Goal: Task Accomplishment & Management: Use online tool/utility

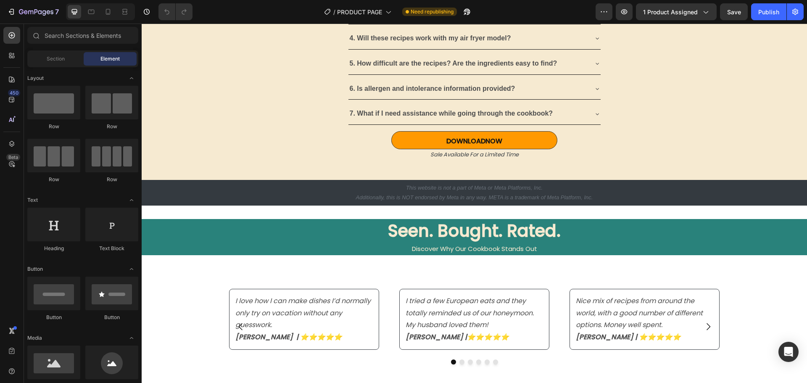
scroll to position [2437, 0]
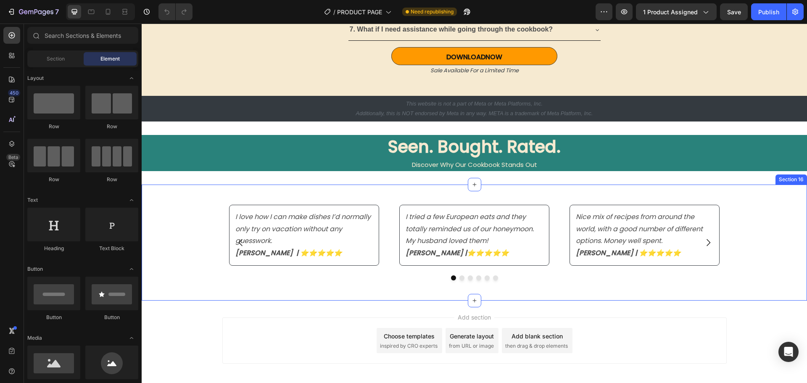
click at [180, 227] on div "I love how I can make dishes I’d normally only try on vacation without any gues…" at bounding box center [474, 242] width 665 height 89
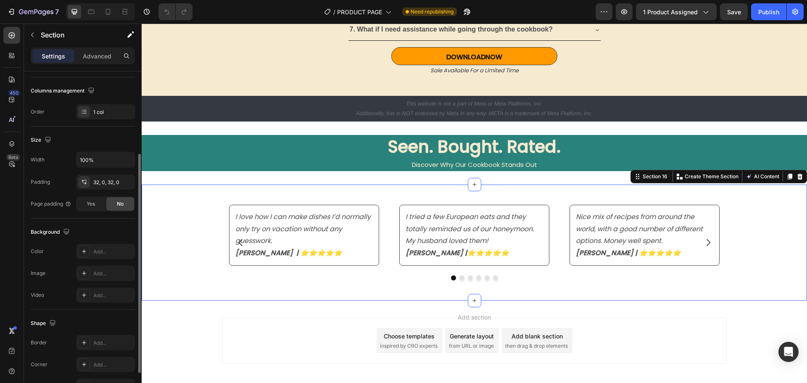
scroll to position [177, 0]
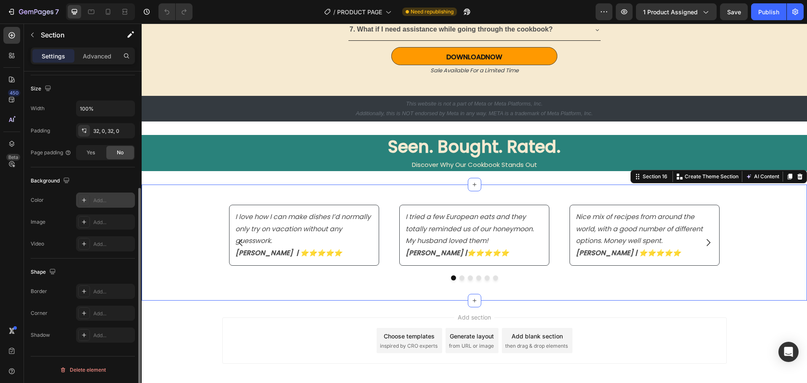
click at [95, 200] on div "Add..." at bounding box center [112, 201] width 39 height 8
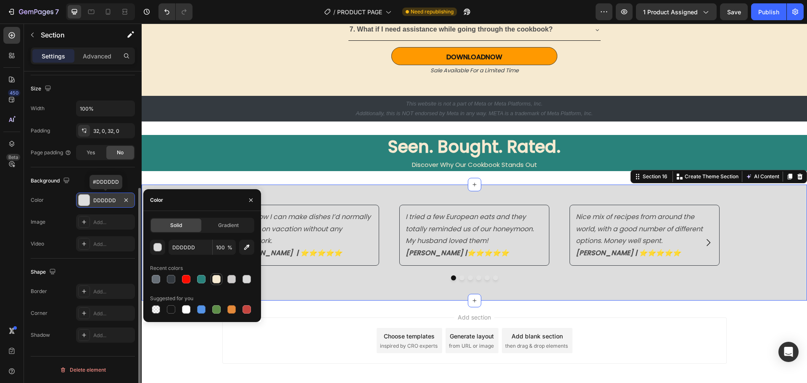
click at [215, 278] on div at bounding box center [216, 279] width 8 height 8
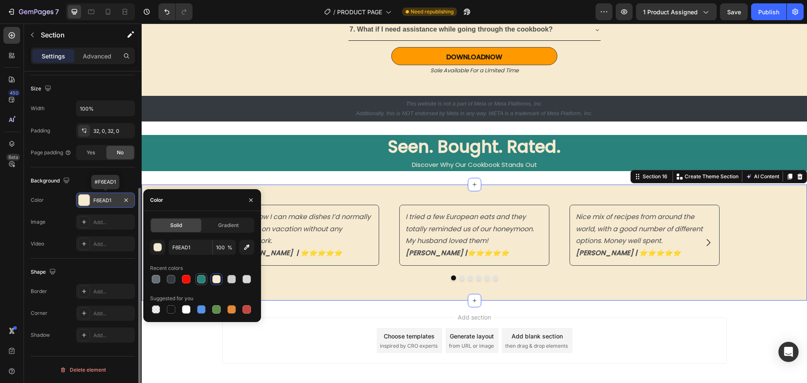
click at [199, 282] on div at bounding box center [201, 279] width 8 height 8
type input "29827B"
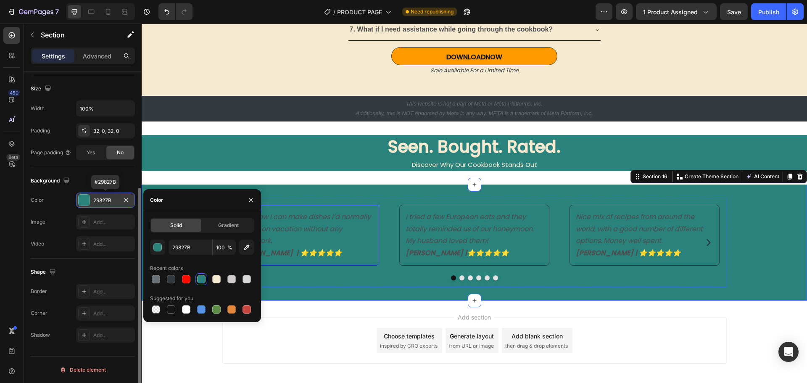
click at [314, 222] on p "I love how I can make dishes I’d normally only try on vacation without any gues…" at bounding box center [303, 229] width 137 height 36
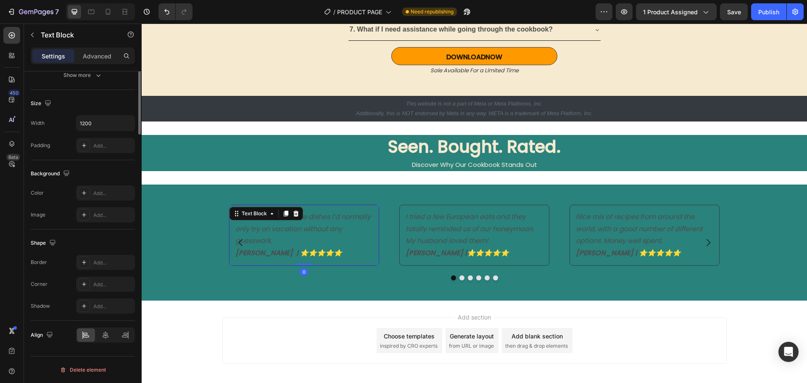
scroll to position [0, 0]
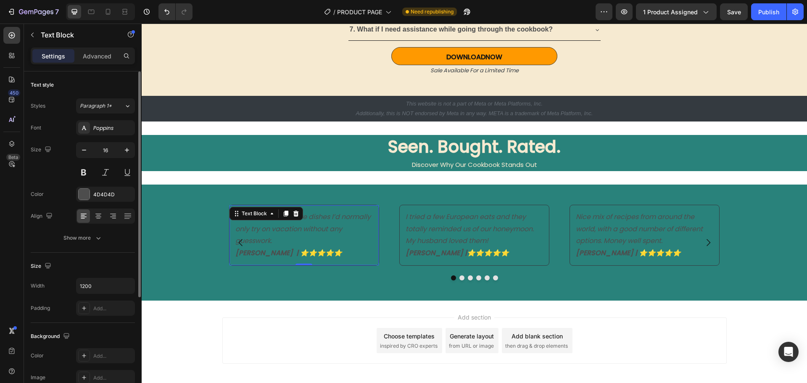
click at [279, 229] on icon "I love how I can make dishes I’d normally only try on vacation without any gues…" at bounding box center [302, 229] width 135 height 34
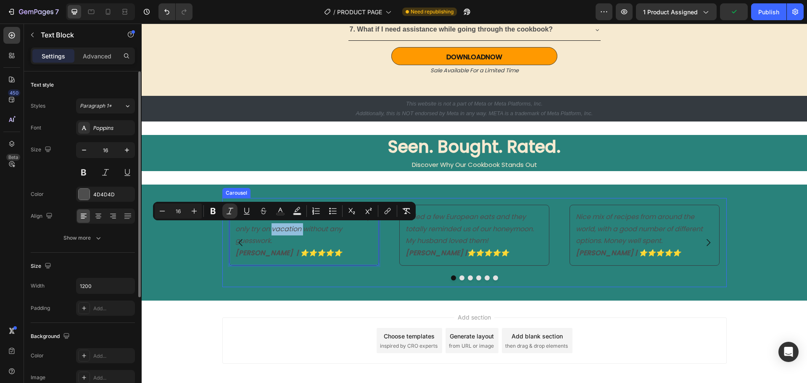
click at [246, 232] on button "Carousel Back Arrow" at bounding box center [241, 243] width 24 height 24
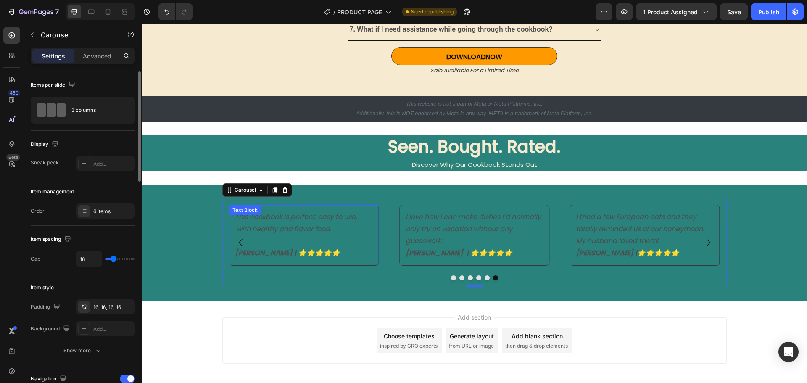
click at [312, 252] on p "[PERSON_NAME] | ⭐️⭐️⭐️⭐️⭐️" at bounding box center [303, 247] width 137 height 24
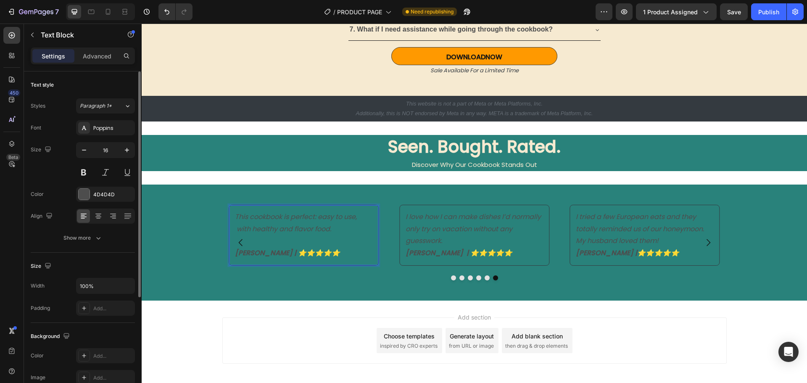
click at [309, 252] on p "[PERSON_NAME] | ⭐️⭐️⭐️⭐️⭐️" at bounding box center [303, 247] width 137 height 24
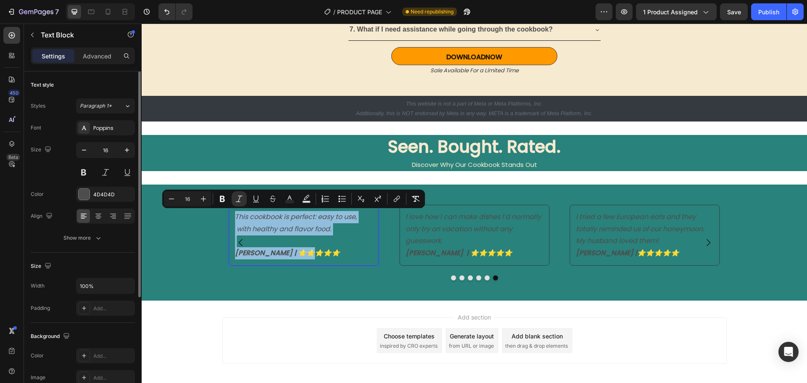
drag, startPoint x: 309, startPoint y: 252, endPoint x: 232, endPoint y: 216, distance: 85.0
click at [234, 216] on div "This cookbook is perfect: easy to use, with healthy and flavor food. Don B. | ⭐…" at bounding box center [303, 235] width 139 height 50
click at [113, 194] on div "4D4D4D" at bounding box center [105, 195] width 24 height 8
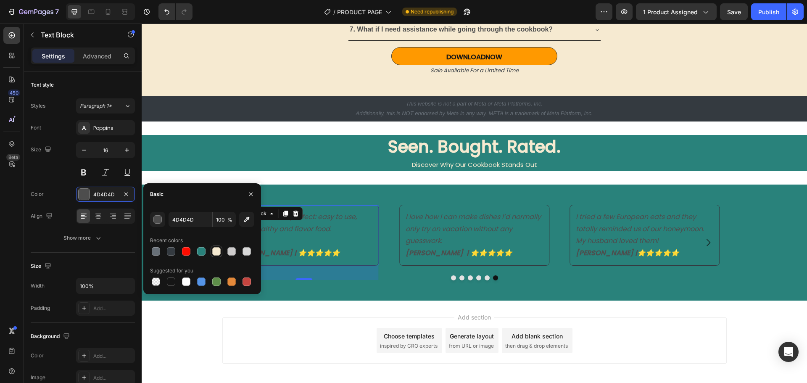
click at [217, 253] on div at bounding box center [216, 251] width 8 height 8
type input "F6EAD1"
click at [329, 189] on div "I love how I can make dishes I’d normally only try on vacation without any gues…" at bounding box center [474, 242] width 665 height 116
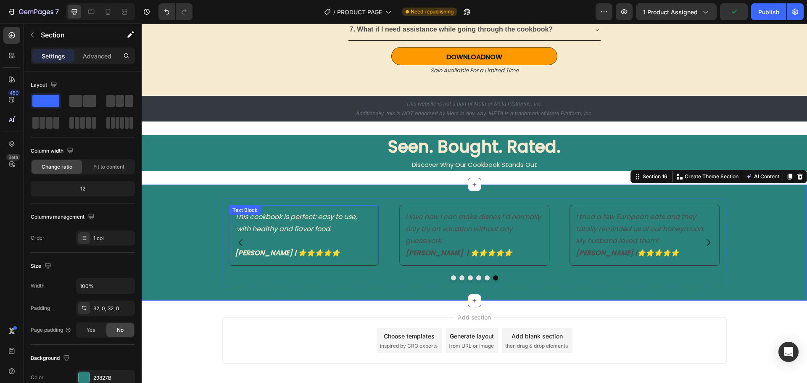
click at [333, 253] on p "[PERSON_NAME] | ⭐️⭐️⭐️⭐️⭐️" at bounding box center [303, 247] width 137 height 24
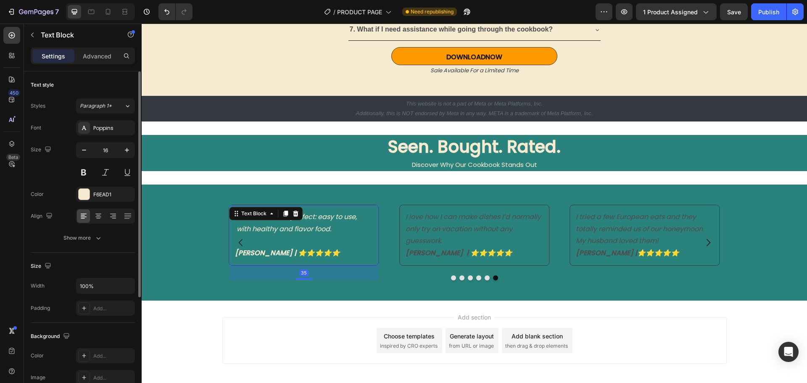
scroll to position [84, 0]
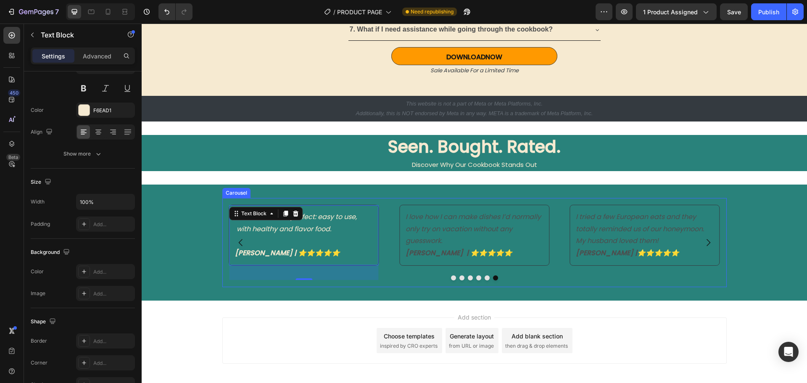
click at [229, 254] on button "Carousel Back Arrow" at bounding box center [241, 243] width 24 height 24
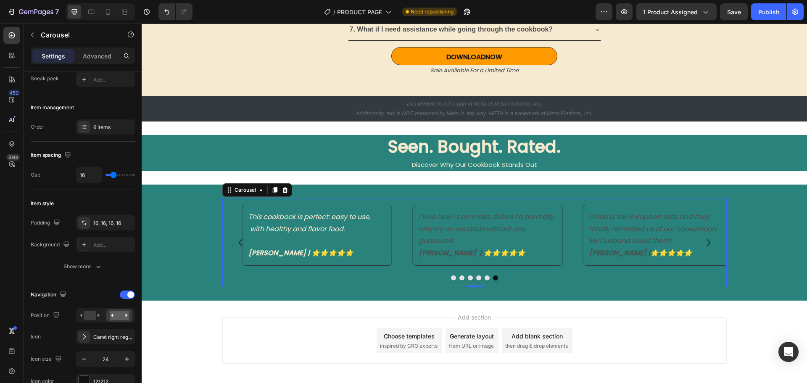
scroll to position [0, 0]
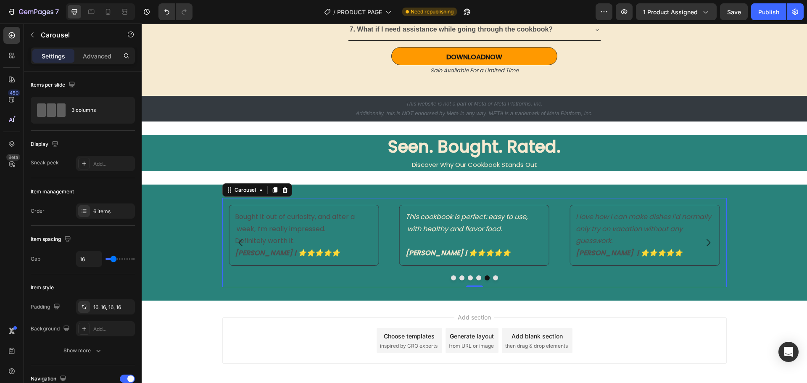
click at [298, 278] on div at bounding box center [474, 277] width 504 height 5
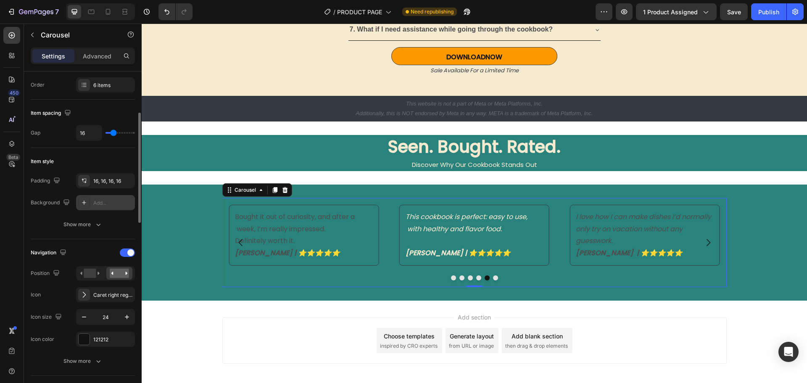
click at [108, 205] on div "Add..." at bounding box center [112, 203] width 39 height 8
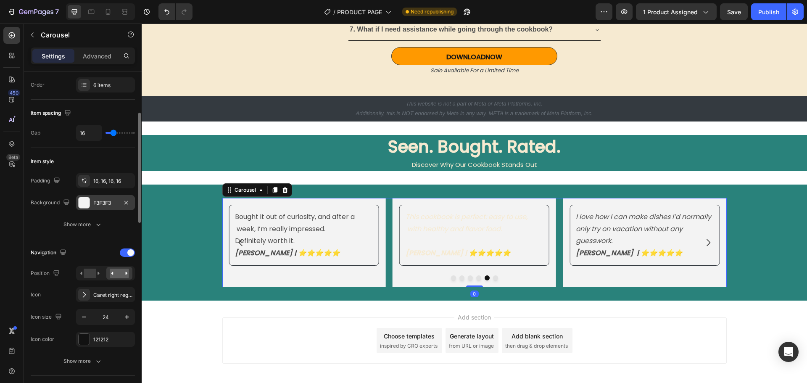
drag, startPoint x: 470, startPoint y: 286, endPoint x: 473, endPoint y: 263, distance: 22.4
click at [473, 263] on div "I love how I can make dishes I’d normally only try on vacation without any gues…" at bounding box center [474, 242] width 504 height 89
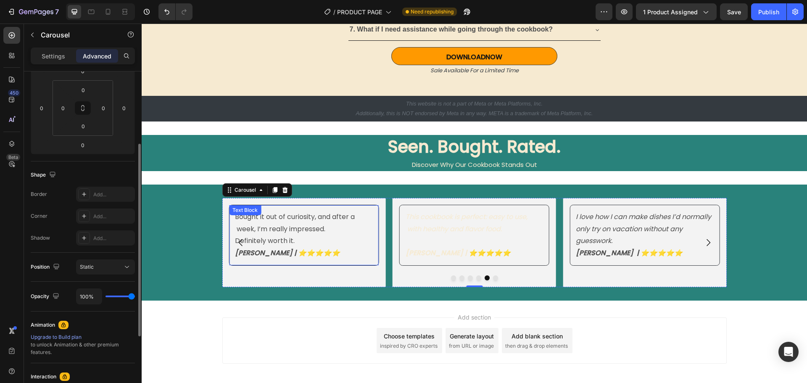
click at [271, 265] on div "Bought it out of curiosity, and after a week, I’m really impressed. Definitely …" at bounding box center [304, 235] width 150 height 61
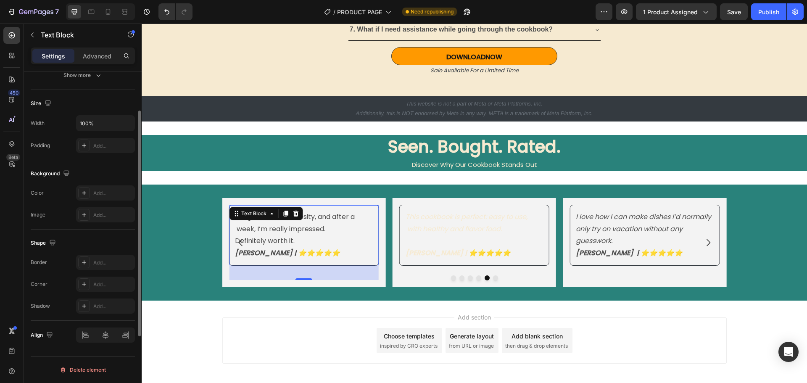
scroll to position [121, 0]
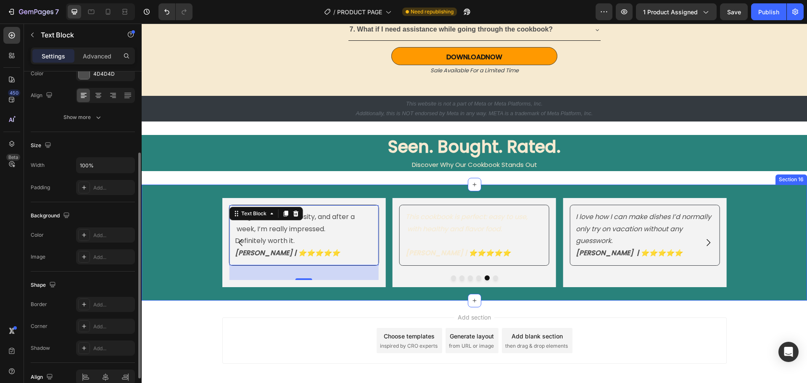
click at [172, 247] on div "I love how I can make dishes I’d normally only try on vacation without any gues…" at bounding box center [474, 242] width 665 height 89
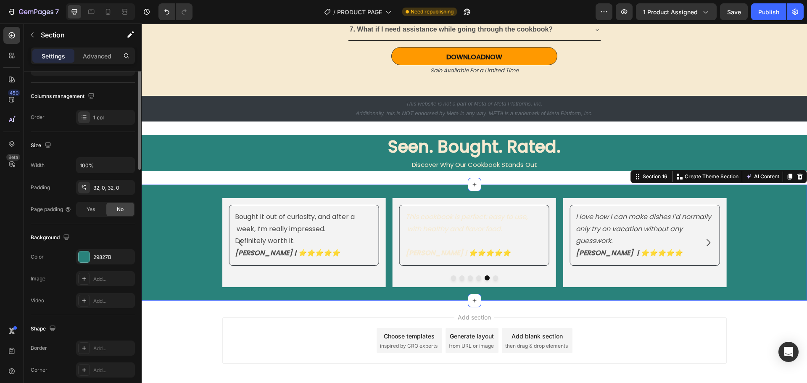
scroll to position [0, 0]
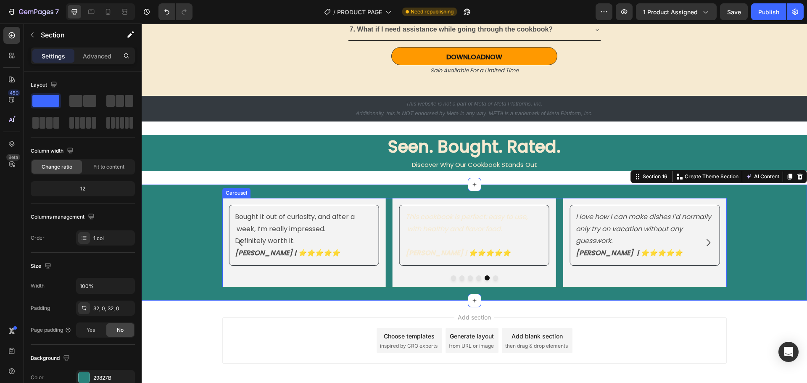
click at [248, 274] on div "Bought it out of curiosity, and after a week, I’m really impressed. Definitely …" at bounding box center [304, 243] width 150 height 76
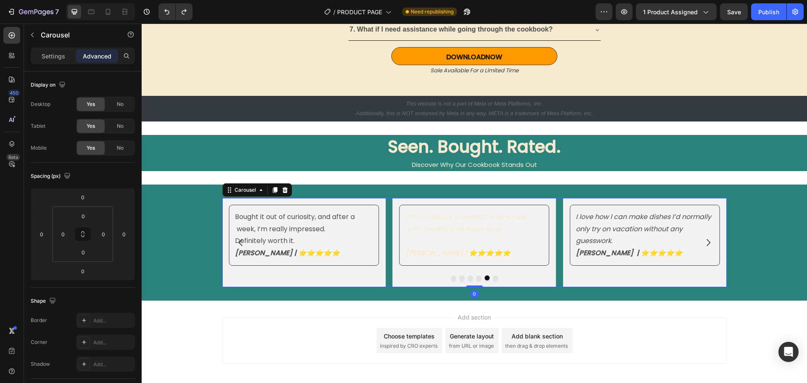
click at [246, 321] on div "Add section Choose templates inspired by CRO experts Generate layout from URL o…" at bounding box center [474, 340] width 504 height 46
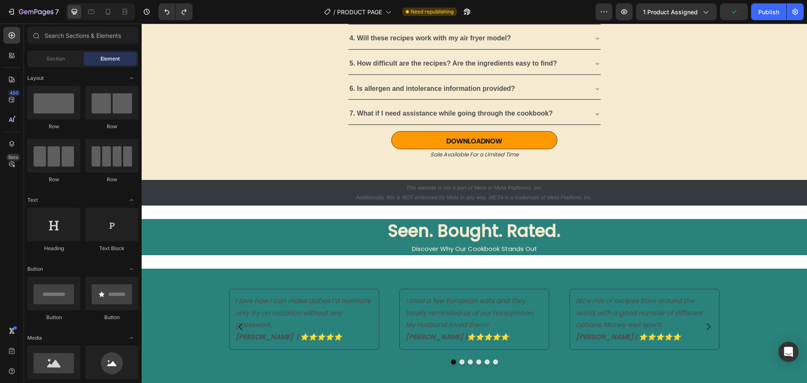
scroll to position [2437, 0]
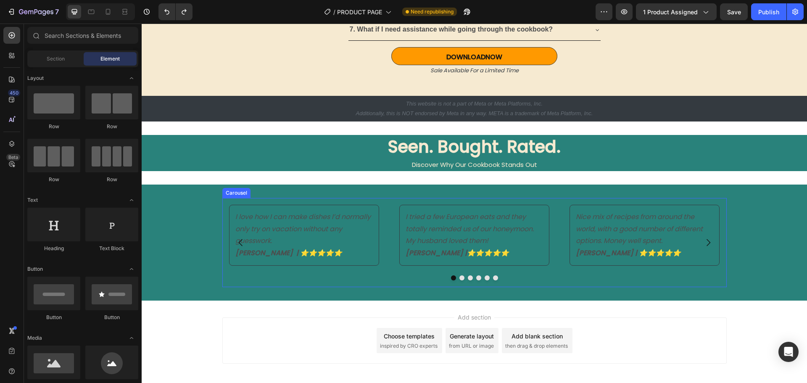
click at [237, 243] on icon "Carousel Back Arrow" at bounding box center [241, 242] width 10 height 10
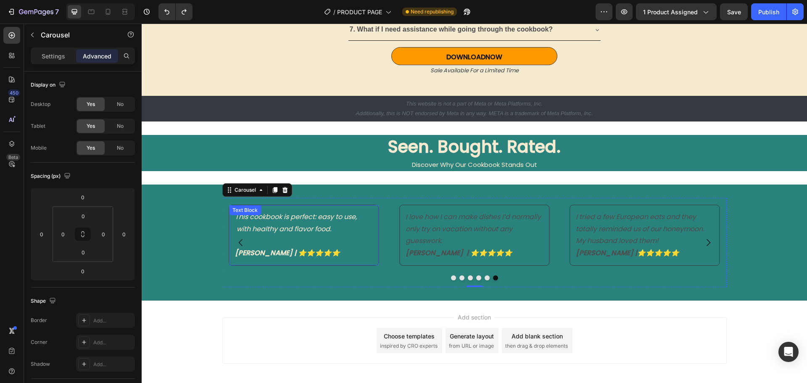
click at [351, 253] on p "[PERSON_NAME] | ⭐️⭐️⭐️⭐️⭐️" at bounding box center [303, 247] width 137 height 24
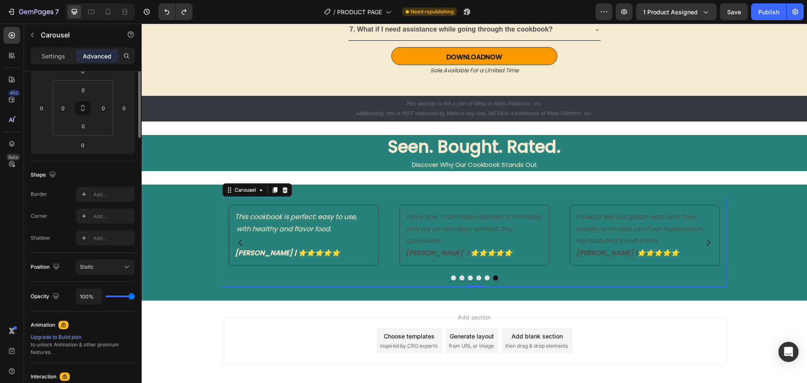
scroll to position [0, 0]
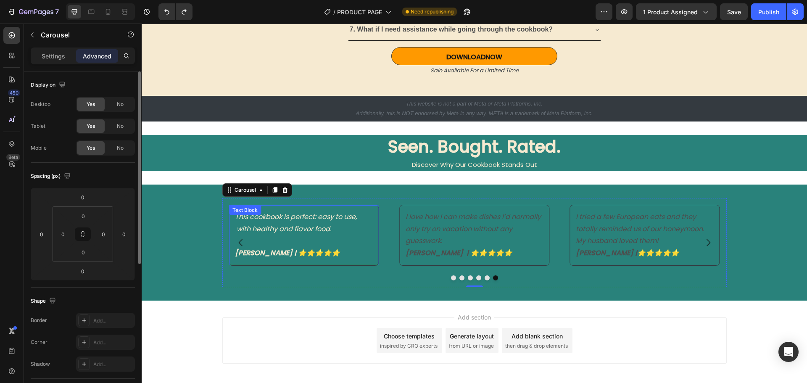
click at [309, 254] on p "[PERSON_NAME] | ⭐️⭐️⭐️⭐️⭐️" at bounding box center [303, 247] width 137 height 24
click at [309, 253] on p "[PERSON_NAME] | ⭐️⭐️⭐️⭐️⭐️" at bounding box center [303, 247] width 137 height 24
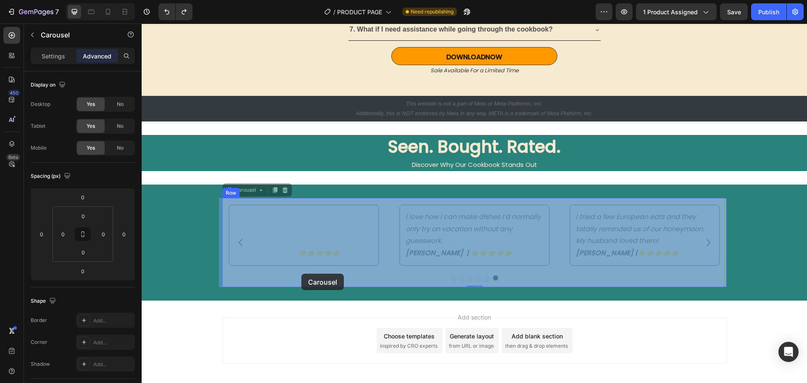
drag, startPoint x: 297, startPoint y: 279, endPoint x: 301, endPoint y: 274, distance: 7.0
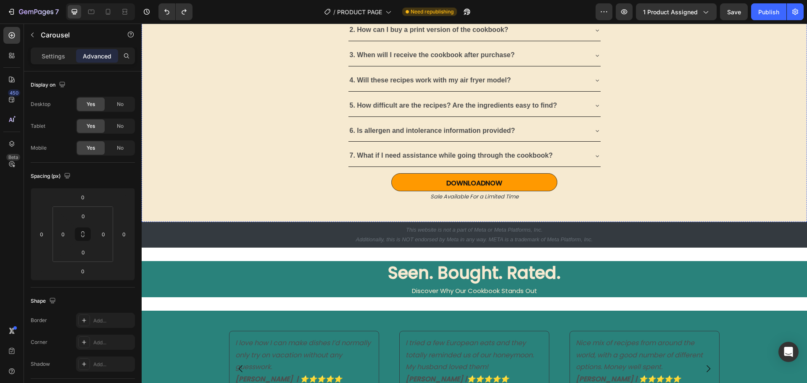
scroll to position [2437, 0]
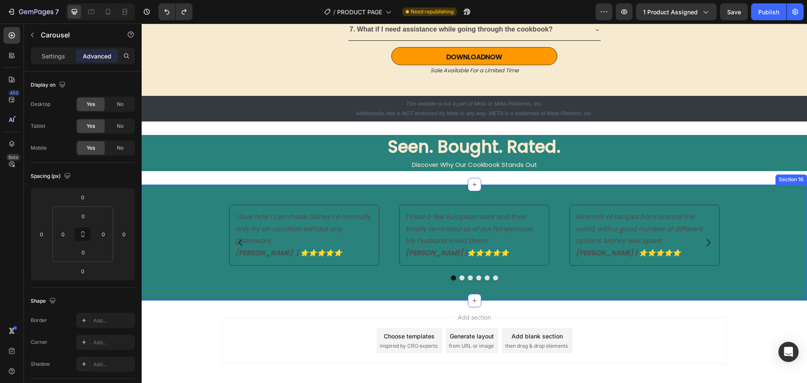
click at [195, 199] on div "I love how I can make dishes I’d normally only try on vacation without any gues…" at bounding box center [474, 242] width 665 height 89
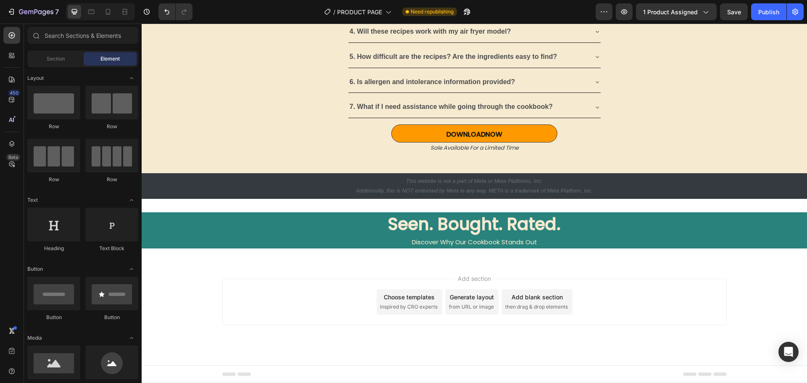
scroll to position [2360, 0]
click at [212, 221] on h2 "Seen. Bought. Rated." at bounding box center [474, 224] width 665 height 24
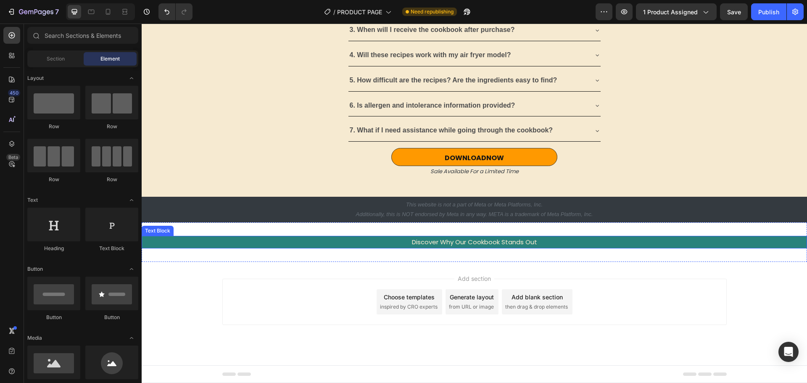
click at [222, 242] on p "Discover Why Our Cookbook Stands Out" at bounding box center [473, 242] width 663 height 11
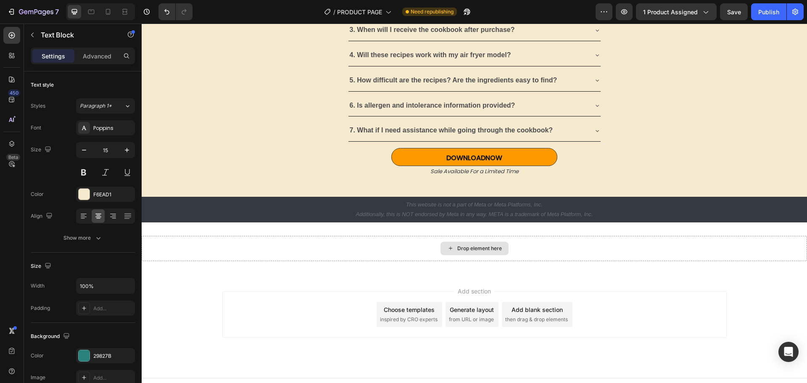
scroll to position [2349, 0]
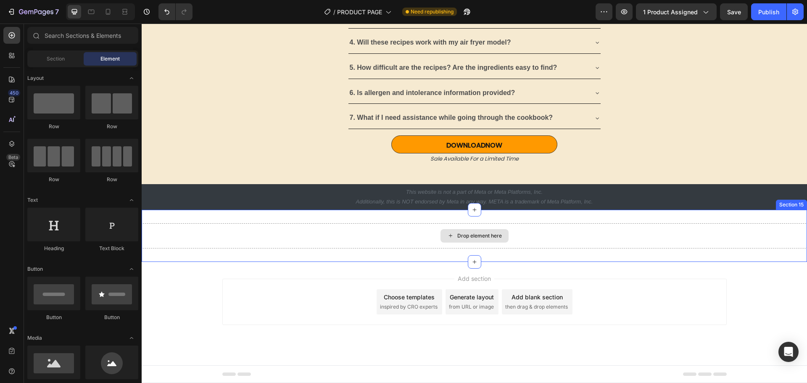
click at [331, 232] on div "Drop element here" at bounding box center [474, 235] width 665 height 25
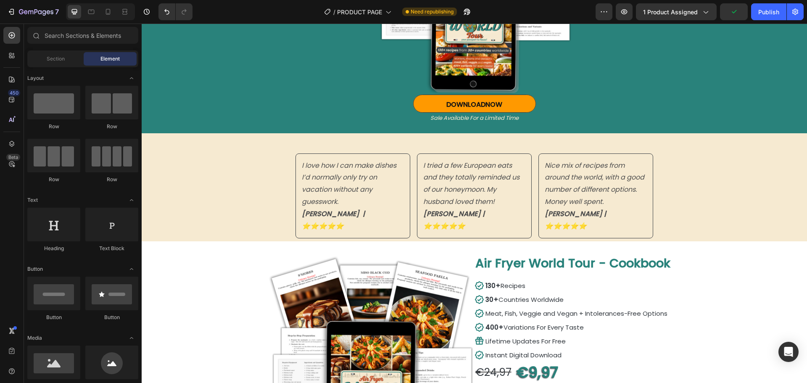
scroll to position [196, 0]
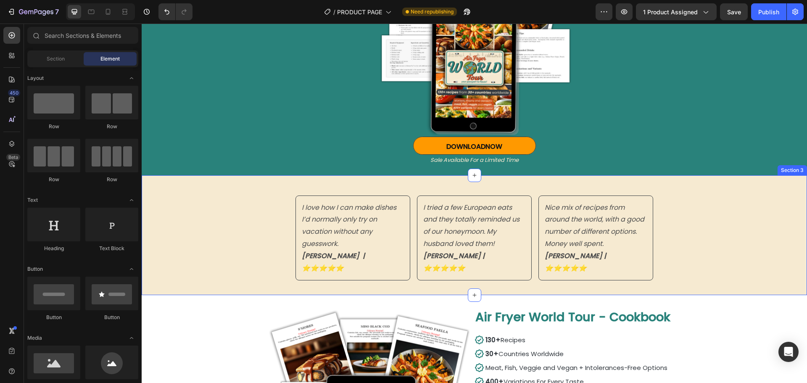
click at [248, 229] on div "I love how I can make dishes I’d normally only try on vacation without any gues…" at bounding box center [474, 235] width 665 height 120
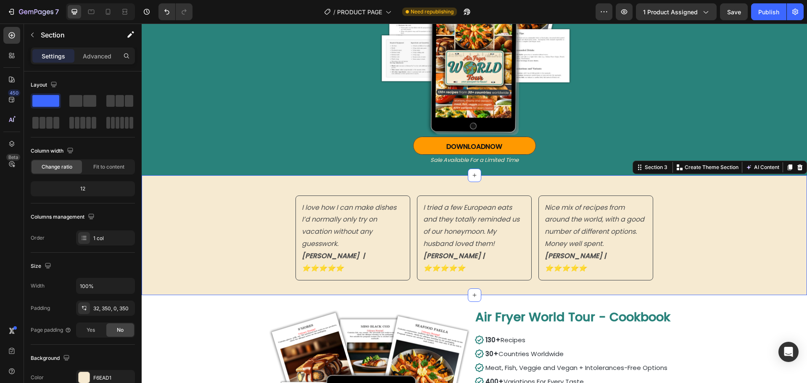
click at [219, 206] on div "I love how I can make dishes I’d normally only try on vacation without any gues…" at bounding box center [474, 235] width 665 height 120
click at [426, 275] on div "I tried a few European eats and they totally reminded us of our honeymoon. My h…" at bounding box center [474, 245] width 115 height 100
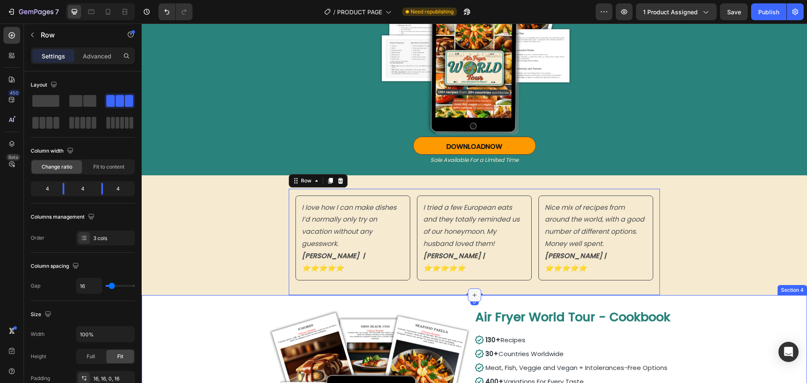
click at [471, 292] on icon at bounding box center [474, 295] width 7 height 7
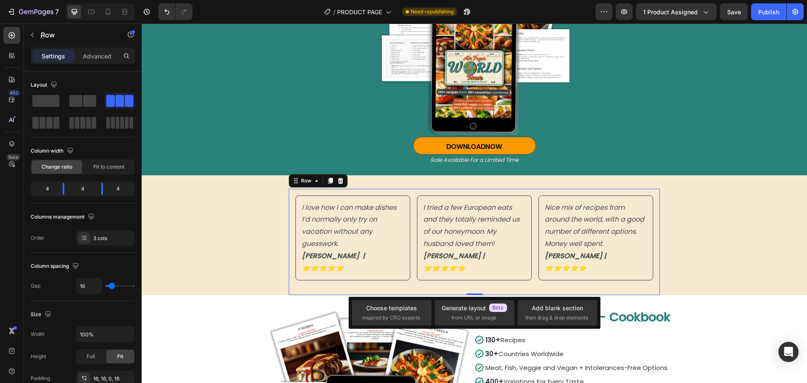
click at [407, 269] on div "I love how I can make dishes I’d normally only try on vacation without any gues…" at bounding box center [352, 245] width 115 height 100
click at [460, 179] on div "I love how I can make dishes I’d normally only try on vacation without any gues…" at bounding box center [474, 235] width 665 height 120
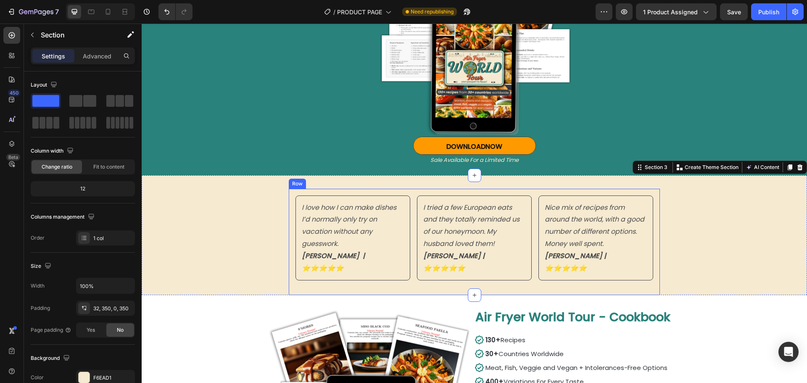
click at [464, 194] on div "I love how I can make dishes I’d normally only try on vacation without any gues…" at bounding box center [474, 242] width 371 height 107
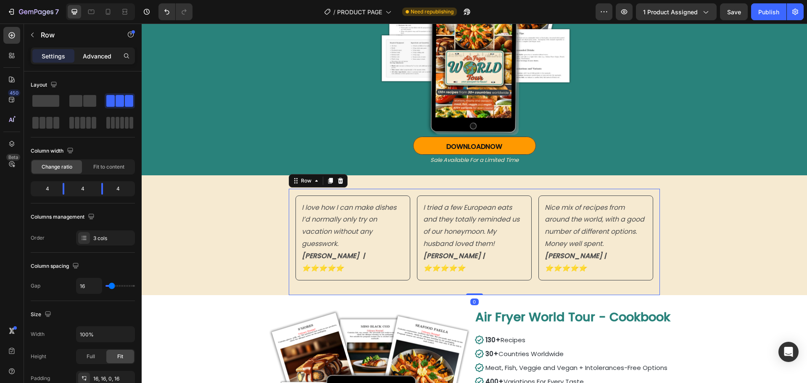
click at [96, 55] on p "Advanced" at bounding box center [97, 56] width 29 height 9
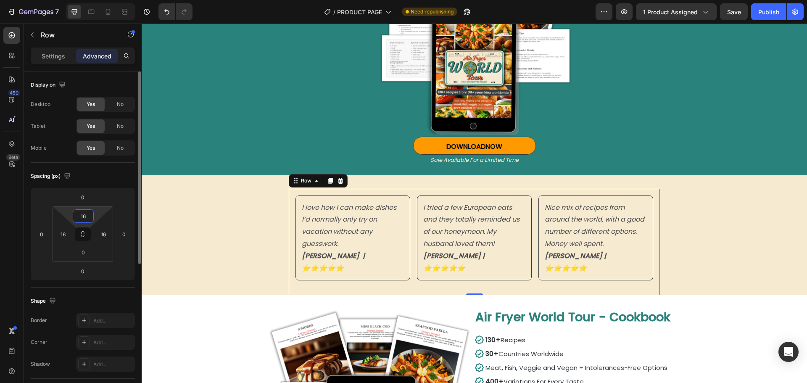
click at [86, 216] on input "16" at bounding box center [83, 216] width 17 height 13
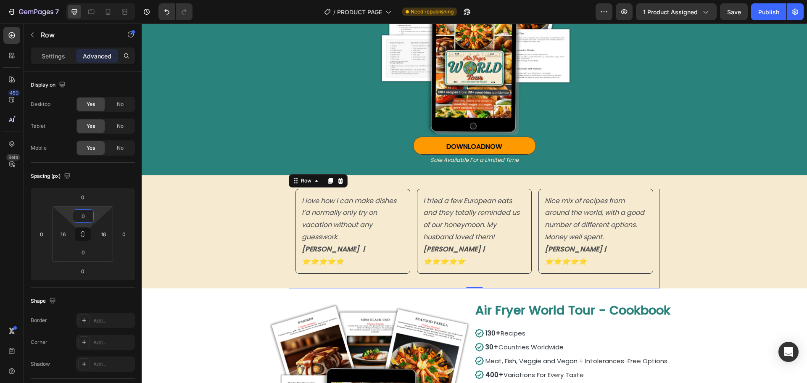
type input "0"
click at [489, 268] on div "I tried a few European eats and they totally reminded us of our honeymoon. My h…" at bounding box center [474, 239] width 115 height 100
drag, startPoint x: 475, startPoint y: 276, endPoint x: 476, endPoint y: 261, distance: 14.8
click at [476, 261] on div "I love how I can make dishes I’d normally only try on vacation without any gues…" at bounding box center [474, 239] width 371 height 100
click at [328, 259] on div "I love how I can make dishes I’d normally only try on vacation without any gues…" at bounding box center [352, 231] width 115 height 85
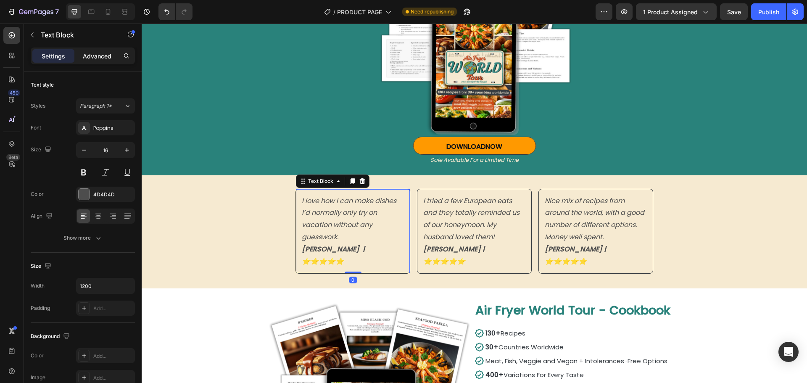
click at [95, 52] on p "Advanced" at bounding box center [97, 56] width 29 height 9
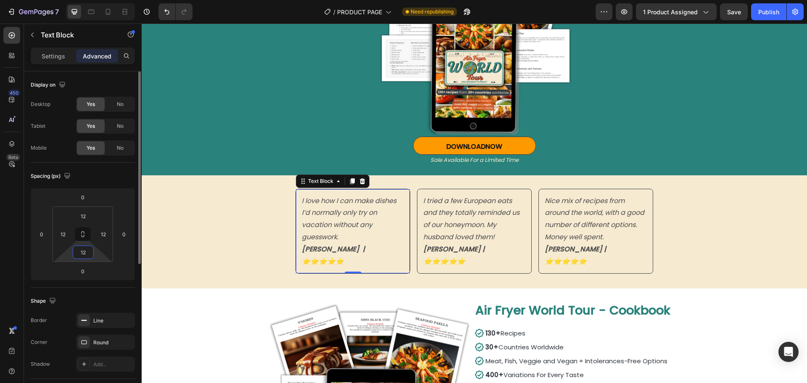
click at [87, 255] on input "12" at bounding box center [83, 252] width 17 height 13
type input "12"
click at [221, 249] on div "I love how I can make dishes I’d normally only try on vacation without any gues…" at bounding box center [474, 231] width 665 height 113
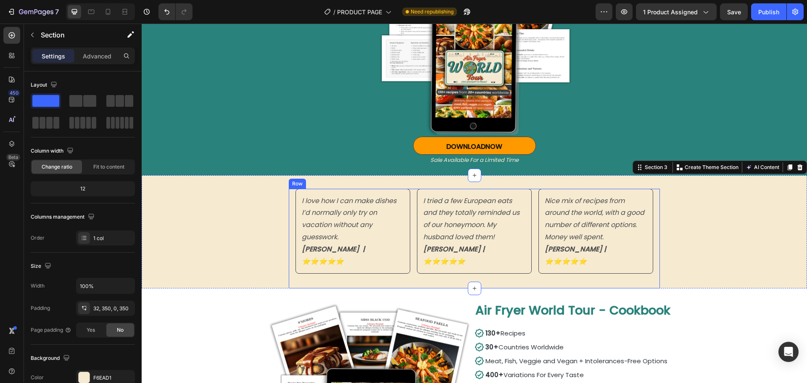
click at [291, 244] on div "I love how I can make dishes I’d normally only try on vacation without any gues…" at bounding box center [474, 239] width 371 height 100
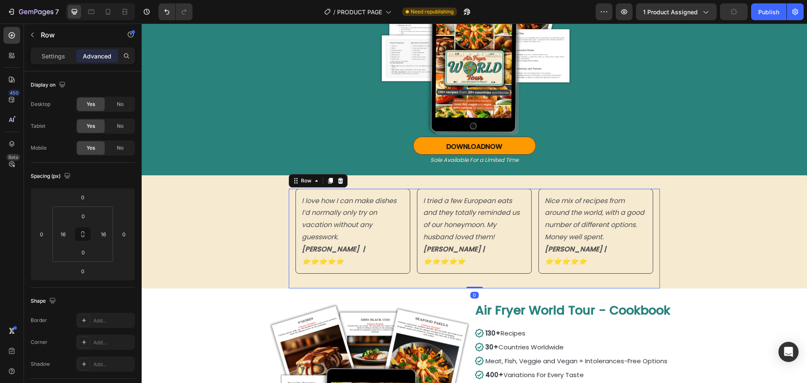
drag, startPoint x: 474, startPoint y: 275, endPoint x: 476, endPoint y: 260, distance: 15.2
click at [476, 260] on div "I love how I can make dishes I’d normally only try on vacation without any gues…" at bounding box center [474, 239] width 371 height 100
click at [81, 216] on input "0" at bounding box center [83, 216] width 17 height 13
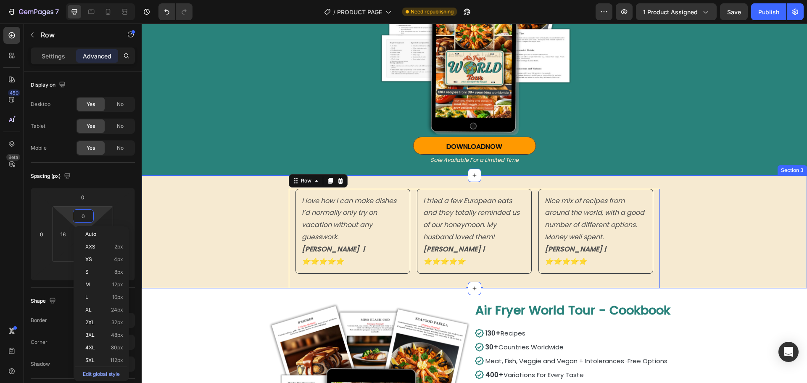
click at [231, 220] on div "I love how I can make dishes I’d normally only try on vacation without any gues…" at bounding box center [474, 231] width 665 height 113
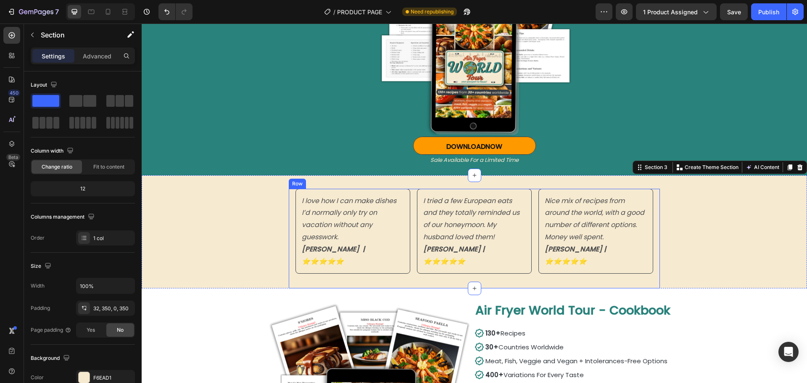
click at [304, 268] on div "I love how I can make dishes I’d normally only try on vacation without any gues…" at bounding box center [352, 239] width 115 height 100
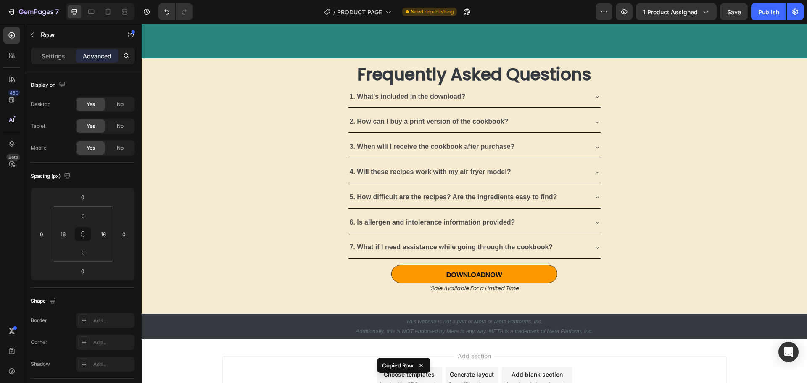
scroll to position [2290, 0]
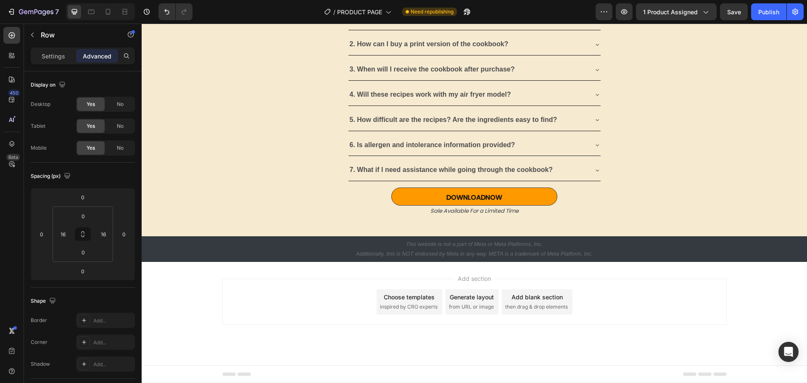
click at [428, 264] on div "Add section Choose templates inspired by CRO experts Generate layout from URL o…" at bounding box center [474, 313] width 665 height 103
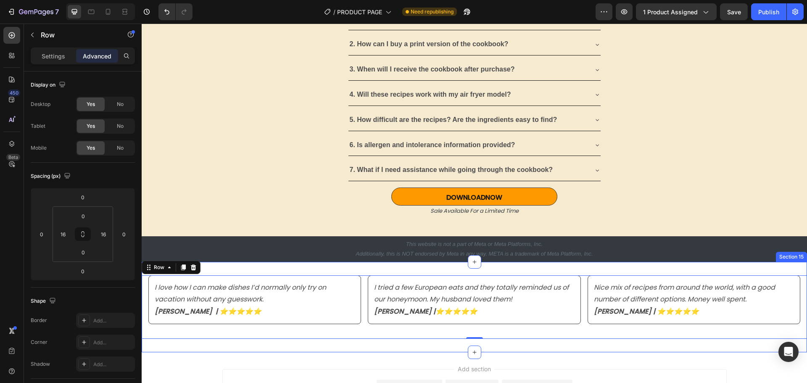
click at [453, 269] on div "I love how I can make dishes I’d normally only try on vacation without any gues…" at bounding box center [474, 307] width 665 height 90
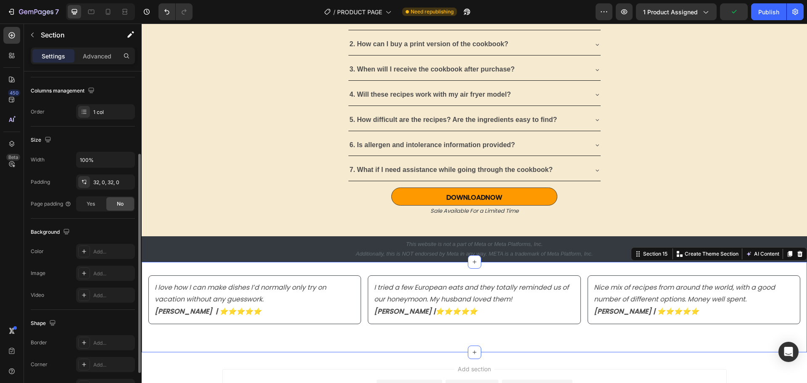
scroll to position [168, 0]
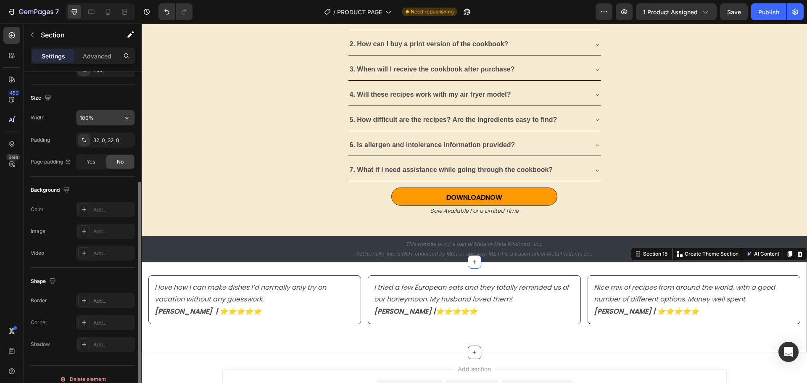
click at [89, 120] on input "100%" at bounding box center [105, 117] width 58 height 15
click at [126, 118] on icon "button" at bounding box center [126, 118] width 3 height 2
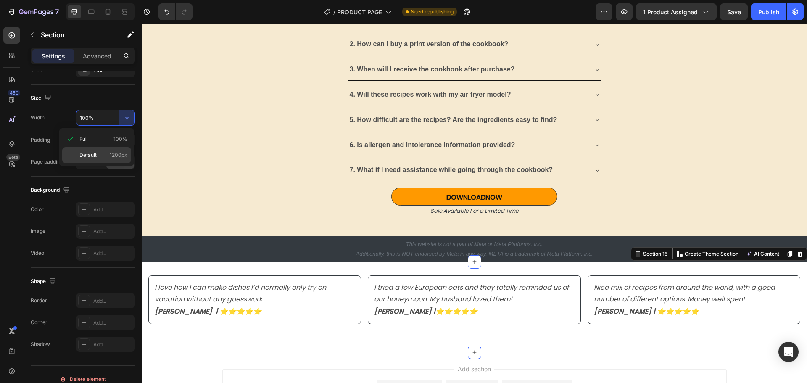
click at [95, 153] on span "Default" at bounding box center [87, 155] width 17 height 8
type input "1200"
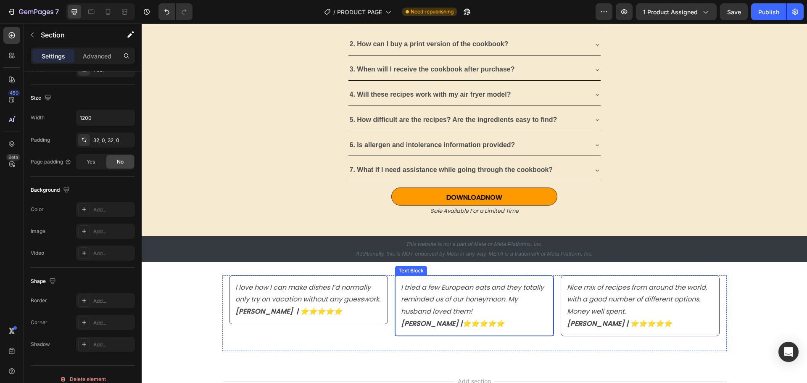
scroll to position [2374, 0]
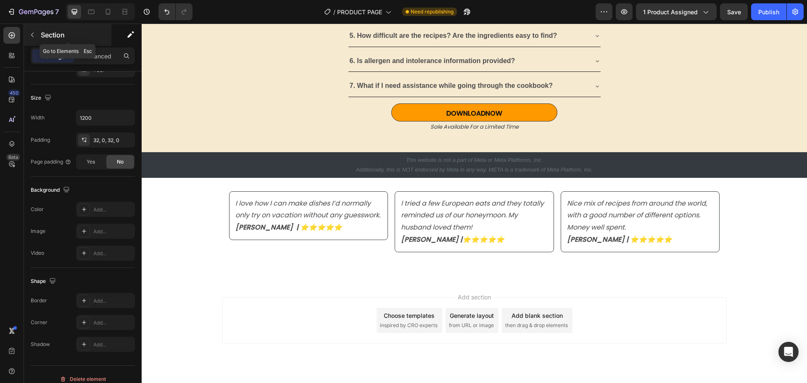
click at [35, 36] on icon "button" at bounding box center [32, 35] width 7 height 7
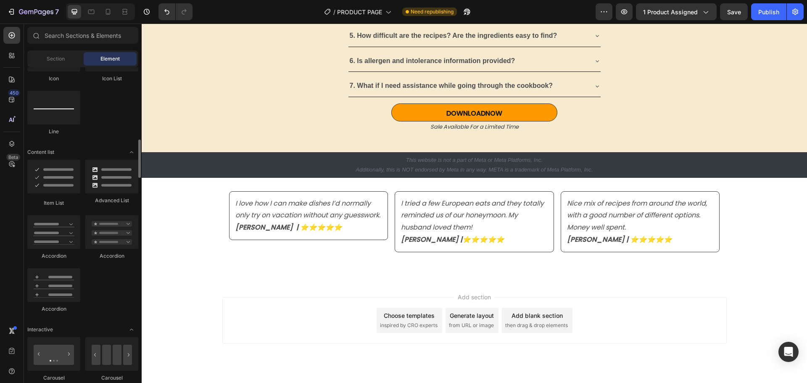
scroll to position [672, 0]
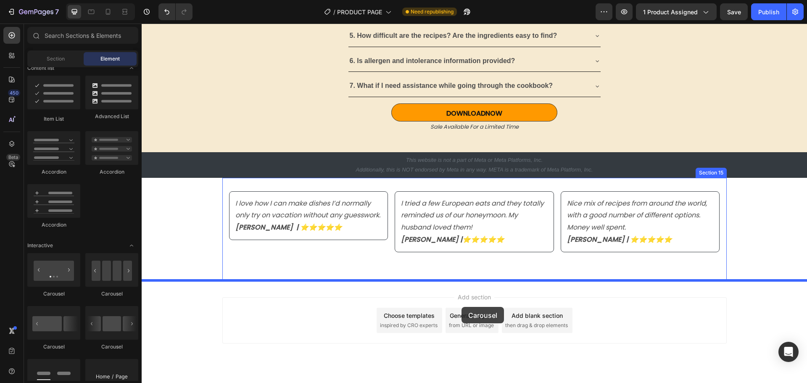
drag, startPoint x: 198, startPoint y: 296, endPoint x: 461, endPoint y: 306, distance: 263.2
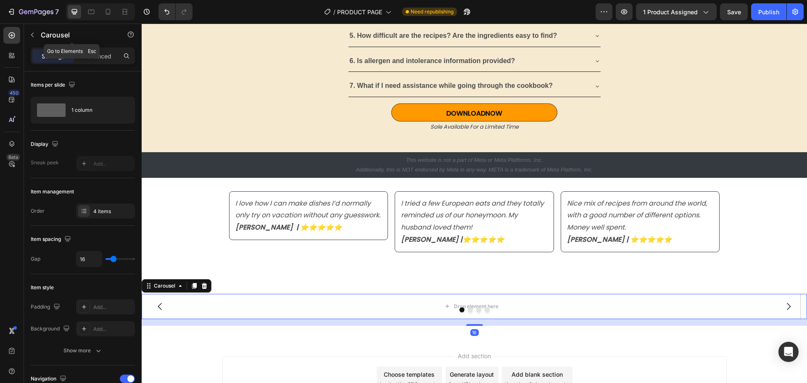
click at [32, 37] on icon "button" at bounding box center [32, 35] width 7 height 7
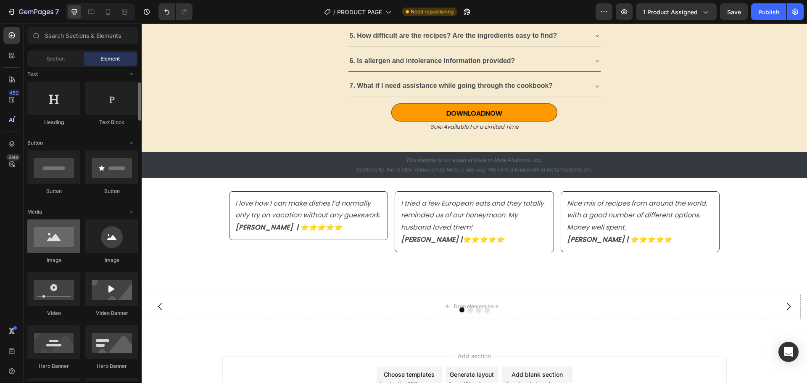
scroll to position [0, 0]
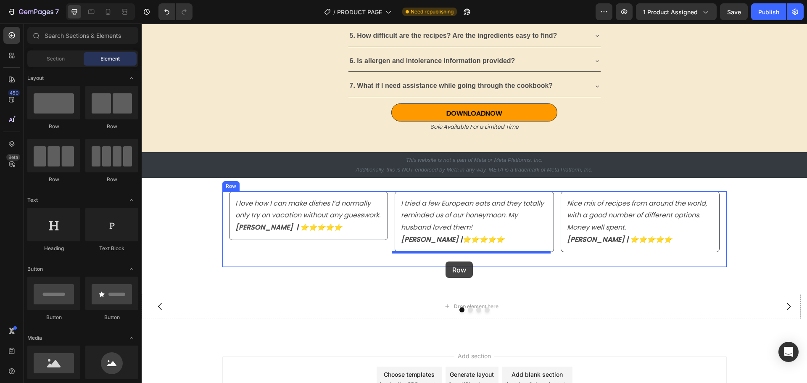
drag, startPoint x: 184, startPoint y: 128, endPoint x: 445, endPoint y: 261, distance: 293.9
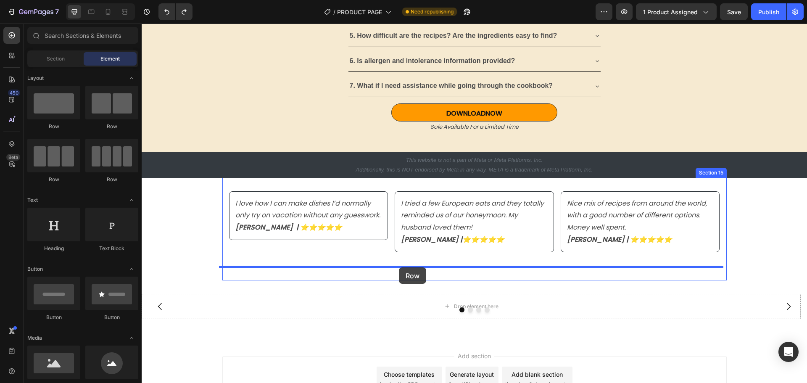
drag, startPoint x: 186, startPoint y: 131, endPoint x: 399, endPoint y: 267, distance: 253.0
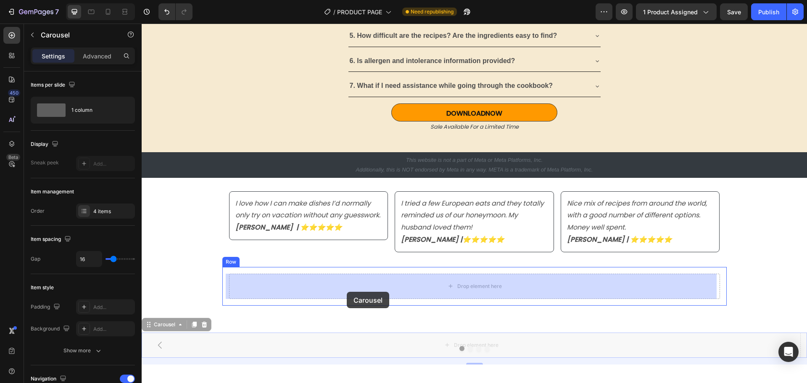
drag, startPoint x: 337, startPoint y: 322, endPoint x: 347, endPoint y: 292, distance: 32.0
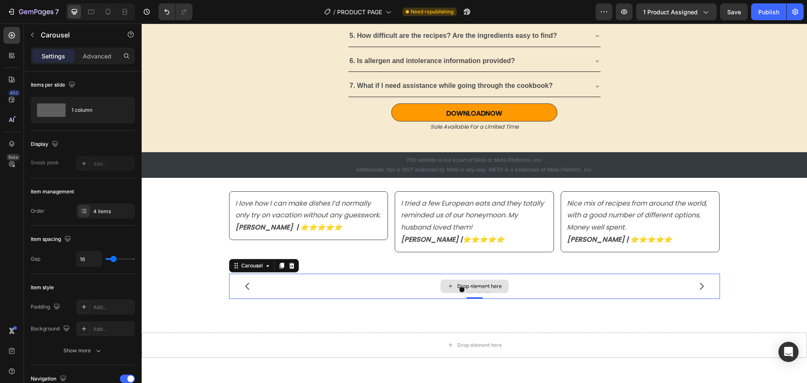
click at [380, 283] on div "Drop element here" at bounding box center [474, 286] width 491 height 25
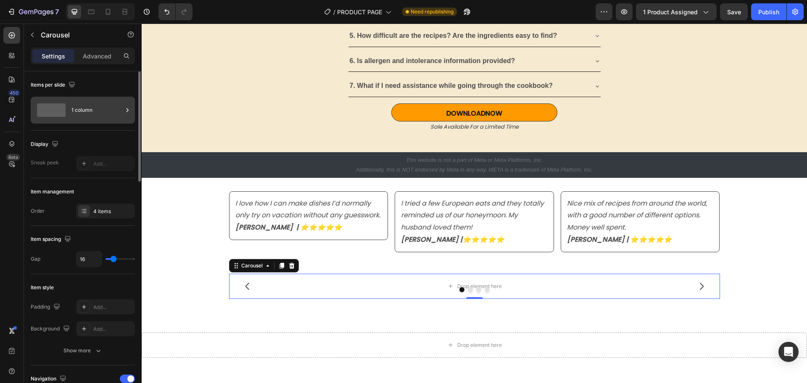
click at [124, 113] on icon at bounding box center [127, 110] width 8 height 8
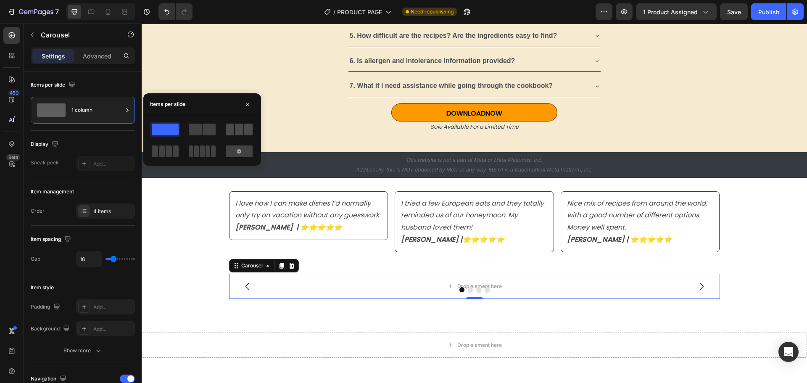
click at [234, 126] on div at bounding box center [239, 130] width 27 height 12
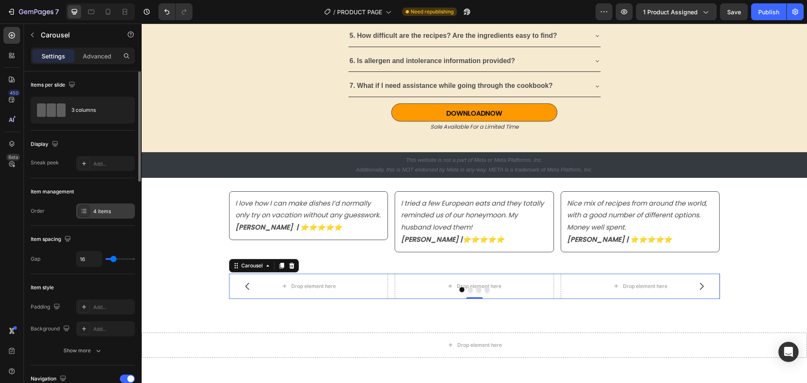
click at [101, 210] on div "4 items" at bounding box center [112, 212] width 39 height 8
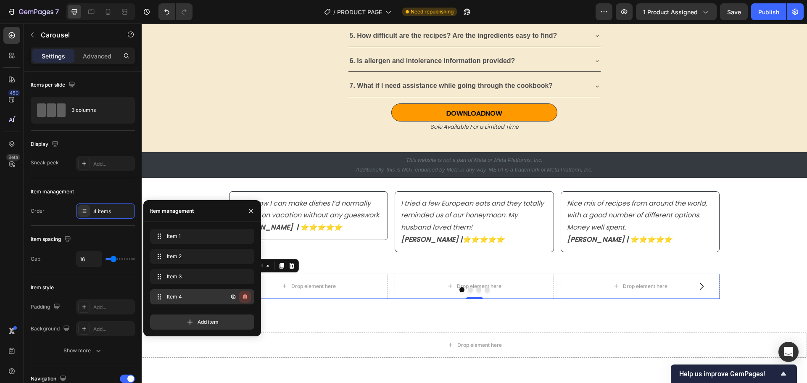
click at [247, 297] on icon "button" at bounding box center [245, 296] width 7 height 7
click at [245, 298] on div "Delete" at bounding box center [240, 297] width 16 height 8
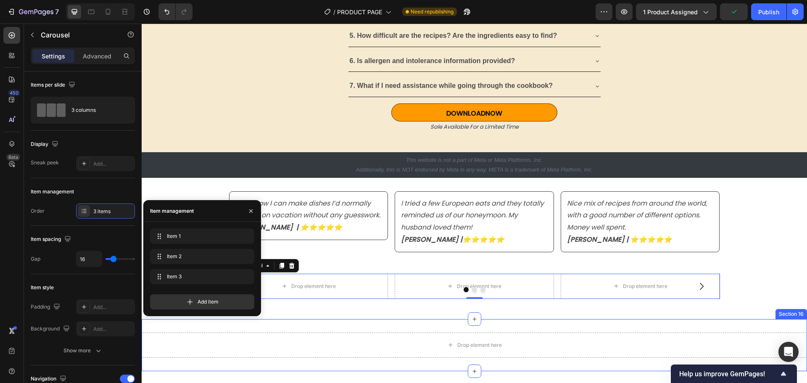
click at [334, 316] on div "I love how I can make dishes I’d normally only try on vacation without any gues…" at bounding box center [474, 248] width 504 height 141
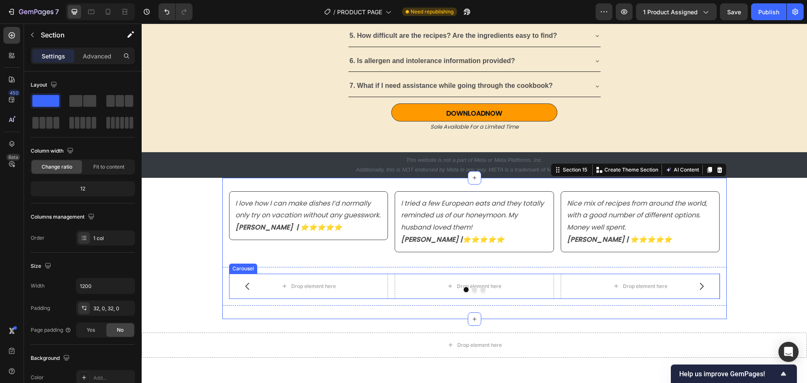
click at [466, 290] on div at bounding box center [474, 289] width 491 height 5
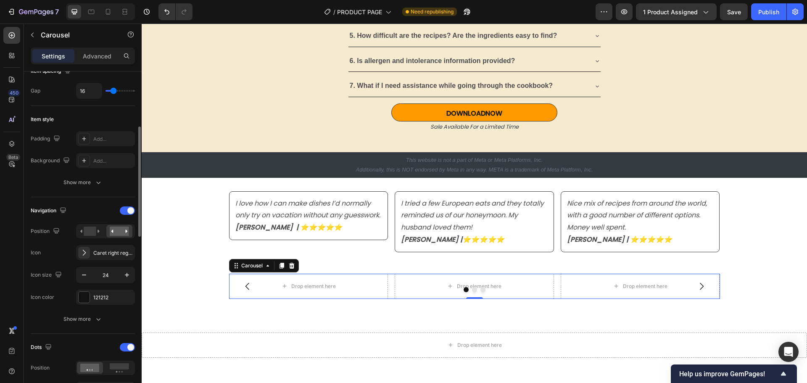
scroll to position [336, 0]
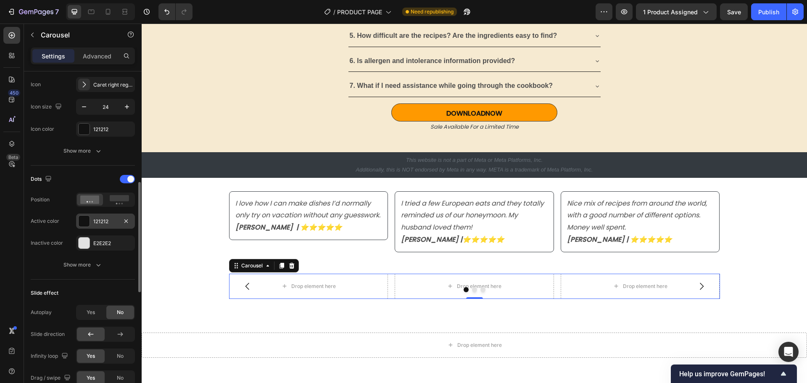
click at [107, 224] on div "121212" at bounding box center [105, 222] width 24 height 8
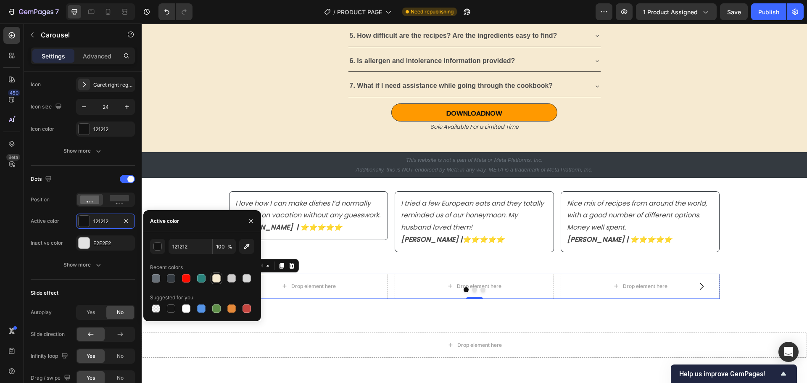
click at [217, 279] on div at bounding box center [216, 278] width 8 height 8
click at [171, 275] on div at bounding box center [171, 278] width 8 height 8
type input "343A40"
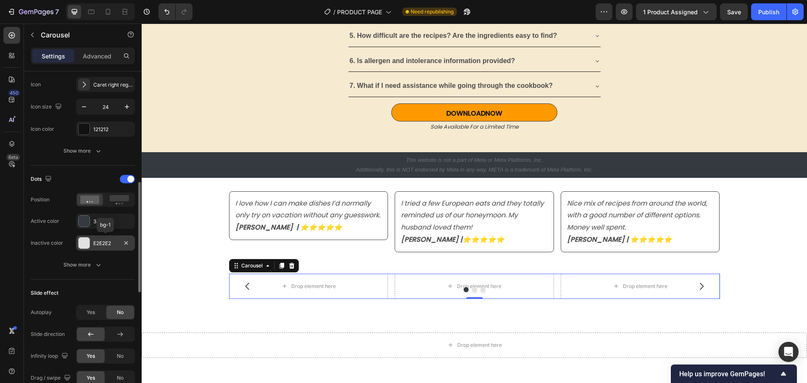
click at [110, 241] on div "E2E2E2" at bounding box center [105, 243] width 24 height 8
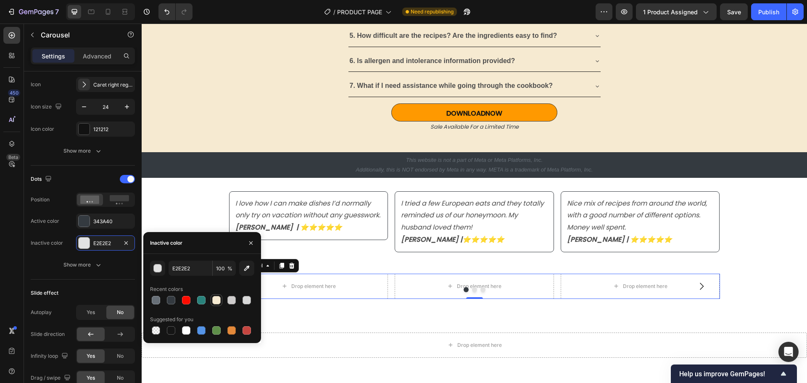
click at [216, 301] on div at bounding box center [216, 300] width 8 height 8
type input "F6EAD1"
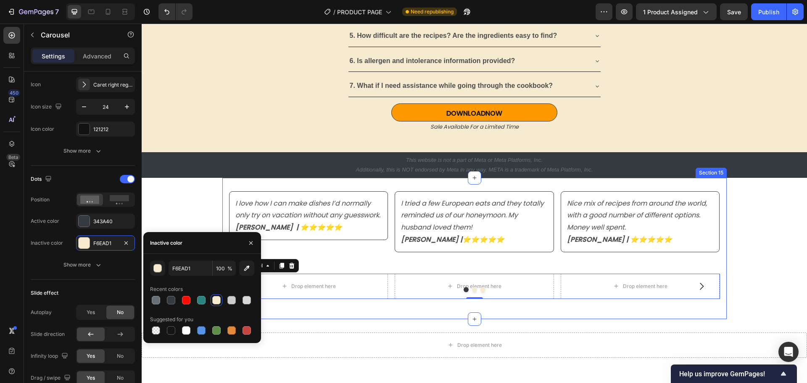
click at [530, 309] on div "I love how I can make dishes I’d normally only try on vacation without any gues…" at bounding box center [474, 248] width 504 height 141
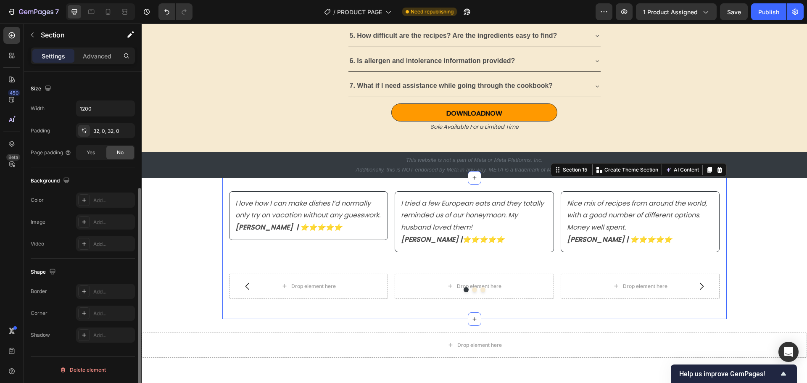
scroll to position [0, 0]
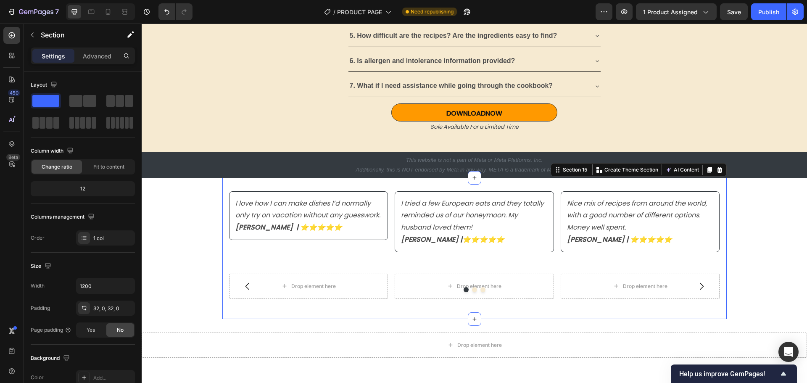
click at [224, 311] on div "I love how I can make dishes I’d normally only try on vacation without any gues…" at bounding box center [474, 248] width 504 height 141
click at [227, 311] on div "I love how I can make dishes I’d normally only try on vacation without any gues…" at bounding box center [474, 248] width 504 height 141
click at [247, 257] on div "I love how I can make dishes I’d normally only try on vacation without any gues…" at bounding box center [308, 229] width 159 height 76
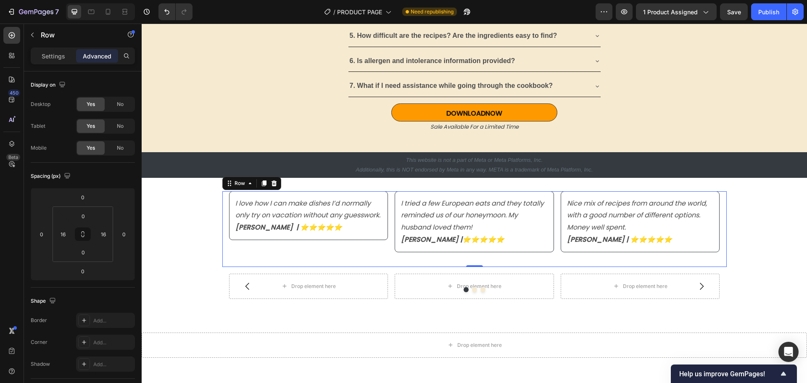
click at [229, 256] on div "I love how I can make dishes I’d normally only try on vacation without any gues…" at bounding box center [308, 229] width 159 height 76
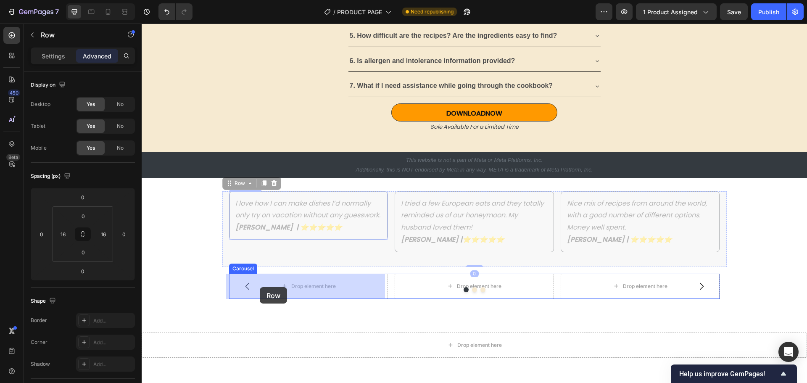
drag, startPoint x: 225, startPoint y: 188, endPoint x: 260, endPoint y: 287, distance: 104.7
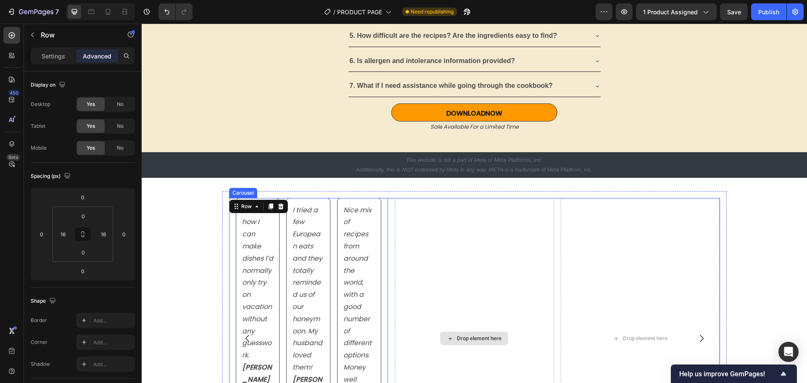
scroll to position [2500, 0]
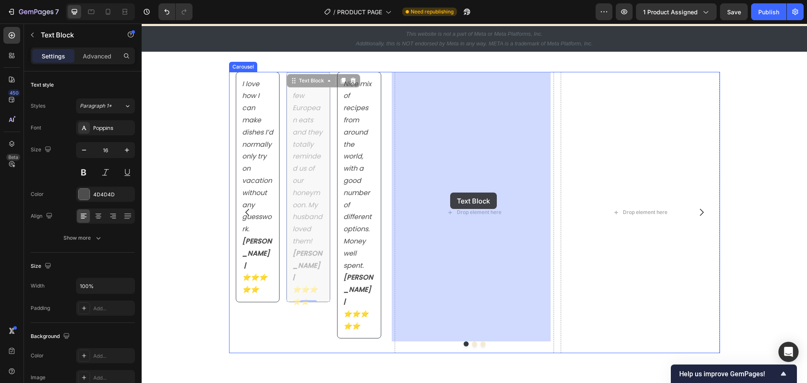
drag, startPoint x: 333, startPoint y: 174, endPoint x: 450, endPoint y: 192, distance: 118.6
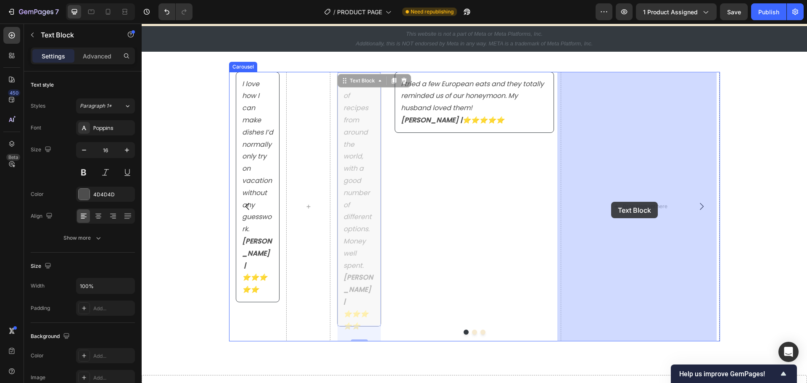
drag, startPoint x: 355, startPoint y: 203, endPoint x: 608, endPoint y: 202, distance: 252.9
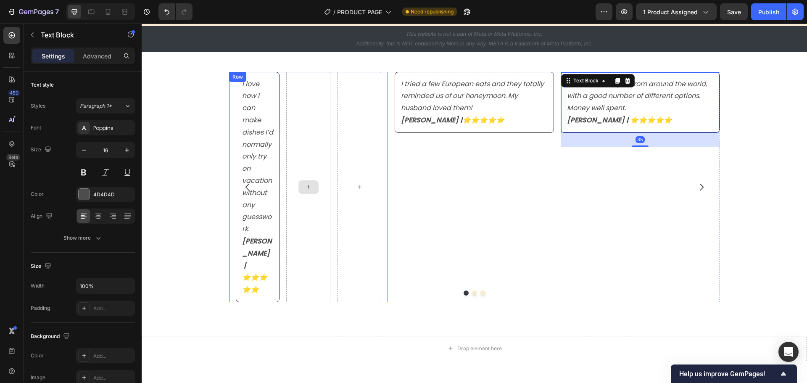
click at [307, 207] on div at bounding box center [308, 187] width 44 height 230
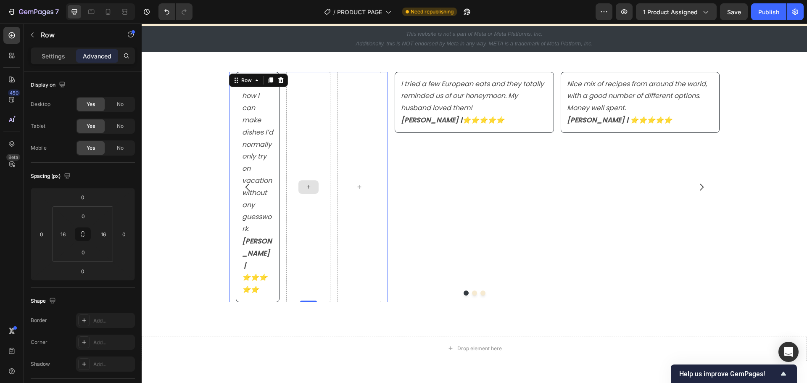
click at [308, 142] on div at bounding box center [308, 187] width 44 height 230
click at [55, 58] on p "Settings" at bounding box center [54, 56] width 24 height 9
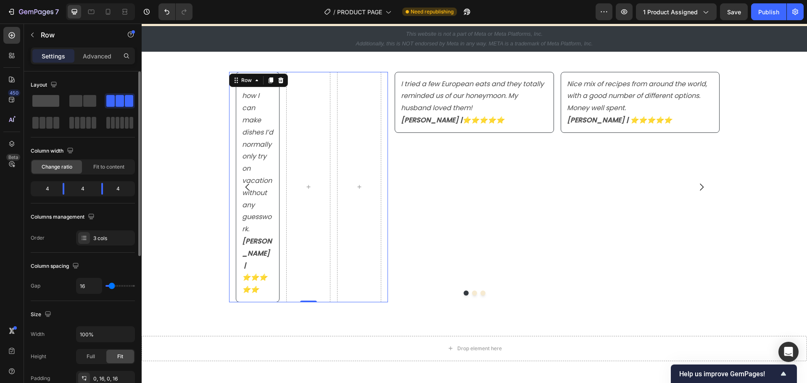
click at [52, 105] on span at bounding box center [45, 101] width 27 height 12
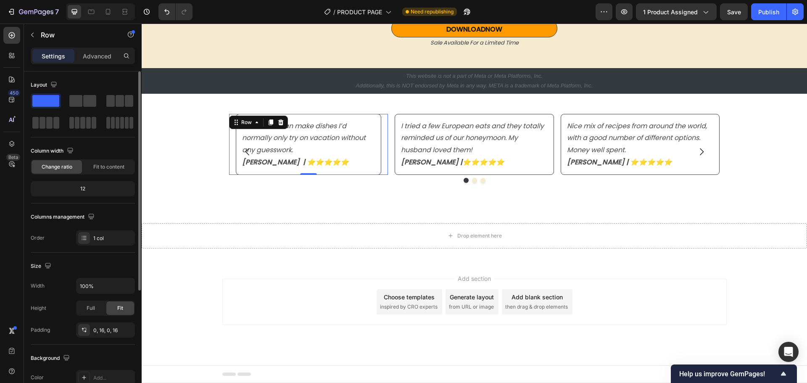
scroll to position [2458, 0]
click at [89, 55] on p "Advanced" at bounding box center [97, 56] width 29 height 9
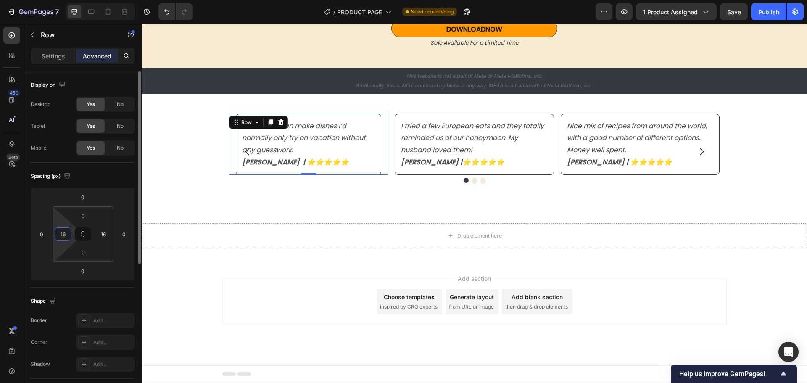
click at [64, 239] on input "16" at bounding box center [63, 234] width 13 height 13
type input "0"
click at [107, 237] on input "16" at bounding box center [103, 234] width 13 height 13
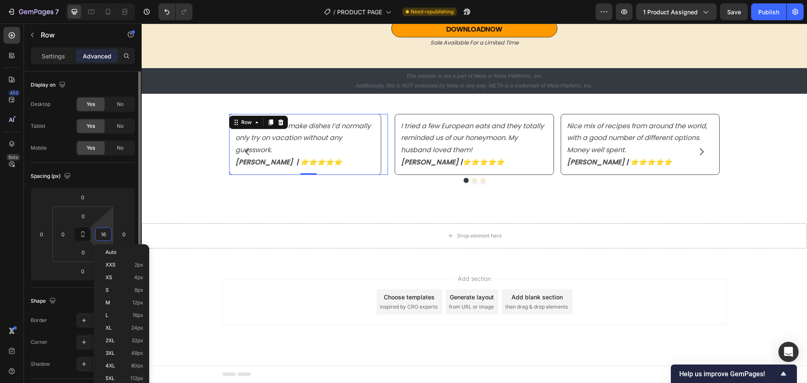
type input "0"
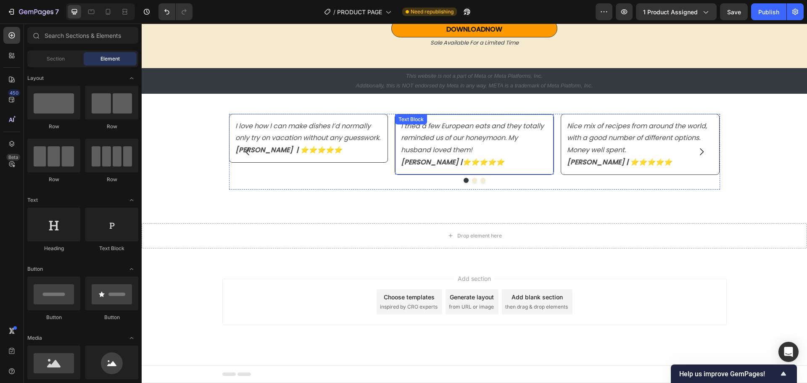
click at [494, 162] on p "[PERSON_NAME] |⭐️⭐️⭐️⭐️⭐️" at bounding box center [474, 162] width 147 height 12
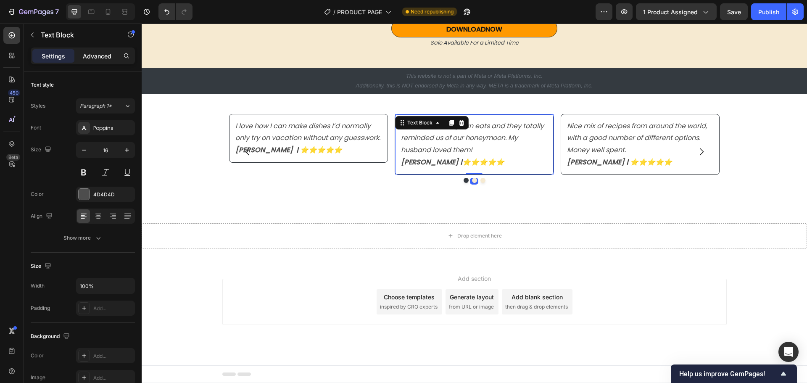
click at [103, 55] on p "Advanced" at bounding box center [97, 56] width 29 height 9
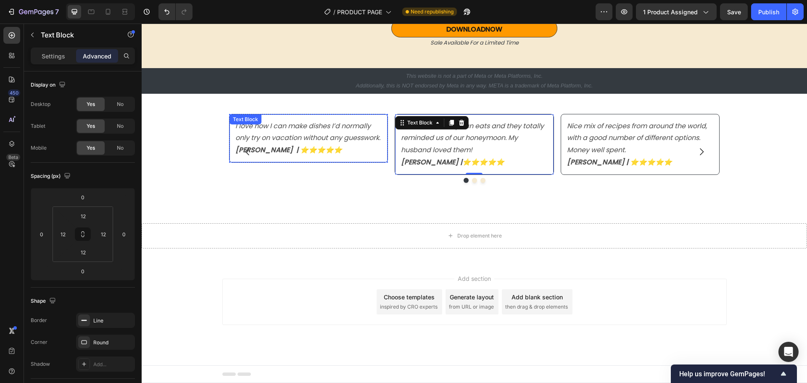
click at [323, 145] on p "I love how I can make dishes I’d normally only try on vacation without any gues…" at bounding box center [308, 132] width 147 height 24
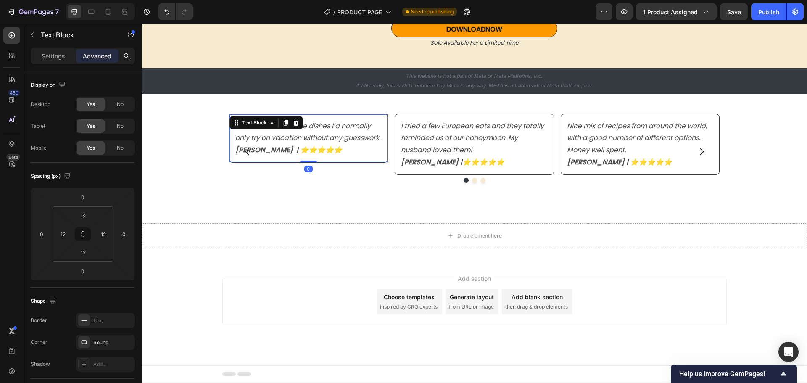
drag, startPoint x: 301, startPoint y: 174, endPoint x: 301, endPoint y: 158, distance: 15.1
click at [301, 158] on div "I love how I can make dishes I’d normally only try on vacation without any gues…" at bounding box center [308, 138] width 159 height 49
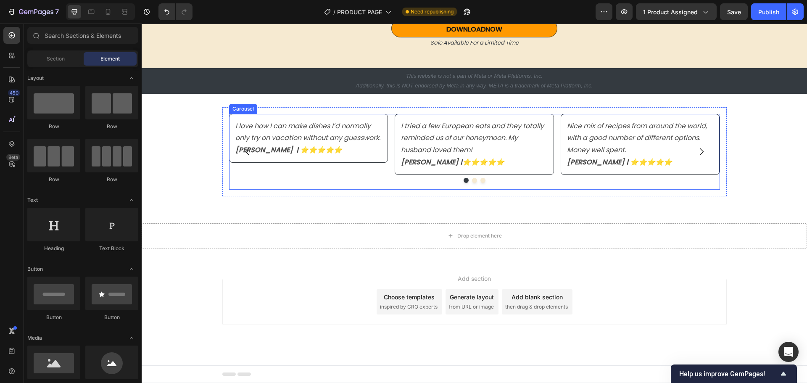
click at [429, 184] on div "I tried a few European eats and they totally reminded us of our honeymoon. My h…" at bounding box center [474, 152] width 159 height 76
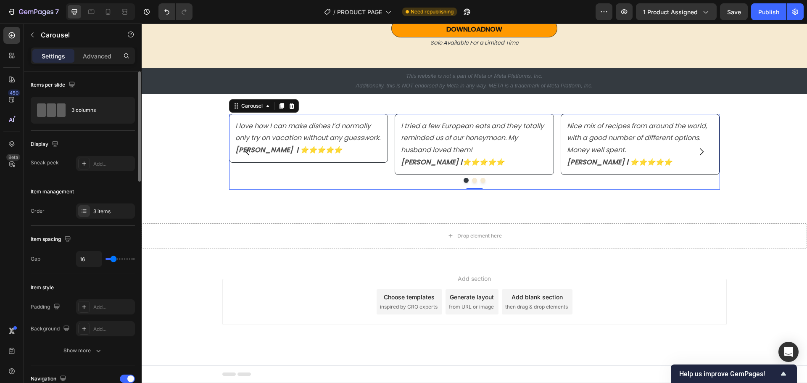
type input "0"
type input "7"
type input "9"
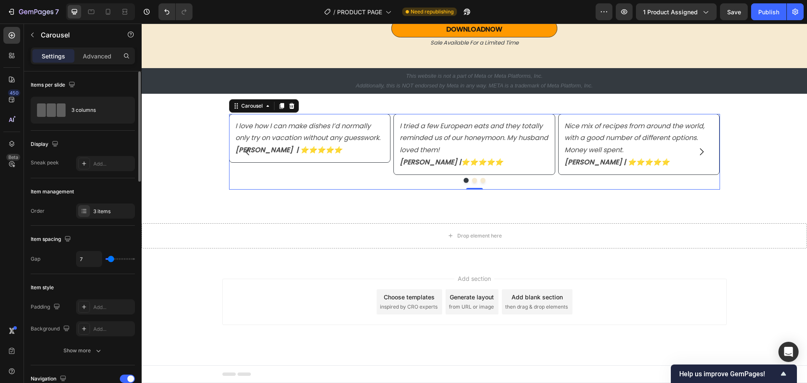
type input "9"
type input "18"
type input "24"
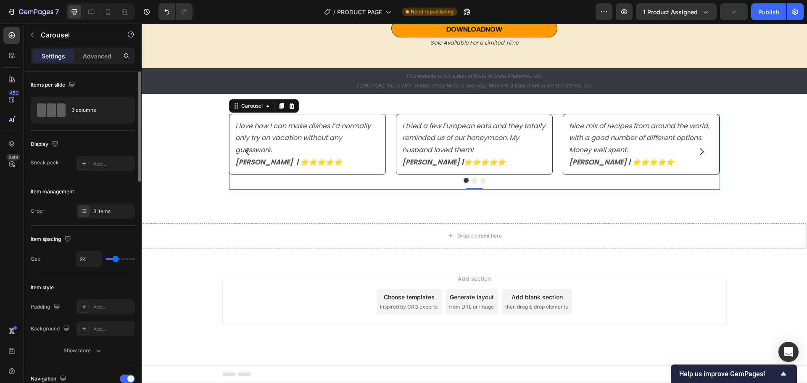
type input "21"
type input "19"
type input "18"
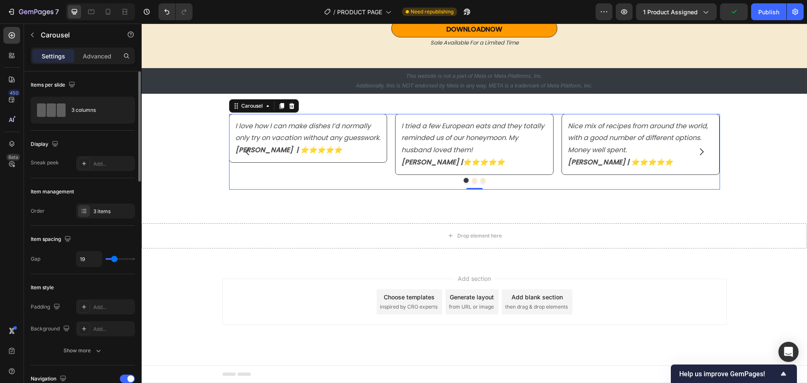
type input "18"
type input "16"
drag, startPoint x: 107, startPoint y: 258, endPoint x: 113, endPoint y: 258, distance: 6.3
click at [113, 258] on input "range" at bounding box center [119, 259] width 29 height 2
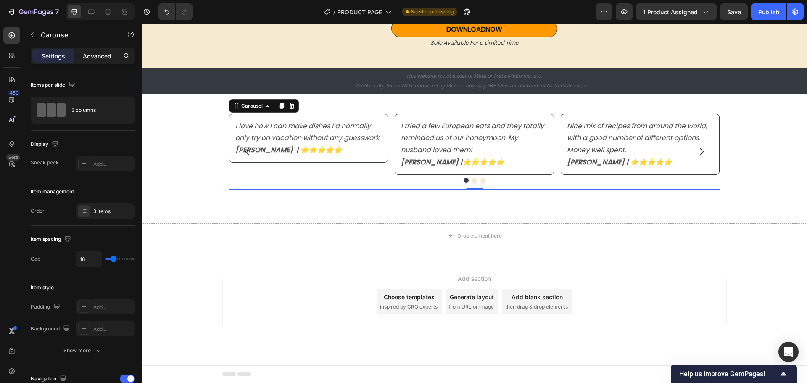
click at [97, 58] on p "Advanced" at bounding box center [97, 56] width 29 height 9
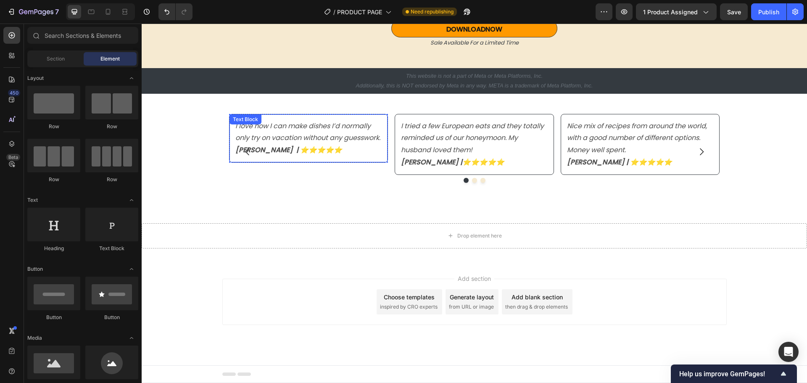
click at [340, 141] on p "I love how I can make dishes I’d normally only try on vacation without any gues…" at bounding box center [308, 132] width 147 height 24
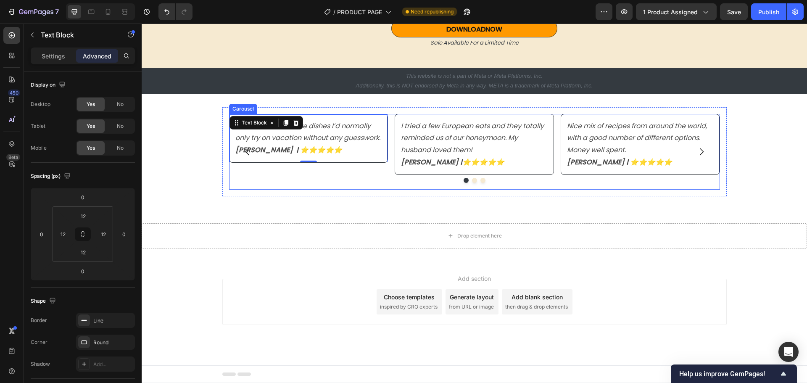
click at [364, 183] on div "I love how I can make dishes I’d normally only try on vacation without any gues…" at bounding box center [308, 152] width 159 height 76
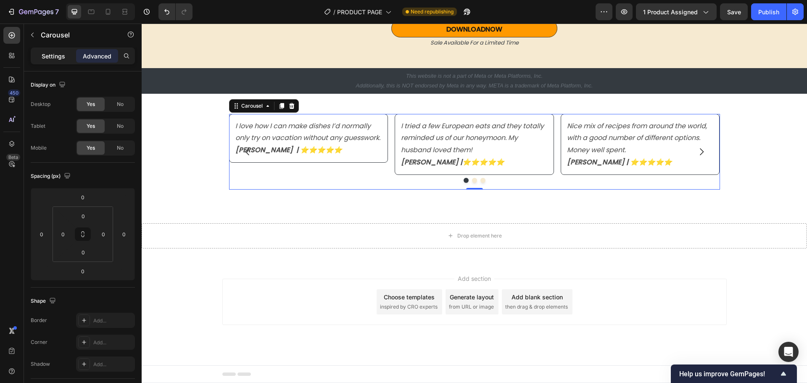
click at [58, 58] on p "Settings" at bounding box center [54, 56] width 24 height 9
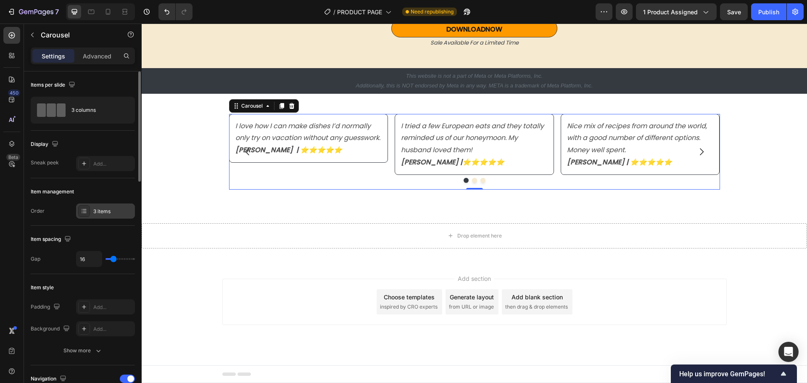
click at [99, 209] on div "3 items" at bounding box center [112, 212] width 39 height 8
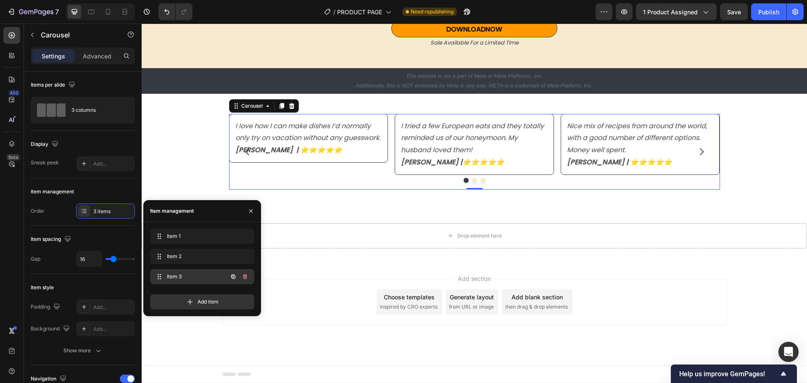
click at [232, 276] on icon "button" at bounding box center [233, 276] width 4 height 4
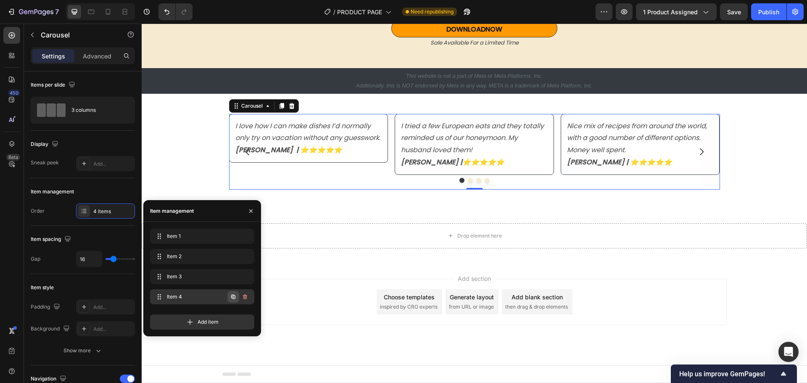
click at [232, 297] on icon "button" at bounding box center [233, 297] width 4 height 4
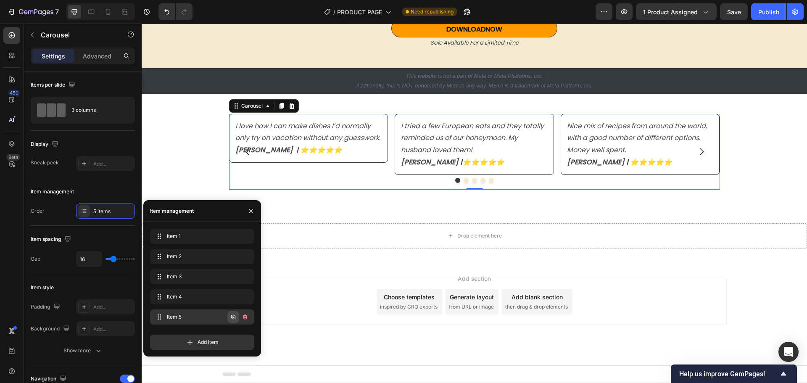
click at [234, 317] on icon "button" at bounding box center [234, 317] width 2 height 2
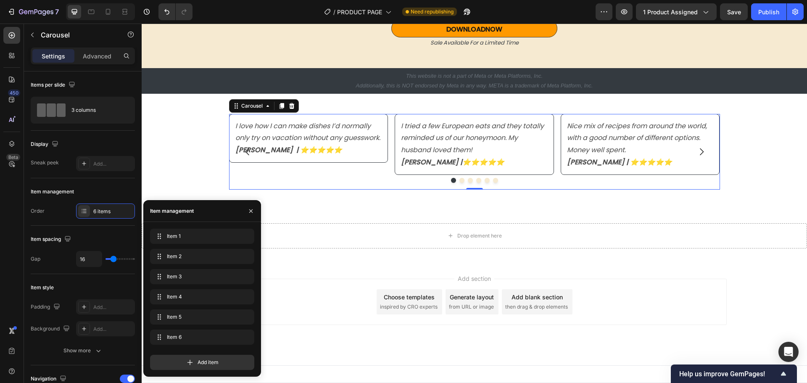
click at [699, 154] on icon "Carousel Next Arrow" at bounding box center [701, 152] width 10 height 10
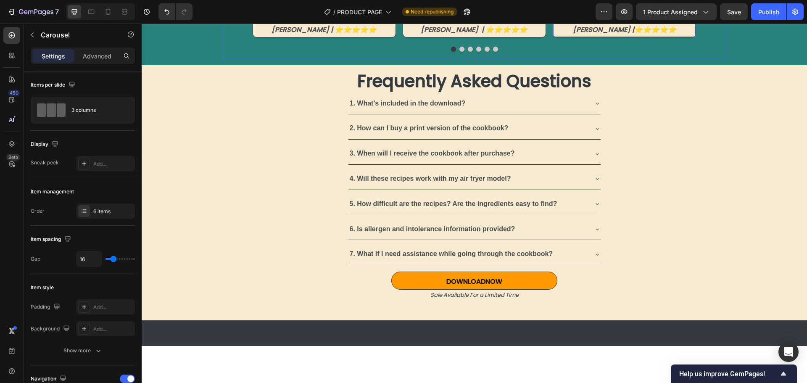
scroll to position [2080, 0]
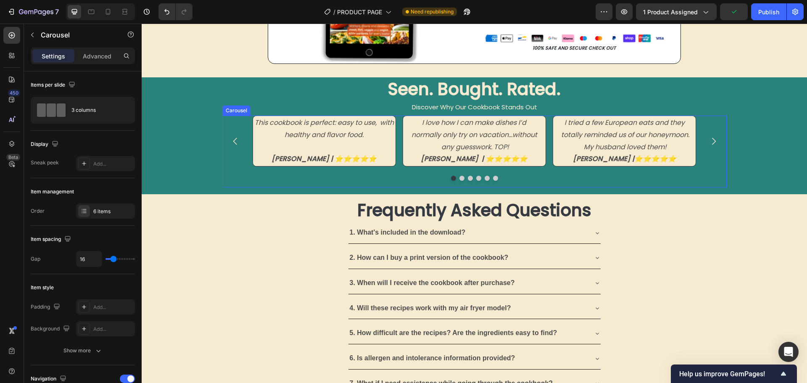
click at [232, 139] on icon "Carousel Back Arrow" at bounding box center [235, 141] width 10 height 10
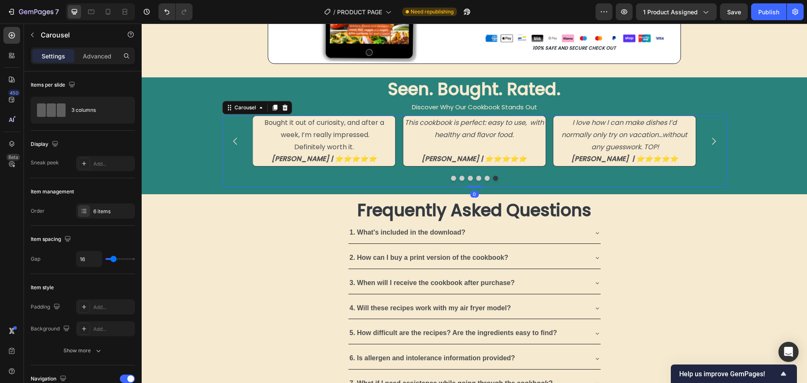
click at [232, 139] on icon "Carousel Back Arrow" at bounding box center [235, 141] width 10 height 10
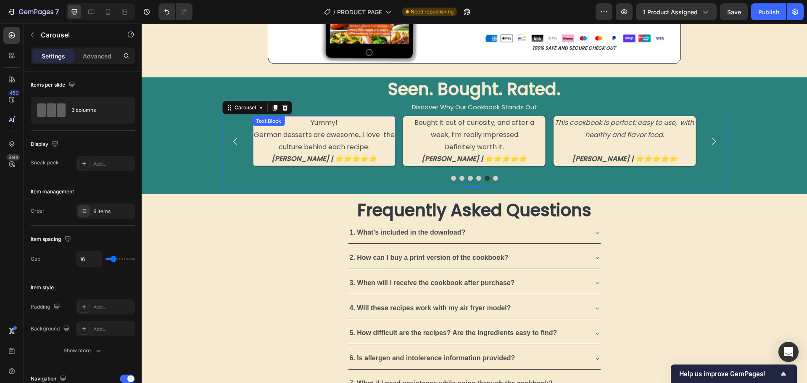
click at [309, 120] on p "Yummy! German desserts are awesome...I love the culture behind each recipe. Lau…" at bounding box center [323, 141] width 141 height 48
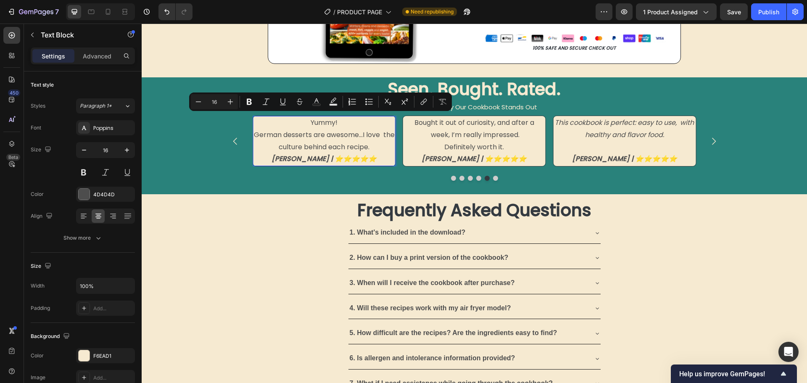
click at [353, 144] on p "Yummy! German desserts are awesome...I love the culture behind each recipe. Lau…" at bounding box center [323, 141] width 141 height 48
drag, startPoint x: 373, startPoint y: 145, endPoint x: 285, endPoint y: 123, distance: 90.5
click at [285, 123] on p "Yummy! German desserts are awesome...I love the culture behind each recipe. Lau…" at bounding box center [323, 141] width 141 height 48
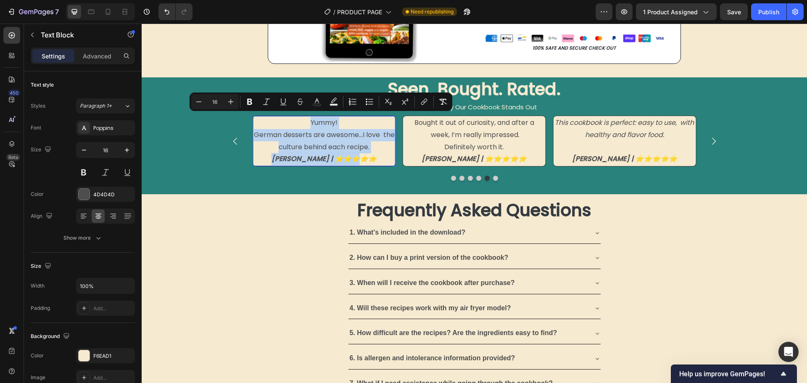
drag, startPoint x: 364, startPoint y: 156, endPoint x: 285, endPoint y: 122, distance: 86.0
click at [285, 122] on p "Yummy! German desserts are awesome...I love the culture behind each recipe. Lau…" at bounding box center [323, 141] width 141 height 48
copy p "Yummy! German desserts are awesome...I love the culture behind each recipe. Lau…"
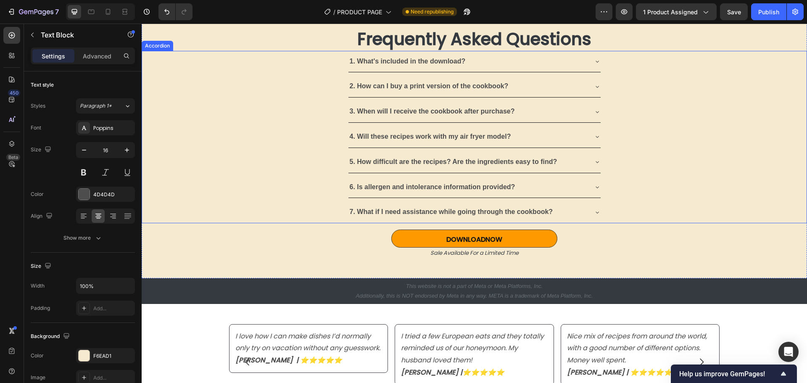
scroll to position [2416, 0]
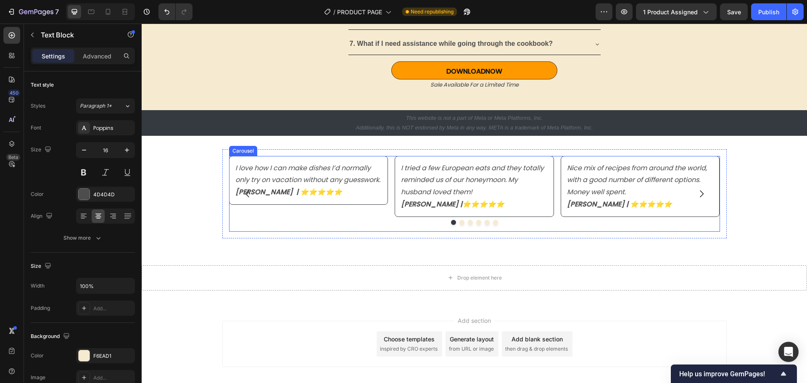
click at [699, 194] on icon "Carousel Next Arrow" at bounding box center [701, 194] width 10 height 10
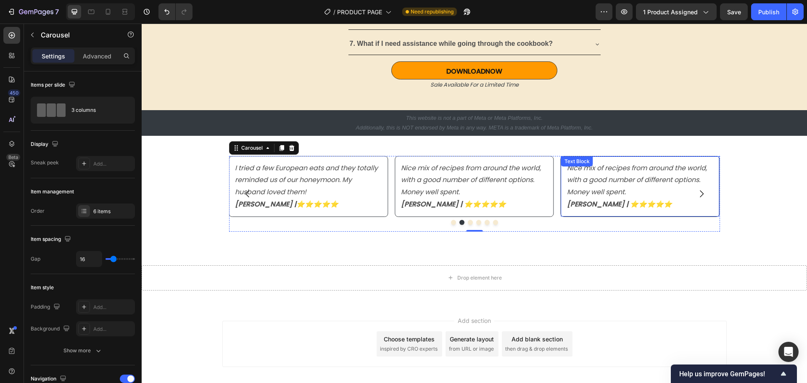
click at [581, 185] on p "Nice mix of recipes from around the world, with a good number of different opti…" at bounding box center [640, 186] width 147 height 48
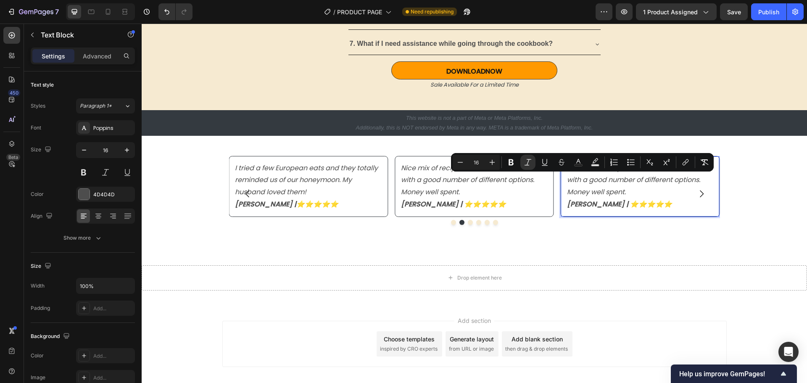
click at [662, 204] on p "Nice mix of recipes from around the world, with a good number of different opti…" at bounding box center [640, 186] width 147 height 48
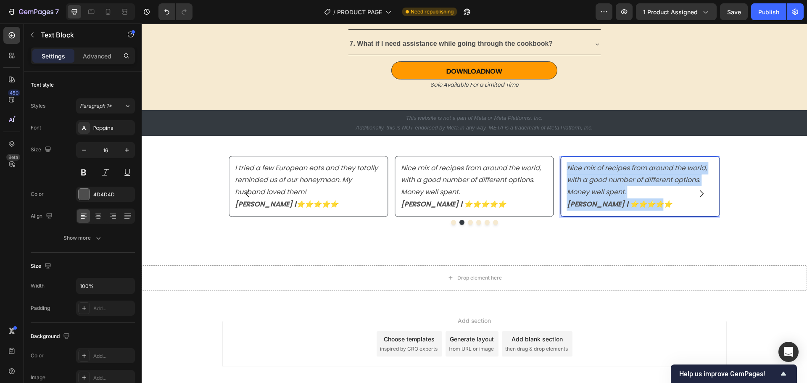
drag, startPoint x: 662, startPoint y: 204, endPoint x: 560, endPoint y: 166, distance: 108.5
click at [560, 166] on div "Nice mix of recipes from around the world, with a good number of different opti…" at bounding box center [639, 186] width 159 height 61
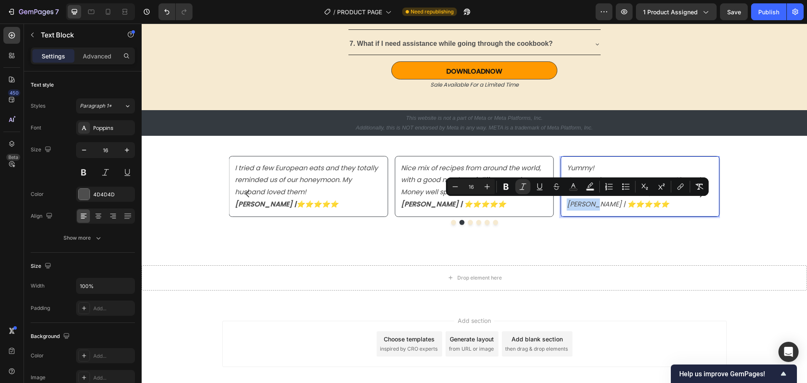
drag, startPoint x: 564, startPoint y: 204, endPoint x: 591, endPoint y: 204, distance: 26.5
click at [433, 205] on strong "[PERSON_NAME] | ⭐️⭐️⭐️⭐️⭐️" at bounding box center [453, 204] width 105 height 10
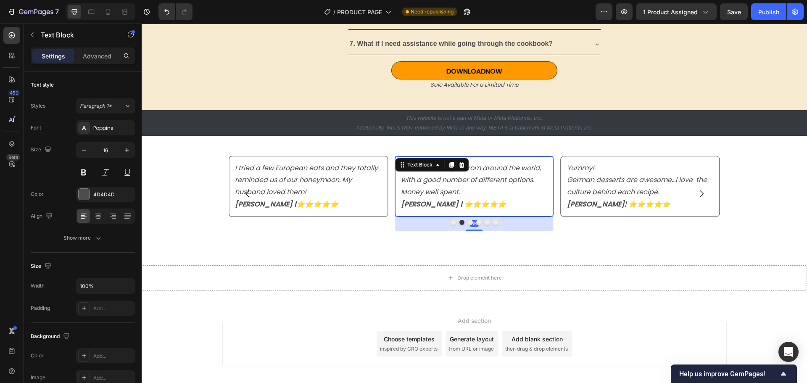
click at [434, 204] on strong "[PERSON_NAME] | ⭐️⭐️⭐️⭐️⭐️" at bounding box center [453, 204] width 105 height 10
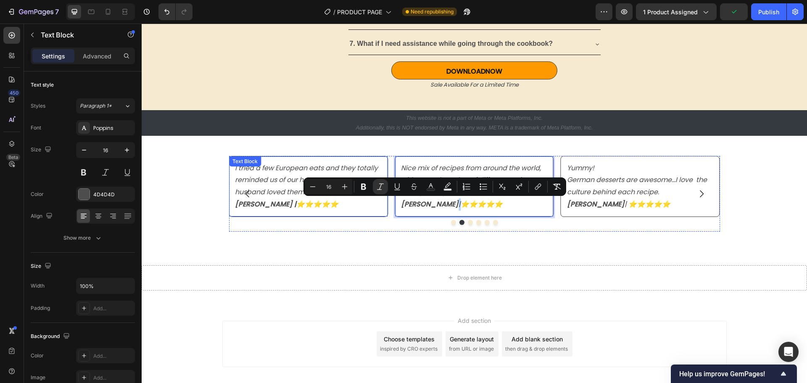
click at [265, 205] on strong "[PERSON_NAME] |⭐️⭐️⭐️⭐️⭐️" at bounding box center [286, 204] width 103 height 10
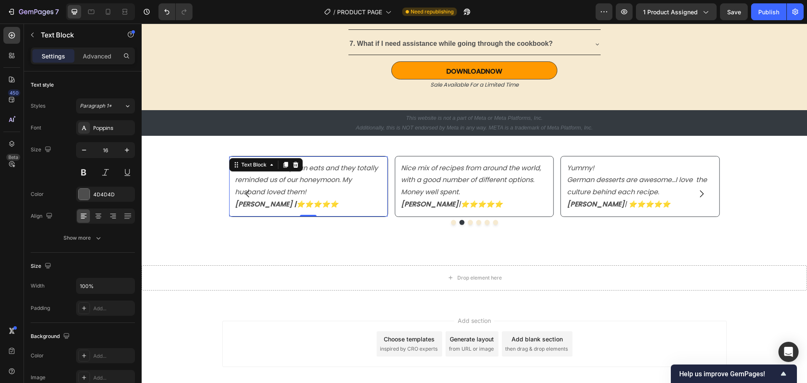
click at [260, 201] on strong "[PERSON_NAME] |⭐️⭐️⭐️⭐️⭐️" at bounding box center [286, 204] width 103 height 10
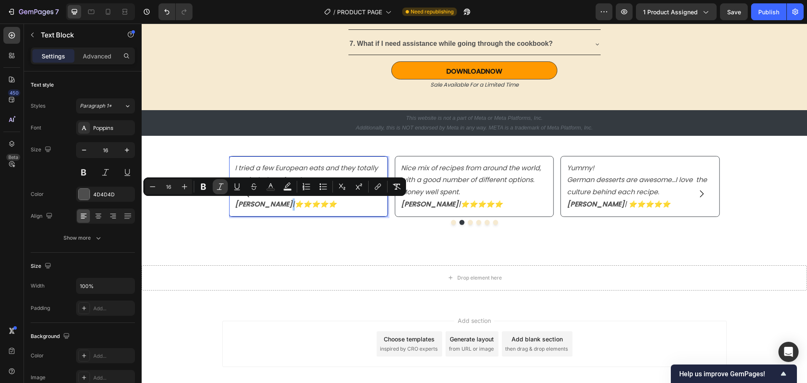
click at [222, 186] on icon "Editor contextual toolbar" at bounding box center [220, 186] width 8 height 8
click at [434, 204] on icon "Chester B. | ⭐️⭐️⭐️⭐️⭐️" at bounding box center [452, 204] width 102 height 10
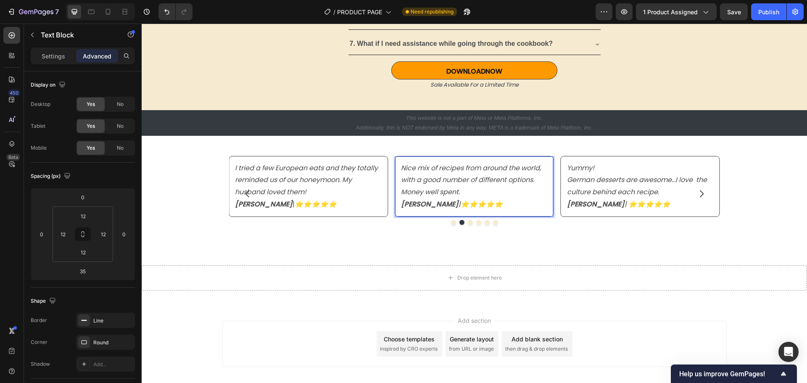
click at [434, 204] on icon "Chester B. | ⭐️⭐️⭐️⭐️⭐️" at bounding box center [452, 204] width 102 height 10
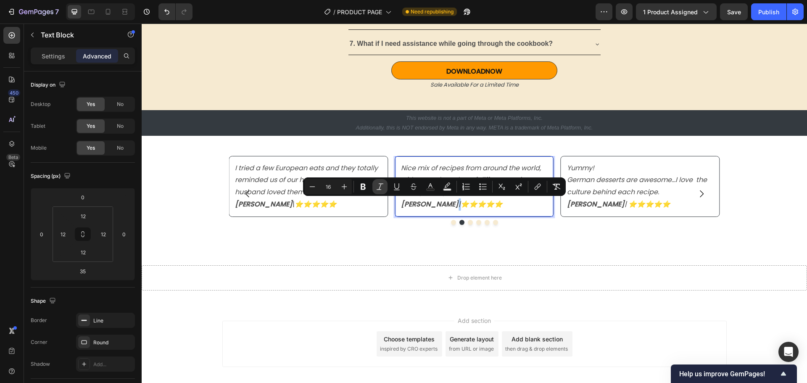
click at [380, 190] on icon "Editor contextual toolbar" at bounding box center [380, 186] width 8 height 8
click at [593, 205] on icon "Laura C. | ⭐️⭐️⭐️⭐️⭐️" at bounding box center [618, 204] width 103 height 10
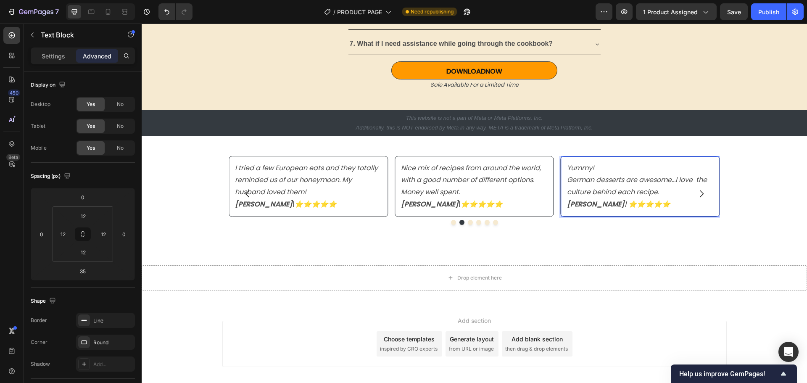
click at [636, 166] on p "Yummy! German desserts are awesome...I love the culture behind each recipe. Lau…" at bounding box center [640, 186] width 147 height 48
click at [672, 179] on icon "German desserts are awesome...I love the culture behind each recipe." at bounding box center [637, 186] width 140 height 22
click at [674, 181] on icon "German desserts are awesome...I love the culture behind each recipe." at bounding box center [637, 186] width 140 height 22
click at [649, 190] on icon "I love the culture behind each recipe." at bounding box center [629, 192] width 125 height 10
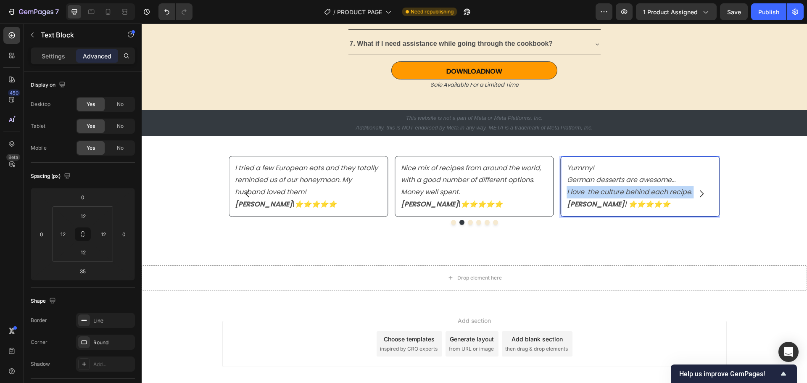
click at [649, 190] on icon "I love the culture behind each recipe." at bounding box center [629, 192] width 125 height 10
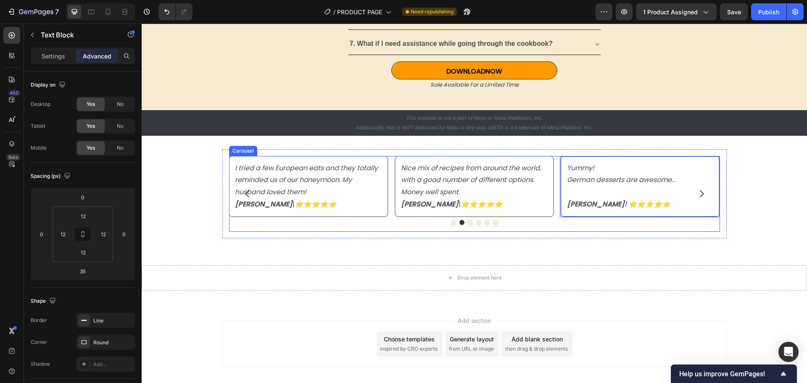
click at [697, 195] on icon "Carousel Next Arrow" at bounding box center [701, 194] width 10 height 10
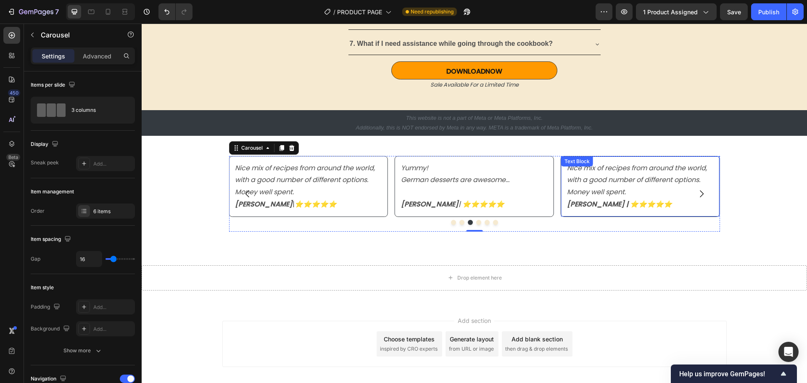
click at [630, 176] on icon "Nice mix of recipes from around the world, with a good number of different opti…" at bounding box center [637, 180] width 140 height 34
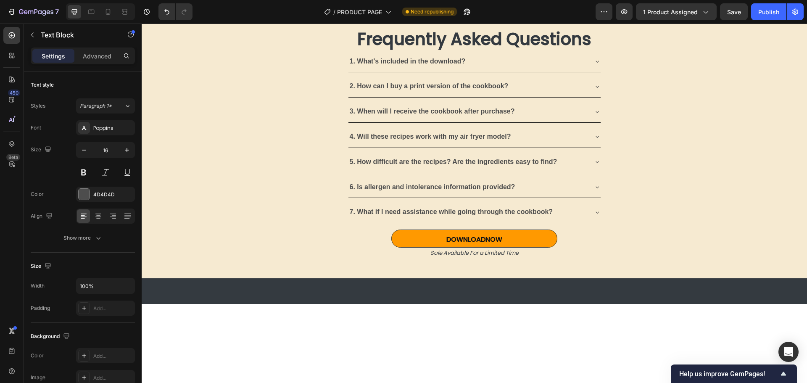
scroll to position [1996, 0]
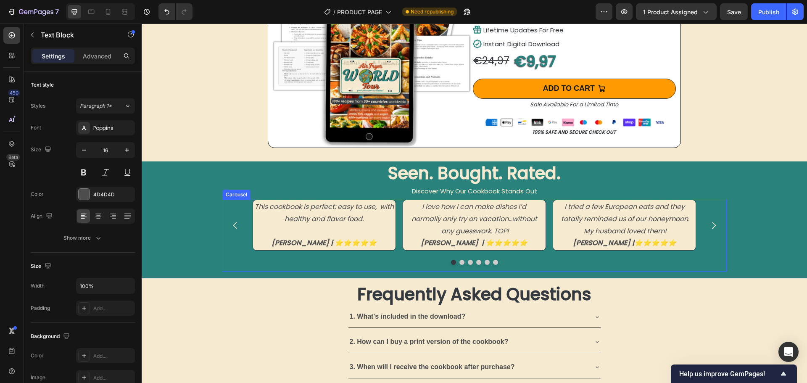
click at [710, 216] on button "Carousel Next Arrow" at bounding box center [714, 225] width 24 height 24
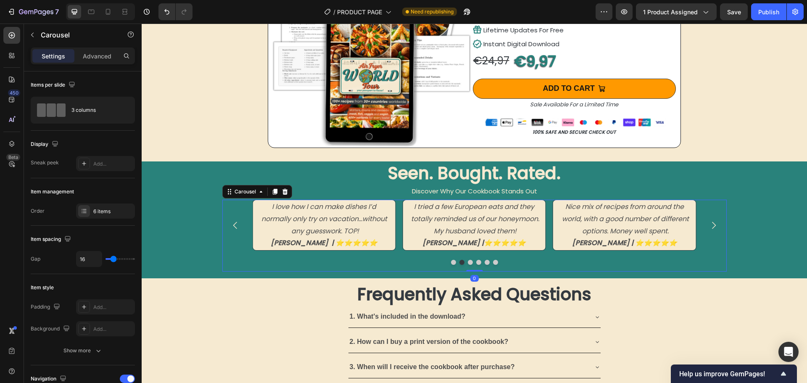
click at [710, 216] on button "Carousel Next Arrow" at bounding box center [714, 225] width 24 height 24
click at [619, 225] on p "Bought it out of curiosity, and after a week, I’m really impressed. Definitely …" at bounding box center [624, 225] width 141 height 48
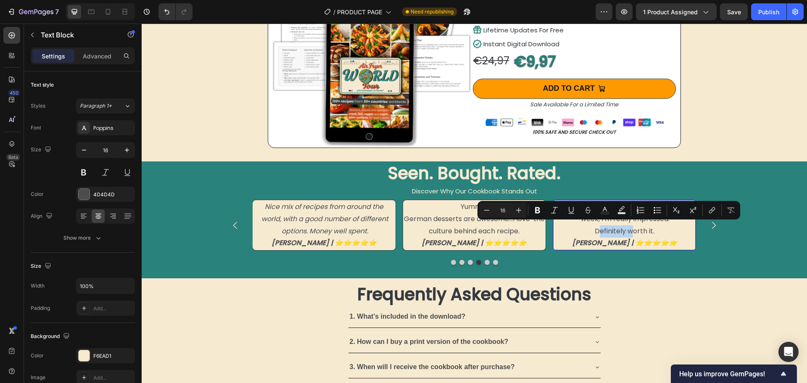
click at [564, 230] on p "Bought it out of curiosity, and after a week, I’m really impressed. Definitely …" at bounding box center [624, 225] width 141 height 48
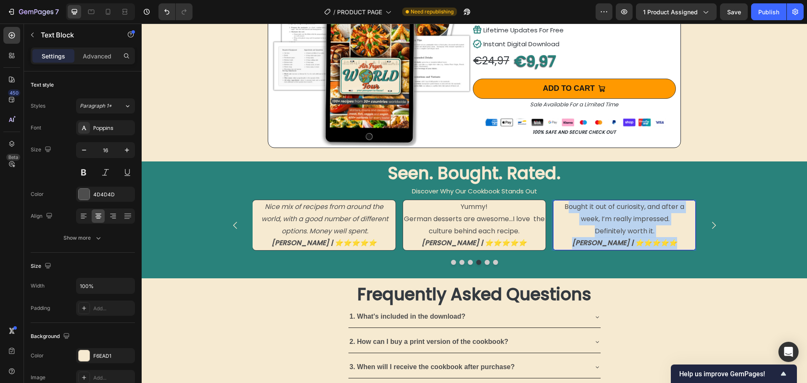
drag, startPoint x: 561, startPoint y: 203, endPoint x: 670, endPoint y: 242, distance: 115.5
click at [670, 242] on p "Bought it out of curiosity, and after a week, I’m really impressed. Definitely …" at bounding box center [624, 225] width 141 height 48
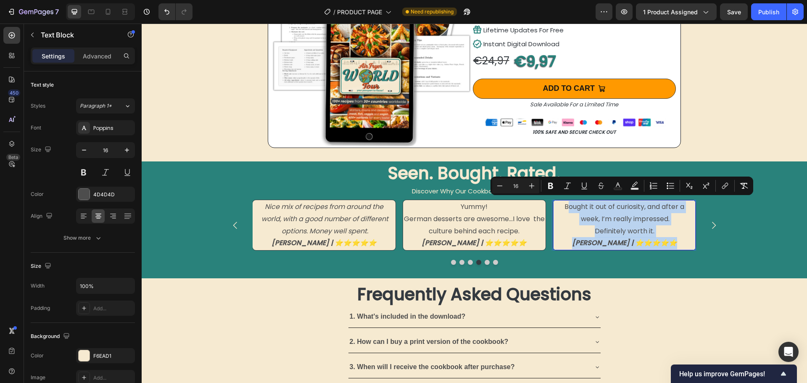
copy p "Bought it out of curiosity, and after a week, I’m really impressed. Definitely …"
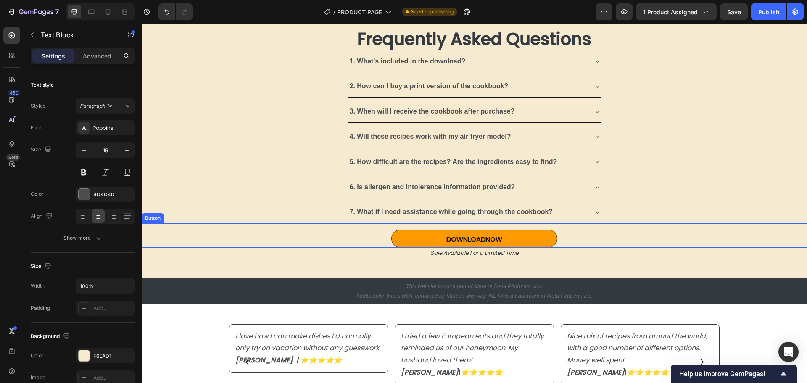
scroll to position [2416, 0]
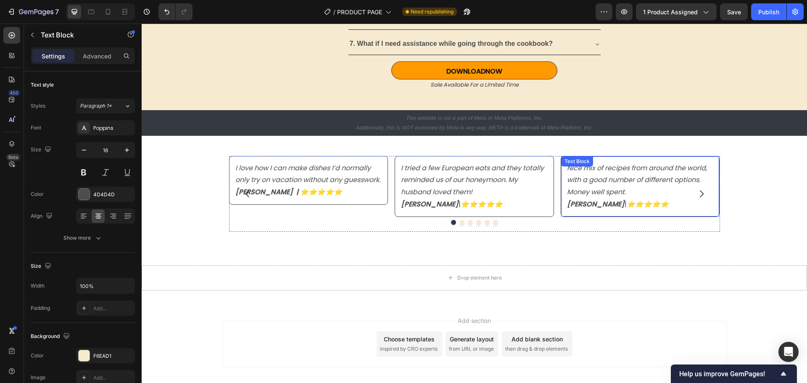
click at [652, 200] on p "Nice mix of recipes from around the world, with a good number of different opti…" at bounding box center [640, 186] width 147 height 48
click at [700, 190] on icon "Carousel Next Arrow" at bounding box center [701, 194] width 10 height 10
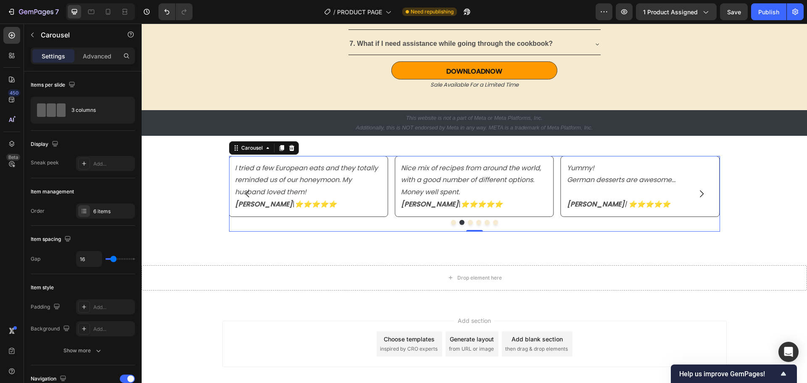
click at [700, 190] on icon "Carousel Next Arrow" at bounding box center [701, 194] width 10 height 10
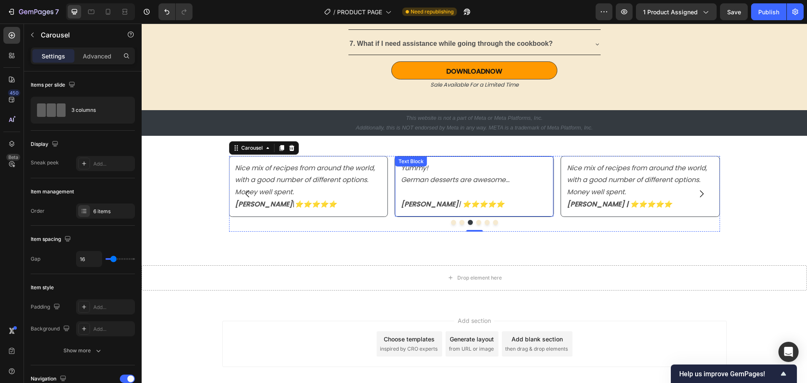
click at [429, 203] on icon "Laura C. | ⭐️⭐️⭐️⭐️⭐️" at bounding box center [452, 204] width 103 height 10
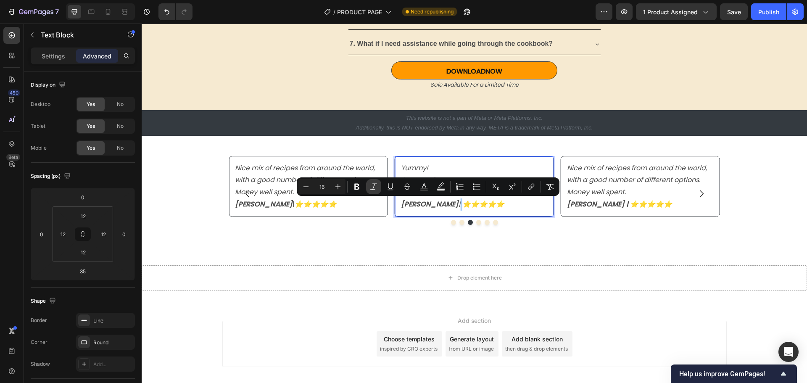
click at [375, 185] on icon "Editor contextual toolbar" at bounding box center [373, 186] width 8 height 8
click at [664, 203] on p "Nice mix of recipes from around the world, with a good number of different opti…" at bounding box center [640, 186] width 147 height 48
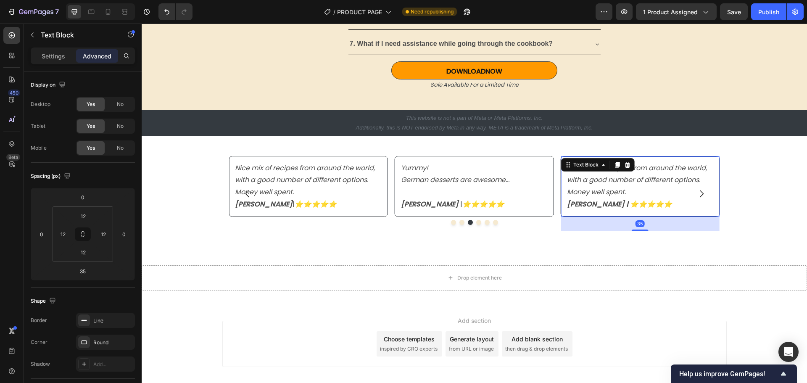
click at [663, 203] on p "Nice mix of recipes from around the world, with a good number of different opti…" at bounding box center [640, 186] width 147 height 48
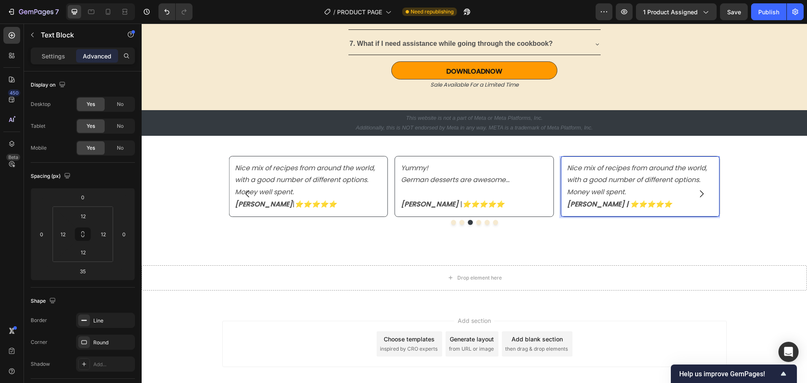
click at [663, 203] on p "Nice mix of recipes from around the world, with a good number of different opti…" at bounding box center [640, 186] width 147 height 48
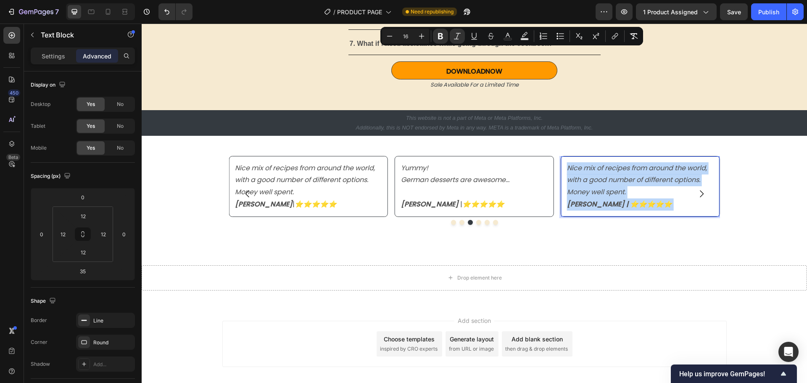
drag, startPoint x: 663, startPoint y: 203, endPoint x: 570, endPoint y: 166, distance: 100.6
click at [570, 166] on p "Nice mix of recipes from around the world, with a good number of different opti…" at bounding box center [640, 186] width 147 height 48
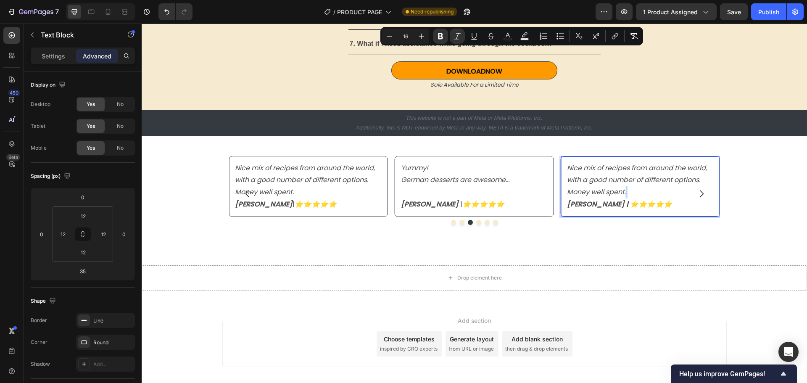
click at [659, 205] on p "Nice mix of recipes from around the world, with a good number of different opti…" at bounding box center [640, 186] width 147 height 48
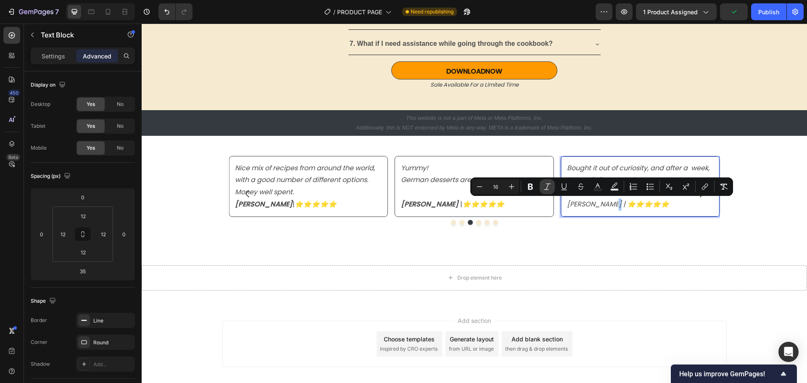
click at [548, 187] on icon "Editor contextual toolbar" at bounding box center [547, 186] width 8 height 8
click at [725, 171] on section "I love how I can make dishes I’d normally only try on vacation without any gues…" at bounding box center [475, 194] width 518 height 116
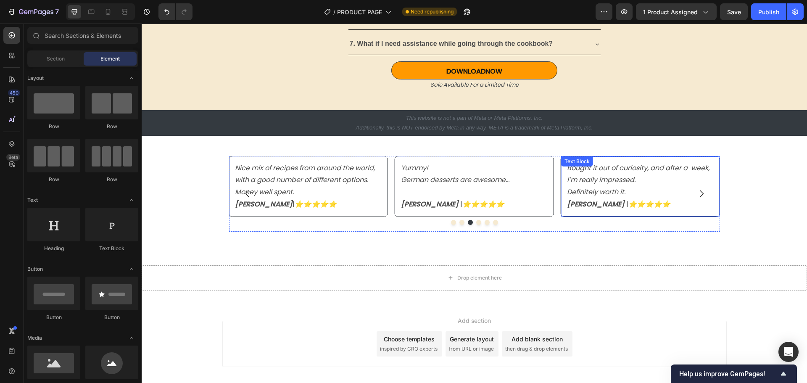
click at [658, 189] on p "Bought it out of curiosity, and after a week, I’m really impressed. Definitely …" at bounding box center [640, 186] width 147 height 48
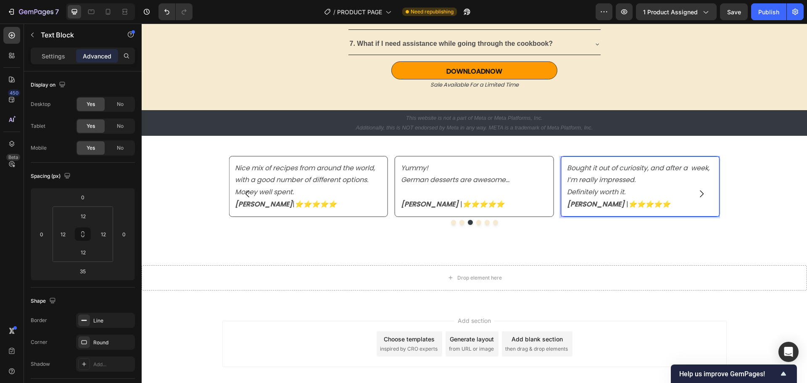
click at [687, 169] on icon "Bought it out of curiosity, and after a week, I’m really impressed." at bounding box center [638, 174] width 142 height 22
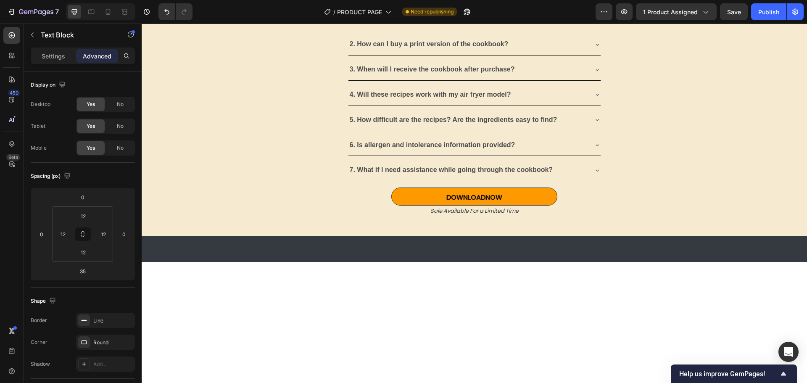
scroll to position [2038, 0]
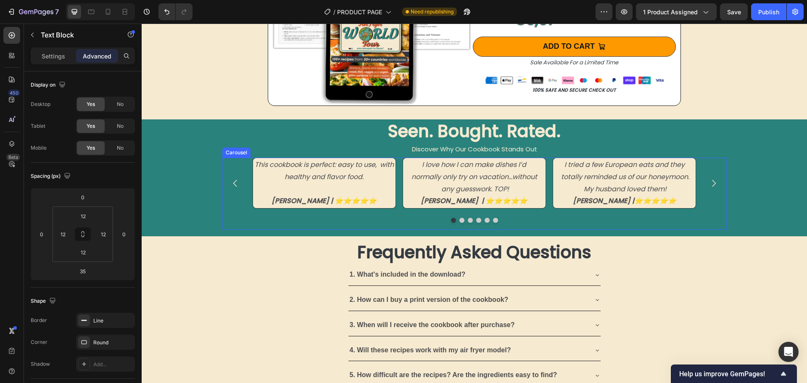
click at [708, 182] on icon "Carousel Next Arrow" at bounding box center [713, 183] width 10 height 10
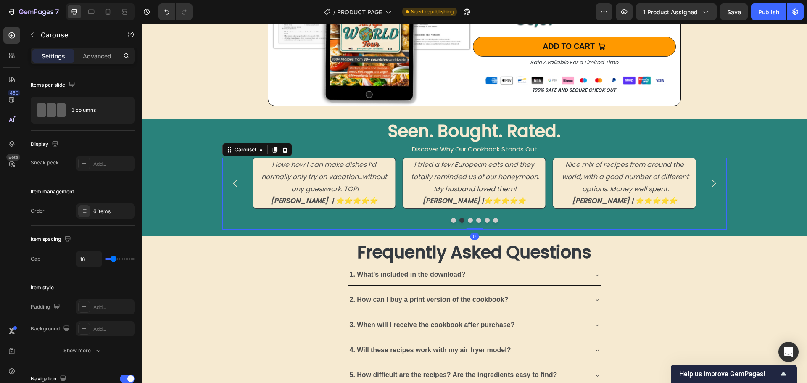
click at [708, 182] on icon "Carousel Next Arrow" at bounding box center [713, 183] width 10 height 10
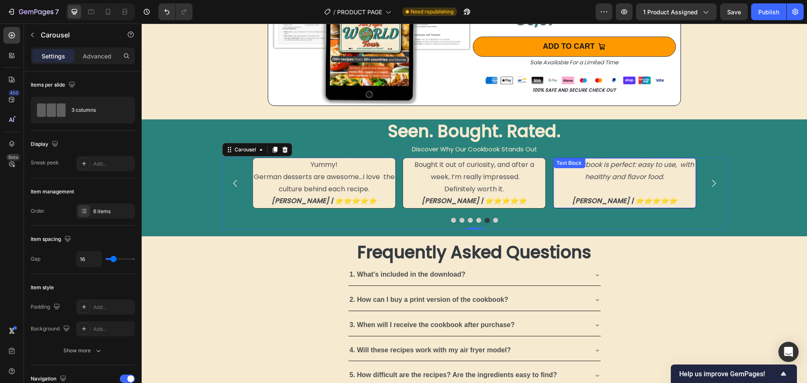
click at [619, 183] on p "[PERSON_NAME] | ⭐️⭐️⭐️⭐️⭐️" at bounding box center [624, 195] width 141 height 24
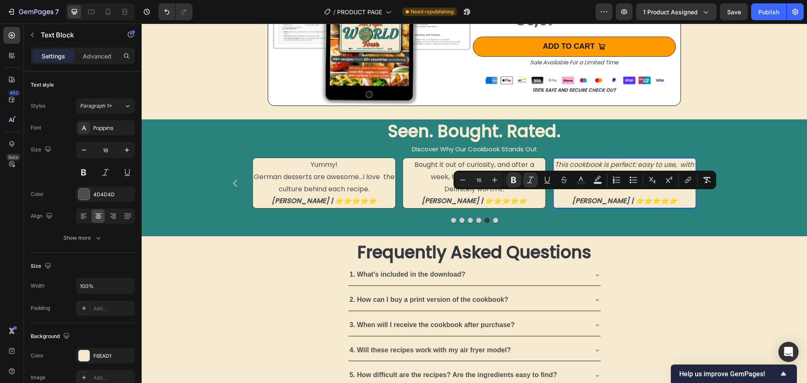
click at [668, 200] on p "[PERSON_NAME] | ⭐️⭐️⭐️⭐️⭐️" at bounding box center [624, 195] width 141 height 24
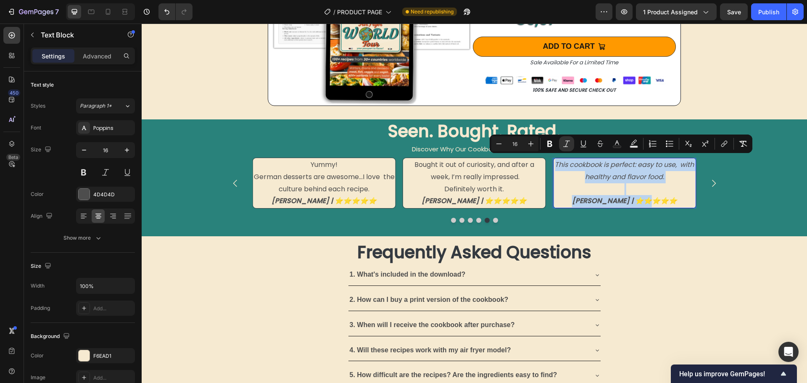
drag, startPoint x: 663, startPoint y: 199, endPoint x: 555, endPoint y: 167, distance: 113.0
click at [555, 167] on div "This cookbook is perfect: easy to use, with healthy and flavor food. Don B. | ⭐…" at bounding box center [624, 183] width 142 height 50
copy div "This cookbook is perfect: easy to use, with healthy and flavor food. Don B. | ⭐…"
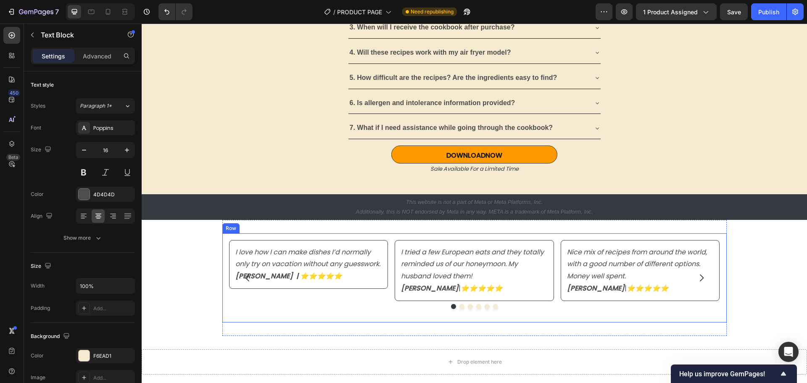
scroll to position [2458, 0]
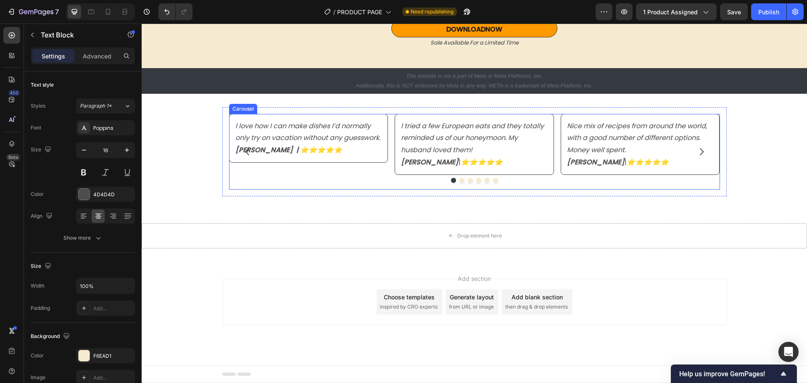
click at [698, 151] on icon "Carousel Next Arrow" at bounding box center [701, 152] width 10 height 10
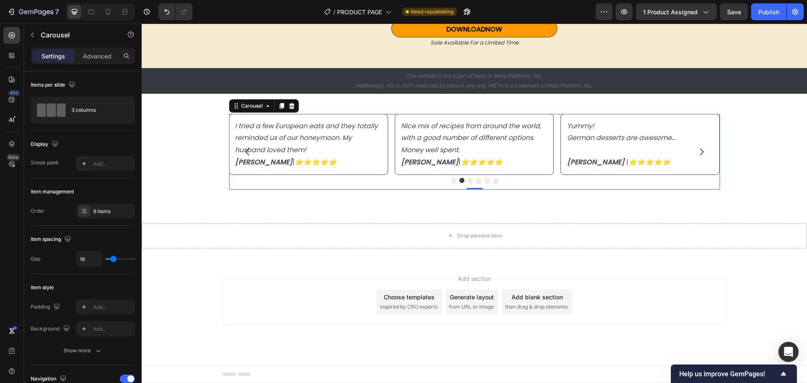
click at [698, 151] on icon "Carousel Next Arrow" at bounding box center [701, 152] width 10 height 10
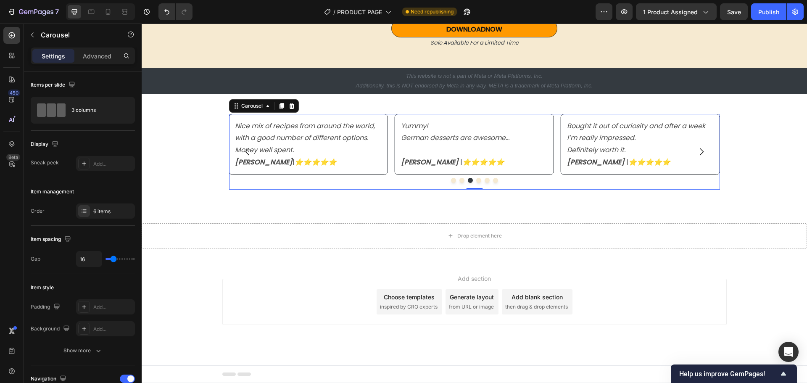
click at [698, 151] on icon "Carousel Next Arrow" at bounding box center [701, 152] width 10 height 10
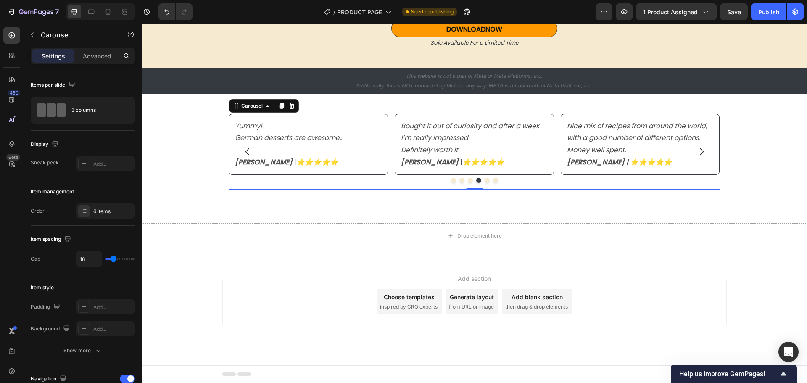
click at [634, 151] on p "Nice mix of recipes from around the world, with a good number of different opti…" at bounding box center [640, 144] width 147 height 48
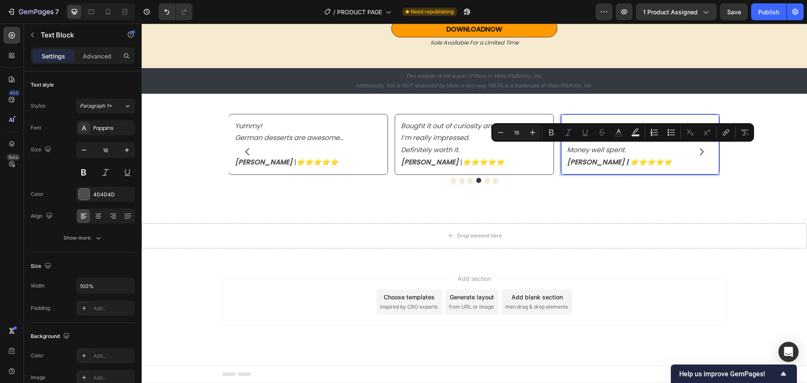
click at [654, 160] on p "Nice mix of recipes from around the world, with a good number of different opti…" at bounding box center [640, 144] width 147 height 48
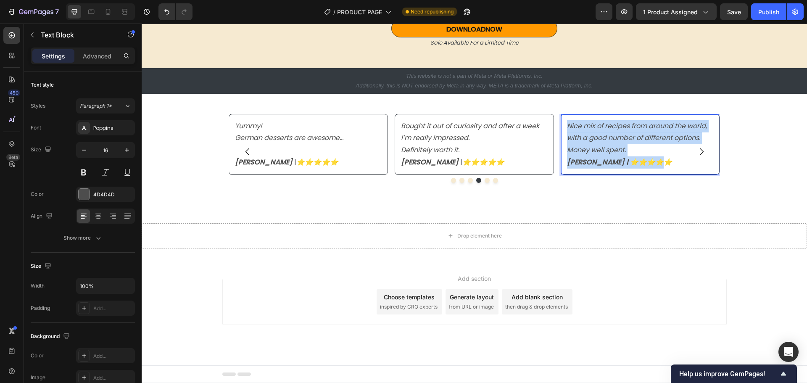
drag, startPoint x: 655, startPoint y: 160, endPoint x: 560, endPoint y: 125, distance: 101.3
click at [560, 125] on div "Nice mix of recipes from around the world, with a good number of different opti…" at bounding box center [639, 144] width 159 height 61
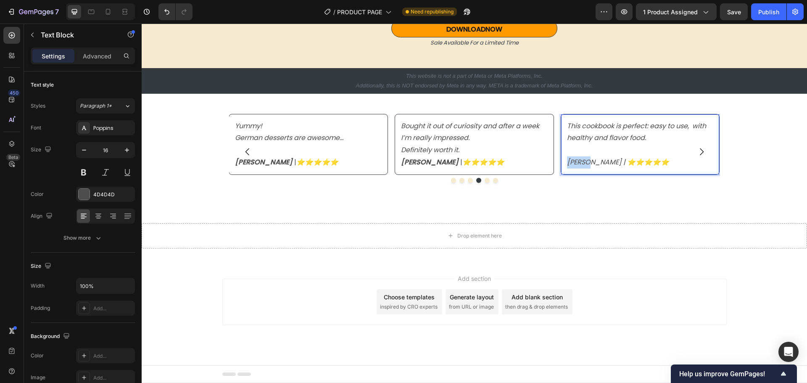
drag, startPoint x: 564, startPoint y: 162, endPoint x: 584, endPoint y: 163, distance: 19.8
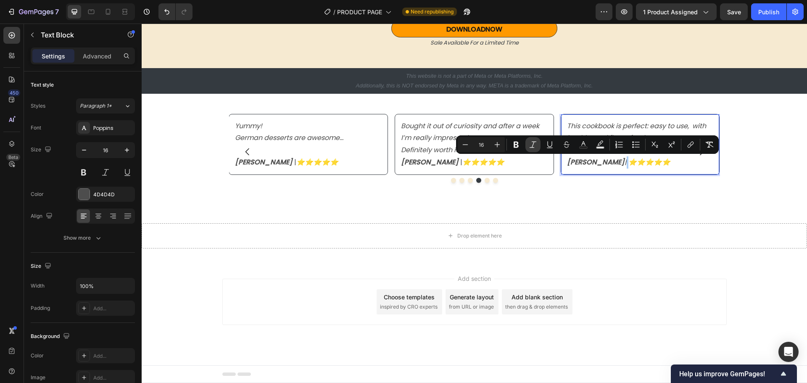
click at [533, 143] on icon "Editor contextual toolbar" at bounding box center [532, 144] width 7 height 6
click at [671, 165] on p "[PERSON_NAME] | ⭐️⭐️⭐️⭐️⭐️" at bounding box center [640, 156] width 147 height 24
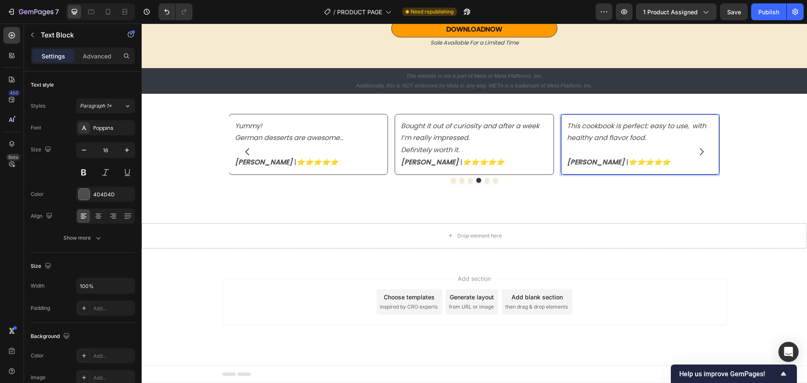
click at [567, 126] on icon "This cookbook is perfect: easy to use, with healthy and flavor food." at bounding box center [636, 132] width 139 height 22
click at [644, 137] on p "This cookbook is perfect: easy to use, with healthy and flavor food." at bounding box center [640, 132] width 147 height 24
click at [643, 138] on icon "This cookbook is perfect: easy to use, with healthy and flavor food really easy…" at bounding box center [636, 132] width 139 height 22
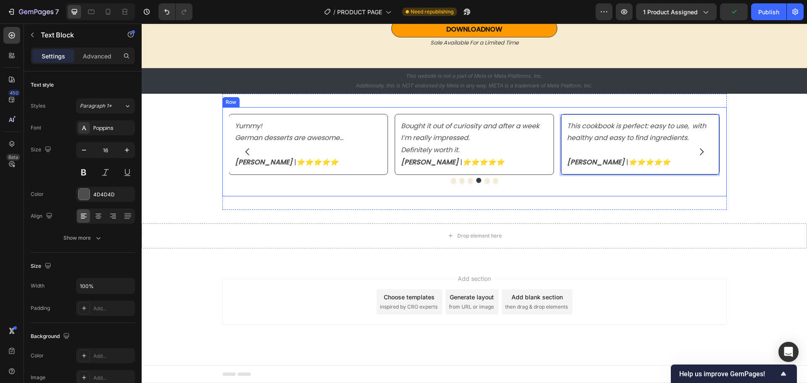
click at [628, 192] on div "I love how I can make dishes I’d normally only try on vacation without any gues…" at bounding box center [474, 151] width 504 height 89
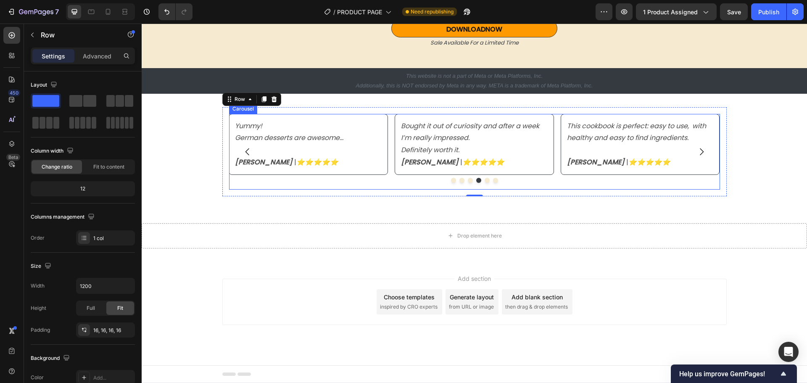
click at [701, 150] on icon "Carousel Next Arrow" at bounding box center [701, 152] width 10 height 10
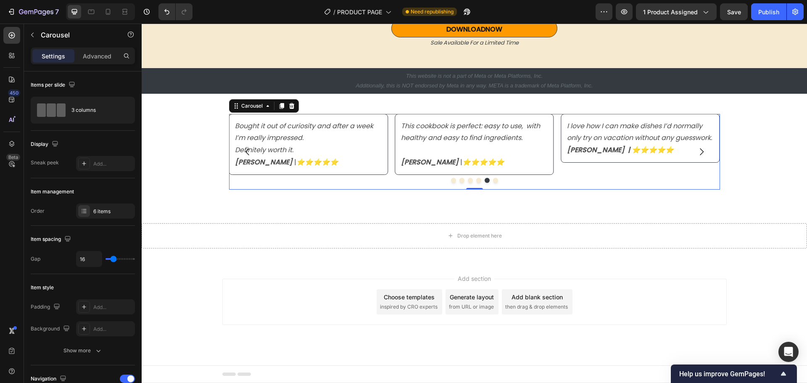
click at [696, 153] on icon "Carousel Next Arrow" at bounding box center [701, 152] width 10 height 10
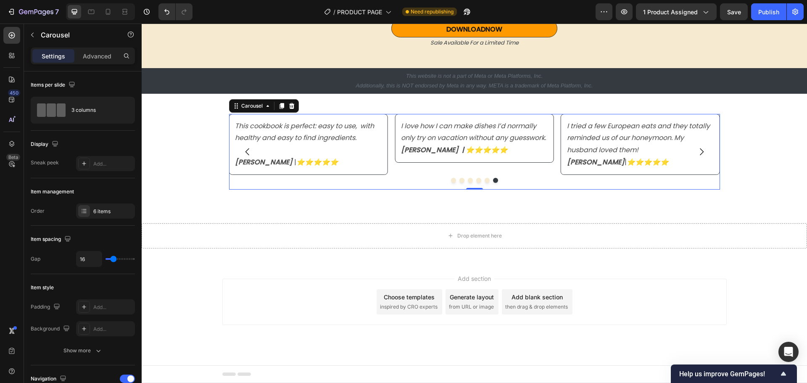
click at [245, 150] on icon "Carousel Back Arrow" at bounding box center [247, 152] width 10 height 10
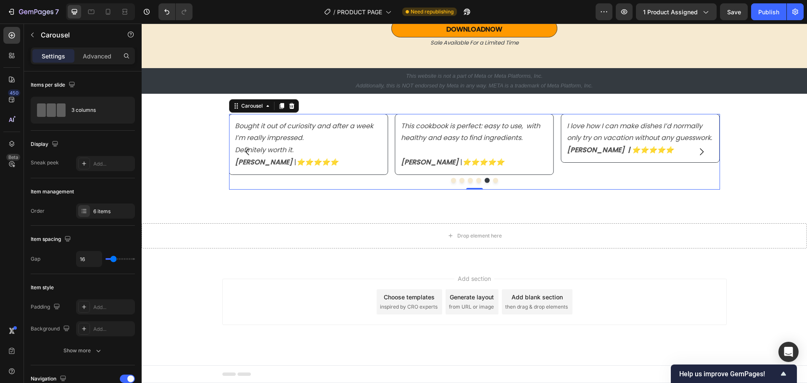
click at [242, 150] on icon "Carousel Back Arrow" at bounding box center [247, 152] width 10 height 10
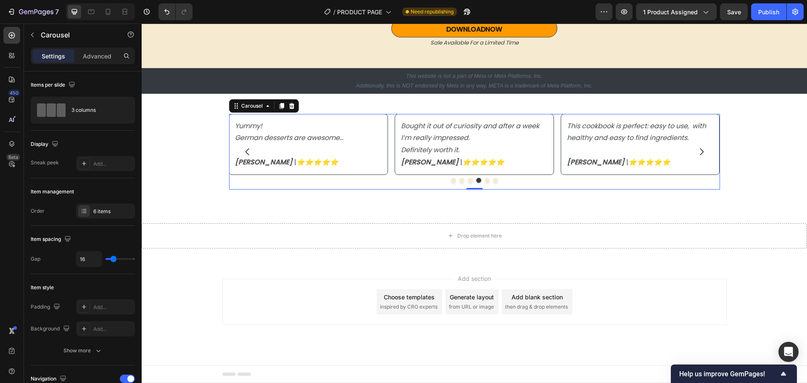
click at [258, 178] on div at bounding box center [474, 180] width 491 height 5
click at [86, 112] on div "3 columns" at bounding box center [96, 109] width 51 height 19
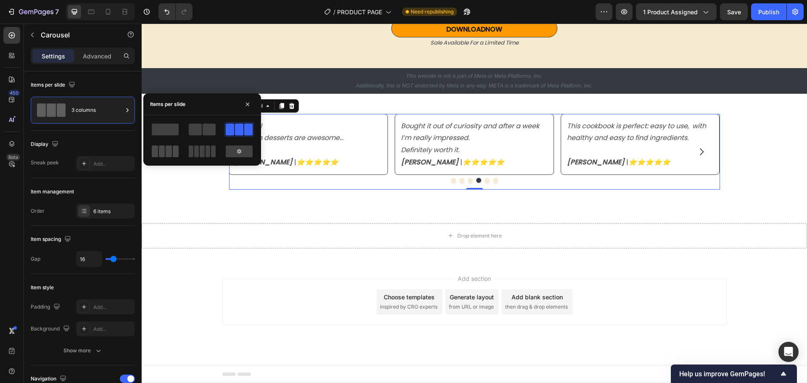
click at [168, 150] on span at bounding box center [169, 151] width 6 height 12
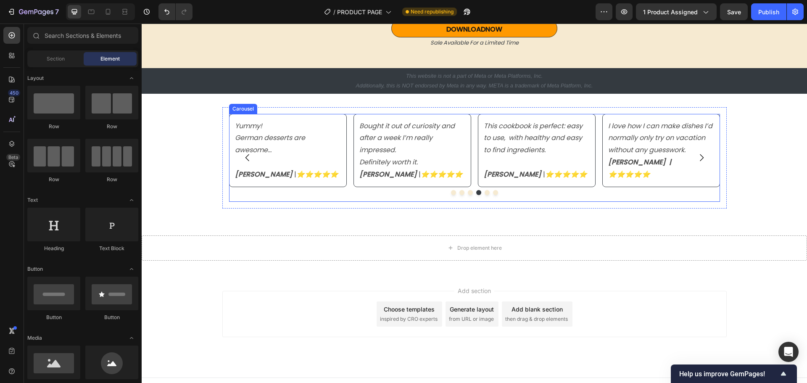
click at [699, 155] on icon "Carousel Next Arrow" at bounding box center [701, 158] width 10 height 10
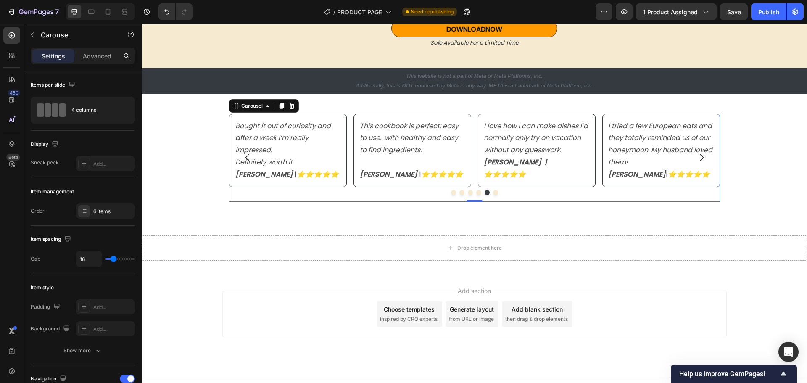
click at [451, 194] on button "Dot" at bounding box center [453, 192] width 5 height 5
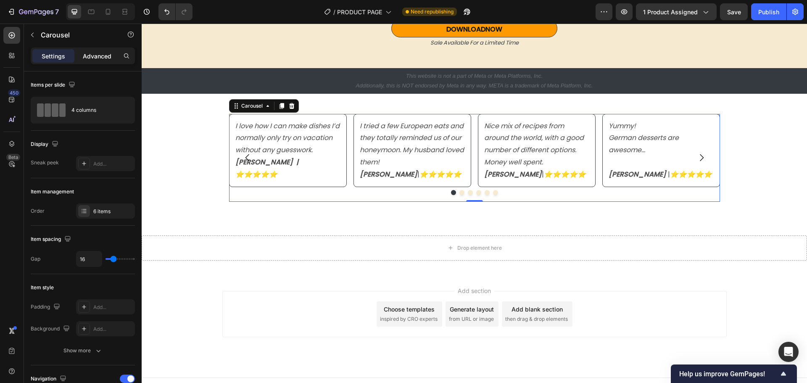
click at [95, 58] on p "Advanced" at bounding box center [97, 56] width 29 height 9
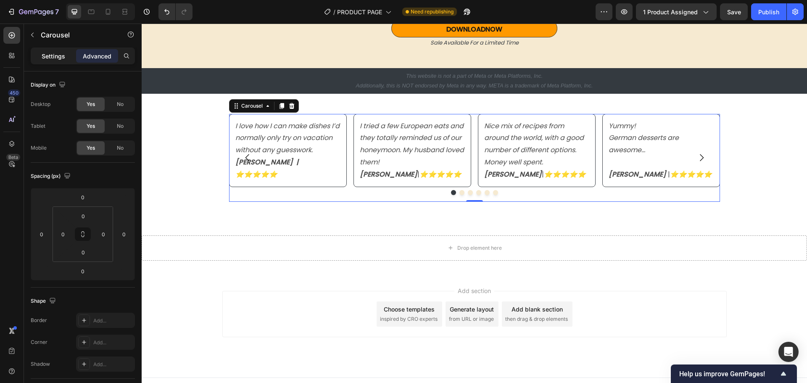
click at [47, 56] on p "Settings" at bounding box center [54, 56] width 24 height 9
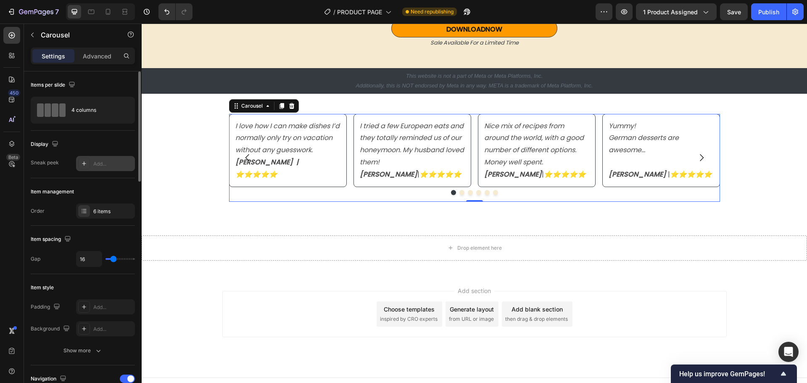
click at [116, 168] on div "Add..." at bounding box center [105, 163] width 59 height 15
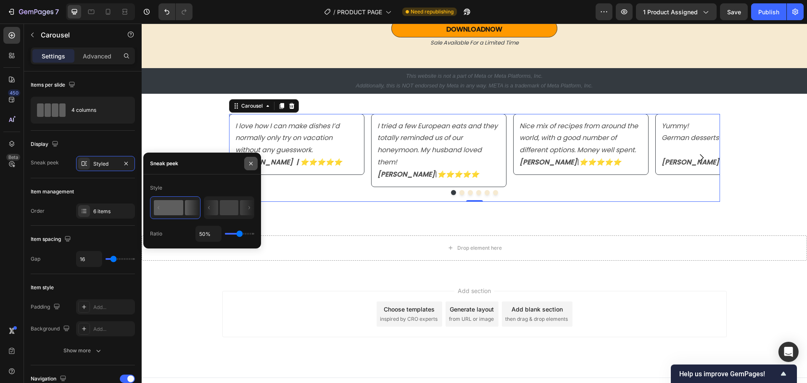
click at [248, 165] on icon "button" at bounding box center [250, 163] width 7 height 7
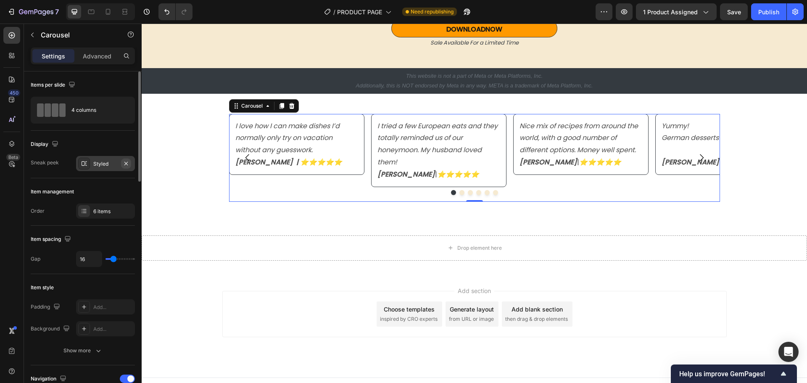
click at [126, 163] on icon "button" at bounding box center [125, 162] width 3 height 3
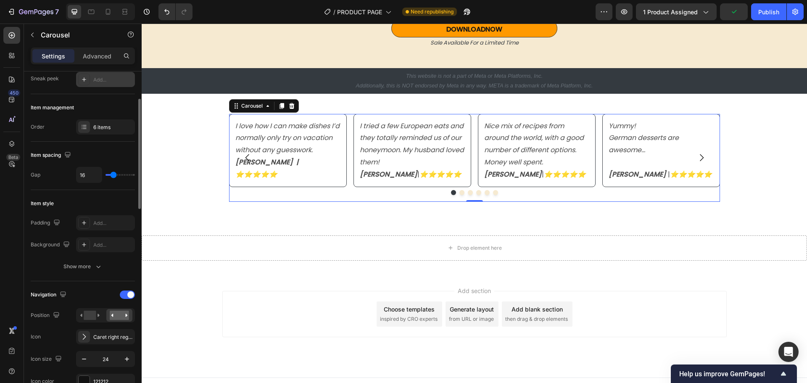
scroll to position [168, 0]
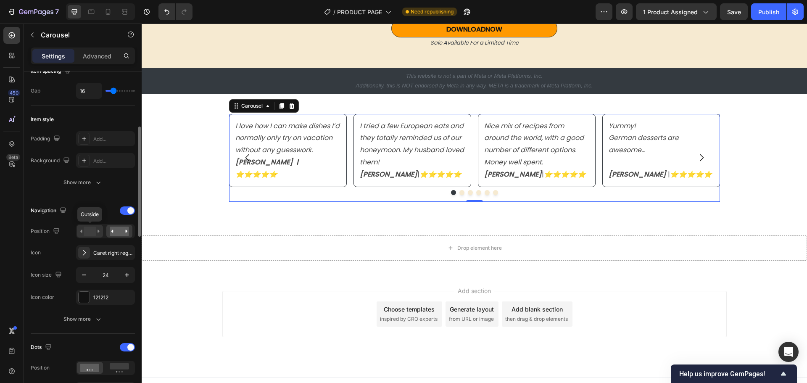
click at [86, 232] on rect at bounding box center [90, 230] width 12 height 9
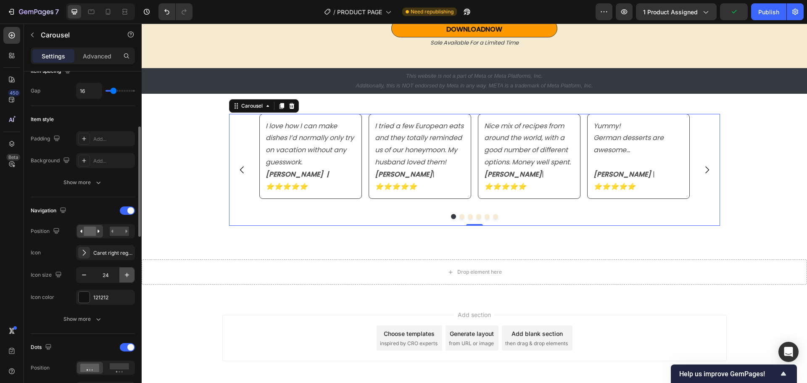
click at [125, 278] on icon "button" at bounding box center [127, 275] width 8 height 8
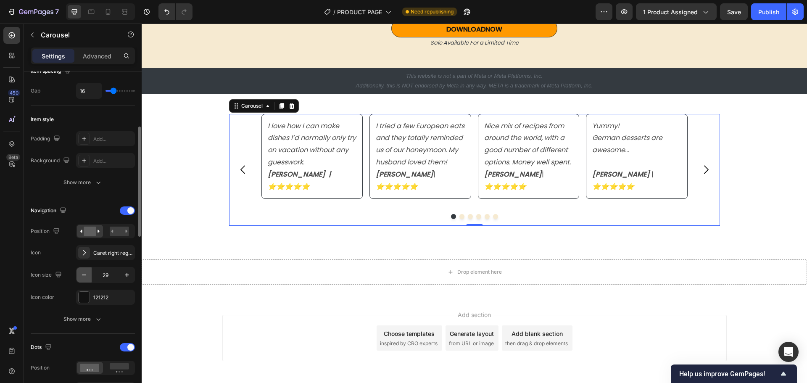
click at [82, 275] on icon "button" at bounding box center [84, 275] width 8 height 8
click at [82, 274] on icon "button" at bounding box center [84, 275] width 8 height 8
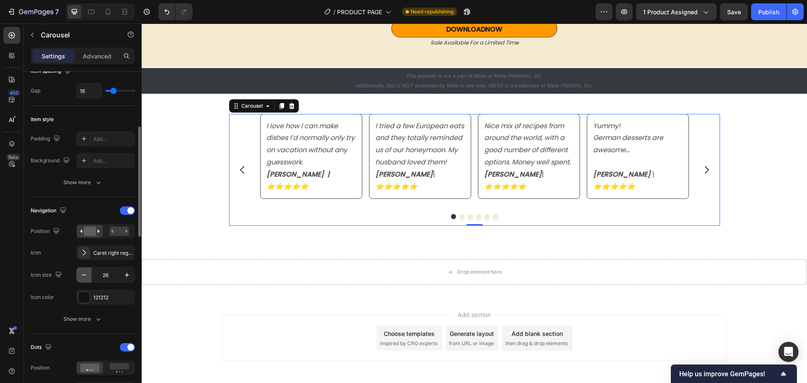
type input "25"
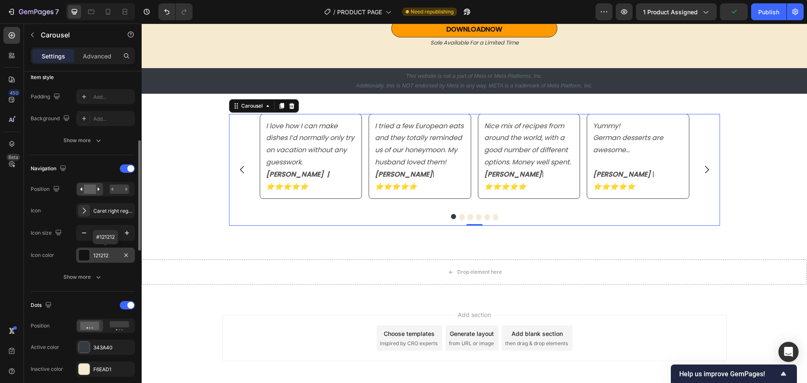
click at [95, 255] on div "121212" at bounding box center [105, 256] width 24 height 8
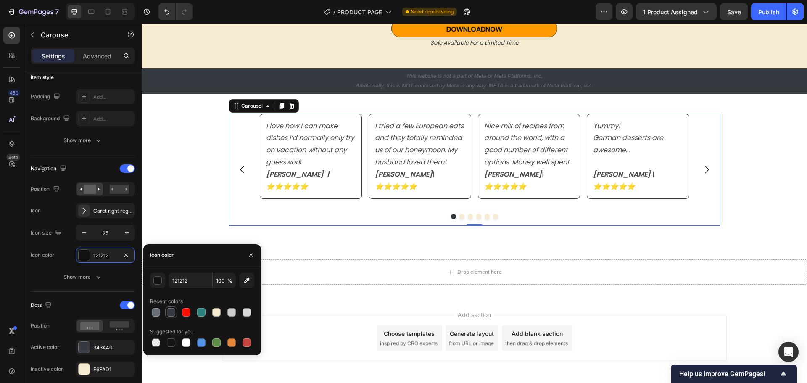
click at [171, 313] on div at bounding box center [171, 312] width 8 height 8
type input "343A40"
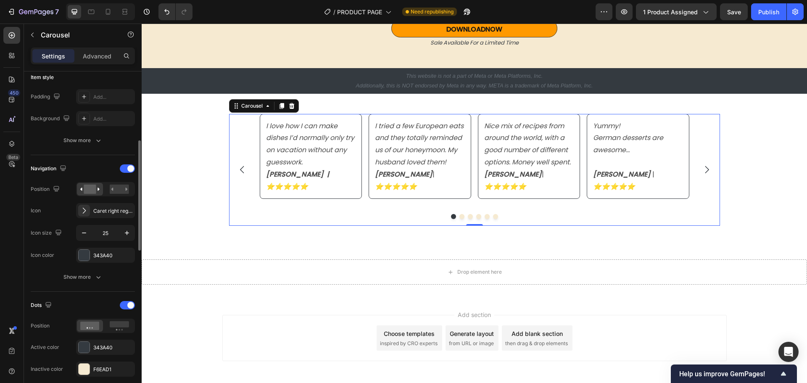
click at [83, 296] on div "Dots Position Active color 343A40 Inactive color F6EAD1 Show more" at bounding box center [83, 349] width 104 height 114
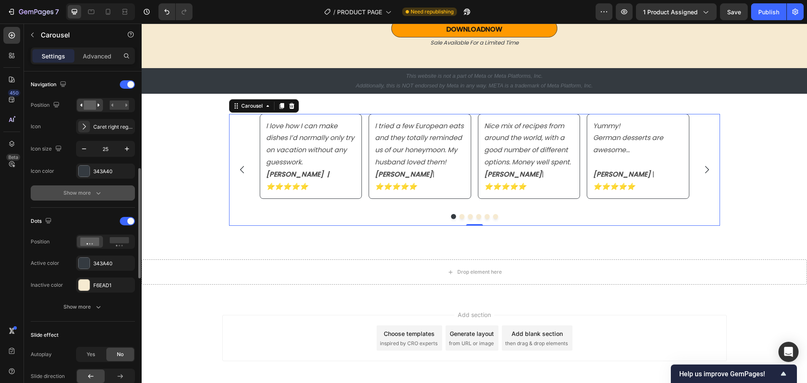
click at [86, 190] on div "Show more" at bounding box center [82, 193] width 39 height 8
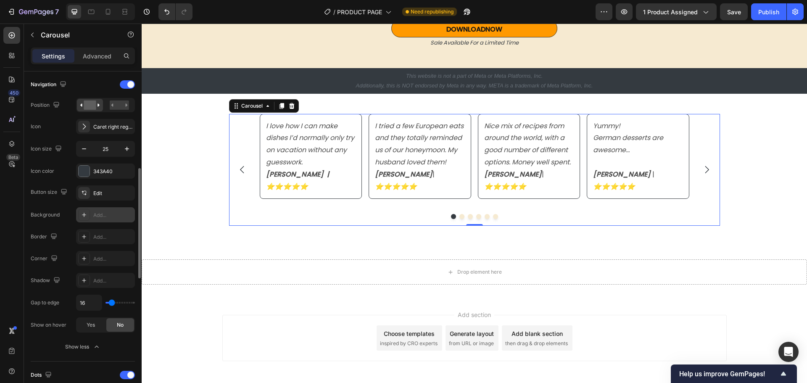
click at [105, 216] on div "Add..." at bounding box center [112, 215] width 39 height 8
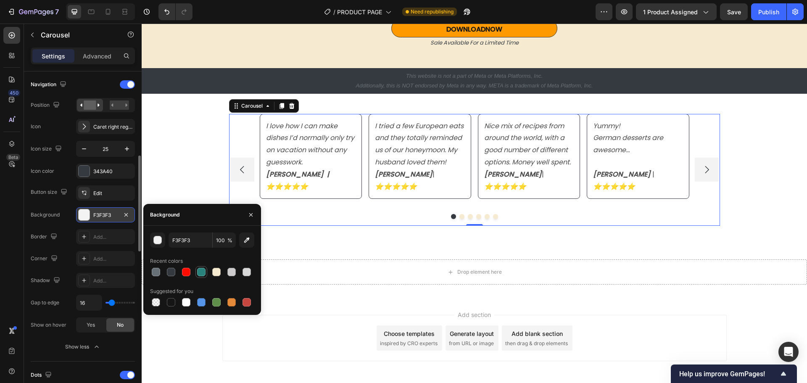
click at [200, 270] on div at bounding box center [201, 272] width 8 height 8
click at [155, 299] on div at bounding box center [156, 302] width 8 height 8
type input "000000"
click at [126, 216] on icon "button" at bounding box center [126, 214] width 7 height 7
type input "100"
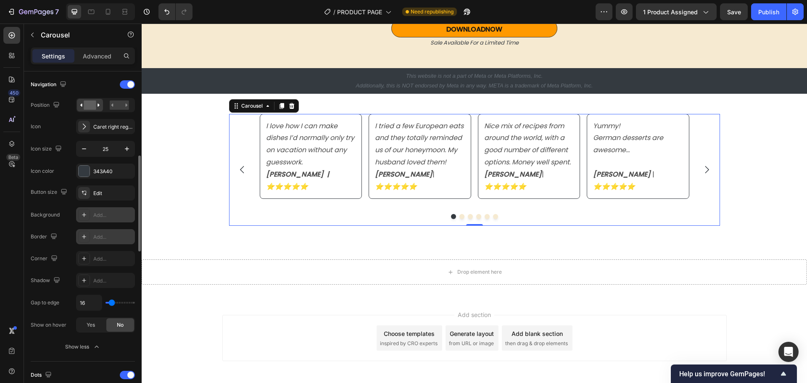
click at [104, 236] on div "Add..." at bounding box center [112, 237] width 39 height 8
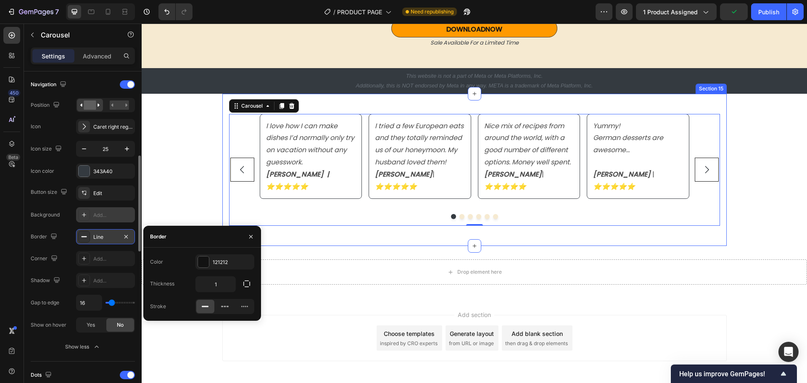
click at [348, 233] on div "I love how I can make dishes I’d normally only try on vacation without any gues…" at bounding box center [474, 170] width 504 height 153
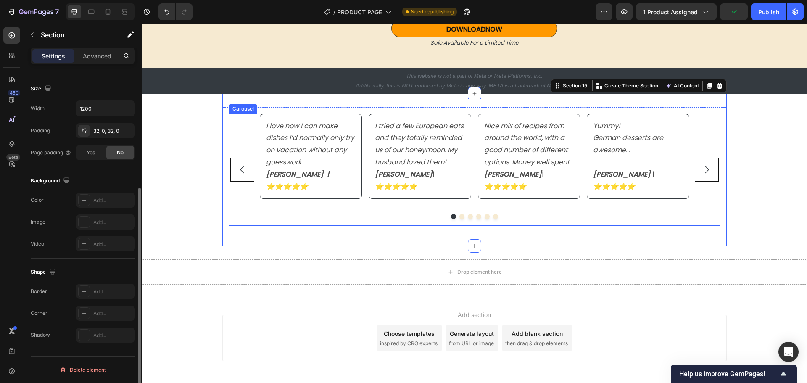
scroll to position [0, 0]
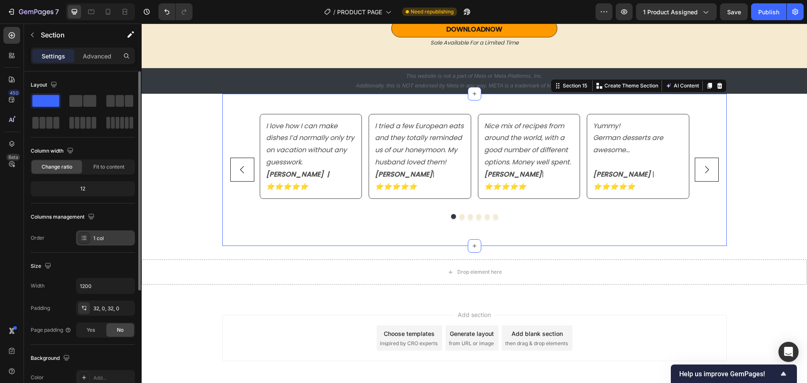
click at [113, 236] on div "1 col" at bounding box center [112, 238] width 39 height 8
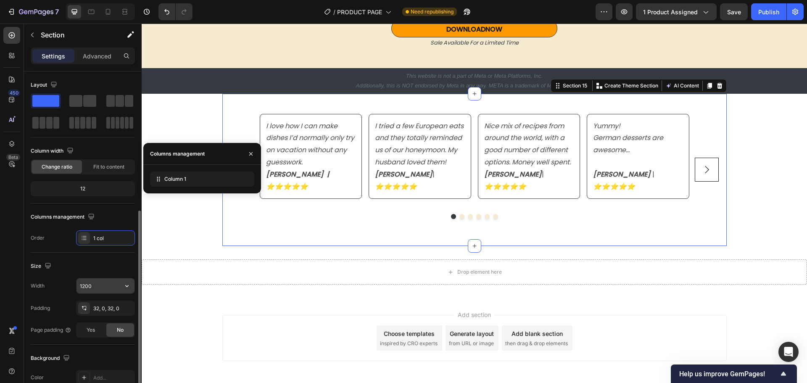
scroll to position [84, 0]
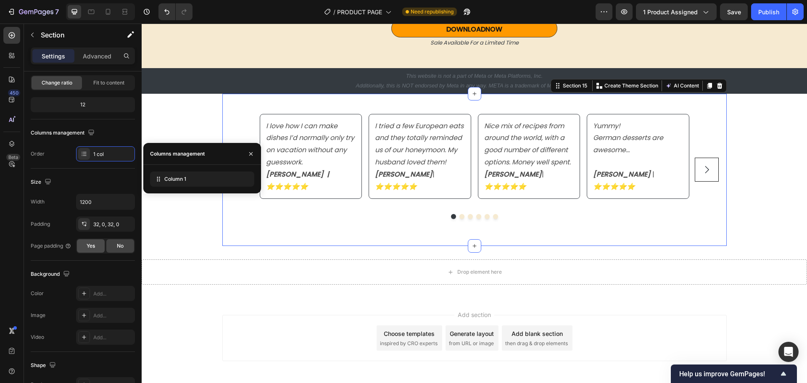
click at [87, 245] on span "Yes" at bounding box center [91, 246] width 8 height 8
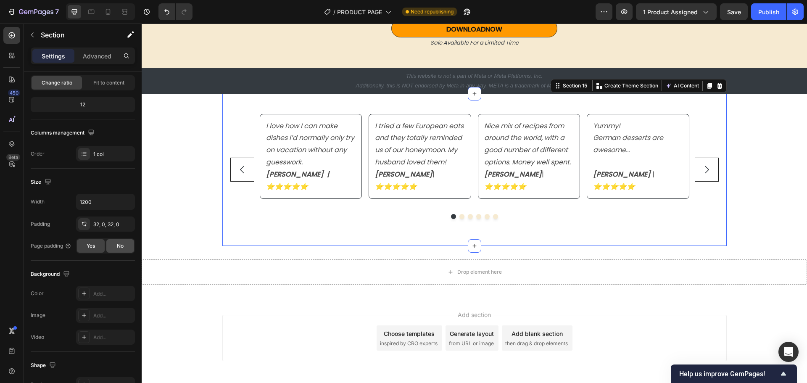
click at [115, 245] on div "No" at bounding box center [120, 245] width 28 height 13
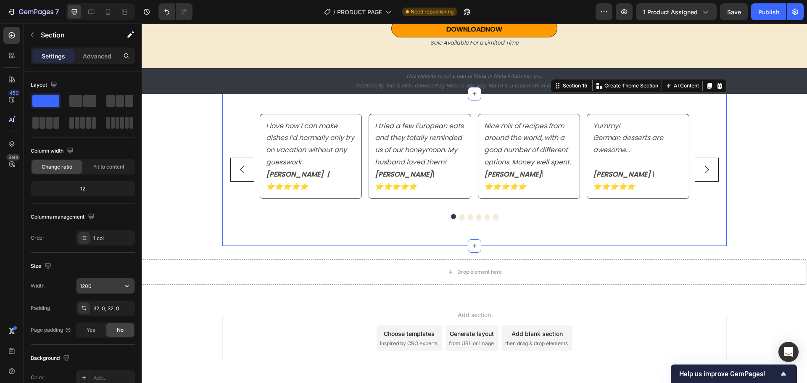
click at [100, 287] on input "1200" at bounding box center [105, 285] width 58 height 15
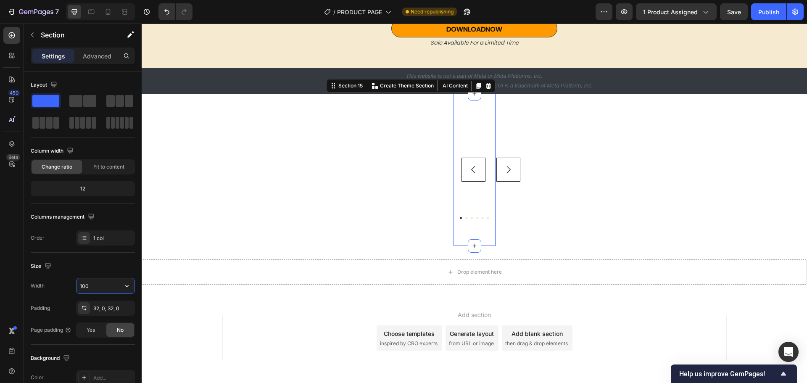
type input "1200"
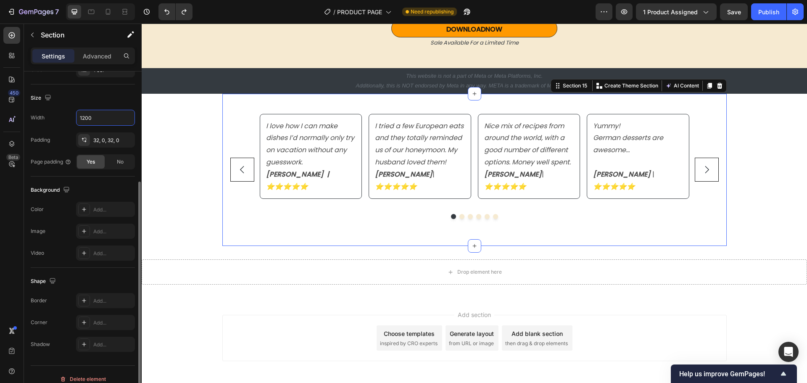
scroll to position [126, 0]
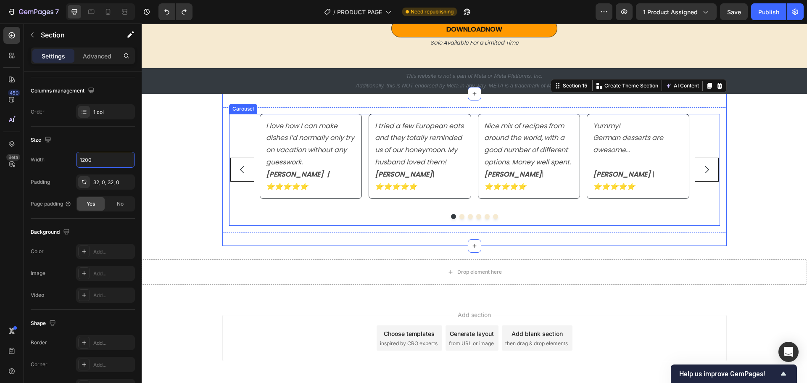
click at [246, 191] on div "I love how I can make dishes I’d normally only try on vacation without any gues…" at bounding box center [474, 170] width 491 height 112
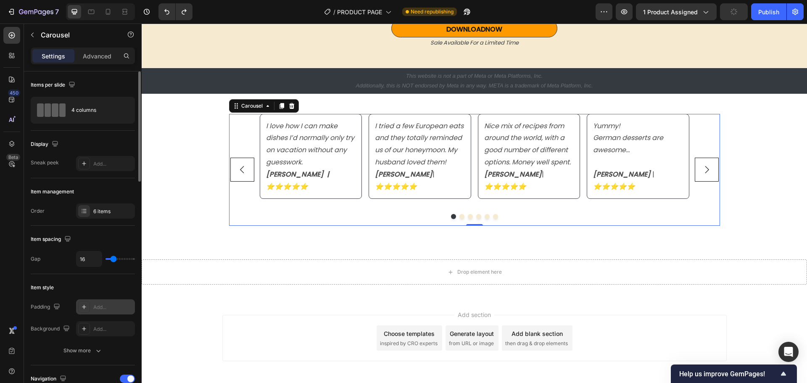
scroll to position [42, 0]
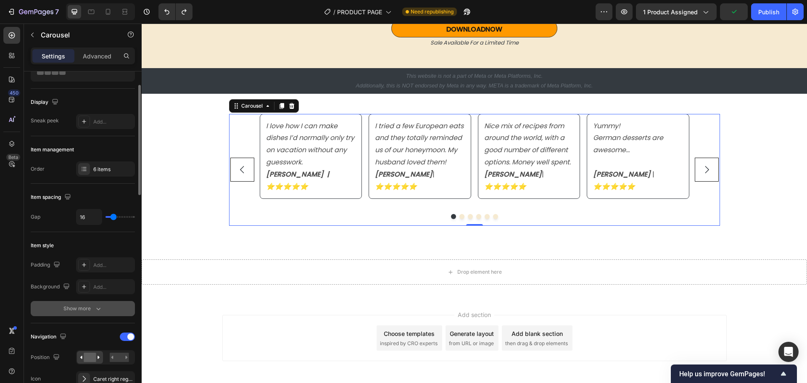
click at [90, 309] on div "Show more" at bounding box center [82, 308] width 39 height 8
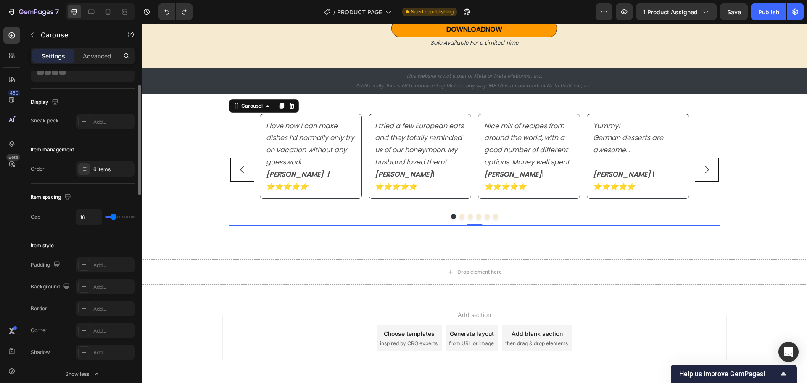
scroll to position [126, 0]
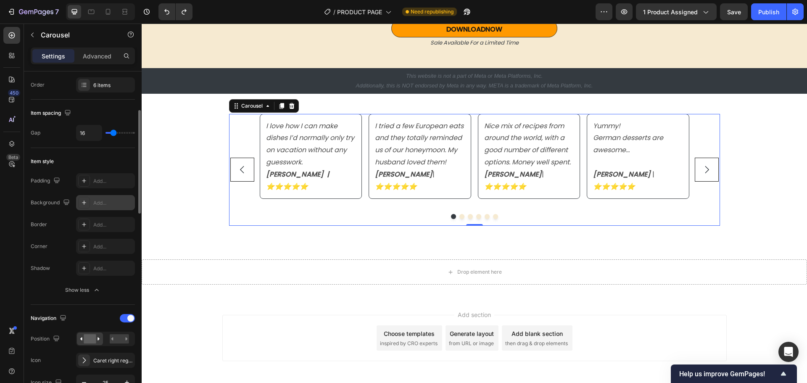
click at [105, 202] on div "Add..." at bounding box center [112, 203] width 39 height 8
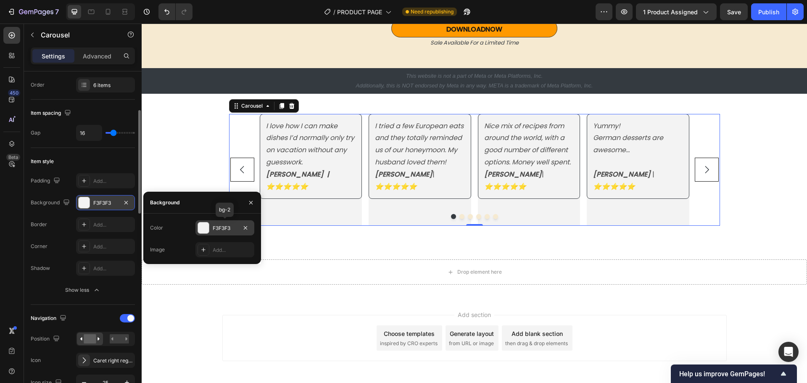
click at [205, 226] on div at bounding box center [203, 227] width 11 height 11
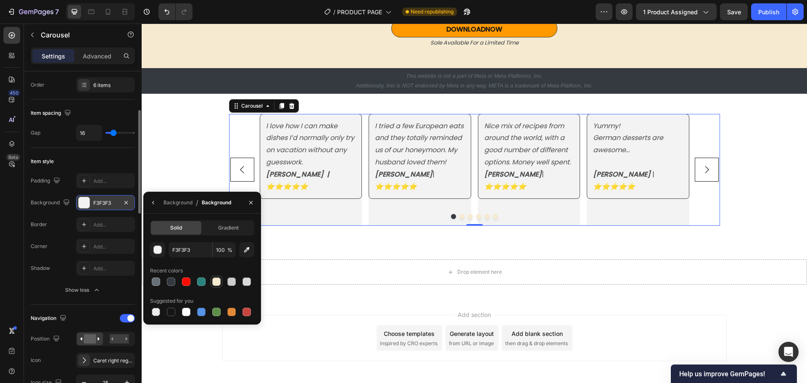
click at [215, 281] on div at bounding box center [216, 281] width 8 height 8
type input "F6EAD1"
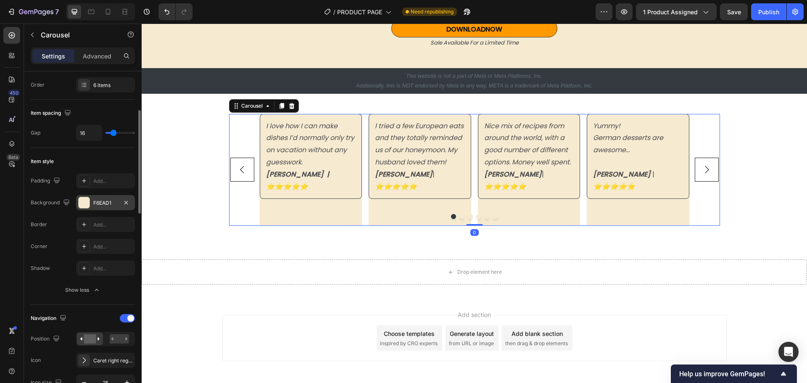
drag, startPoint x: 473, startPoint y: 211, endPoint x: 476, endPoint y: 188, distance: 23.4
click at [476, 188] on div "I love how I can make dishes I’d normally only try on vacation without any gues…" at bounding box center [474, 170] width 491 height 112
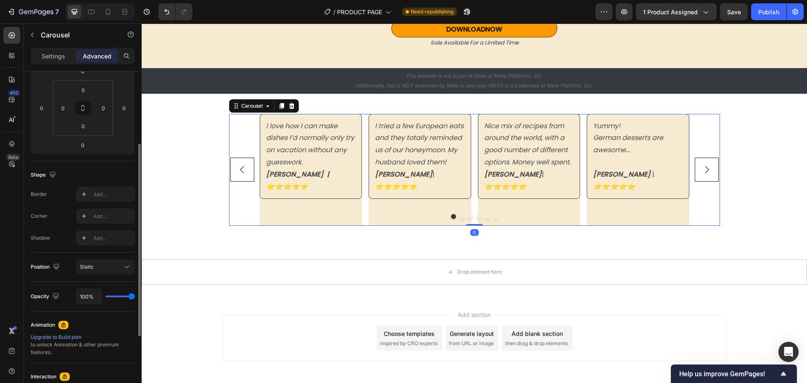
click at [298, 195] on div "I love how I can make dishes I’d normally only try on vacation without any gues…" at bounding box center [311, 170] width 103 height 112
click at [318, 200] on div "I love how I can make dishes I’d normally only try on vacation without any gues…" at bounding box center [311, 170] width 103 height 112
click at [240, 166] on icon "Carousel Back Arrow" at bounding box center [242, 169] width 4 height 7
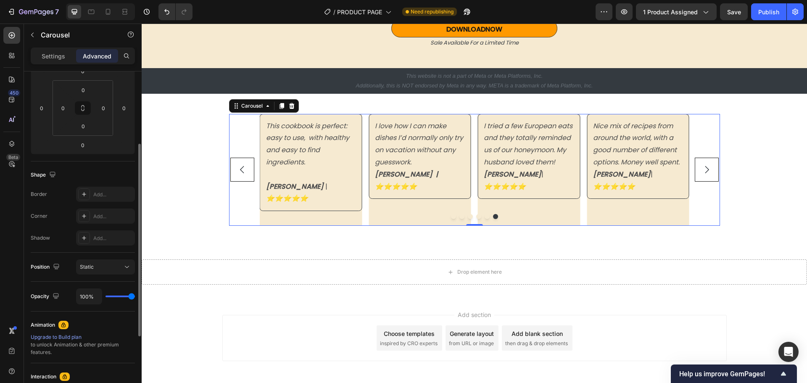
click at [49, 64] on div "Settings Advanced" at bounding box center [83, 55] width 104 height 17
click at [51, 58] on p "Settings" at bounding box center [54, 56] width 24 height 9
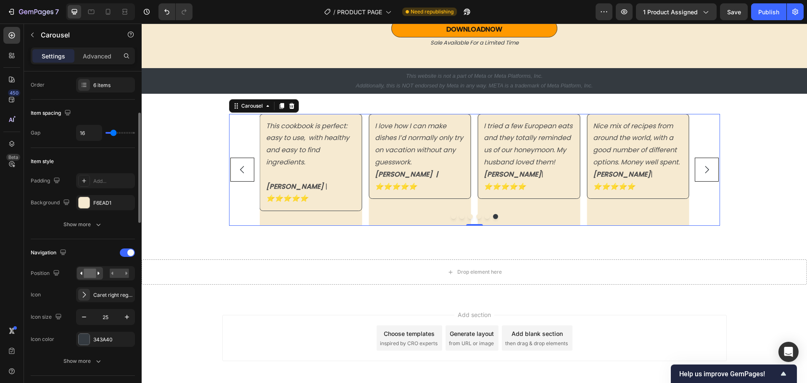
click at [239, 166] on icon "Carousel Back Arrow" at bounding box center [242, 169] width 11 height 11
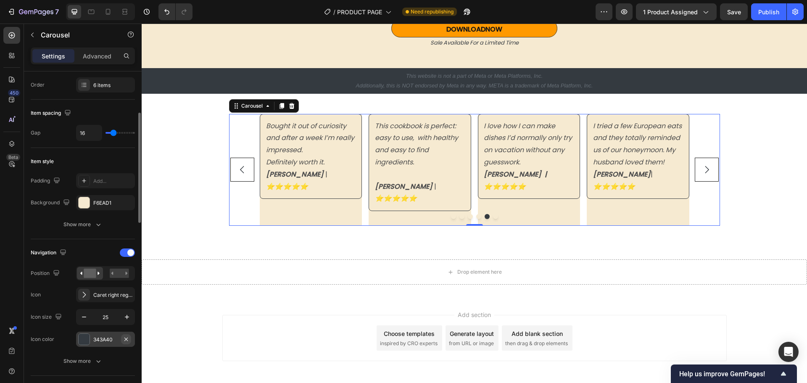
click at [125, 338] on icon "button" at bounding box center [125, 338] width 3 height 3
click at [82, 339] on icon at bounding box center [84, 339] width 7 height 7
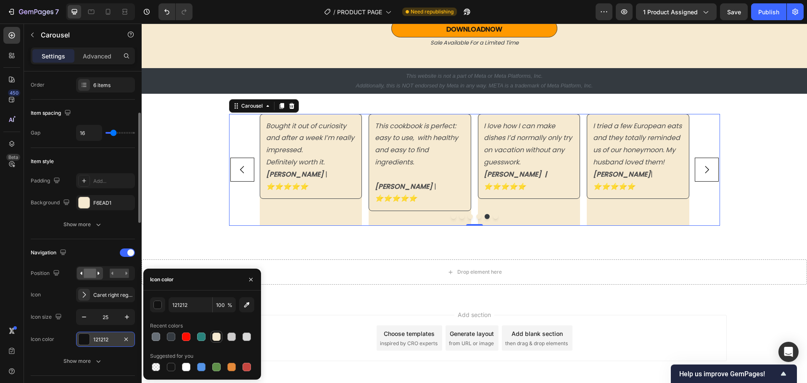
click at [218, 336] on div at bounding box center [216, 336] width 8 height 8
type input "F6EAD1"
click at [250, 282] on icon "button" at bounding box center [250, 279] width 7 height 7
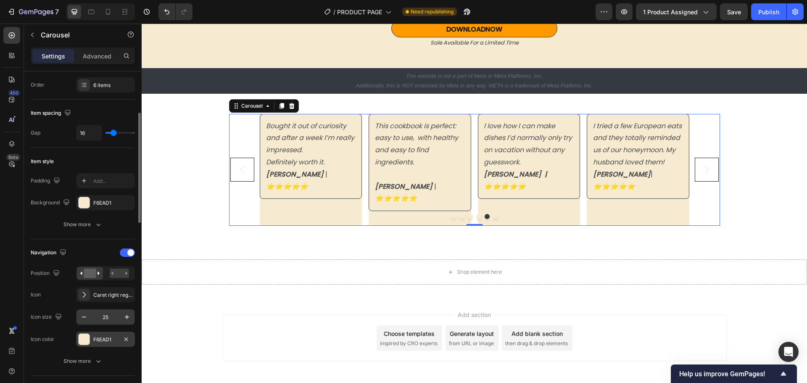
scroll to position [168, 0]
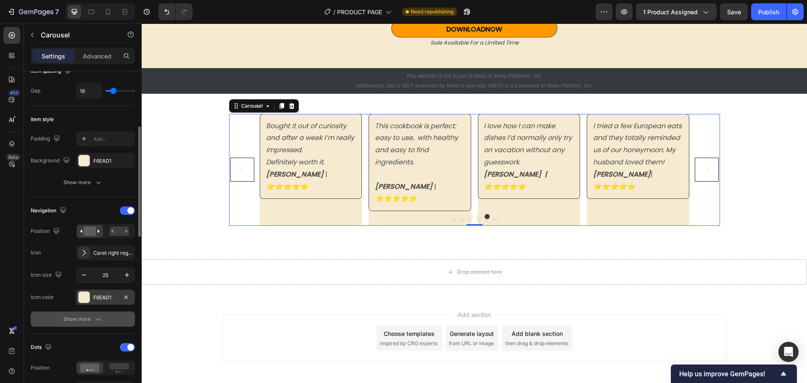
click at [95, 316] on icon "button" at bounding box center [98, 319] width 8 height 8
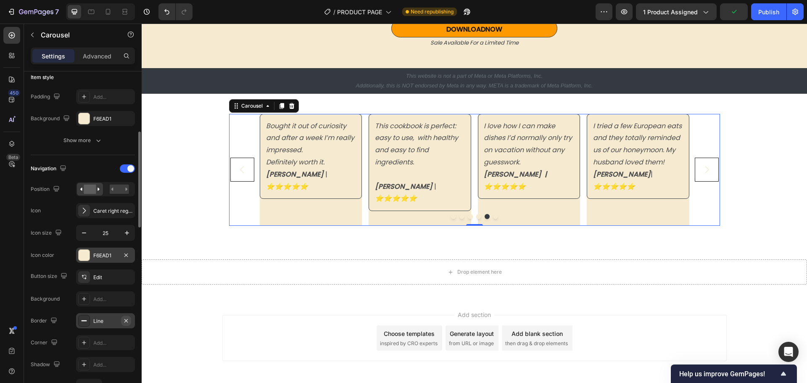
click at [128, 320] on icon "button" at bounding box center [126, 320] width 7 height 7
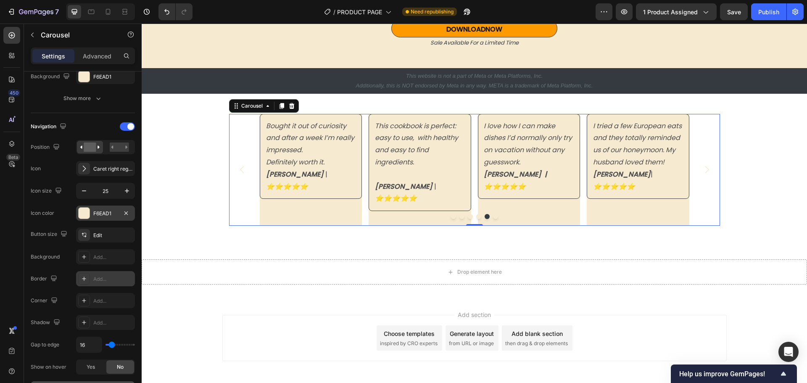
click at [301, 214] on div at bounding box center [474, 216] width 491 height 5
click at [294, 201] on div "Bought it out of curiosity and after a week I’m really impressed. Definitely wo…" at bounding box center [311, 170] width 103 height 112
click at [386, 214] on div at bounding box center [474, 216] width 491 height 5
click at [266, 194] on div "Bought it out of curiosity and after a week I’m really impressed. Definitely wo…" at bounding box center [311, 170] width 103 height 112
click at [273, 179] on strong "[PERSON_NAME]" at bounding box center [295, 174] width 58 height 10
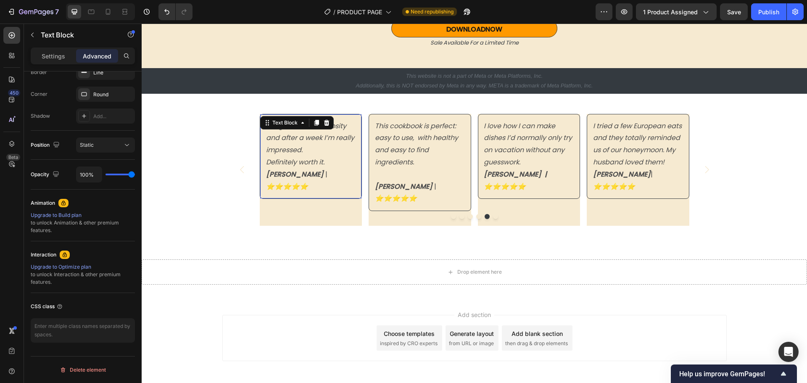
scroll to position [0, 0]
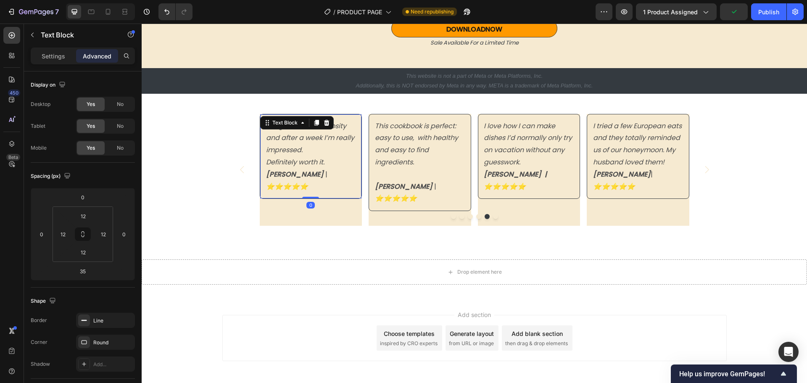
drag, startPoint x: 309, startPoint y: 200, endPoint x: 309, endPoint y: 182, distance: 17.2
click at [309, 182] on div "Bought it out of curiosity and after a week I’m really impressed. Definitely wo…" at bounding box center [311, 156] width 103 height 85
type input "0"
click at [408, 193] on div "This cookbook is perfect: easy to use, with healthy and easy to find ingredient…" at bounding box center [420, 162] width 92 height 87
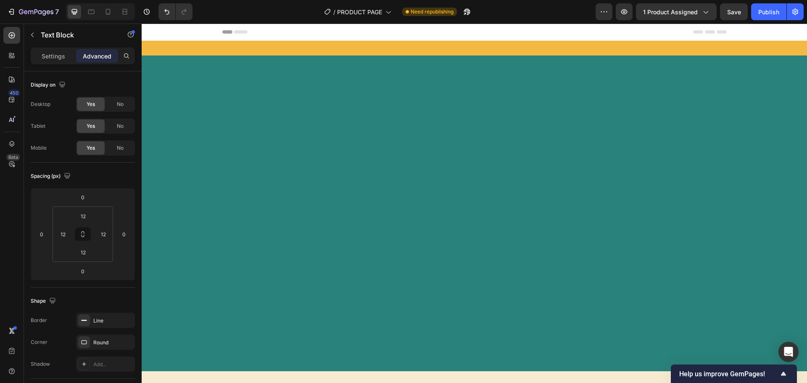
scroll to position [2458, 0]
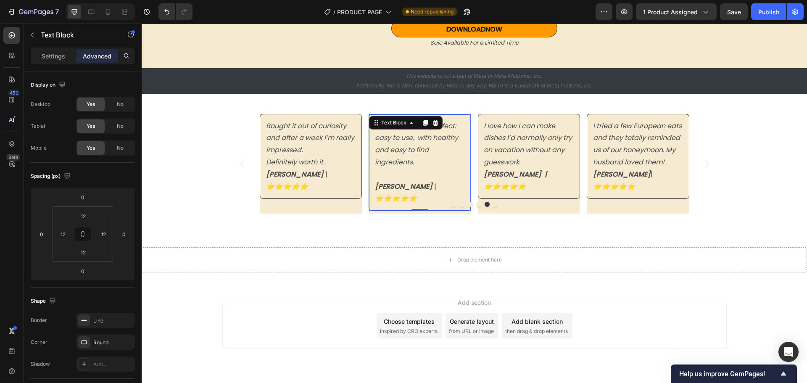
drag, startPoint x: 142, startPoint y: 24, endPoint x: 417, endPoint y: 190, distance: 321.8
click at [417, 190] on div "I love how I can make dishes I’d normally only try on vacation without any gues…" at bounding box center [474, 164] width 491 height 100
drag, startPoint x: 416, startPoint y: 197, endPoint x: 534, endPoint y: 197, distance: 117.6
click at [417, 185] on div "This cookbook is perfect: easy to use, with healthy and easy to find ingredient…" at bounding box center [419, 162] width 103 height 97
click at [552, 180] on p "[PERSON_NAME] | ⭐️⭐️⭐️⭐️⭐️" at bounding box center [529, 180] width 90 height 24
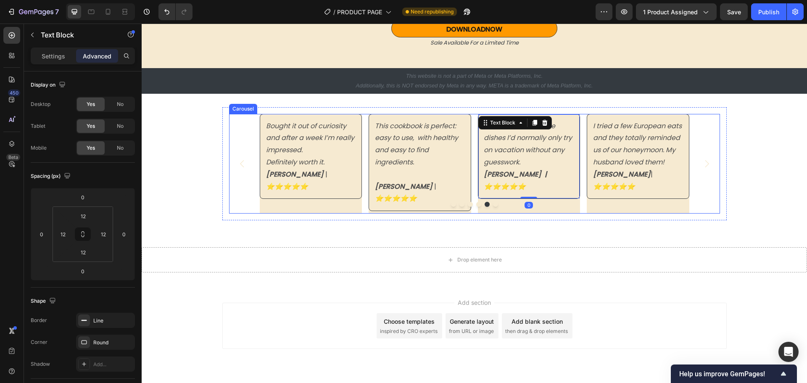
click at [559, 202] on div at bounding box center [474, 204] width 491 height 5
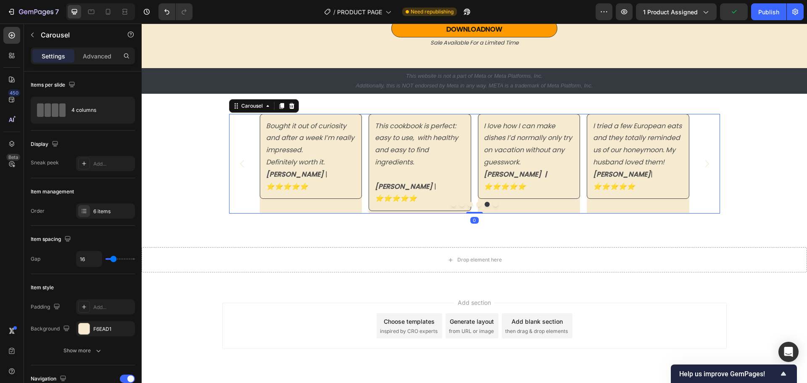
click at [524, 202] on div at bounding box center [474, 204] width 491 height 5
click at [562, 176] on p "[PERSON_NAME] | ⭐️⭐️⭐️⭐️⭐️" at bounding box center [529, 180] width 90 height 24
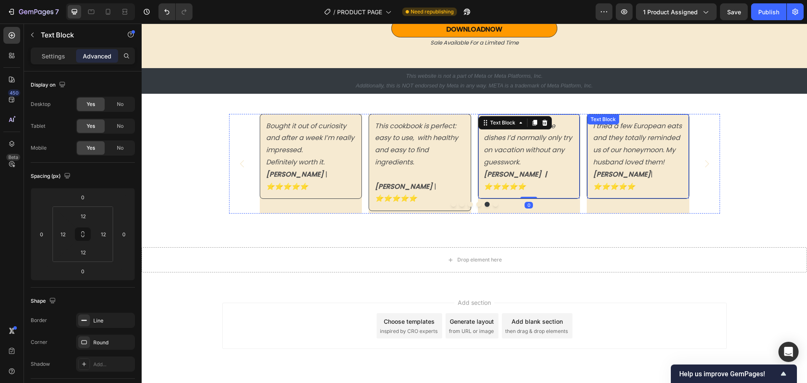
click at [614, 182] on div "I tried a few European eats and they totally reminded us of our honeymoon. My h…" at bounding box center [638, 156] width 103 height 85
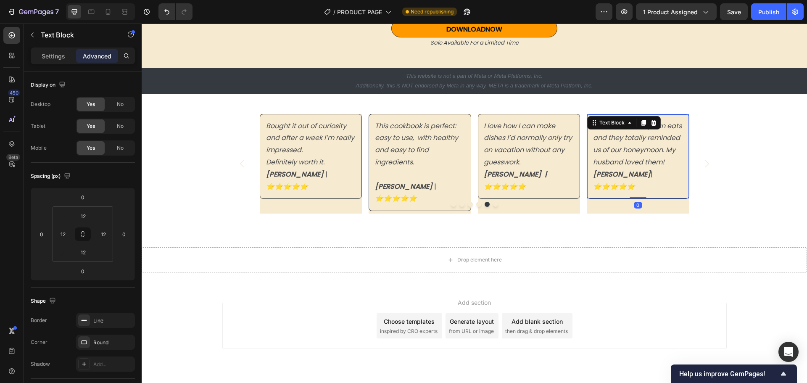
drag, startPoint x: 635, startPoint y: 185, endPoint x: 644, endPoint y: 179, distance: 10.6
click at [634, 179] on div "I tried a few European eats and they totally reminded us of our honeymoon. My h…" at bounding box center [638, 156] width 103 height 85
click at [705, 160] on icon "Carousel Next Arrow" at bounding box center [707, 163] width 4 height 7
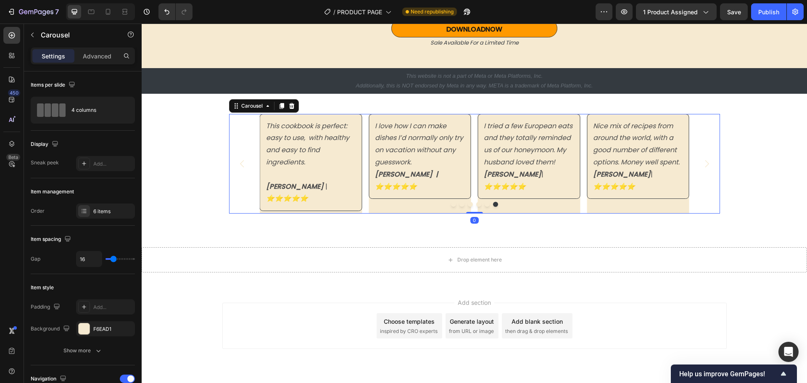
drag, startPoint x: 471, startPoint y: 200, endPoint x: 475, endPoint y: 183, distance: 17.3
click at [475, 183] on div "I love how I can make dishes I’d normally only try on vacation without any gues…" at bounding box center [474, 164] width 491 height 100
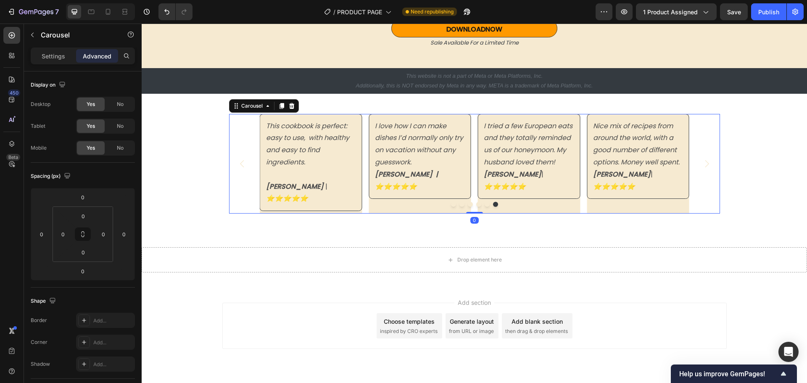
click at [701, 158] on icon "Carousel Next Arrow" at bounding box center [706, 163] width 11 height 11
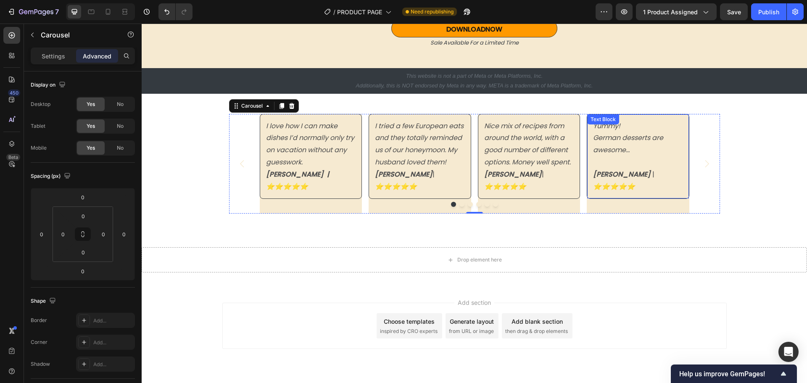
click at [632, 182] on div "Yummy! German desserts are awesome... [PERSON_NAME] | ⭐️⭐️⭐️⭐️⭐️ Text Block" at bounding box center [638, 156] width 103 height 85
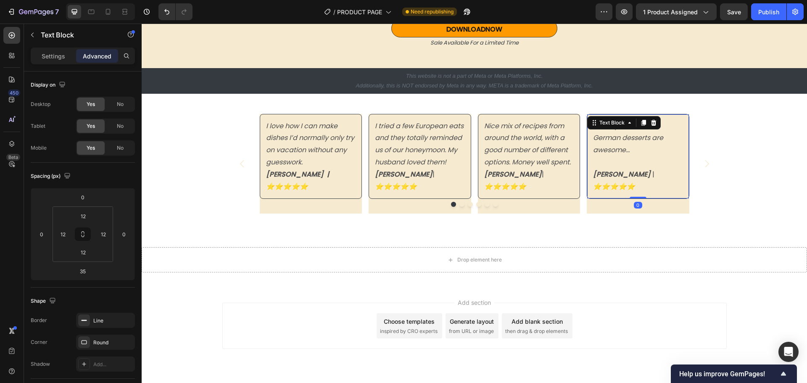
drag, startPoint x: 633, startPoint y: 200, endPoint x: 635, endPoint y: 182, distance: 17.8
click at [635, 182] on div "Yummy! German desserts are awesome... [PERSON_NAME] | ⭐️⭐️⭐️⭐️⭐️ Text Block 0" at bounding box center [638, 156] width 103 height 85
type input "0"
click at [516, 180] on p "Nice mix of recipes from around the world, with a good number of different opti…" at bounding box center [529, 156] width 90 height 73
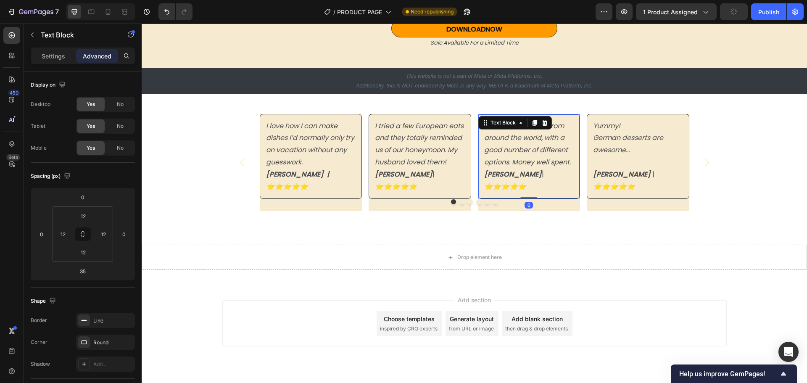
drag, startPoint x: 521, startPoint y: 200, endPoint x: 524, endPoint y: 183, distance: 17.4
click at [524, 183] on div "Nice mix of recipes from around the world, with a good number of different opti…" at bounding box center [529, 156] width 103 height 85
type input "0"
click at [405, 183] on div "I tried a few European eats and they totally reminded us of our honeymoon. My h…" at bounding box center [419, 156] width 103 height 85
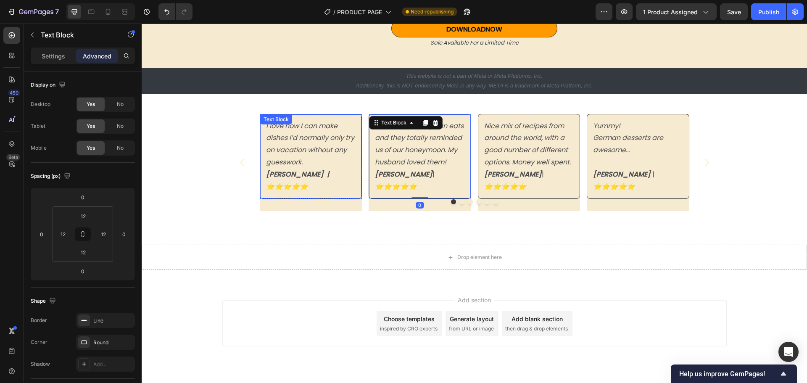
click at [327, 186] on div "I love how I can make dishes I’d normally only try on vacation without any gues…" at bounding box center [311, 156] width 103 height 85
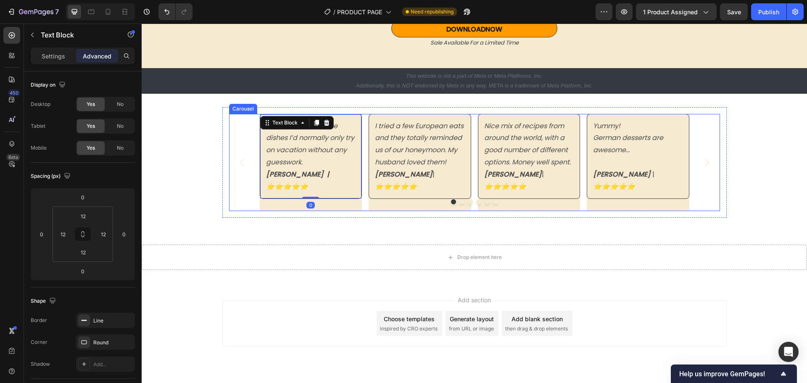
click at [705, 158] on icon "Carousel Next Arrow" at bounding box center [706, 162] width 11 height 11
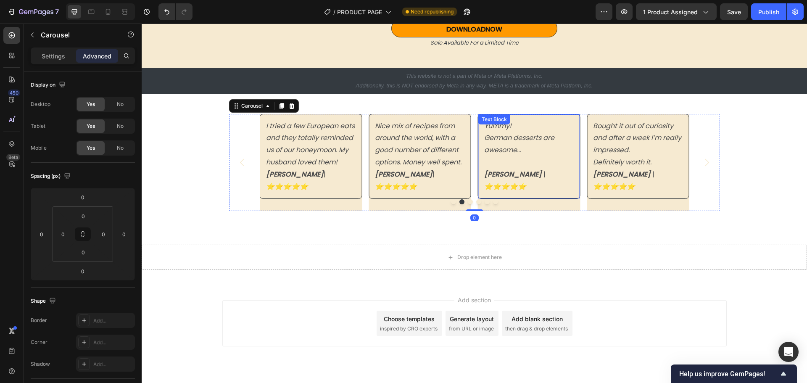
click at [537, 182] on div "Yummy! German desserts are awesome... [PERSON_NAME] | ⭐️⭐️⭐️⭐️⭐️ Text Block" at bounding box center [529, 156] width 103 height 85
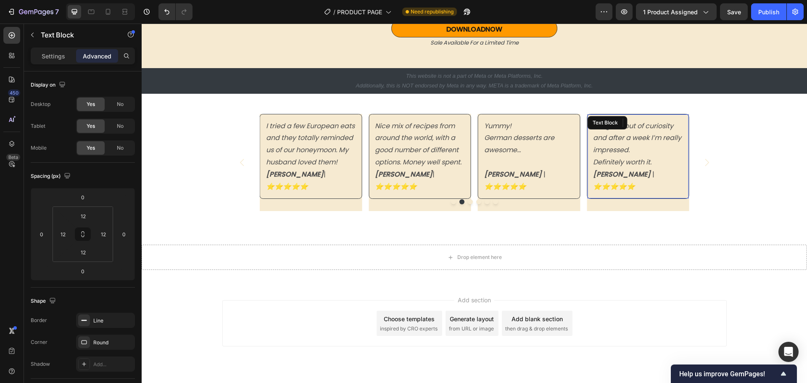
click at [635, 182] on icon "⭐️⭐️⭐️⭐️⭐️" at bounding box center [614, 187] width 42 height 10
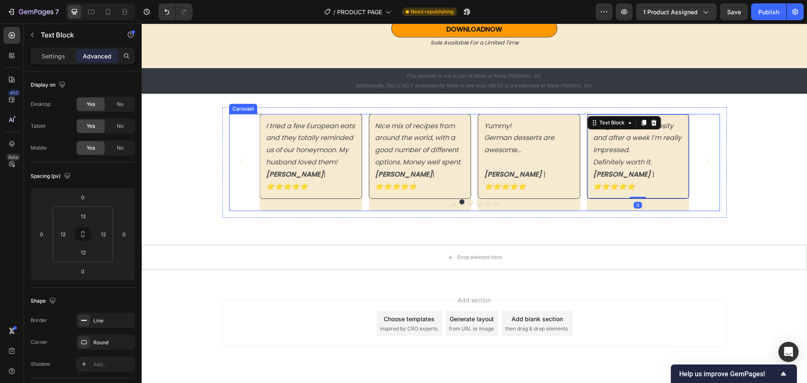
click at [705, 159] on icon "Carousel Next Arrow" at bounding box center [706, 162] width 11 height 11
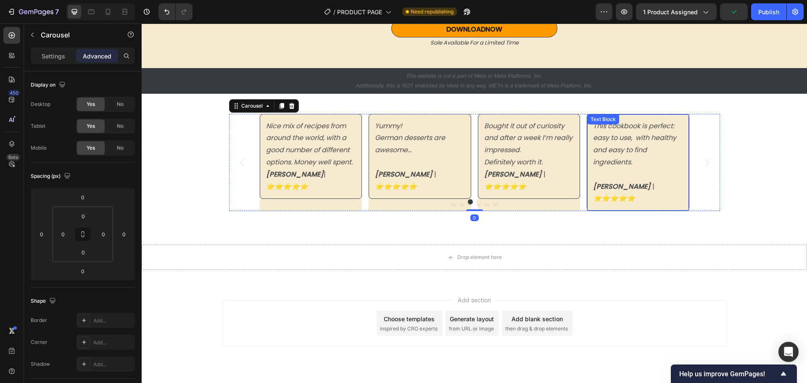
click at [648, 173] on p "[PERSON_NAME] | ⭐️⭐️⭐️⭐️⭐️" at bounding box center [638, 186] width 90 height 36
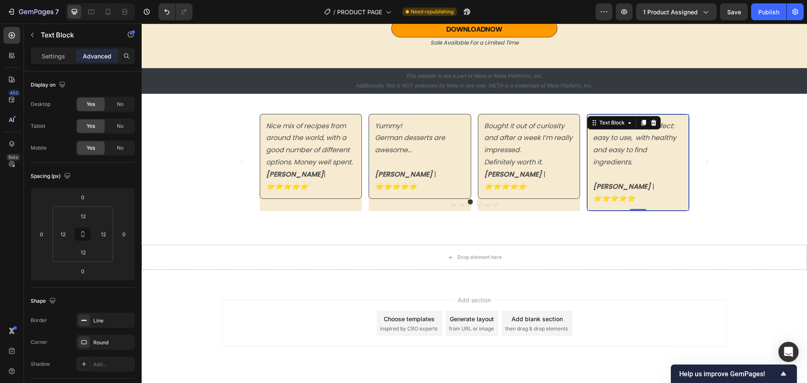
drag, startPoint x: 635, startPoint y: 198, endPoint x: 637, endPoint y: 190, distance: 7.7
click at [637, 190] on div "I love how I can make dishes I’d normally only try on vacation without any gues…" at bounding box center [474, 162] width 491 height 97
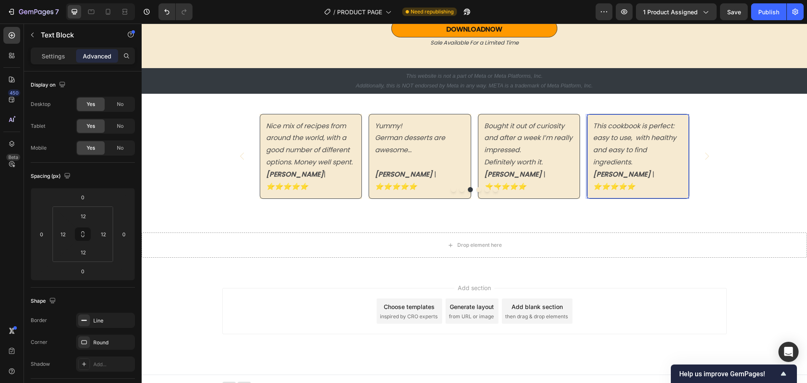
scroll to position [2455, 0]
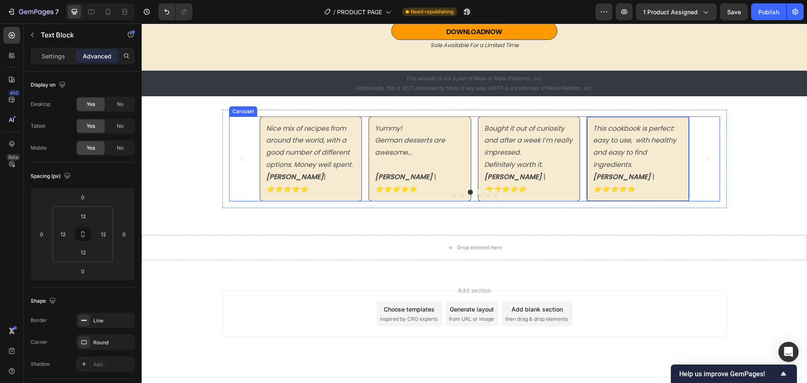
click at [238, 153] on icon "Carousel Back Arrow" at bounding box center [242, 158] width 11 height 11
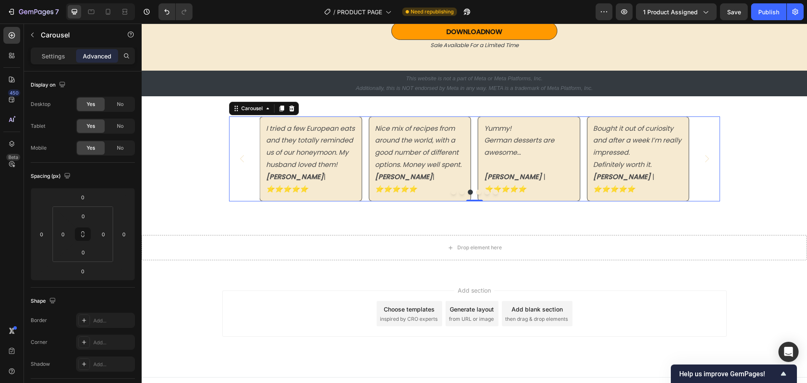
click at [238, 153] on icon "Carousel Back Arrow" at bounding box center [242, 158] width 11 height 11
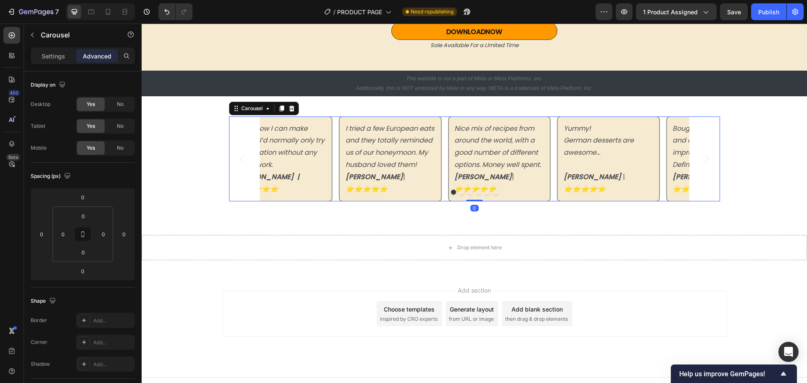
click at [238, 153] on icon "Carousel Back Arrow" at bounding box center [242, 158] width 11 height 11
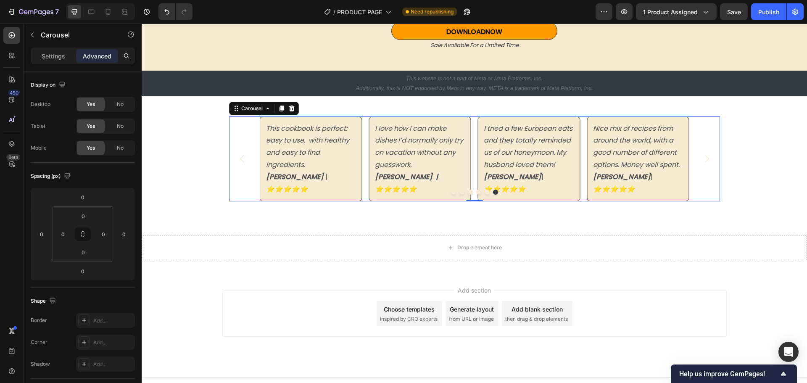
click at [476, 189] on button "Dot" at bounding box center [478, 191] width 5 height 5
click at [51, 57] on p "Settings" at bounding box center [54, 56] width 24 height 9
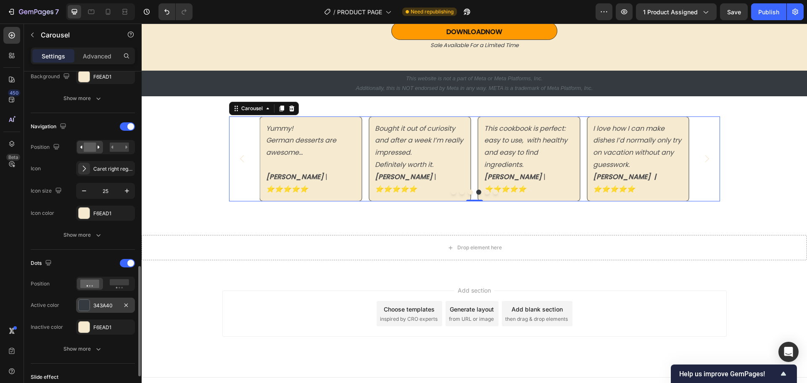
scroll to position [336, 0]
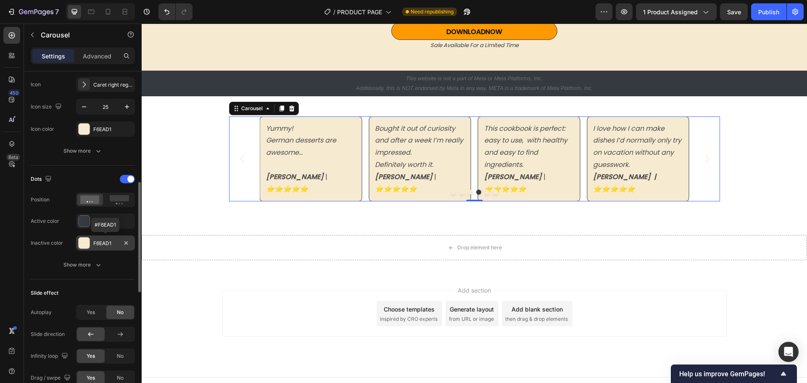
click at [100, 242] on div "F6EAD1" at bounding box center [105, 243] width 24 height 8
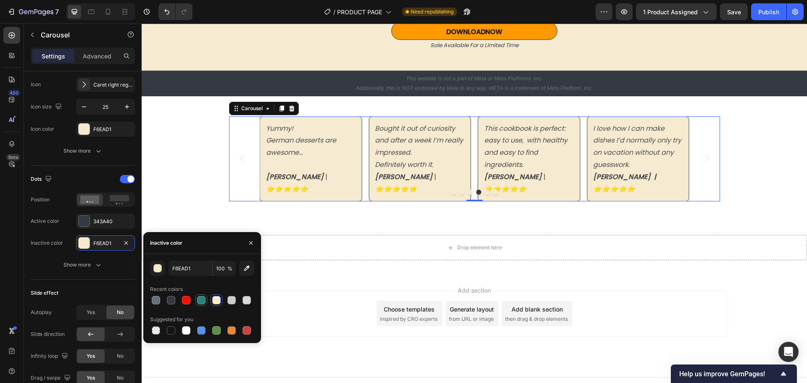
click at [199, 302] on div at bounding box center [201, 300] width 8 height 8
click at [172, 302] on div at bounding box center [171, 300] width 8 height 8
click at [155, 301] on div at bounding box center [156, 300] width 8 height 8
type input "676F77"
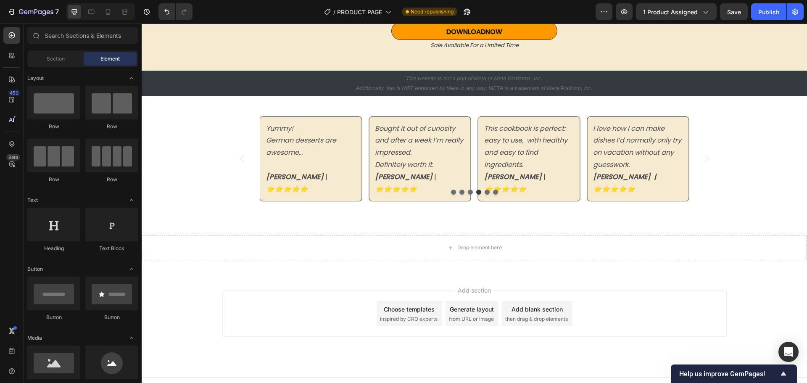
click at [47, 63] on div "Section" at bounding box center [55, 58] width 53 height 13
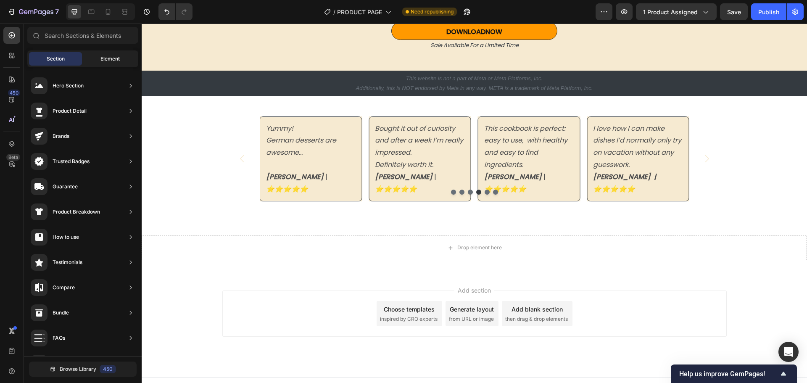
click at [107, 61] on span "Element" at bounding box center [109, 59] width 19 height 8
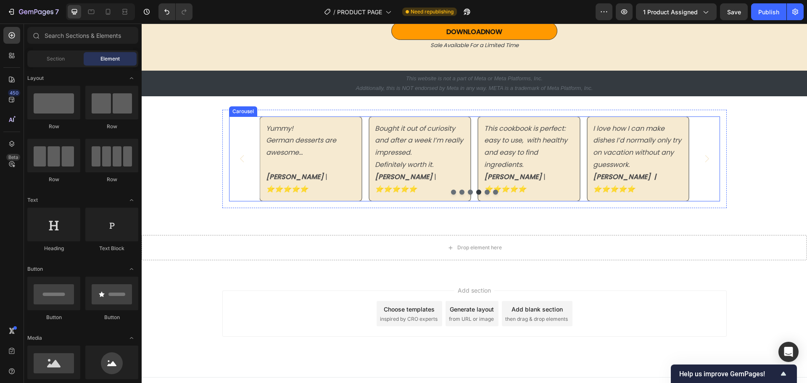
drag, startPoint x: 237, startPoint y: 155, endPoint x: 242, endPoint y: 171, distance: 16.5
click at [237, 156] on icon "Carousel Back Arrow" at bounding box center [242, 158] width 11 height 11
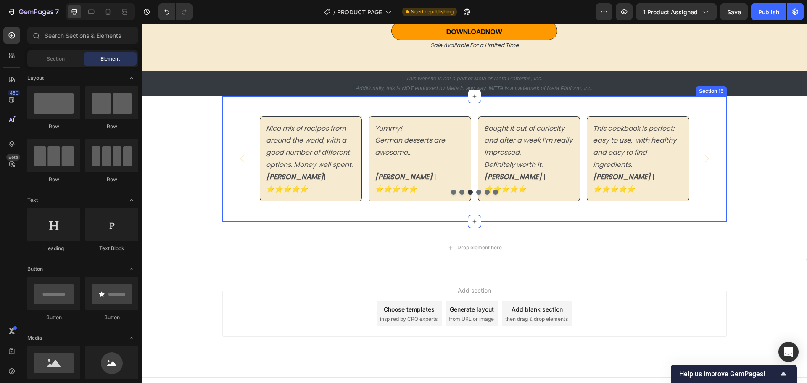
click at [227, 205] on div "I love how I can make dishes I’d normally only try on vacation without any gues…" at bounding box center [474, 159] width 504 height 126
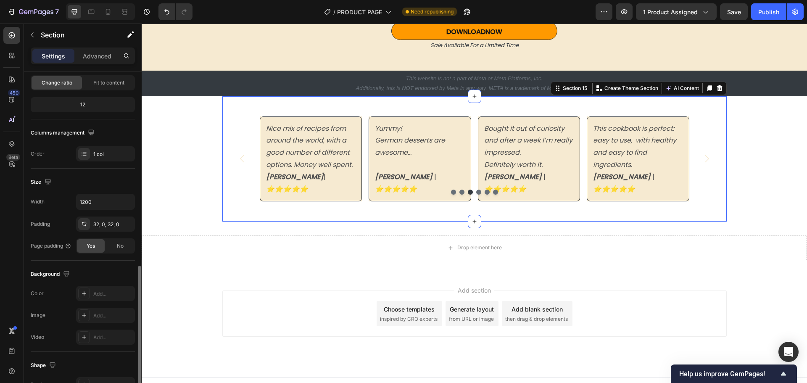
scroll to position [177, 0]
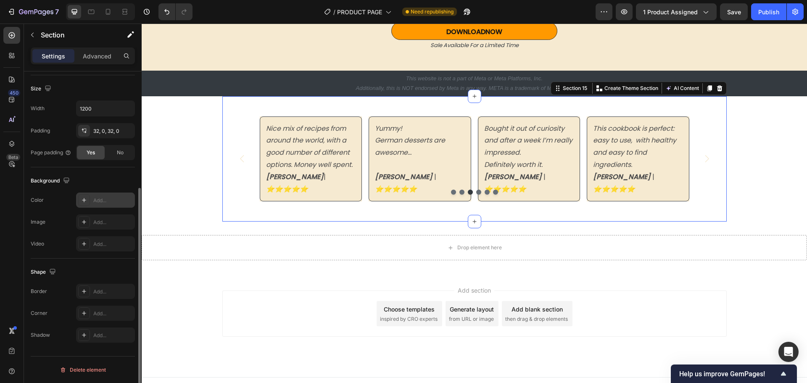
click at [96, 199] on div "Add..." at bounding box center [112, 201] width 39 height 8
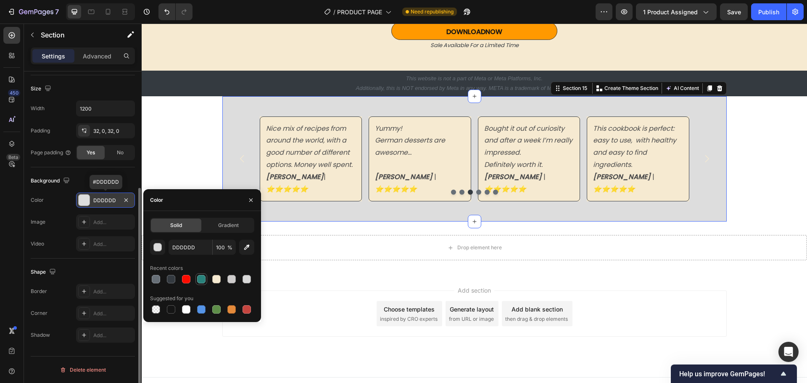
click at [202, 279] on div at bounding box center [201, 279] width 8 height 8
type input "29827B"
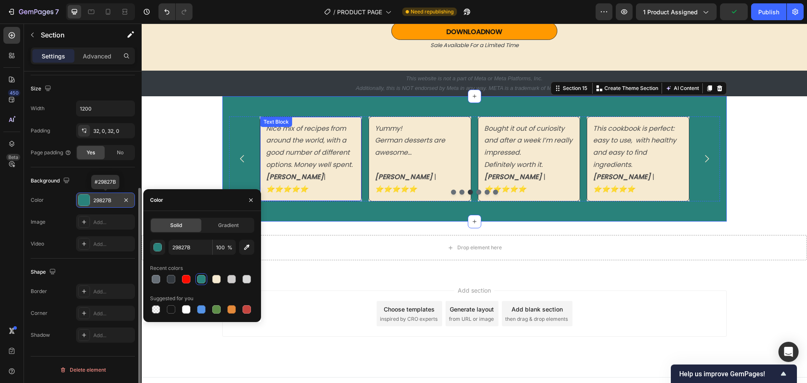
click at [348, 139] on p "Nice mix of recipes from around the world, with a good number of different opti…" at bounding box center [311, 159] width 90 height 73
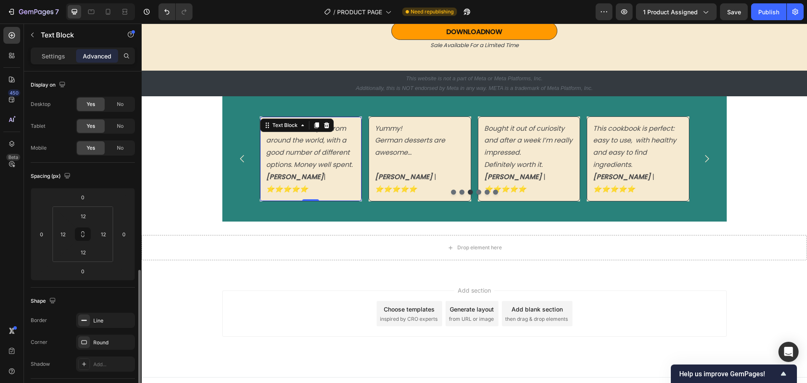
scroll to position [126, 0]
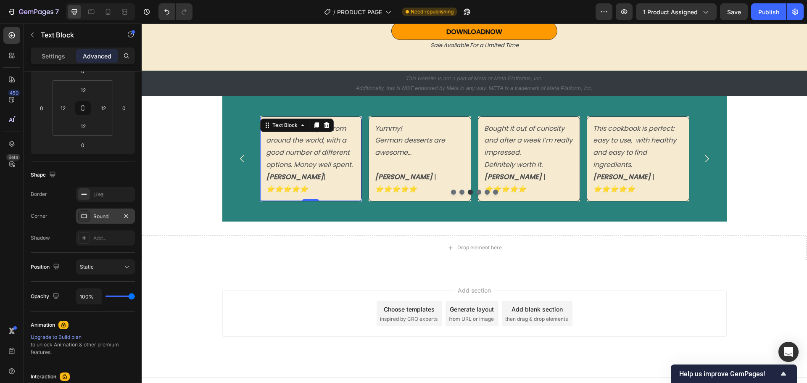
click at [100, 216] on div "Round" at bounding box center [105, 217] width 24 height 8
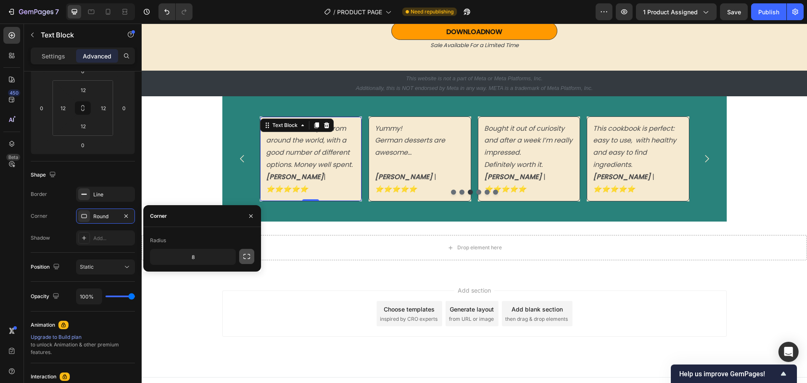
click at [246, 253] on icon "button" at bounding box center [246, 256] width 8 height 8
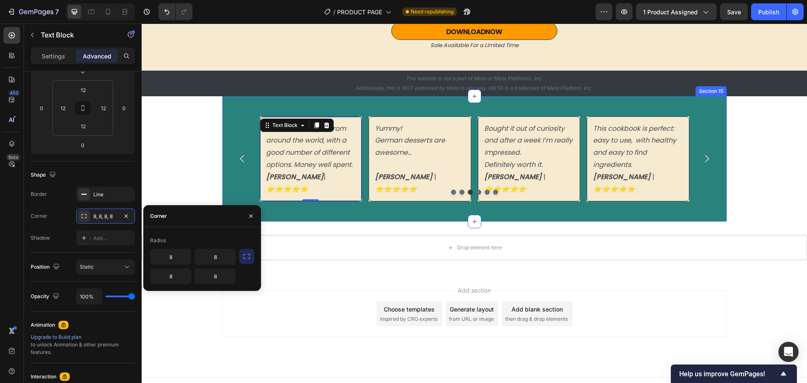
click at [347, 203] on div "I love how I can make dishes I’d normally only try on vacation without any gues…" at bounding box center [474, 159] width 504 height 126
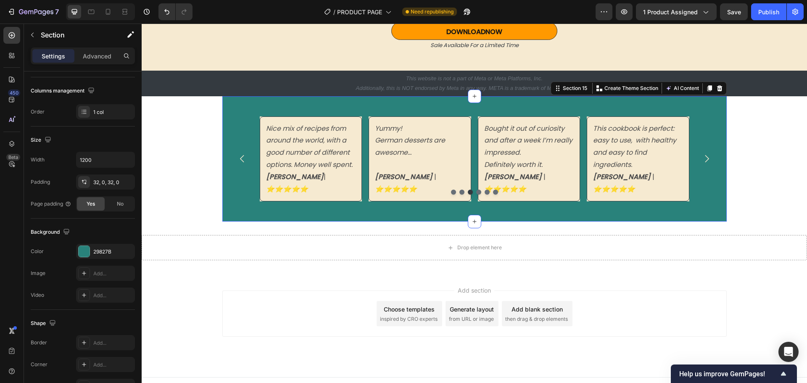
scroll to position [0, 0]
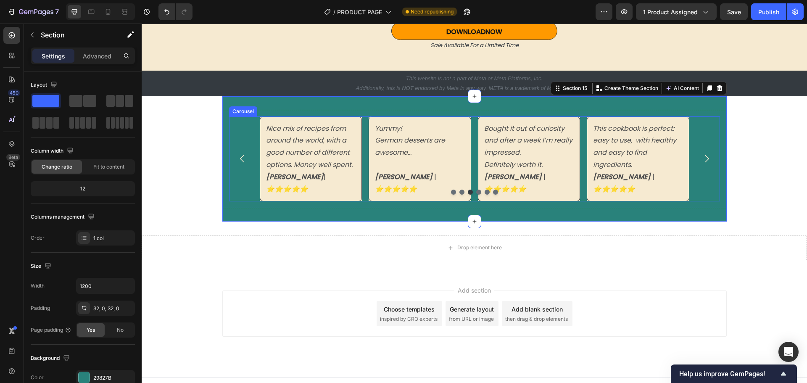
click at [331, 189] on div at bounding box center [474, 191] width 491 height 5
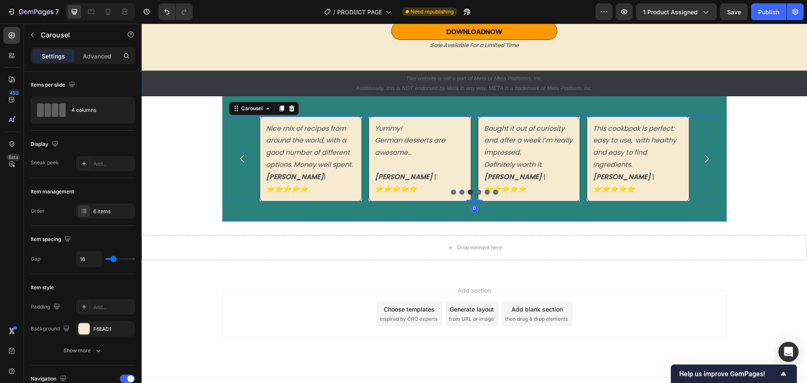
click at [358, 188] on div "Nice mix of recipes from around the world, with a good number of different opti…" at bounding box center [311, 158] width 103 height 85
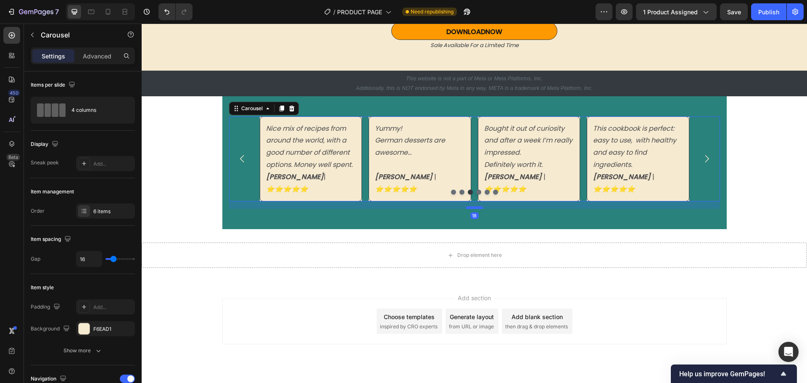
drag, startPoint x: 468, startPoint y: 189, endPoint x: 469, endPoint y: 196, distance: 7.7
click at [469, 206] on div at bounding box center [474, 207] width 17 height 3
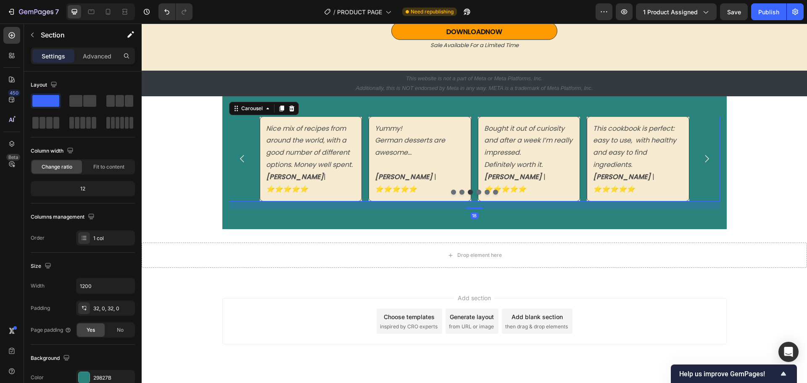
click at [397, 210] on div "I love how I can make dishes I’d normally only try on vacation without any gues…" at bounding box center [474, 162] width 504 height 133
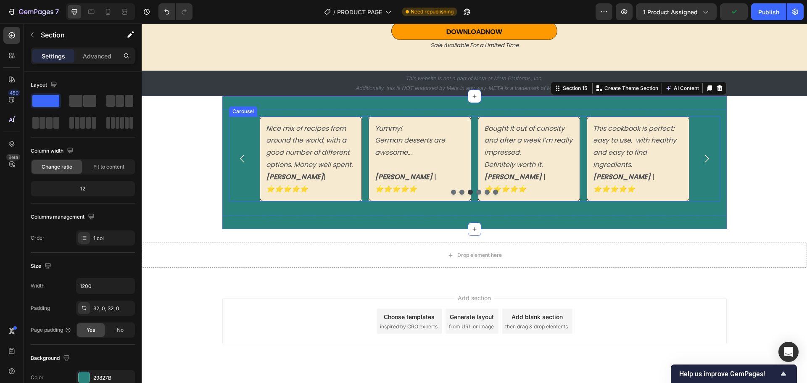
click at [702, 154] on icon "Carousel Next Arrow" at bounding box center [706, 158] width 11 height 11
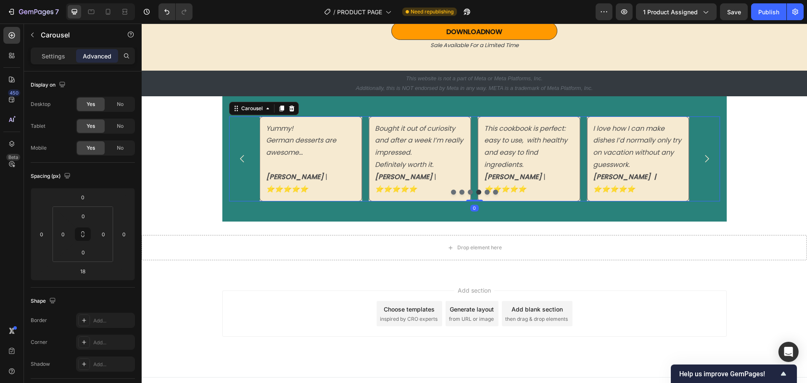
drag, startPoint x: 470, startPoint y: 196, endPoint x: 466, endPoint y: 175, distance: 21.3
click at [466, 175] on div "I love how I can make dishes I’d normally only try on vacation without any gues…" at bounding box center [474, 158] width 491 height 85
type input "0"
click at [324, 127] on p "Yummy!" at bounding box center [311, 129] width 90 height 12
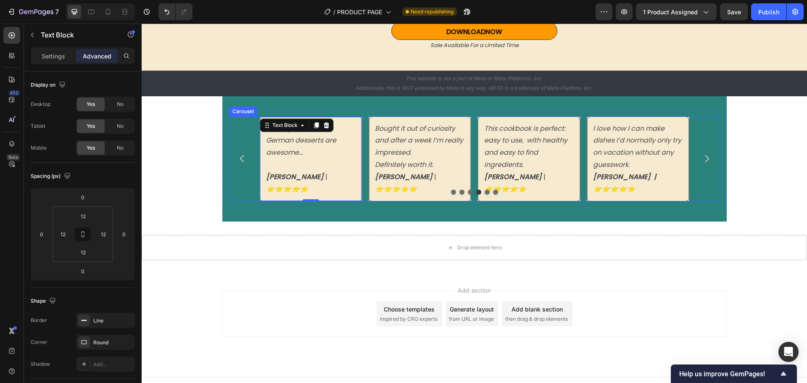
click at [241, 154] on icon "Carousel Back Arrow" at bounding box center [242, 158] width 11 height 11
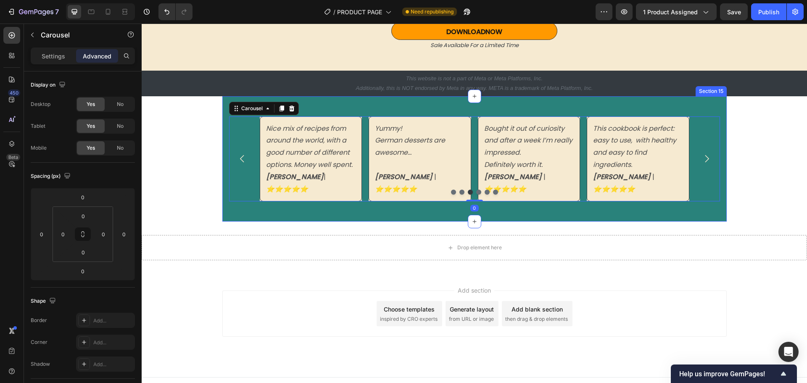
click at [246, 200] on div "I love how I can make dishes I’d normally only try on vacation without any gues…" at bounding box center [474, 159] width 504 height 126
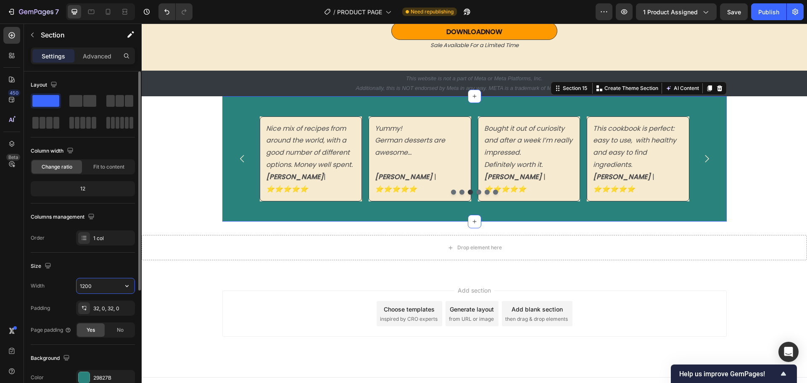
click at [102, 284] on input "1200" at bounding box center [105, 285] width 58 height 15
click at [127, 286] on icon "button" at bounding box center [126, 286] width 3 height 2
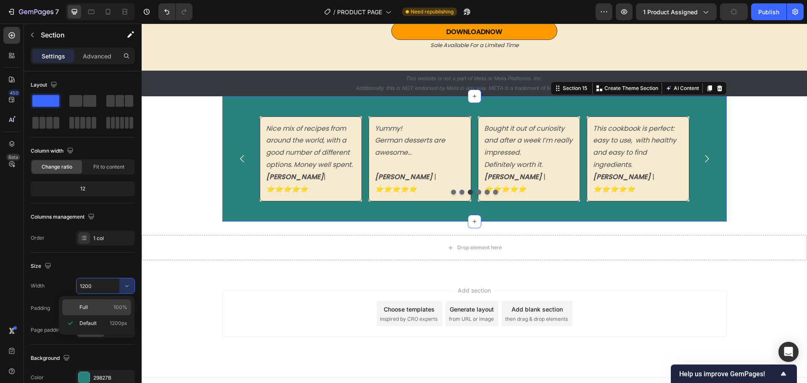
click at [99, 305] on p "Full 100%" at bounding box center [103, 307] width 48 height 8
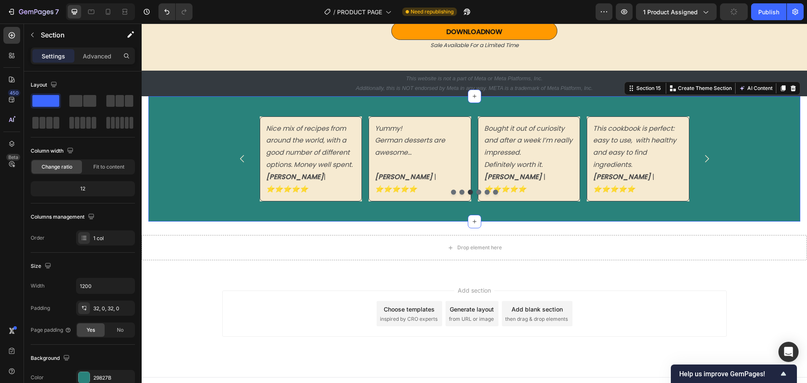
type input "100%"
click at [108, 308] on div "32, 0, 32, 0" at bounding box center [105, 309] width 24 height 8
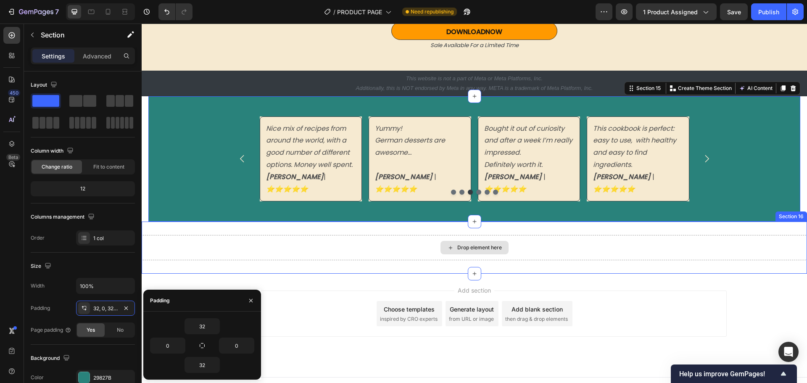
click at [249, 235] on div "Drop element here" at bounding box center [474, 247] width 665 height 25
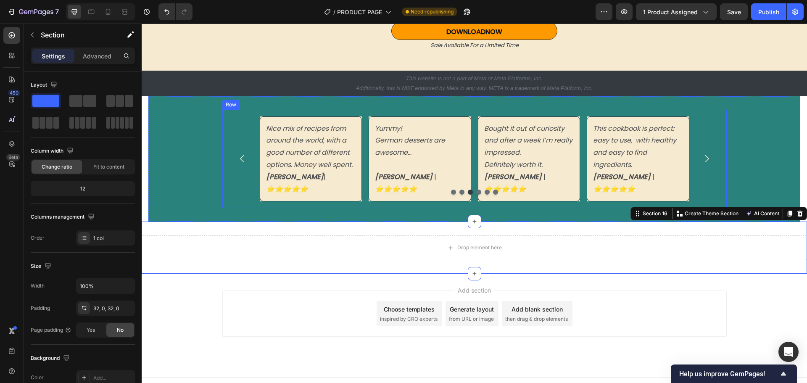
click at [213, 173] on div "I love how I can make dishes I’d normally only try on vacation without any gues…" at bounding box center [474, 159] width 652 height 99
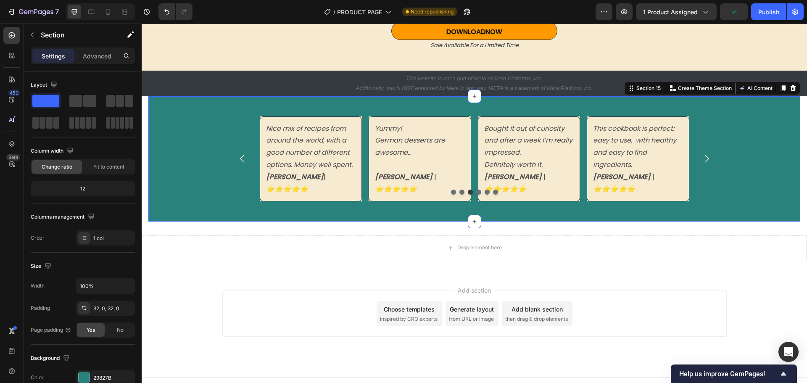
click at [143, 170] on section "I love how I can make dishes I’d normally only try on vacation without any gues…" at bounding box center [474, 159] width 665 height 126
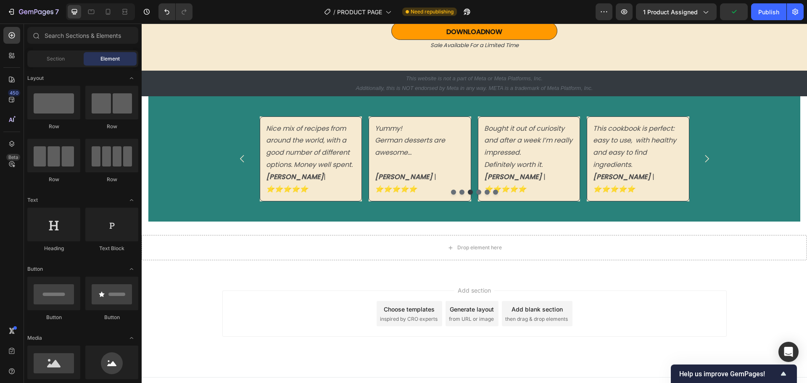
click at [148, 176] on div "I love how I can make dishes I’d normally only try on vacation without any gues…" at bounding box center [474, 159] width 652 height 99
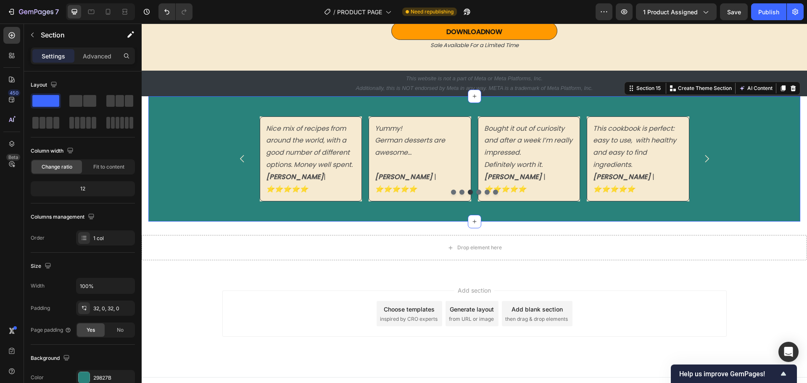
click at [154, 176] on div "I love how I can make dishes I’d normally only try on vacation without any gues…" at bounding box center [474, 159] width 652 height 99
click at [105, 55] on p "Advanced" at bounding box center [97, 56] width 29 height 9
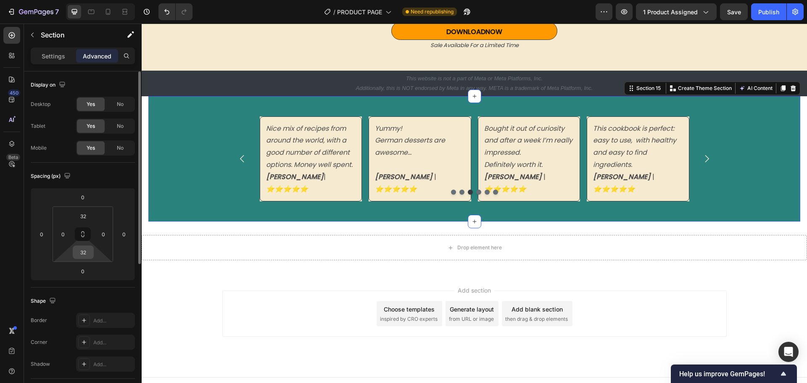
click at [86, 253] on input "32" at bounding box center [83, 252] width 17 height 13
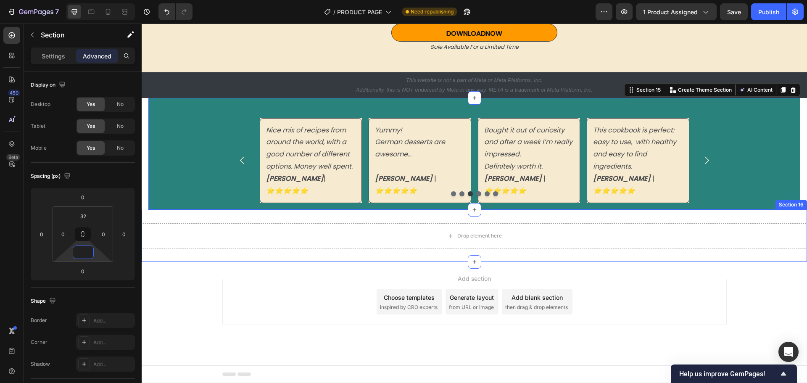
scroll to position [2442, 0]
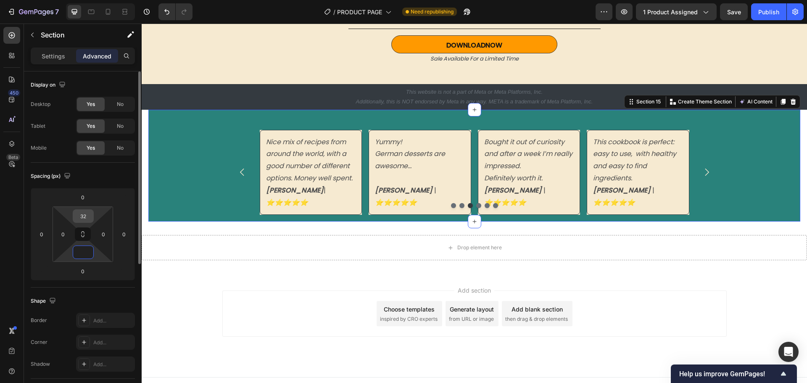
type input "0"
click at [86, 216] on input "32" at bounding box center [83, 216] width 17 height 13
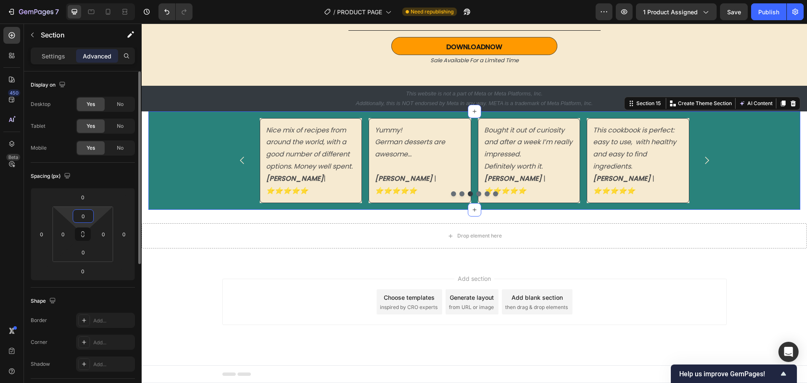
scroll to position [2428, 0]
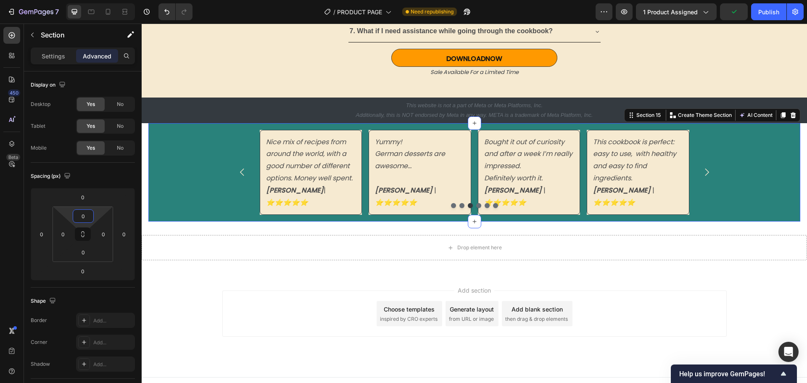
type input "0"
click at [163, 172] on div "I love how I can make dishes I’d normally only try on vacation without any gues…" at bounding box center [474, 172] width 652 height 99
click at [234, 181] on div "I love how I can make dishes I’d normally only try on vacation without any gues…" at bounding box center [474, 172] width 491 height 85
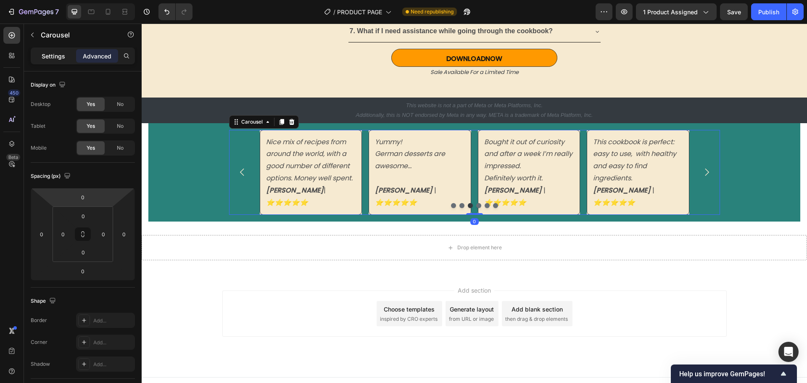
click at [49, 54] on p "Settings" at bounding box center [54, 56] width 24 height 9
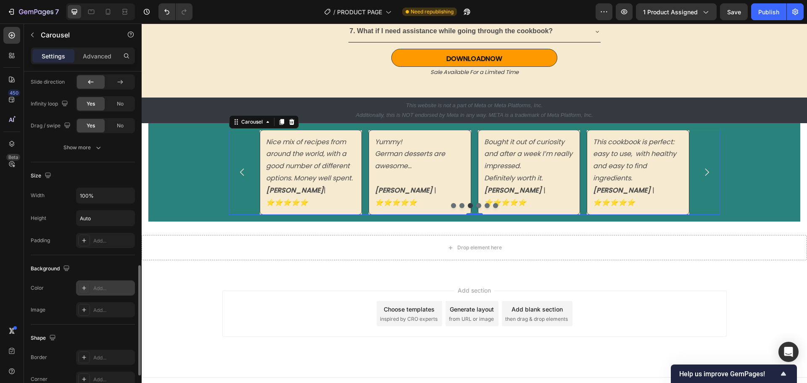
scroll to position [683, 0]
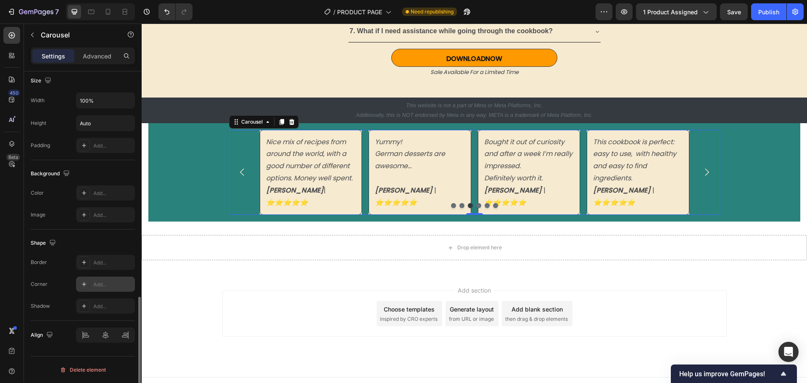
click at [107, 284] on div "Add..." at bounding box center [112, 285] width 39 height 8
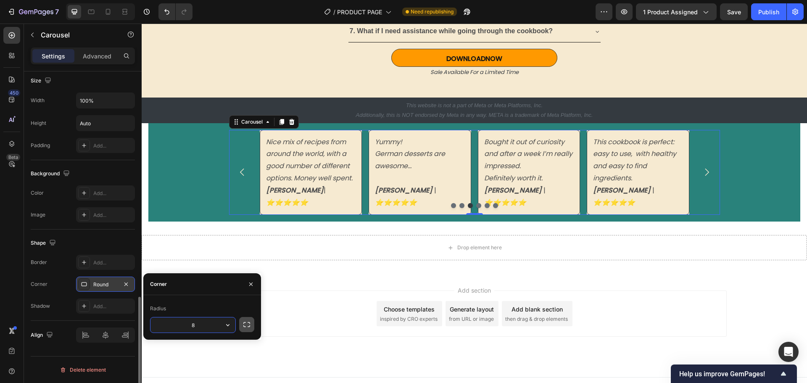
drag, startPoint x: 245, startPoint y: 323, endPoint x: 148, endPoint y: 247, distance: 123.3
click at [245, 323] on icon "button" at bounding box center [246, 324] width 8 height 8
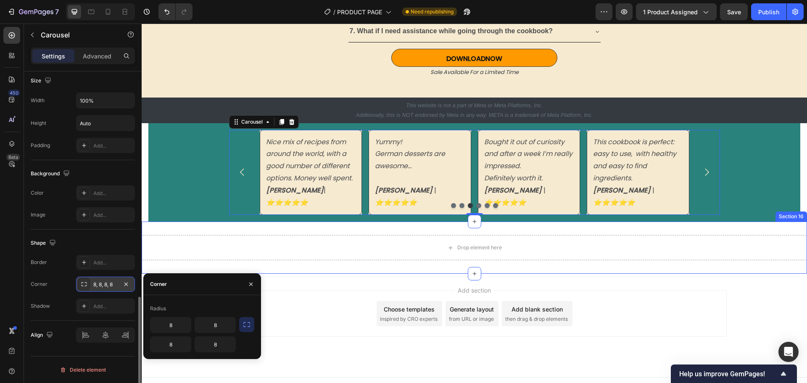
click at [275, 259] on div "Drop element here Section 16" at bounding box center [474, 247] width 665 height 52
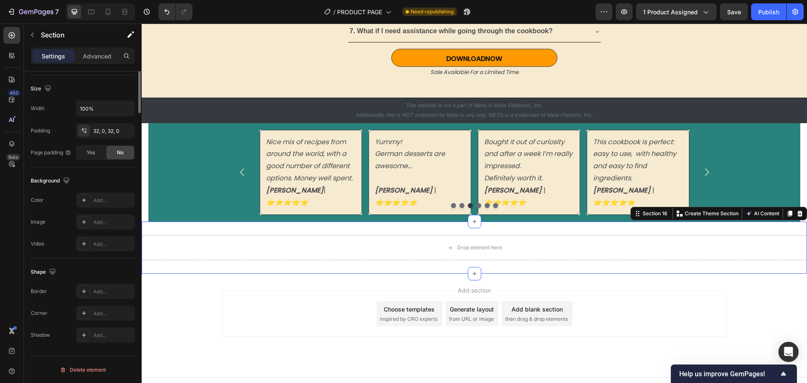
scroll to position [0, 0]
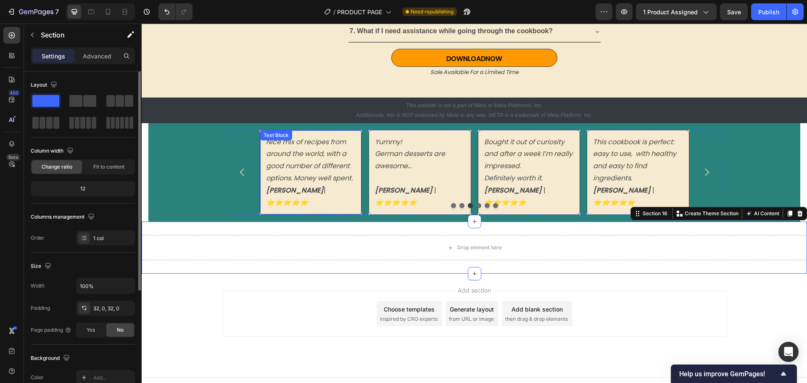
click at [357, 203] on div "Nice mix of recipes from around the world, with a good number of different opti…" at bounding box center [311, 172] width 103 height 85
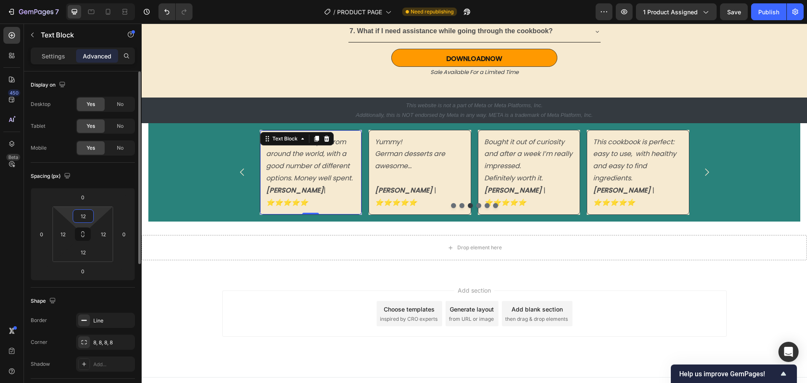
click at [87, 218] on input "12" at bounding box center [83, 216] width 17 height 13
type input "0"
click at [85, 251] on input "12" at bounding box center [83, 252] width 17 height 13
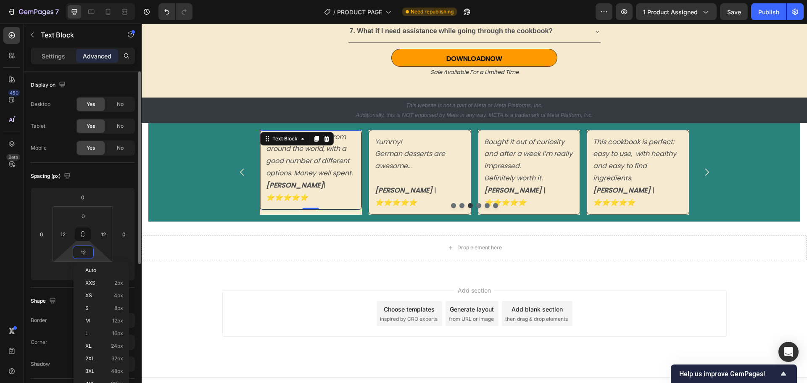
click at [84, 251] on input "12" at bounding box center [83, 252] width 17 height 13
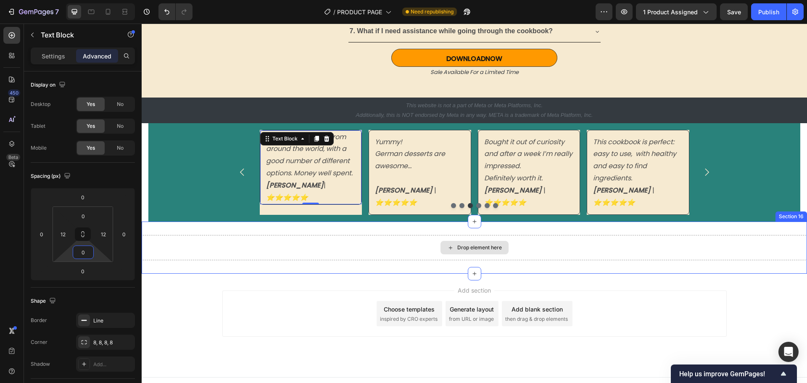
type input "12"
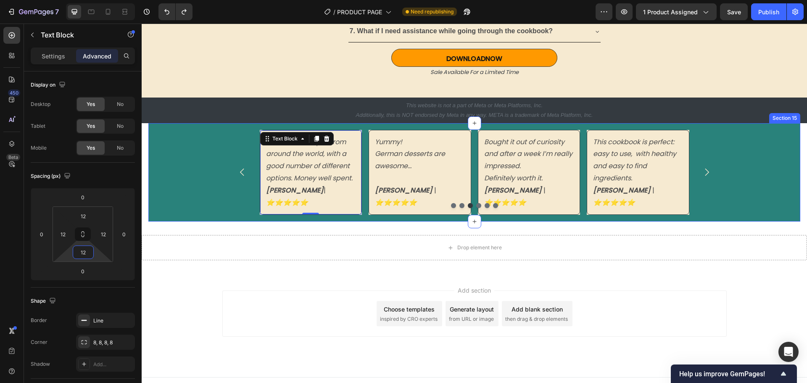
click at [169, 194] on div "I love how I can make dishes I’d normally only try on vacation without any gues…" at bounding box center [474, 172] width 652 height 99
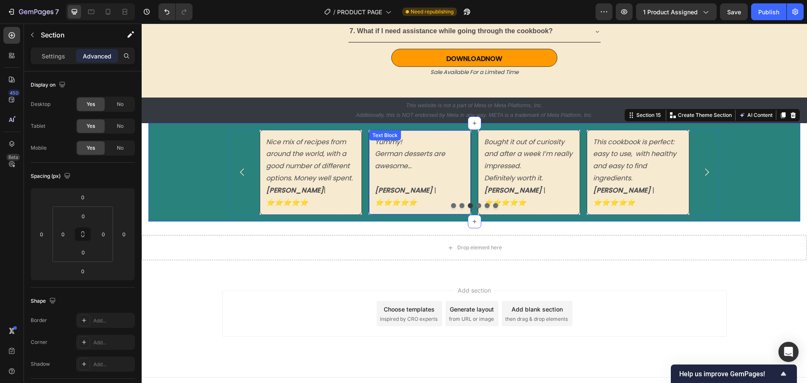
click at [386, 179] on p at bounding box center [420, 178] width 90 height 12
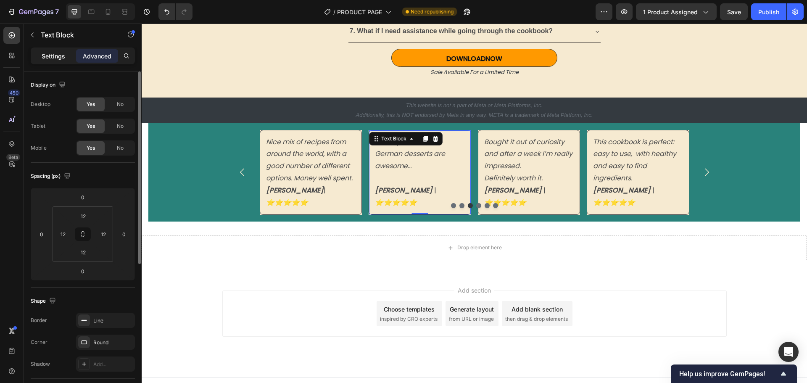
click at [47, 57] on p "Settings" at bounding box center [54, 56] width 24 height 9
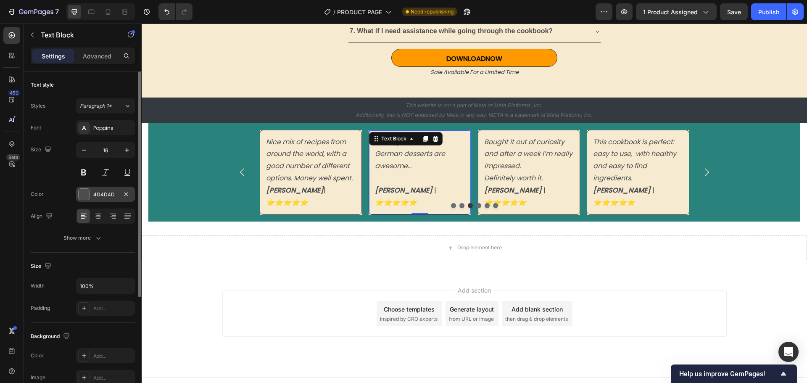
scroll to position [163, 0]
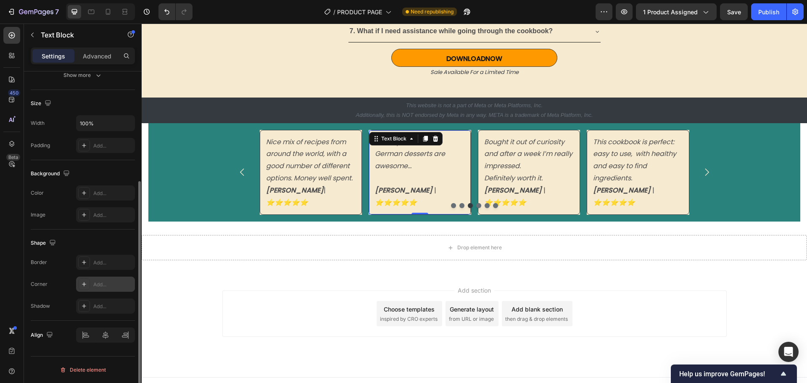
click at [99, 283] on div "Add..." at bounding box center [112, 285] width 39 height 8
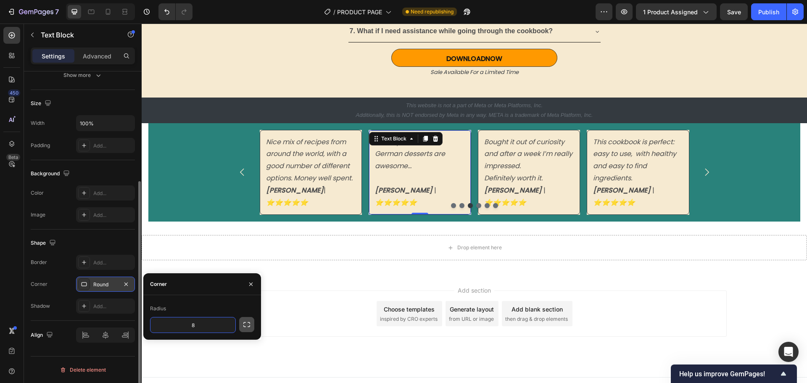
click at [250, 324] on icon "button" at bounding box center [246, 324] width 7 height 5
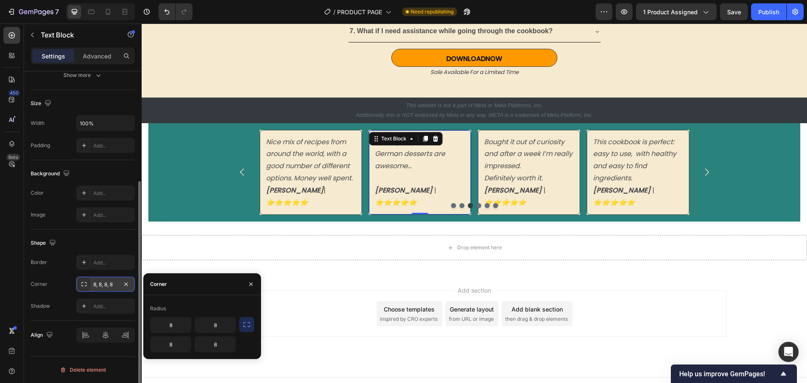
click at [286, 319] on div "Add section Choose templates inspired by CRO experts Generate layout from URL o…" at bounding box center [474, 313] width 504 height 46
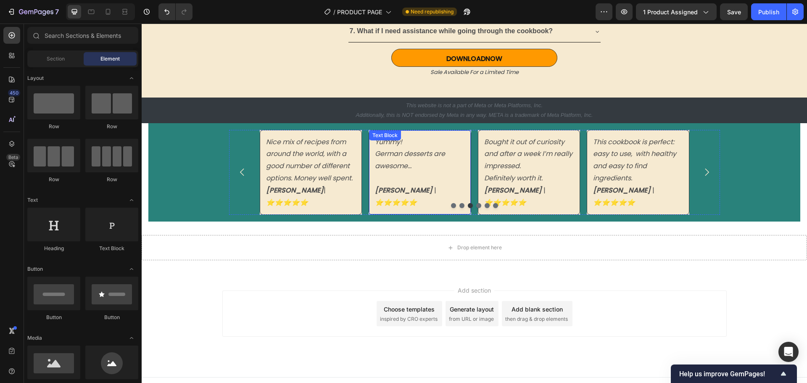
click at [407, 176] on p at bounding box center [420, 178] width 90 height 12
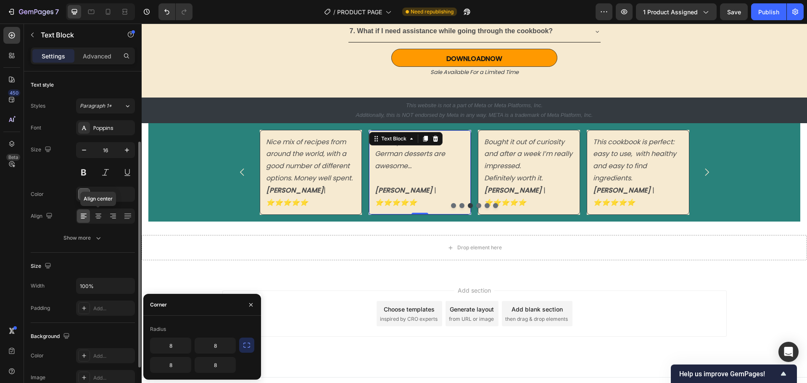
scroll to position [42, 0]
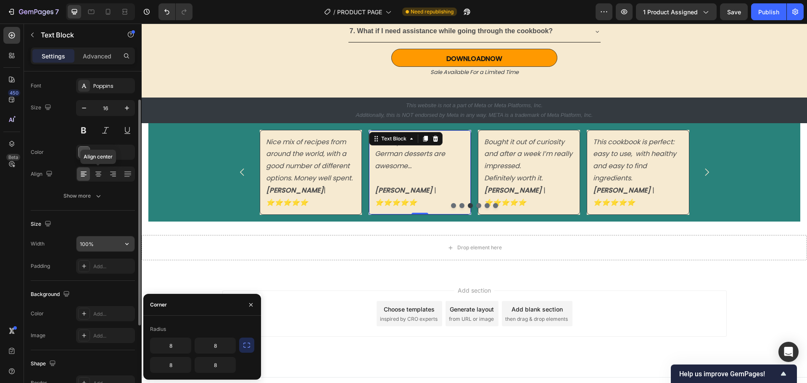
click at [100, 244] on input "100%" at bounding box center [105, 243] width 58 height 15
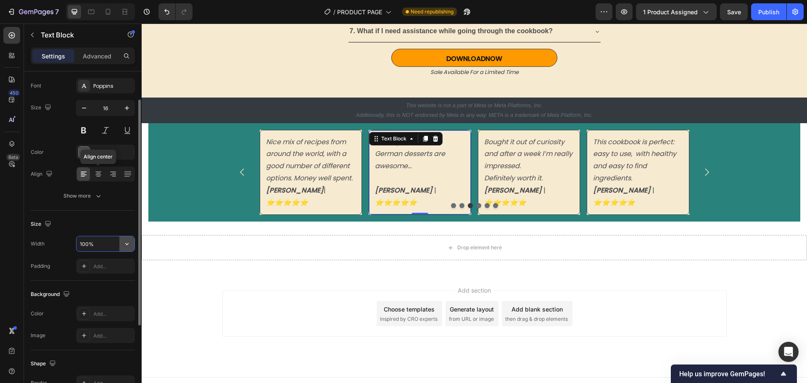
click at [126, 244] on icon "button" at bounding box center [126, 244] width 3 height 2
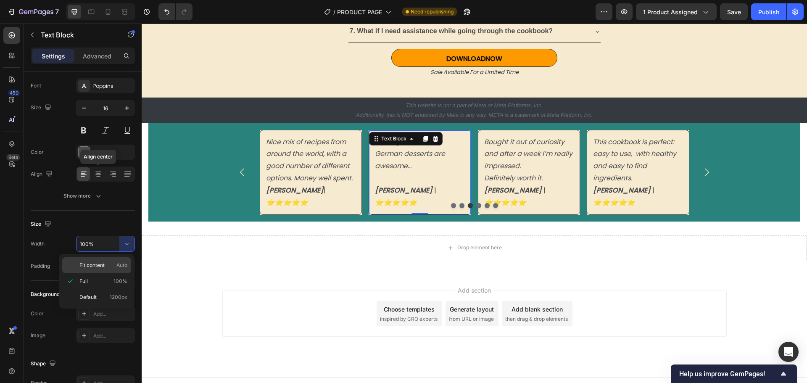
click at [91, 265] on span "Fit content" at bounding box center [91, 265] width 25 height 8
type input "Auto"
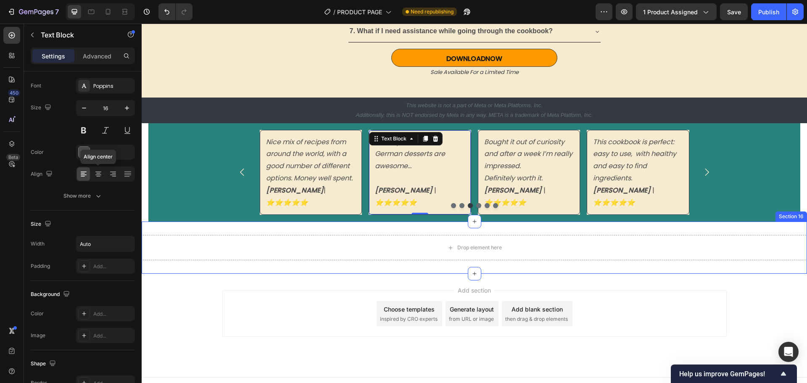
click at [344, 261] on div "Drop element here Section 16" at bounding box center [474, 247] width 665 height 52
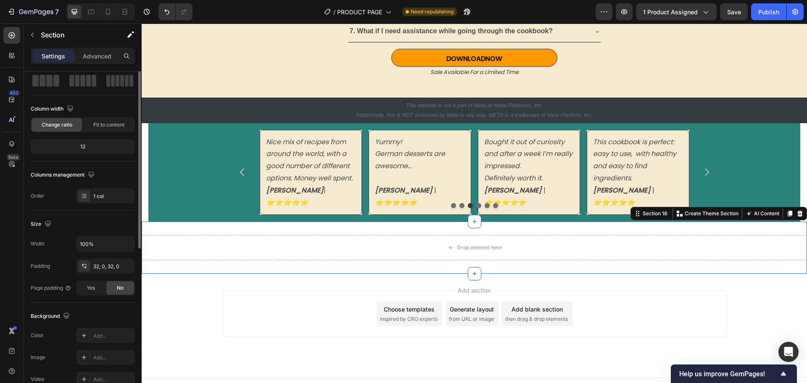
scroll to position [0, 0]
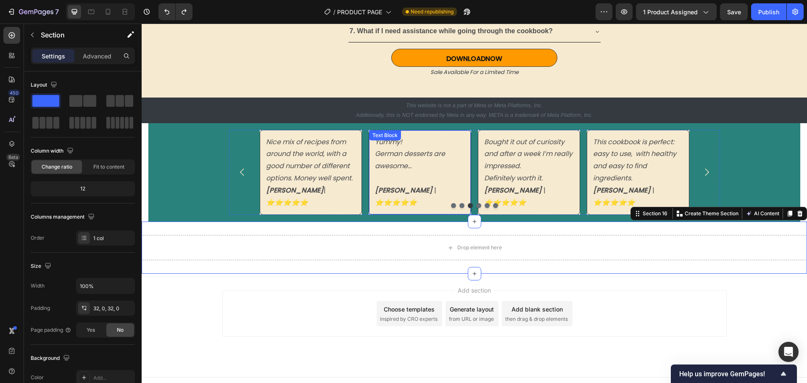
click at [386, 197] on div "Yummy! German desserts are awesome... [PERSON_NAME] | ⭐️⭐️⭐️⭐️⭐️" at bounding box center [420, 172] width 92 height 74
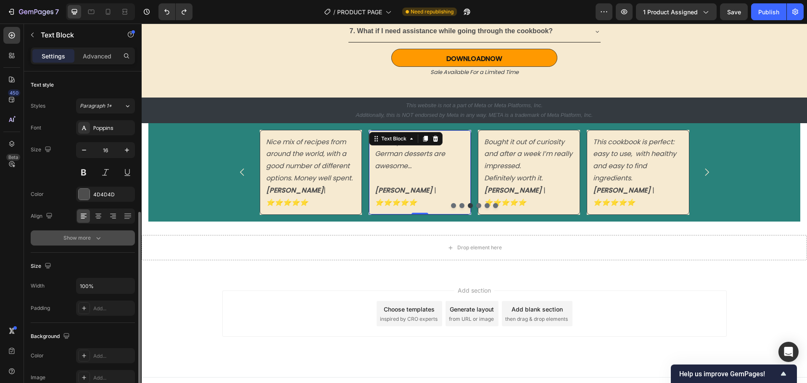
scroll to position [84, 0]
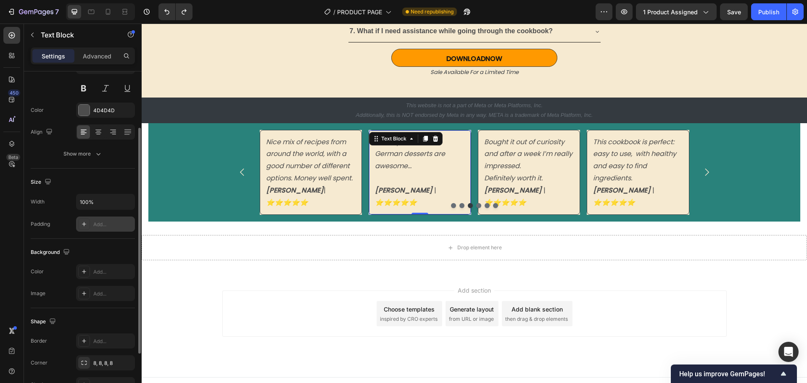
click at [109, 225] on div "Add..." at bounding box center [112, 225] width 39 height 8
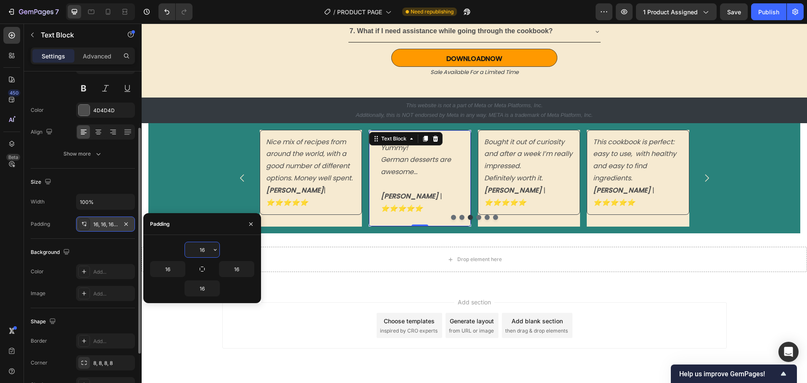
scroll to position [2452, 0]
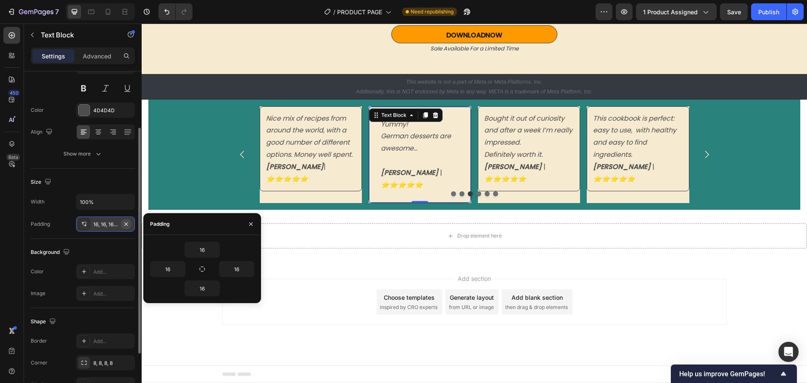
click at [126, 222] on icon "button" at bounding box center [126, 224] width 7 height 7
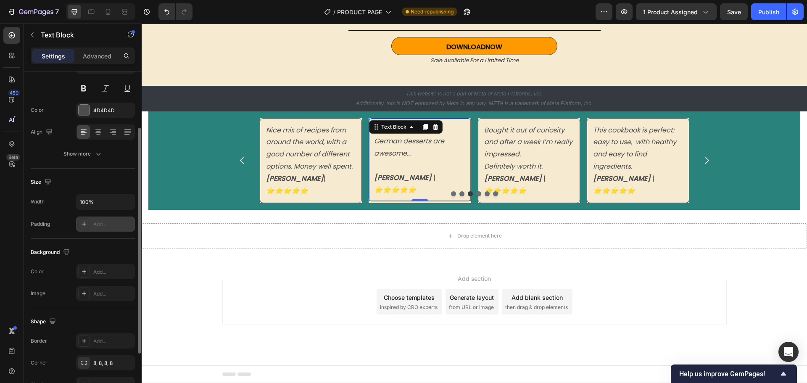
scroll to position [2428, 0]
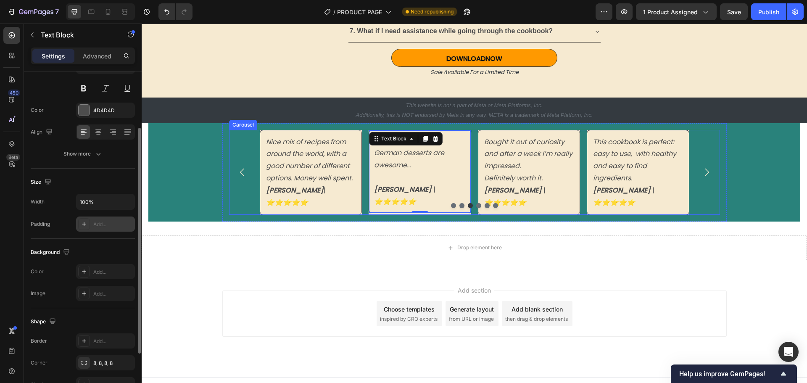
click at [418, 202] on div "Yummy! German desserts are awesome... [PERSON_NAME] | ⭐️⭐️⭐️⭐️⭐️ Text Block 0" at bounding box center [419, 172] width 103 height 85
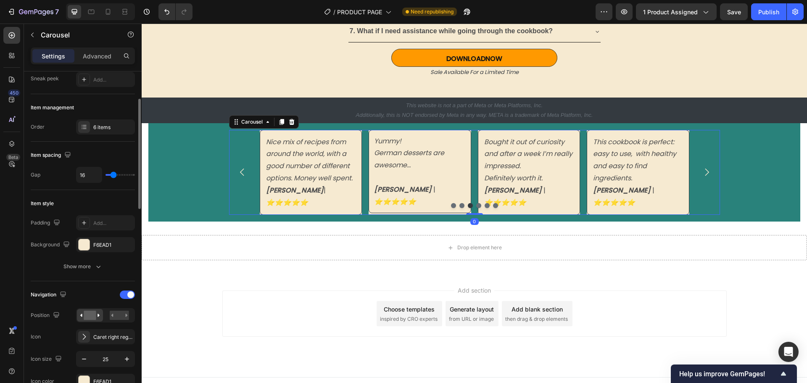
scroll to position [0, 0]
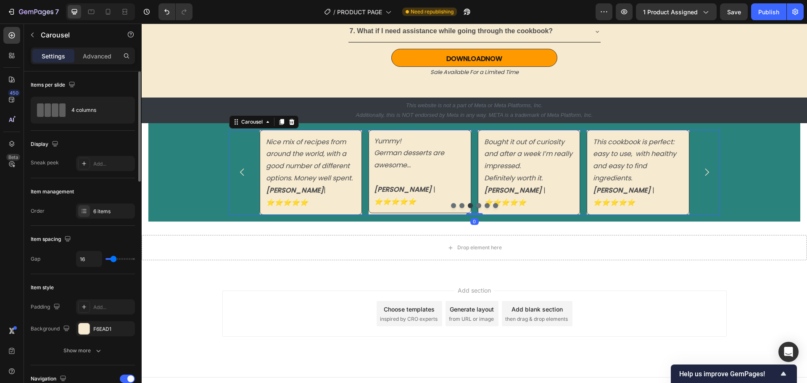
drag, startPoint x: 469, startPoint y: 201, endPoint x: 469, endPoint y: 196, distance: 5.0
click at [469, 196] on div "I love how I can make dishes I’d normally only try on vacation without any gues…" at bounding box center [474, 172] width 491 height 85
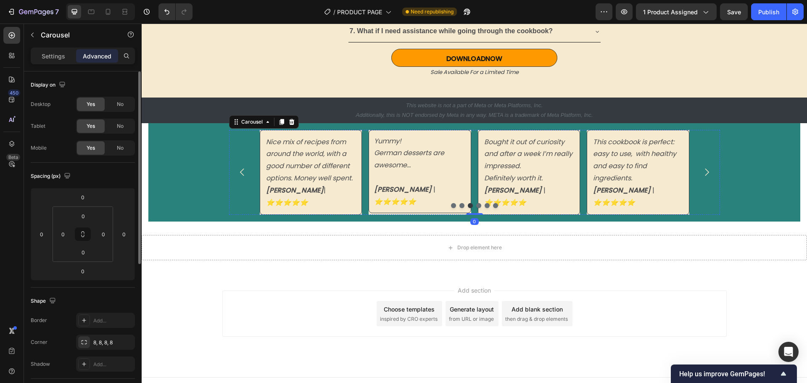
click at [427, 202] on div "Yummy! German desserts are awesome... [PERSON_NAME] | ⭐️⭐️⭐️⭐️⭐️ Text Block" at bounding box center [419, 172] width 103 height 85
click at [224, 182] on div "I love how I can make dishes I’d normally only try on vacation without any gues…" at bounding box center [474, 172] width 504 height 99
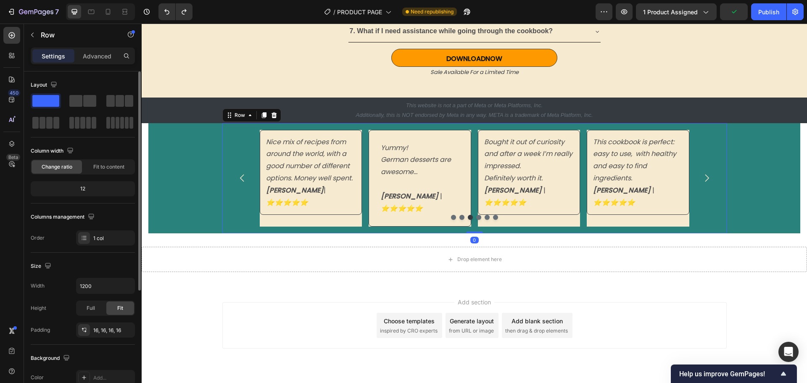
scroll to position [2452, 0]
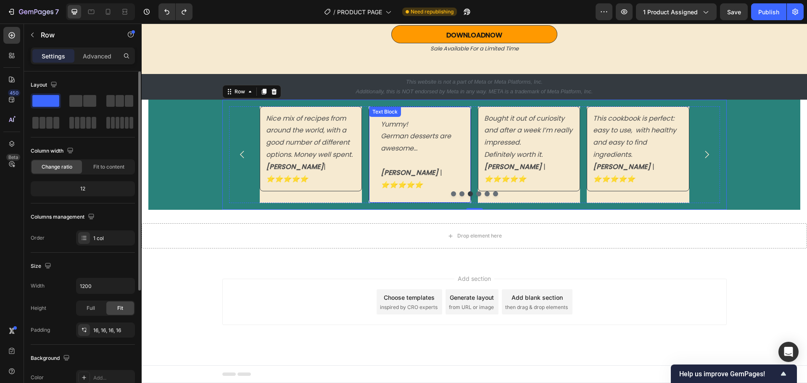
click at [392, 162] on p at bounding box center [420, 161] width 78 height 12
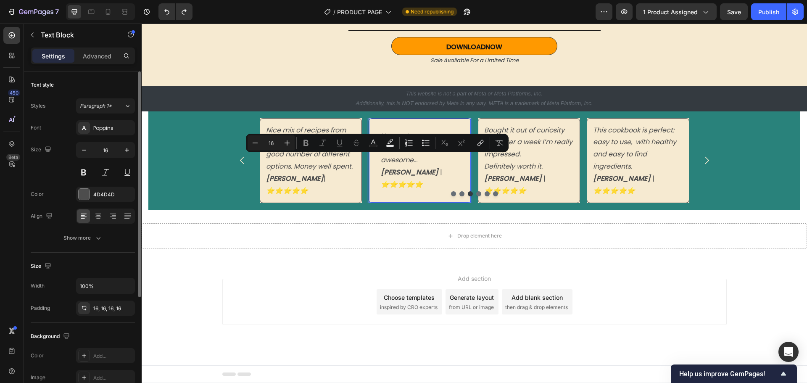
scroll to position [2440, 0]
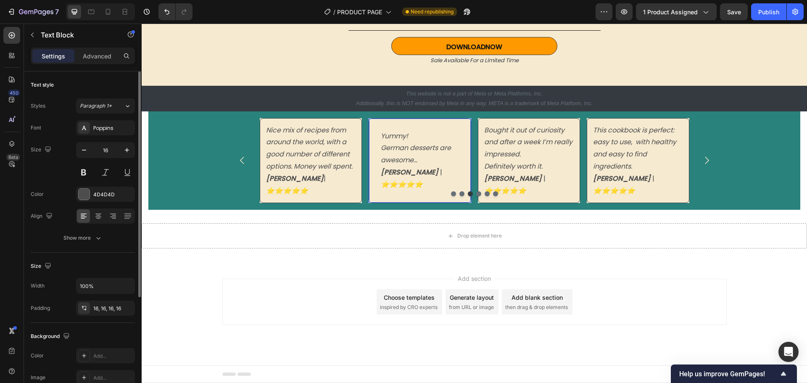
click at [421, 171] on p "[PERSON_NAME] | ⭐️⭐️⭐️⭐️⭐️" at bounding box center [420, 178] width 78 height 24
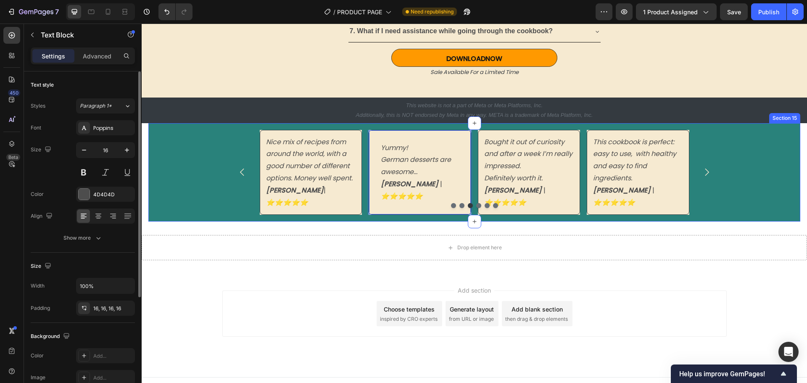
click at [214, 177] on div "I love how I can make dishes I’d normally only try on vacation without any gues…" at bounding box center [474, 172] width 652 height 99
click at [402, 138] on div "Yummy! German desserts are awesome... [PERSON_NAME] | ⭐️⭐️⭐️⭐️⭐️ Text Block" at bounding box center [419, 172] width 103 height 85
click at [424, 171] on p "German desserts are awesome..." at bounding box center [420, 166] width 78 height 24
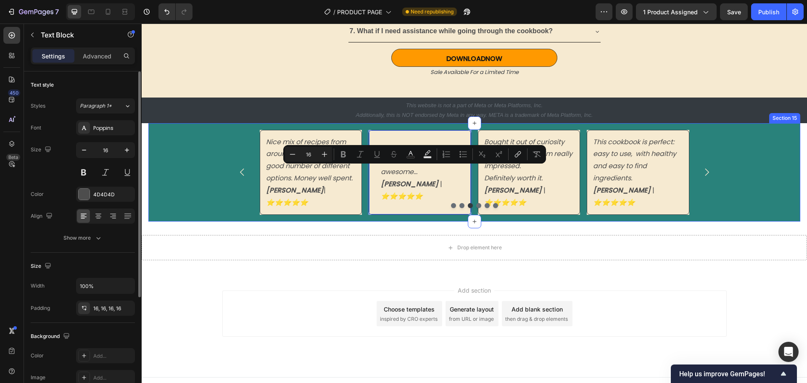
click at [197, 185] on div "I love how I can make dishes I’d normally only try on vacation without any gues…" at bounding box center [474, 172] width 652 height 99
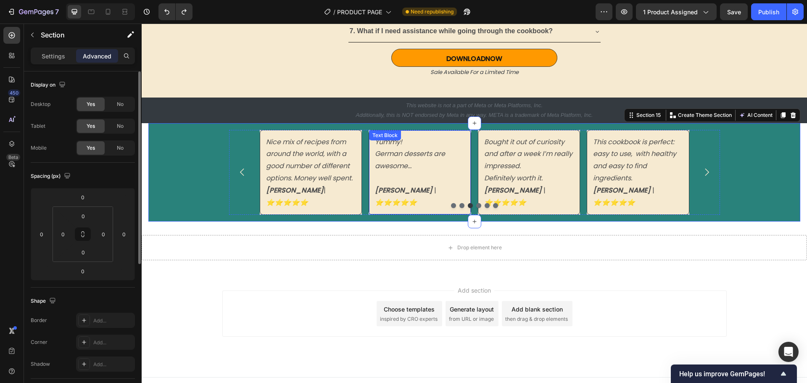
click at [394, 178] on p "Rich Text Editor. Editing area: main" at bounding box center [420, 178] width 90 height 12
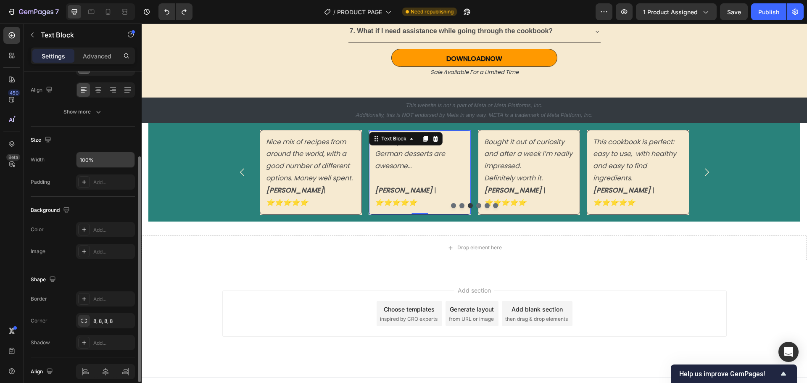
scroll to position [163, 0]
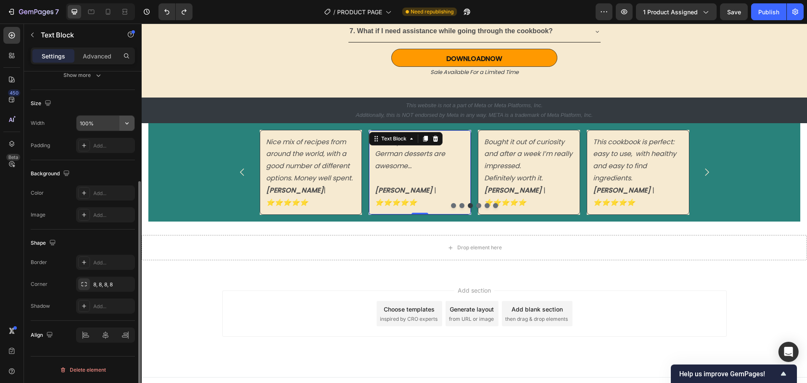
click at [126, 123] on icon "button" at bounding box center [126, 123] width 3 height 2
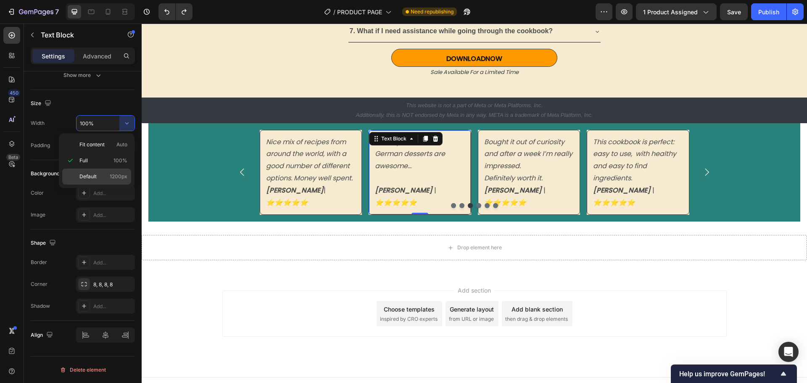
click at [96, 175] on span "Default" at bounding box center [87, 177] width 17 height 8
type input "1200"
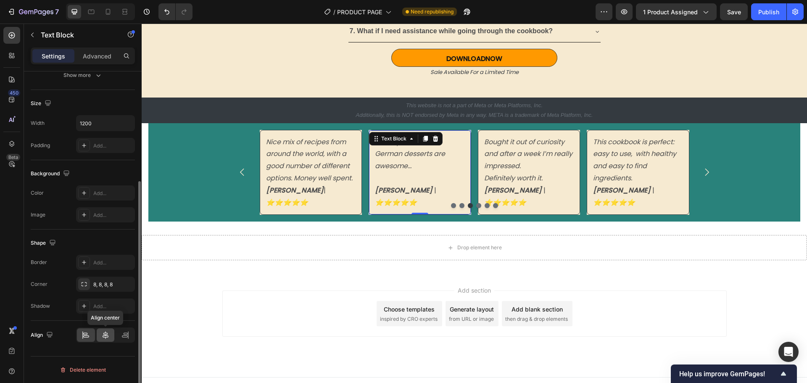
click at [105, 334] on icon at bounding box center [106, 335] width 6 height 8
click at [85, 338] on icon at bounding box center [86, 335] width 8 height 8
click at [108, 334] on icon at bounding box center [105, 335] width 8 height 8
click at [90, 335] on icon at bounding box center [86, 335] width 8 height 8
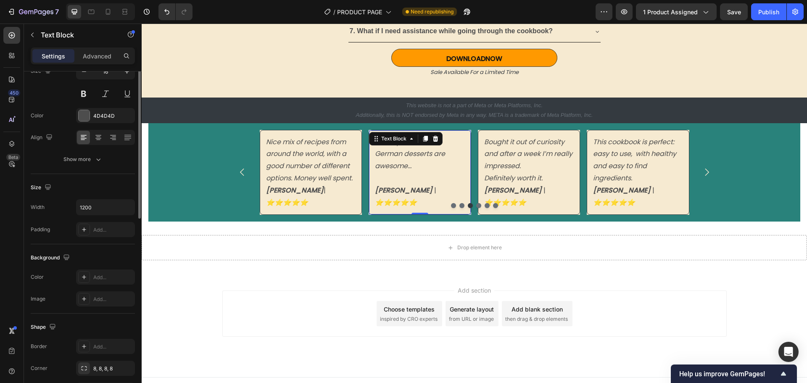
scroll to position [0, 0]
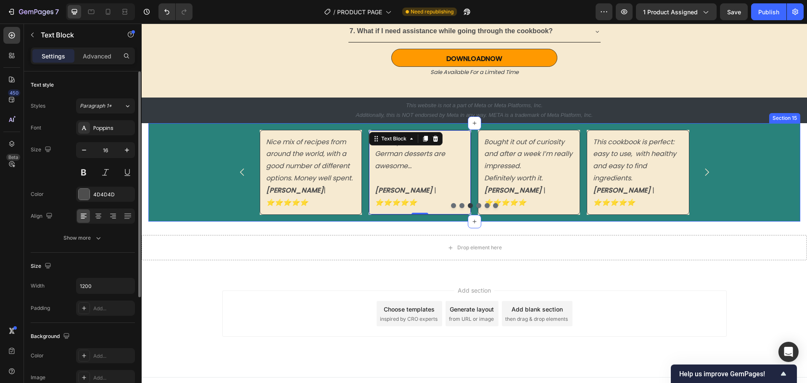
click at [204, 181] on div "I love how I can make dishes I’d normally only try on vacation without any gues…" at bounding box center [474, 172] width 652 height 99
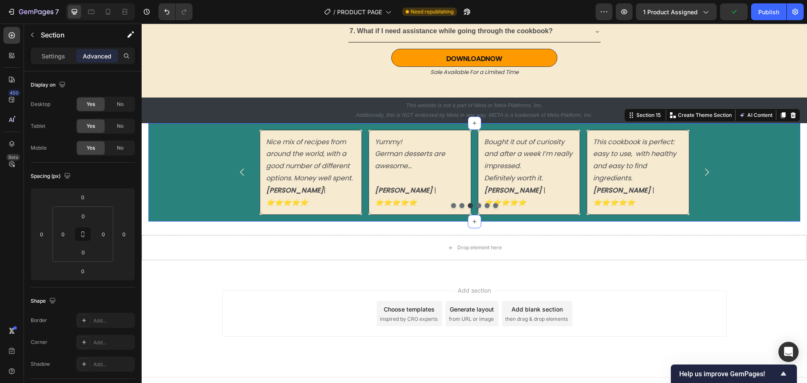
click at [217, 173] on div "I love how I can make dishes I’d normally only try on vacation without any gues…" at bounding box center [474, 172] width 652 height 99
click at [238, 153] on div "I love how I can make dishes I’d normally only try on vacation without any gues…" at bounding box center [474, 172] width 491 height 85
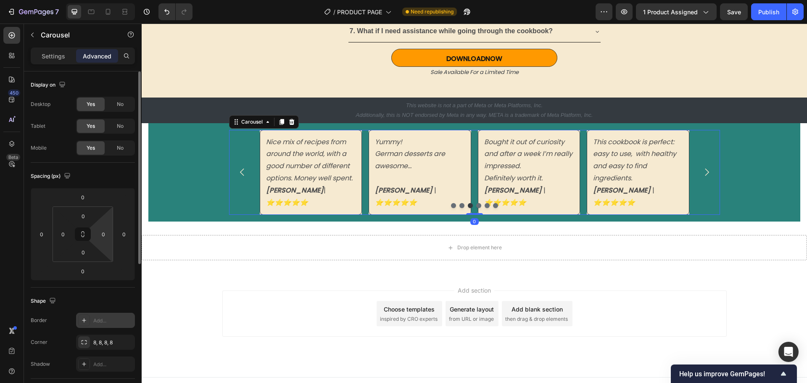
scroll to position [126, 0]
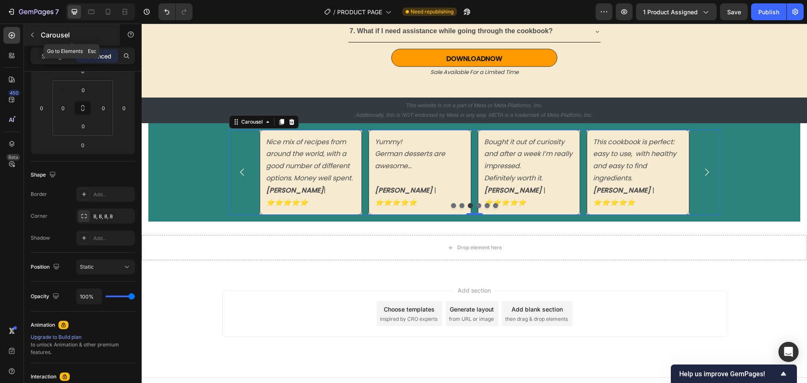
click at [34, 34] on icon "button" at bounding box center [32, 35] width 7 height 7
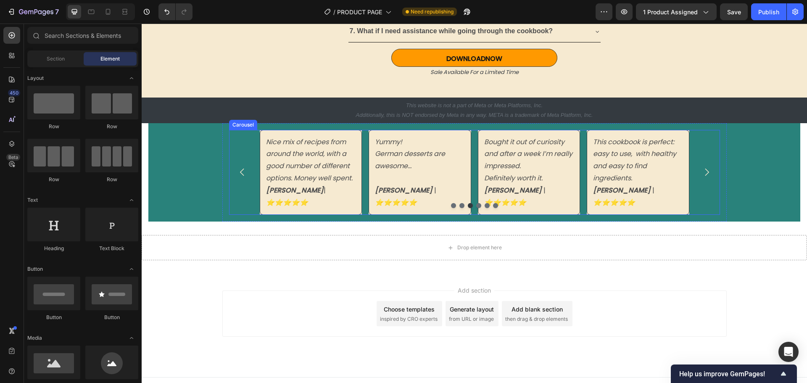
click at [247, 169] on button "Carousel Back Arrow" at bounding box center [242, 172] width 24 height 24
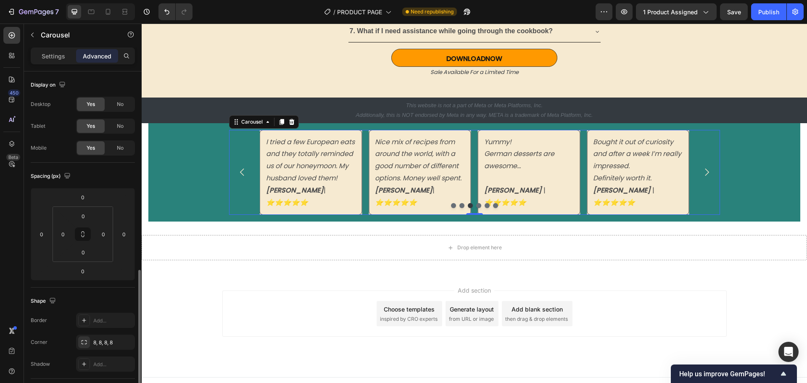
click at [61, 57] on p "Settings" at bounding box center [54, 56] width 24 height 9
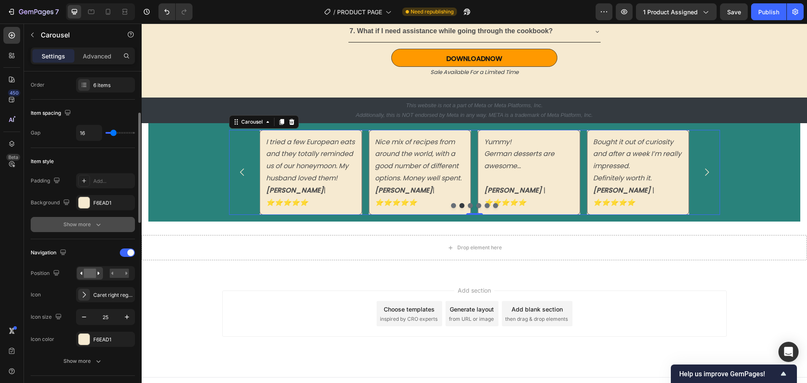
click at [77, 224] on div "Show more" at bounding box center [82, 224] width 39 height 8
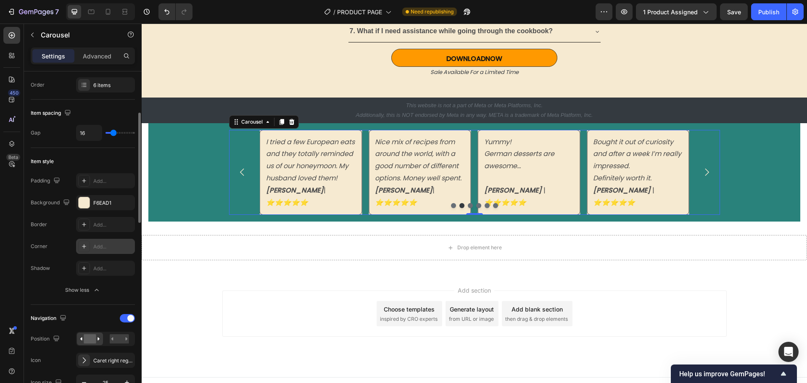
click at [96, 246] on div "Add..." at bounding box center [112, 247] width 39 height 8
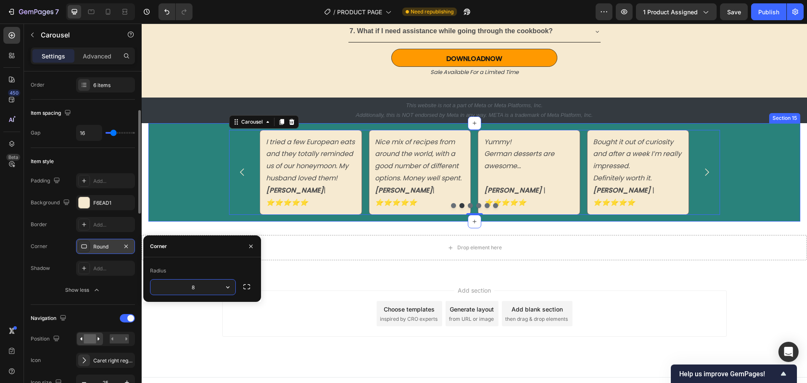
click at [186, 194] on div "I love how I can make dishes I’d normally only try on vacation without any gues…" at bounding box center [474, 172] width 652 height 99
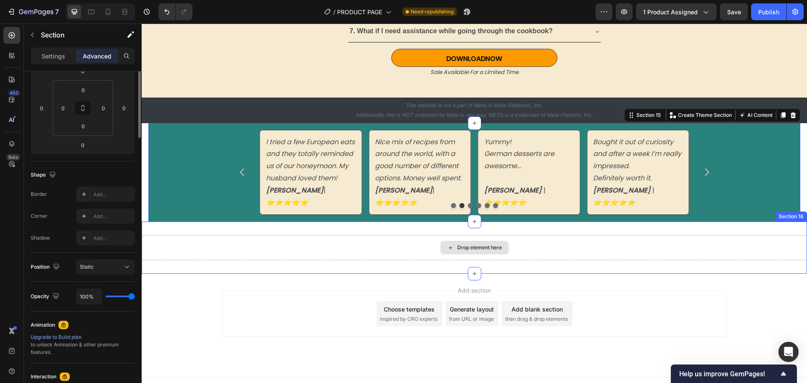
scroll to position [0, 0]
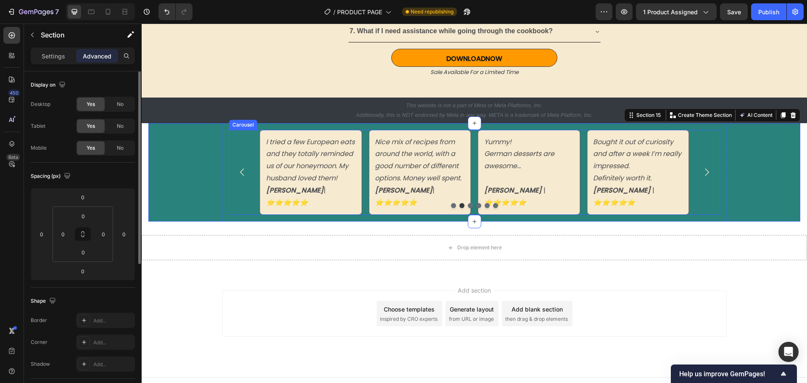
click at [476, 203] on button "Dot" at bounding box center [478, 205] width 5 height 5
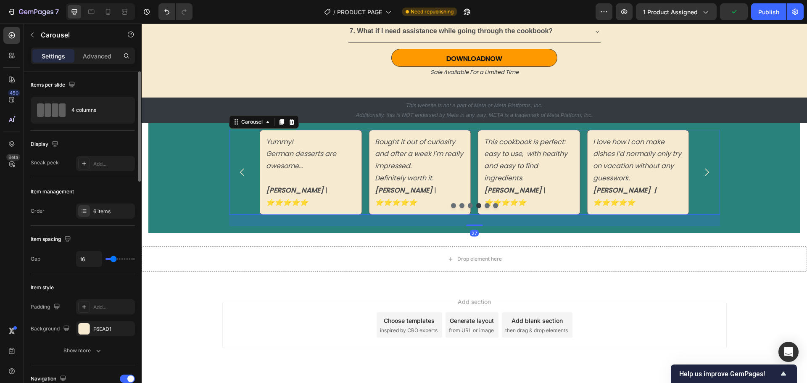
drag, startPoint x: 471, startPoint y: 203, endPoint x: 471, endPoint y: 214, distance: 11.3
click at [471, 224] on div at bounding box center [474, 225] width 17 height 2
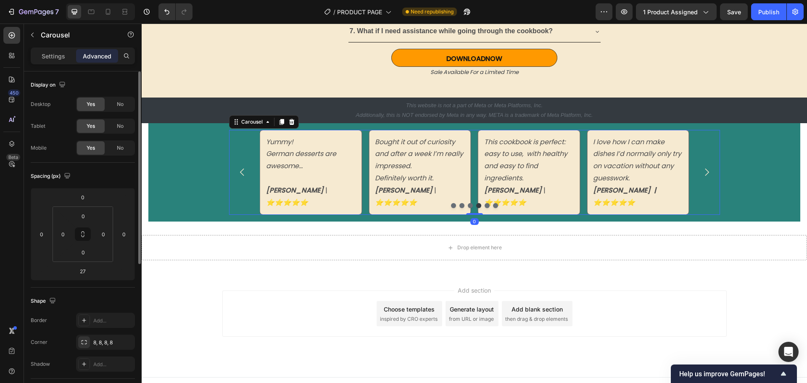
drag, startPoint x: 472, startPoint y: 212, endPoint x: 475, endPoint y: 192, distance: 19.6
click at [475, 192] on div "I love how I can make dishes I’d normally only try on vacation without any gues…" at bounding box center [474, 172] width 491 height 85
type input "0"
click at [239, 190] on div "I love how I can make dishes I’d normally only try on vacation without any gues…" at bounding box center [474, 172] width 491 height 85
click at [52, 56] on p "Settings" at bounding box center [54, 56] width 24 height 9
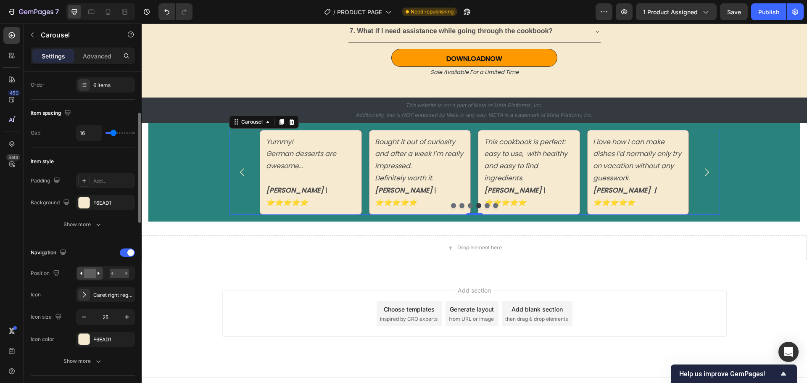
scroll to position [252, 0]
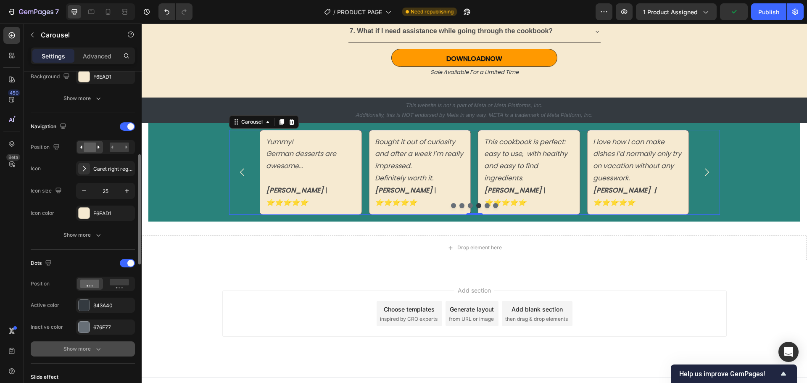
click at [82, 350] on div "Show more" at bounding box center [82, 349] width 39 height 8
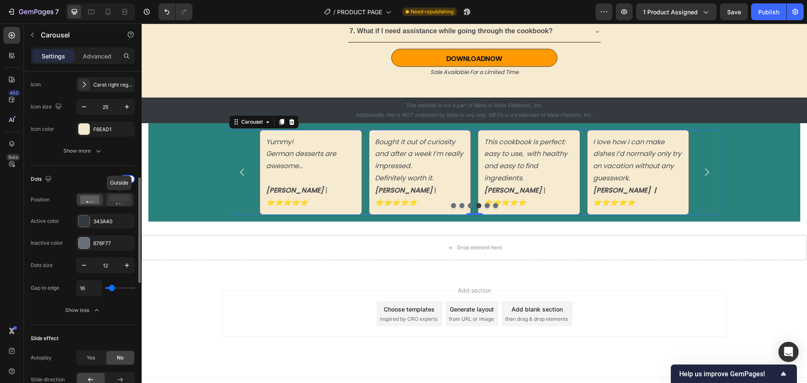
click at [118, 200] on rect at bounding box center [119, 198] width 19 height 6
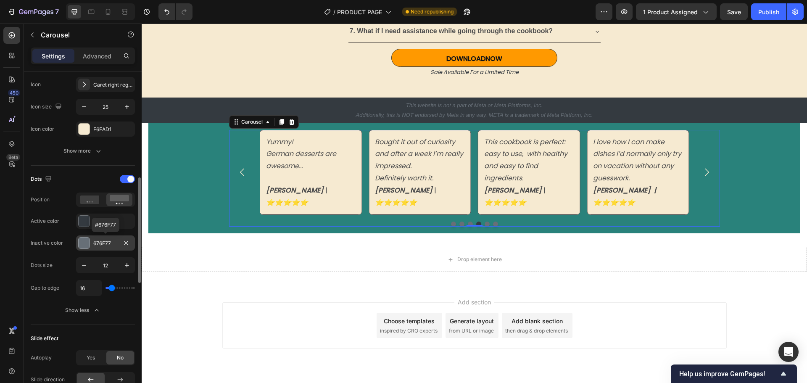
click at [111, 242] on div "676F77" at bounding box center [105, 243] width 24 height 8
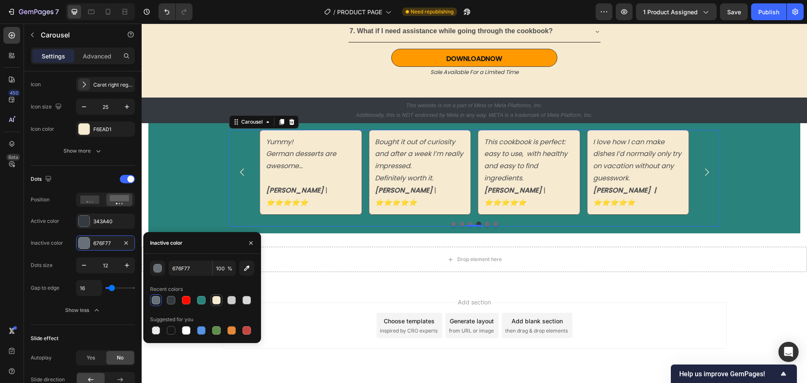
click at [219, 297] on div at bounding box center [216, 300] width 8 height 8
type input "F6EAD1"
click at [200, 210] on div "I love how I can make dishes I’d normally only try on vacation without any gues…" at bounding box center [474, 178] width 652 height 110
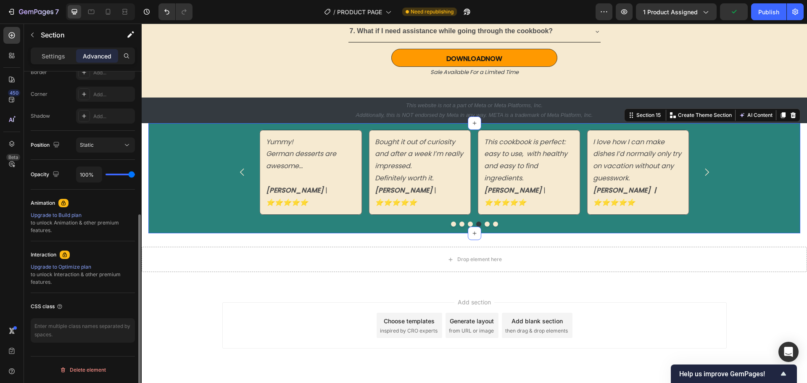
click at [171, 209] on div "I love how I can make dishes I’d normally only try on vacation without any gues…" at bounding box center [474, 178] width 652 height 110
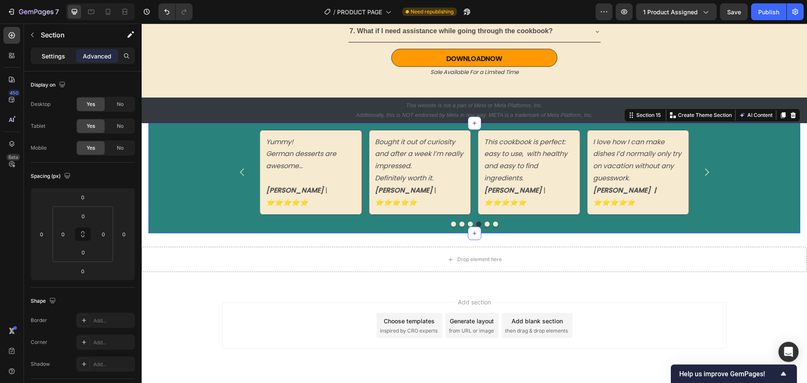
click at [50, 55] on p "Settings" at bounding box center [54, 56] width 24 height 9
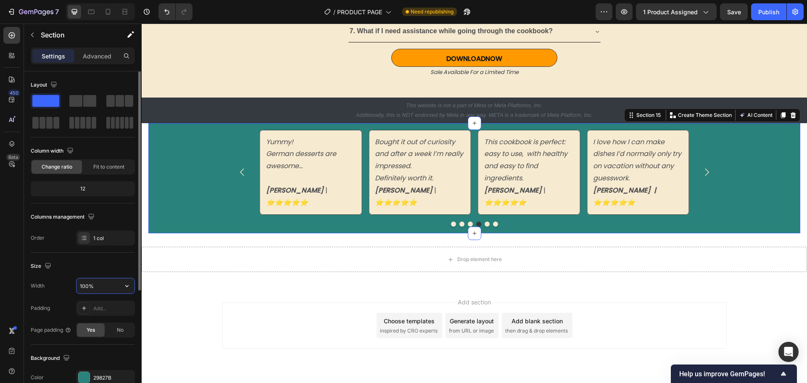
click at [101, 291] on input "100%" at bounding box center [105, 285] width 58 height 15
click at [129, 285] on icon "button" at bounding box center [127, 286] width 8 height 8
click at [93, 308] on p "Full 100%" at bounding box center [103, 307] width 48 height 8
click at [165, 195] on div "I love how I can make dishes I’d normally only try on vacation without any gues…" at bounding box center [474, 178] width 652 height 110
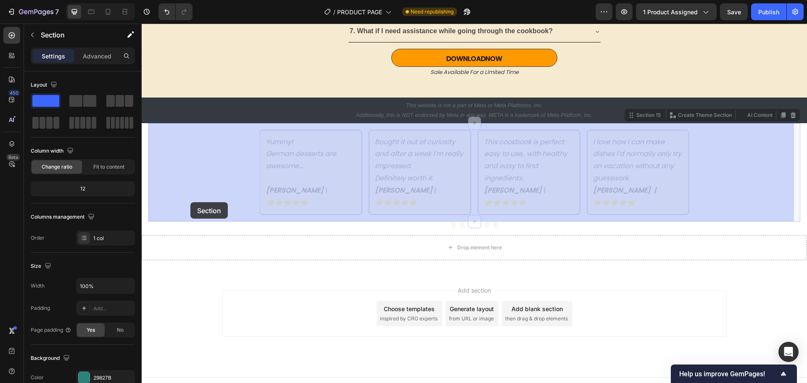
drag, startPoint x: 185, startPoint y: 189, endPoint x: 253, endPoint y: 146, distance: 79.7
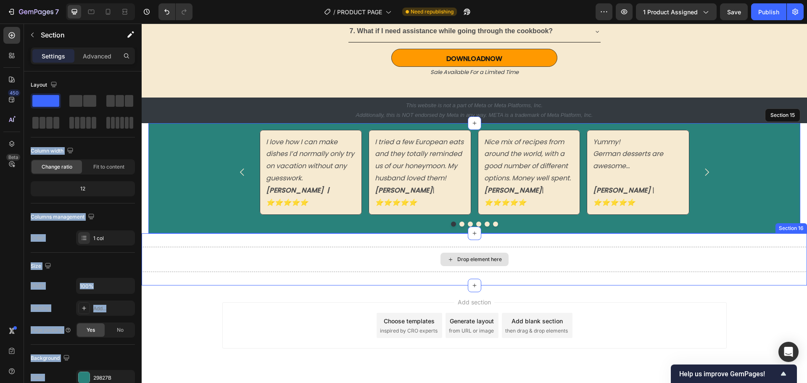
drag, startPoint x: 186, startPoint y: 126, endPoint x: 240, endPoint y: 242, distance: 128.2
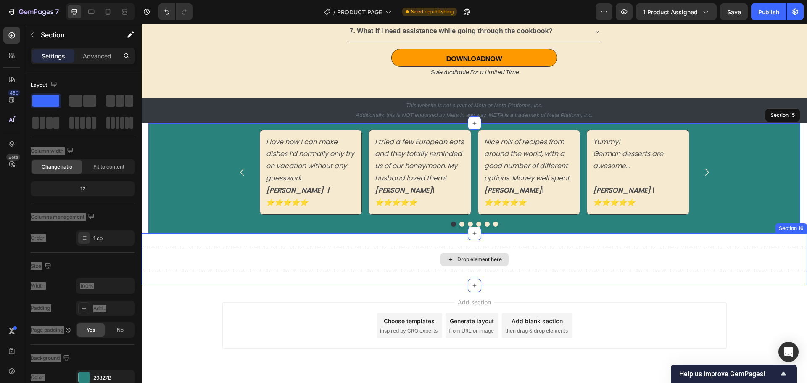
click at [303, 247] on div "Drop element here" at bounding box center [474, 259] width 665 height 25
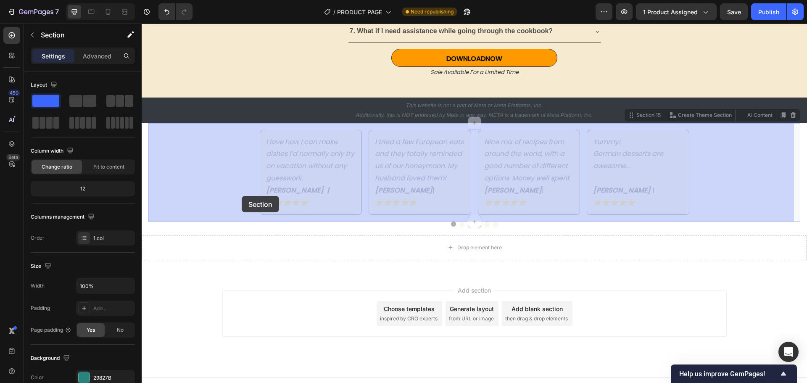
drag, startPoint x: 198, startPoint y: 182, endPoint x: 242, endPoint y: 196, distance: 45.3
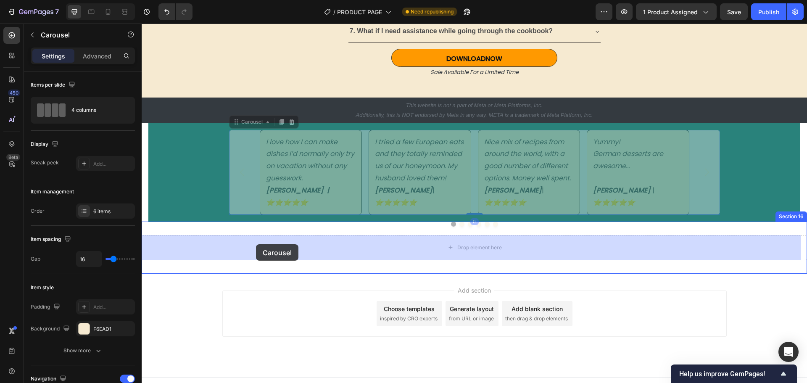
drag, startPoint x: 245, startPoint y: 202, endPoint x: 256, endPoint y: 243, distance: 42.9
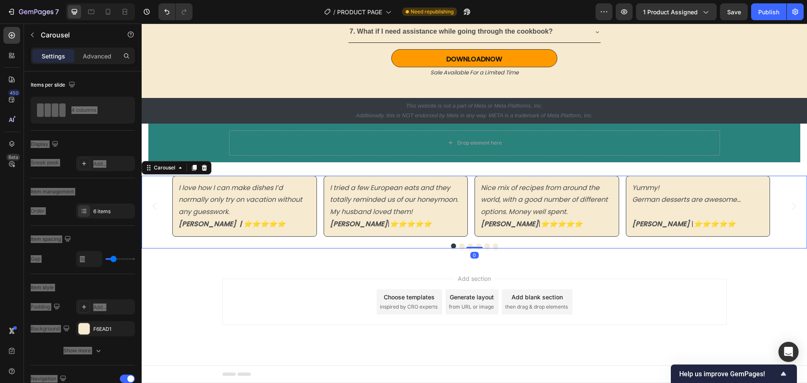
click at [157, 201] on icon "Carousel Back Arrow" at bounding box center [155, 206] width 11 height 11
click at [157, 240] on div "I love how I can make dishes I’d normally only try on vacation without any gues…" at bounding box center [474, 212] width 665 height 73
click at [155, 226] on div "I love how I can make dishes I’d normally only try on vacation without any gues…" at bounding box center [474, 206] width 665 height 61
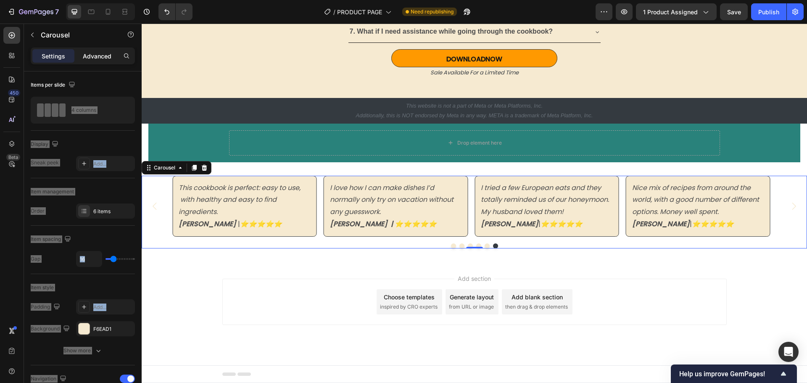
click at [96, 57] on p "Advanced" at bounding box center [97, 56] width 29 height 9
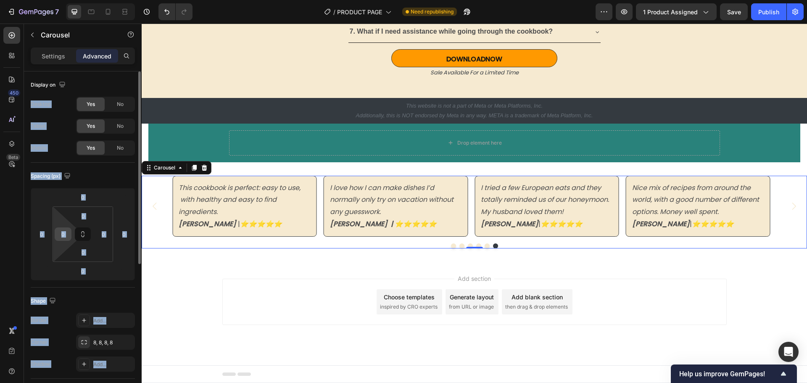
click at [68, 239] on input "0" at bounding box center [63, 234] width 13 height 13
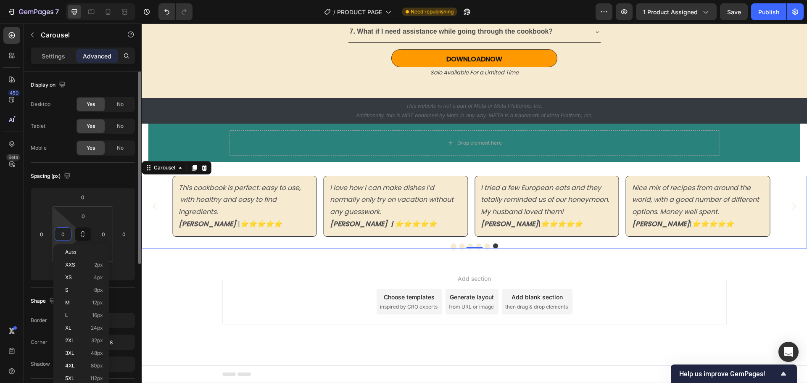
click at [64, 236] on input "0" at bounding box center [63, 234] width 13 height 13
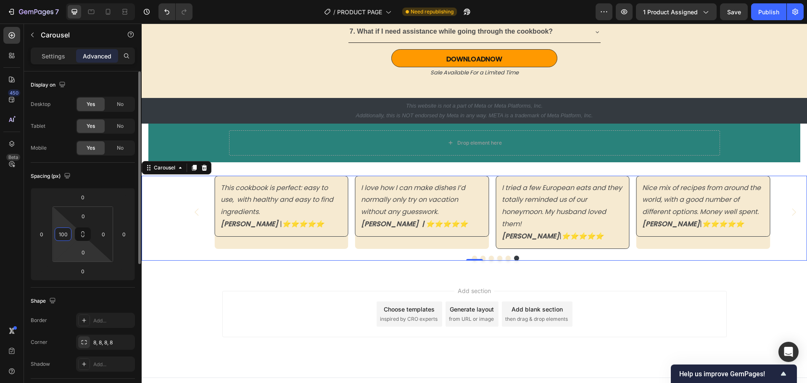
type input "0"
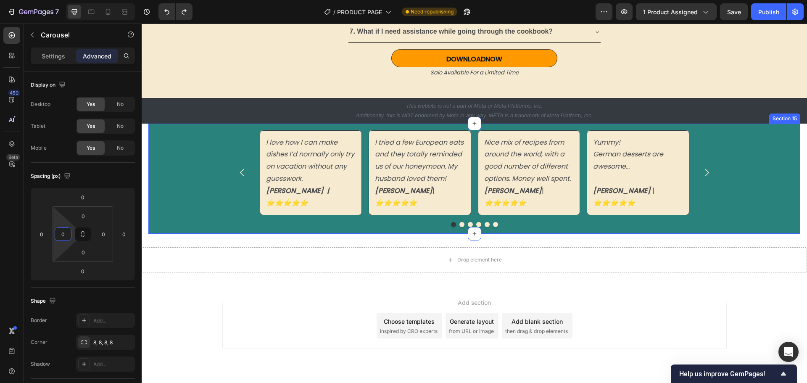
click at [186, 210] on div "I love how I can make dishes I’d normally only try on vacation without any gues…" at bounding box center [474, 179] width 652 height 110
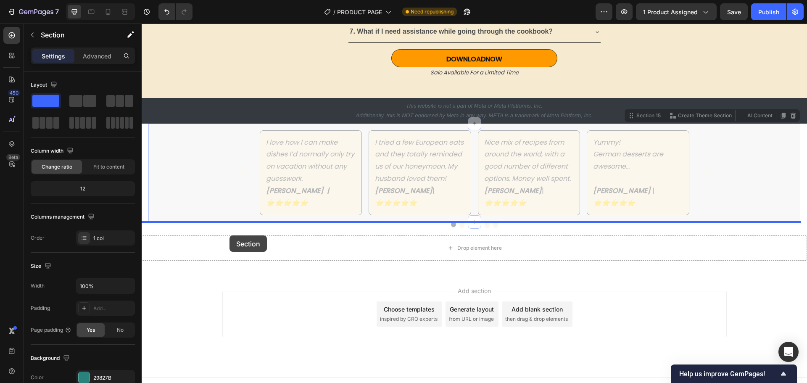
drag, startPoint x: 193, startPoint y: 209, endPoint x: 229, endPoint y: 235, distance: 44.5
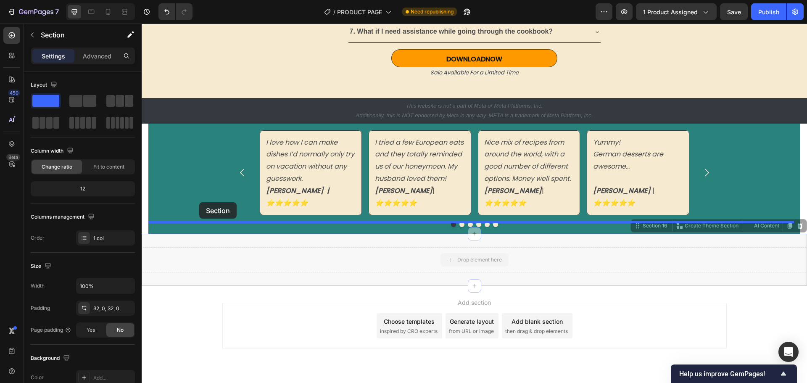
drag, startPoint x: 374, startPoint y: 248, endPoint x: 199, endPoint y: 202, distance: 181.2
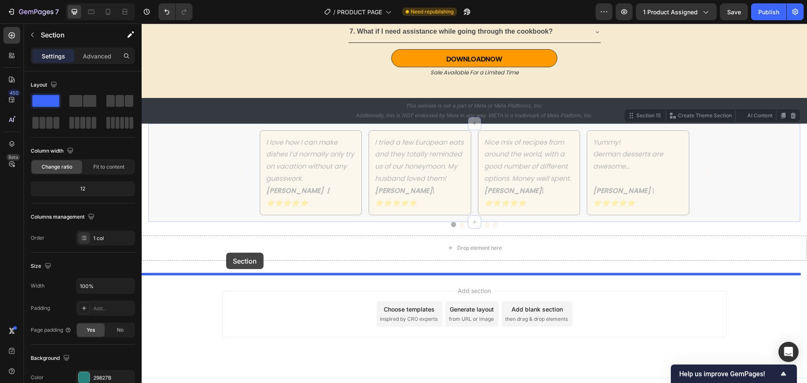
drag, startPoint x: 204, startPoint y: 195, endPoint x: 226, endPoint y: 253, distance: 61.7
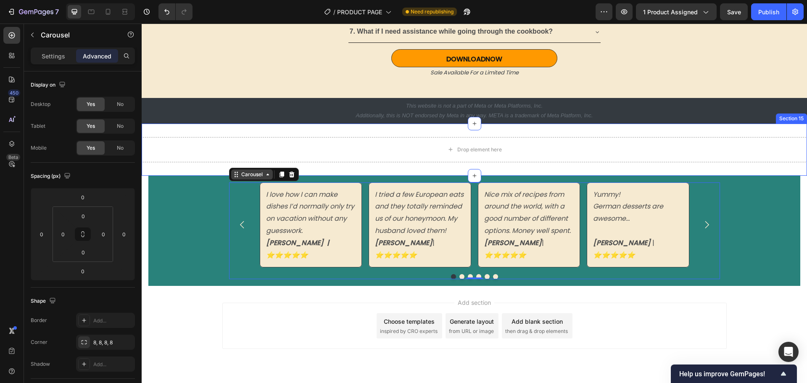
drag, startPoint x: 243, startPoint y: 238, endPoint x: 247, endPoint y: 169, distance: 69.1
click at [184, 200] on div "I love how I can make dishes I’d normally only try on vacation without any gues…" at bounding box center [474, 231] width 652 height 110
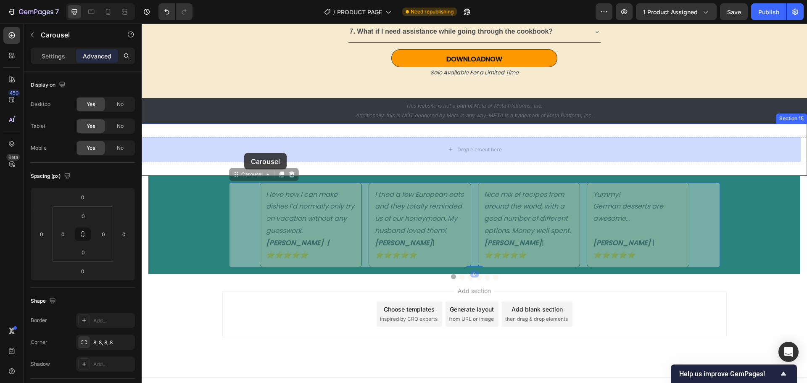
drag, startPoint x: 240, startPoint y: 179, endPoint x: 244, endPoint y: 153, distance: 26.4
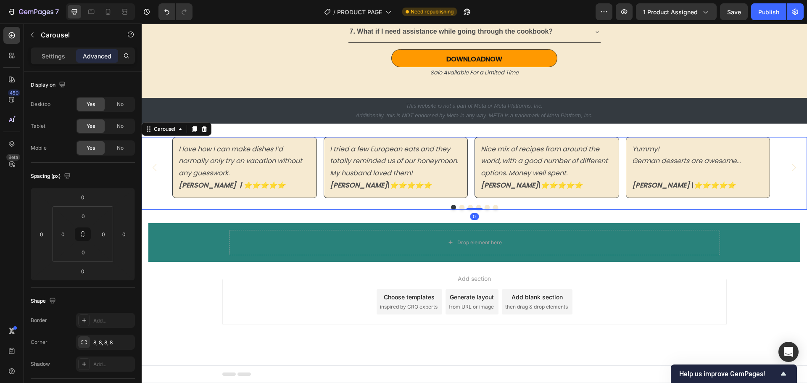
click at [158, 201] on div "I love how I can make dishes I’d normally only try on vacation without any gues…" at bounding box center [474, 173] width 665 height 73
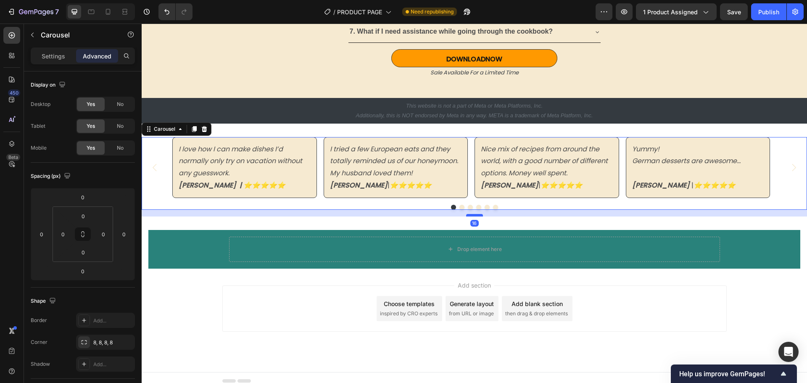
drag, startPoint x: 473, startPoint y: 208, endPoint x: 474, endPoint y: 215, distance: 6.9
click at [474, 215] on div at bounding box center [474, 215] width 17 height 3
click at [150, 187] on div "I love how I can make dishes I’d normally only try on vacation without any gues…" at bounding box center [474, 167] width 665 height 61
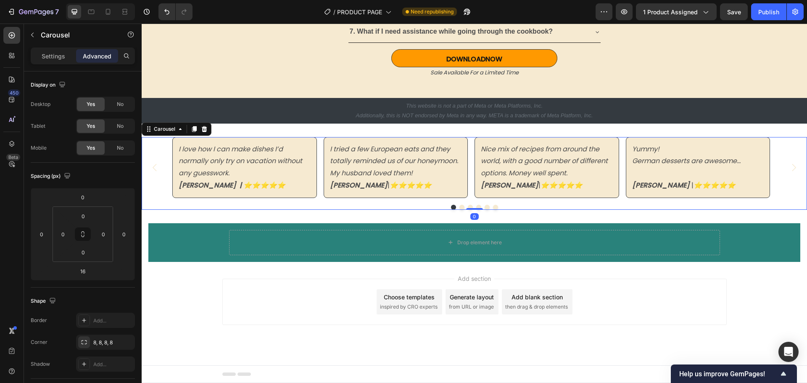
drag, startPoint x: 470, startPoint y: 216, endPoint x: 468, endPoint y: 204, distance: 12.0
click at [468, 204] on div "I love how I can make dishes I’d normally only try on vacation without any gues…" at bounding box center [474, 173] width 665 height 73
type input "0"
click at [157, 184] on div "I love how I can make dishes I’d normally only try on vacation without any gues…" at bounding box center [474, 167] width 665 height 61
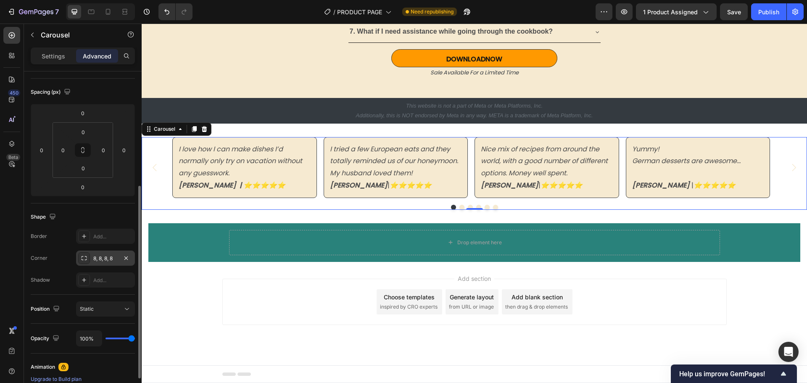
scroll to position [168, 0]
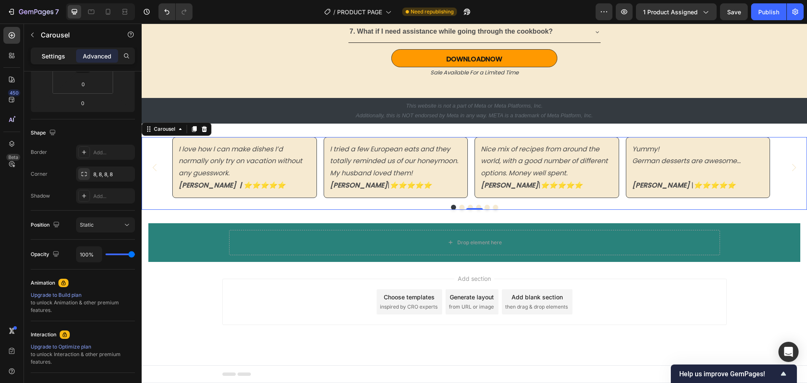
click at [54, 57] on p "Settings" at bounding box center [54, 56] width 24 height 9
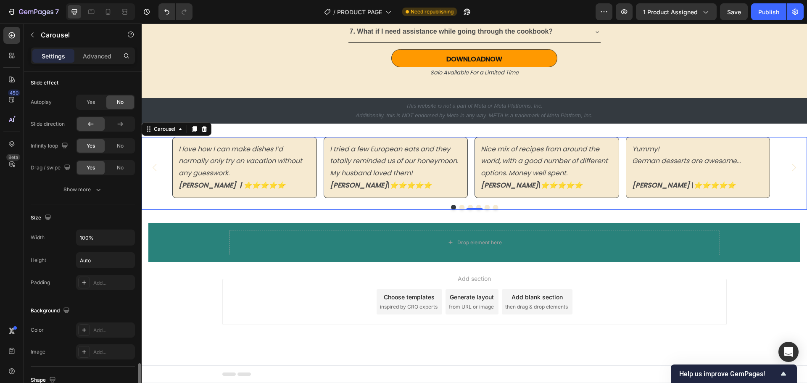
scroll to position [630, 0]
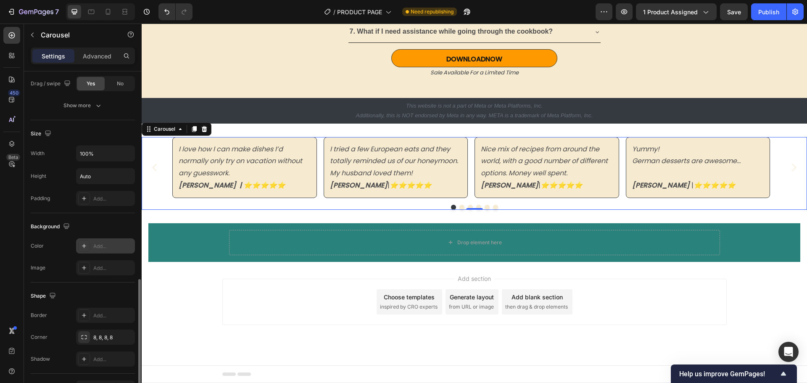
click at [104, 246] on div "Add..." at bounding box center [112, 246] width 39 height 8
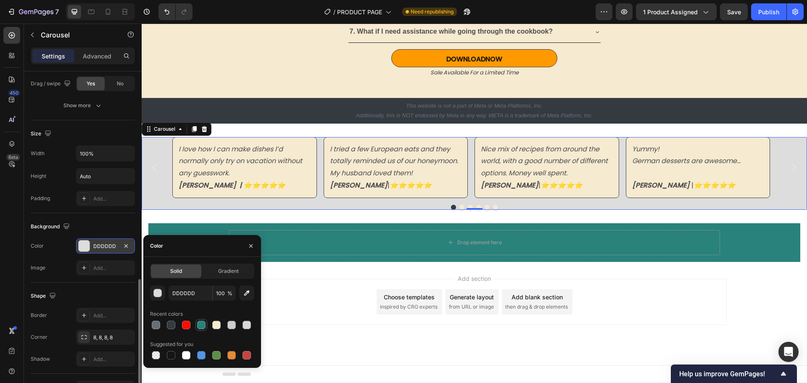
click at [201, 322] on div at bounding box center [201, 325] width 8 height 8
type input "29827B"
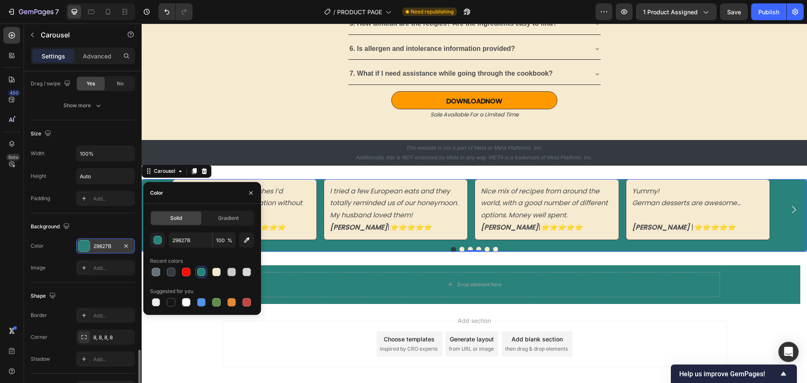
scroll to position [683, 0]
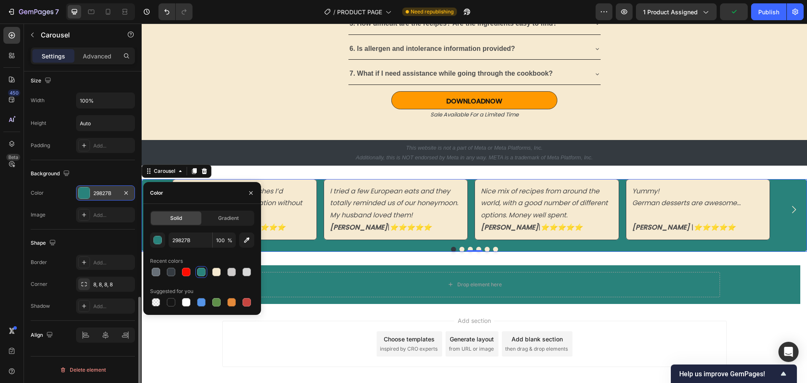
click at [93, 56] on p "Advanced" at bounding box center [97, 56] width 29 height 9
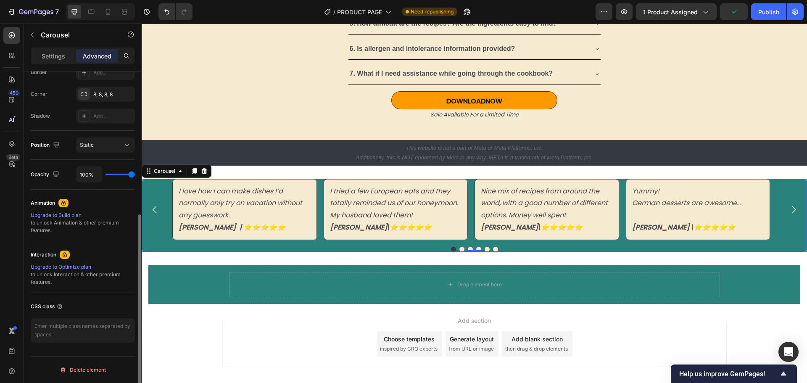
scroll to position [248, 0]
click at [196, 292] on div "Drop element here Row" at bounding box center [474, 284] width 652 height 39
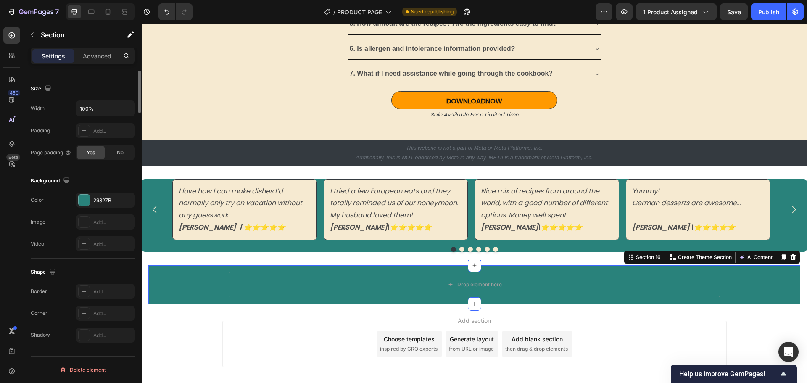
scroll to position [0, 0]
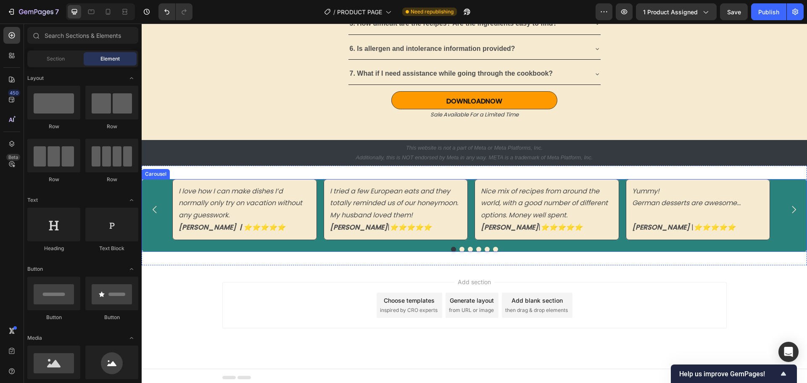
click at [348, 247] on div at bounding box center [474, 249] width 665 height 5
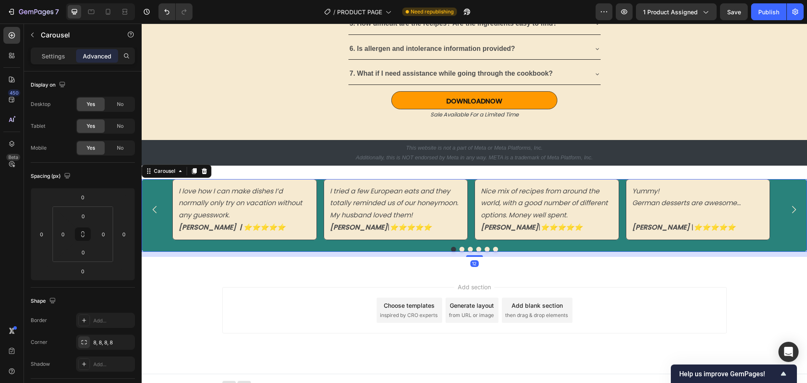
drag, startPoint x: 469, startPoint y: 251, endPoint x: 471, endPoint y: 256, distance: 5.6
click at [471, 256] on div at bounding box center [474, 256] width 17 height 2
type input "12"
click at [289, 228] on p "[PERSON_NAME] | ⭐️⭐️⭐️⭐️⭐️" at bounding box center [245, 227] width 132 height 12
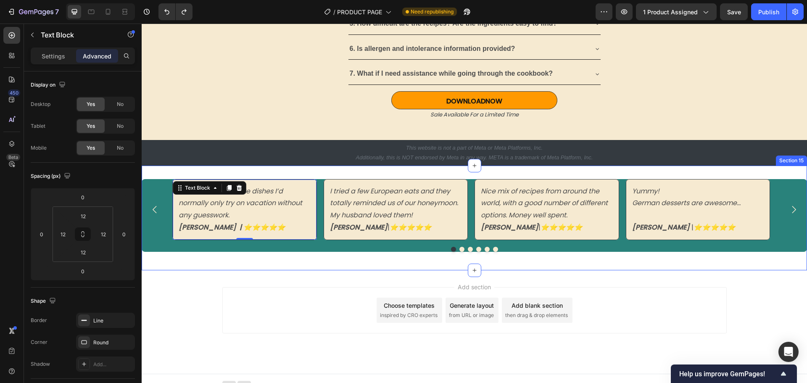
click at [207, 259] on div "I love how I can make dishes I’d normally only try on vacation without any gues…" at bounding box center [474, 218] width 665 height 105
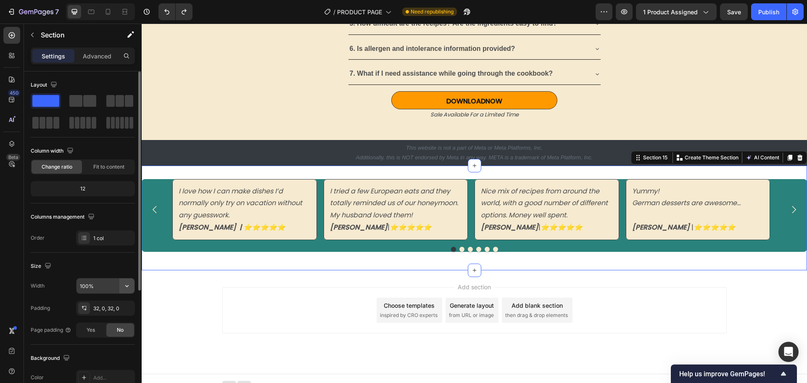
click at [128, 287] on icon "button" at bounding box center [127, 286] width 8 height 8
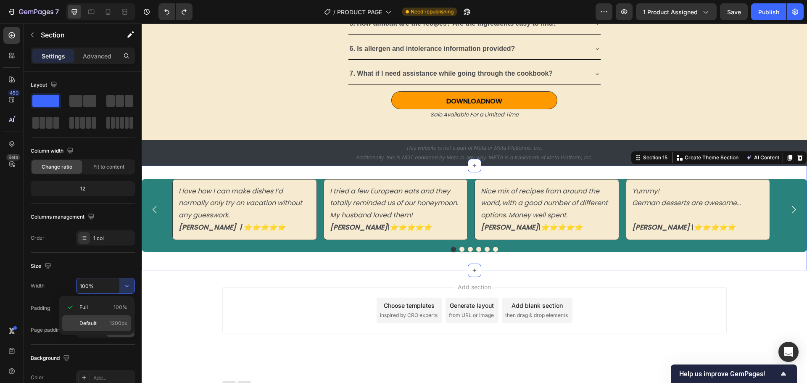
click at [95, 321] on span "Default" at bounding box center [87, 323] width 17 height 8
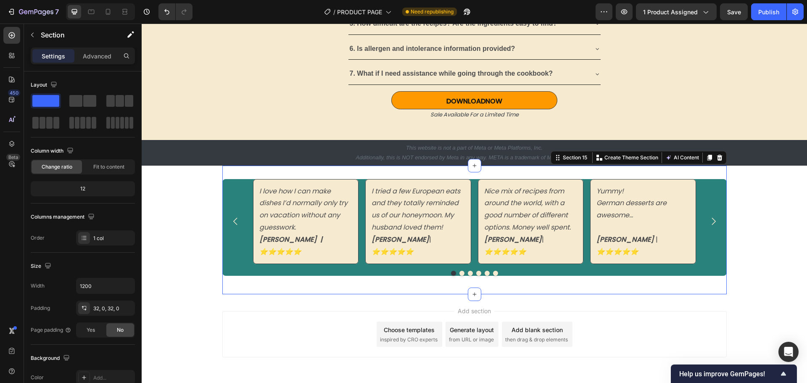
click at [242, 269] on div "I love how I can make dishes I’d normally only try on vacation without any gues…" at bounding box center [474, 230] width 504 height 129
type input "100%"
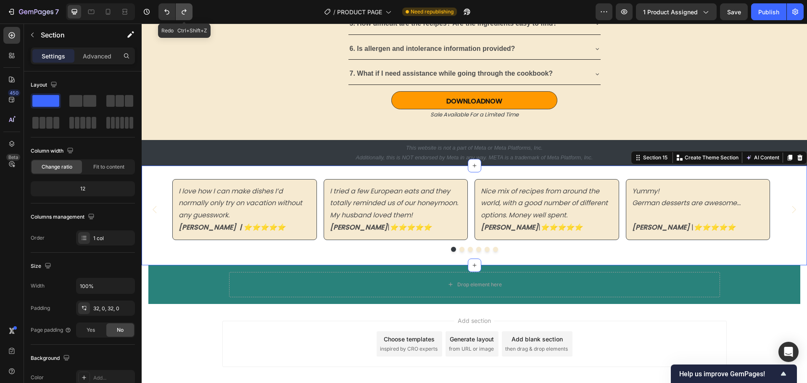
click at [185, 14] on icon "Undo/Redo" at bounding box center [184, 12] width 8 height 8
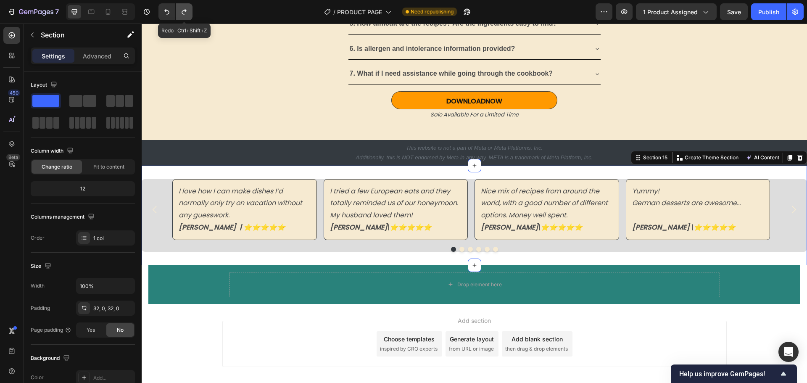
click at [185, 14] on icon "Undo/Redo" at bounding box center [184, 12] width 8 height 8
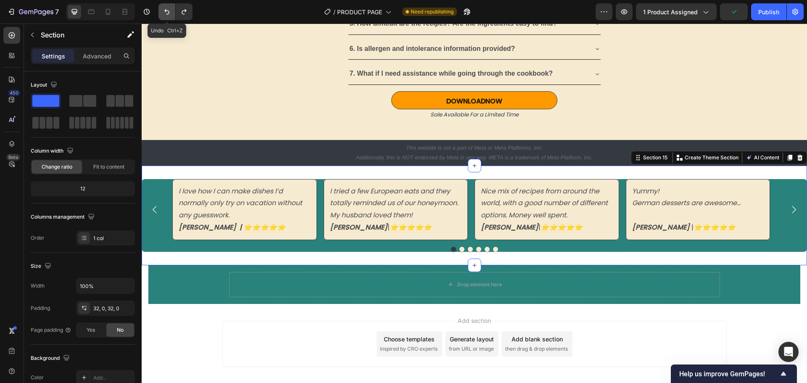
click at [166, 11] on icon "Undo/Redo" at bounding box center [167, 12] width 8 height 8
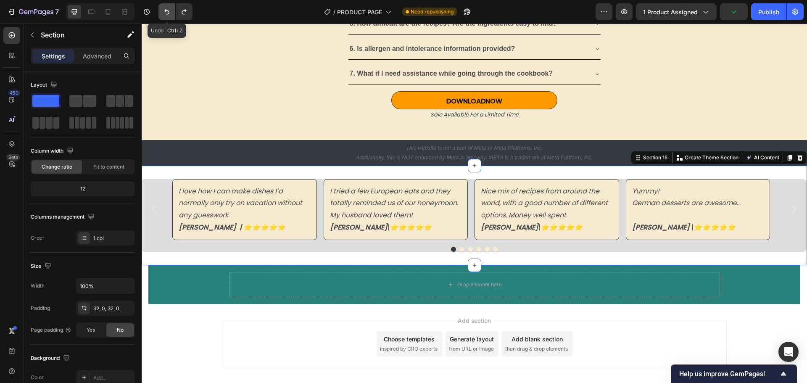
click at [166, 11] on icon "Undo/Redo" at bounding box center [166, 11] width 5 height 5
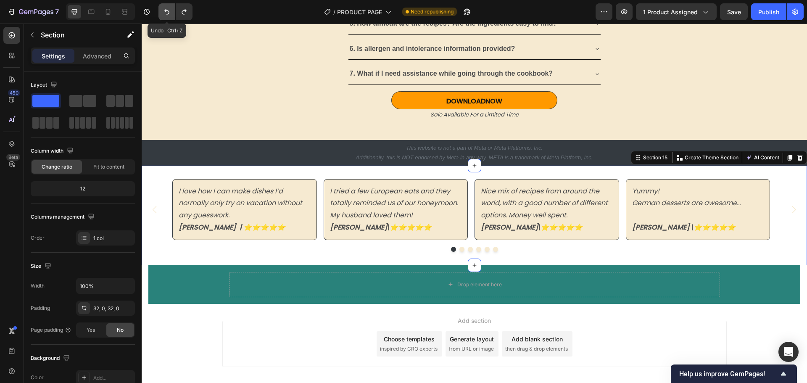
click at [166, 11] on icon "Undo/Redo" at bounding box center [166, 11] width 5 height 5
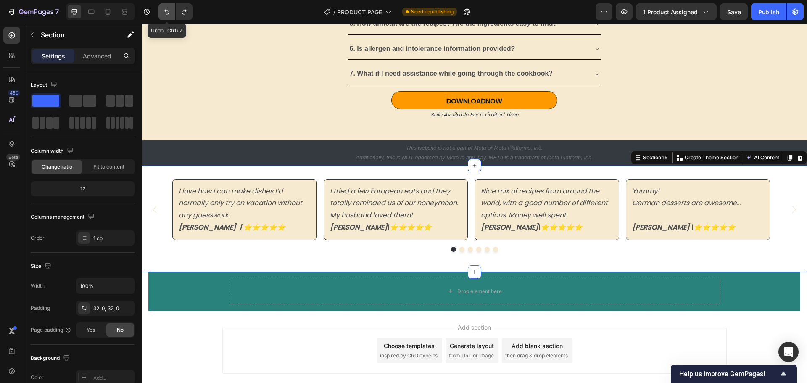
click at [166, 11] on icon "Undo/Redo" at bounding box center [166, 11] width 5 height 5
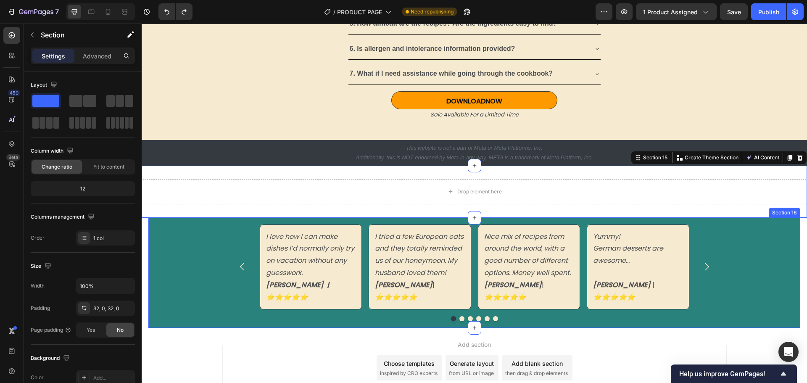
click at [168, 277] on div "I love how I can make dishes I’d normally only try on vacation without any gues…" at bounding box center [474, 273] width 652 height 110
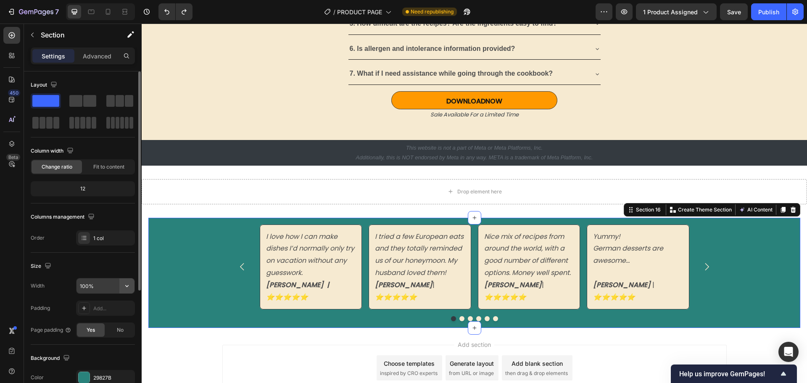
click at [125, 283] on icon "button" at bounding box center [127, 286] width 8 height 8
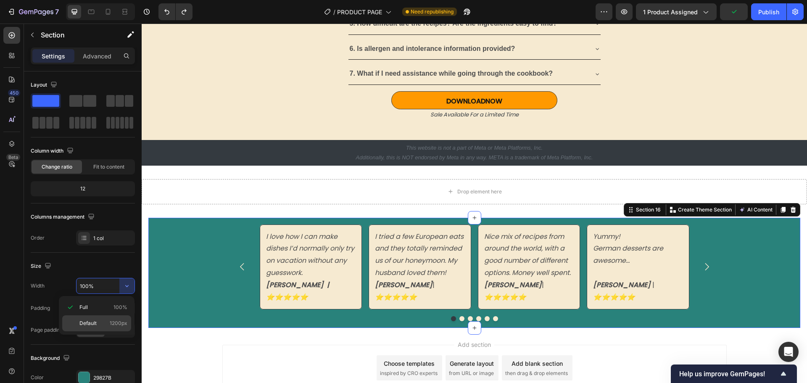
click at [94, 319] on span "Default" at bounding box center [87, 323] width 17 height 8
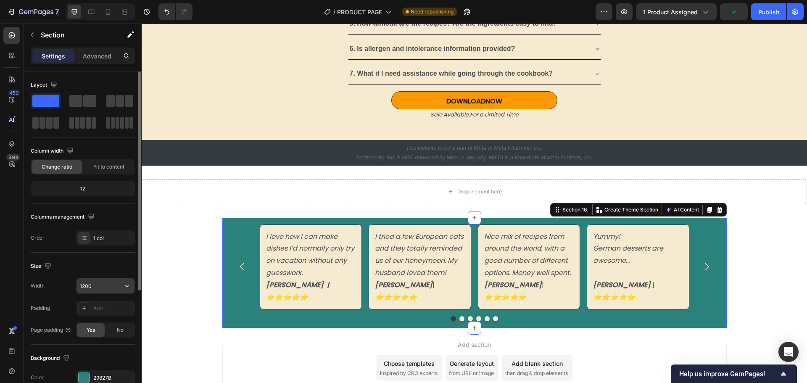
click at [102, 287] on input "1200" at bounding box center [105, 285] width 58 height 15
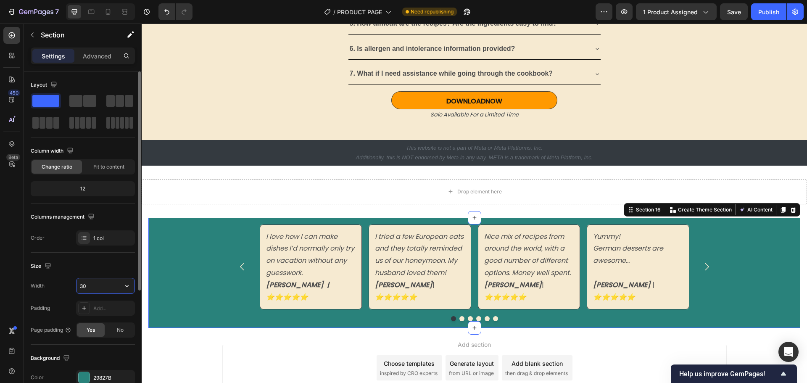
type input "3"
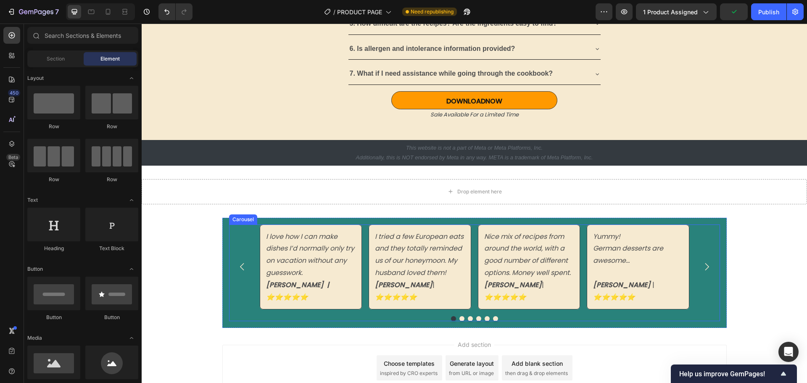
click at [234, 271] on button "Carousel Back Arrow" at bounding box center [242, 267] width 24 height 24
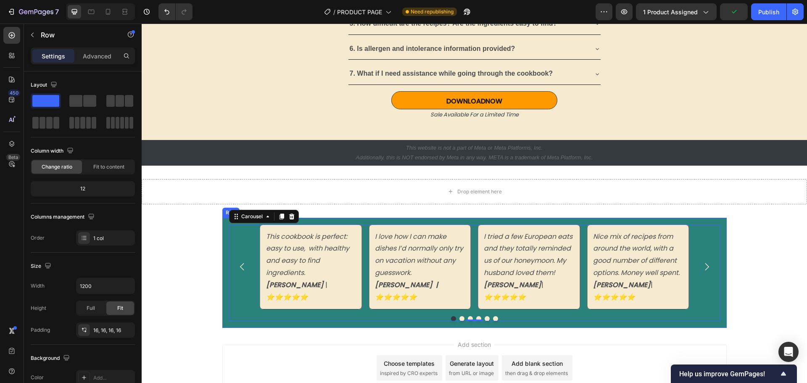
click at [223, 313] on div "I love how I can make dishes I’d normally only try on vacation without any gues…" at bounding box center [474, 273] width 504 height 110
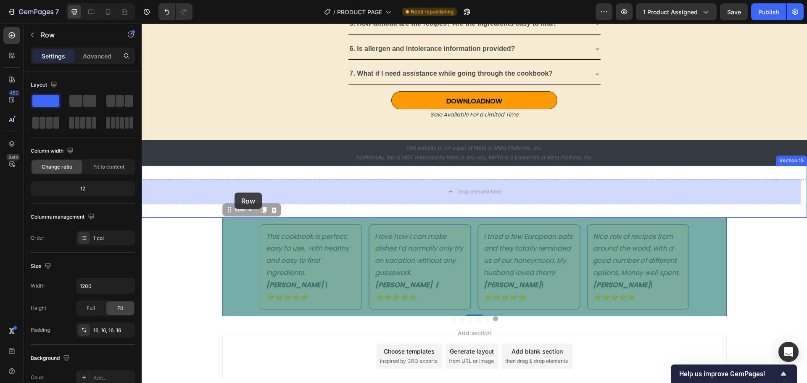
drag, startPoint x: 222, startPoint y: 310, endPoint x: 234, endPoint y: 192, distance: 117.9
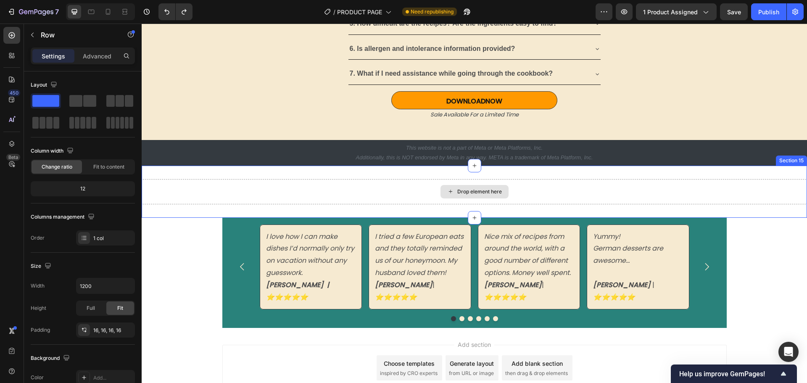
click at [252, 188] on div "Drop element here" at bounding box center [474, 191] width 665 height 25
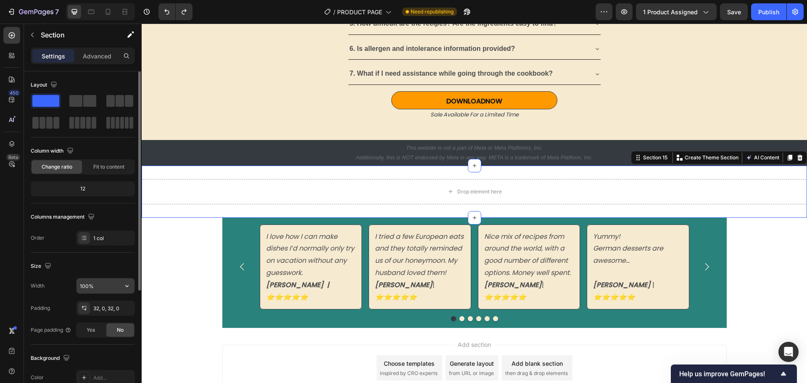
click at [110, 280] on input "100%" at bounding box center [105, 285] width 58 height 15
click at [124, 287] on icon "button" at bounding box center [127, 286] width 8 height 8
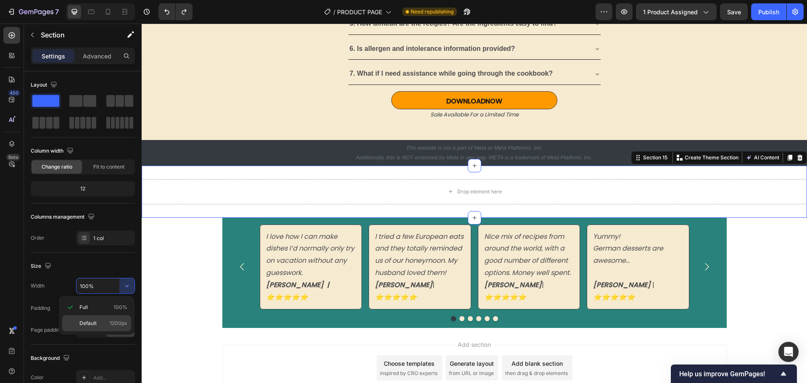
click at [93, 321] on span "Default" at bounding box center [87, 323] width 17 height 8
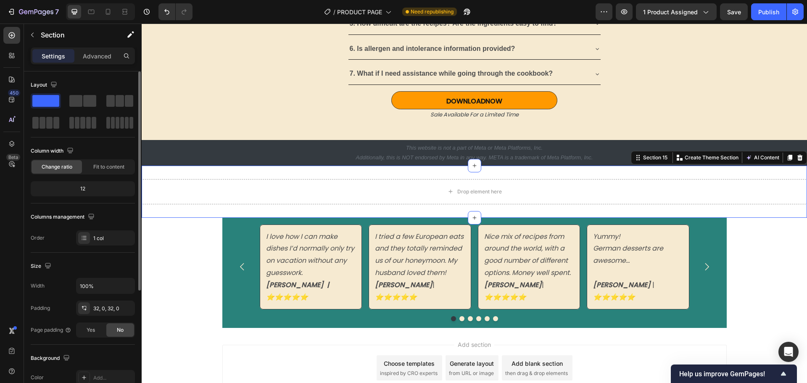
type input "1200"
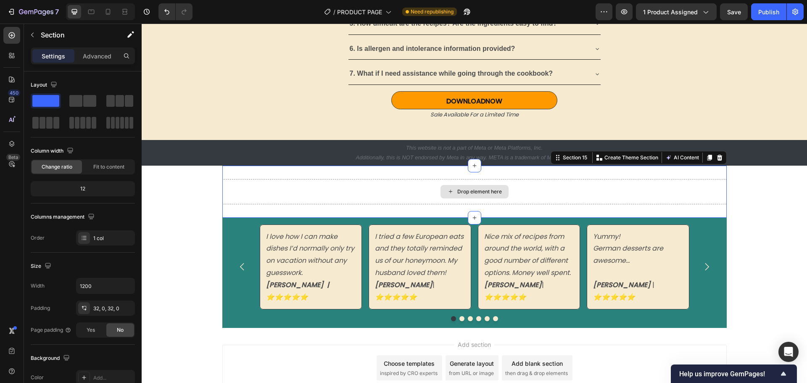
click at [245, 199] on div "Drop element here" at bounding box center [474, 191] width 504 height 25
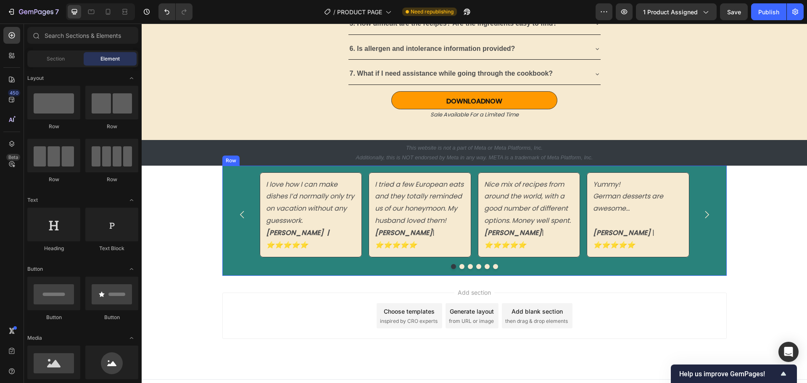
click at [229, 264] on div at bounding box center [474, 266] width 491 height 5
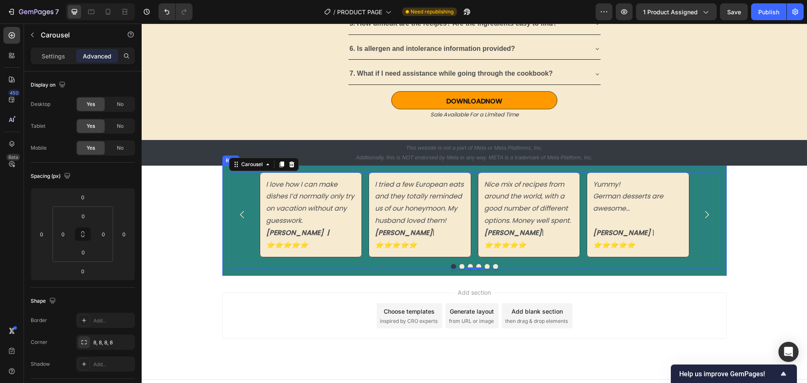
click at [222, 260] on div "I love how I can make dishes I’d normally only try on vacation without any gues…" at bounding box center [474, 221] width 504 height 110
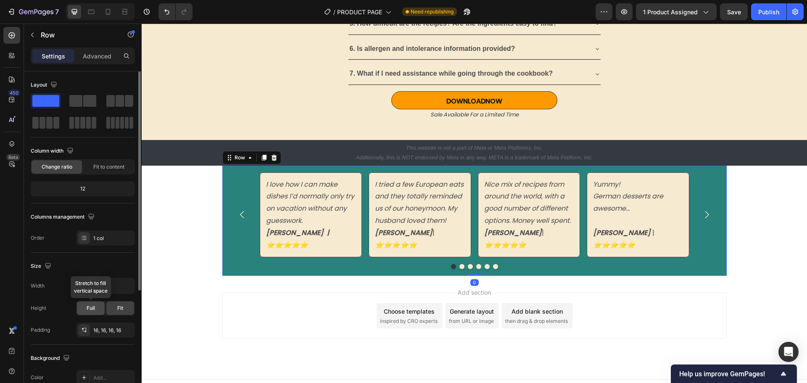
click at [89, 310] on span "Full" at bounding box center [91, 308] width 8 height 8
click at [113, 306] on div "Fit" at bounding box center [120, 307] width 28 height 13
click at [98, 290] on input "1200" at bounding box center [105, 285] width 58 height 15
click at [124, 287] on icon "button" at bounding box center [127, 286] width 8 height 8
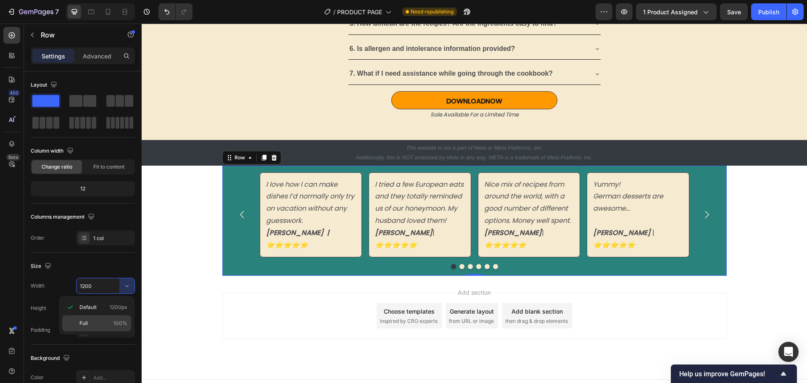
click at [89, 318] on div "Full 100%" at bounding box center [96, 323] width 69 height 16
type input "100%"
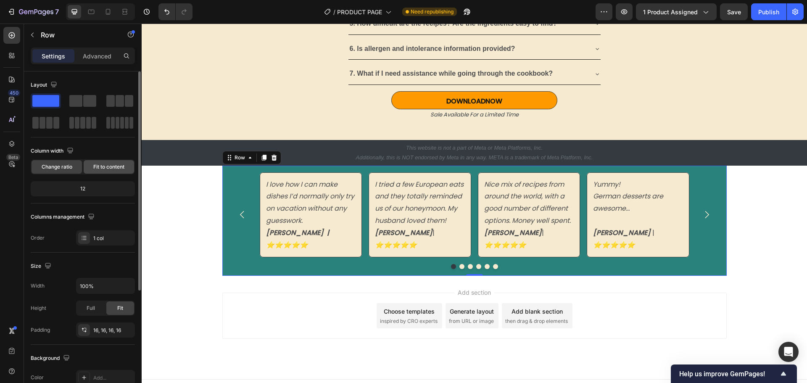
click at [106, 163] on div "Fit to content" at bounding box center [109, 166] width 50 height 13
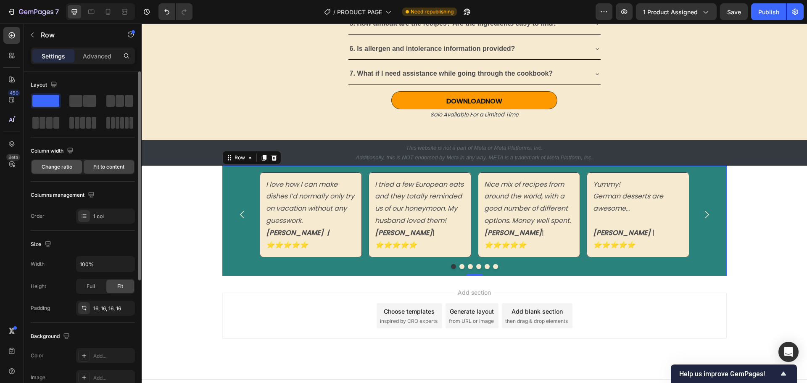
click at [53, 165] on span "Change ratio" at bounding box center [57, 167] width 31 height 8
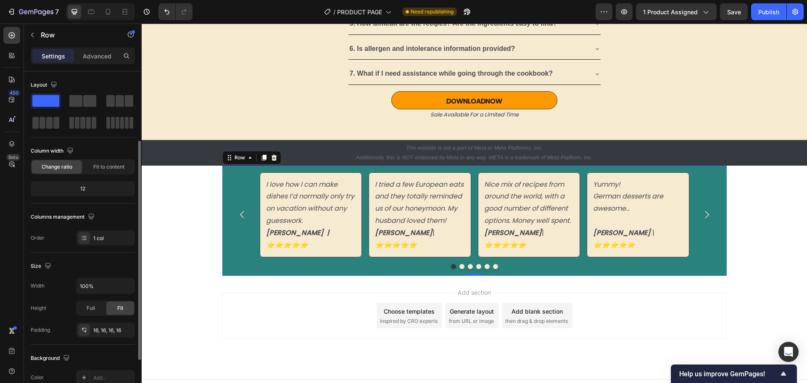
scroll to position [42, 0]
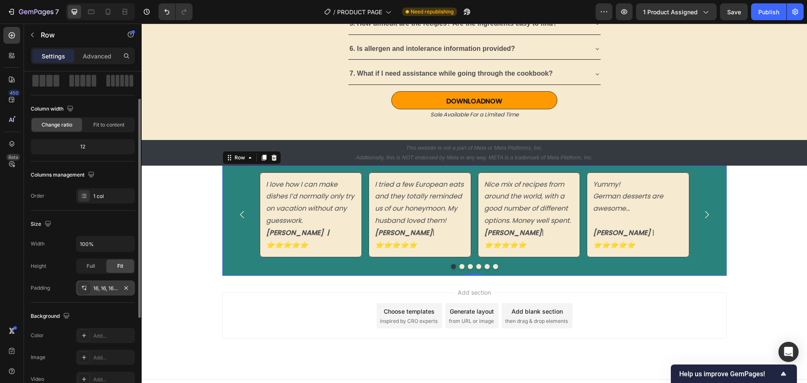
click at [104, 289] on div "16, 16, 16, 16" at bounding box center [105, 288] width 24 height 8
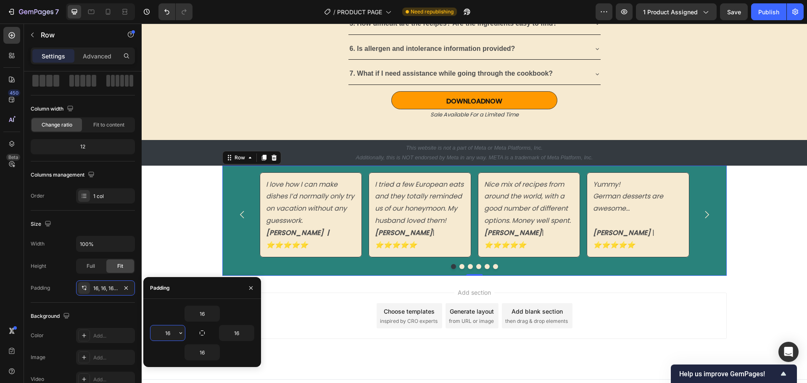
click at [166, 332] on input "16" at bounding box center [167, 332] width 34 height 15
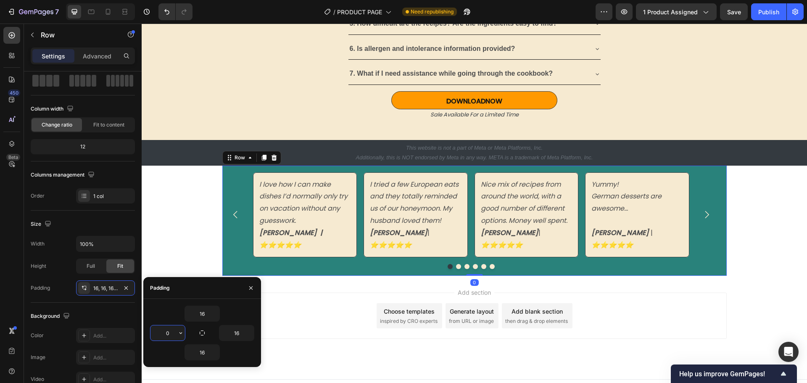
type input "16"
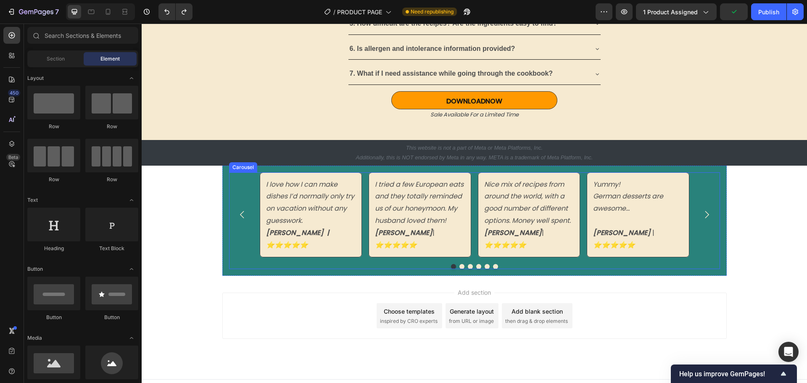
click at [229, 264] on div at bounding box center [474, 266] width 491 height 5
click at [223, 259] on div "I love how I can make dishes I’d normally only try on vacation without any gues…" at bounding box center [474, 221] width 504 height 110
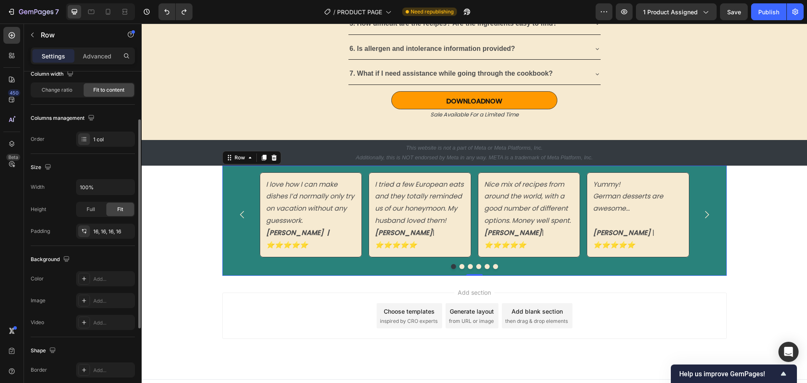
scroll to position [0, 0]
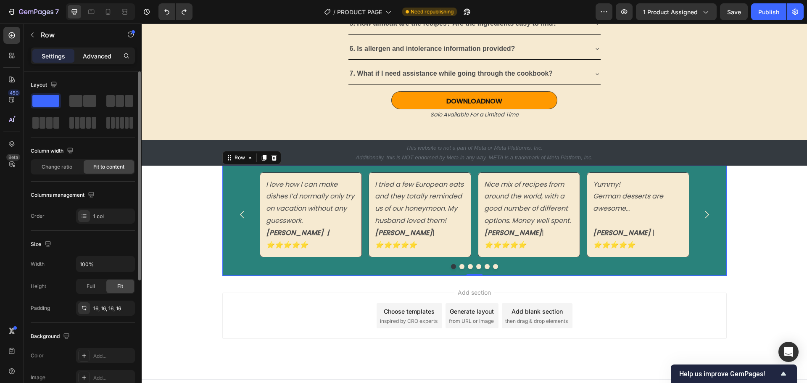
click at [96, 52] on p "Advanced" at bounding box center [97, 56] width 29 height 9
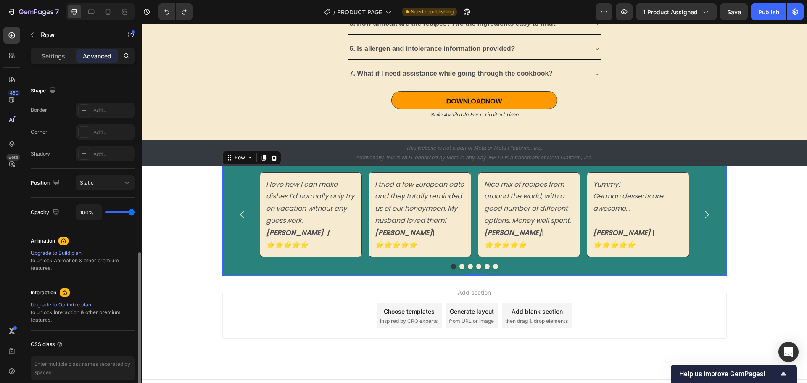
scroll to position [248, 0]
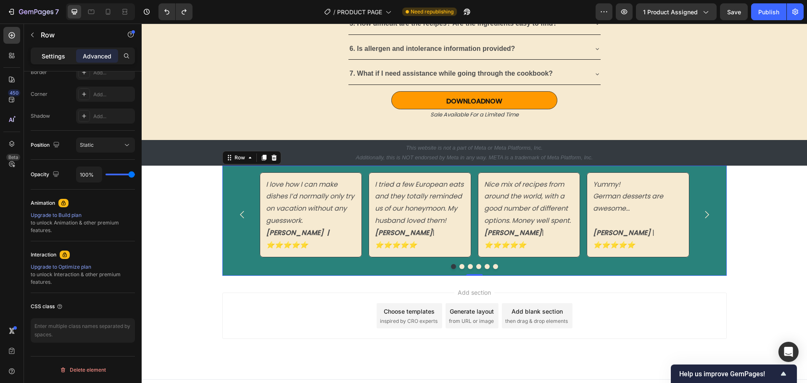
click at [53, 54] on p "Settings" at bounding box center [54, 56] width 24 height 9
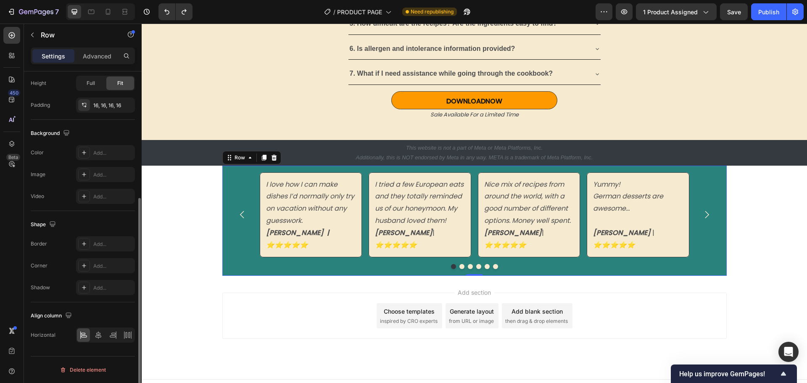
scroll to position [203, 0]
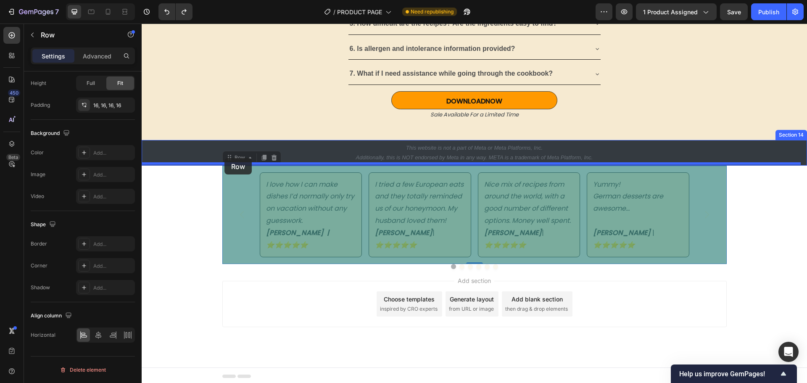
drag, startPoint x: 222, startPoint y: 258, endPoint x: 224, endPoint y: 158, distance: 100.4
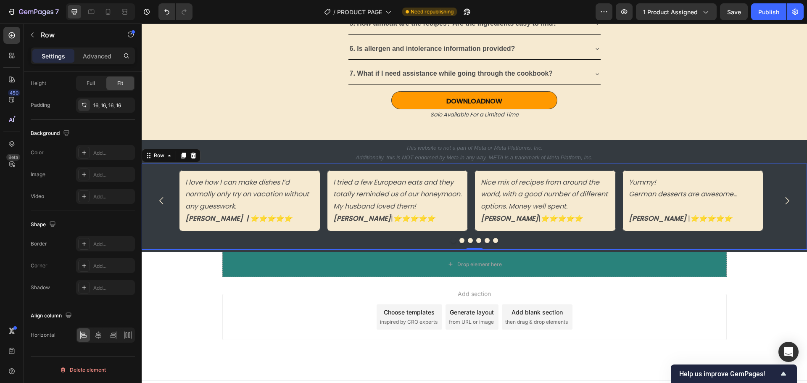
click at [155, 247] on div "I love how I can make dishes I’d normally only try on vacation without any gues…" at bounding box center [474, 206] width 665 height 86
drag, startPoint x: 104, startPoint y: 154, endPoint x: 1, endPoint y: 210, distance: 116.8
click at [104, 154] on div "Add..." at bounding box center [112, 153] width 39 height 8
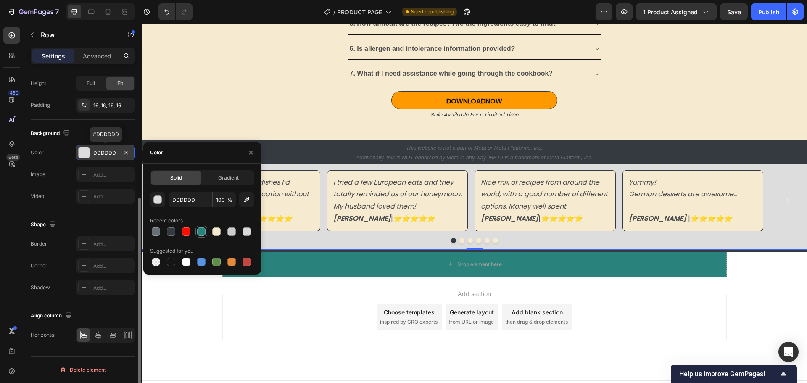
click at [202, 231] on div at bounding box center [201, 231] width 8 height 8
type input "29827B"
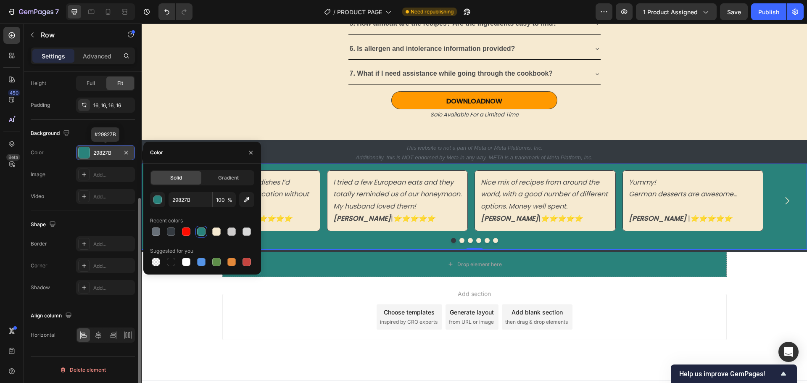
click at [262, 321] on div "Add section Choose templates inspired by CRO experts Generate layout from URL o…" at bounding box center [474, 317] width 504 height 46
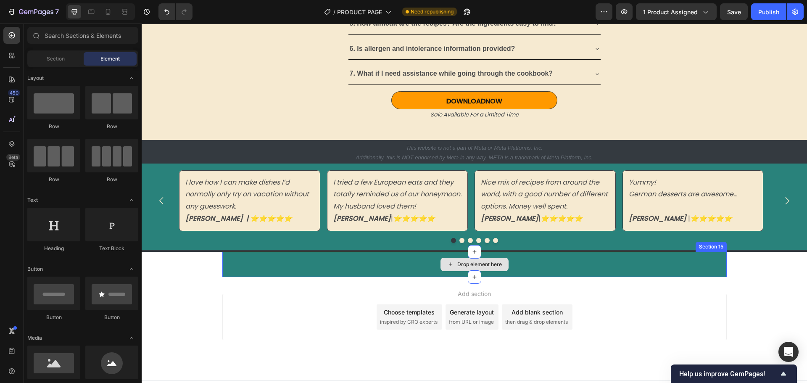
click at [251, 262] on div "Drop element here" at bounding box center [474, 264] width 504 height 25
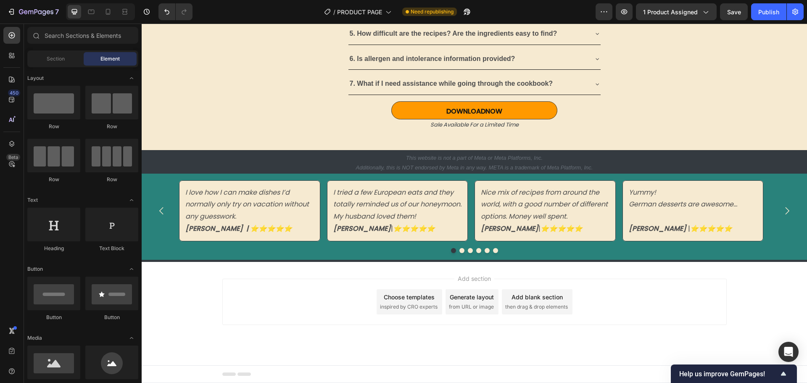
scroll to position [2376, 0]
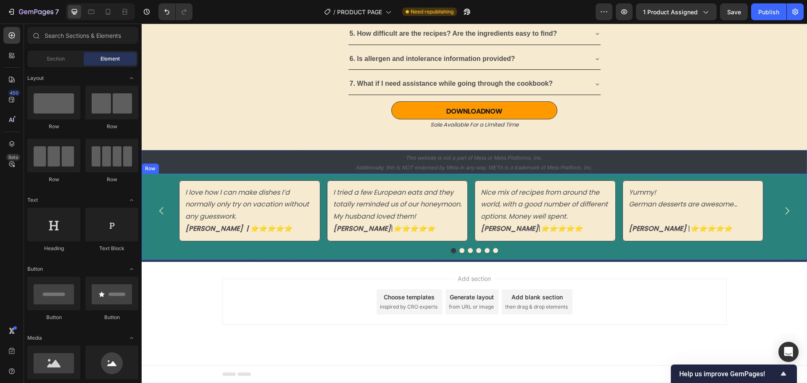
click at [146, 253] on div "I love how I can make dishes I’d normally only try on vacation without any gues…" at bounding box center [474, 217] width 665 height 86
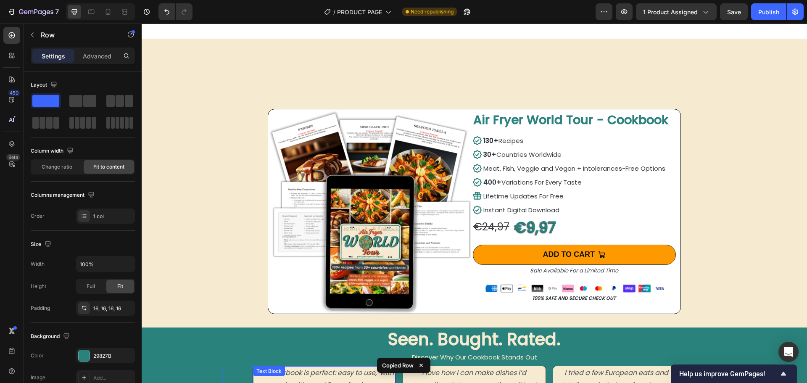
scroll to position [1956, 0]
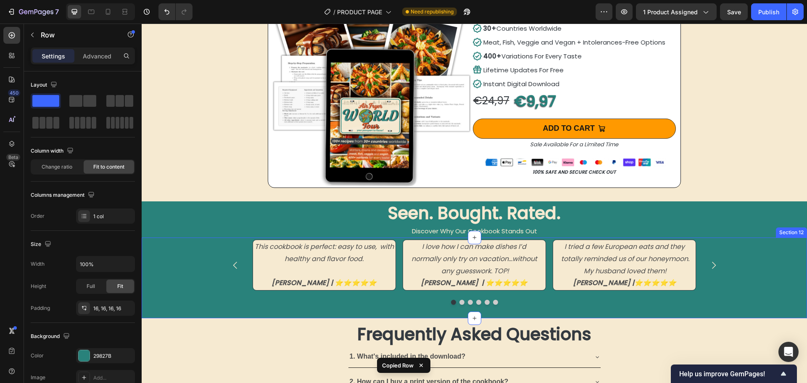
click at [188, 273] on div "This cookbook is perfect: easy to use, with healthy and flavor food. [PERSON_NA…" at bounding box center [474, 278] width 665 height 79
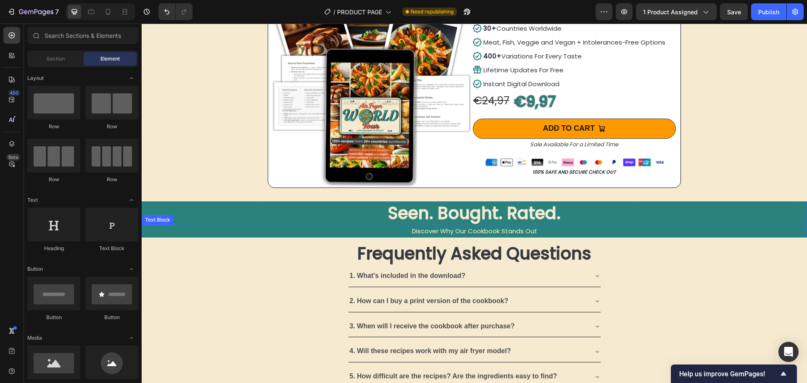
click at [338, 233] on p "Discover Why Our Cookbook Stands Out" at bounding box center [473, 231] width 663 height 11
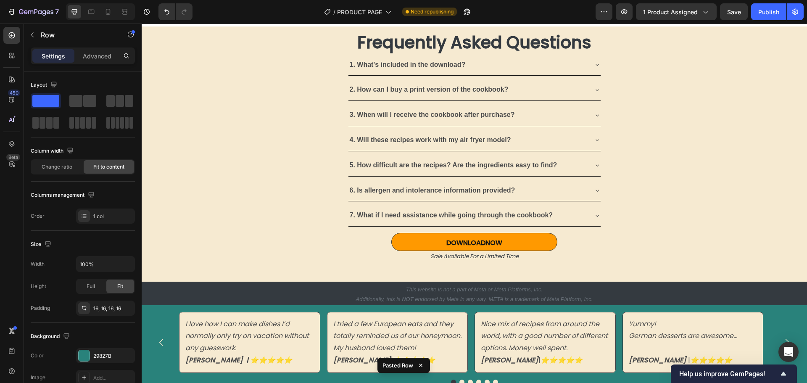
scroll to position [2381, 0]
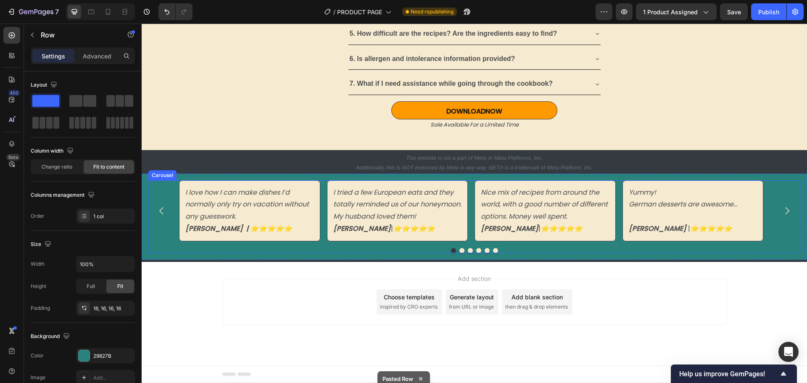
click at [160, 249] on div at bounding box center [474, 250] width 652 height 5
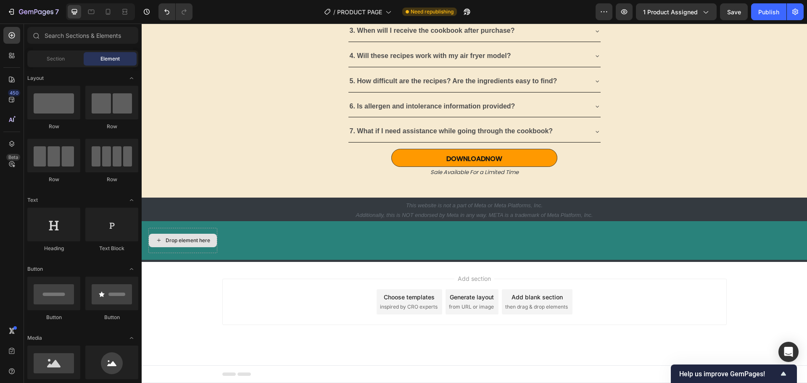
scroll to position [2334, 0]
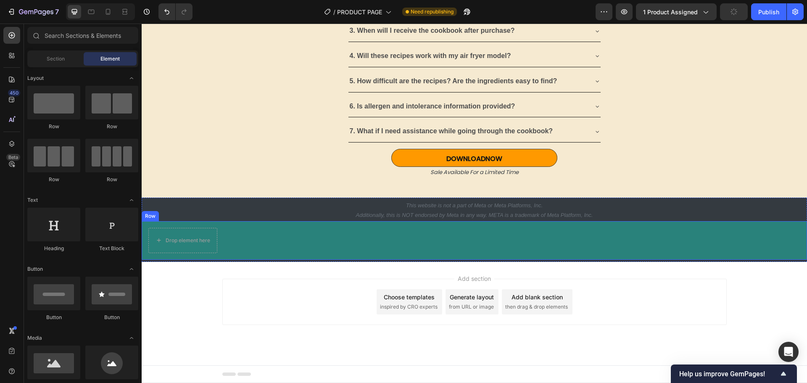
click at [150, 253] on div "Drop element here Row" at bounding box center [474, 240] width 665 height 39
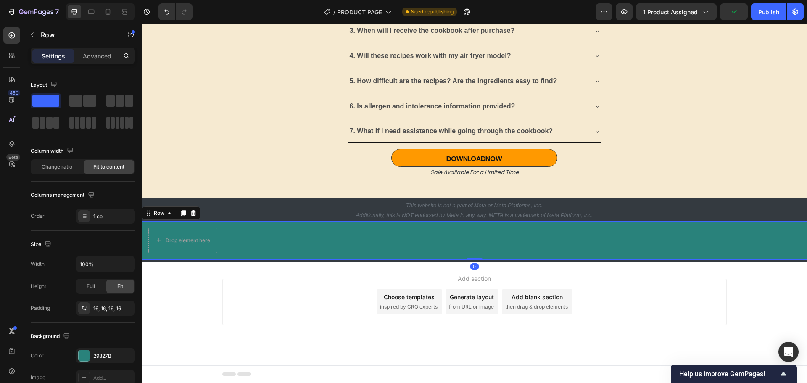
click at [148, 255] on div "Drop element here Row 0" at bounding box center [474, 240] width 665 height 39
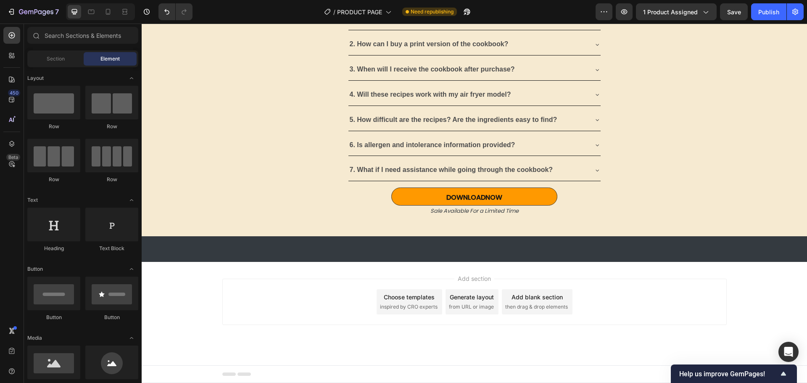
scroll to position [1959, 0]
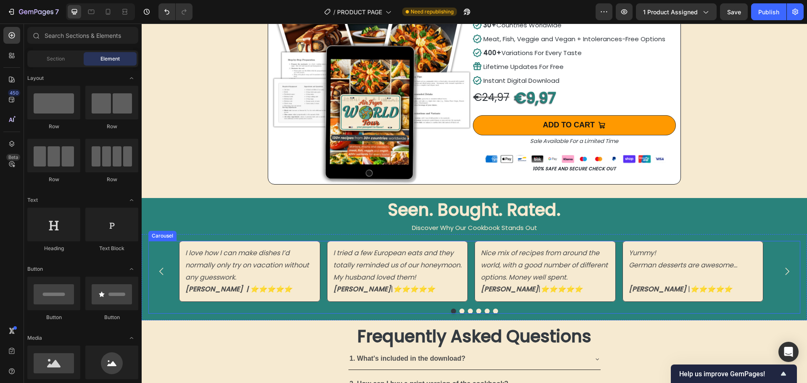
click at [419, 310] on div at bounding box center [474, 310] width 652 height 5
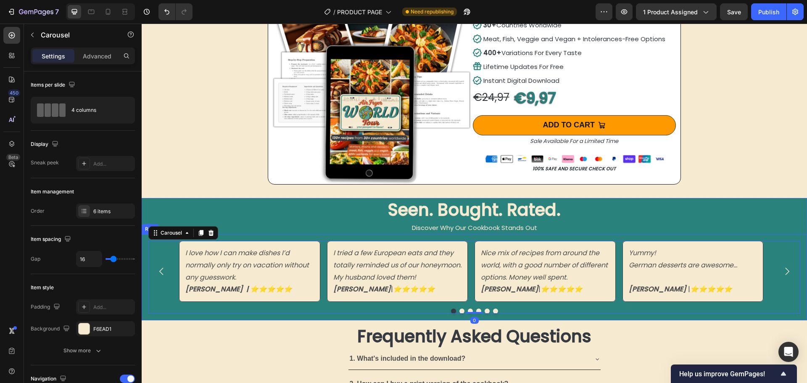
click at [420, 314] on div "I love how I can make dishes I’d normally only try on vacation without any gues…" at bounding box center [474, 277] width 665 height 86
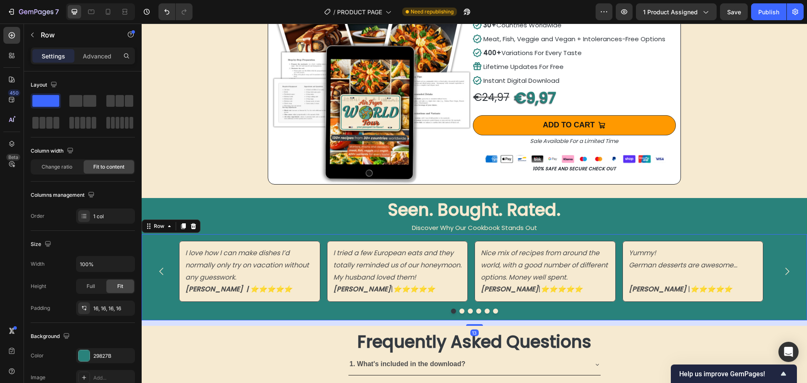
drag, startPoint x: 471, startPoint y: 316, endPoint x: 473, endPoint y: 322, distance: 5.6
click at [473, 324] on div at bounding box center [474, 325] width 17 height 2
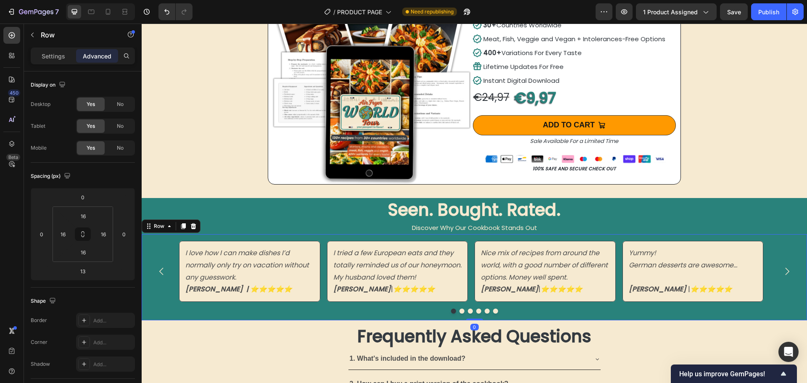
drag, startPoint x: 468, startPoint y: 322, endPoint x: 468, endPoint y: 314, distance: 8.4
click at [468, 314] on div "I love how I can make dishes I’d normally only try on vacation without any gues…" at bounding box center [474, 277] width 665 height 86
type input "0"
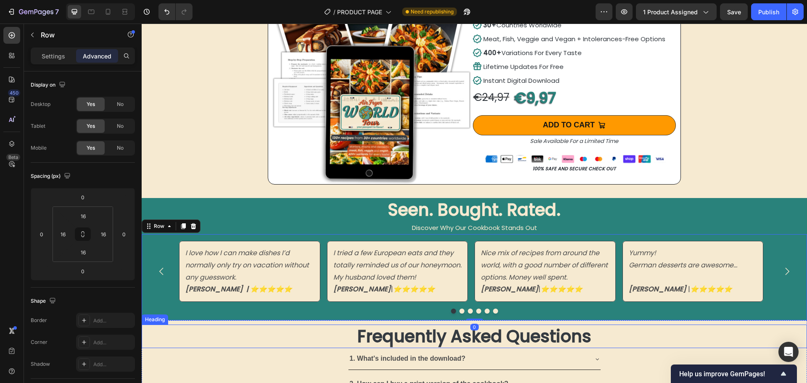
click at [507, 324] on h2 "Frequently Asked Questions" at bounding box center [474, 336] width 665 height 24
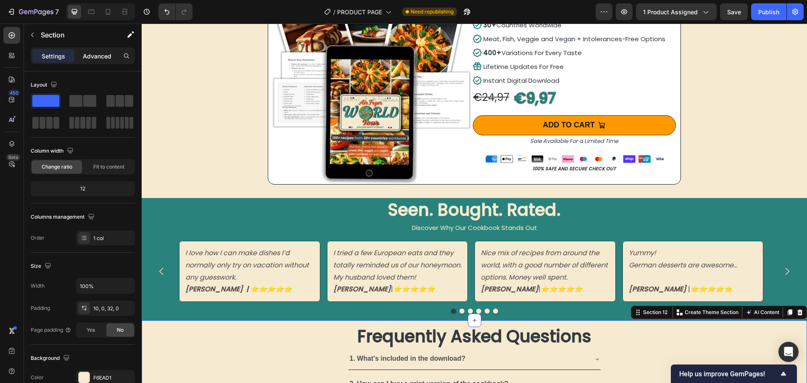
click at [97, 59] on p "Advanced" at bounding box center [97, 56] width 29 height 9
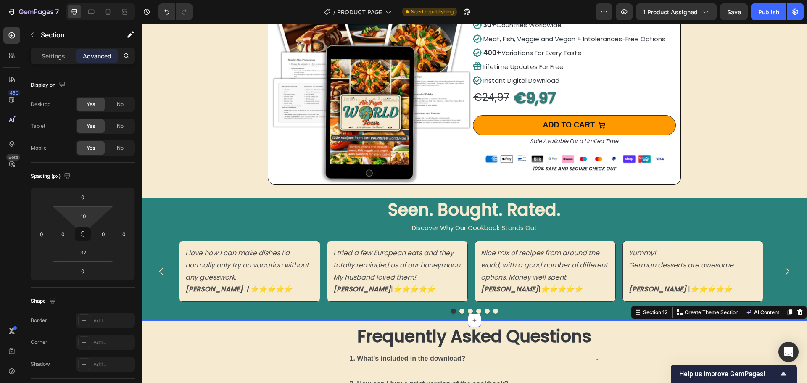
click at [84, 196] on input "0" at bounding box center [82, 197] width 17 height 13
type input "10"
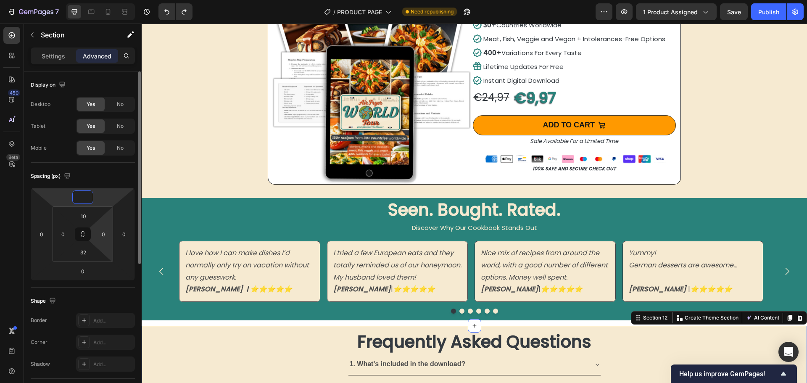
type input "0"
click at [85, 218] on input "10" at bounding box center [83, 216] width 17 height 13
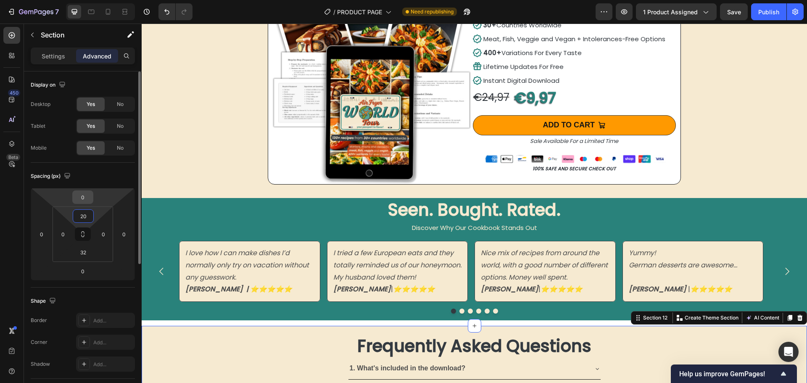
type input "20"
click at [90, 197] on input "0" at bounding box center [82, 197] width 17 height 13
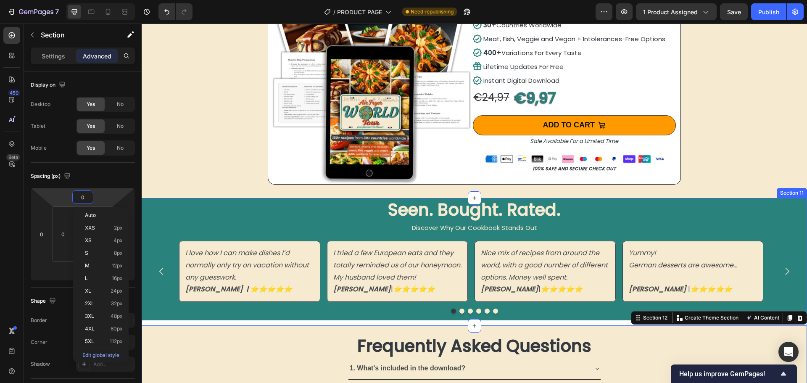
click at [316, 317] on div "Seen. Bought. Rated. Heading Discover Why Our Cookbook Stands Out Text Block I …" at bounding box center [474, 262] width 665 height 128
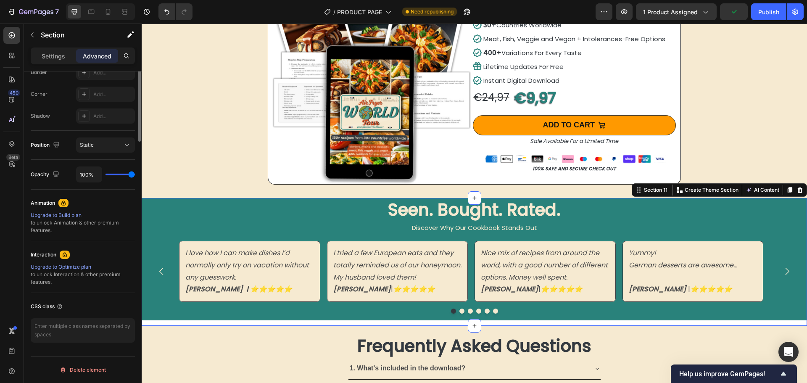
scroll to position [80, 0]
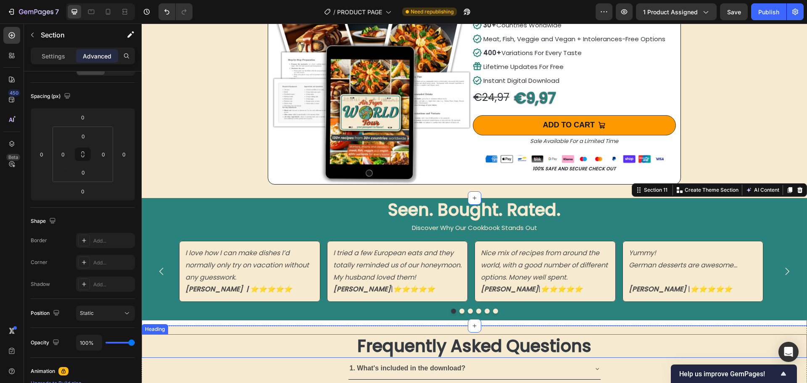
click at [292, 334] on h2 "Frequently Asked Questions" at bounding box center [474, 346] width 665 height 24
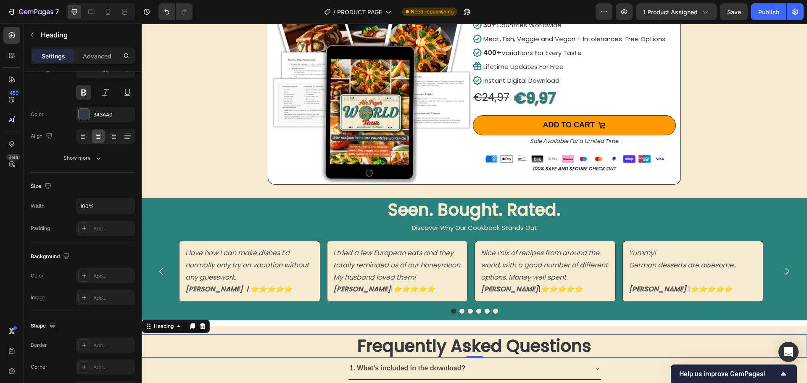
scroll to position [0, 0]
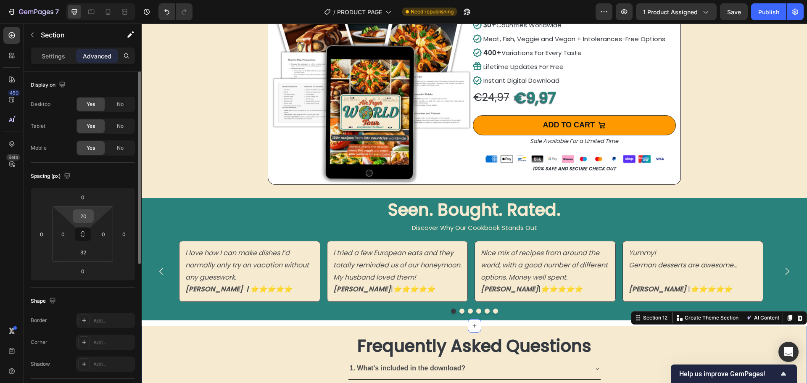
click at [85, 221] on input "20" at bounding box center [83, 216] width 17 height 13
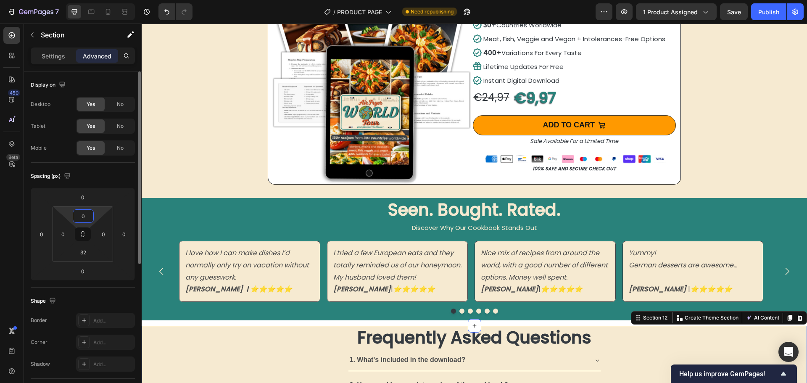
type input "20"
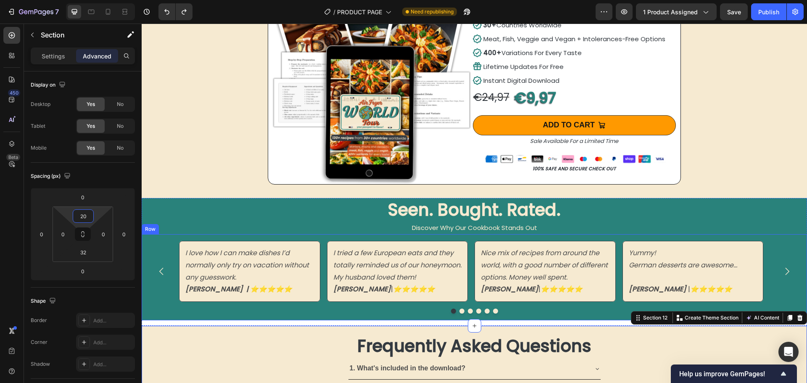
click at [224, 314] on div "I love how I can make dishes I’d normally only try on vacation without any gues…" at bounding box center [474, 277] width 665 height 86
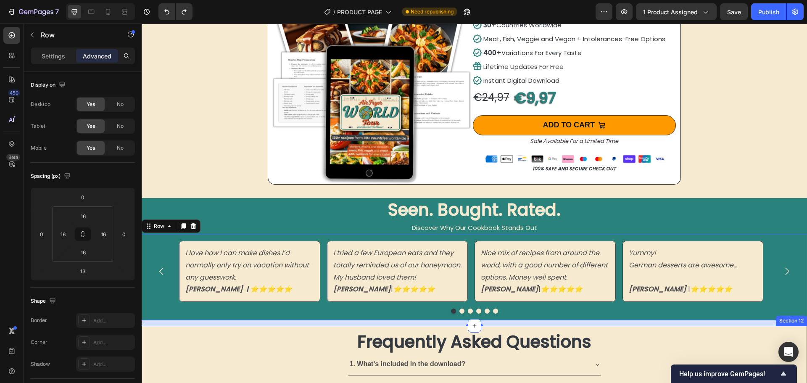
click at [473, 323] on icon at bounding box center [474, 325] width 7 height 7
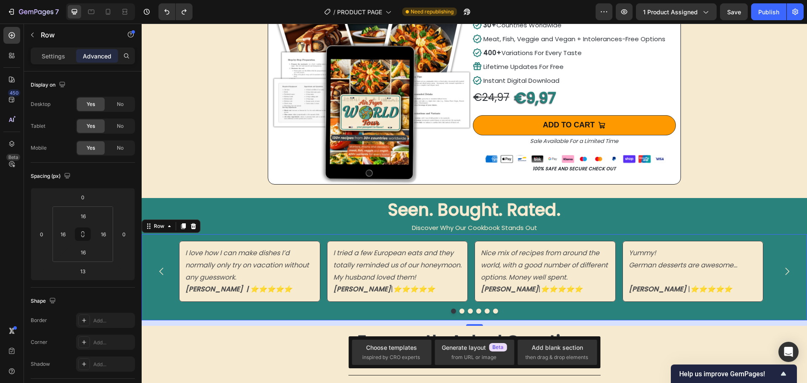
click at [501, 321] on div "13" at bounding box center [474, 322] width 665 height 5
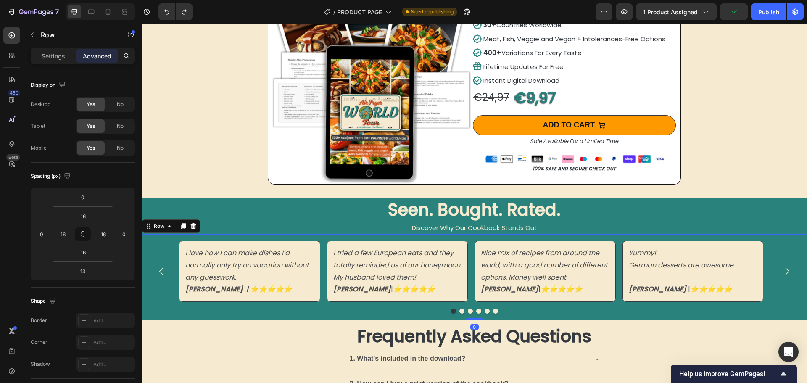
drag, startPoint x: 475, startPoint y: 322, endPoint x: 476, endPoint y: 315, distance: 7.7
click at [476, 318] on div at bounding box center [474, 319] width 17 height 3
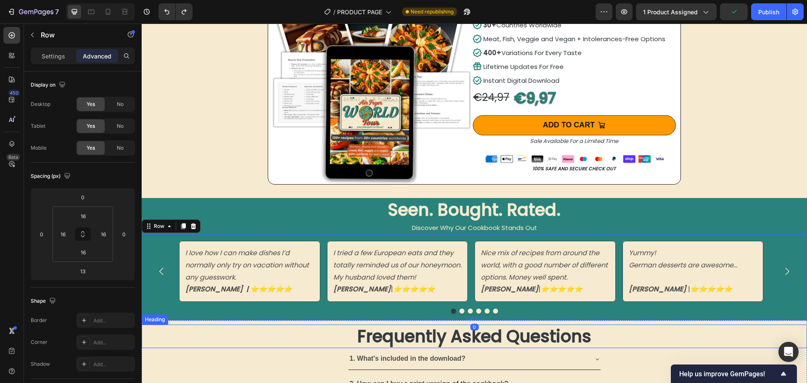
type input "0"
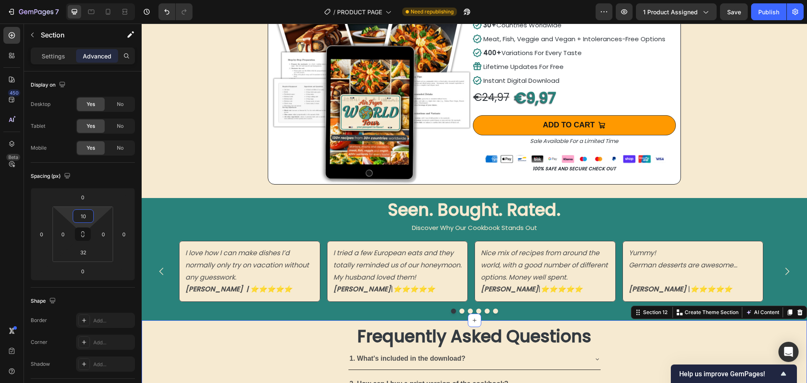
click at [85, 219] on input "10" at bounding box center [83, 216] width 17 height 13
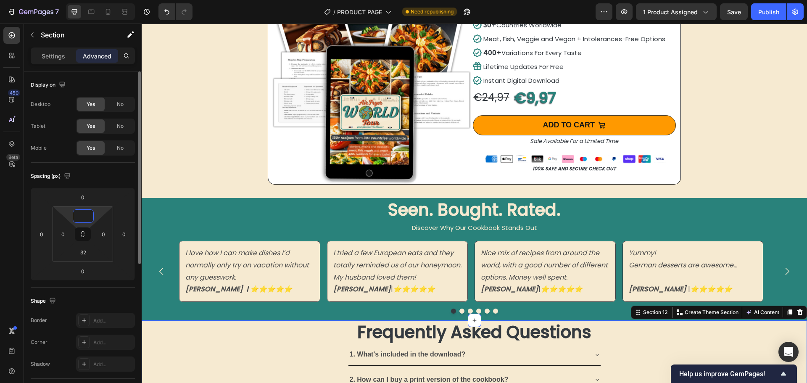
type input "5"
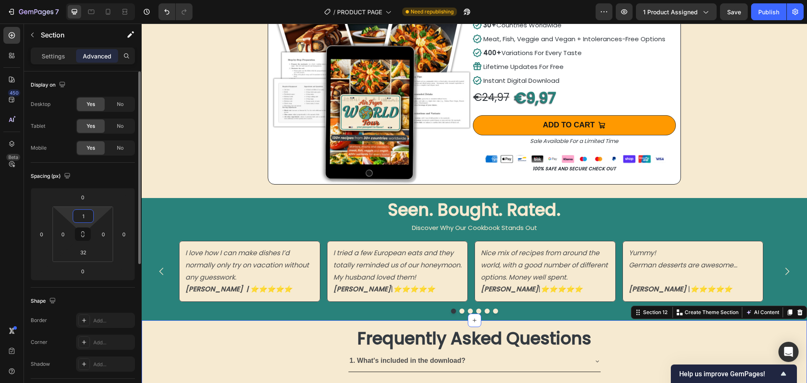
type input "15"
click at [216, 127] on div "Image Air Fryer World Tour - Cookbook Product Title 130+ Recipes 30+ Countries …" at bounding box center [474, 88] width 665 height 218
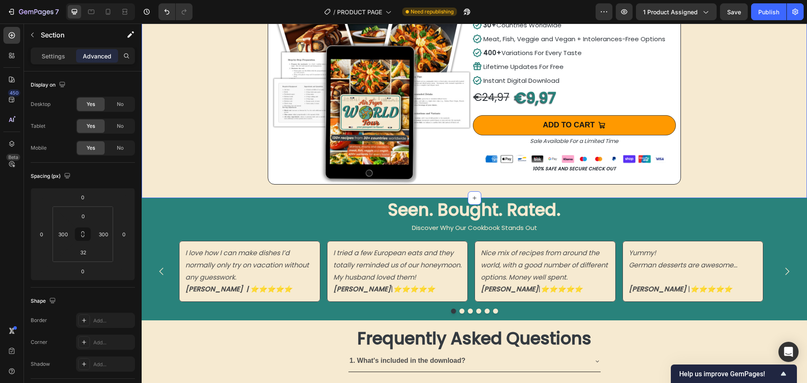
click at [759, 155] on div "Image Air Fryer World Tour - Cookbook Product Title 130+ Recipes 30+ Countries …" at bounding box center [474, 88] width 665 height 218
click at [529, 211] on h2 "Seen. Bought. Rated." at bounding box center [474, 210] width 665 height 24
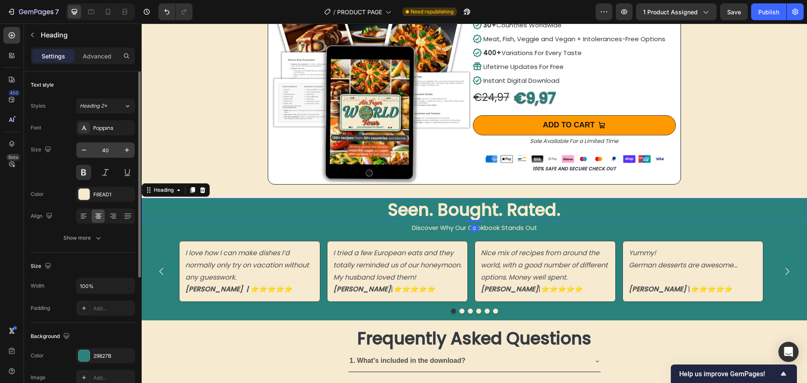
click at [105, 151] on input "40" at bounding box center [106, 149] width 28 height 15
type input "35"
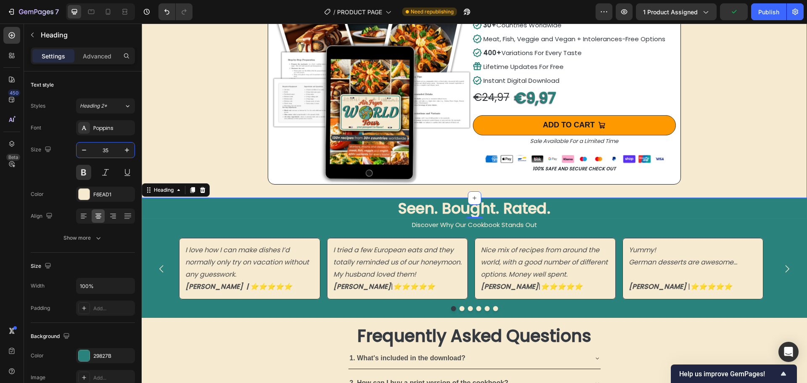
click at [166, 128] on div "Image Air Fryer World Tour - Cookbook Product Title 130+ Recipes 30+ Countries …" at bounding box center [474, 88] width 665 height 218
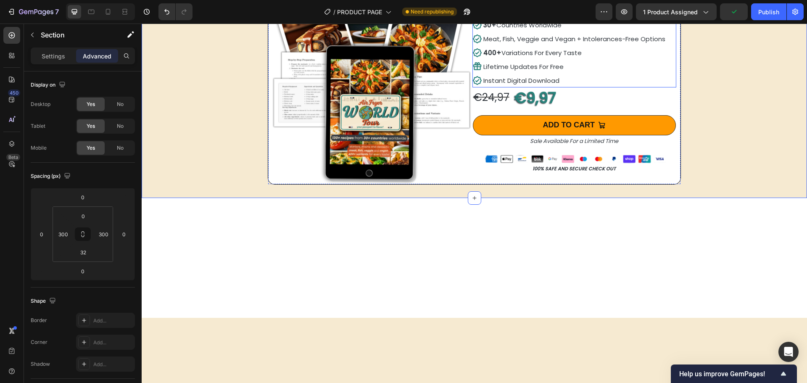
scroll to position [1707, 0]
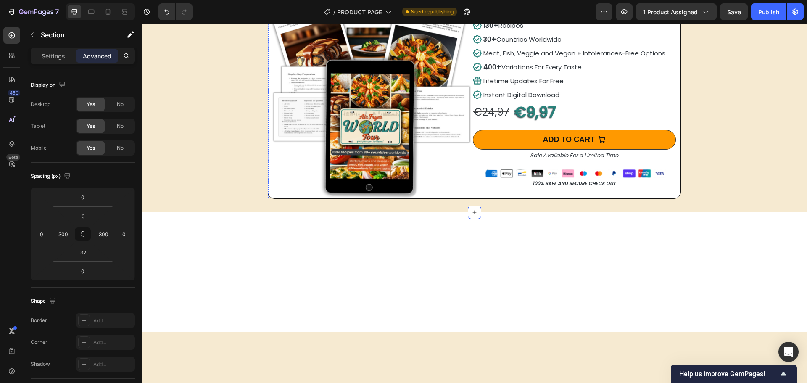
click at [537, 14] on h2 "Air Fryer World Tour - Cookbook" at bounding box center [574, 5] width 204 height 18
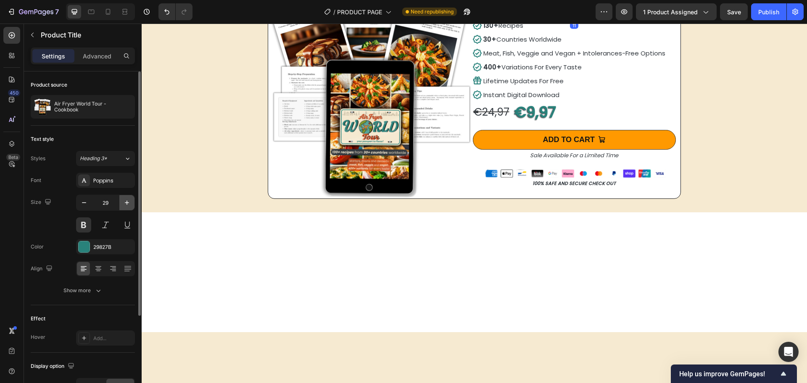
click at [126, 200] on icon "button" at bounding box center [127, 202] width 8 height 8
click at [82, 203] on icon "button" at bounding box center [84, 202] width 8 height 8
type input "29"
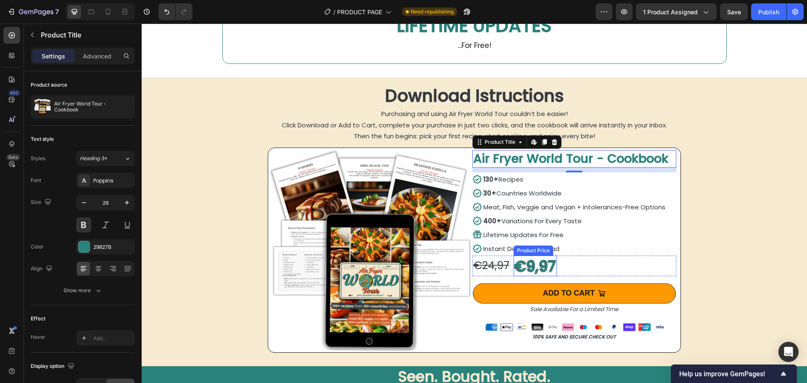
click at [531, 266] on div "€9,97" at bounding box center [534, 265] width 43 height 21
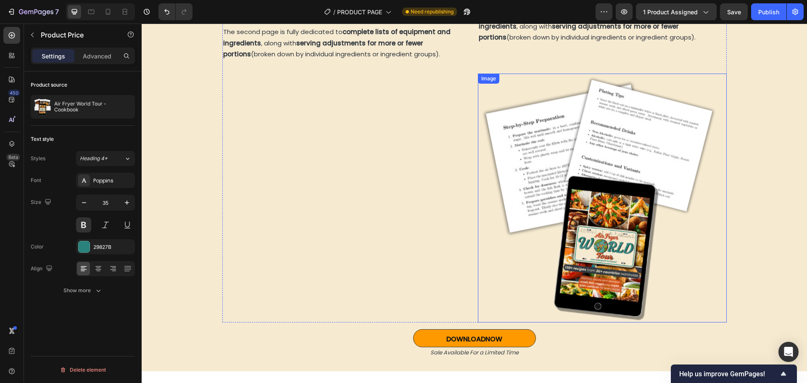
scroll to position [1245, 0]
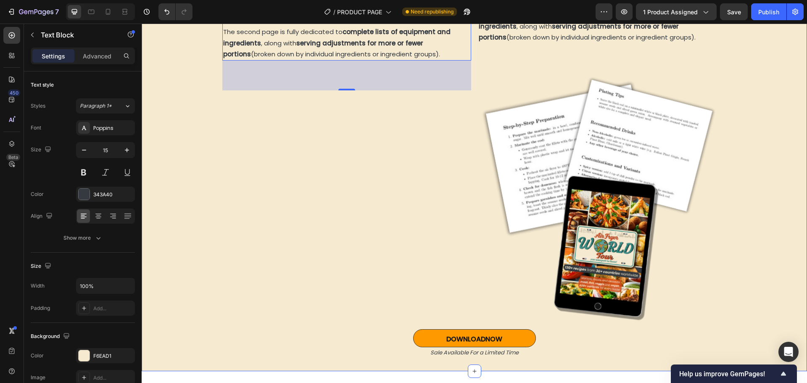
scroll to position [1497, 0]
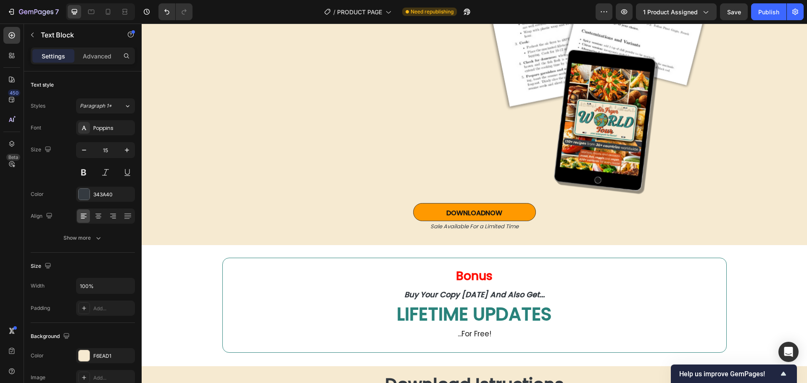
drag, startPoint x: 344, startPoint y: 200, endPoint x: 354, endPoint y: 162, distance: 39.7
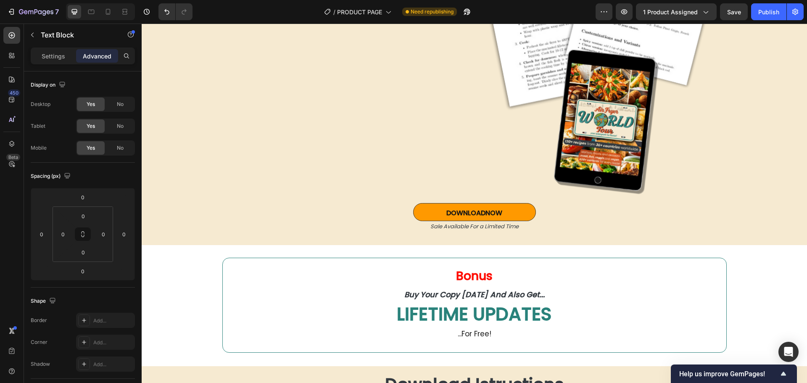
drag, startPoint x: 342, startPoint y: 171, endPoint x: 304, endPoint y: 169, distance: 38.3
type input "13"
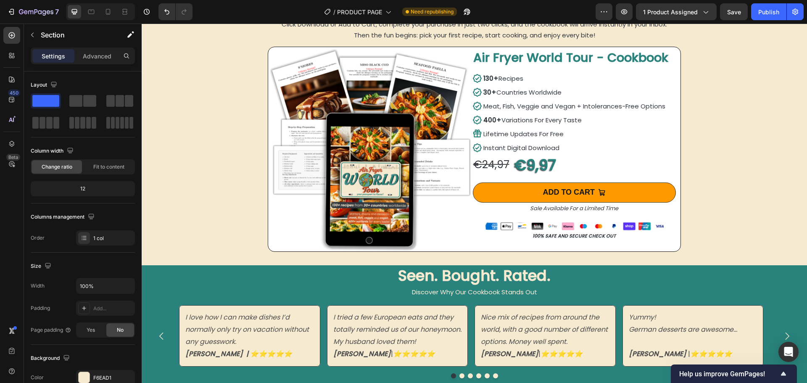
scroll to position [1959, 0]
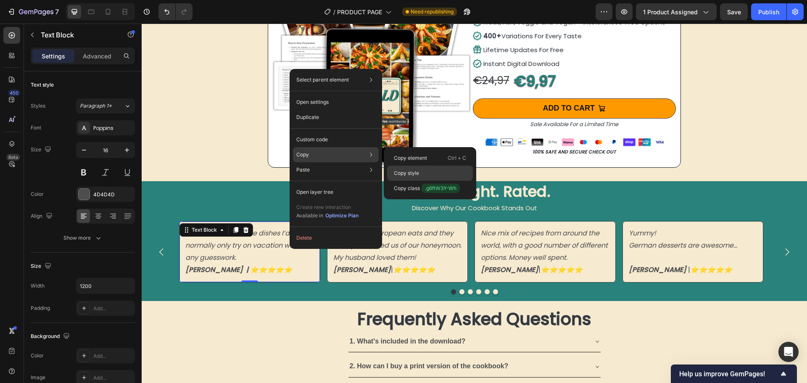
click at [413, 170] on p "Copy style" at bounding box center [406, 173] width 25 height 8
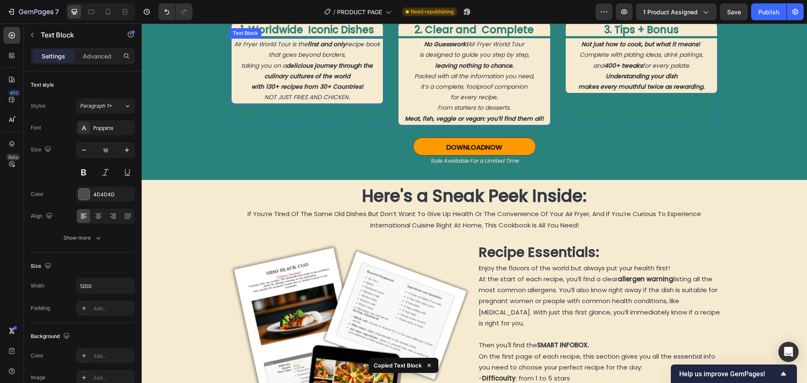
scroll to position [825, 0]
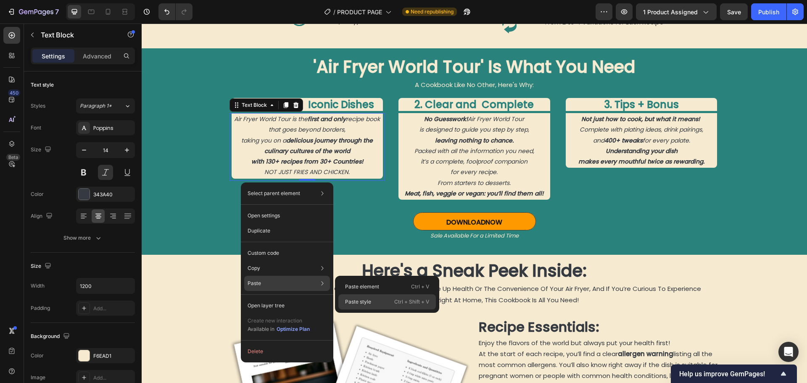
drag, startPoint x: 366, startPoint y: 299, endPoint x: 221, endPoint y: 271, distance: 147.6
click at [366, 299] on p "Paste style" at bounding box center [358, 302] width 26 height 8
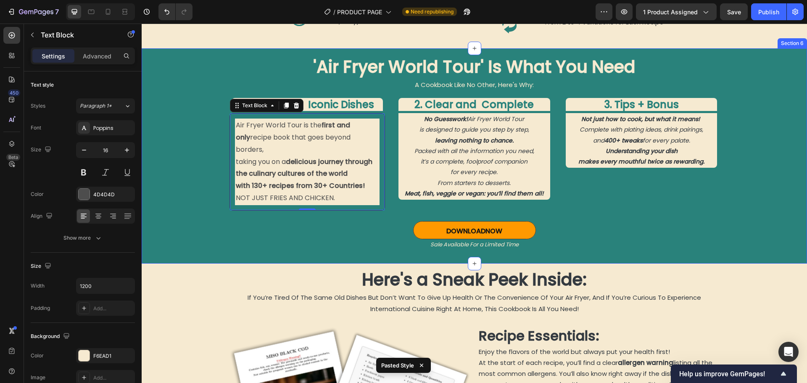
type input "14"
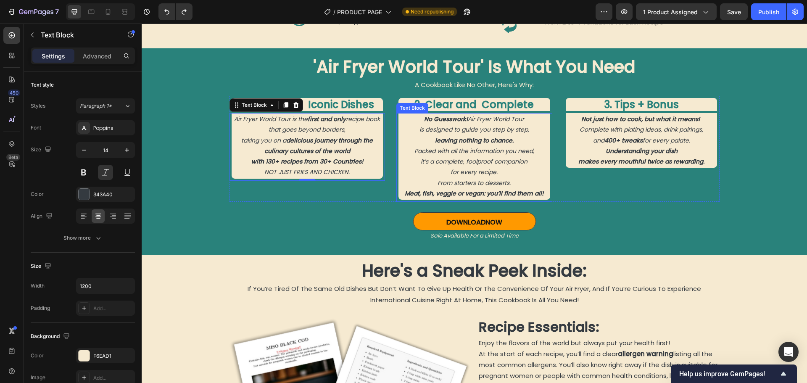
click at [486, 197] on strong "Meat, fish, veggie or vegan: you’ll find them all!" at bounding box center [474, 193] width 139 height 8
click at [485, 197] on strong "Meat, fish, veggie or vegan: you’ll find them all!" at bounding box center [474, 193] width 139 height 8
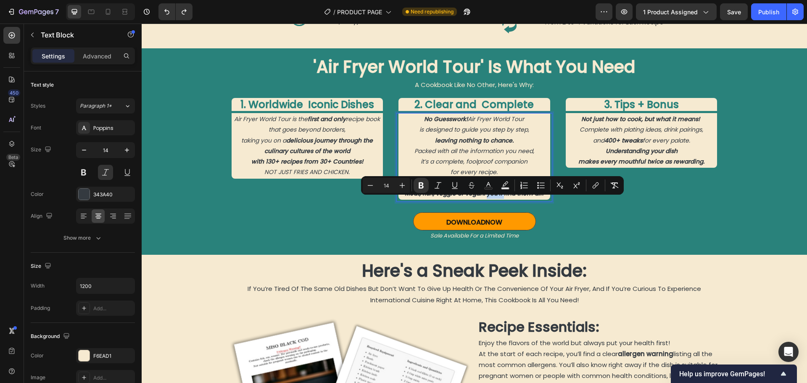
click at [484, 197] on strong "Meat, fish, veggie or vegan: you’ll find them all!" at bounding box center [474, 193] width 139 height 8
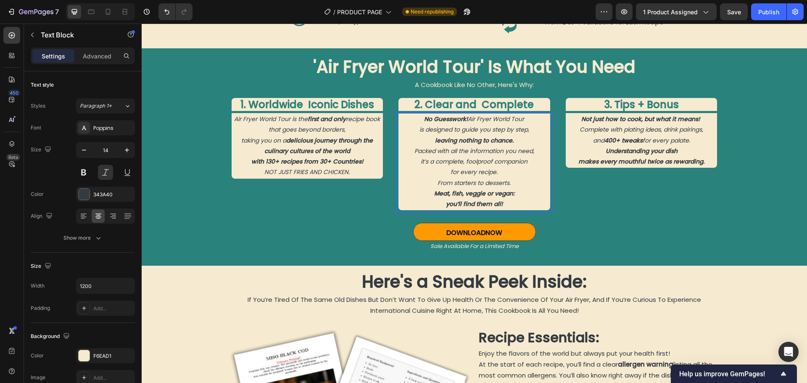
click at [513, 188] on p "From starters to desserts." at bounding box center [474, 183] width 150 height 11
click at [429, 199] on p "Meat, fish, veggie or vegan:" at bounding box center [474, 193] width 150 height 11
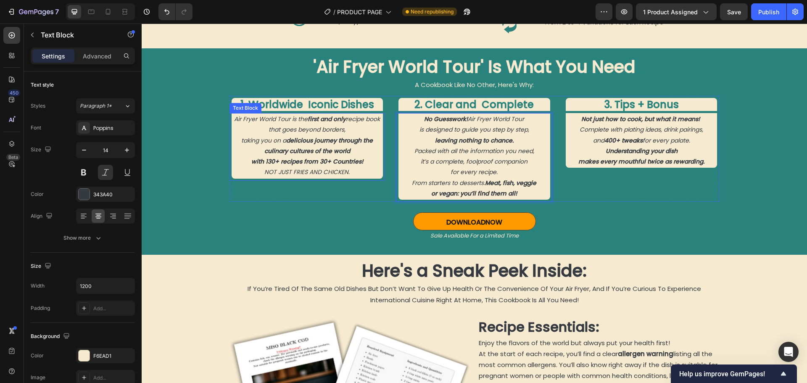
click at [359, 150] on strong "delicious journey through the culinary cultures of the world" at bounding box center [318, 145] width 109 height 19
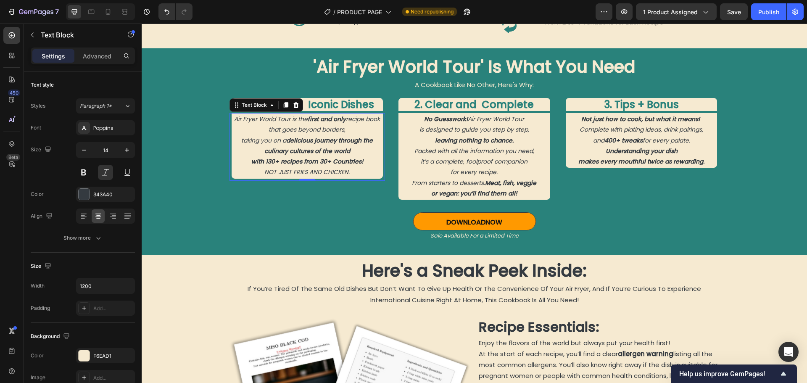
click at [361, 152] on strong "delicious journey through the culinary cultures of the world" at bounding box center [318, 145] width 109 height 19
click at [652, 220] on div "'Air Fryer World Tour' Is What You Need Heading A Cookbook Like No Other, Here'…" at bounding box center [474, 151] width 491 height 192
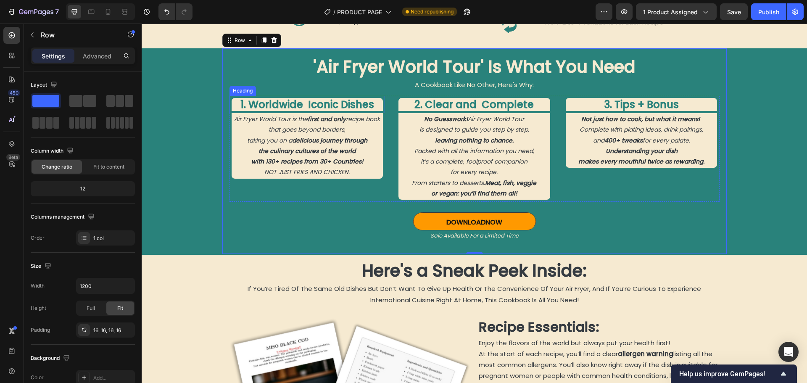
click at [233, 111] on h2 "1. Worldwide Iconic Dishes" at bounding box center [308, 104] width 152 height 13
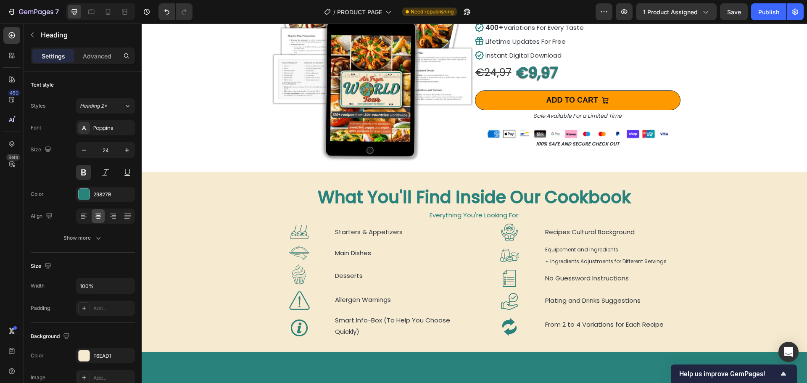
scroll to position [405, 0]
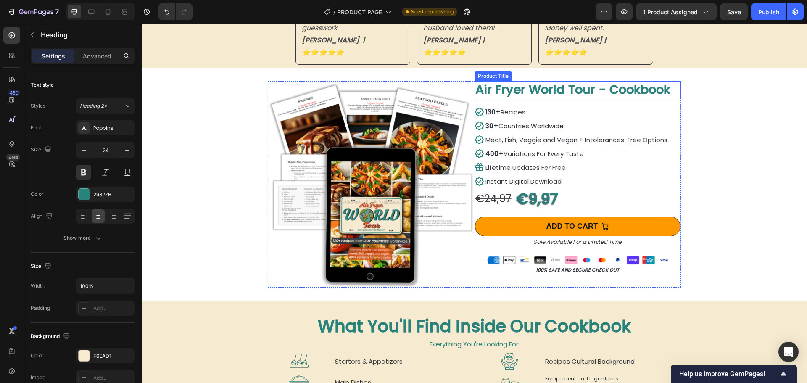
click at [531, 89] on h2 "Air Fryer World Tour - Cookbook" at bounding box center [577, 90] width 207 height 18
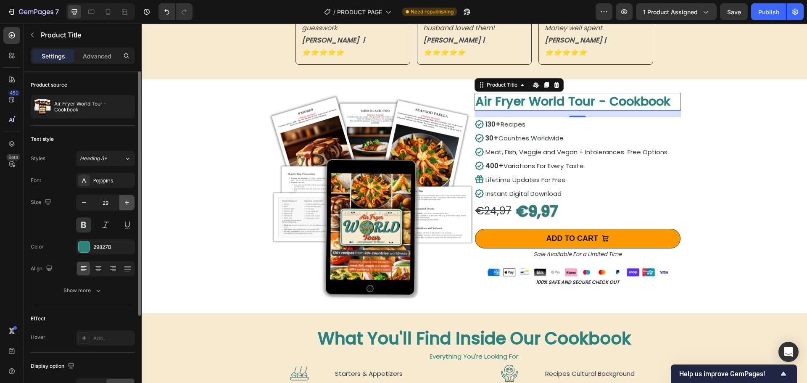
click at [128, 203] on icon "button" at bounding box center [127, 202] width 4 height 4
click at [81, 205] on icon "button" at bounding box center [84, 202] width 8 height 8
type input "29"
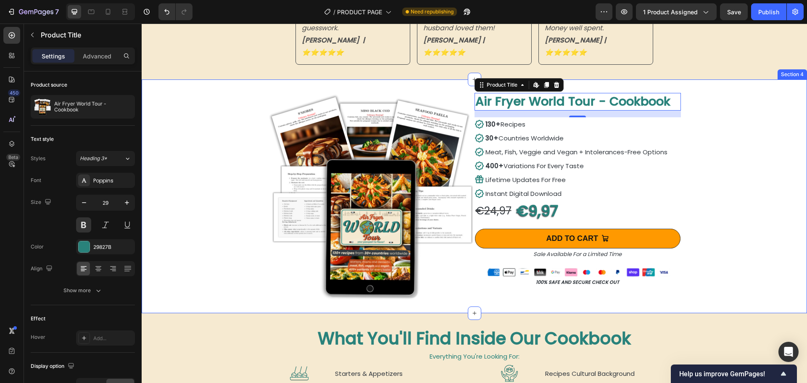
click at [750, 188] on div "Image Air Fryer World Tour - Cookbook Product Title Edit content in Shopify 16 …" at bounding box center [474, 196] width 665 height 234
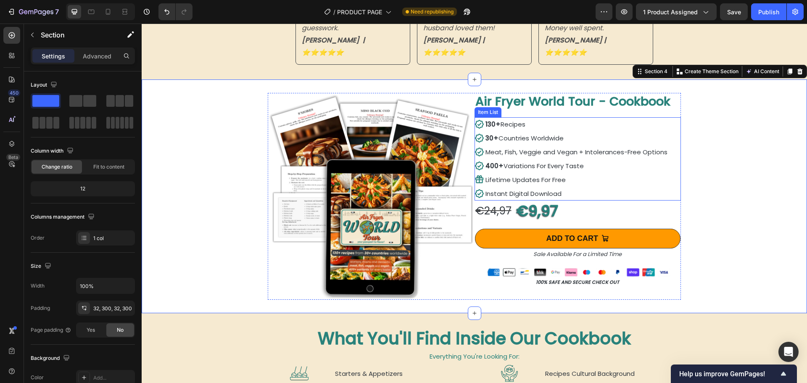
click at [579, 188] on p "Instant Digital Download" at bounding box center [576, 193] width 182 height 11
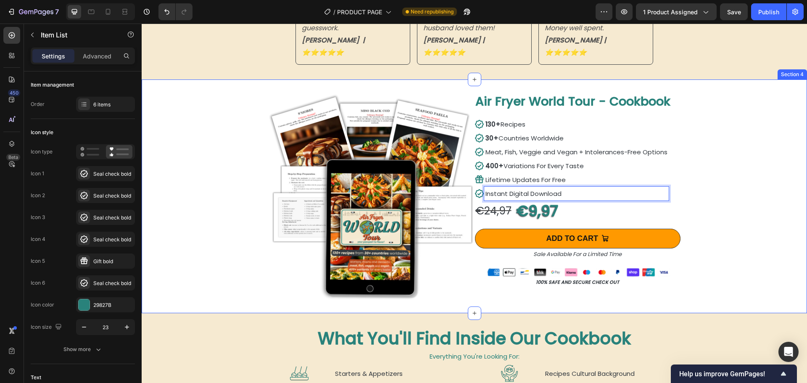
click at [736, 171] on div "Image Air Fryer World Tour - Cookbook Product Title 130+ Recipes 30+ Countries …" at bounding box center [474, 196] width 665 height 234
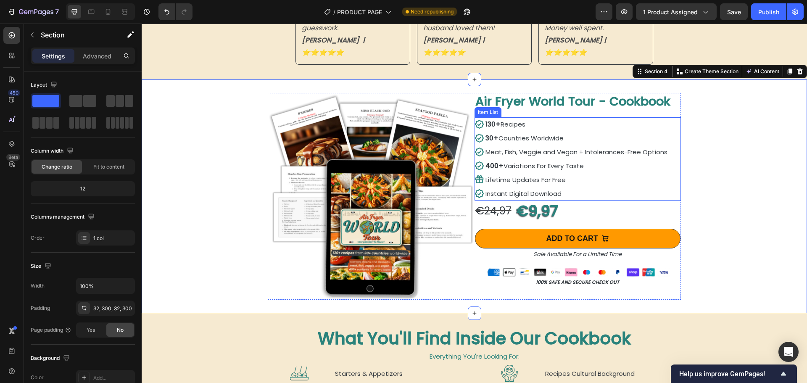
click at [593, 188] on p "Instant Digital Download" at bounding box center [576, 193] width 182 height 11
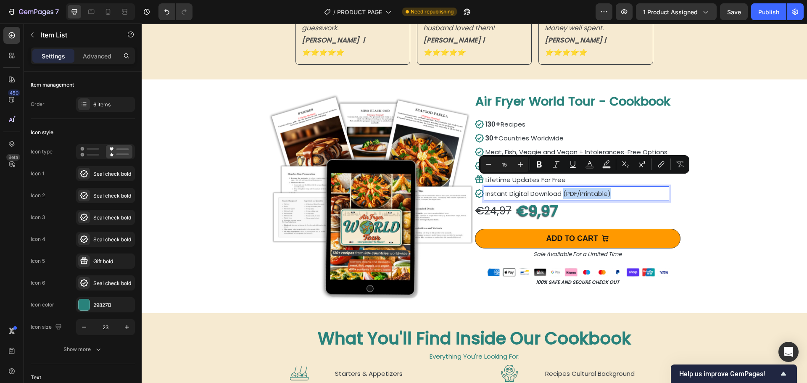
drag, startPoint x: 621, startPoint y: 179, endPoint x: 560, endPoint y: 178, distance: 60.5
click at [560, 188] on p "Instant Digital Download (PDF/Printable)" at bounding box center [576, 193] width 182 height 11
copy p "(PDF/Printable)"
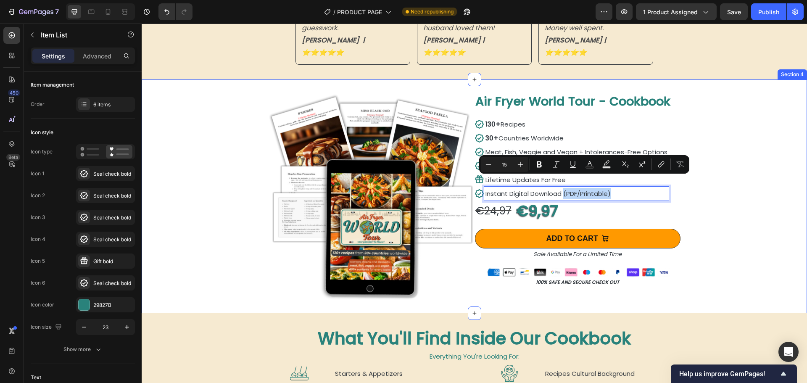
click at [751, 181] on div "Image Air Fryer World Tour - Cookbook Product Title 130+ Recipes 30+ Countries …" at bounding box center [474, 196] width 665 height 234
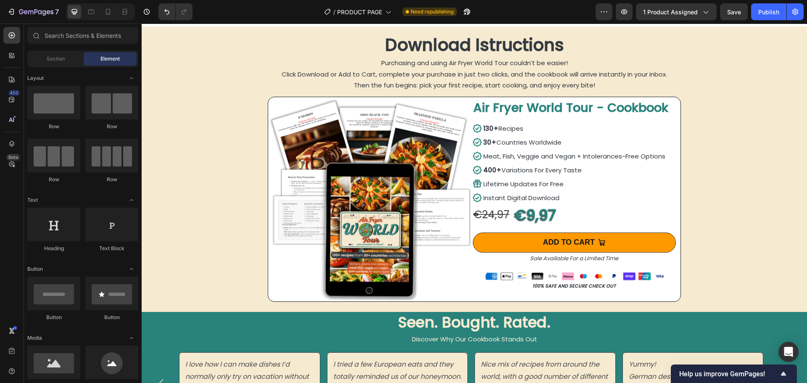
scroll to position [1822, 0]
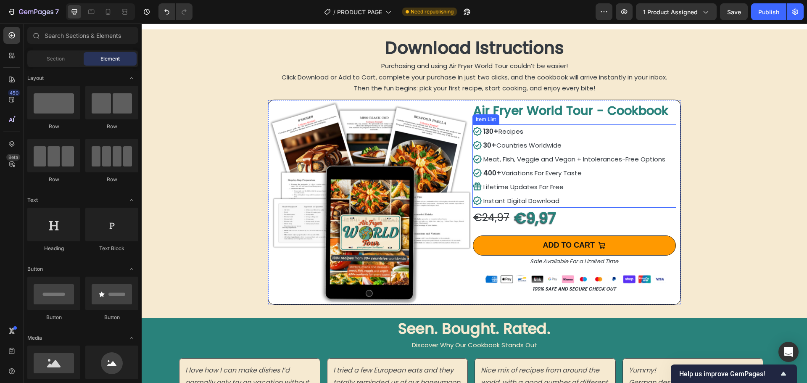
click at [572, 201] on p "Instant Digital Download" at bounding box center [574, 200] width 182 height 11
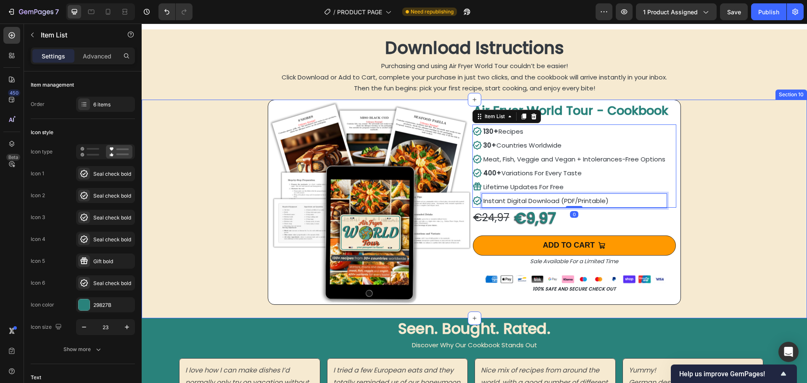
click at [710, 203] on div "Image Air Fryer World Tour - Cookbook Product Title 130+ Recipes 30+ Countries …" at bounding box center [474, 209] width 665 height 218
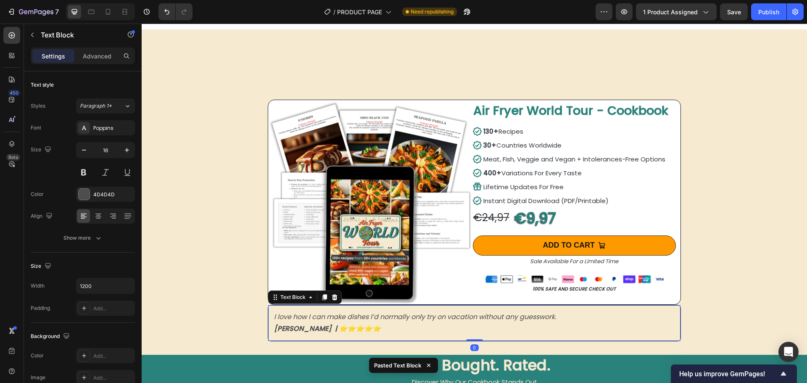
scroll to position [1906, 0]
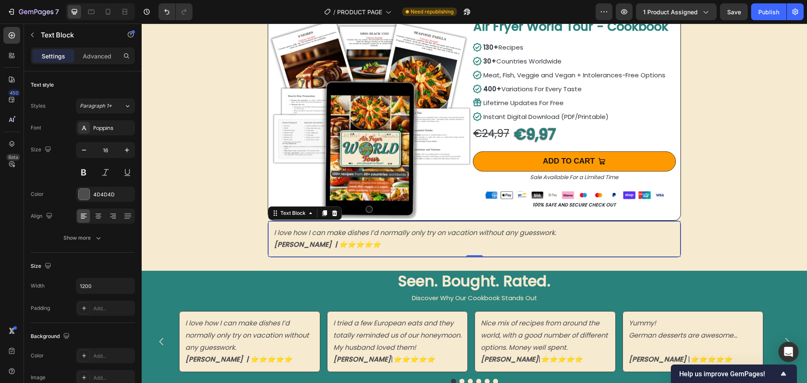
click at [421, 239] on p "[PERSON_NAME] | ⭐️⭐️⭐️⭐️⭐️" at bounding box center [474, 245] width 400 height 12
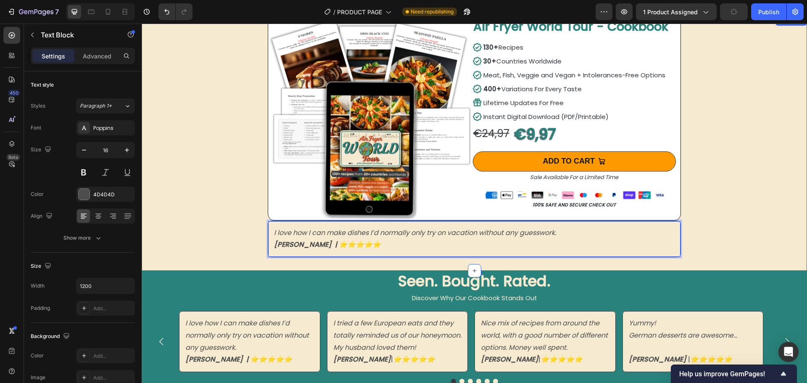
click at [233, 238] on div "Image Air Fryer World Tour - Cookbook Product Title 130+ Recipes 30+ Countries …" at bounding box center [474, 143] width 665 height 255
click at [623, 235] on p "I love how I can make dishes I’d normally only try on vacation without any gues…" at bounding box center [474, 233] width 400 height 12
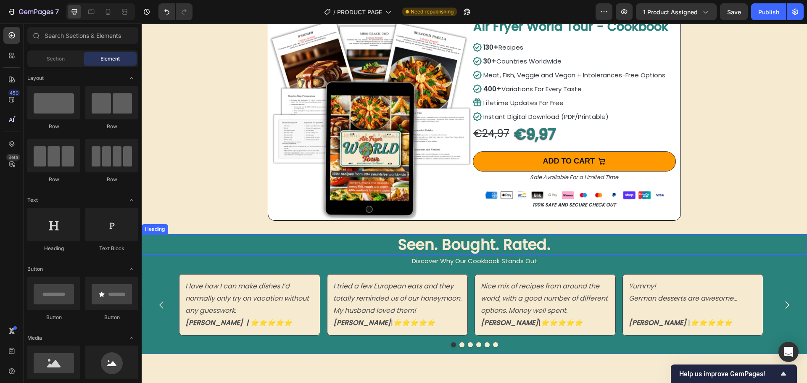
click at [476, 239] on h2 "Seen. Bought. Rated." at bounding box center [474, 244] width 665 height 21
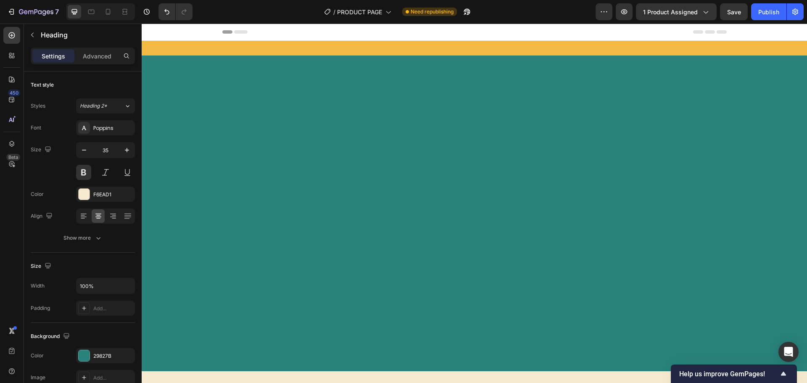
scroll to position [1906, 0]
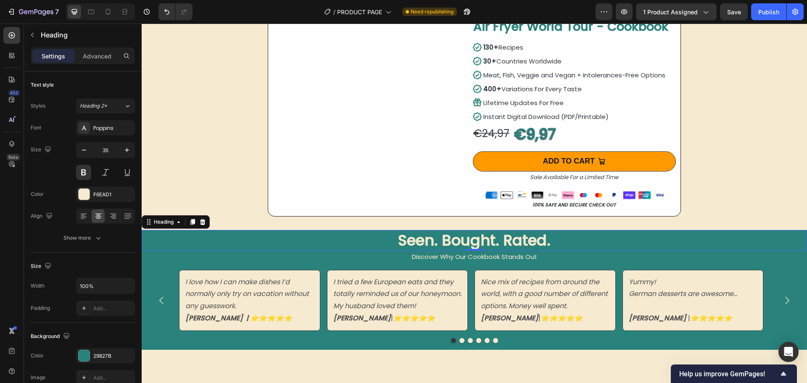
click at [439, 239] on h2 "Seen. Bought. Rated." at bounding box center [474, 240] width 665 height 21
click at [94, 57] on p "Advanced" at bounding box center [97, 56] width 29 height 9
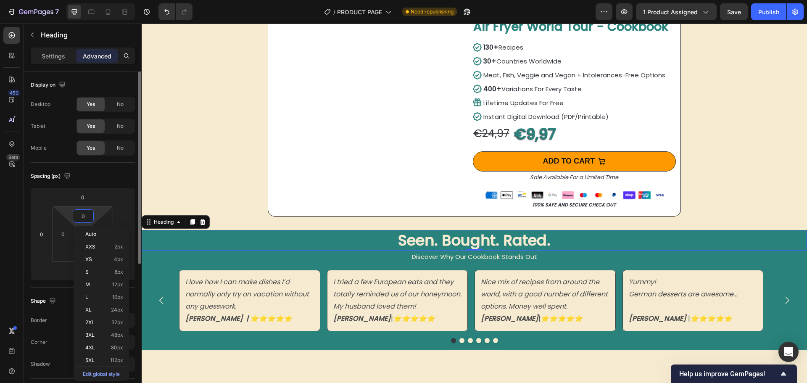
click at [83, 215] on input "0" at bounding box center [83, 216] width 17 height 13
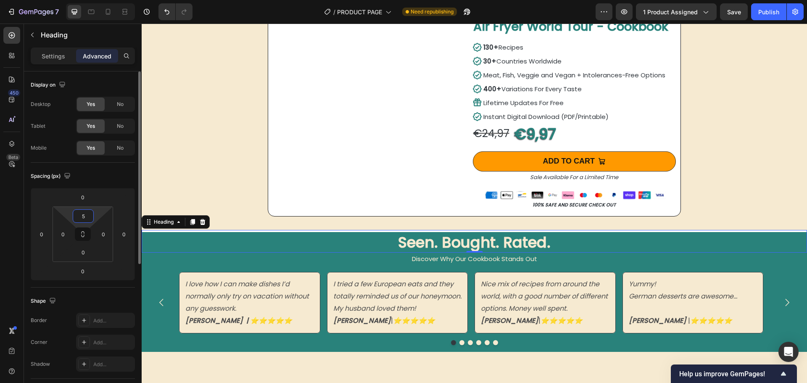
type input "0"
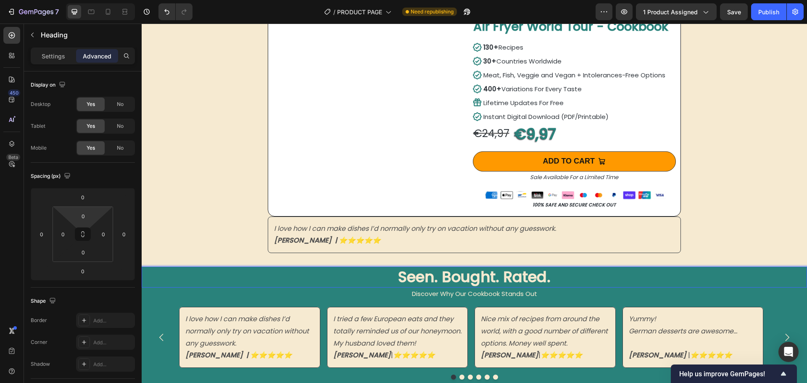
click at [584, 279] on p "Seen. Bought. Rated." at bounding box center [473, 276] width 663 height 19
click at [477, 276] on p "Seen. Bought. Rated." at bounding box center [473, 276] width 663 height 19
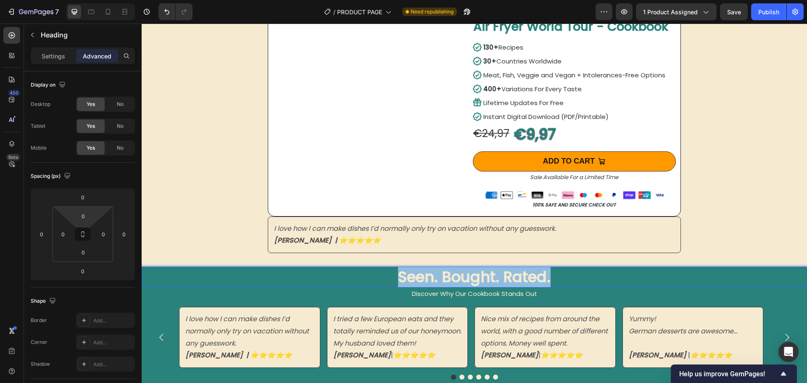
click at [477, 276] on p "Seen. Bought. Rated." at bounding box center [473, 276] width 663 height 19
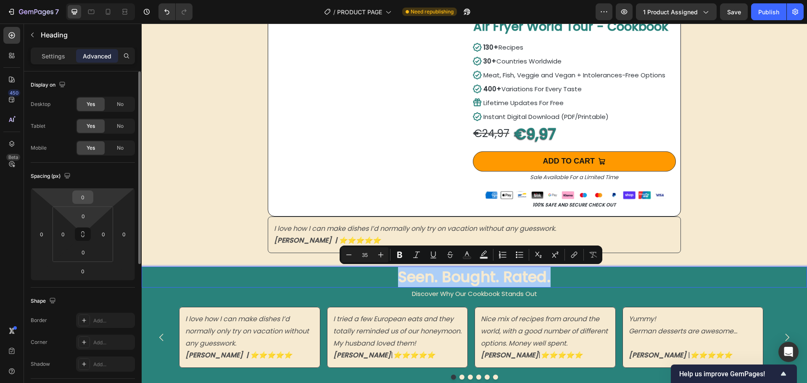
click at [84, 200] on input "0" at bounding box center [82, 197] width 17 height 13
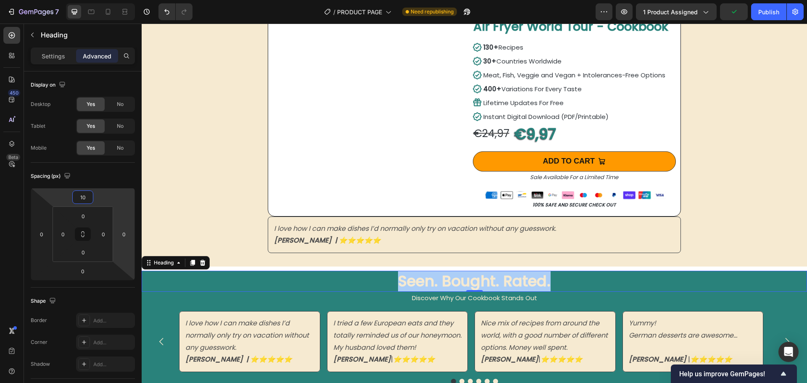
type input "0"
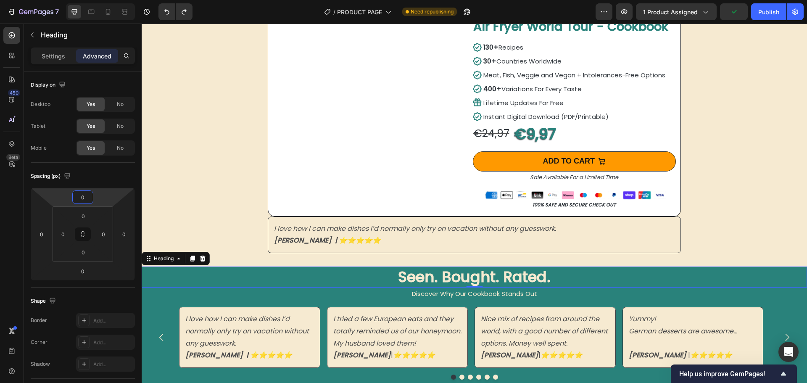
click at [581, 273] on p "Seen. Bought. Rated." at bounding box center [473, 276] width 663 height 19
click at [374, 295] on p "Discover Why Our Cookbook Stands Out" at bounding box center [473, 293] width 663 height 11
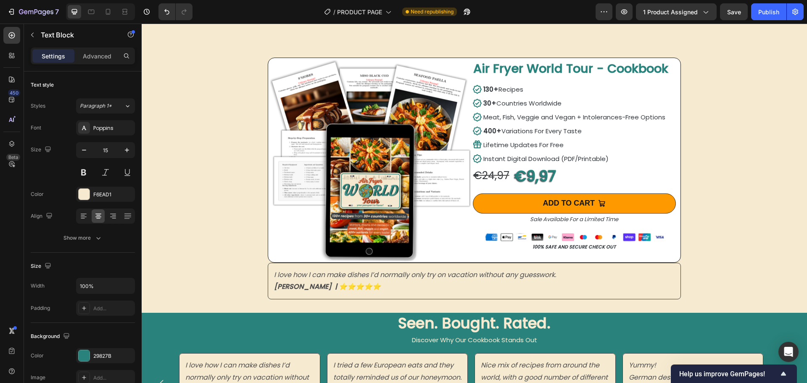
scroll to position [1948, 0]
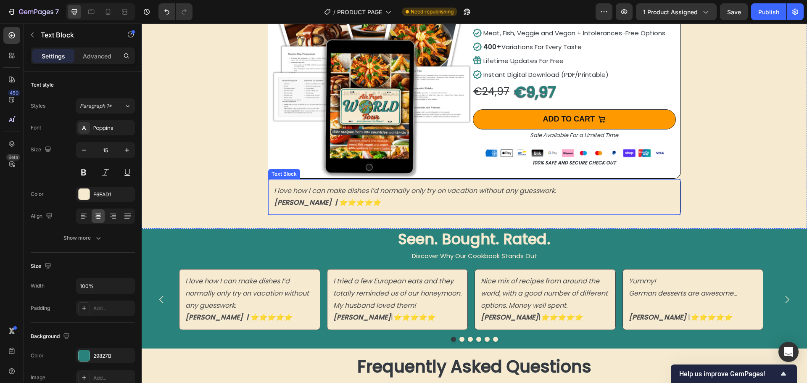
click at [643, 197] on p "[PERSON_NAME] | ⭐️⭐️⭐️⭐️⭐️" at bounding box center [474, 203] width 400 height 12
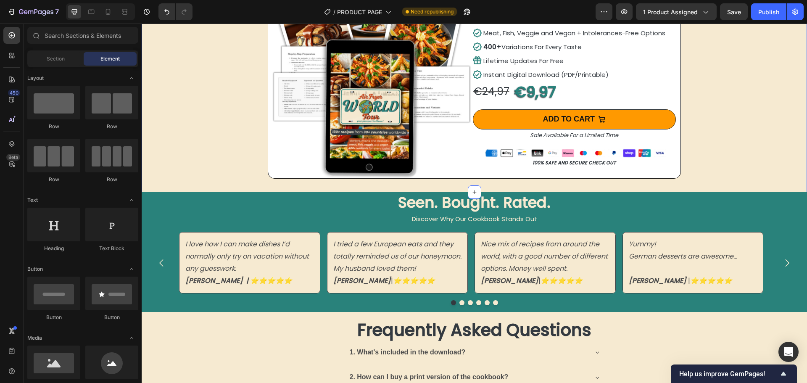
click at [735, 162] on div "Image Air Fryer World Tour - Cookbook Product Title 130+ Recipes 30+ Countries …" at bounding box center [474, 83] width 665 height 218
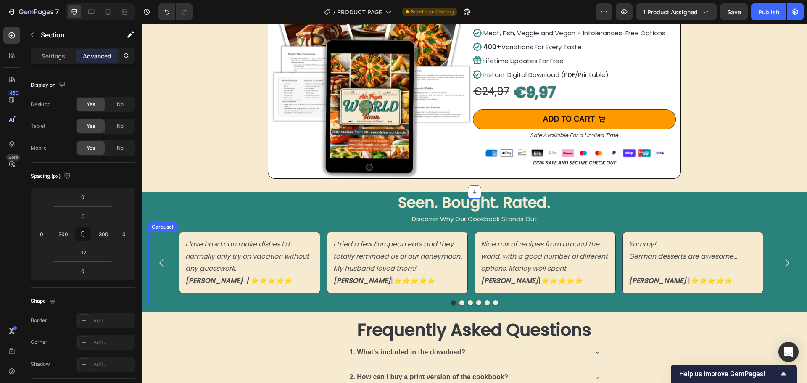
click at [781, 263] on icon "Carousel Next Arrow" at bounding box center [786, 263] width 11 height 11
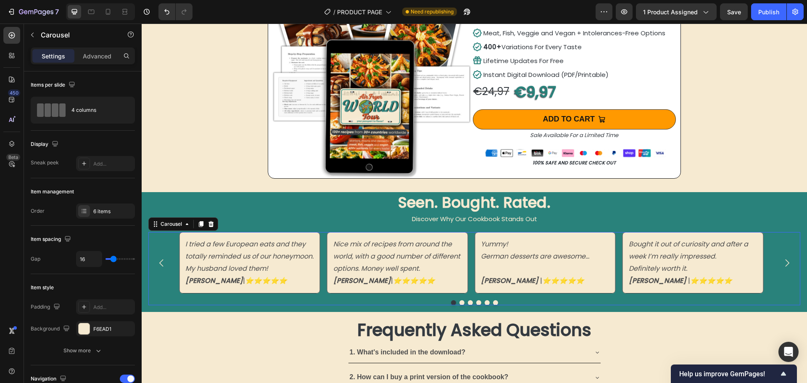
click at [781, 260] on icon "Carousel Next Arrow" at bounding box center [786, 263] width 11 height 11
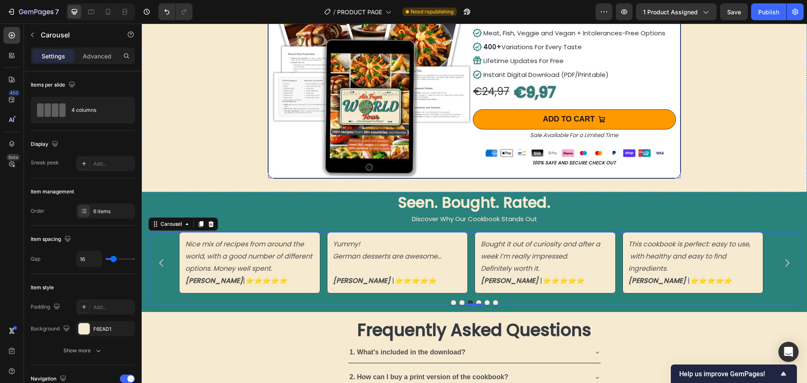
click at [486, 171] on div "Air Fryer World Tour - Cookbook Product Title 130+ Recipes 30+ Countries Worldw…" at bounding box center [574, 76] width 204 height 204
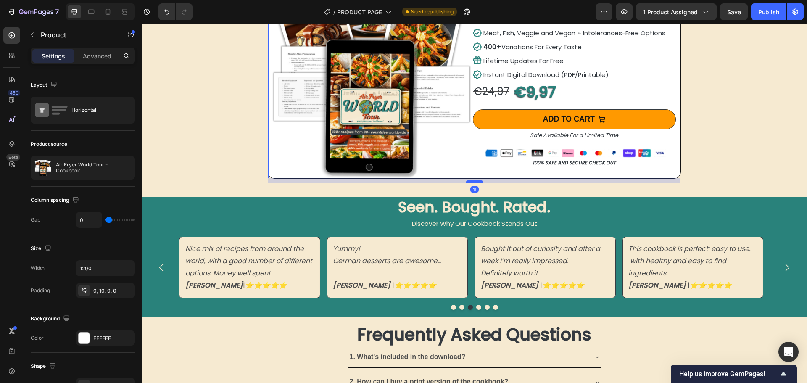
drag, startPoint x: 472, startPoint y: 174, endPoint x: 473, endPoint y: 179, distance: 4.8
click at [473, 180] on div at bounding box center [474, 181] width 17 height 3
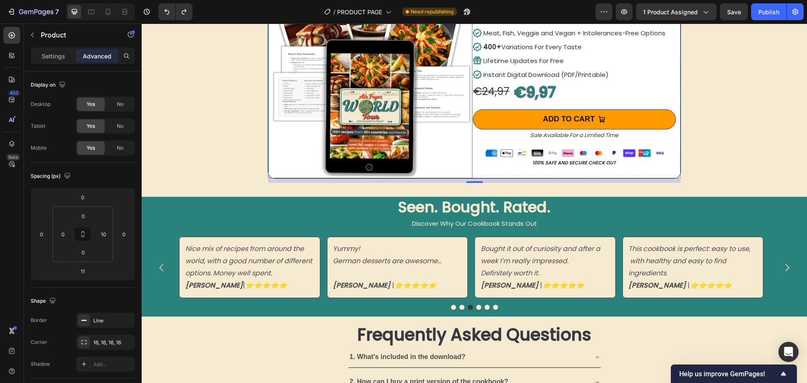
click at [385, 141] on img at bounding box center [370, 76] width 204 height 204
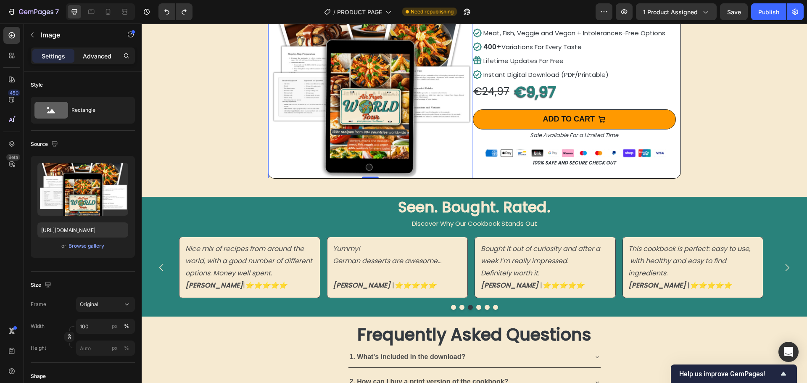
click at [94, 50] on div "Advanced" at bounding box center [97, 55] width 42 height 13
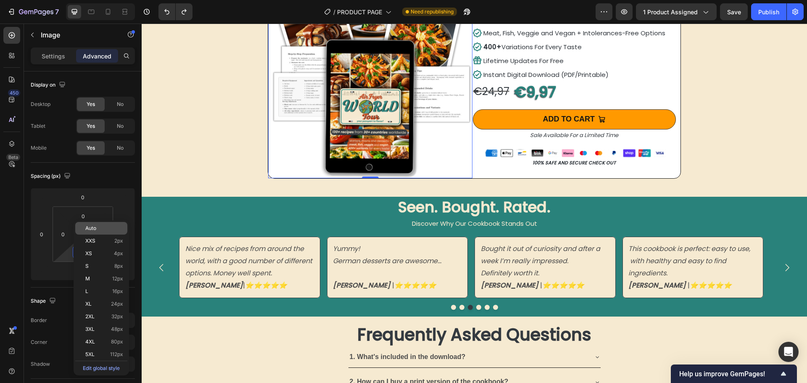
scroll to position [42, 0]
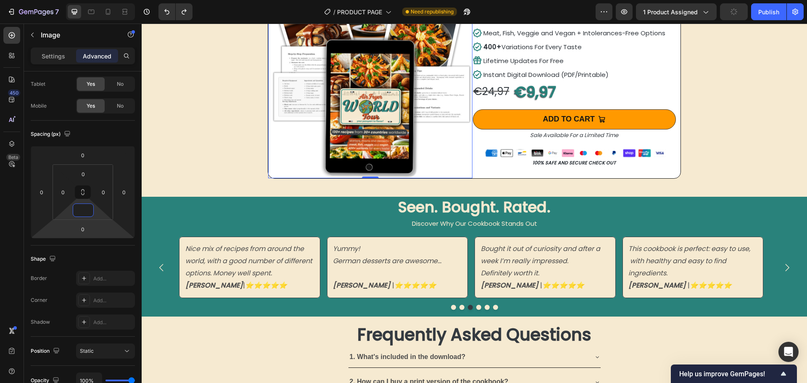
type input "5"
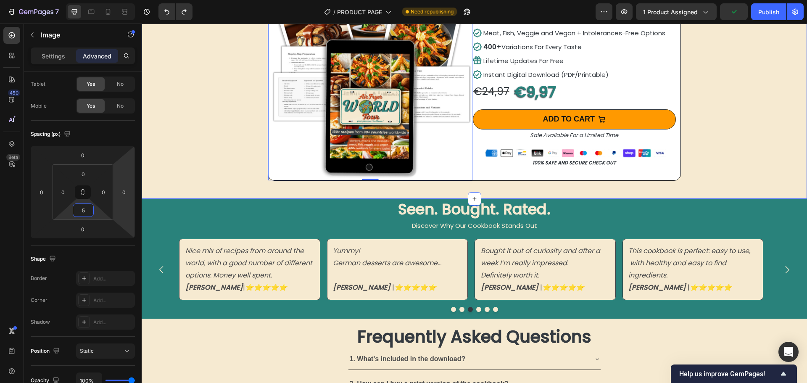
click at [181, 153] on div "Image 0 Air Fryer World Tour - Cookbook Product Title 130+ Recipes 30+ Countrie…" at bounding box center [474, 86] width 665 height 225
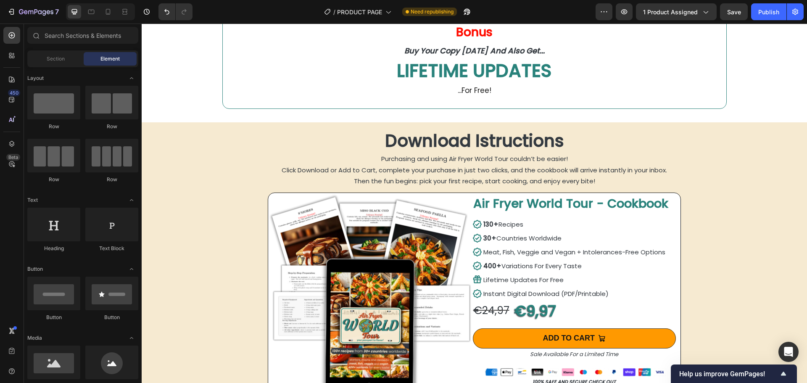
scroll to position [1733, 0]
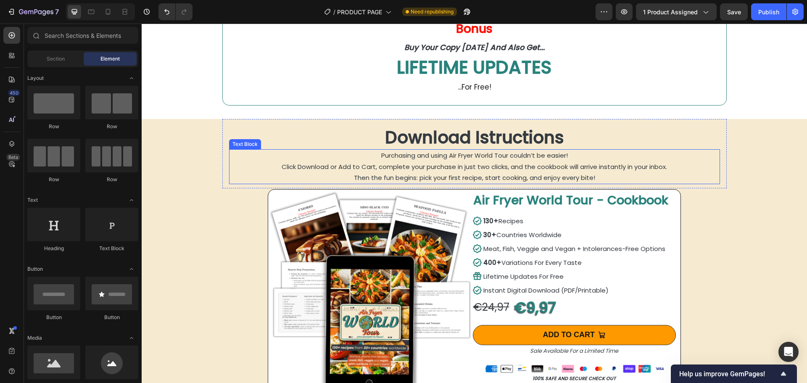
click at [433, 161] on p "Purchasing and using Air Fryer World Tour couldn’t be easier! Click Download or…" at bounding box center [474, 166] width 489 height 33
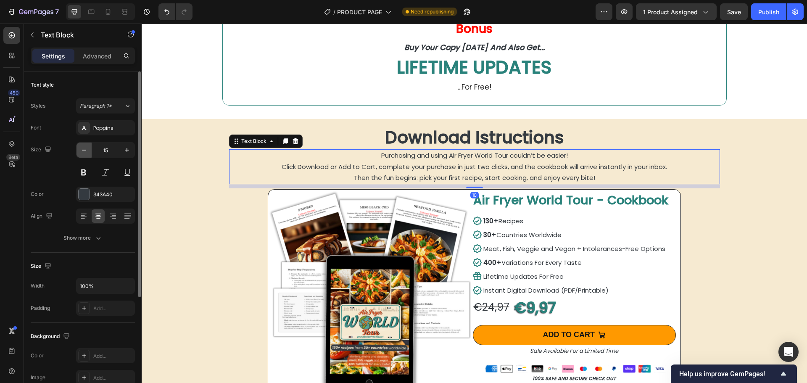
click at [83, 150] on icon "button" at bounding box center [84, 150] width 8 height 8
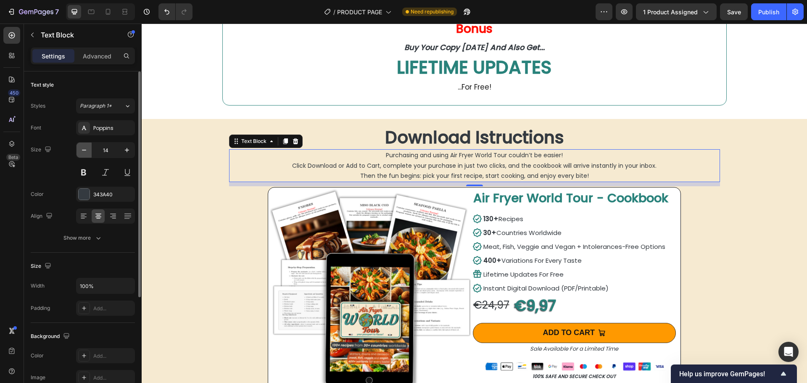
click at [83, 150] on icon "button" at bounding box center [84, 150] width 8 height 8
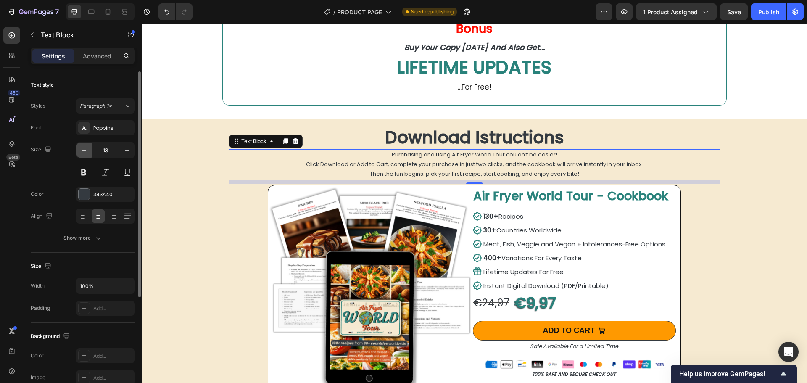
click at [84, 150] on icon "button" at bounding box center [84, 150] width 4 height 1
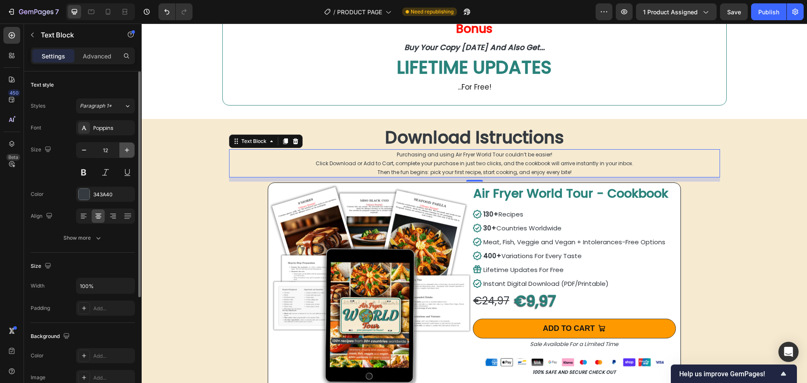
click at [125, 153] on icon "button" at bounding box center [127, 150] width 8 height 8
type input "13"
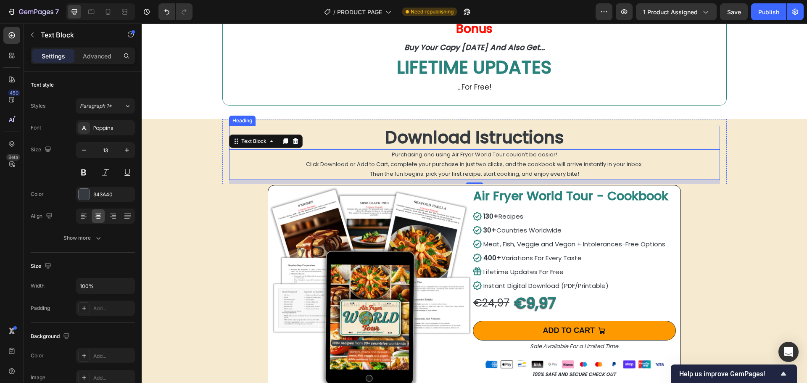
click at [451, 136] on h2 "Download Istructions" at bounding box center [474, 138] width 491 height 24
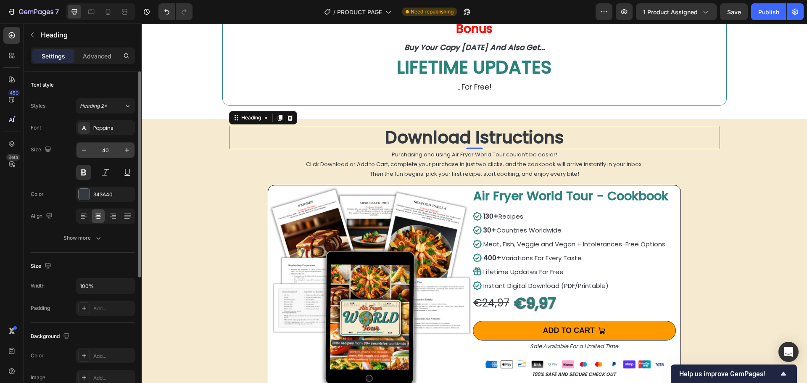
click at [104, 149] on input "40" at bounding box center [106, 149] width 28 height 15
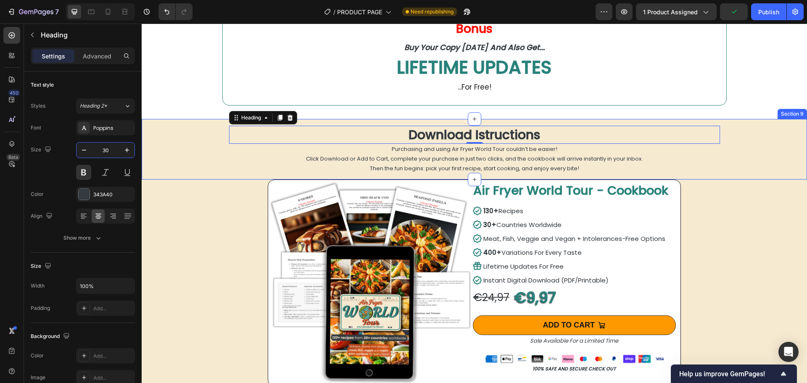
type input "3"
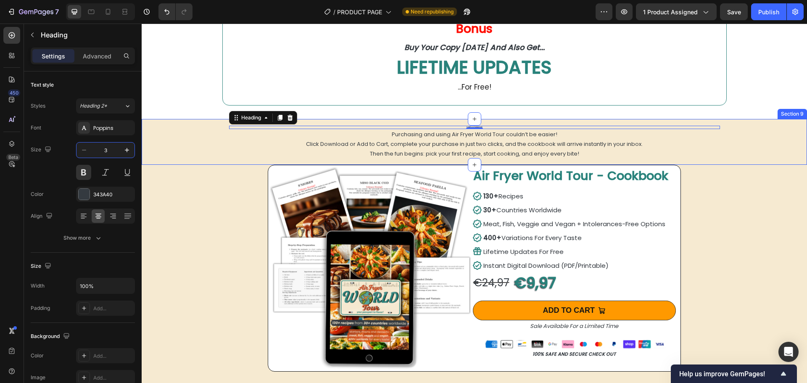
type input "35"
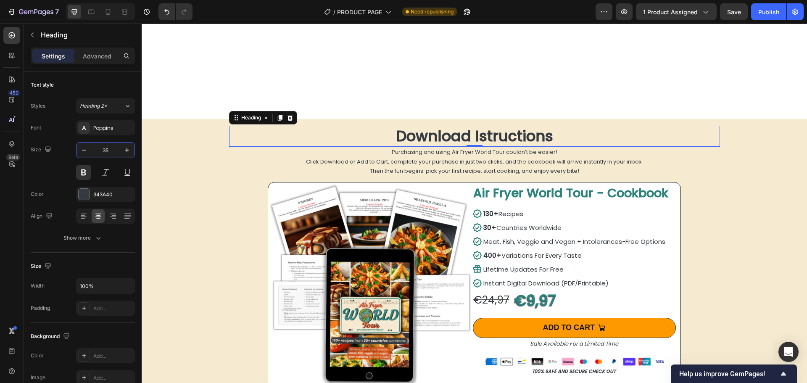
scroll to position [1859, 0]
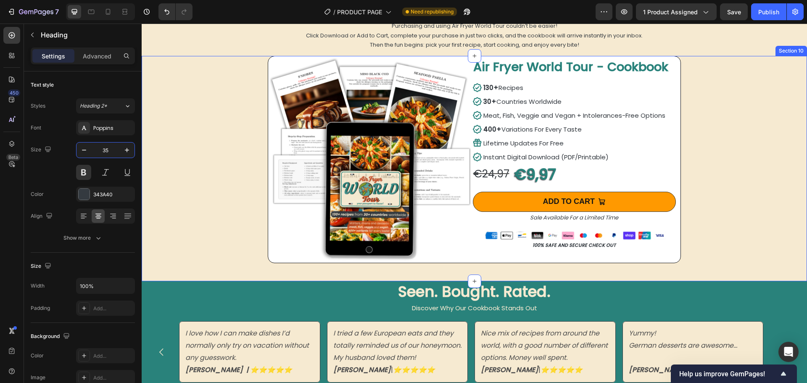
click at [739, 192] on div "Image Air Fryer World Tour - Cookbook Product Title 130+ Recipes 30+ Countries …" at bounding box center [474, 168] width 665 height 225
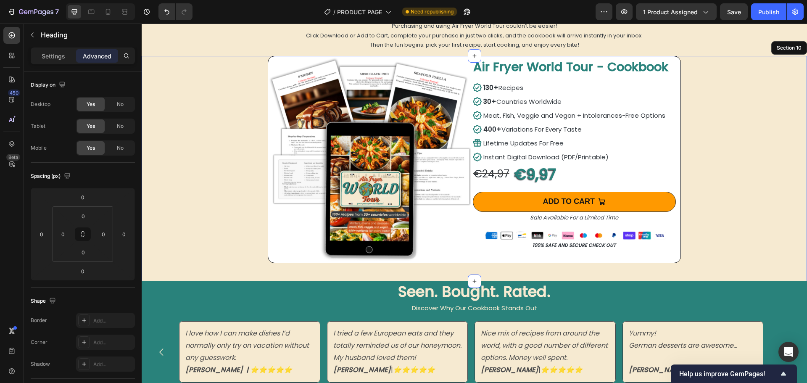
click at [514, 289] on h2 "Seen. Bought. Rated." at bounding box center [474, 291] width 665 height 21
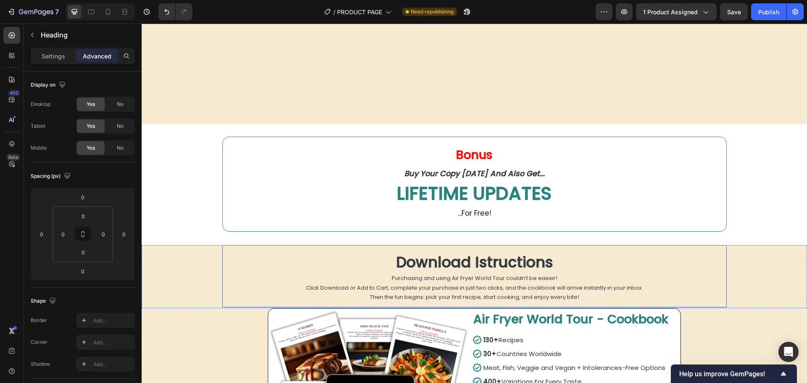
scroll to position [1144, 0]
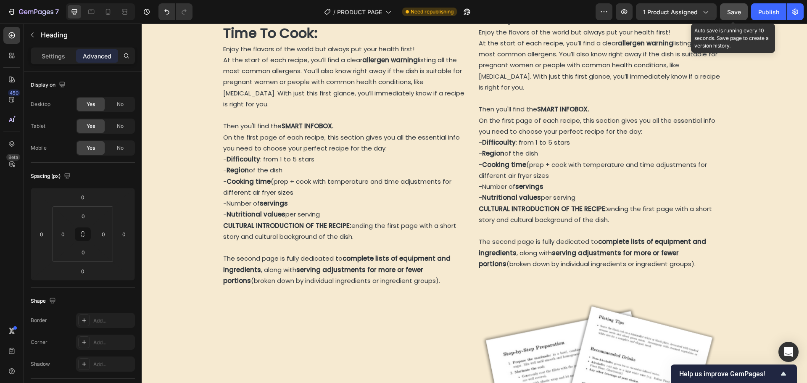
click at [730, 13] on span "Save" at bounding box center [734, 11] width 14 height 7
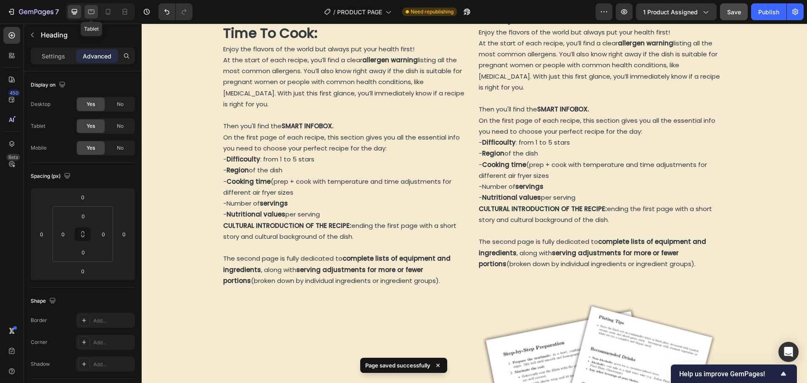
click at [90, 12] on icon at bounding box center [91, 12] width 8 height 8
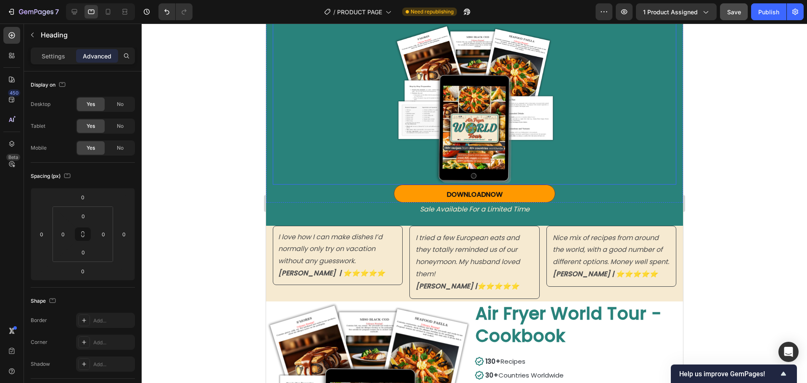
scroll to position [168, 0]
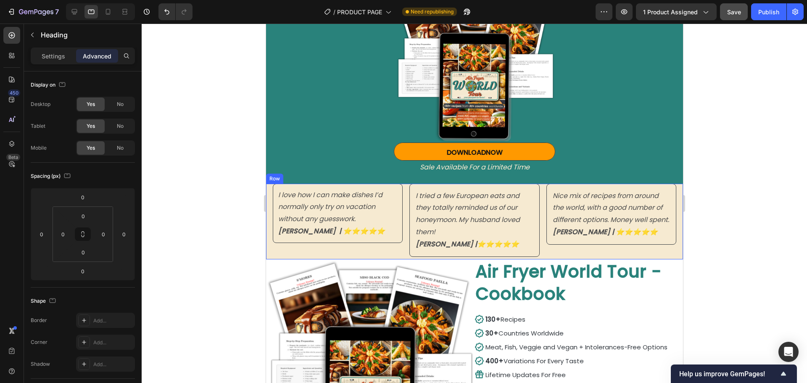
click at [364, 254] on div "I love how I can make dishes I’d normally only try on vacation without any gues…" at bounding box center [337, 222] width 130 height 76
click at [76, 13] on icon at bounding box center [74, 11] width 5 height 5
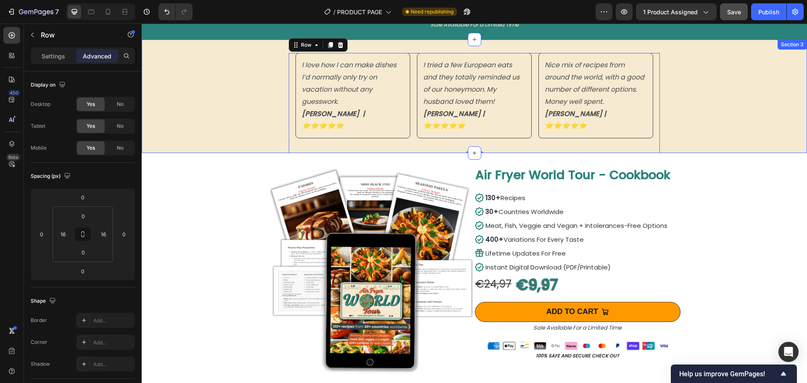
scroll to position [256, 0]
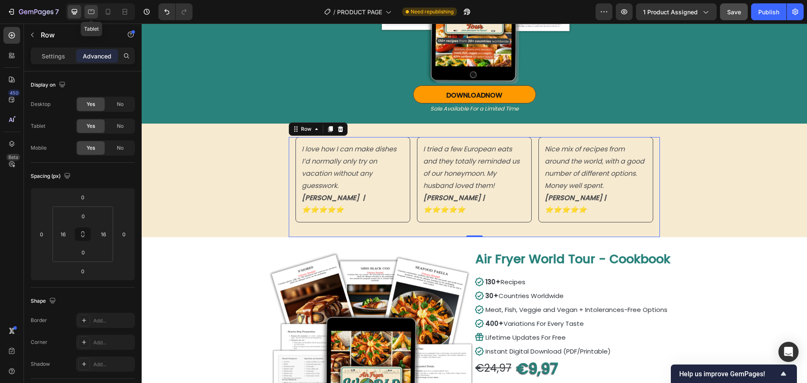
click at [93, 11] on icon at bounding box center [91, 12] width 8 height 8
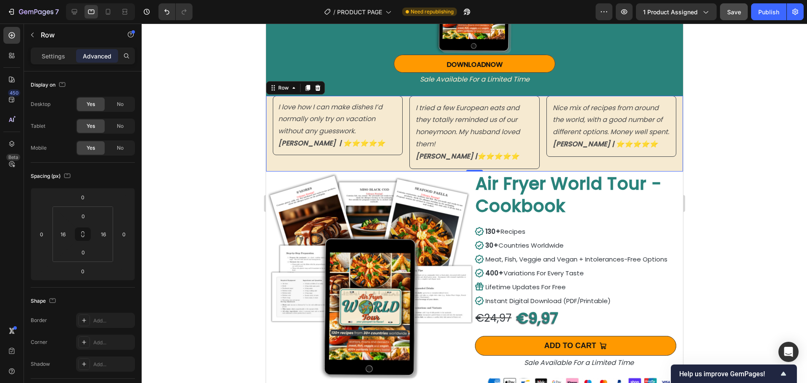
scroll to position [254, 0]
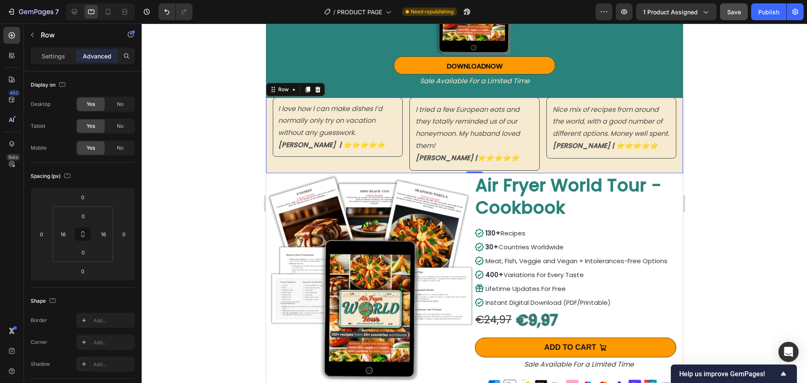
click at [321, 164] on div "I love how I can make dishes I’d normally only try on vacation without any gues…" at bounding box center [337, 135] width 130 height 76
click at [86, 212] on input "0" at bounding box center [83, 216] width 17 height 13
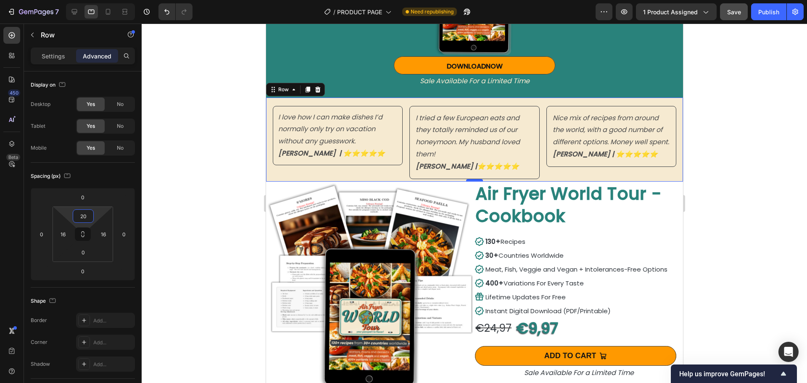
type input "20"
drag, startPoint x: 466, startPoint y: 190, endPoint x: 467, endPoint y: 184, distance: 6.8
click at [467, 182] on div "I love how I can make dishes I’d normally only try on vacation without any gues…" at bounding box center [474, 139] width 417 height 84
click at [222, 139] on div at bounding box center [474, 203] width 665 height 359
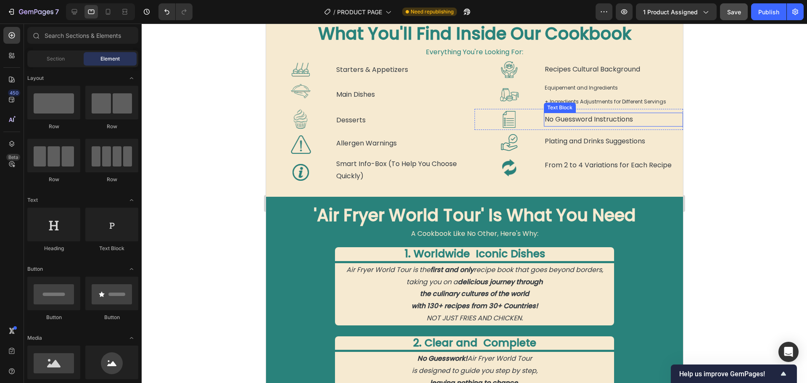
scroll to position [210, 0]
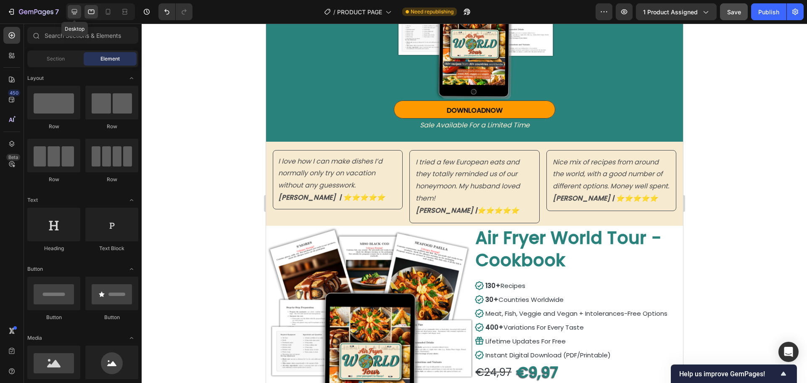
click at [74, 13] on icon at bounding box center [74, 11] width 5 height 5
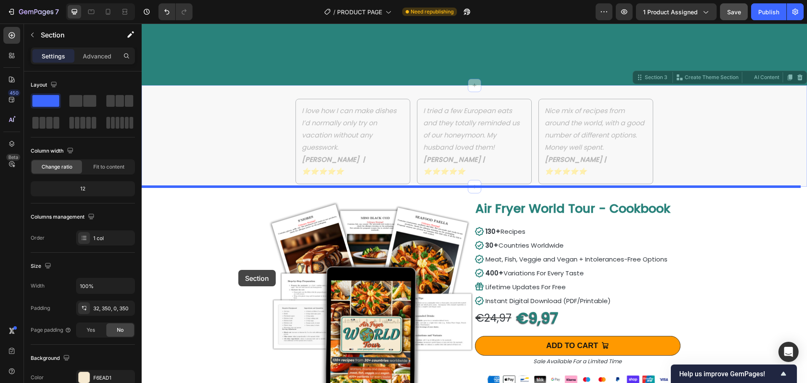
scroll to position [504, 0]
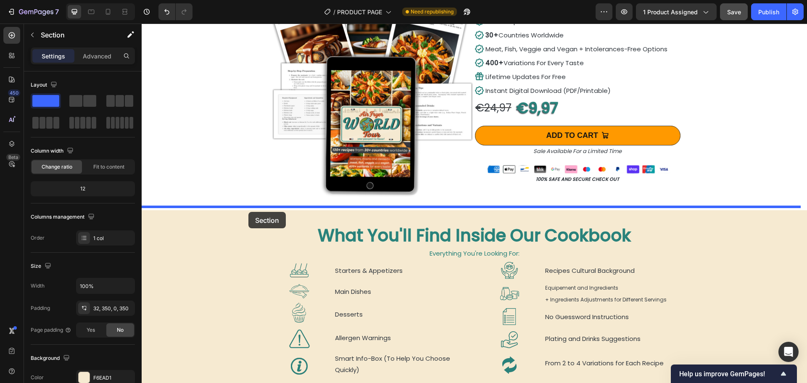
drag, startPoint x: 232, startPoint y: 232, endPoint x: 248, endPoint y: 212, distance: 25.4
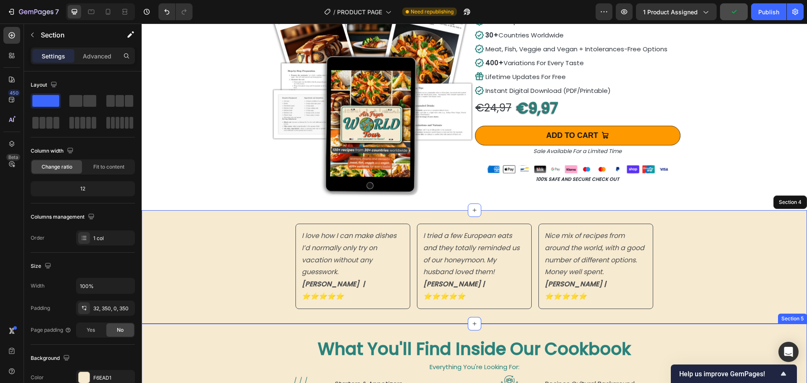
scroll to position [529, 0]
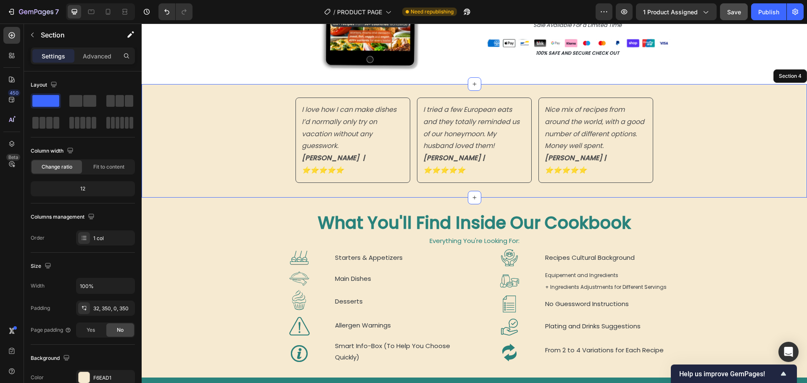
click at [211, 158] on div "I love how I can make dishes I’d normally only try on vacation without any gues…" at bounding box center [474, 140] width 665 height 113
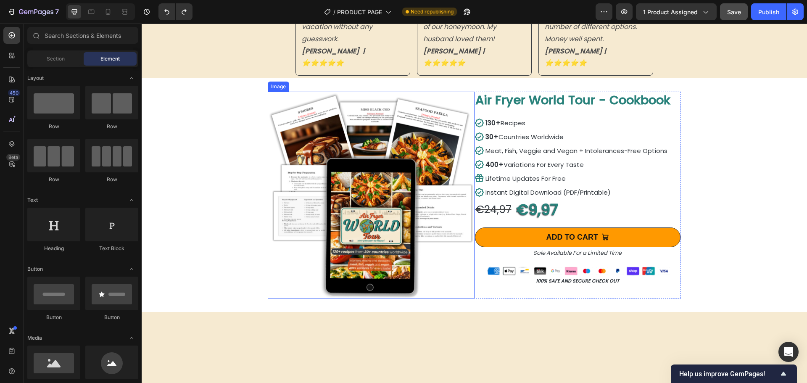
scroll to position [192, 0]
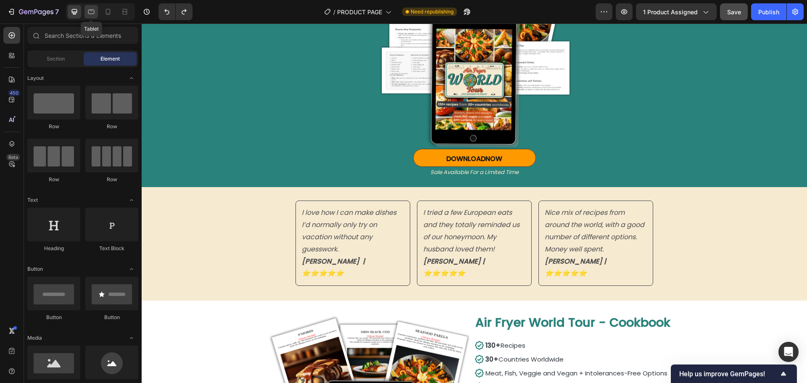
click at [90, 12] on icon at bounding box center [91, 12] width 8 height 8
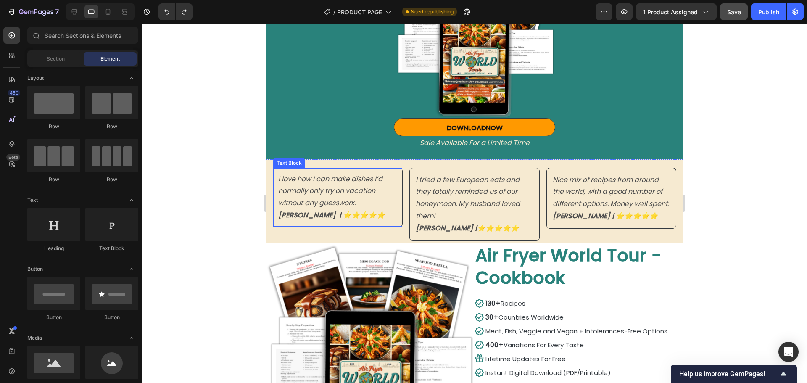
scroll to position [276, 0]
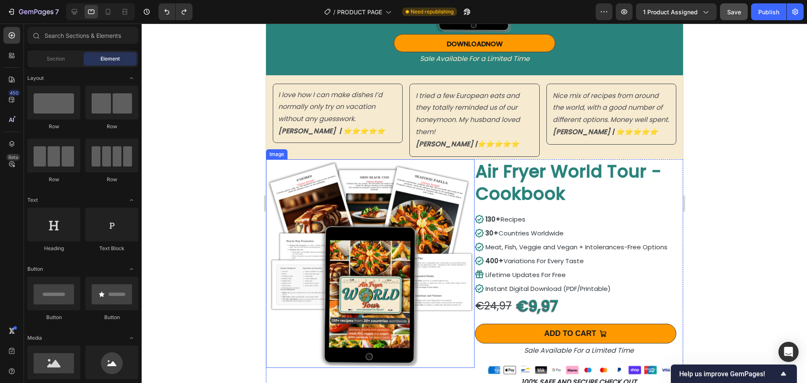
click at [280, 253] on img at bounding box center [370, 263] width 208 height 208
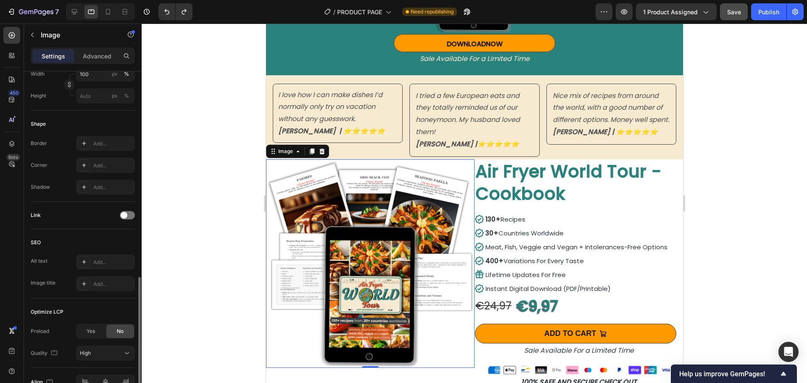
scroll to position [299, 0]
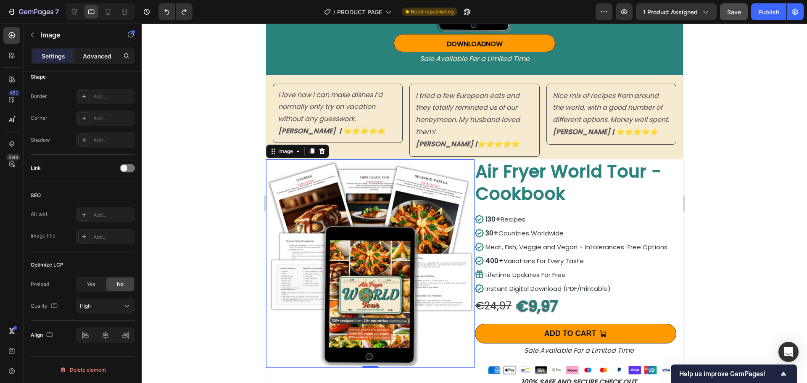
click at [98, 55] on p "Advanced" at bounding box center [97, 56] width 29 height 9
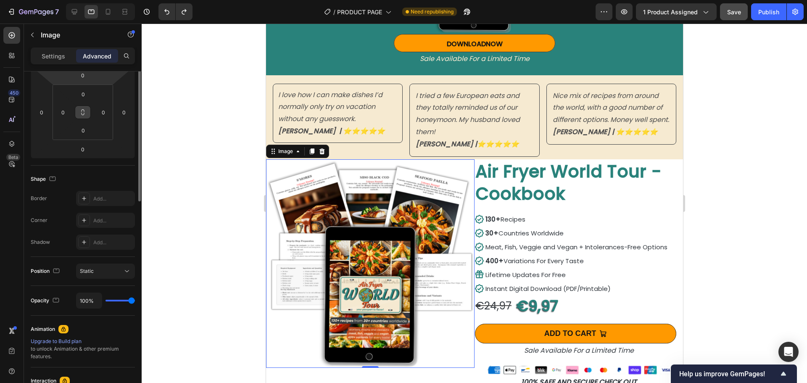
scroll to position [38, 0]
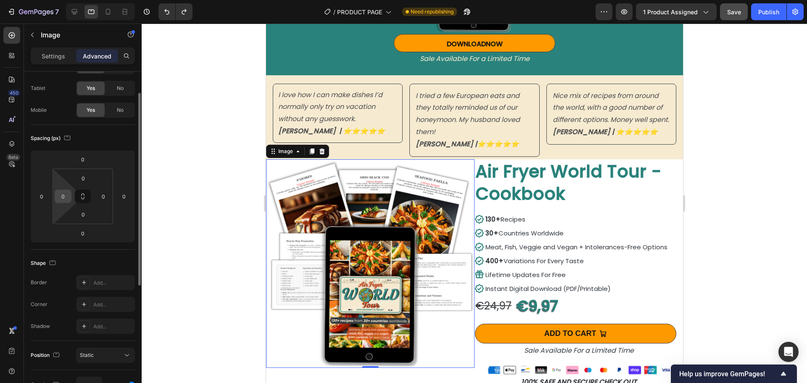
click at [67, 192] on input "0" at bounding box center [63, 196] width 13 height 13
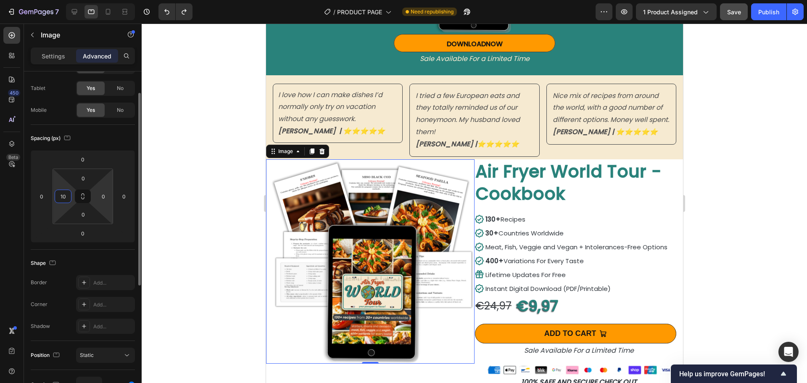
type input "1"
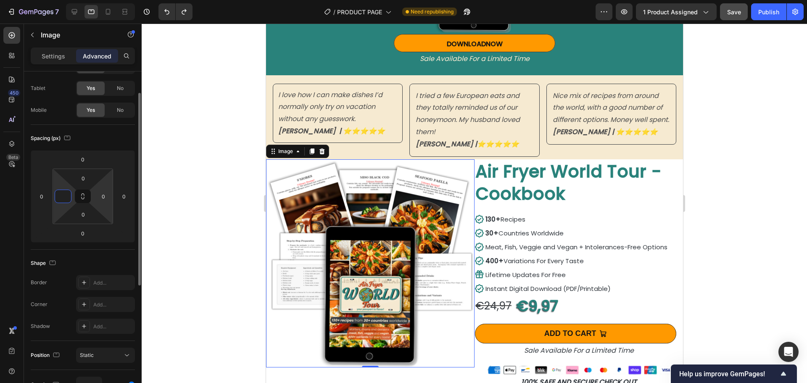
type input "5"
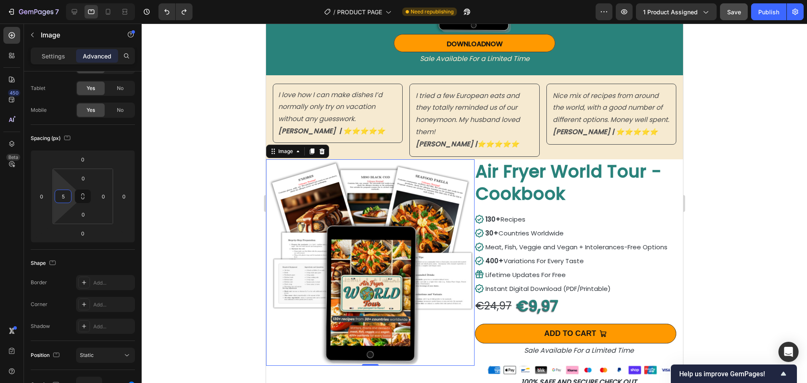
click at [187, 294] on div at bounding box center [474, 203] width 665 height 359
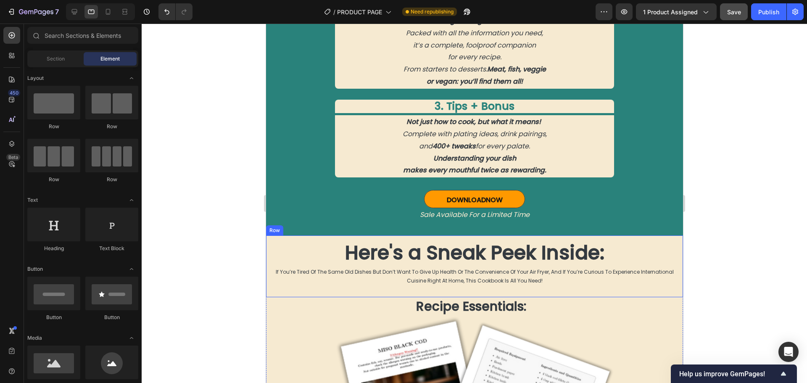
scroll to position [1117, 0]
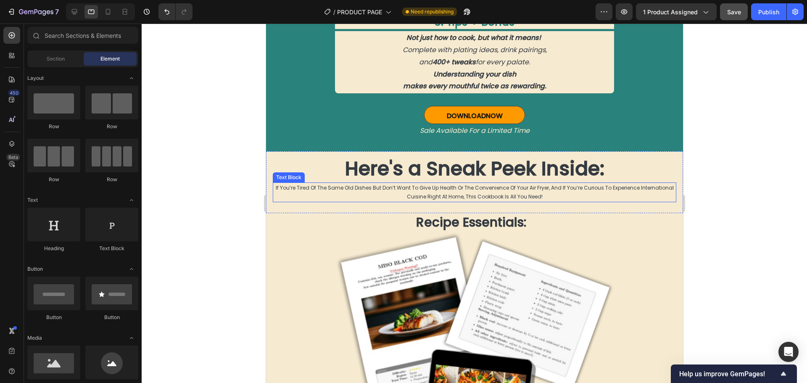
click at [443, 191] on p "if you’re tired of the same old dishes but don’t want to give up health or the …" at bounding box center [474, 192] width 402 height 18
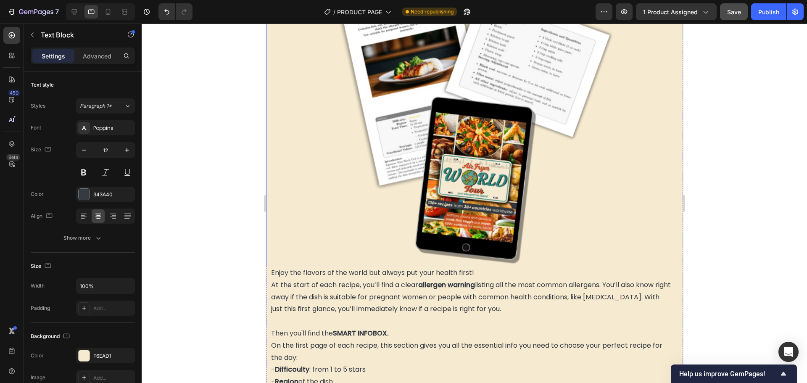
scroll to position [1453, 0]
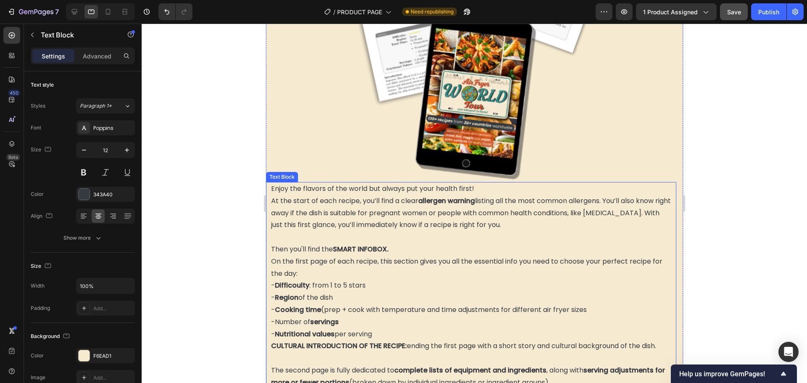
click at [320, 255] on p "Then you'll find the SMART INFOBOX. On the first page of each recipe, this sect…" at bounding box center [471, 297] width 400 height 109
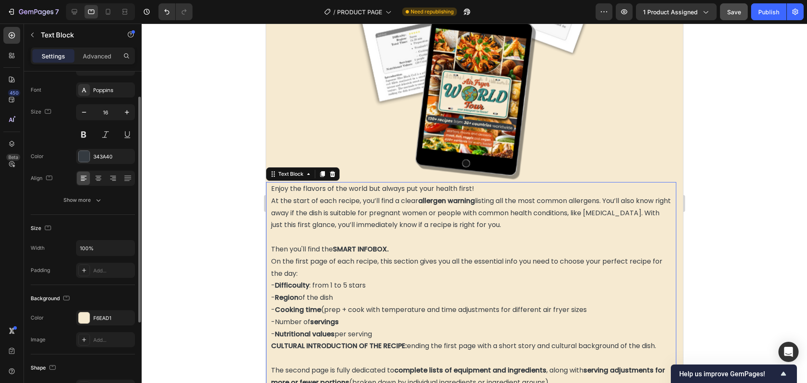
click at [104, 59] on p "Advanced" at bounding box center [97, 56] width 29 height 9
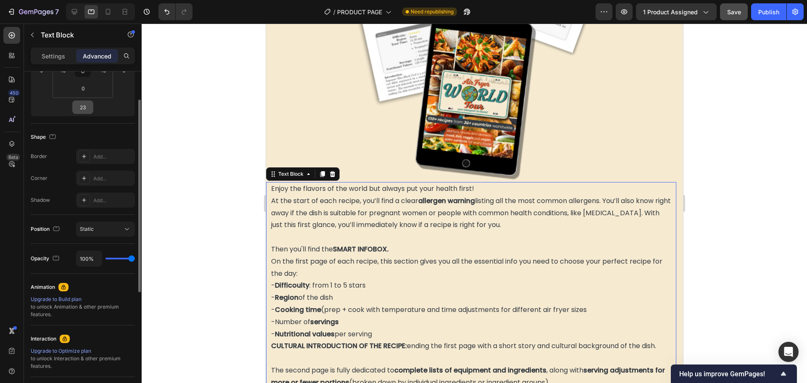
scroll to position [80, 0]
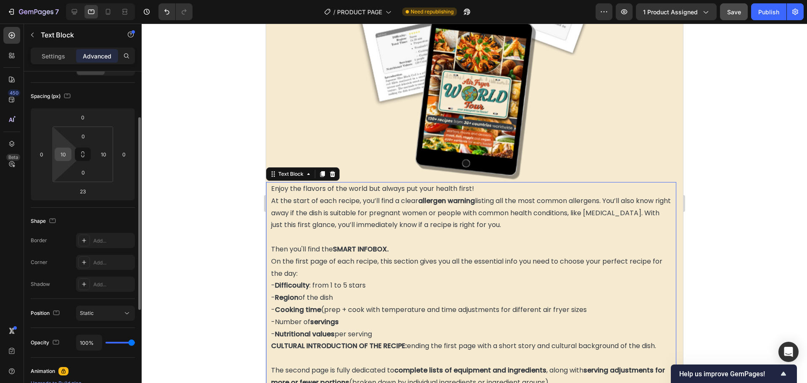
click at [61, 155] on input "10" at bounding box center [63, 154] width 13 height 13
type input "15"
click at [107, 158] on input "10" at bounding box center [103, 154] width 13 height 13
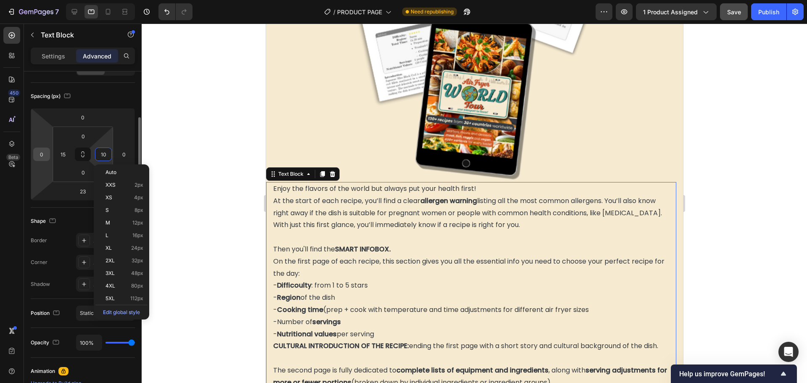
click at [41, 157] on input "0" at bounding box center [41, 154] width 13 height 13
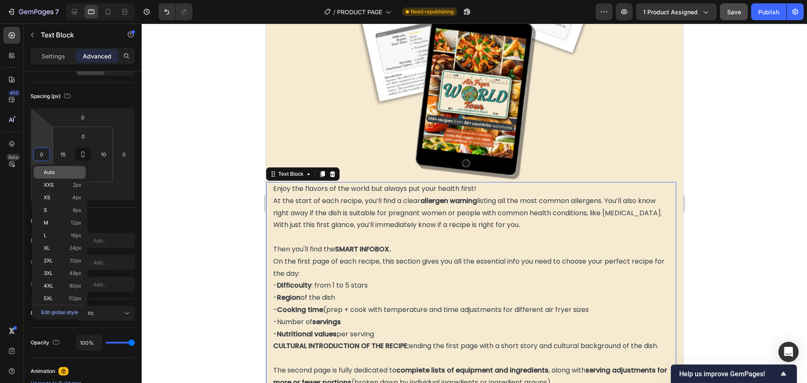
type input "5"
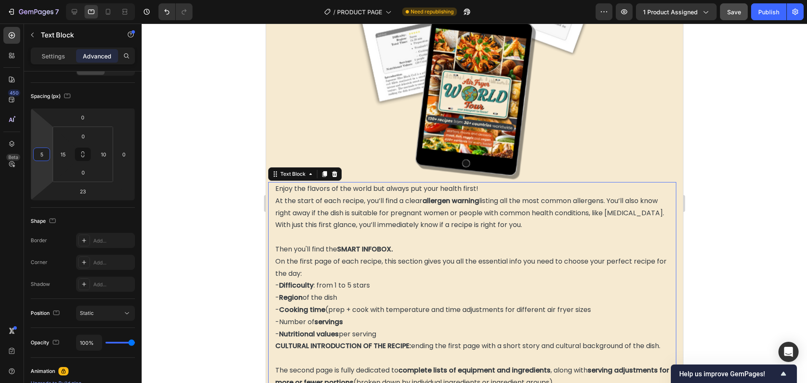
drag, startPoint x: 190, startPoint y: 229, endPoint x: 219, endPoint y: 228, distance: 29.0
click at [191, 229] on div at bounding box center [474, 203] width 665 height 359
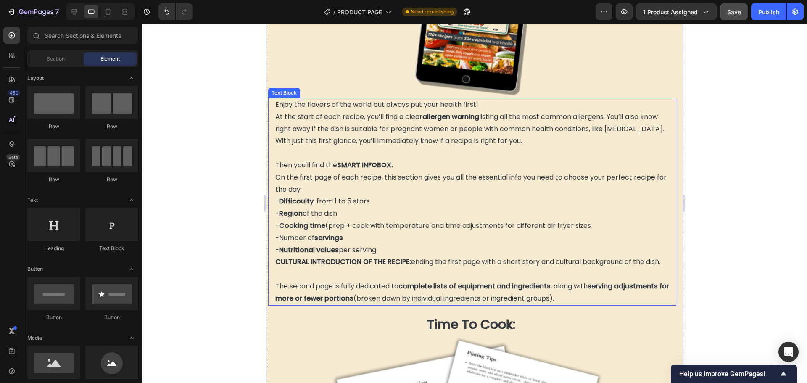
scroll to position [1579, 0]
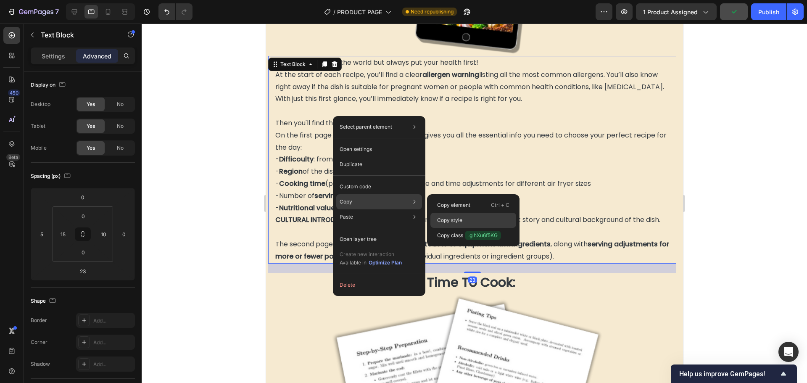
click at [456, 221] on p "Copy style" at bounding box center [449, 220] width 25 height 8
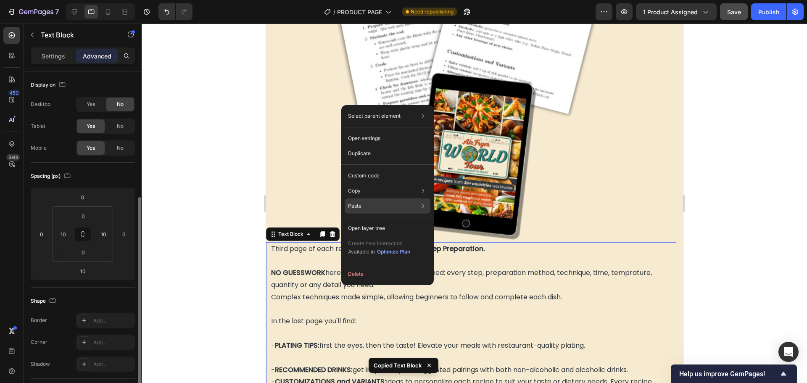
scroll to position [80, 0]
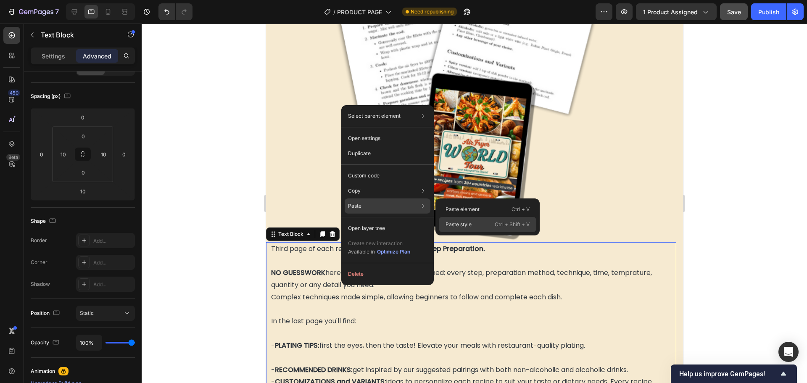
click at [452, 224] on p "Paste style" at bounding box center [458, 225] width 26 height 8
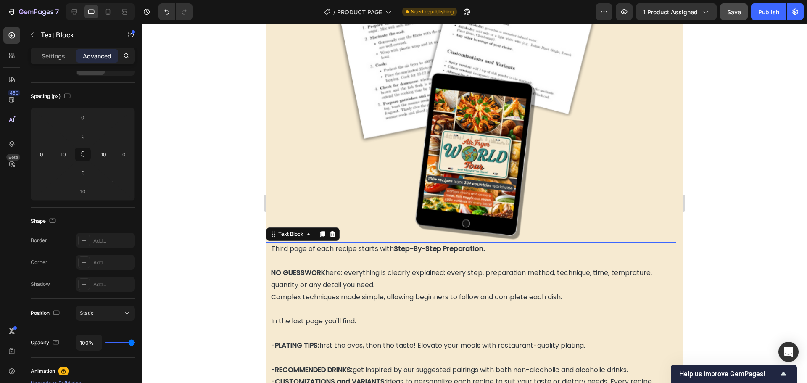
type input "5"
type input "23"
type input "15"
click at [227, 204] on div at bounding box center [474, 203] width 665 height 359
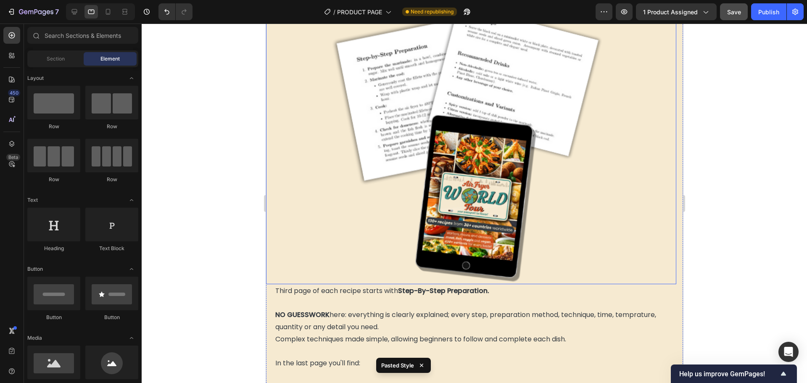
scroll to position [1789, 0]
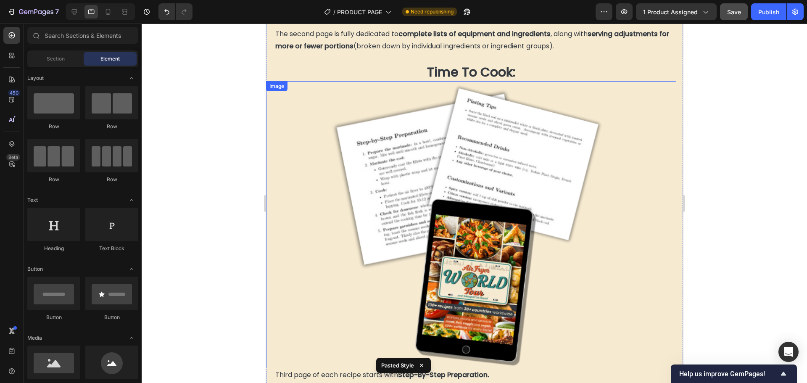
click at [406, 183] on img at bounding box center [470, 224] width 287 height 287
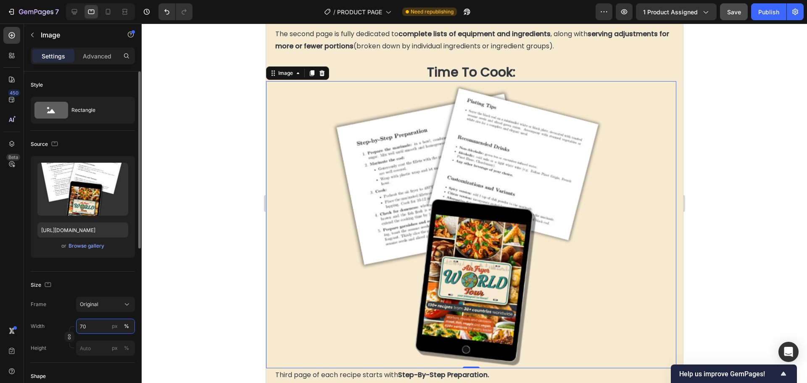
click at [90, 324] on input "70" at bounding box center [105, 325] width 59 height 15
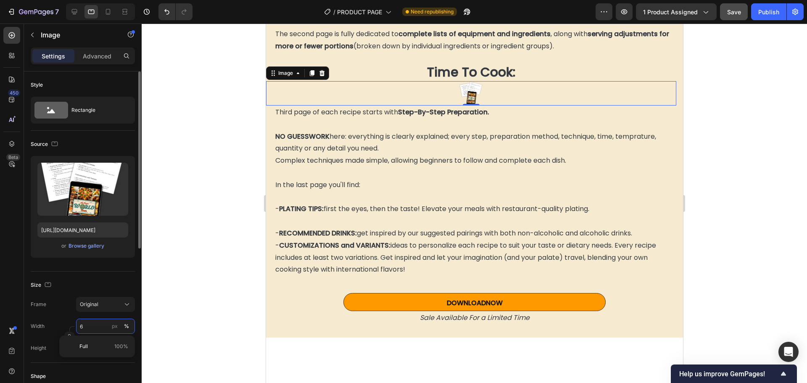
type input "60"
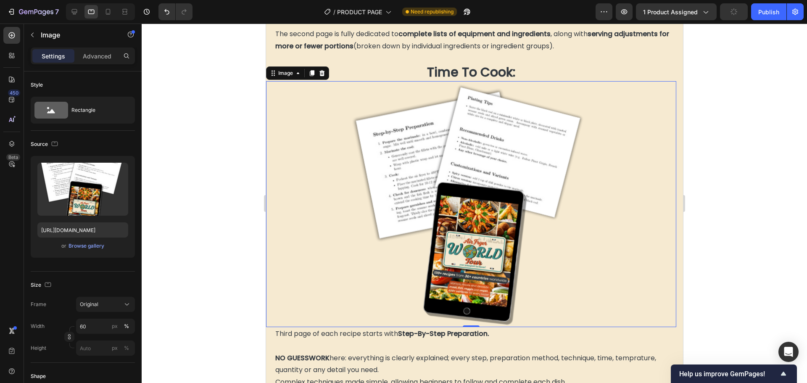
click at [213, 261] on div at bounding box center [474, 203] width 665 height 359
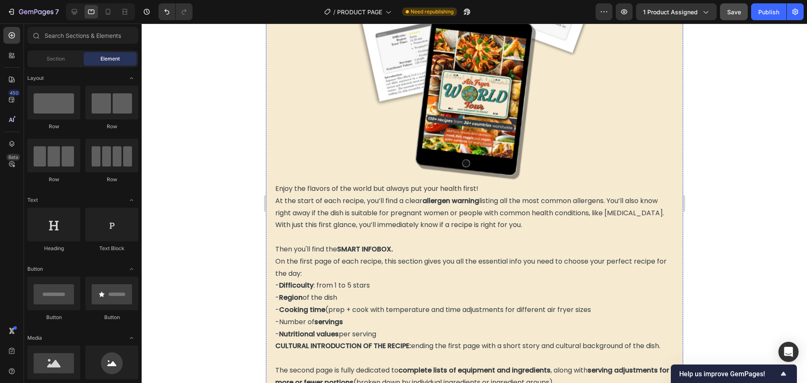
scroll to position [1327, 0]
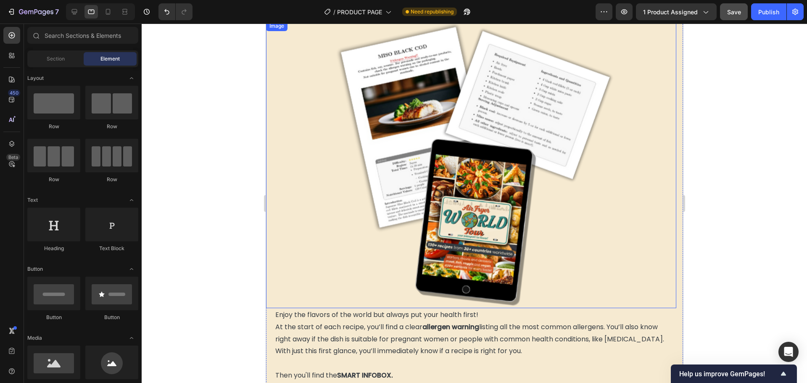
click at [458, 160] on img at bounding box center [470, 164] width 287 height 287
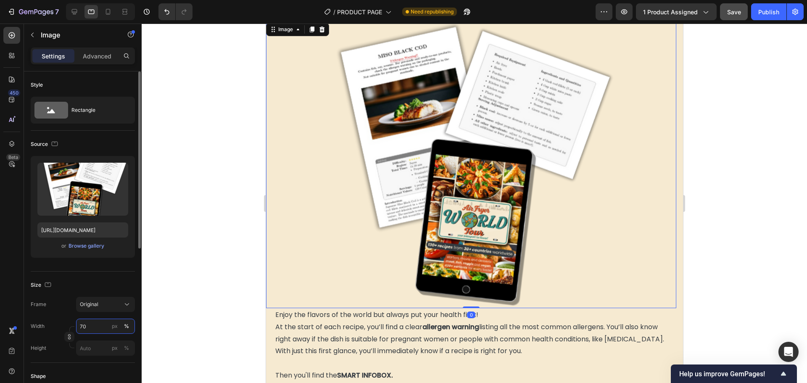
click at [88, 329] on input "70" at bounding box center [105, 325] width 59 height 15
type input "60"
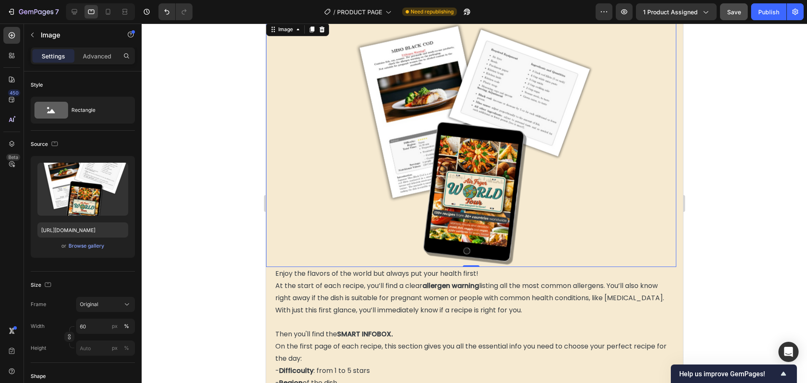
click at [207, 229] on div at bounding box center [474, 203] width 665 height 359
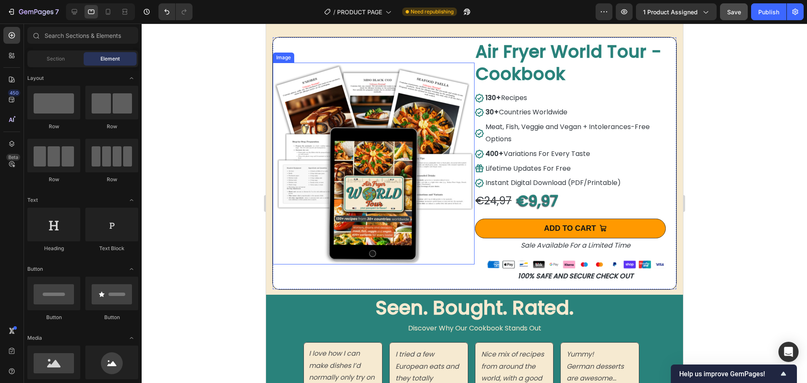
scroll to position [2587, 0]
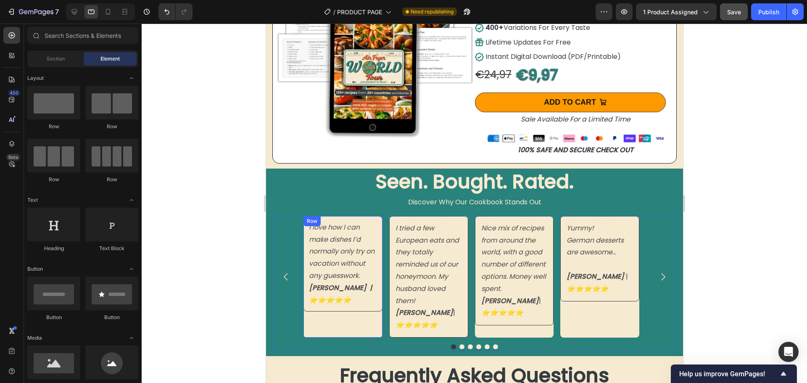
click at [349, 331] on div "I love how I can make dishes I’d normally only try on vacation without any gues…" at bounding box center [342, 276] width 79 height 121
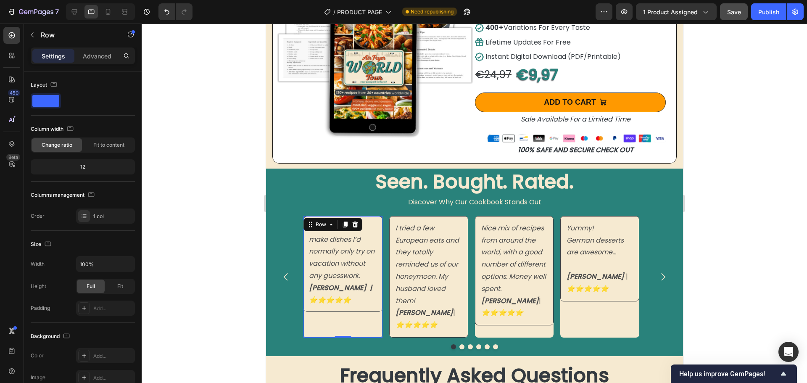
drag, startPoint x: 341, startPoint y: 335, endPoint x: 345, endPoint y: 328, distance: 8.5
click at [345, 328] on div "I love how I can make dishes I’d normally only try on vacation without any gues…" at bounding box center [342, 276] width 79 height 121
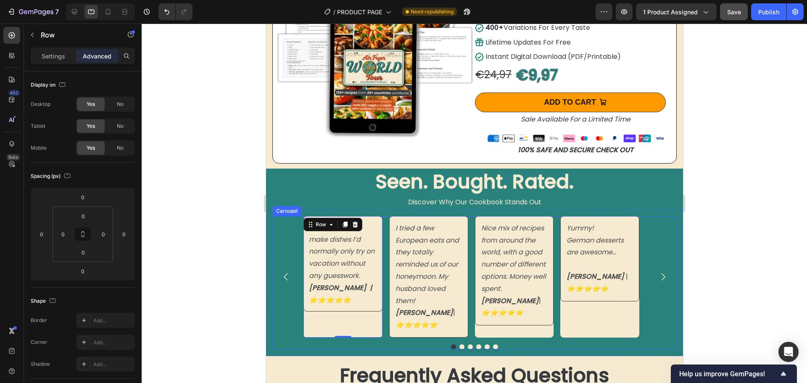
click at [596, 323] on div "Yummy! German desserts are awesome... [PERSON_NAME] | ⭐️⭐️⭐️⭐️⭐️ Text Block" at bounding box center [599, 276] width 79 height 121
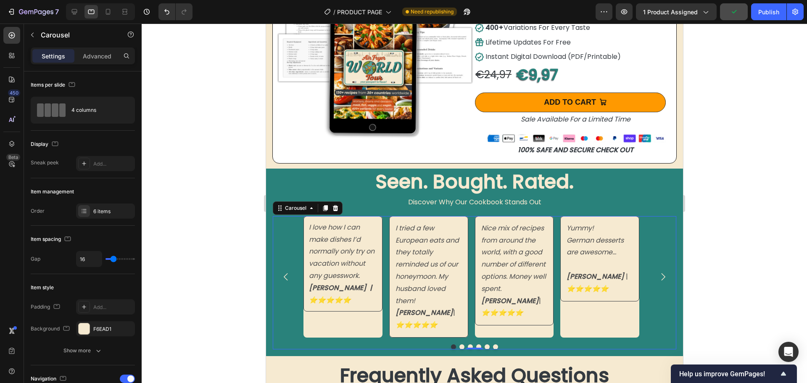
click at [648, 232] on div "I love how I can make dishes I’d normally only try on vacation without any gues…" at bounding box center [473, 276] width 403 height 121
click at [83, 113] on div "4 columns" at bounding box center [96, 109] width 51 height 19
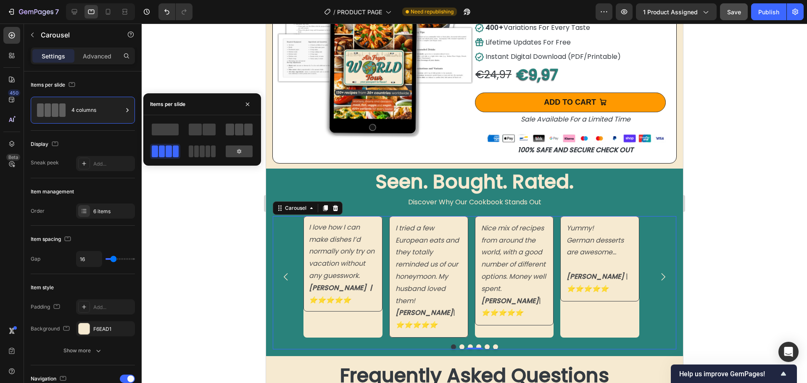
click at [236, 130] on span at bounding box center [239, 130] width 8 height 12
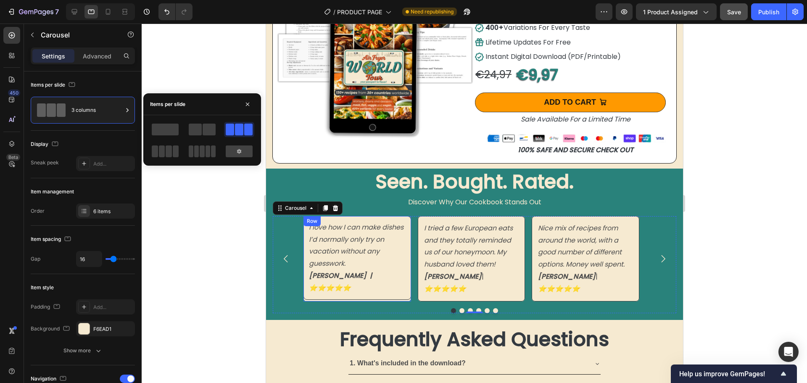
click at [339, 287] on div "I love how I can make dishes I’d normally only try on vacation without any gues…" at bounding box center [357, 258] width 108 height 85
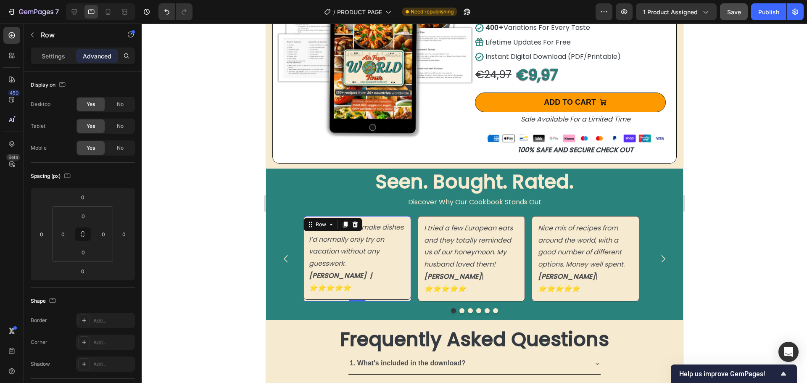
drag, startPoint x: 361, startPoint y: 288, endPoint x: 364, endPoint y: 281, distance: 7.3
click at [364, 281] on div "I love how I can make dishes I’d normally only try on vacation without any gues…" at bounding box center [357, 258] width 108 height 85
click at [657, 253] on icon "Carousel Next Arrow" at bounding box center [662, 258] width 11 height 11
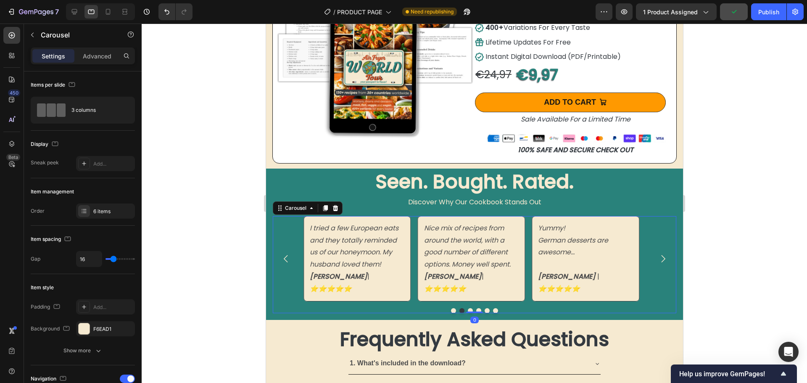
click at [657, 253] on icon "Carousel Next Arrow" at bounding box center [662, 258] width 11 height 11
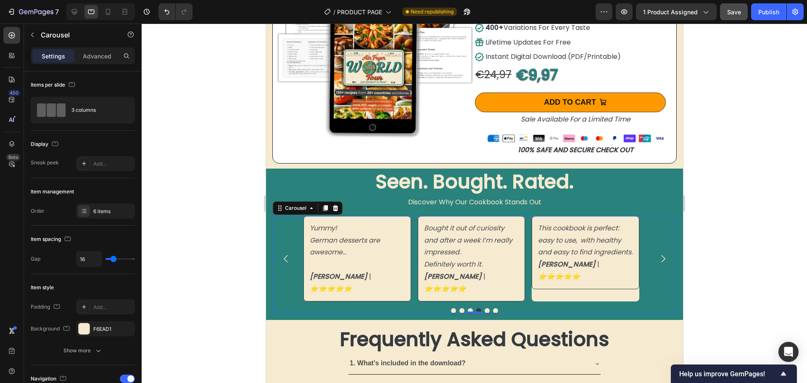
click at [657, 253] on icon "Carousel Next Arrow" at bounding box center [662, 258] width 11 height 11
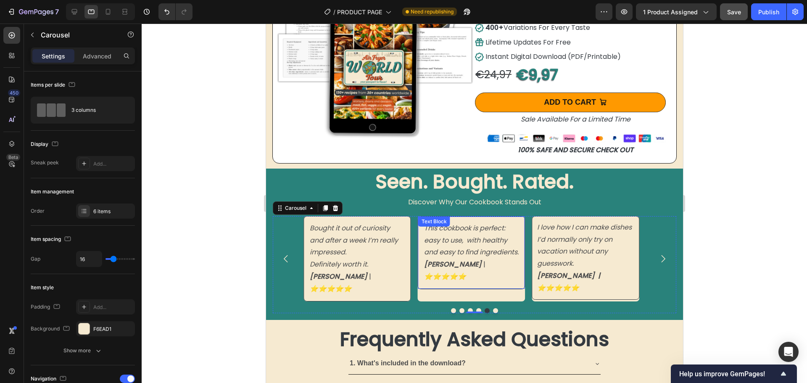
click at [500, 275] on p "This cookbook is perfect: easy to use, with healthy and easy to find ingredient…" at bounding box center [471, 252] width 95 height 61
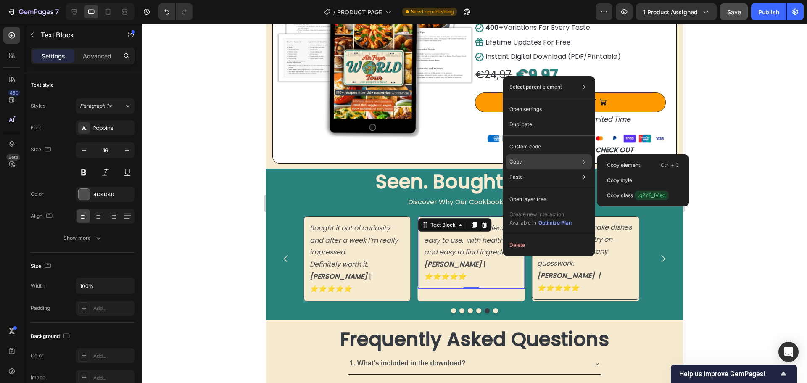
click at [537, 163] on div "Copy Copy element Ctrl + C Copy style Copy class .g2Y8_1Vlsg" at bounding box center [549, 161] width 86 height 15
click at [629, 179] on p "Copy style" at bounding box center [619, 180] width 25 height 8
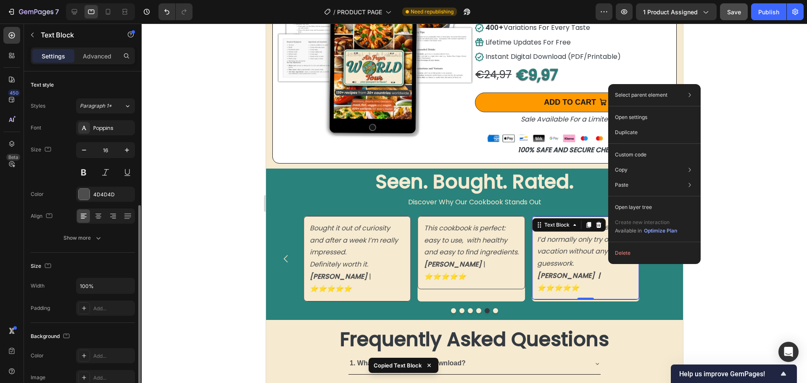
scroll to position [80, 0]
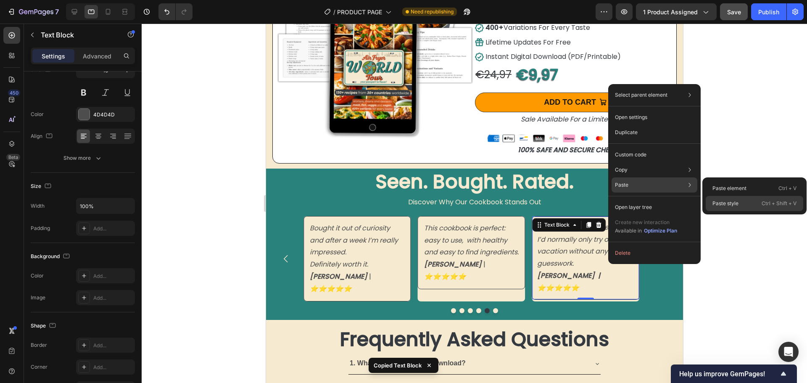
click at [719, 203] on p "Paste style" at bounding box center [725, 204] width 26 height 8
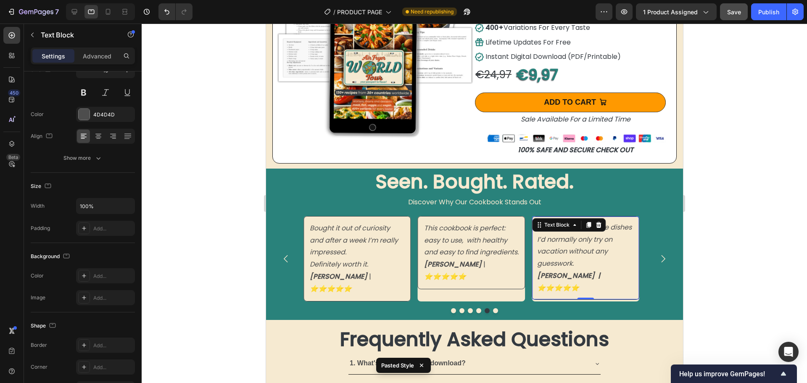
drag, startPoint x: 584, startPoint y: 286, endPoint x: 584, endPoint y: 274, distance: 11.8
click at [584, 274] on div "I love how I can make dishes I’d normally only try on vacation without any gues…" at bounding box center [585, 258] width 108 height 84
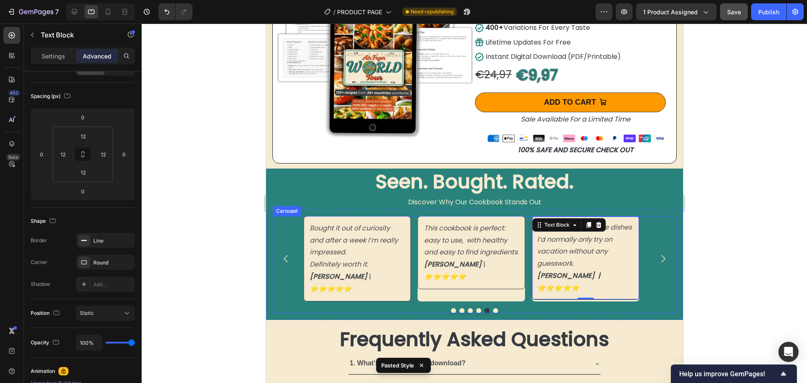
click at [585, 295] on div "I love how I can make dishes I’d normally only try on vacation without any gues…" at bounding box center [473, 264] width 403 height 97
click at [595, 277] on strong "[PERSON_NAME] | ⭐️⭐️⭐️⭐️⭐️" at bounding box center [568, 282] width 63 height 22
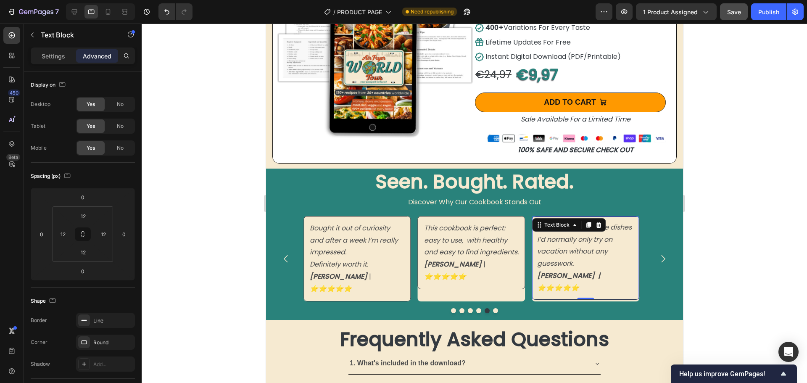
click at [542, 286] on div "I love how I can make dishes I’d normally only try on vacation without any gues…" at bounding box center [585, 258] width 108 height 84
click at [84, 255] on input "12" at bounding box center [83, 252] width 17 height 13
click at [577, 291] on div "I love how I can make dishes I’d normally only try on vacation without any gues…" at bounding box center [473, 264] width 403 height 97
click at [84, 254] on input "0" at bounding box center [83, 252] width 17 height 13
type input "0"
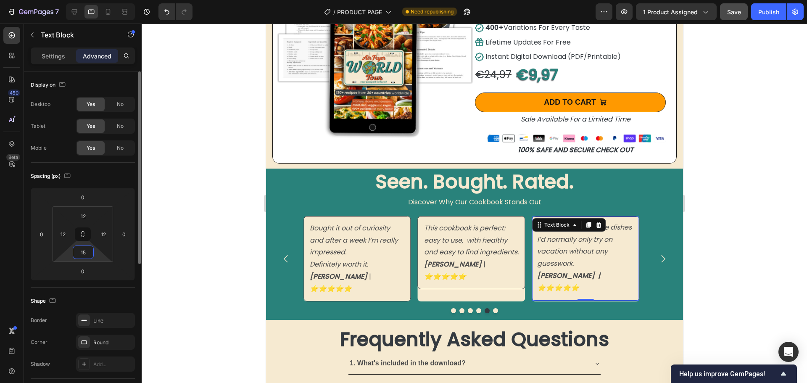
type input "1"
type input "16"
click at [631, 301] on div "I love how I can make dishes I’d normally only try on vacation without any gues…" at bounding box center [474, 264] width 417 height 110
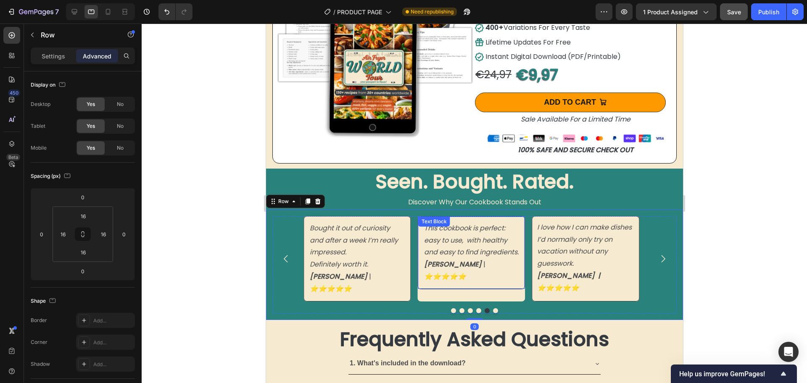
click at [506, 284] on div "This cookbook is perfect: easy to use, with healthy and easy to find ingredient…" at bounding box center [471, 252] width 108 height 73
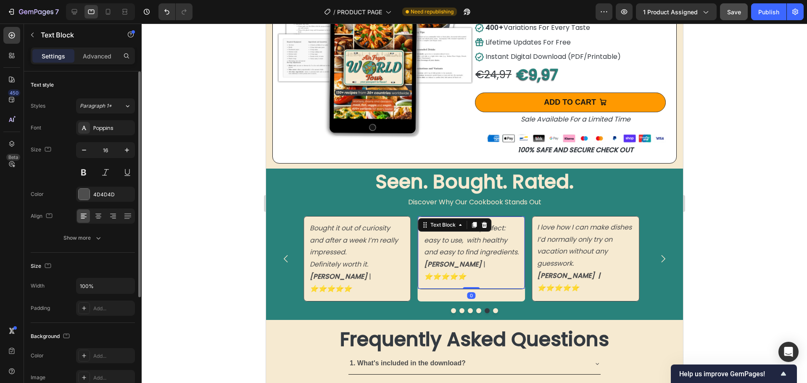
click at [102, 55] on p "Advanced" at bounding box center [97, 56] width 29 height 9
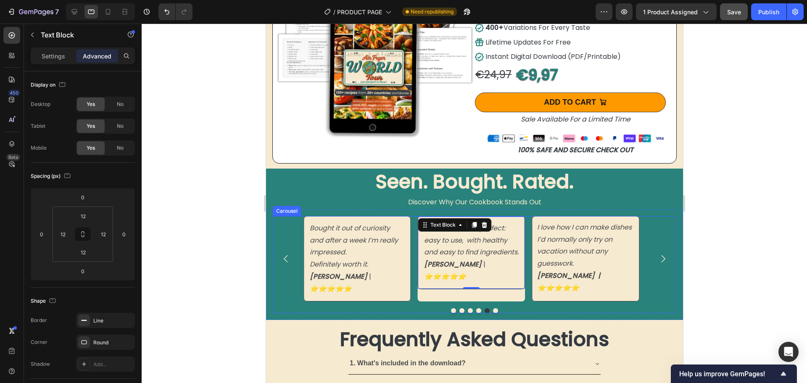
click at [652, 287] on div "I love how I can make dishes I’d normally only try on vacation without any gues…" at bounding box center [473, 258] width 403 height 85
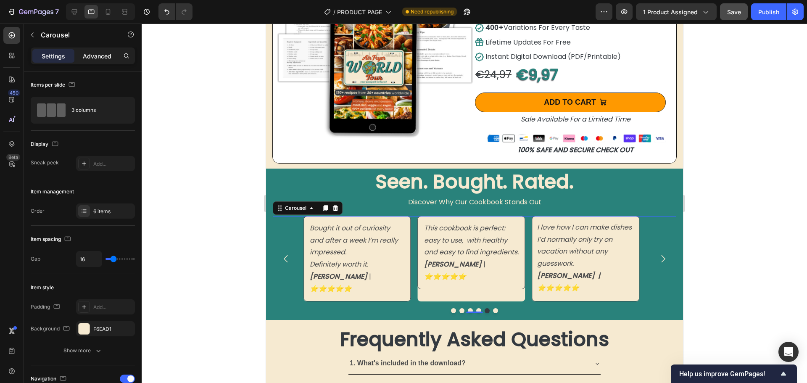
click at [87, 59] on p "Advanced" at bounding box center [97, 56] width 29 height 9
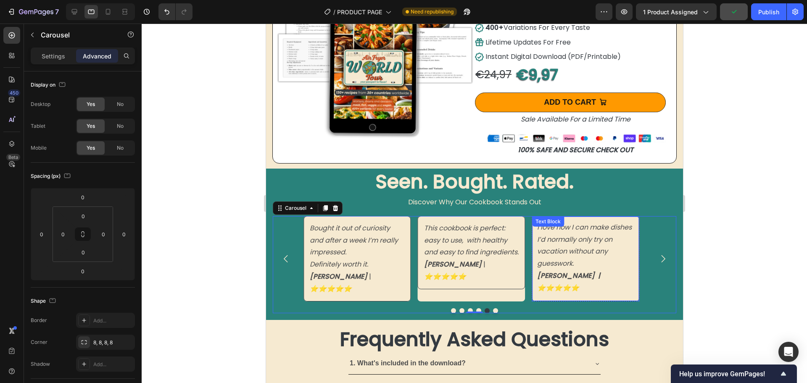
click at [571, 281] on p "[PERSON_NAME] | ⭐️⭐️⭐️⭐️⭐️" at bounding box center [585, 282] width 97 height 24
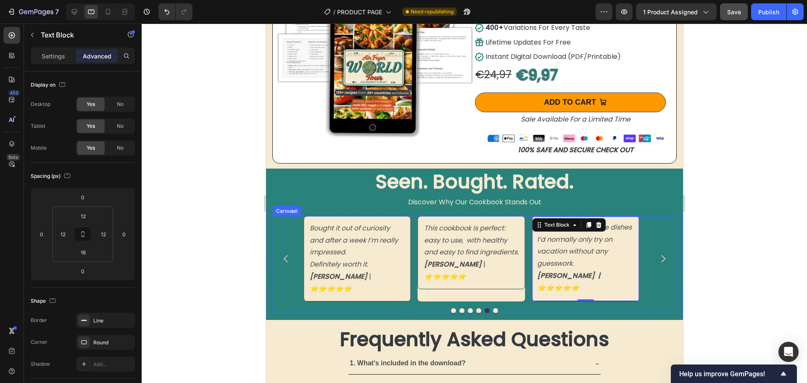
click at [657, 253] on icon "Carousel Next Arrow" at bounding box center [662, 258] width 11 height 11
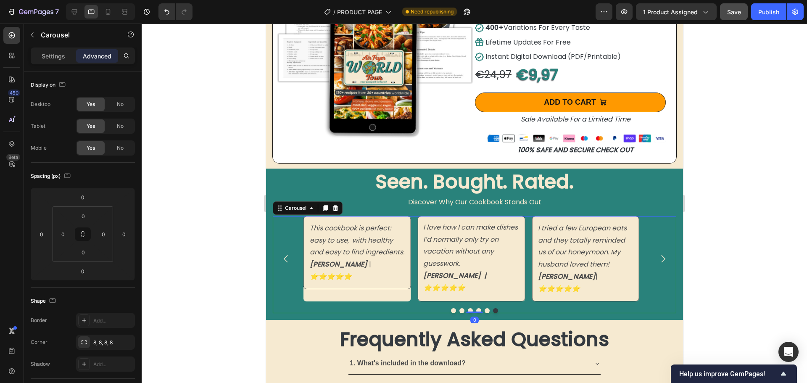
click at [657, 253] on icon "Carousel Next Arrow" at bounding box center [662, 258] width 11 height 11
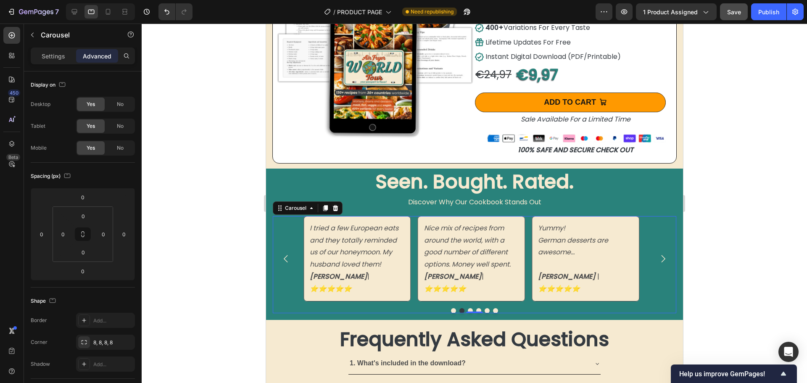
click at [657, 253] on icon "Carousel Next Arrow" at bounding box center [662, 258] width 11 height 11
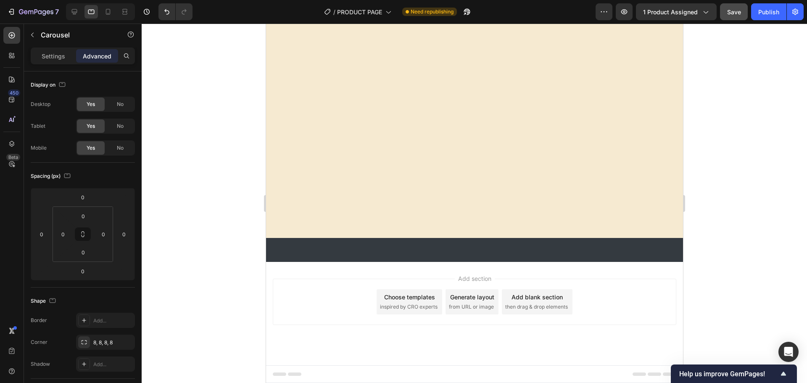
scroll to position [1828, 0]
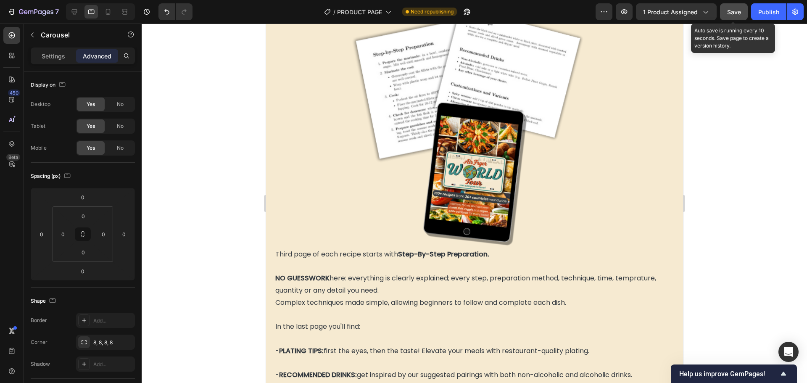
click at [733, 13] on span "Save" at bounding box center [734, 11] width 14 height 7
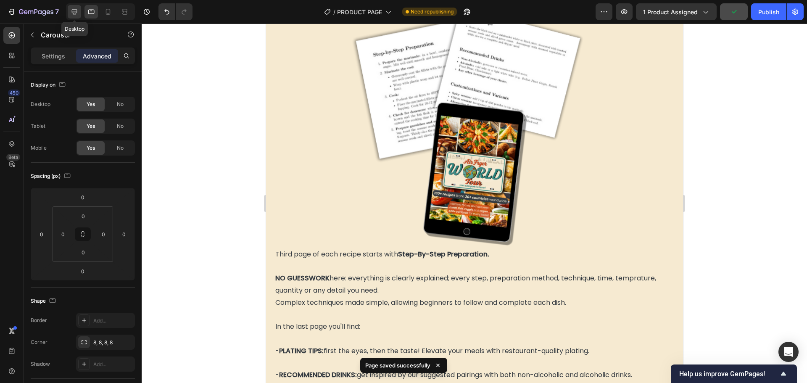
click at [73, 11] on icon at bounding box center [74, 12] width 8 height 8
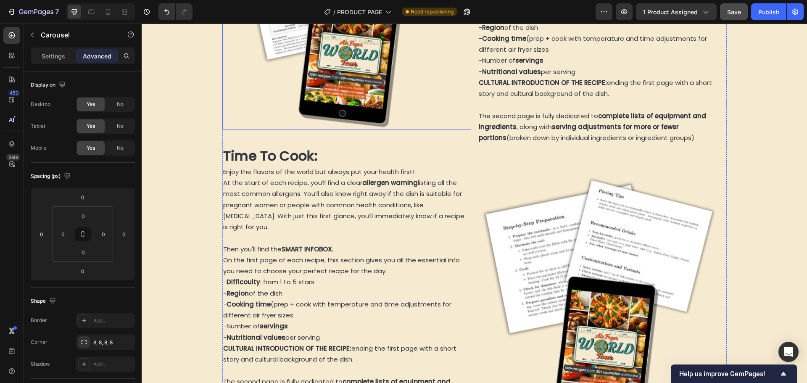
scroll to position [1323, 0]
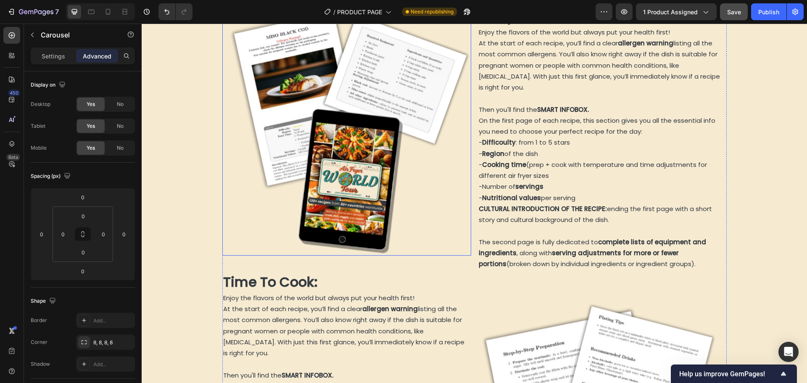
click at [353, 145] on img at bounding box center [346, 131] width 249 height 249
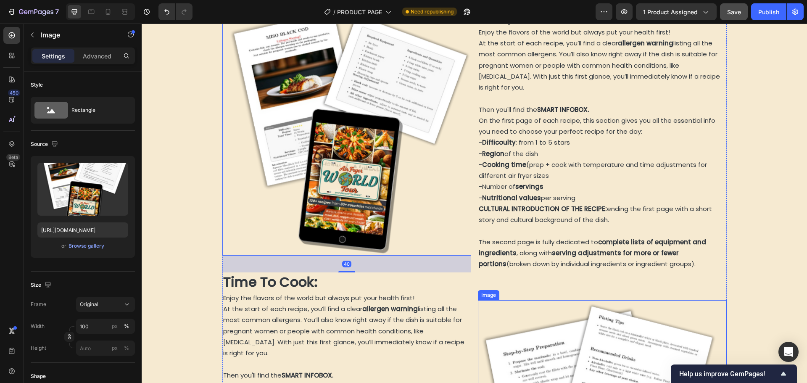
drag, startPoint x: 616, startPoint y: 345, endPoint x: 612, endPoint y: 341, distance: 5.7
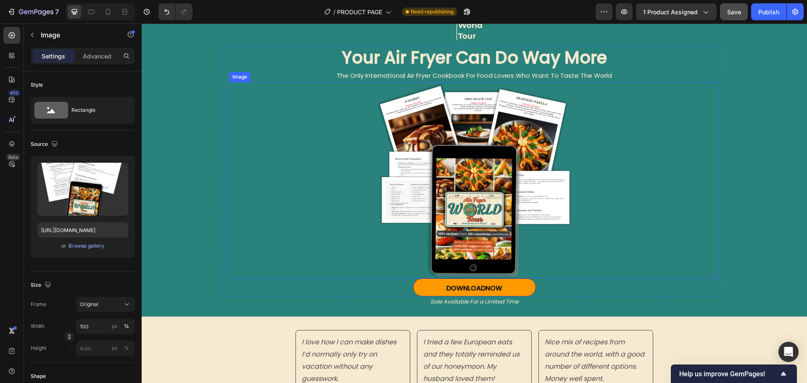
scroll to position [0, 0]
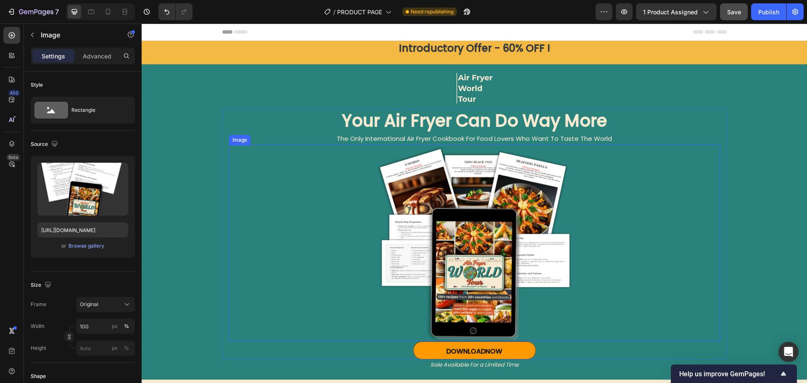
click at [505, 233] on img at bounding box center [474, 243] width 196 height 196
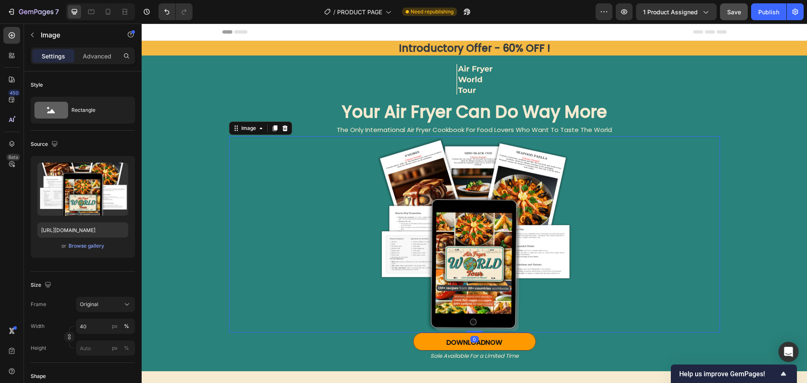
click at [468, 234] on img at bounding box center [474, 234] width 196 height 196
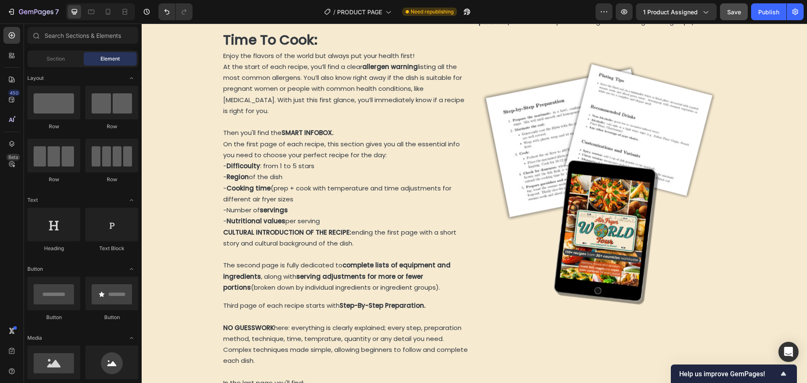
scroll to position [1390, 0]
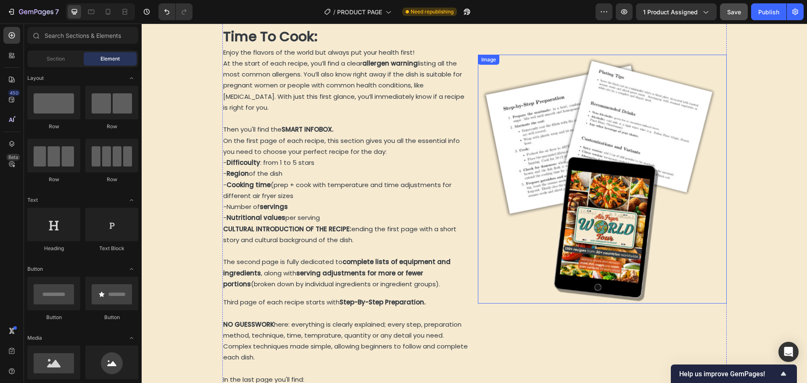
click at [624, 185] on img at bounding box center [602, 179] width 249 height 249
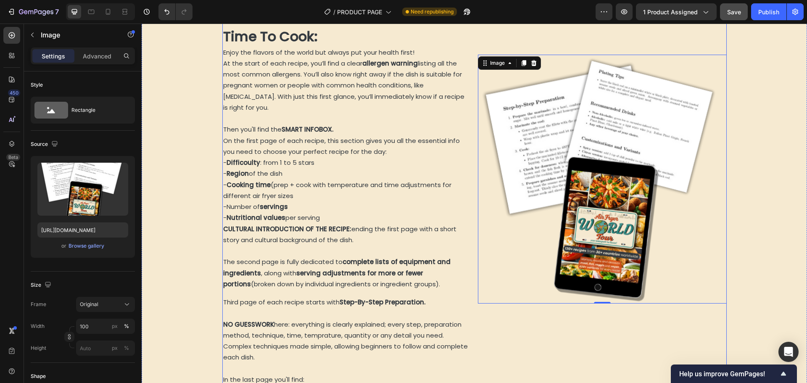
click at [550, 318] on div "Recipe Essentials: Heading Enjoy the flavors of the world but always put your h…" at bounding box center [602, 131] width 249 height 740
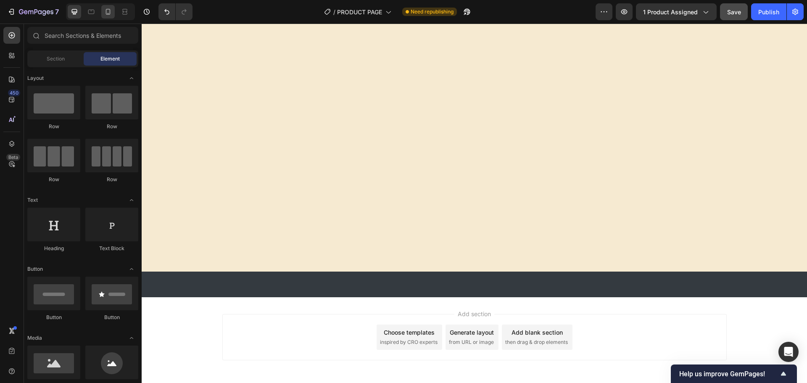
scroll to position [0, 0]
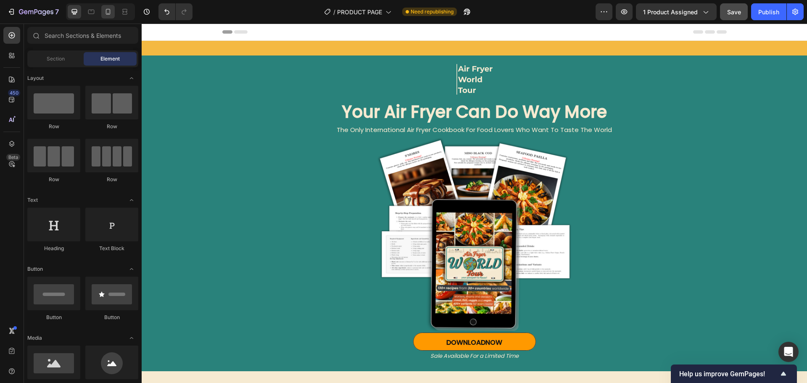
click at [105, 11] on icon at bounding box center [108, 12] width 8 height 8
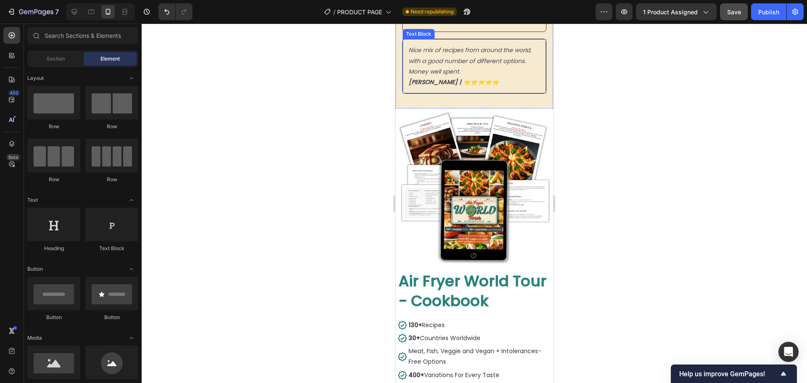
scroll to position [462, 0]
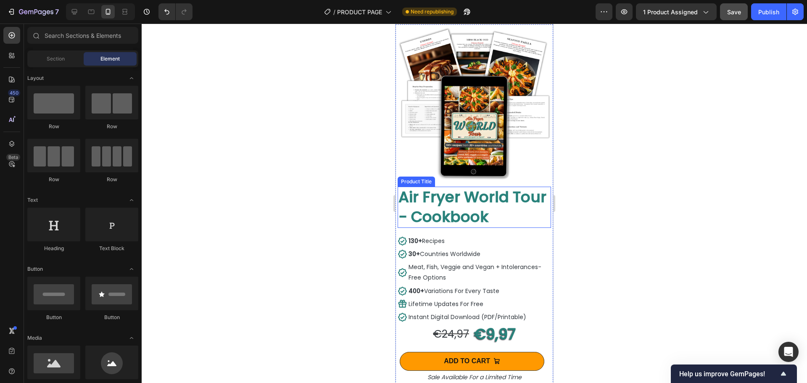
click at [402, 218] on h2 "Air Fryer World Tour - Cookbook" at bounding box center [473, 207] width 153 height 41
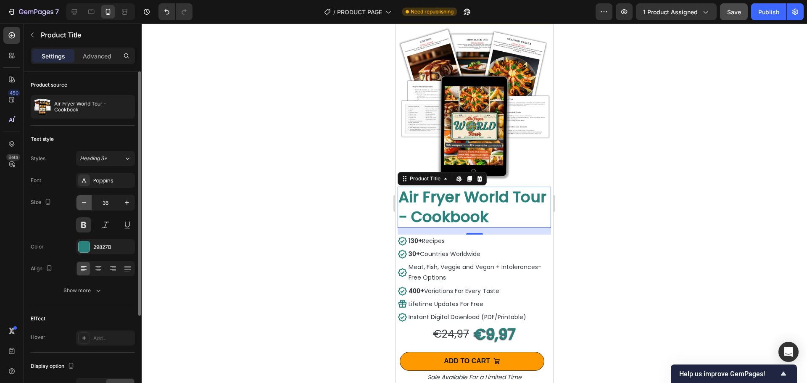
click at [81, 201] on icon "button" at bounding box center [84, 202] width 8 height 8
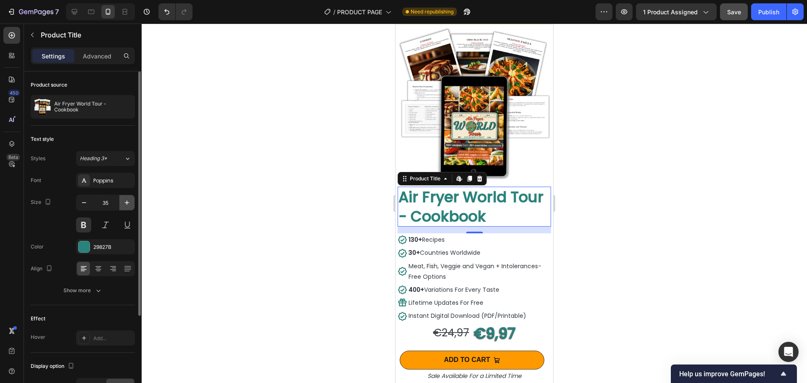
click at [125, 203] on icon "button" at bounding box center [127, 202] width 8 height 8
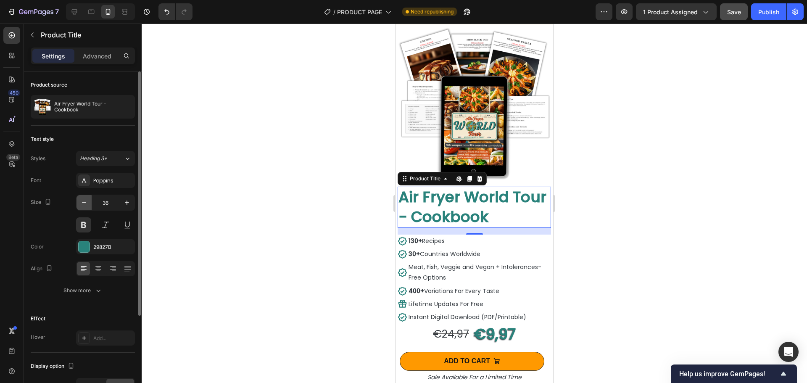
click at [84, 205] on icon "button" at bounding box center [84, 202] width 8 height 8
type input "35"
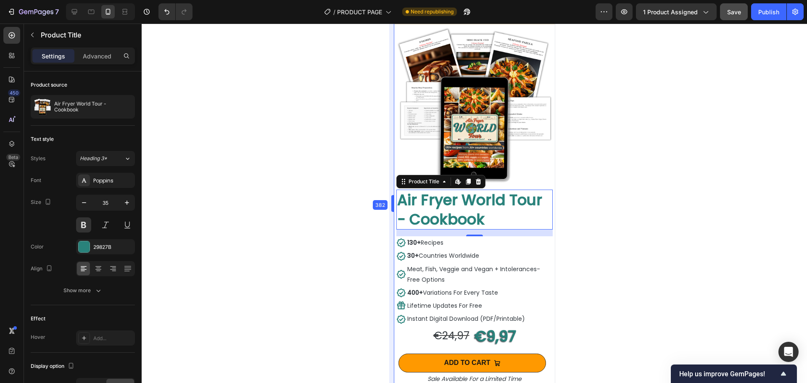
scroll to position [451, 0]
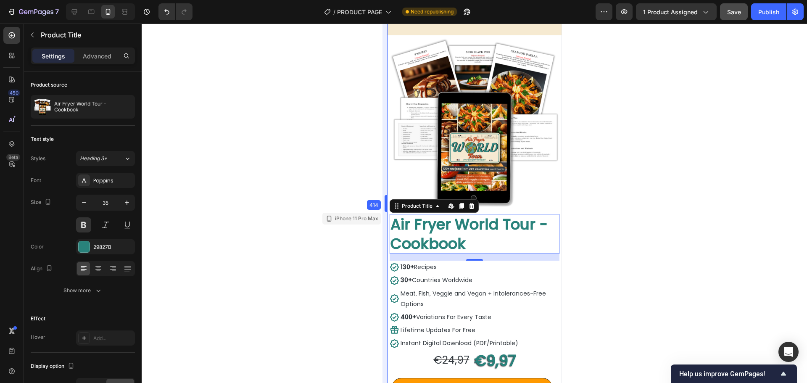
drag, startPoint x: 393, startPoint y: 206, endPoint x: 374, endPoint y: 209, distance: 19.9
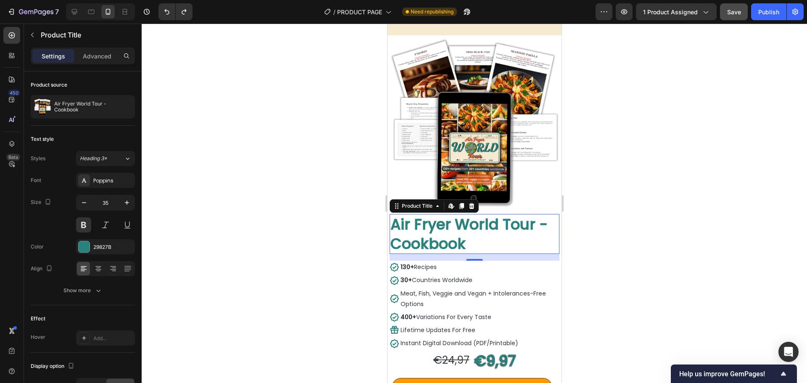
type input "36"
click at [387, 205] on div "Image Air Fryer World Tour - Cookbook Product Title Edit content in Shopify 16 …" at bounding box center [474, 239] width 174 height 408
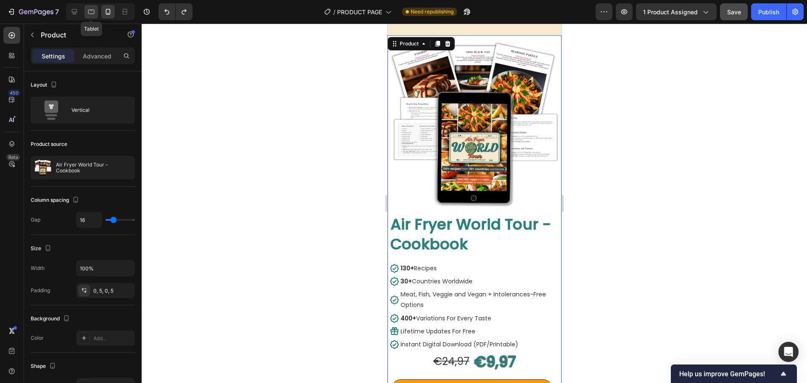
click at [92, 14] on icon at bounding box center [91, 12] width 8 height 8
type input "0"
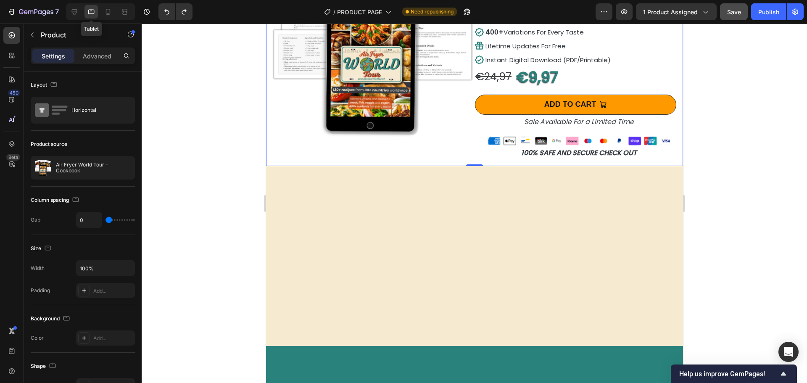
click at [106, 11] on icon at bounding box center [108, 12] width 5 height 6
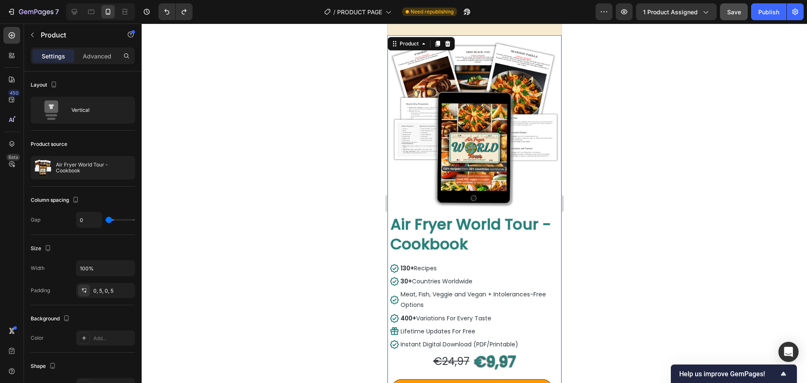
type input "16"
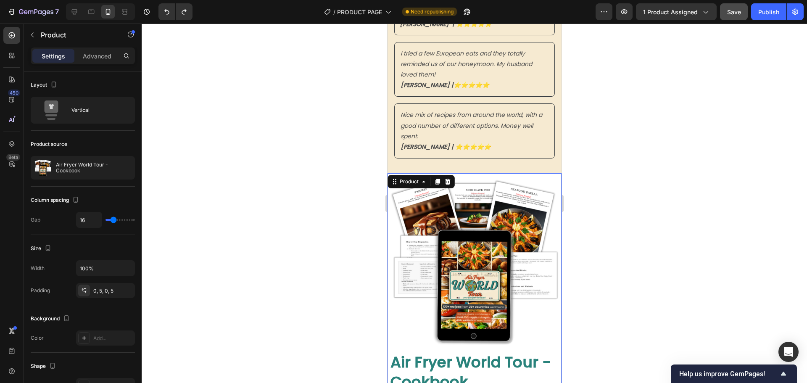
scroll to position [434, 0]
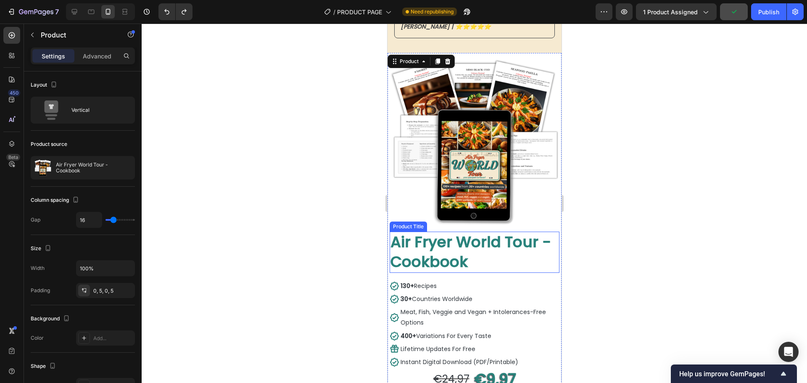
click at [431, 237] on h2 "Air Fryer World Tour - Cookbook" at bounding box center [474, 252] width 170 height 41
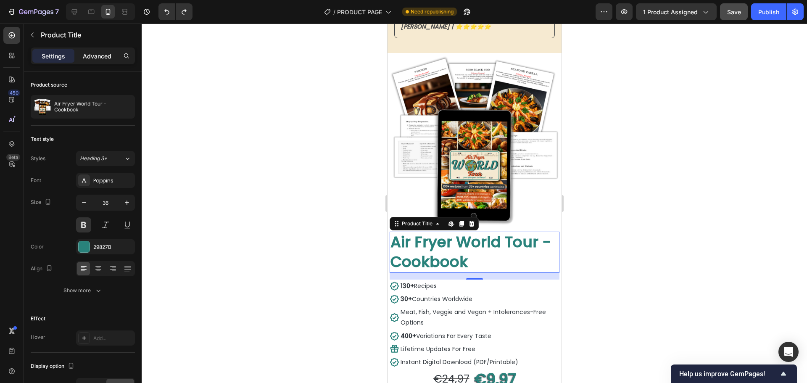
click at [92, 58] on p "Advanced" at bounding box center [97, 56] width 29 height 9
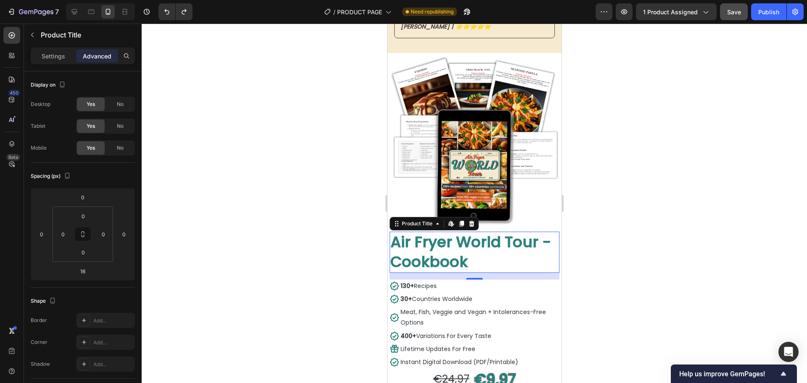
click at [424, 238] on h2 "Air Fryer World Tour - Cookbook" at bounding box center [474, 252] width 170 height 41
click at [48, 57] on p "Settings" at bounding box center [54, 56] width 24 height 9
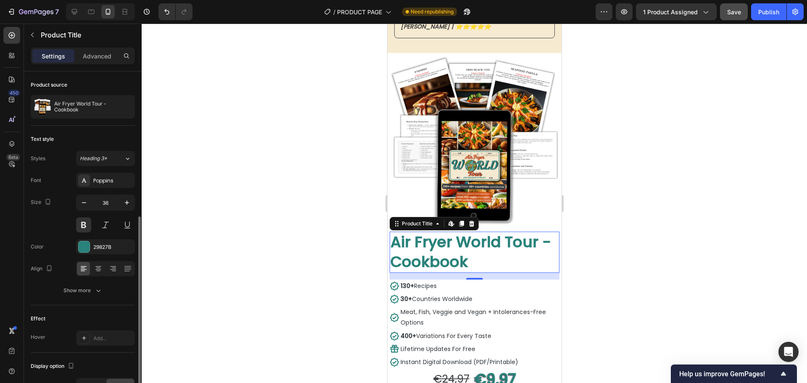
scroll to position [84, 0]
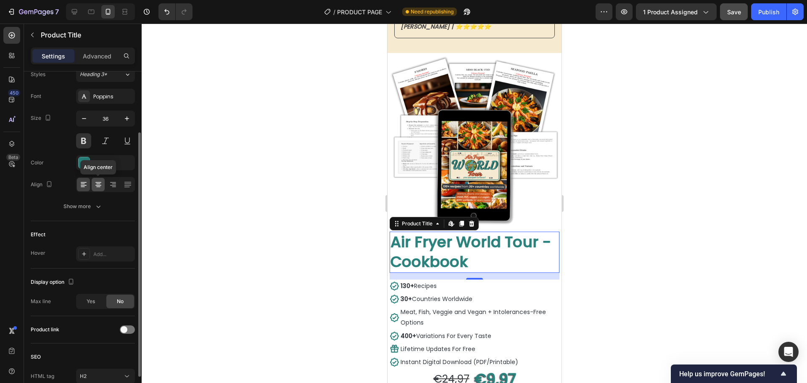
click at [100, 187] on icon at bounding box center [98, 184] width 8 height 8
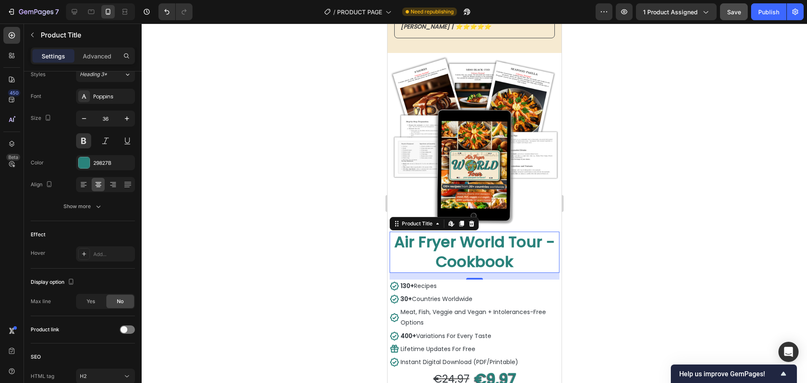
click at [544, 236] on h2 "Air Fryer World Tour - Cookbook" at bounding box center [474, 252] width 170 height 41
click at [547, 237] on h2 "Air Fryer World Tour - Cookbook" at bounding box center [474, 252] width 170 height 41
click at [323, 250] on div at bounding box center [474, 203] width 665 height 359
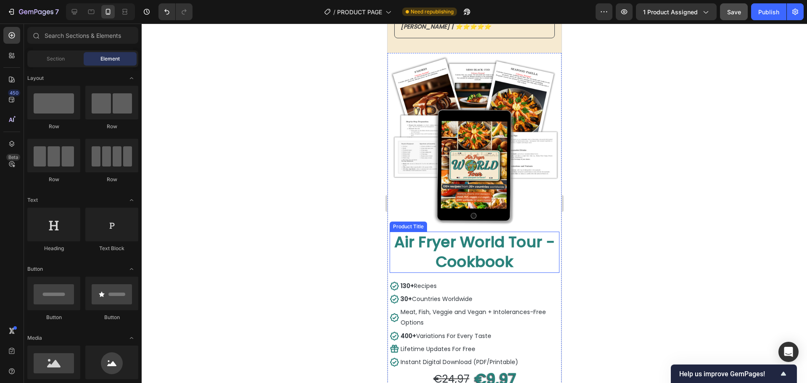
click at [468, 240] on h2 "Air Fryer World Tour - Cookbook" at bounding box center [474, 252] width 170 height 41
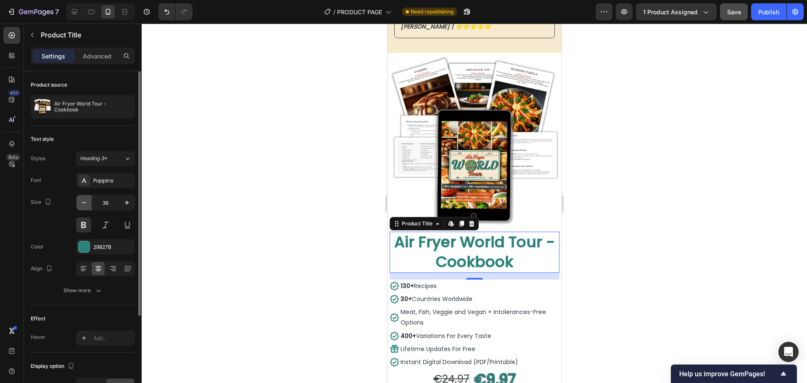
click at [84, 203] on icon "button" at bounding box center [84, 202] width 4 height 1
type input "35"
drag, startPoint x: 363, startPoint y: 251, endPoint x: 350, endPoint y: 249, distance: 12.4
click at [362, 251] on div at bounding box center [474, 203] width 665 height 359
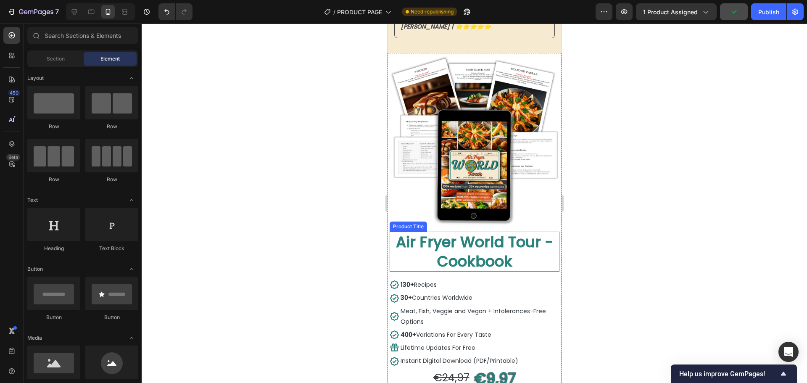
click at [444, 242] on h2 "Air Fryer World Tour - Cookbook" at bounding box center [474, 252] width 170 height 40
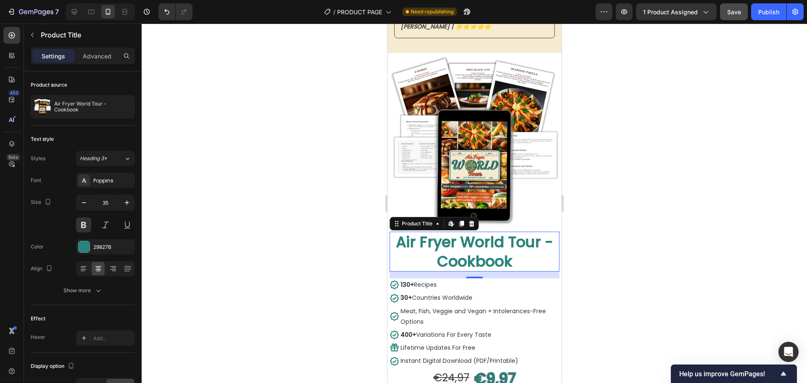
click at [392, 252] on h2 "Air Fryer World Tour - Cookbook" at bounding box center [474, 252] width 170 height 40
click at [389, 280] on icon at bounding box center [394, 285] width 10 height 10
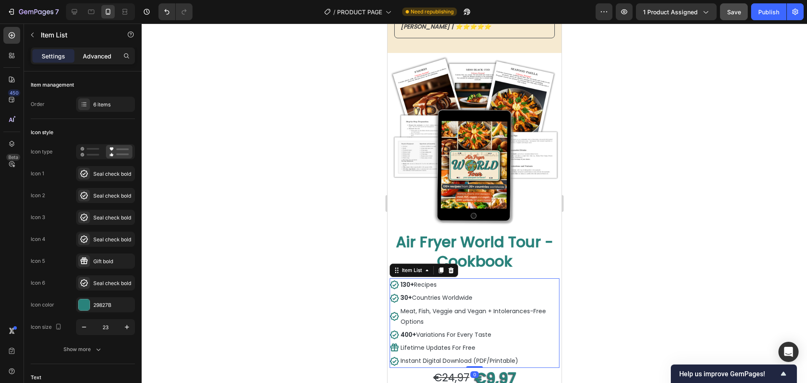
click at [90, 57] on p "Advanced" at bounding box center [97, 56] width 29 height 9
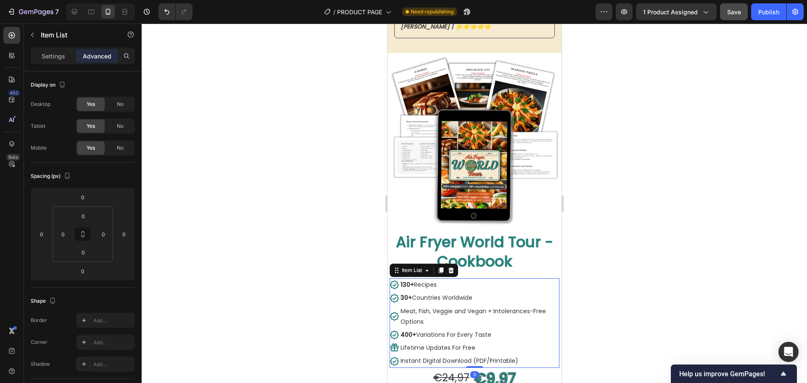
type input "100%"
click at [68, 234] on input "0" at bounding box center [63, 234] width 13 height 13
type input "5"
click at [101, 235] on input "0" at bounding box center [103, 234] width 13 height 13
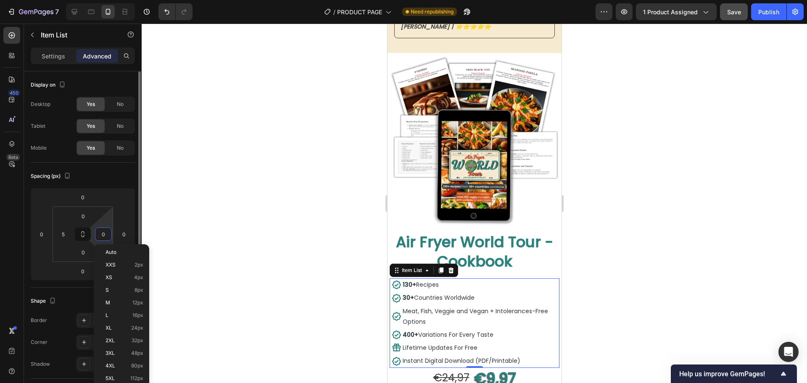
click at [104, 234] on input "0" at bounding box center [103, 234] width 13 height 13
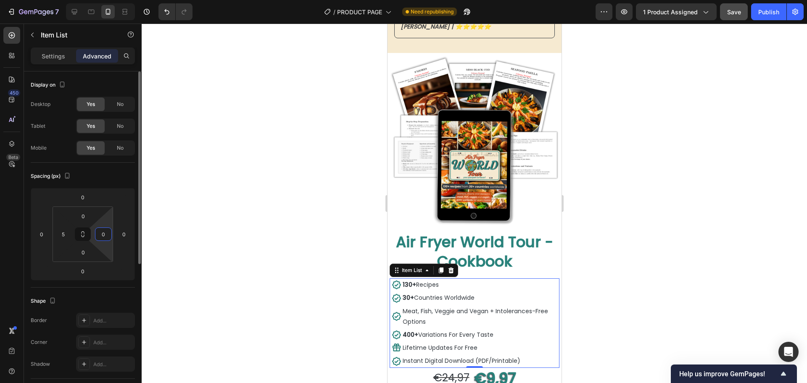
click at [104, 234] on input "0" at bounding box center [103, 234] width 13 height 13
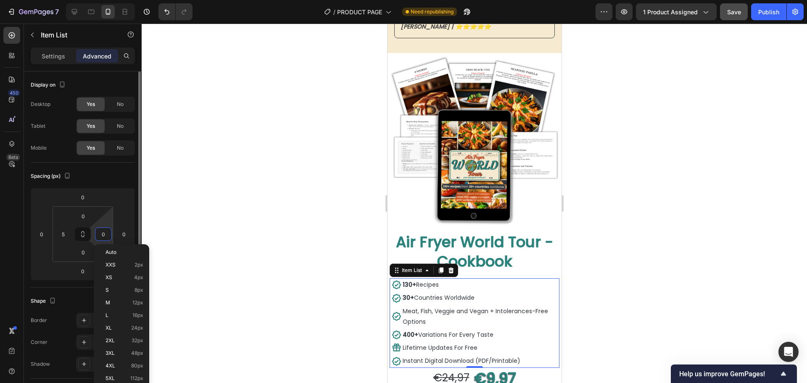
type input "5"
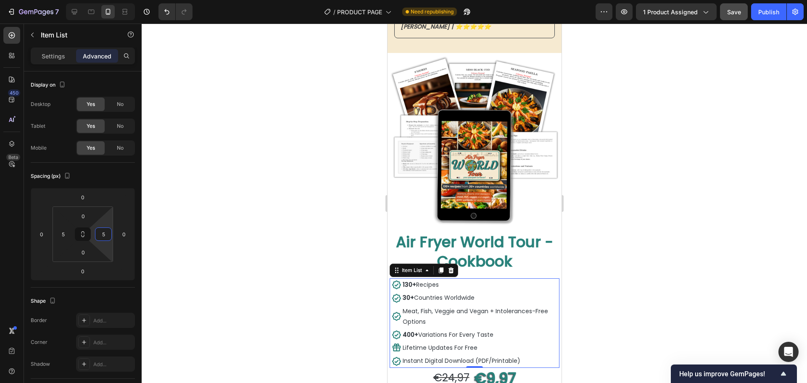
click at [249, 276] on div at bounding box center [474, 203] width 665 height 359
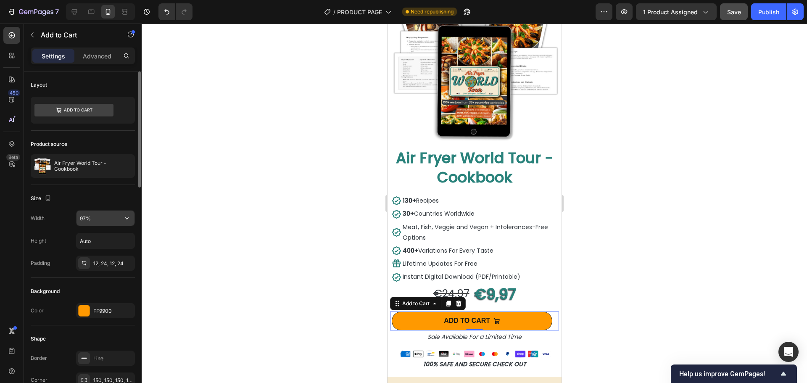
click at [84, 219] on input "97%" at bounding box center [105, 217] width 58 height 15
click at [82, 218] on input "95%" at bounding box center [105, 217] width 58 height 15
click at [81, 218] on input "95%" at bounding box center [105, 217] width 58 height 15
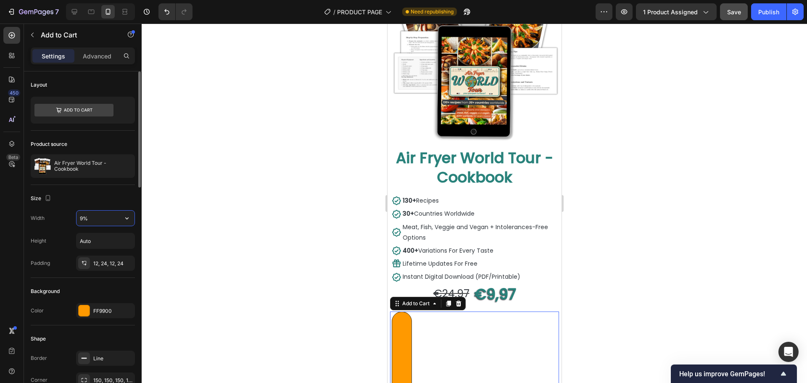
type input "93%"
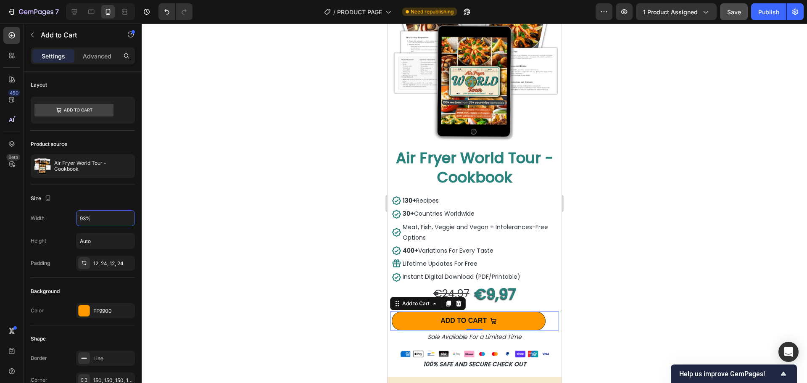
click at [216, 262] on div at bounding box center [474, 203] width 665 height 359
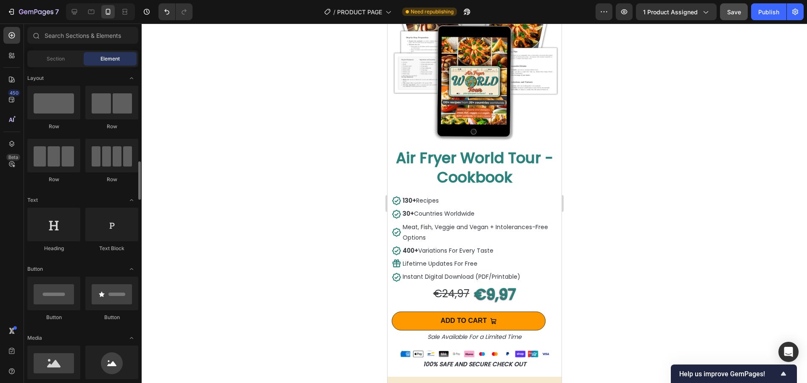
scroll to position [84, 0]
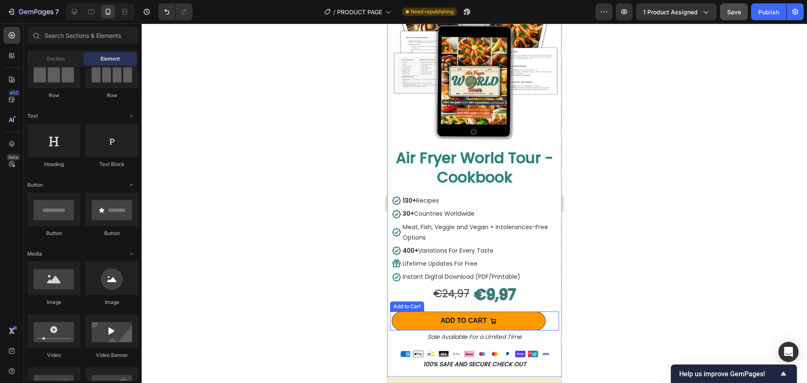
click at [414, 316] on button "ADD TO CART" at bounding box center [468, 320] width 154 height 19
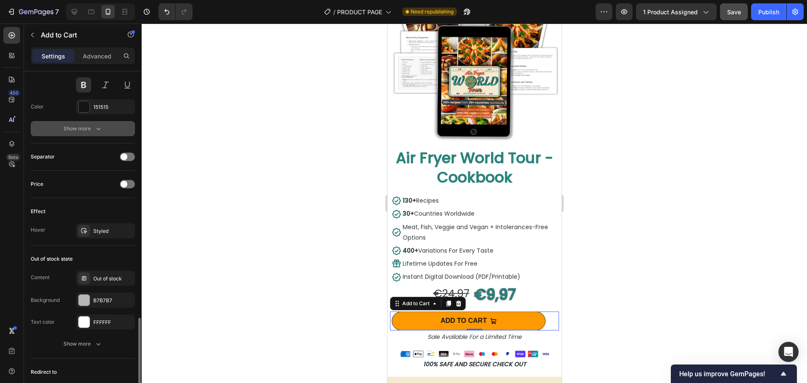
scroll to position [631, 0]
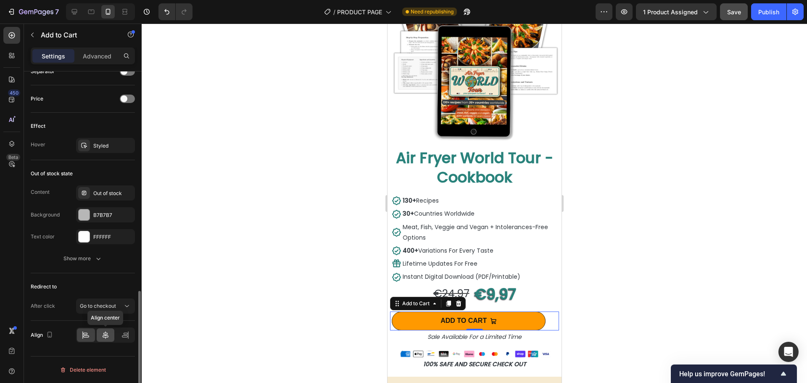
click at [107, 334] on icon at bounding box center [106, 335] width 6 height 8
click at [195, 273] on div at bounding box center [474, 203] width 665 height 359
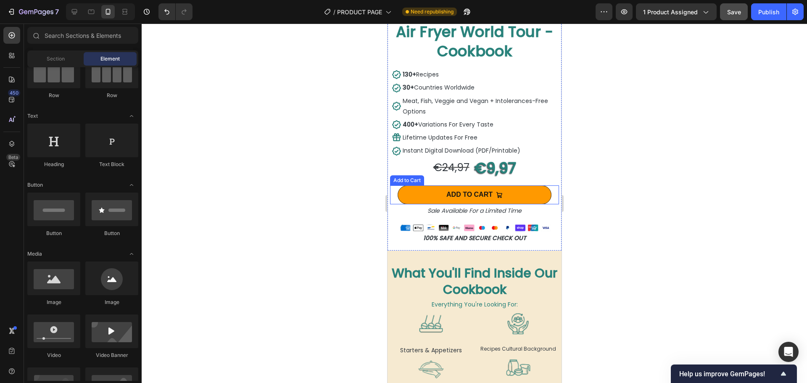
scroll to position [770, 0]
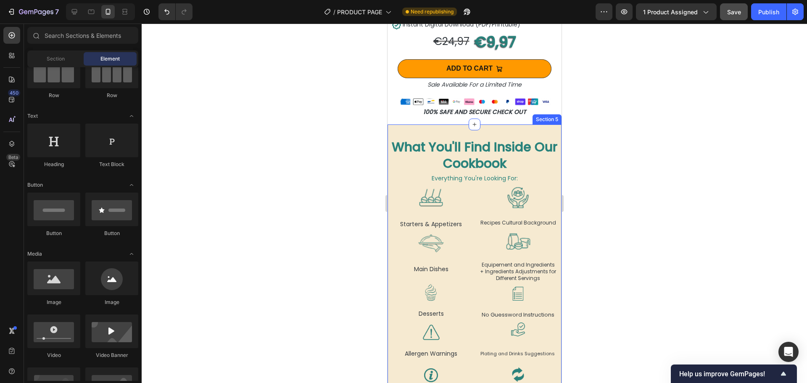
click at [550, 125] on div "What You'll Find Inside Our Cookbook Heading Everything You're Looking For: Tex…" at bounding box center [474, 275] width 174 height 303
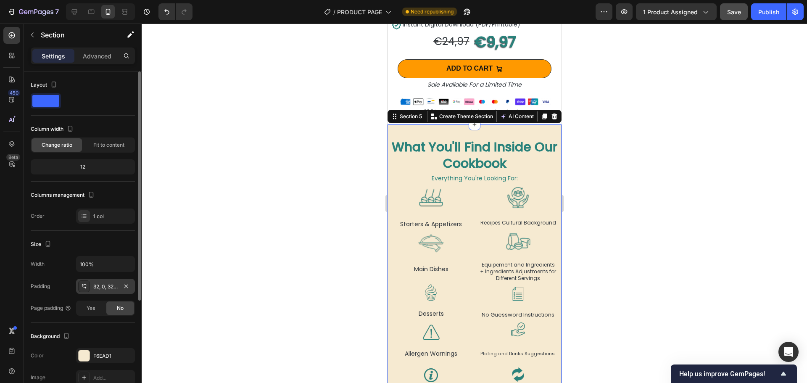
click at [105, 286] on div "32, 0, 32, 0" at bounding box center [105, 287] width 24 height 8
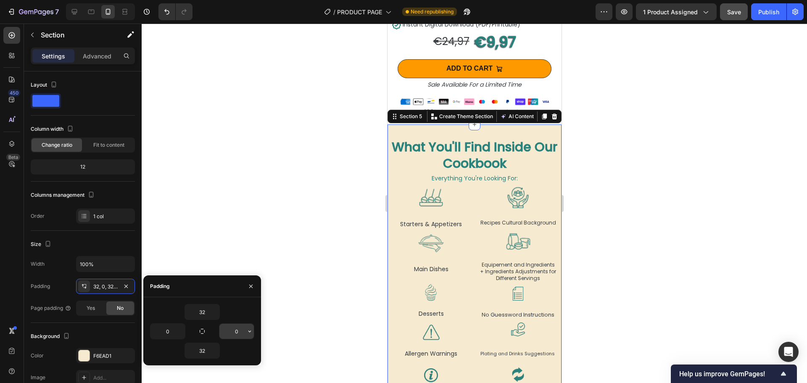
click at [237, 331] on input "0" at bounding box center [236, 331] width 34 height 15
drag, startPoint x: 237, startPoint y: 331, endPoint x: 237, endPoint y: 335, distance: 4.2
click at [237, 331] on input "0" at bounding box center [236, 331] width 34 height 15
type input "5"
type input "10"
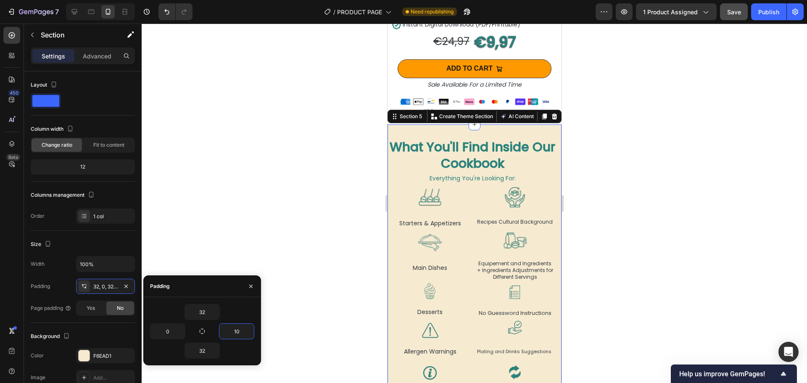
click at [288, 183] on div at bounding box center [474, 203] width 665 height 359
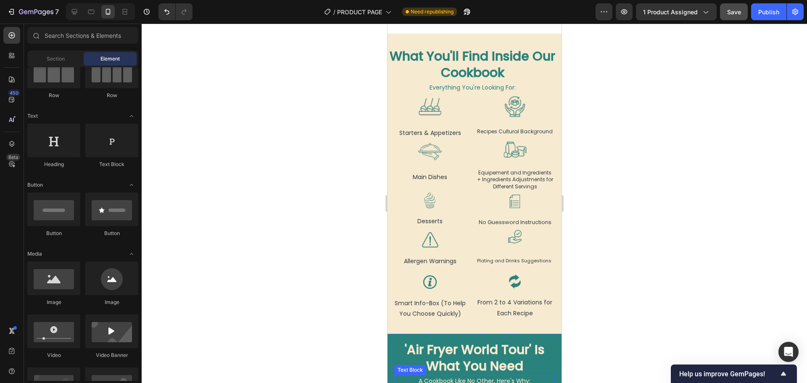
scroll to position [980, 0]
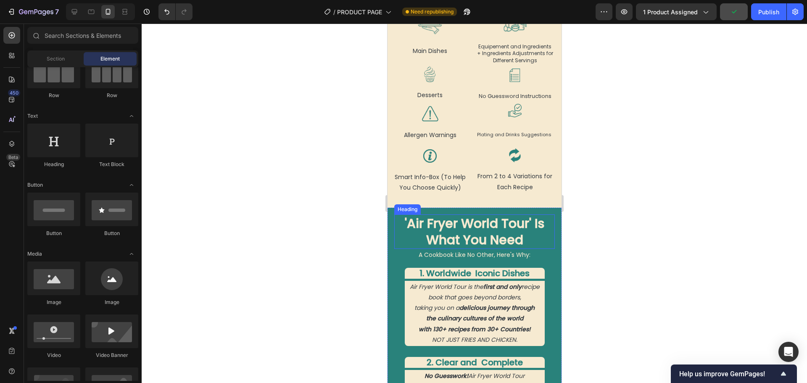
click at [485, 225] on h2 "'Air Fryer World Tour' Is What You Need" at bounding box center [474, 231] width 160 height 34
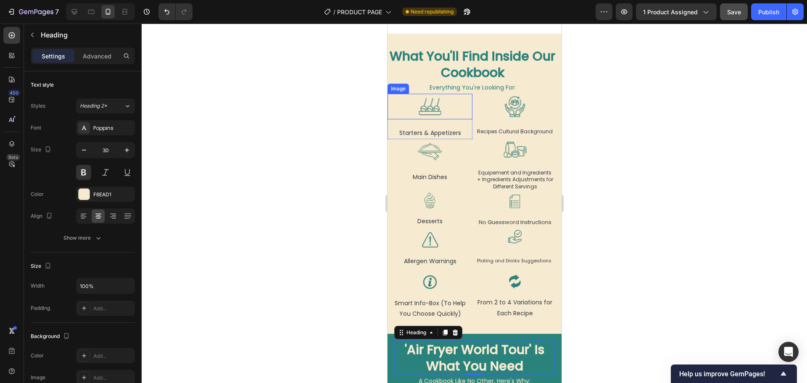
scroll to position [896, 0]
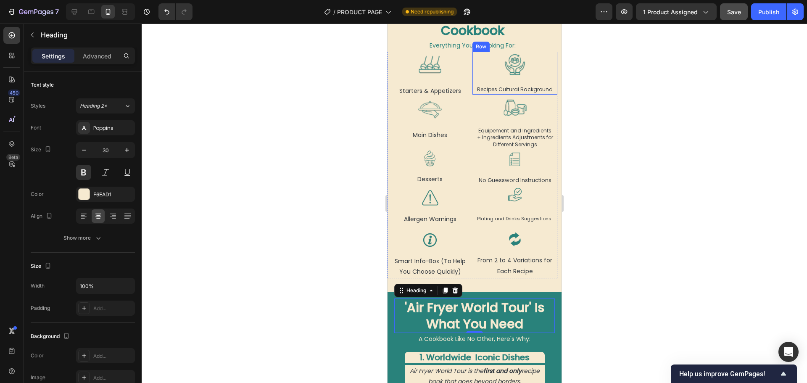
click at [504, 80] on div "Image Recipes Cultural Background Text Block Row" at bounding box center [514, 73] width 85 height 43
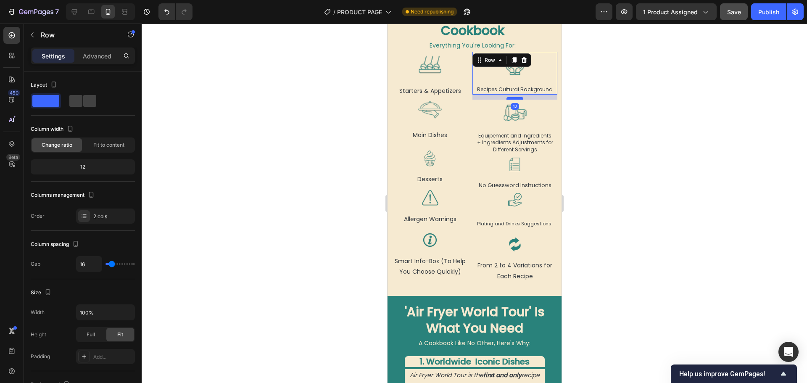
drag, startPoint x: 510, startPoint y: 93, endPoint x: 510, endPoint y: 98, distance: 5.1
click at [510, 98] on div at bounding box center [514, 98] width 17 height 3
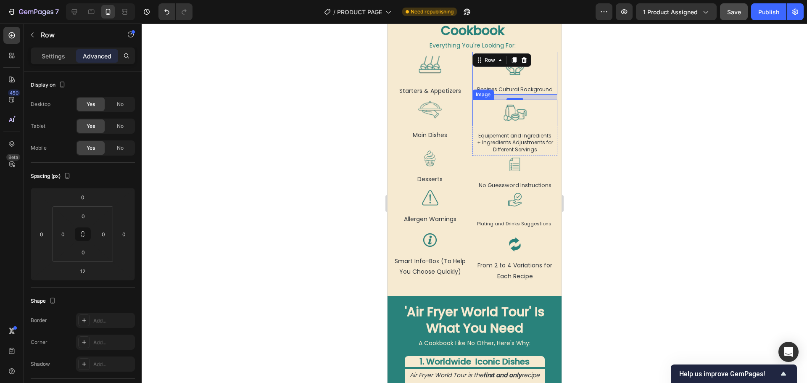
click at [505, 117] on img at bounding box center [515, 113] width 26 height 26
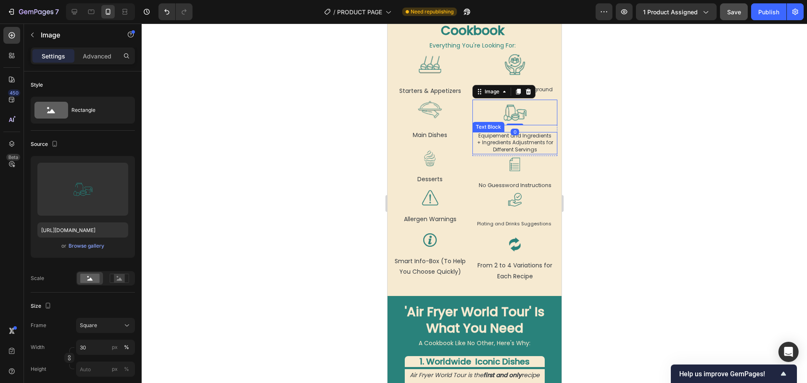
click at [509, 139] on span "+ Ingredients Adjustments for Different Servings" at bounding box center [514, 146] width 76 height 14
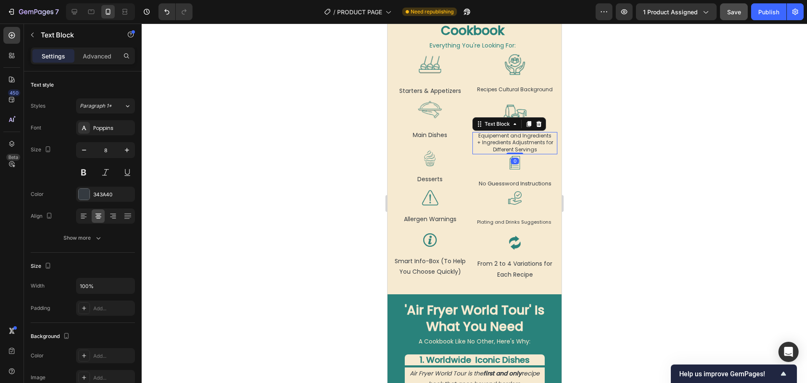
drag, startPoint x: 509, startPoint y: 153, endPoint x: 479, endPoint y: 150, distance: 30.1
click at [510, 146] on div "Equipement and Ingredients + Ingredients Adjustments for Different Servings Tex…" at bounding box center [514, 143] width 85 height 22
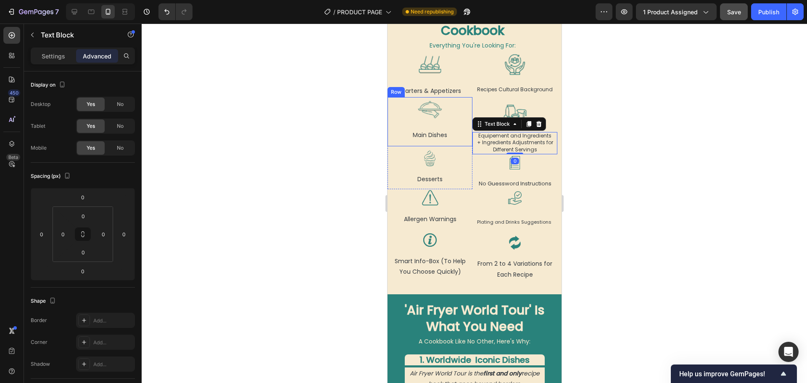
click at [455, 141] on div "Main Dishes Text Block" at bounding box center [429, 137] width 85 height 17
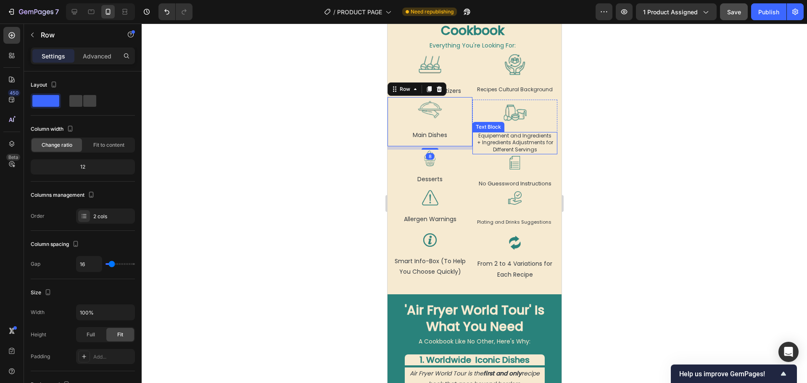
click at [500, 139] on span "+ Ingredients Adjustments for Different Servings" at bounding box center [514, 146] width 76 height 14
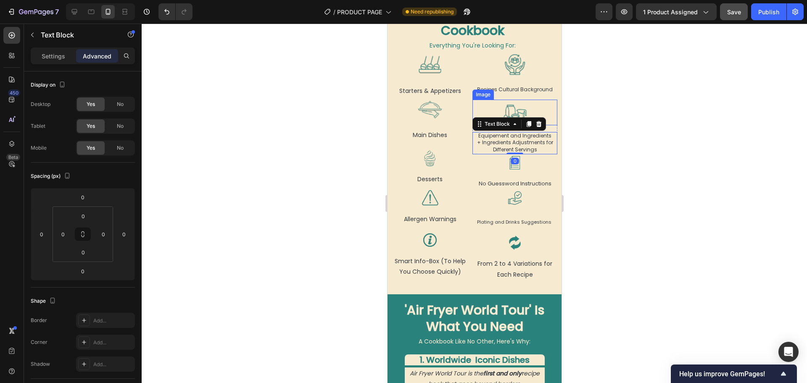
click at [522, 110] on div at bounding box center [514, 113] width 85 height 26
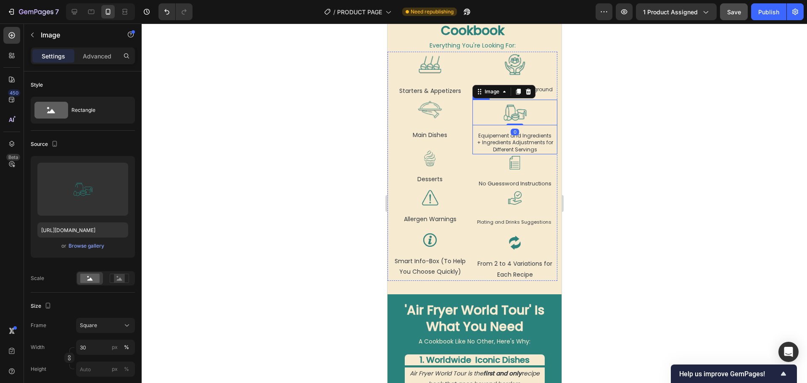
click at [515, 124] on div "Image 0 Equipement and Ingredients + Ingredients Adjustments for Different Serv…" at bounding box center [514, 127] width 85 height 55
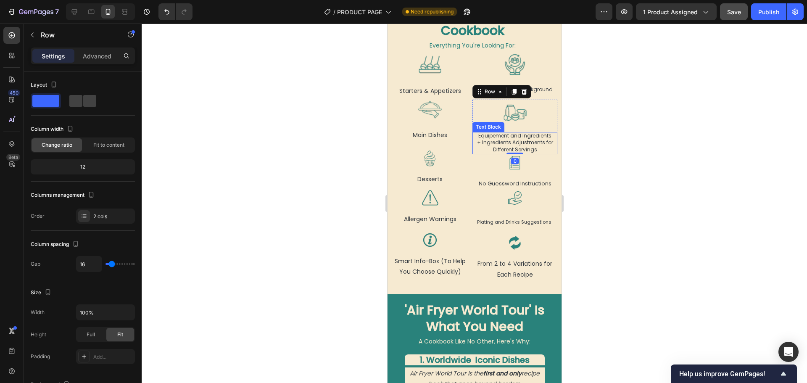
click at [515, 139] on span "+ Ingredients Adjustments for Different Servings" at bounding box center [514, 146] width 76 height 14
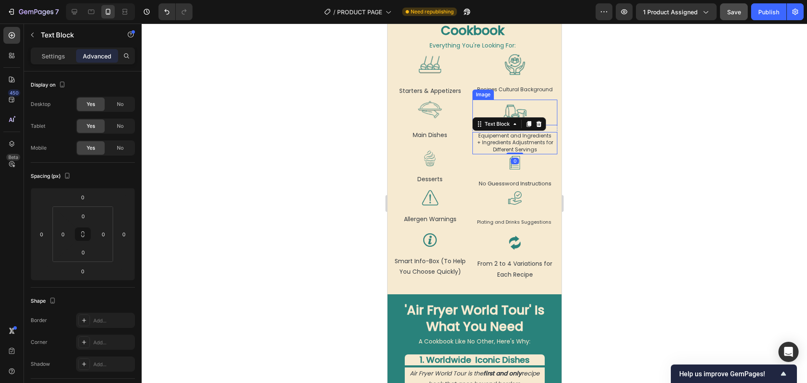
click at [487, 109] on div at bounding box center [514, 113] width 85 height 26
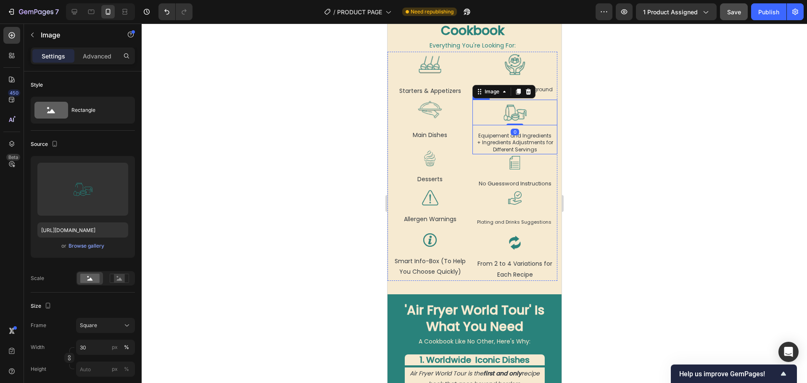
click at [487, 128] on div "Image 0 Equipement and Ingredients + Ingredients Adjustments for Different Serv…" at bounding box center [514, 127] width 85 height 55
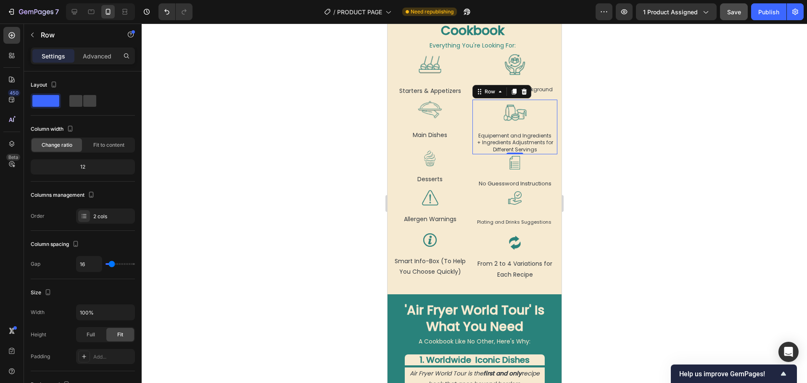
click at [506, 128] on div "Image Equipement and Ingredients + Ingredients Adjustments for Different Servin…" at bounding box center [514, 127] width 85 height 55
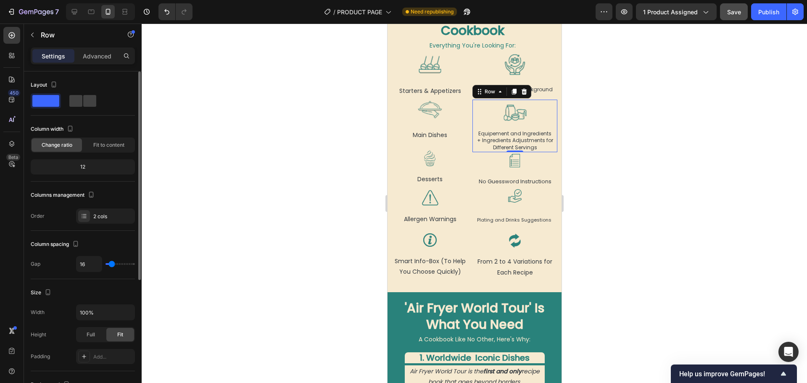
type input "2"
type input "0"
drag, startPoint x: 113, startPoint y: 262, endPoint x: 105, endPoint y: 261, distance: 7.6
type input "0"
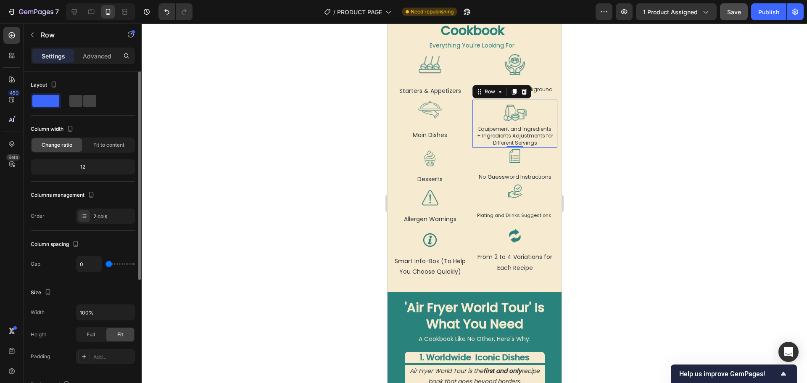
click at [105, 263] on input "range" at bounding box center [119, 264] width 29 height 2
click at [105, 261] on div "0" at bounding box center [105, 264] width 59 height 16
drag, startPoint x: 508, startPoint y: 145, endPoint x: 771, endPoint y: 203, distance: 268.7
click at [508, 149] on div at bounding box center [514, 150] width 17 height 3
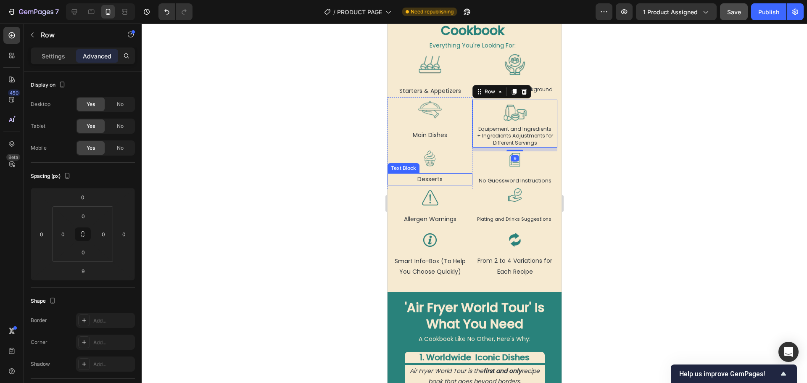
click at [347, 180] on div at bounding box center [474, 203] width 665 height 359
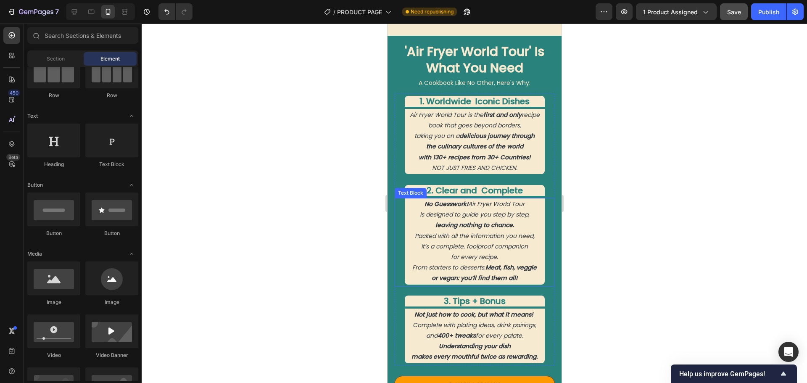
scroll to position [1274, 0]
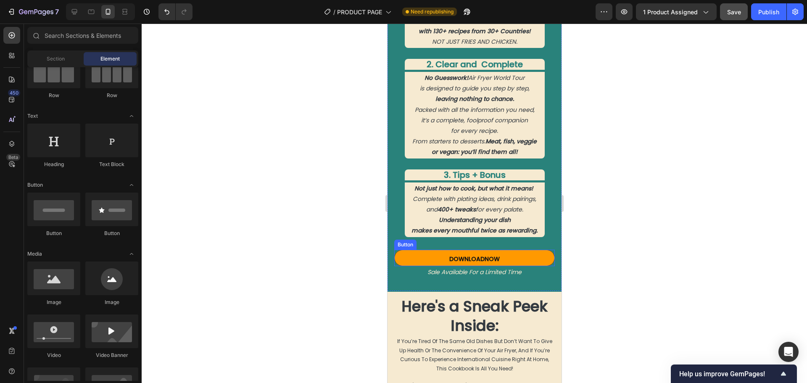
click at [421, 256] on link "DOWNLOAD NOW" at bounding box center [474, 258] width 160 height 16
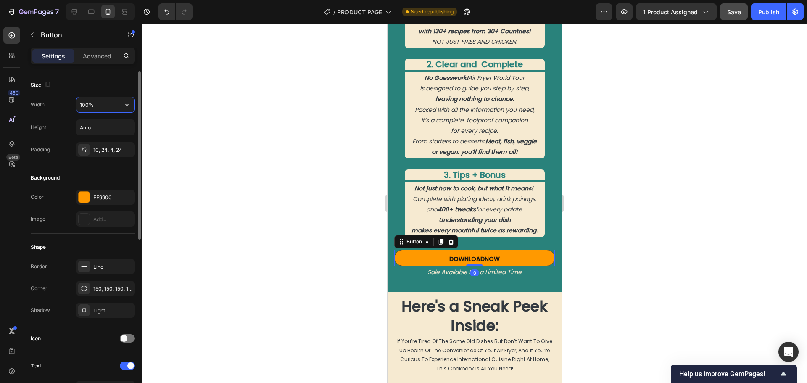
click at [84, 105] on input "100%" at bounding box center [105, 104] width 58 height 15
type input "90%"
click at [284, 226] on div at bounding box center [474, 203] width 665 height 359
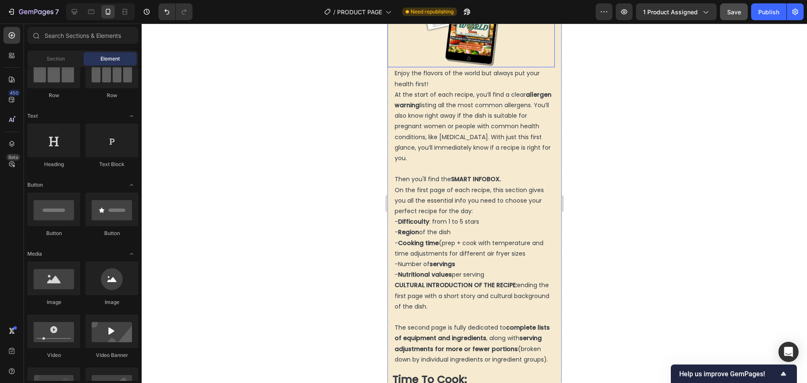
scroll to position [1862, 0]
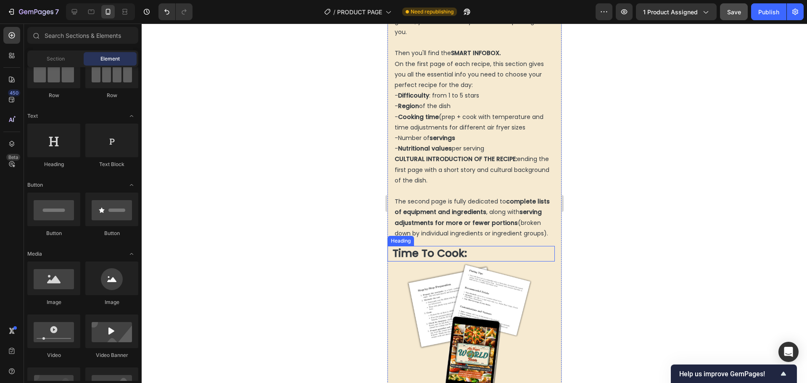
click at [414, 258] on strong "Time To Cook:" at bounding box center [429, 253] width 74 height 15
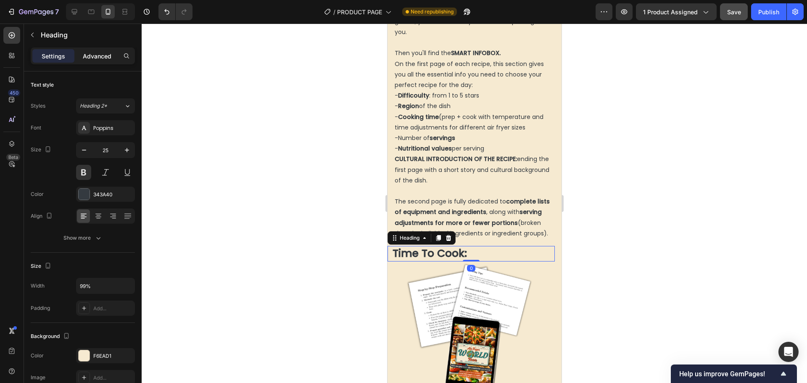
click at [96, 58] on p "Advanced" at bounding box center [97, 56] width 29 height 9
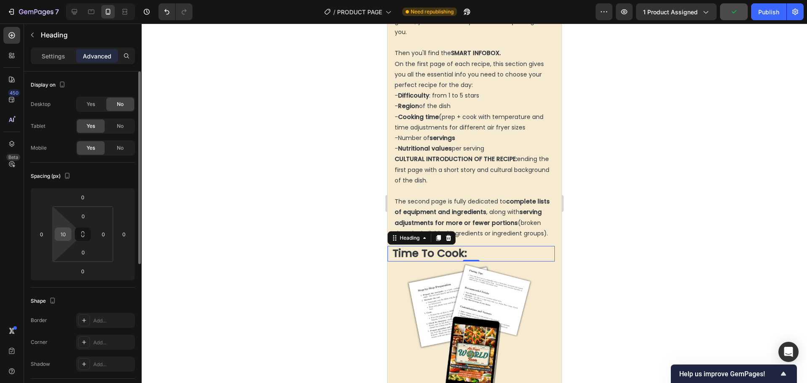
click at [62, 235] on input "10" at bounding box center [63, 234] width 13 height 13
type input "15"
click at [302, 260] on div at bounding box center [474, 203] width 665 height 359
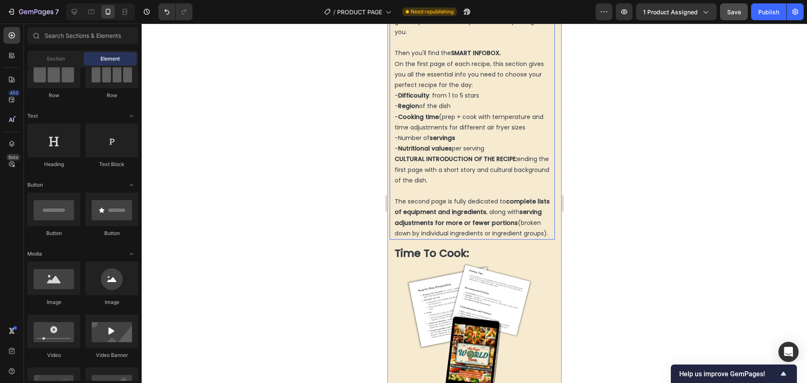
scroll to position [1988, 0]
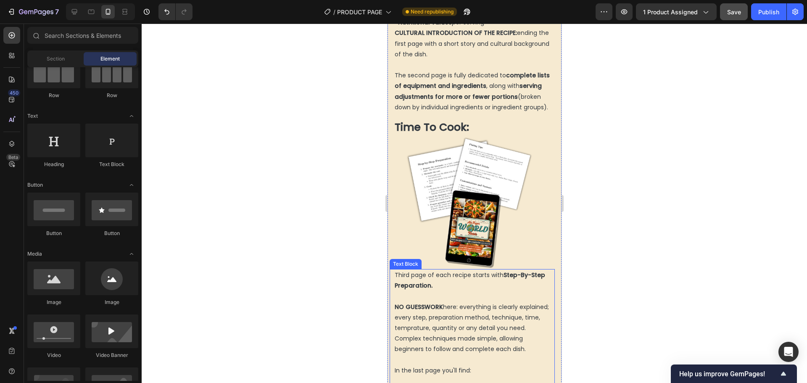
click at [403, 278] on p "Third page of each recipe starts with Step-By-Step Preparation." at bounding box center [472, 286] width 157 height 32
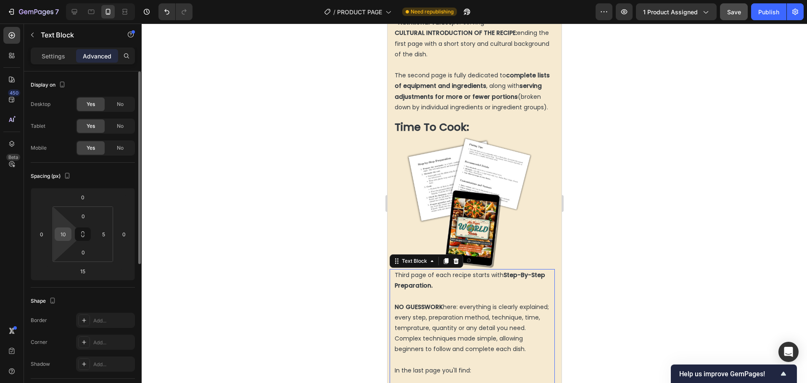
click at [58, 234] on input "10" at bounding box center [63, 234] width 13 height 13
type input "15"
click at [216, 226] on div at bounding box center [474, 203] width 665 height 359
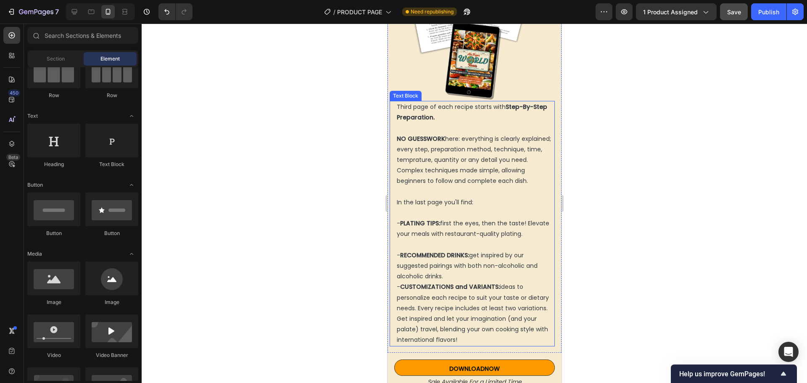
scroll to position [2240, 0]
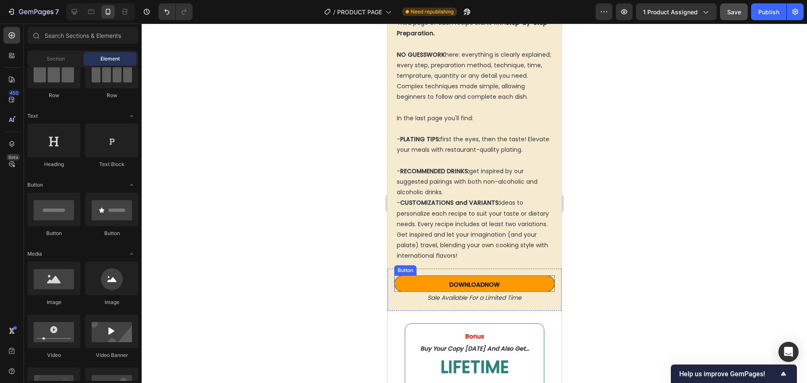
drag, startPoint x: 738, startPoint y: 307, endPoint x: 426, endPoint y: 294, distance: 311.6
click at [429, 292] on link "DOWNLOAD NOW" at bounding box center [474, 283] width 160 height 16
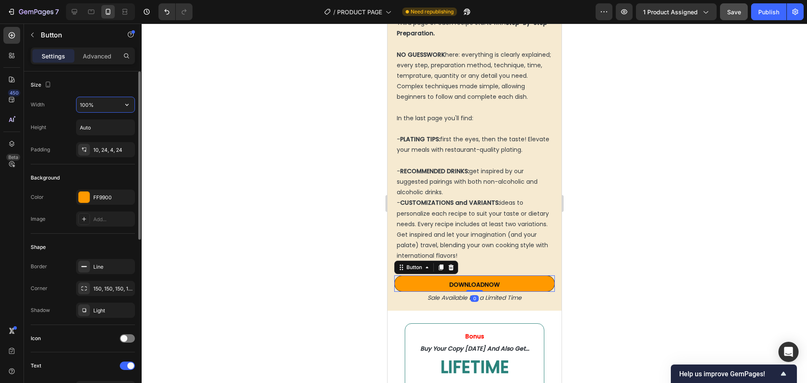
click at [83, 105] on input "100%" at bounding box center [105, 104] width 58 height 15
type input "90%"
click at [291, 249] on div at bounding box center [474, 203] width 665 height 359
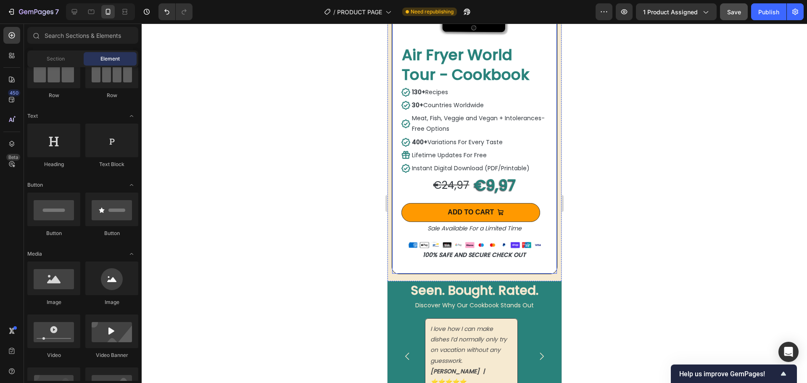
scroll to position [2955, 0]
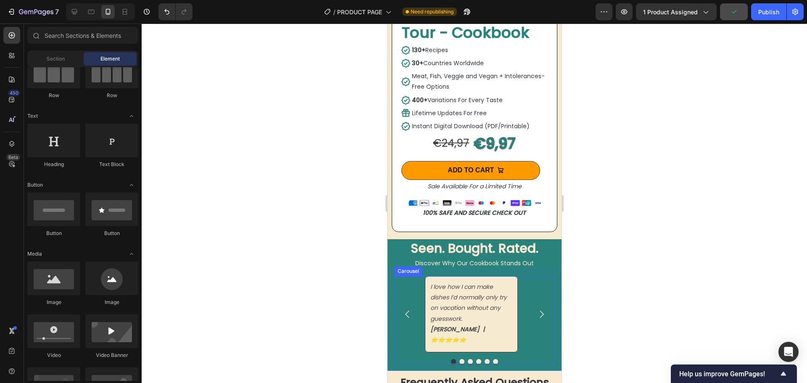
click at [536, 309] on icon "Carousel Next Arrow" at bounding box center [541, 314] width 11 height 11
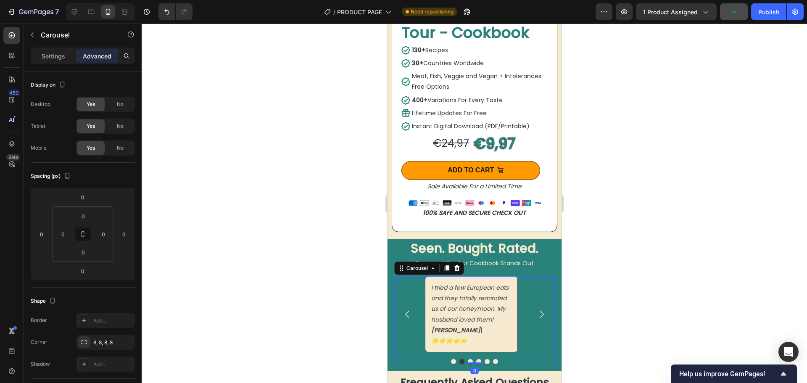
click at [536, 309] on icon "Carousel Next Arrow" at bounding box center [541, 314] width 11 height 11
click at [435, 242] on h2 "Seen. Bought. Rated." at bounding box center [474, 248] width 174 height 18
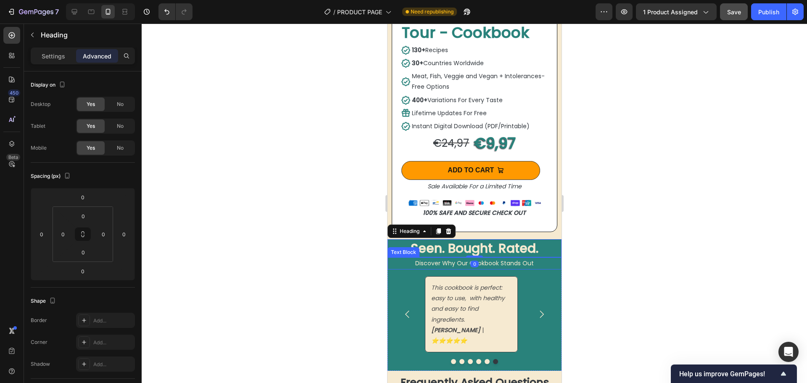
click at [330, 274] on div at bounding box center [474, 203] width 665 height 359
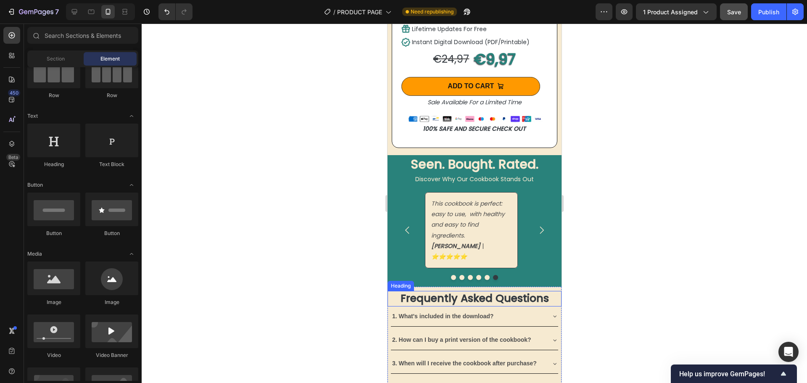
scroll to position [3123, 0]
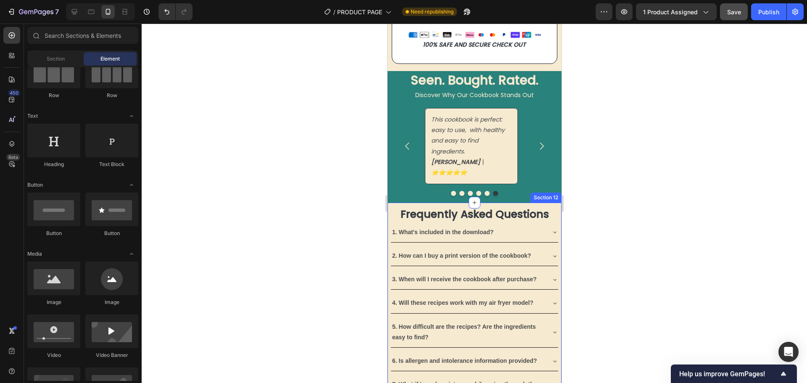
click at [421, 203] on div "Frequently Asked Questions Heading 1. What's included in the download? 2. How c…" at bounding box center [474, 325] width 174 height 244
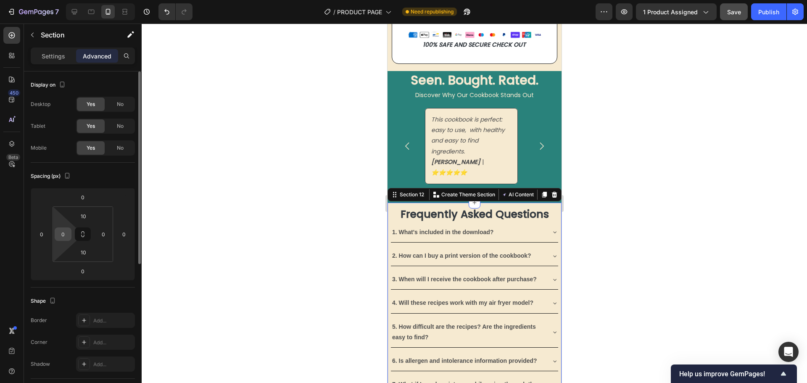
click at [67, 233] on input "0" at bounding box center [63, 234] width 13 height 13
type input "10"
click at [108, 236] on input "0" at bounding box center [103, 234] width 13 height 13
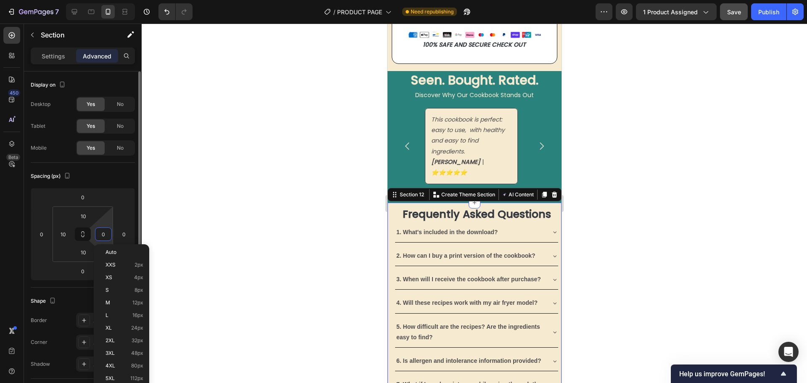
click at [108, 236] on input "0" at bounding box center [103, 234] width 13 height 13
click at [105, 234] on input "0" at bounding box center [103, 234] width 13 height 13
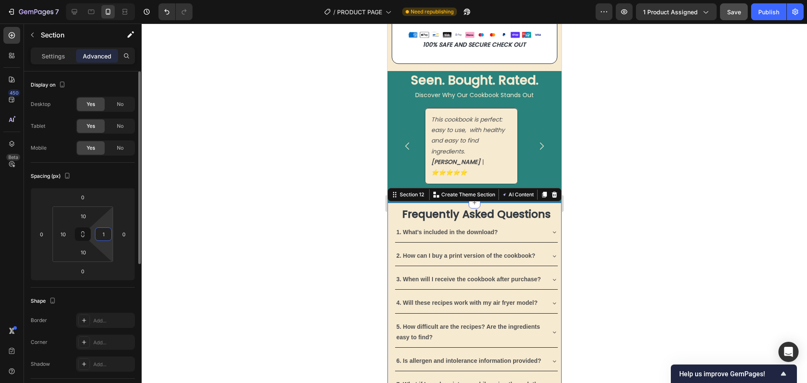
type input "10"
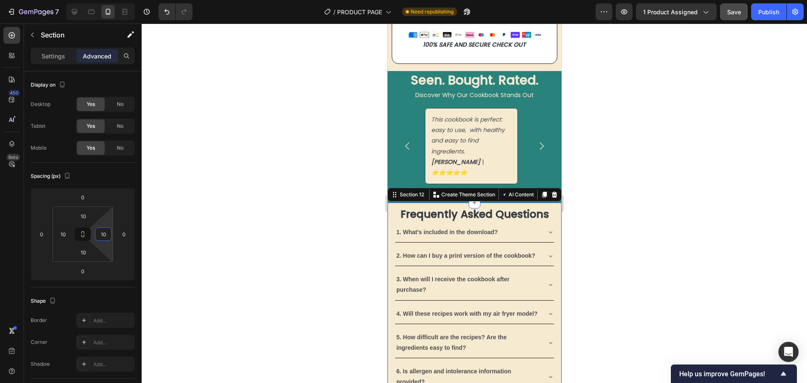
click at [617, 247] on div at bounding box center [474, 203] width 665 height 359
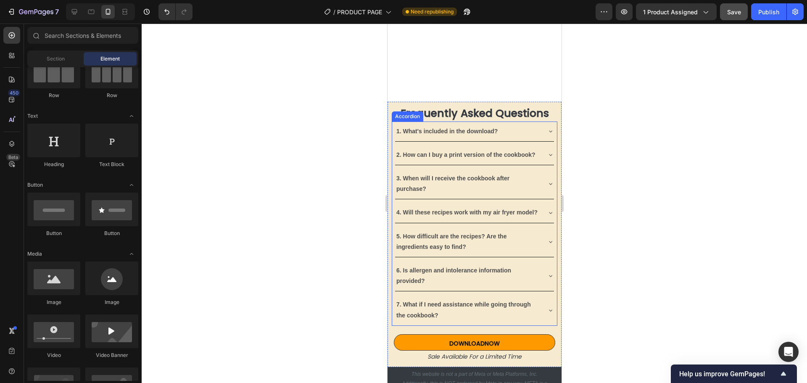
scroll to position [3291, 0]
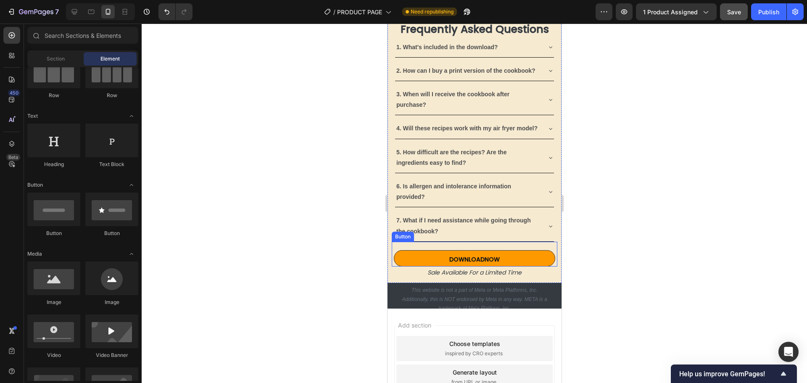
click at [429, 266] on link "DOWNLOAD NOW" at bounding box center [473, 258] width 161 height 16
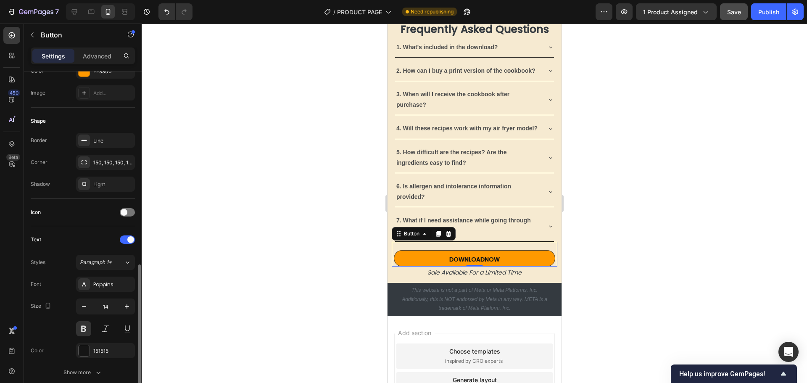
scroll to position [252, 0]
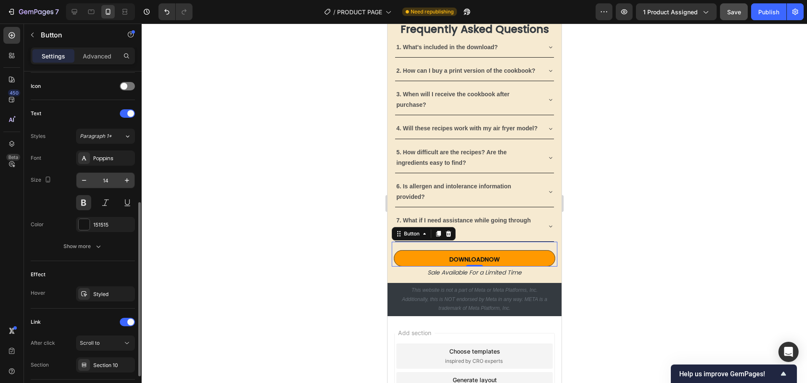
click at [106, 180] on input "14" at bounding box center [106, 180] width 28 height 15
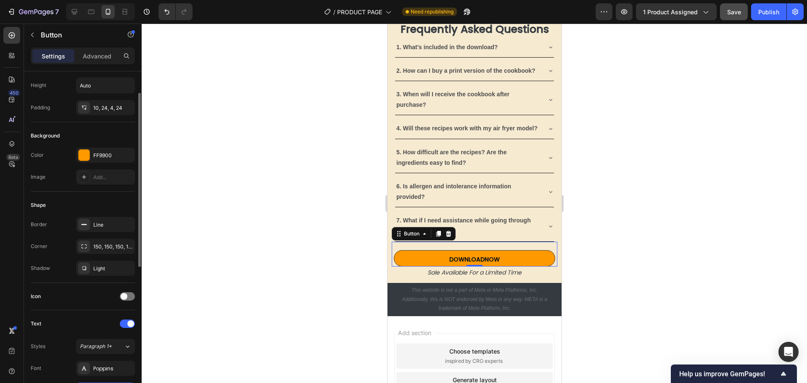
scroll to position [0, 0]
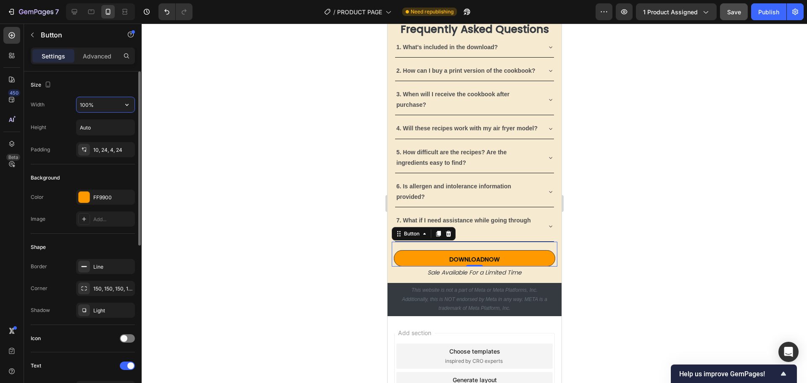
click at [83, 103] on input "100%" at bounding box center [105, 104] width 58 height 15
type input "90%"
click at [276, 231] on div at bounding box center [474, 203] width 665 height 359
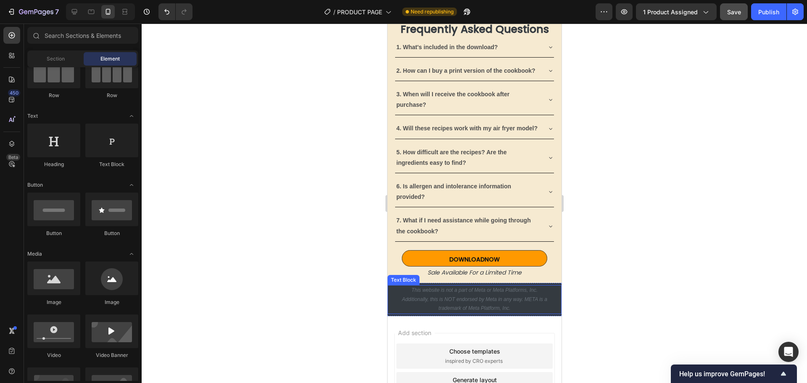
click at [443, 313] on p "This website is not a part of Meta or Meta Platforms, Inc. Additionally, this i…" at bounding box center [474, 299] width 164 height 27
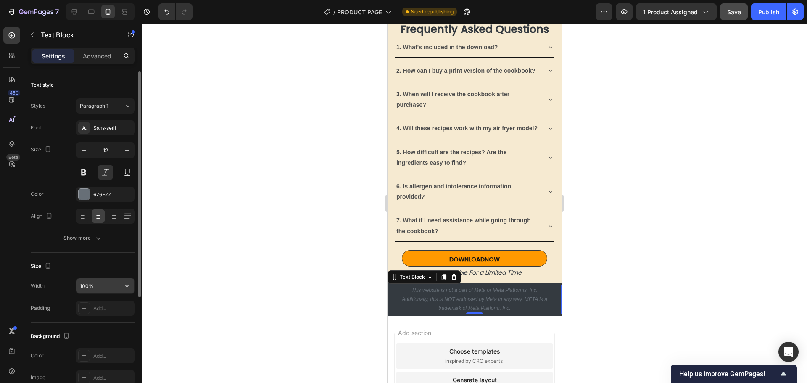
click at [82, 286] on input "100%" at bounding box center [105, 285] width 58 height 15
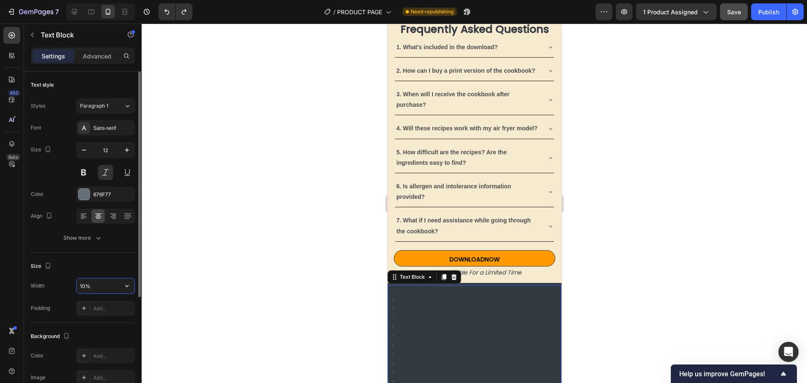
type input "100%"
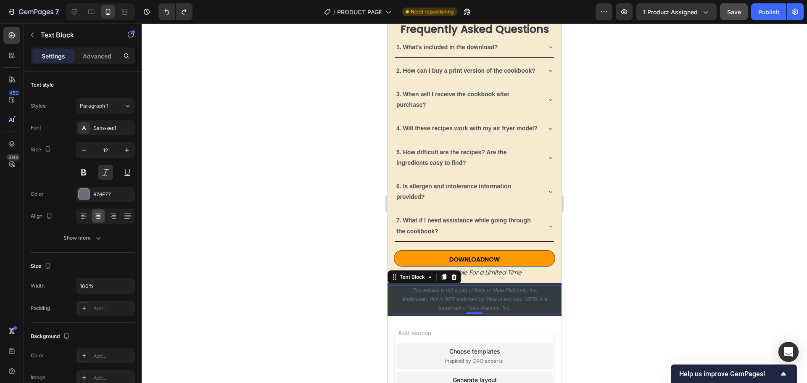
click at [331, 325] on div at bounding box center [474, 203] width 665 height 359
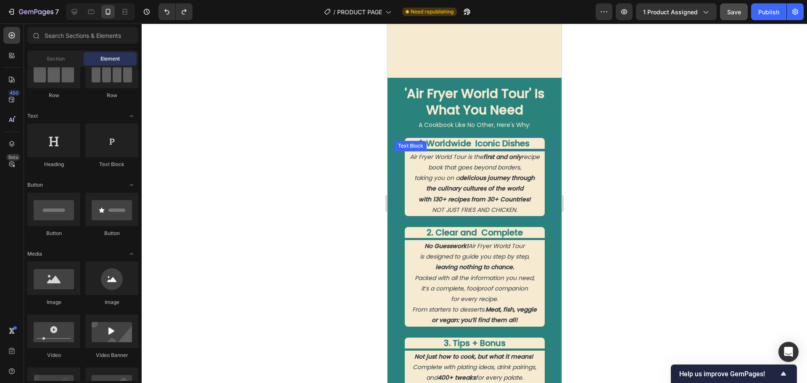
scroll to position [1190, 0]
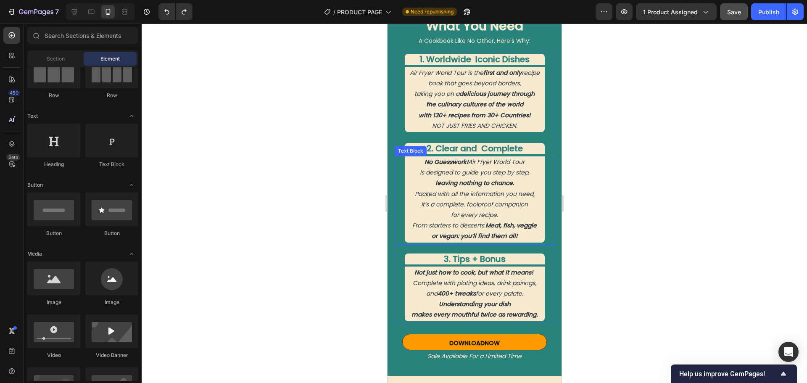
click at [733, 11] on span "Save" at bounding box center [734, 11] width 14 height 7
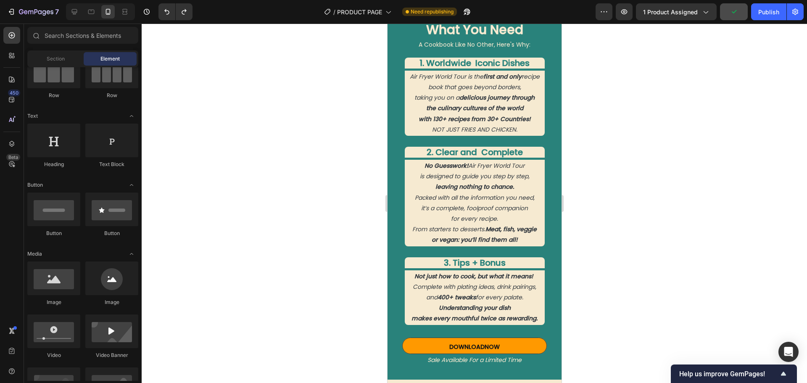
scroll to position [1064, 0]
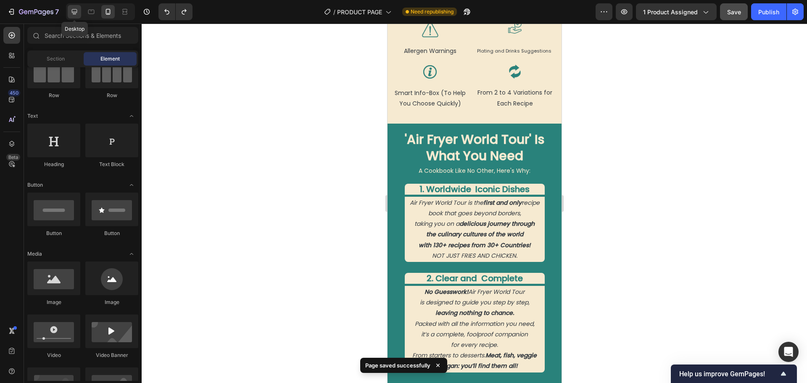
click at [76, 10] on icon at bounding box center [74, 12] width 8 height 8
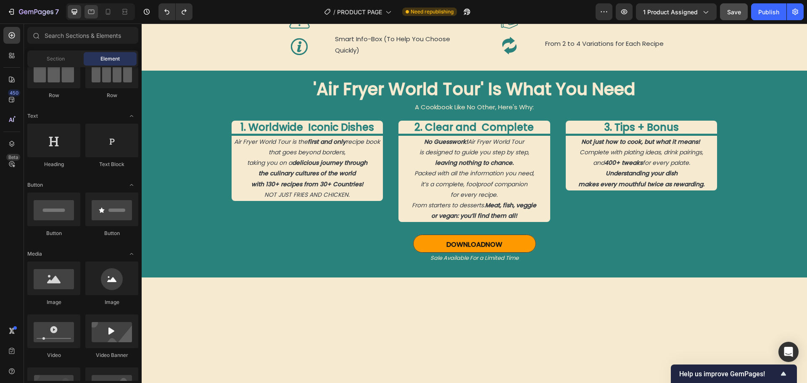
scroll to position [616, 0]
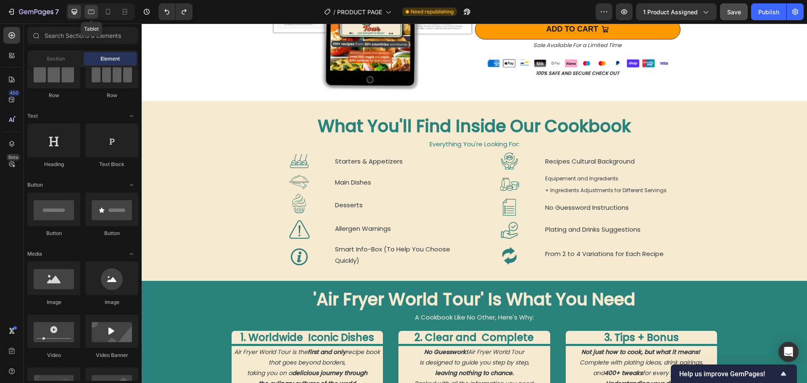
click at [90, 13] on icon at bounding box center [91, 12] width 8 height 8
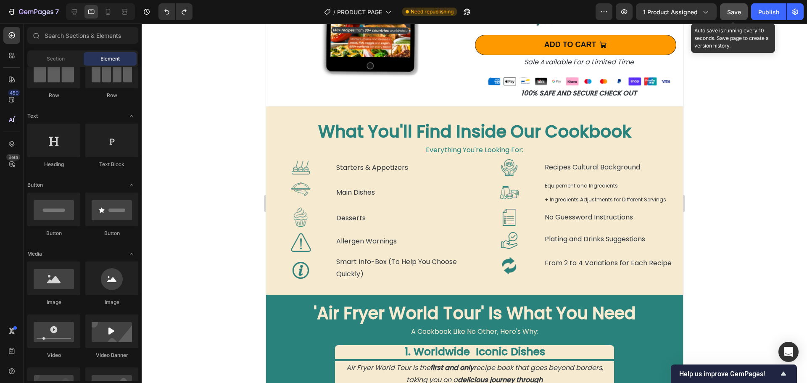
click at [732, 15] on span "Save" at bounding box center [734, 11] width 14 height 7
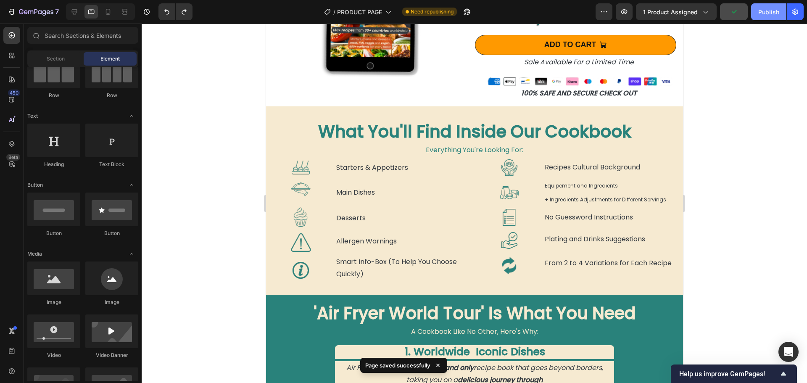
click at [771, 10] on div "Publish" at bounding box center [768, 12] width 21 height 9
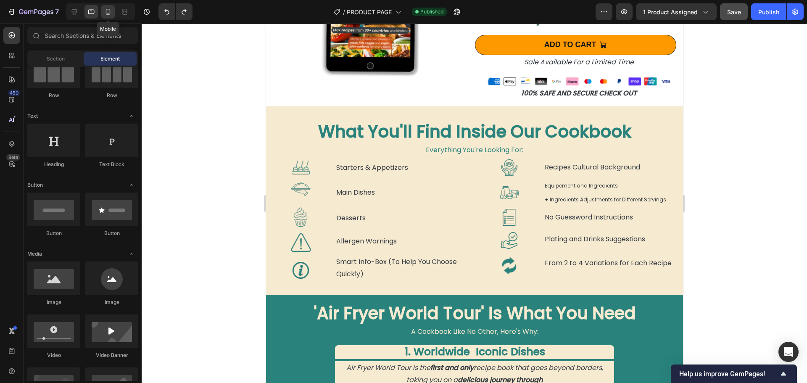
click at [110, 10] on icon at bounding box center [108, 12] width 8 height 8
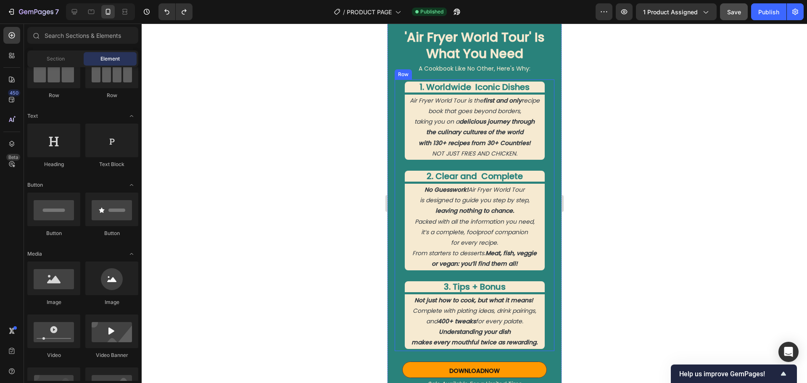
scroll to position [1456, 0]
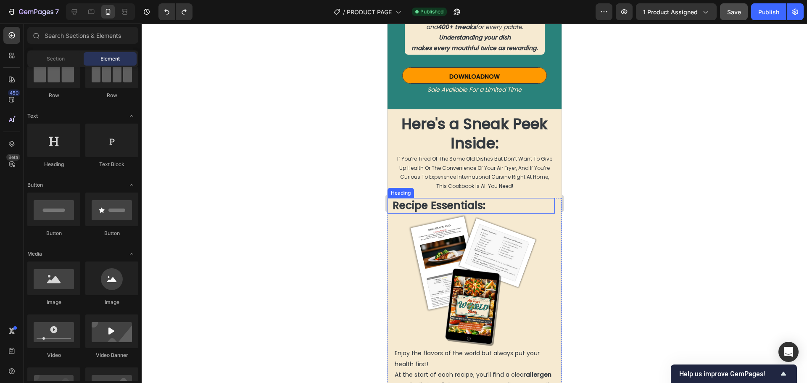
click at [404, 204] on strong "Recipe Essentials:" at bounding box center [438, 205] width 93 height 15
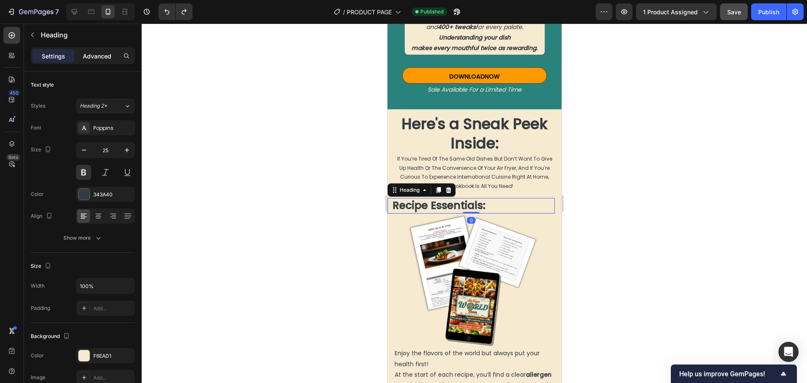
click at [97, 56] on p "Advanced" at bounding box center [97, 56] width 29 height 9
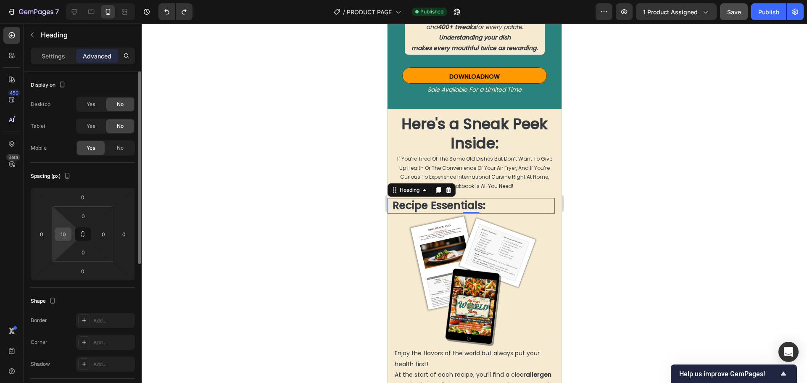
click at [63, 231] on input "10" at bounding box center [63, 234] width 13 height 13
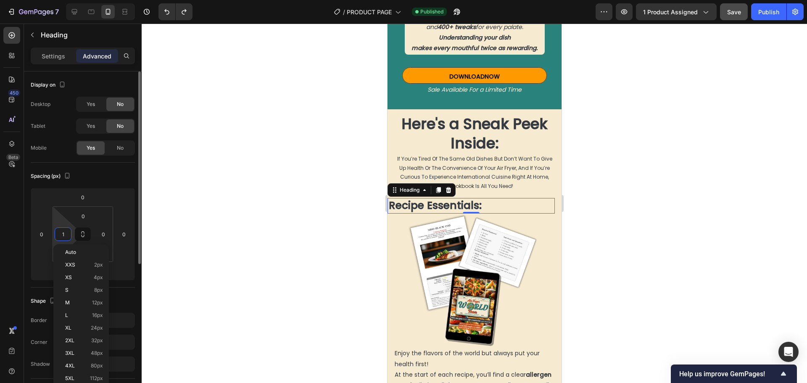
type input "15"
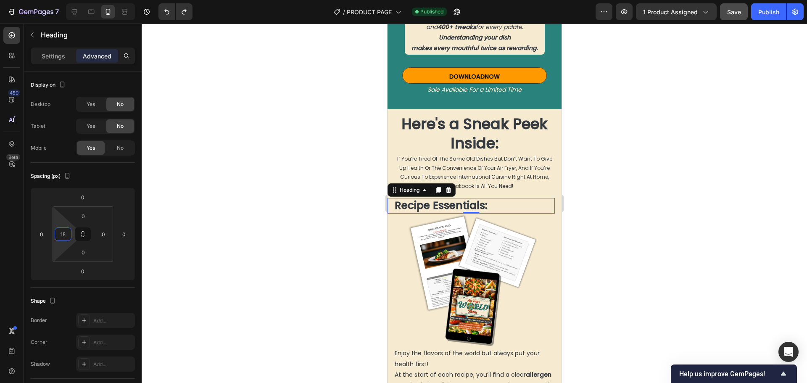
click at [288, 218] on div at bounding box center [474, 203] width 665 height 359
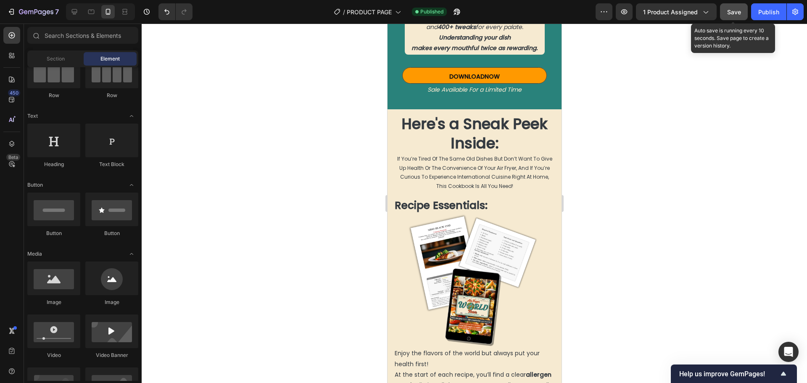
click at [738, 12] on span "Save" at bounding box center [734, 11] width 14 height 7
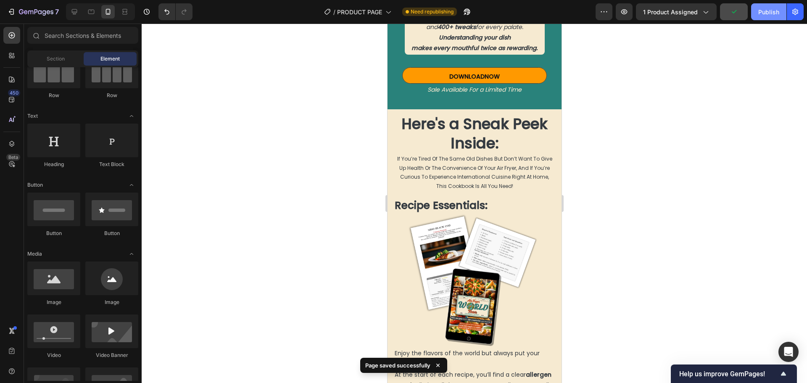
click at [763, 13] on div "Publish" at bounding box center [768, 12] width 21 height 9
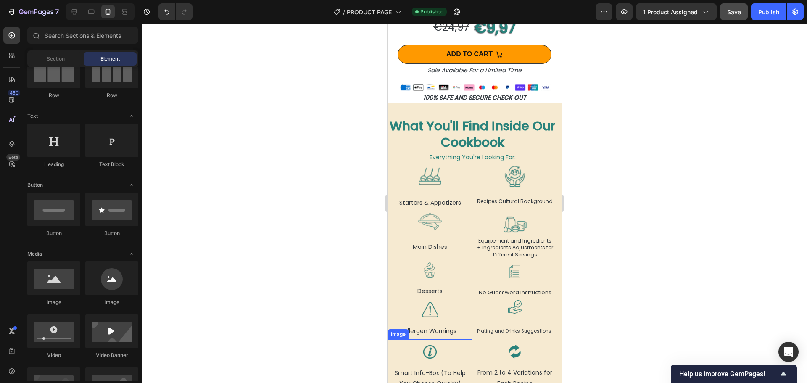
scroll to position [826, 0]
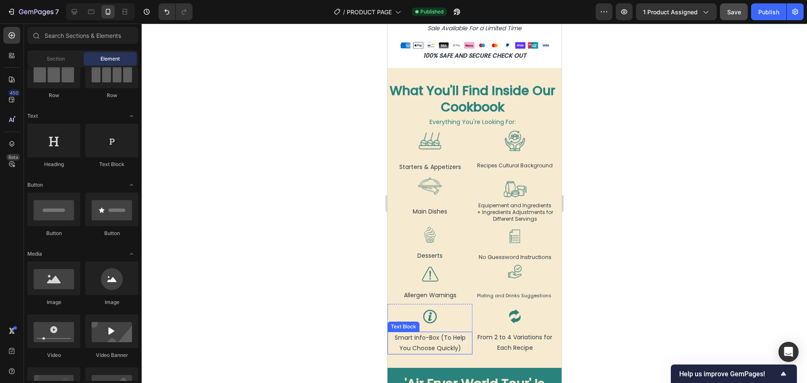
click at [428, 335] on p "Smart Info-Box (To Help You Choose Quickly)" at bounding box center [429, 342] width 83 height 21
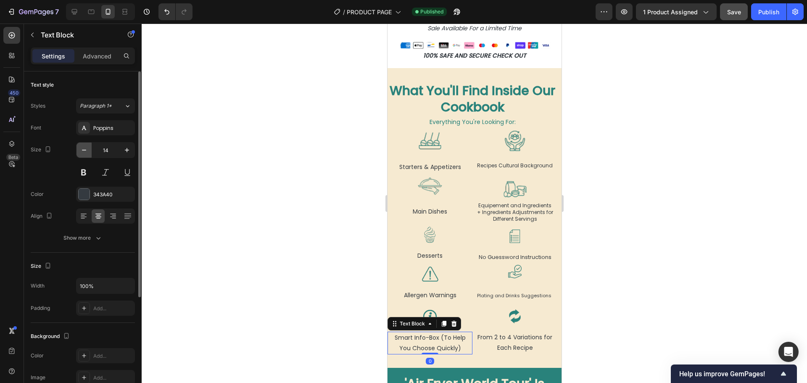
click at [83, 151] on icon "button" at bounding box center [84, 150] width 8 height 8
type input "13"
click at [95, 55] on p "Advanced" at bounding box center [97, 56] width 29 height 9
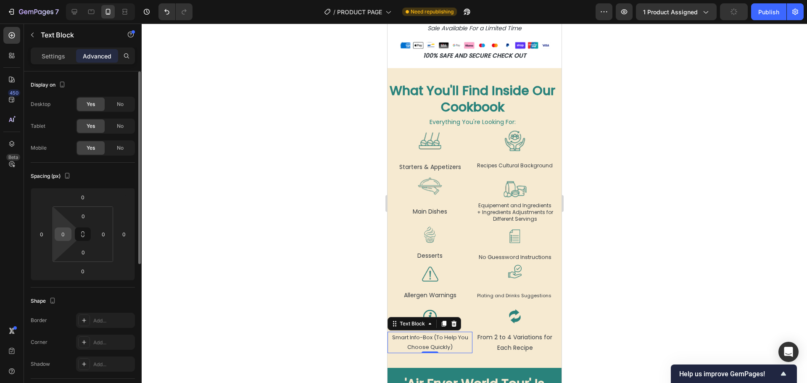
click at [63, 236] on input "0" at bounding box center [63, 234] width 13 height 13
click at [63, 237] on input "5" at bounding box center [63, 234] width 13 height 13
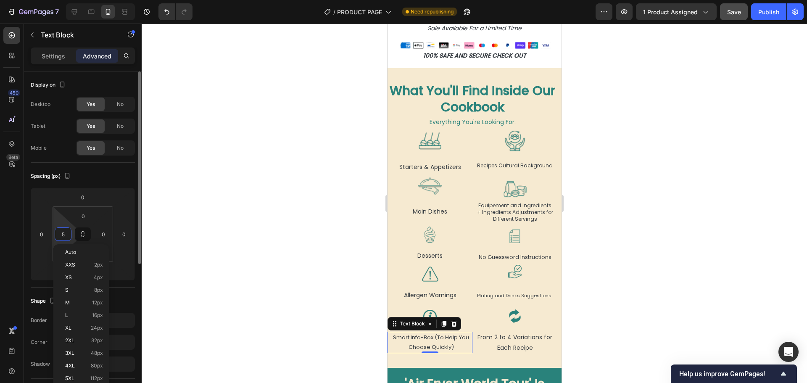
click at [63, 237] on input "5" at bounding box center [63, 234] width 13 height 13
type input "10"
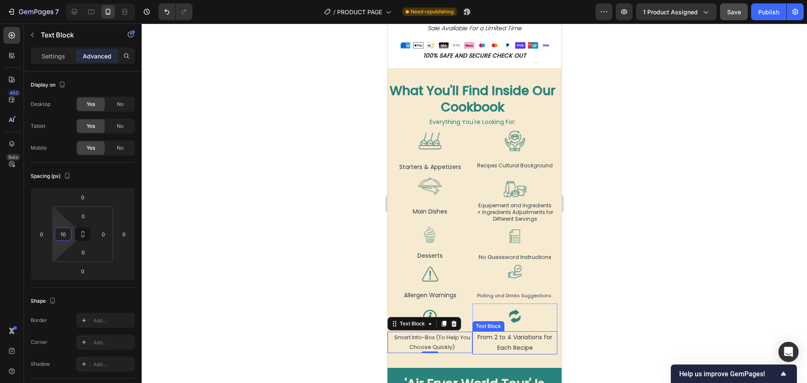
click at [521, 332] on p "From 2 to 4 Variations for Each Recipe" at bounding box center [514, 342] width 83 height 21
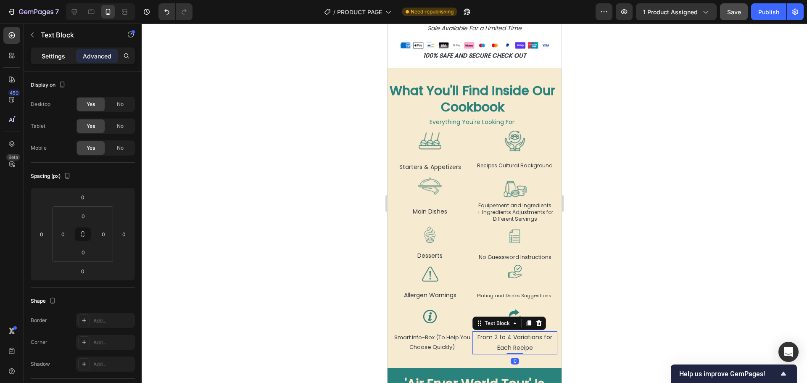
click at [55, 53] on p "Settings" at bounding box center [54, 56] width 24 height 9
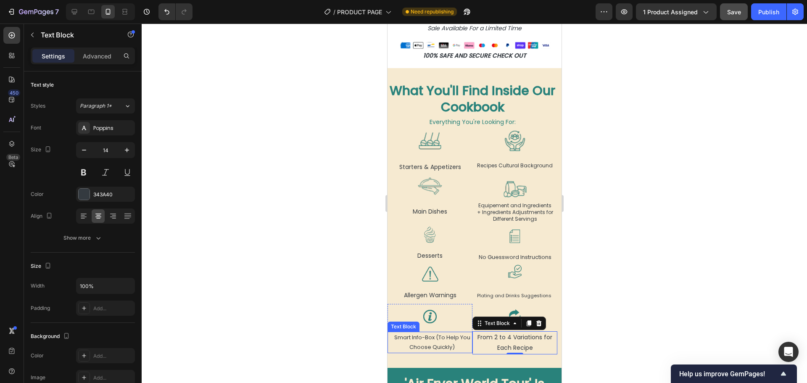
click at [438, 335] on p "Smart Info-Box (To Help You Choose Quickly)" at bounding box center [431, 342] width 79 height 20
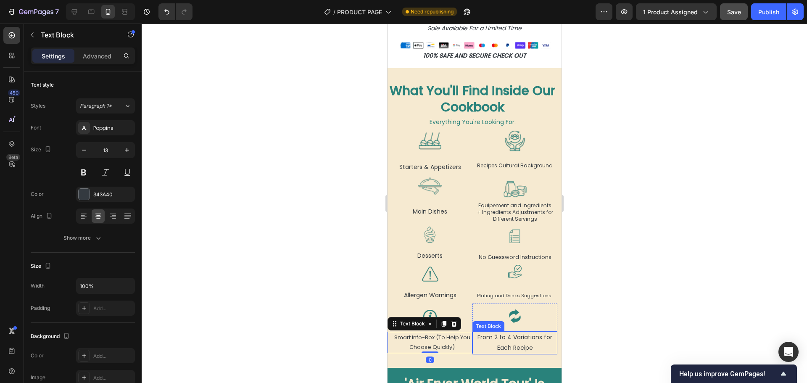
click at [508, 336] on p "From 2 to 4 Variations for Each Recipe" at bounding box center [514, 342] width 83 height 21
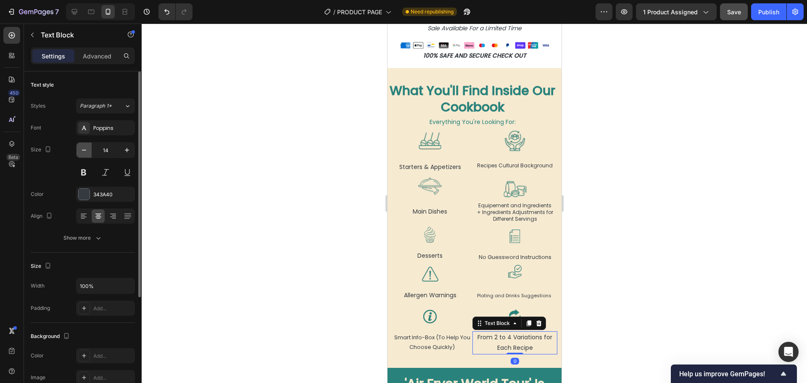
click at [82, 150] on icon "button" at bounding box center [84, 150] width 8 height 8
type input "13"
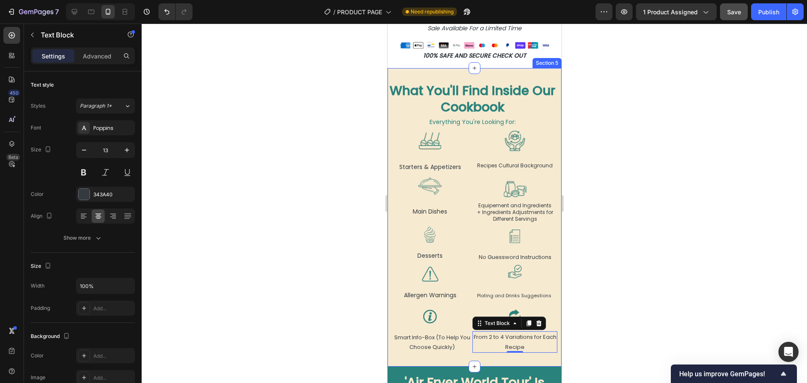
click at [550, 71] on div "What You'll Find Inside Our Cookbook Heading Everything You're Looking For: Tex…" at bounding box center [474, 217] width 174 height 298
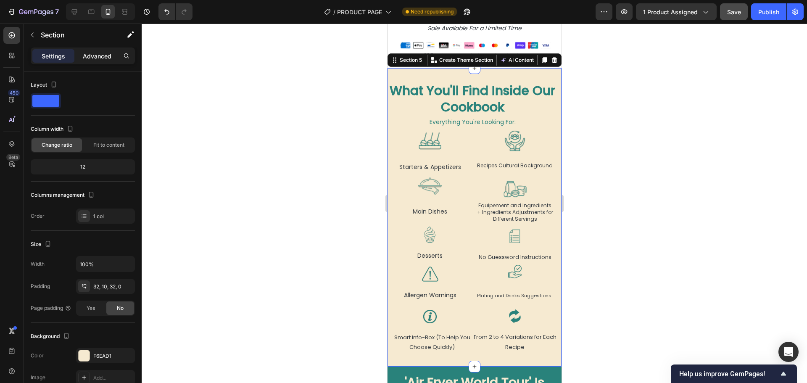
click at [101, 52] on p "Advanced" at bounding box center [97, 56] width 29 height 9
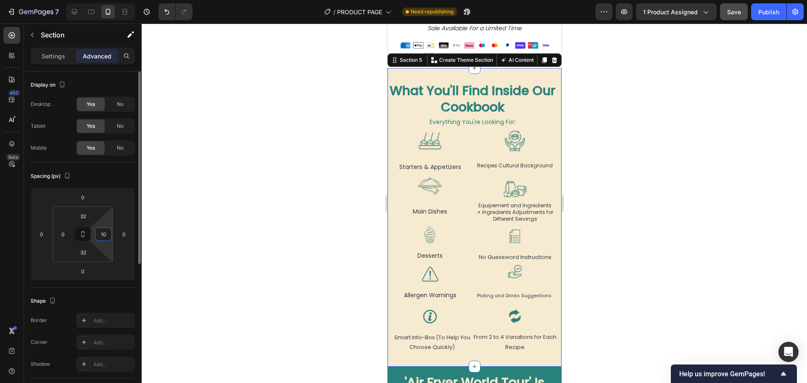
click at [105, 237] on input "10" at bounding box center [103, 234] width 13 height 13
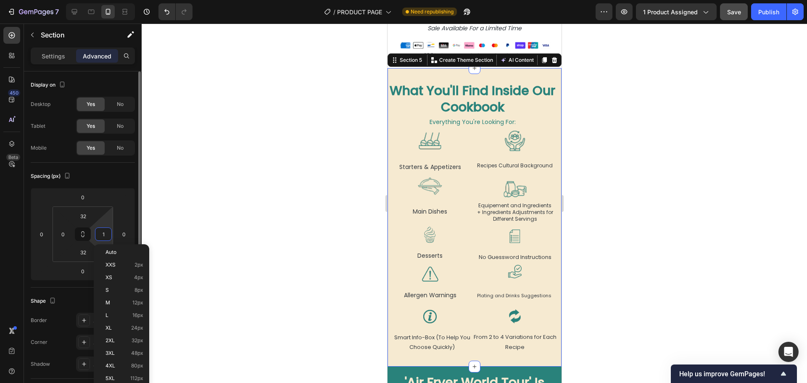
type input "15"
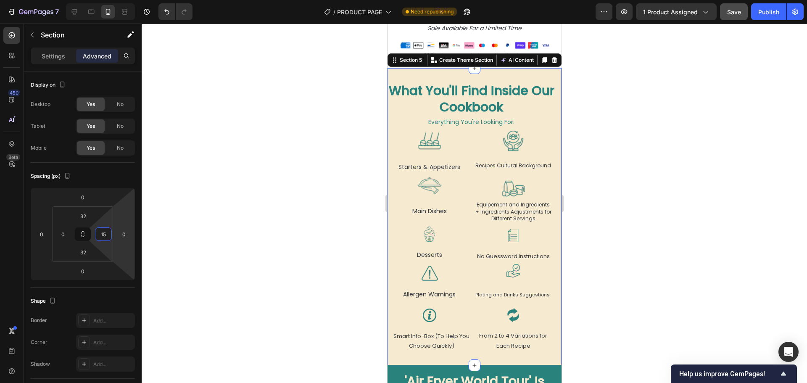
click at [275, 256] on div at bounding box center [474, 203] width 665 height 359
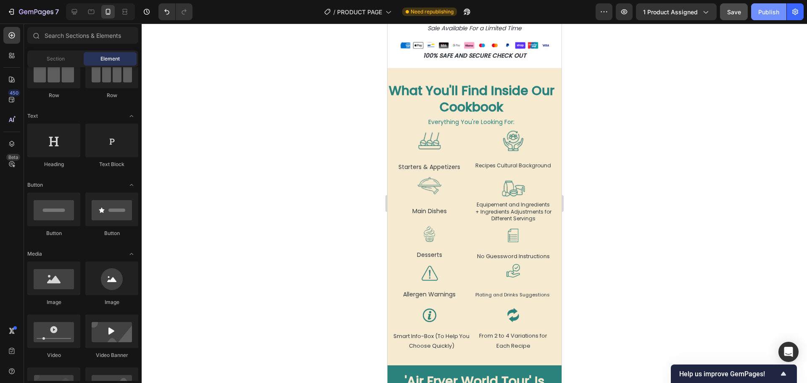
click at [768, 11] on div "Publish" at bounding box center [768, 12] width 21 height 9
click at [435, 89] on h2 "What You'll Find Inside Our Cookbook" at bounding box center [471, 99] width 168 height 34
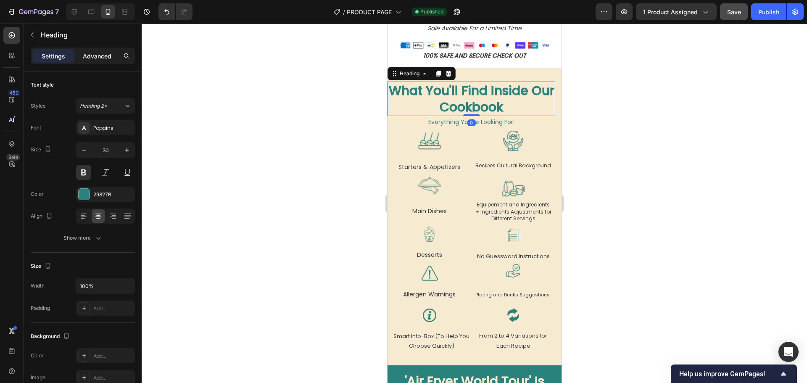
click at [103, 55] on p "Advanced" at bounding box center [97, 56] width 29 height 9
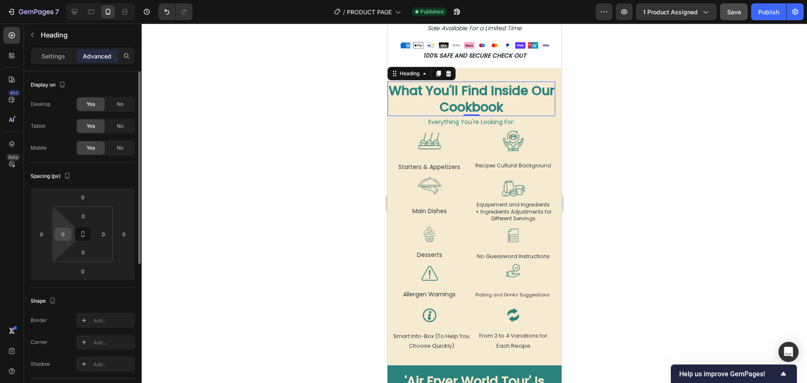
click at [61, 234] on input "0" at bounding box center [63, 234] width 13 height 13
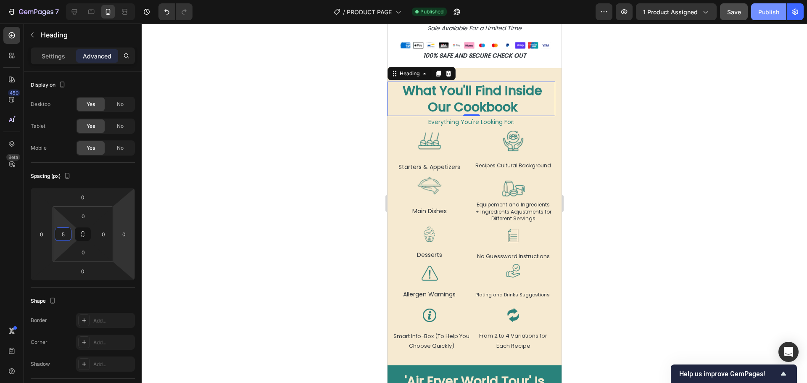
type input "5"
click at [776, 6] on button "Publish" at bounding box center [768, 11] width 35 height 17
click at [505, 176] on img at bounding box center [512, 188] width 25 height 25
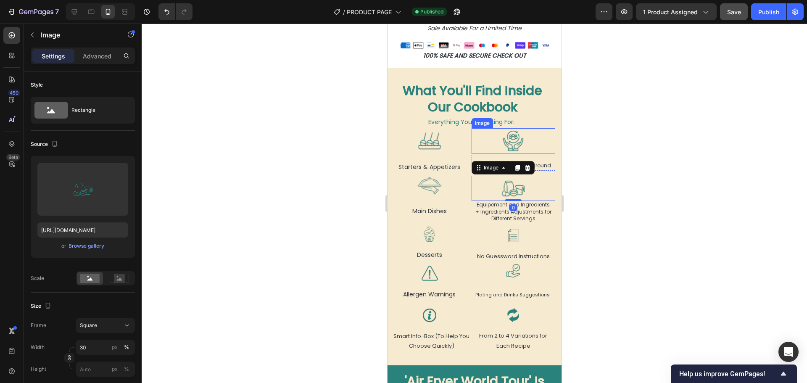
click at [511, 138] on img at bounding box center [512, 140] width 25 height 25
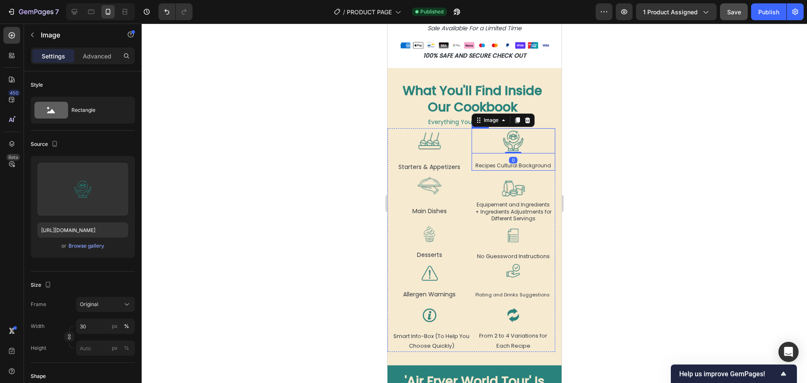
click at [513, 161] on p "Recipes Cultural Background" at bounding box center [513, 165] width 82 height 9
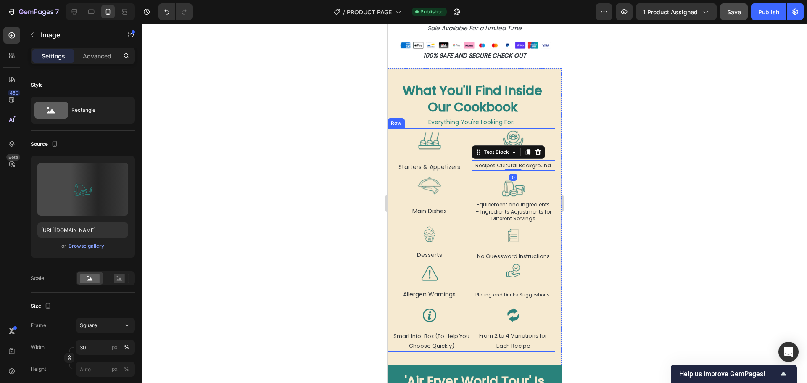
click at [504, 192] on img at bounding box center [512, 188] width 25 height 25
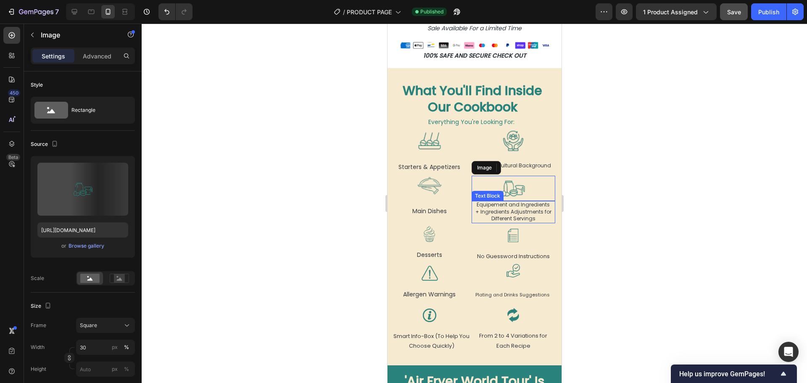
click at [504, 208] on span "+ Ingredients Adjustments for Different Servings" at bounding box center [513, 215] width 76 height 14
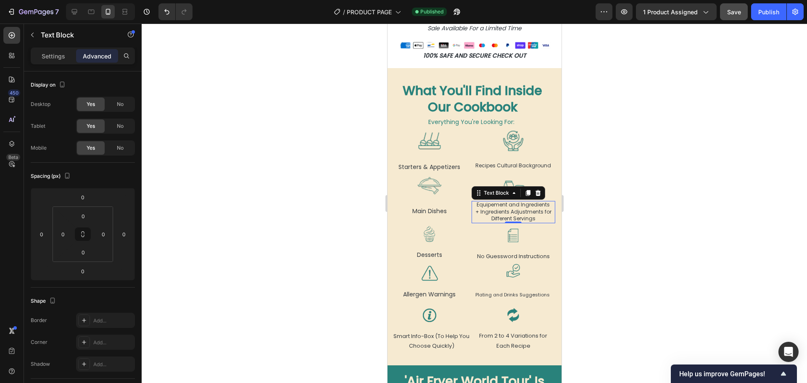
click at [631, 185] on div at bounding box center [474, 203] width 665 height 359
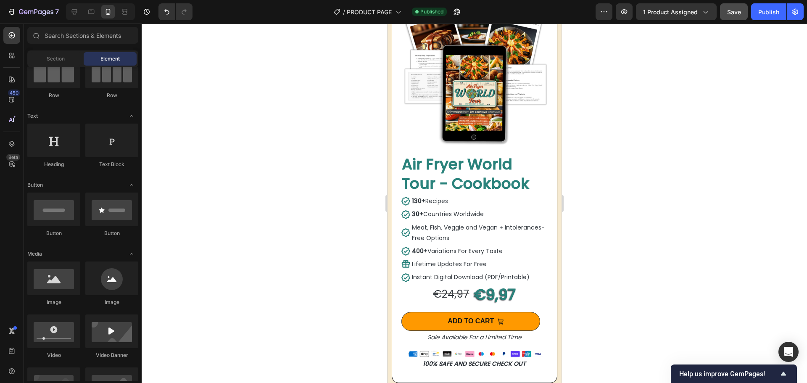
scroll to position [3053, 0]
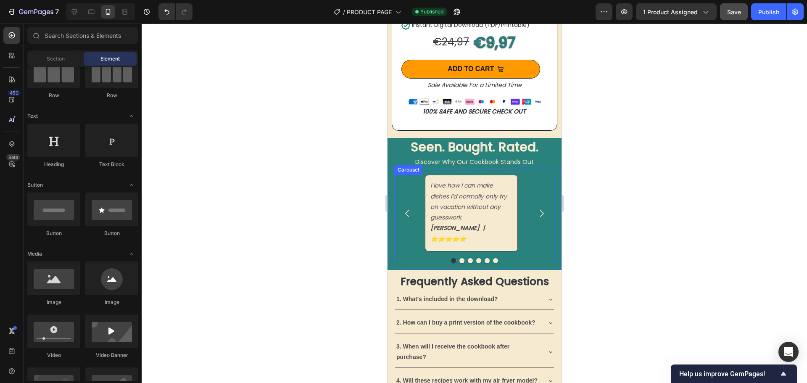
click at [503, 258] on div at bounding box center [474, 260] width 160 height 5
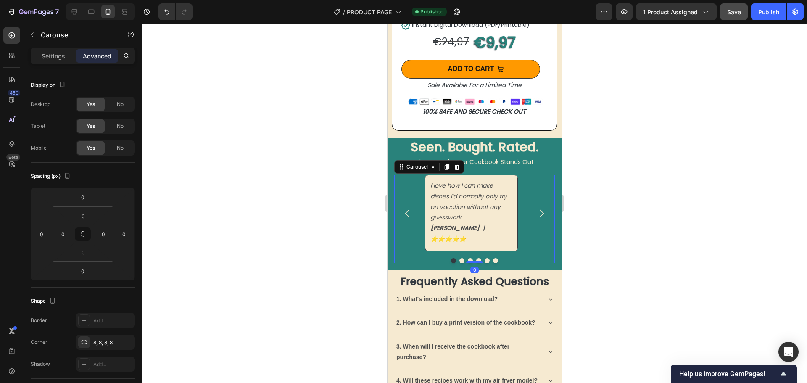
drag, startPoint x: 474, startPoint y: 244, endPoint x: 475, endPoint y: 229, distance: 15.2
click at [475, 229] on div "I love how I can make dishes I’d normally only try on vacation without any gues…" at bounding box center [474, 219] width 160 height 88
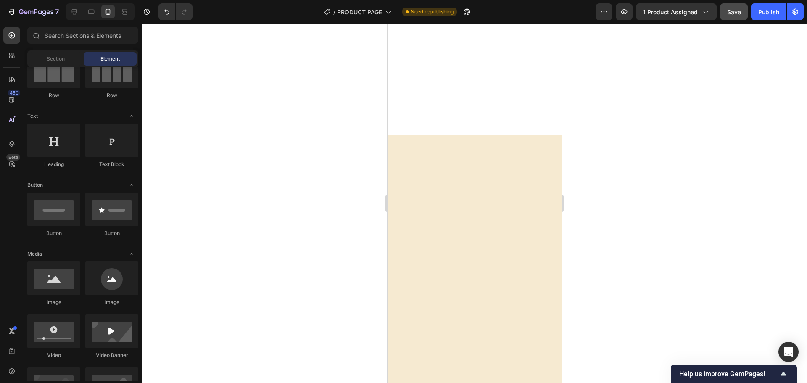
scroll to position [0, 0]
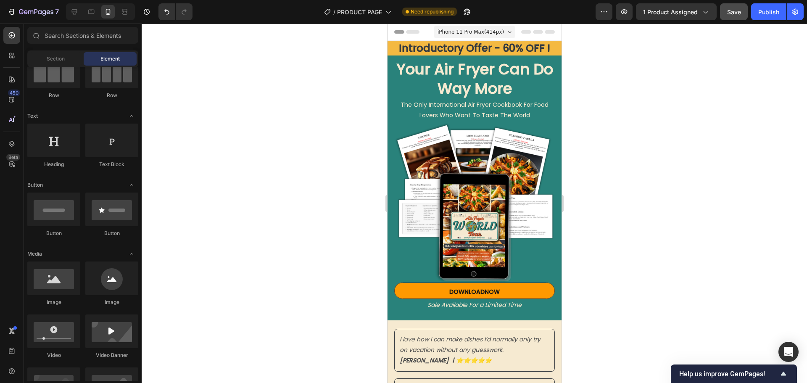
click at [475, 31] on span "iPhone 11 Pro Max ( 414 px)" at bounding box center [470, 32] width 66 height 8
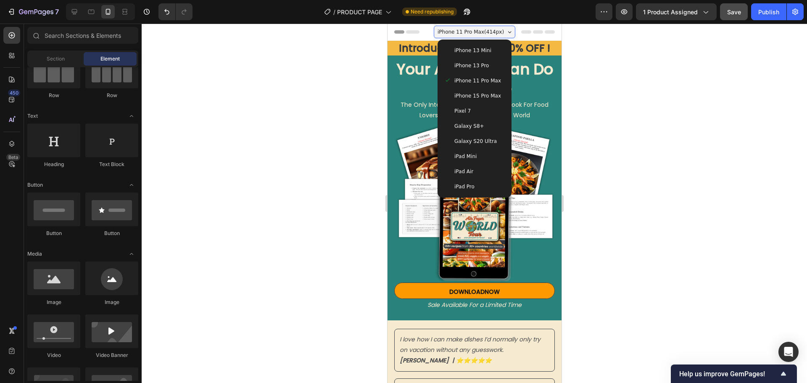
click at [463, 60] on div "iPhone 13 Pro" at bounding box center [473, 65] width 67 height 15
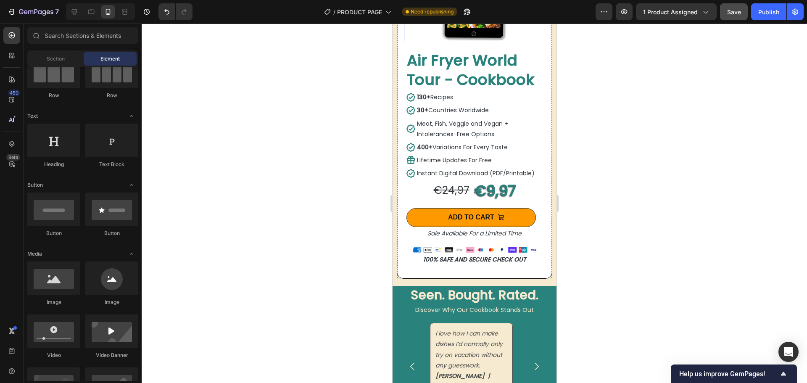
scroll to position [3025, 0]
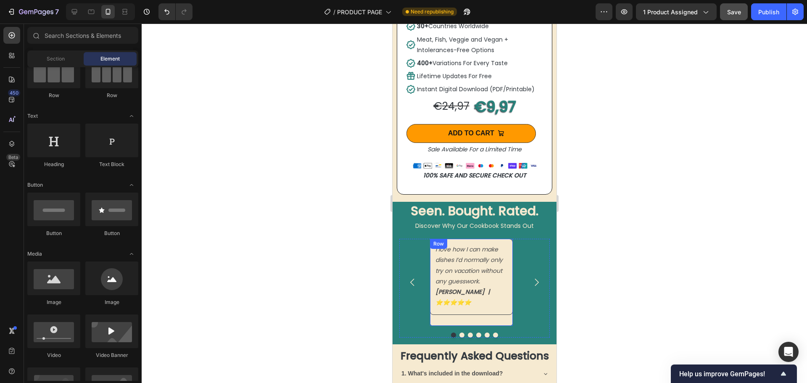
click at [461, 310] on div "I love how I can make dishes I’d normally only try on vacation without any gues…" at bounding box center [470, 282] width 83 height 87
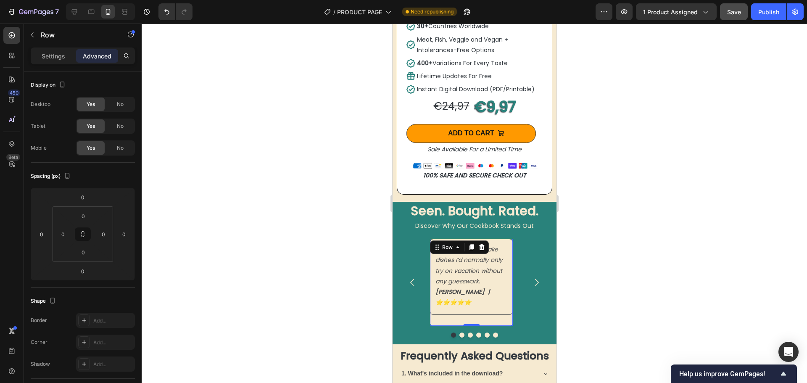
drag, startPoint x: 469, startPoint y: 318, endPoint x: 476, endPoint y: 304, distance: 15.4
click at [476, 303] on div "I love how I can make dishes I’d normally only try on vacation without any gues…" at bounding box center [470, 282] width 83 height 87
click at [473, 305] on div "I love how I can make dishes I’d normally only try on vacation without any gues…" at bounding box center [470, 282] width 83 height 87
click at [50, 55] on p "Settings" at bounding box center [54, 56] width 24 height 9
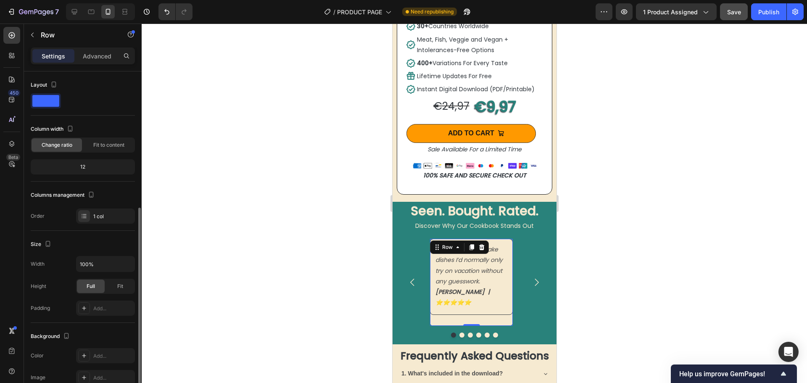
scroll to position [84, 0]
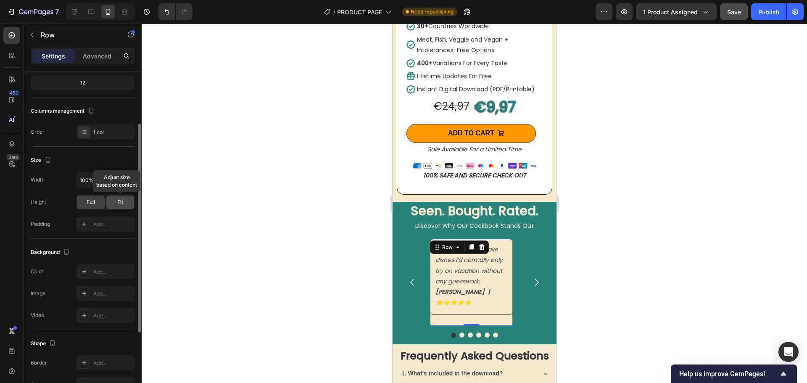
click at [114, 201] on div "Fit" at bounding box center [120, 201] width 28 height 13
click at [455, 304] on div "I love how I can make dishes I’d normally only try on vacation without any gues…" at bounding box center [470, 282] width 83 height 87
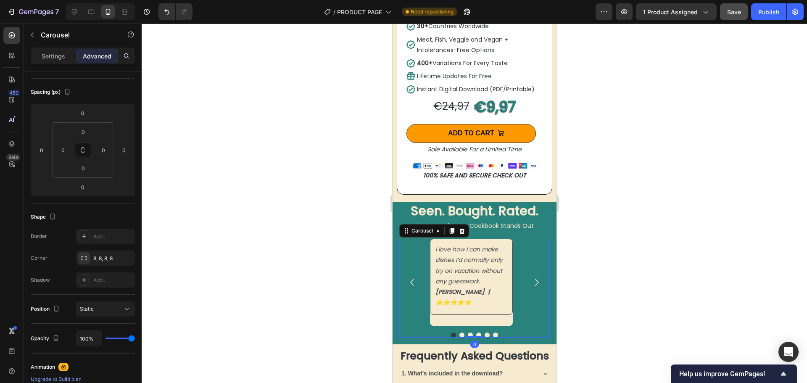
scroll to position [0, 0]
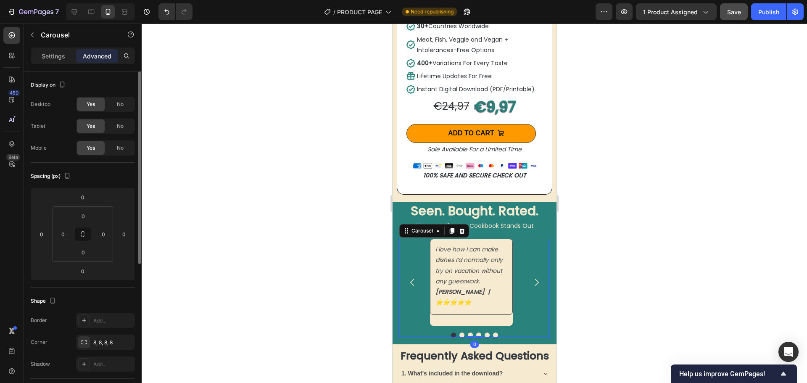
click at [470, 311] on div "I love how I can make dishes I’d normally only try on vacation without any gues…" at bounding box center [470, 282] width 83 height 87
drag, startPoint x: 467, startPoint y: 329, endPoint x: 493, endPoint y: 300, distance: 39.3
click at [467, 309] on div "I love how I can make dishes I’d normally only try on vacation without any gues…" at bounding box center [474, 288] width 150 height 98
click at [465, 305] on div "I love how I can make dishes I’d normally only try on vacation without any gues…" at bounding box center [470, 282] width 83 height 87
click at [531, 277] on icon "Carousel Next Arrow" at bounding box center [536, 282] width 11 height 11
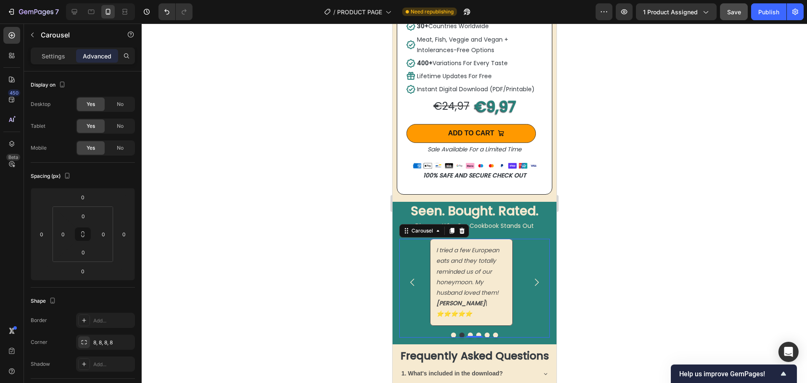
click at [531, 278] on icon "Carousel Next Arrow" at bounding box center [536, 282] width 11 height 11
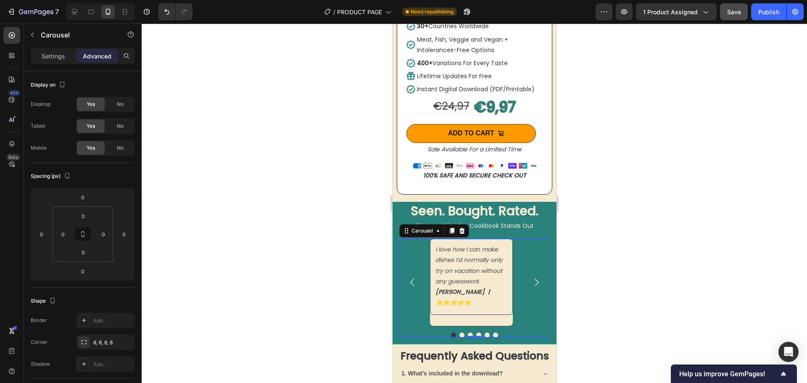
click at [531, 277] on icon "Carousel Next Arrow" at bounding box center [536, 282] width 11 height 11
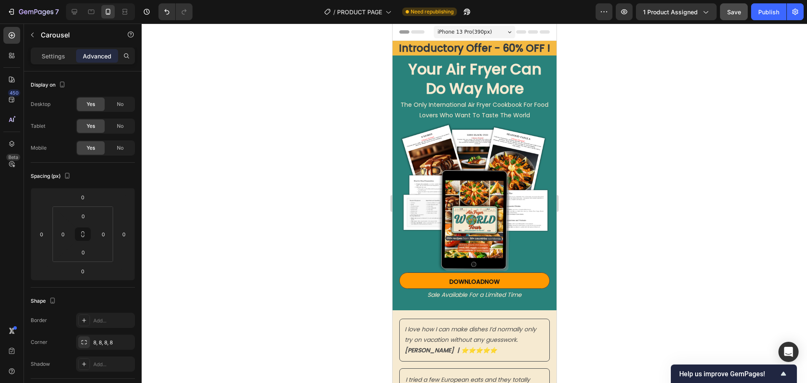
click at [460, 32] on span "iPhone 13 Pro ( 390 px)" at bounding box center [464, 32] width 54 height 8
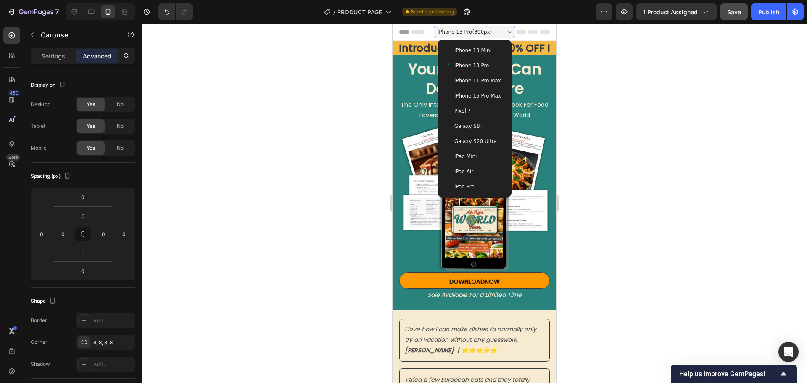
click at [478, 56] on div "iPhone 13 Mini" at bounding box center [473, 50] width 67 height 15
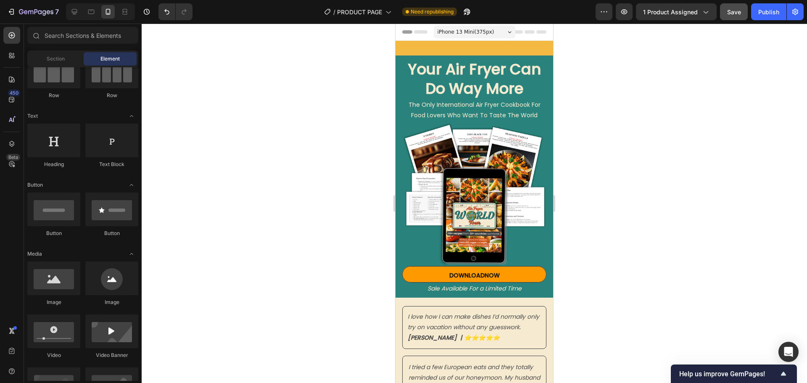
scroll to position [286, 0]
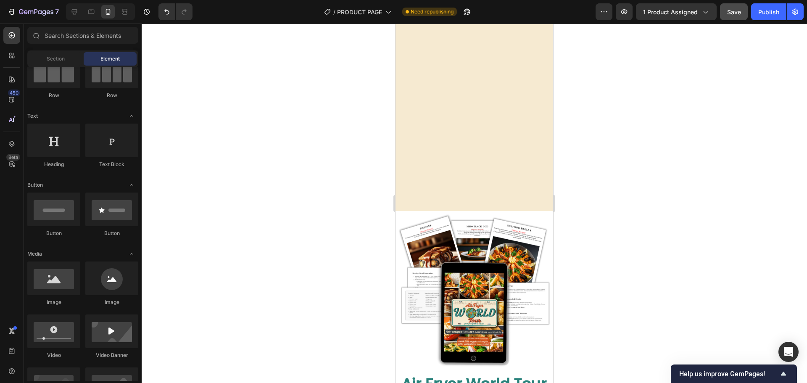
drag, startPoint x: 551, startPoint y: 47, endPoint x: 468, endPoint y: 37, distance: 83.0
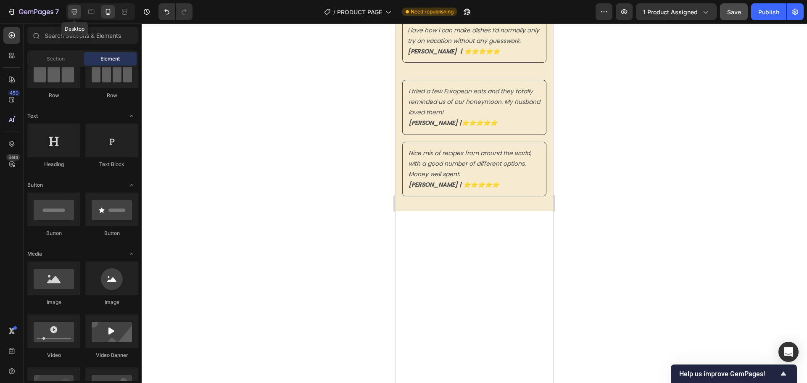
scroll to position [0, 0]
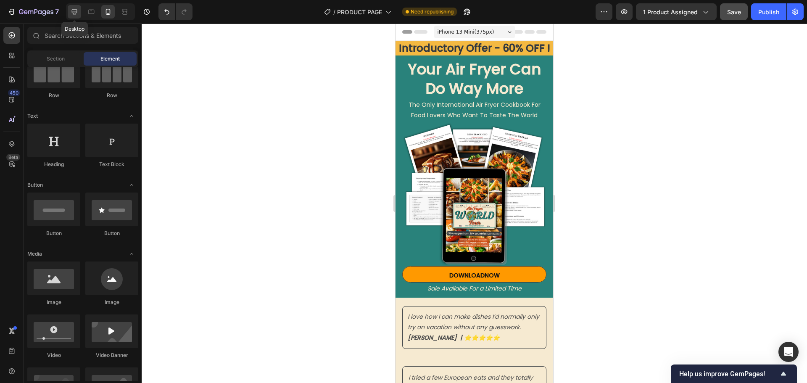
click at [72, 13] on icon at bounding box center [74, 12] width 8 height 8
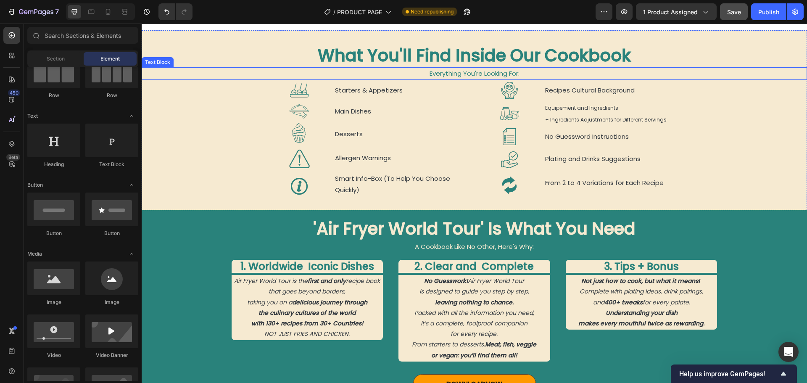
scroll to position [798, 0]
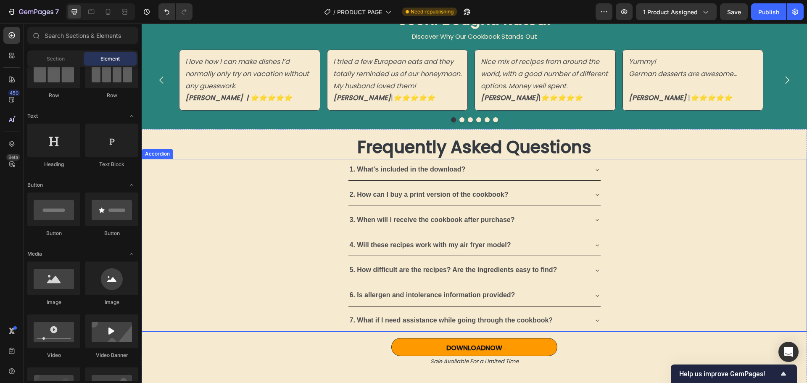
scroll to position [2269, 0]
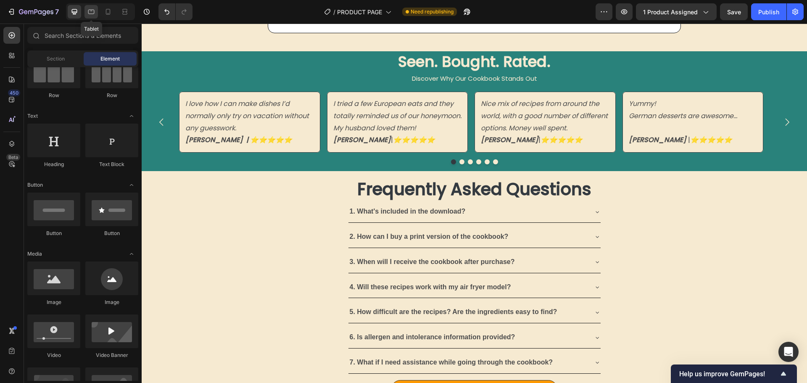
drag, startPoint x: 89, startPoint y: 14, endPoint x: 187, endPoint y: 116, distance: 140.9
click at [89, 14] on icon at bounding box center [91, 12] width 6 height 5
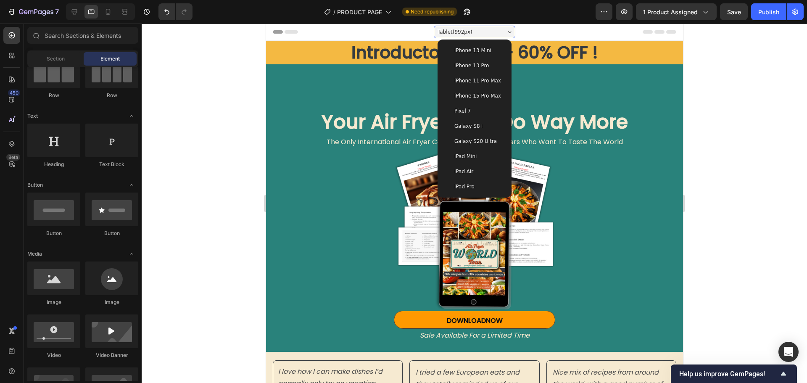
click at [470, 171] on div "iPad Air" at bounding box center [474, 171] width 61 height 8
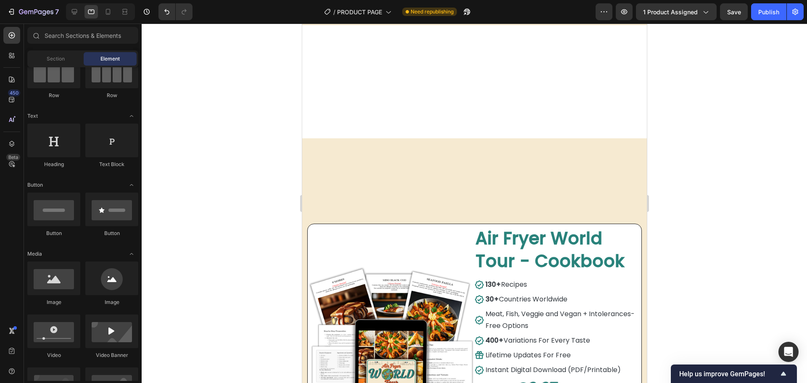
scroll to position [2544, 0]
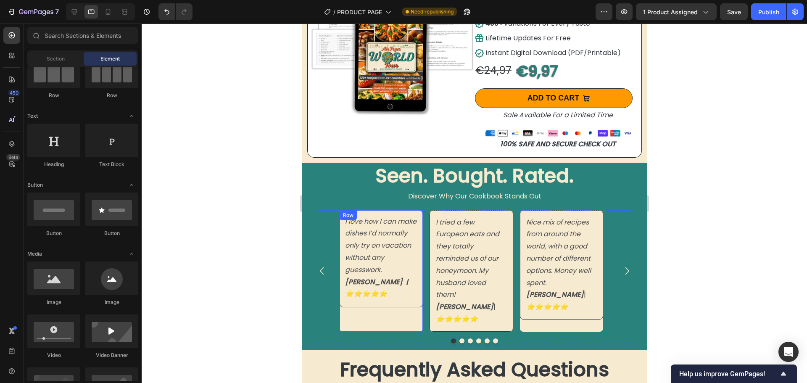
click at [383, 315] on div "I love how I can make dishes I’d normally only try on vacation without any gues…" at bounding box center [380, 270] width 83 height 121
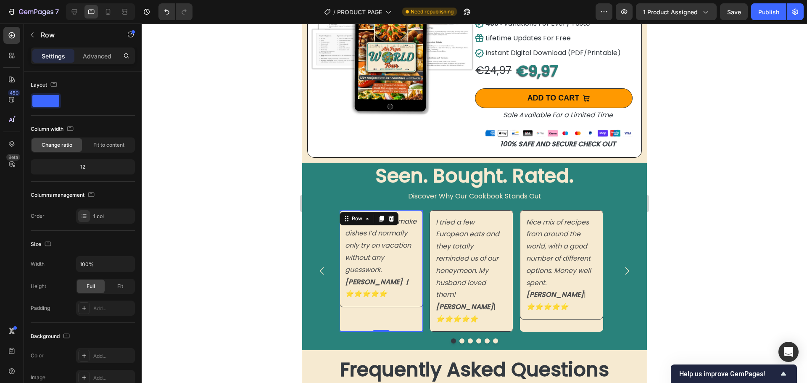
drag, startPoint x: 381, startPoint y: 331, endPoint x: 382, endPoint y: 316, distance: 14.3
click at [382, 316] on div "I love how I can make dishes I’d normally only try on vacation without any gues…" at bounding box center [380, 270] width 83 height 121
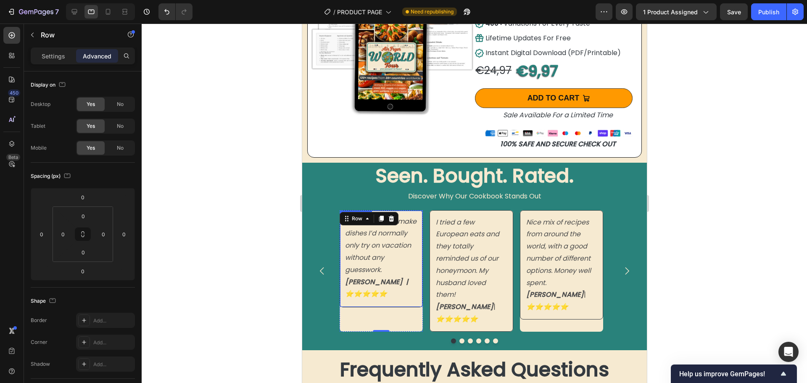
click at [393, 303] on div "I love how I can make dishes I’d normally only try on vacation without any gues…" at bounding box center [380, 258] width 83 height 97
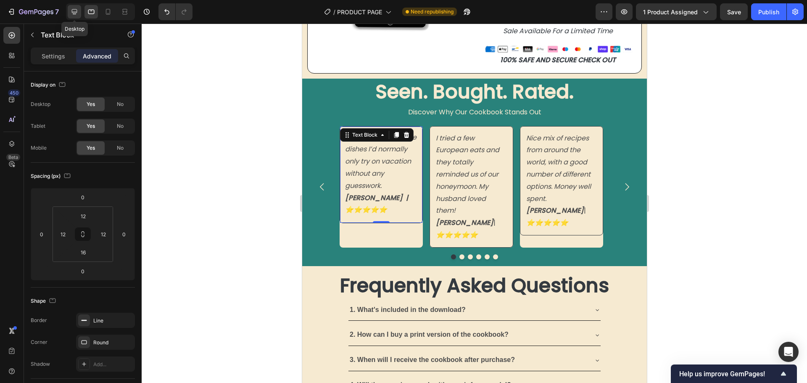
click at [71, 10] on icon at bounding box center [74, 12] width 8 height 8
type input "12"
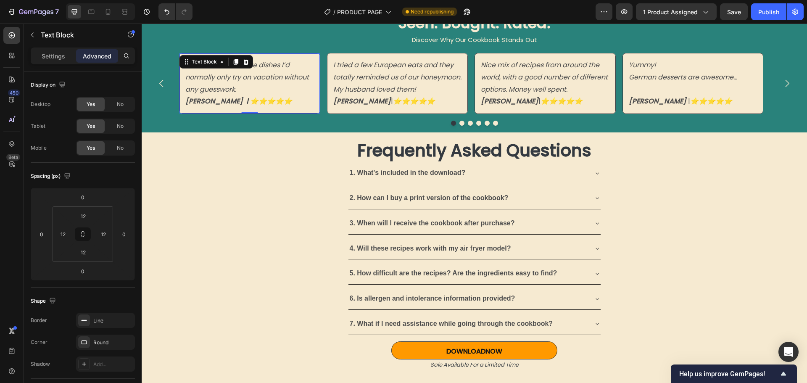
scroll to position [2618, 0]
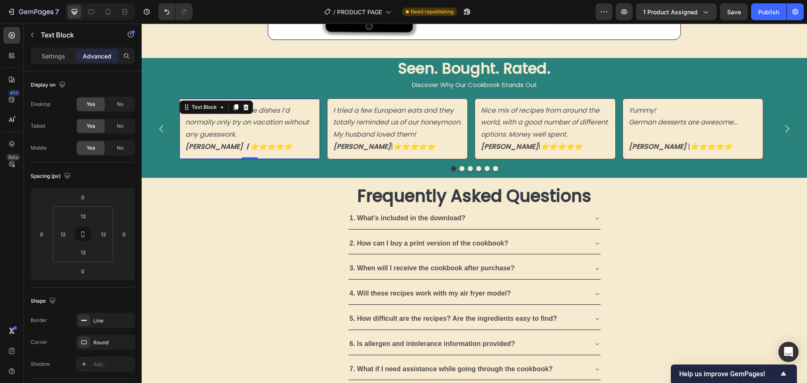
click at [291, 149] on p "[PERSON_NAME] | ⭐️⭐️⭐️⭐️⭐️" at bounding box center [249, 147] width 129 height 12
click at [349, 153] on div "I tried a few European eats and they totally reminded us of our honeymoon. My h…" at bounding box center [397, 128] width 141 height 61
click at [318, 153] on div "I love how I can make dishes I’d normally only try on vacation without any gues…" at bounding box center [249, 128] width 141 height 61
click at [279, 66] on h2 "Seen. Bought. Rated." at bounding box center [474, 68] width 665 height 21
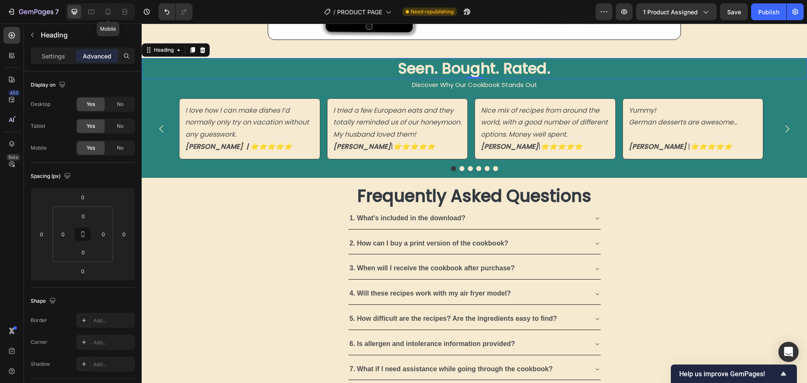
click at [107, 9] on icon at bounding box center [108, 12] width 5 height 6
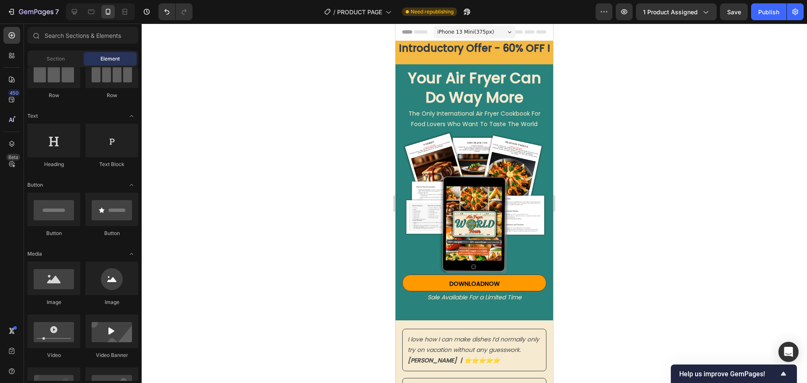
click at [461, 34] on span "iPhone 13 Mini ( 375 px)" at bounding box center [465, 32] width 57 height 8
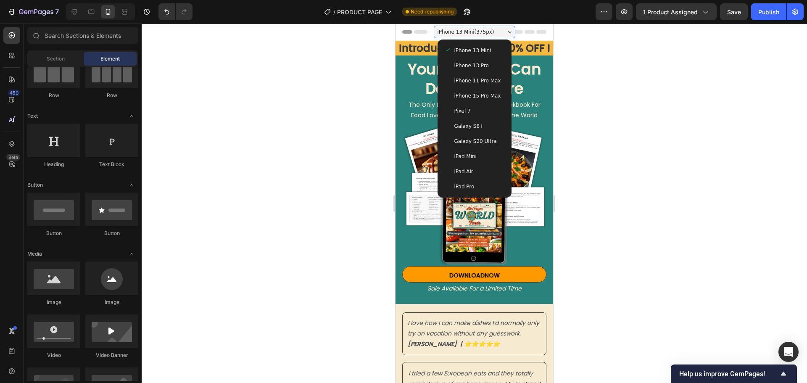
click at [463, 95] on span "iPhone 15 Pro Max" at bounding box center [477, 96] width 47 height 8
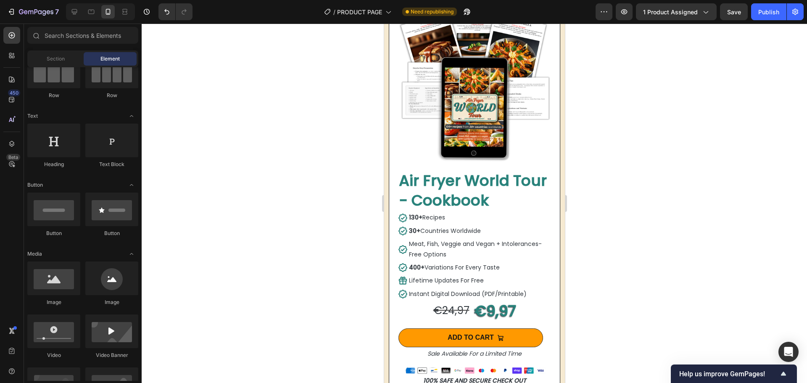
scroll to position [3024, 0]
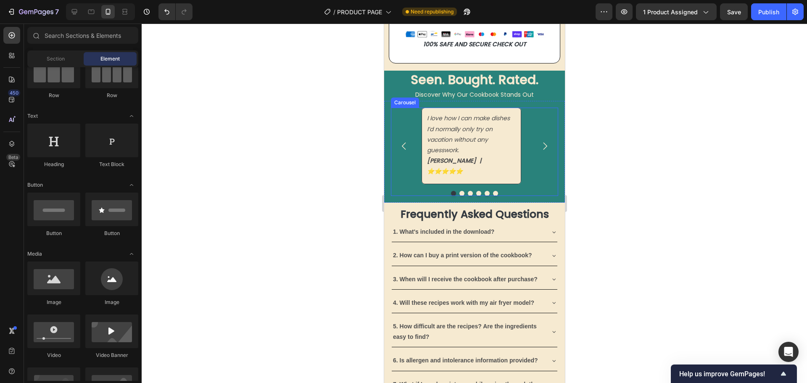
click at [539, 141] on icon "Carousel Next Arrow" at bounding box center [544, 146] width 11 height 11
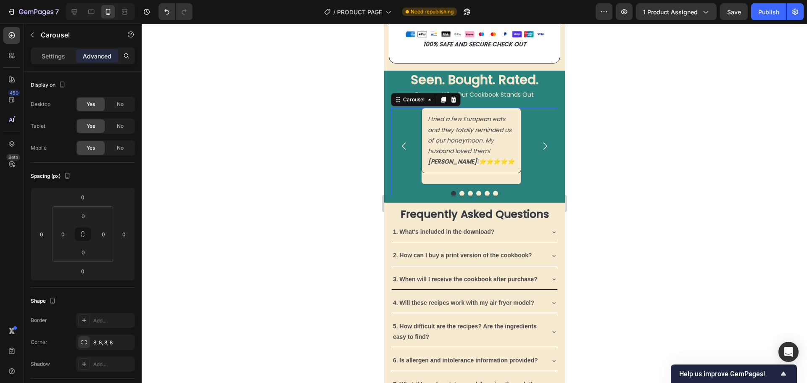
click at [539, 141] on icon "Carousel Next Arrow" at bounding box center [544, 146] width 11 height 11
click at [92, 11] on icon at bounding box center [91, 12] width 8 height 8
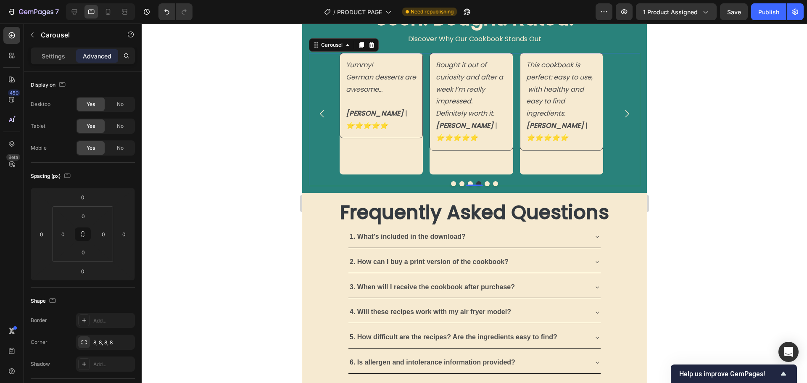
scroll to position [2897, 0]
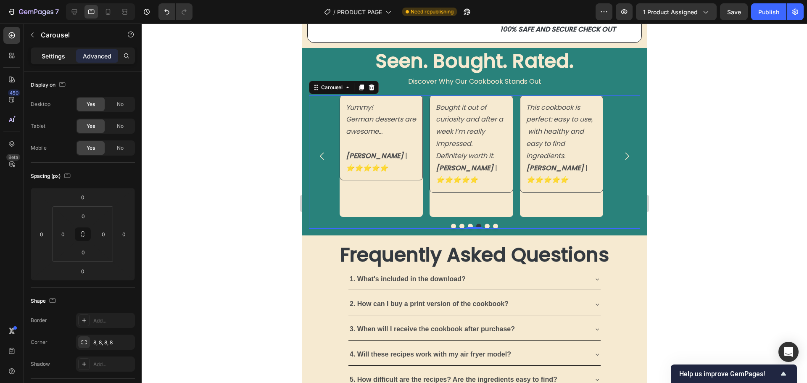
click at [56, 55] on p "Settings" at bounding box center [54, 56] width 24 height 9
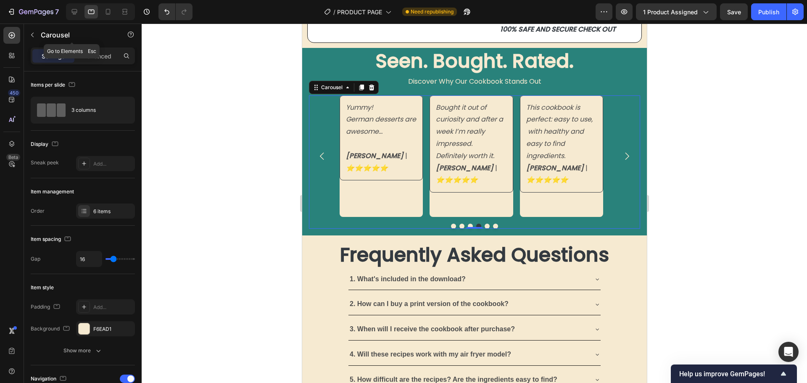
click at [35, 33] on icon "button" at bounding box center [32, 35] width 7 height 7
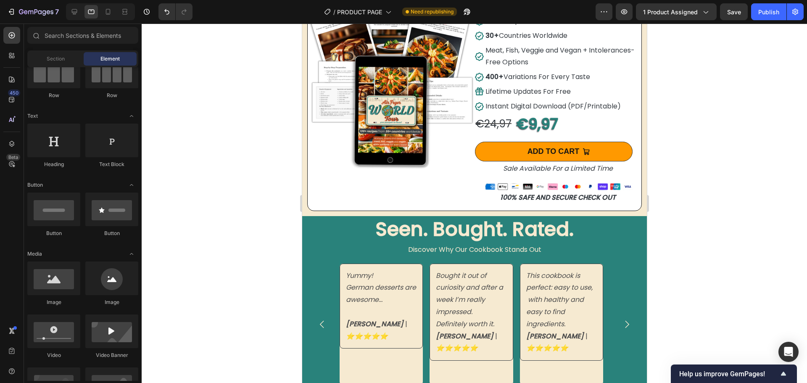
scroll to position [2855, 0]
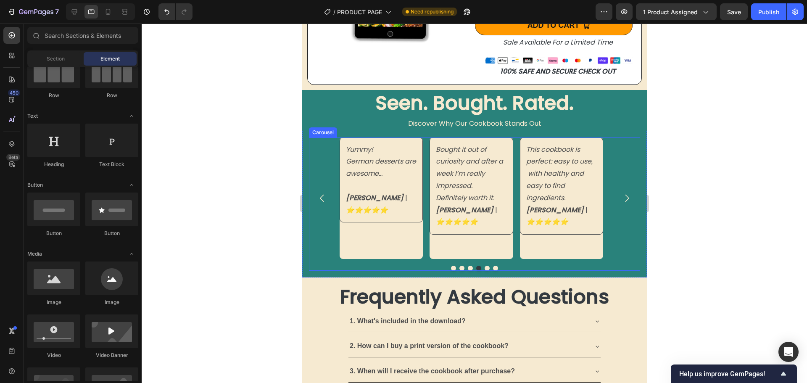
click at [387, 250] on div "Yummy! German desserts are awesome... [PERSON_NAME] | ⭐️⭐️⭐️⭐️⭐️ Text Block" at bounding box center [380, 197] width 83 height 121
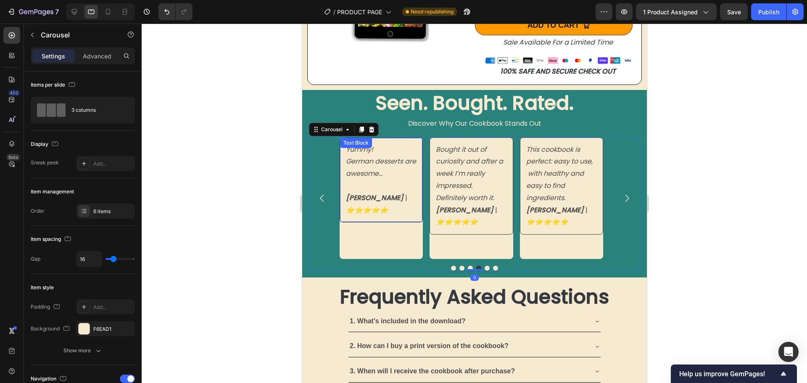
click at [399, 203] on p "[PERSON_NAME] | ⭐️⭐️⭐️⭐️⭐️" at bounding box center [380, 204] width 71 height 24
click at [398, 242] on div "Yummy! German desserts are awesome... [PERSON_NAME] | ⭐️⭐️⭐️⭐️⭐️ Text Block" at bounding box center [380, 197] width 83 height 121
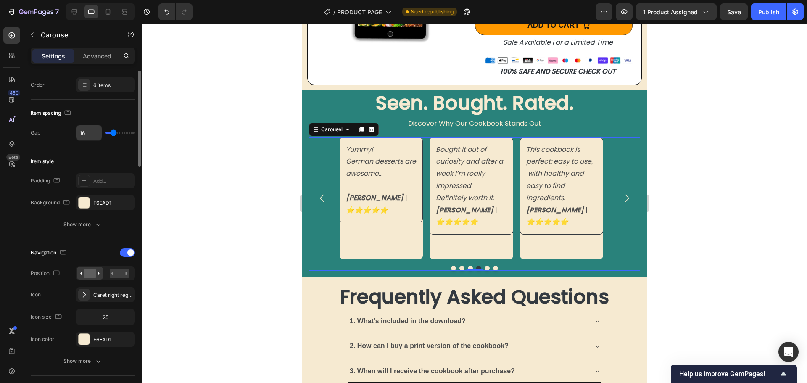
scroll to position [0, 0]
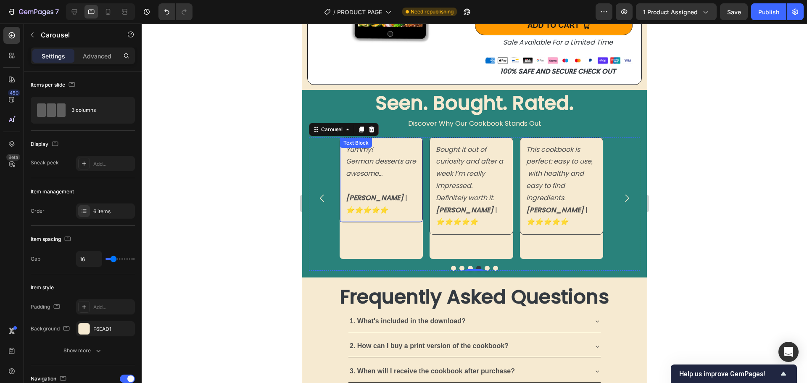
click at [382, 190] on p at bounding box center [380, 186] width 71 height 12
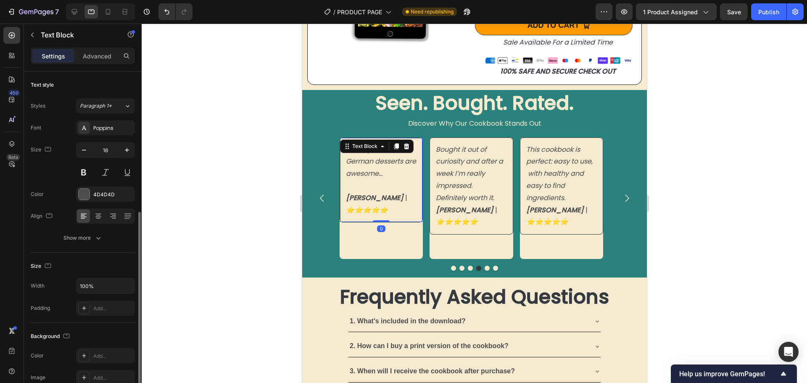
scroll to position [84, 0]
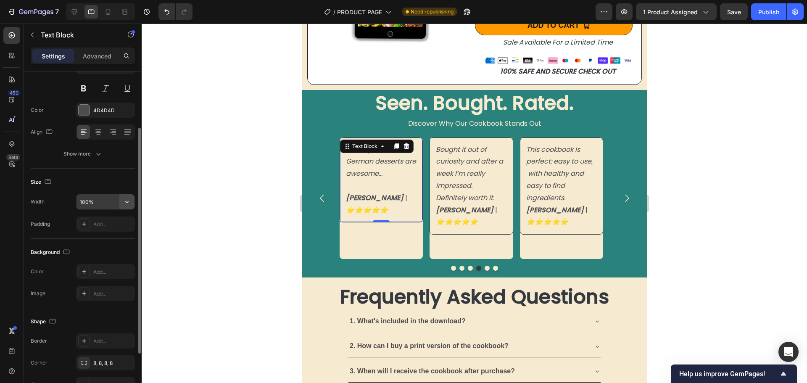
click at [129, 203] on icon "button" at bounding box center [127, 201] width 8 height 8
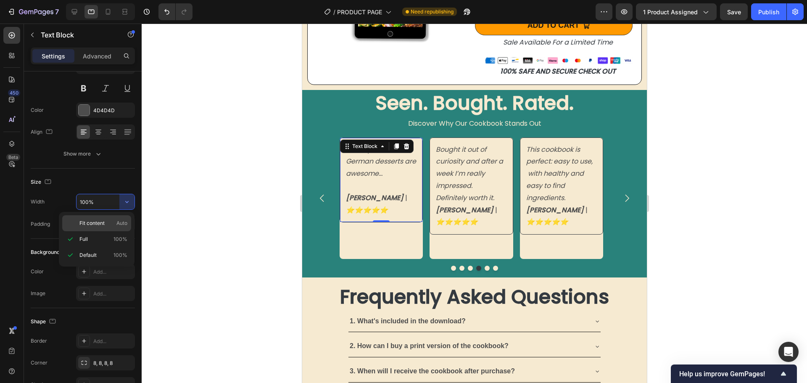
click at [96, 226] on span "Fit content" at bounding box center [91, 223] width 25 height 8
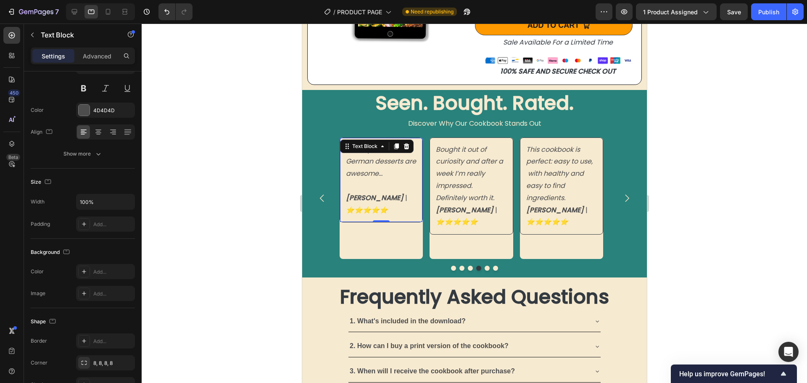
type input "Auto"
click at [379, 235] on div "Yummy! German desserts are awesome... [PERSON_NAME] | ⭐️⭐️⭐️⭐️⭐️ Text Block 0" at bounding box center [380, 197] width 83 height 121
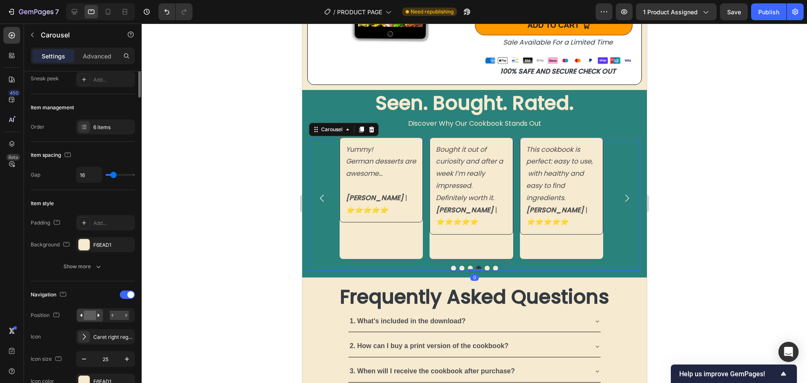
scroll to position [0, 0]
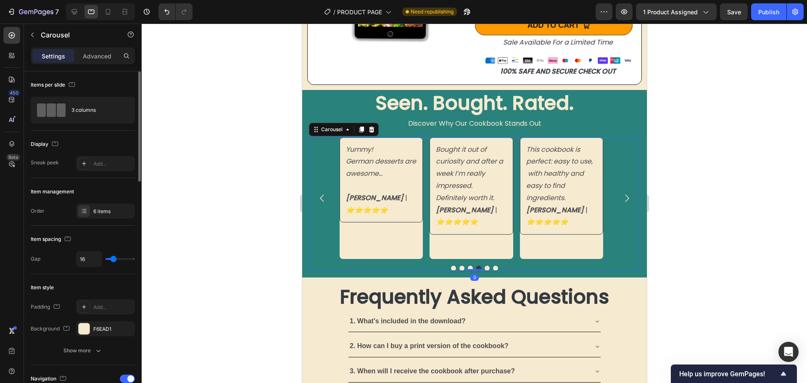
click at [387, 209] on icon "⭐️⭐️⭐️⭐️⭐️" at bounding box center [366, 210] width 42 height 10
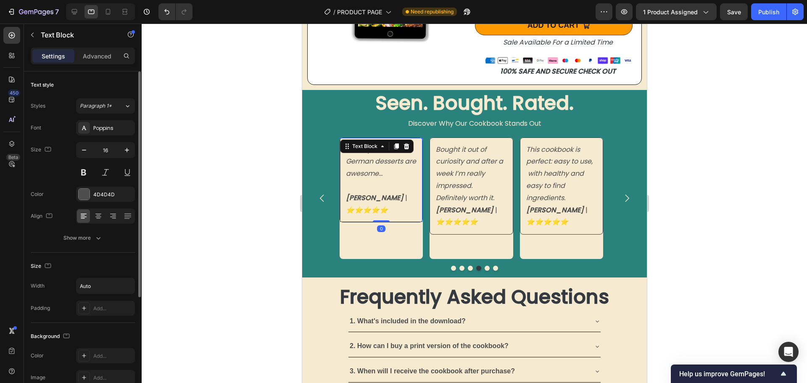
scroll to position [84, 0]
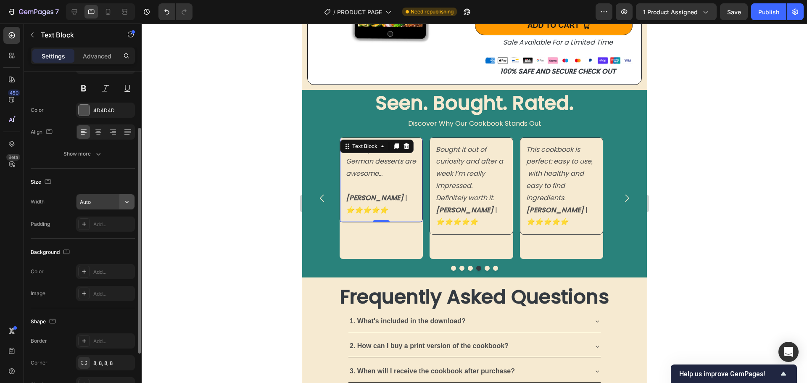
click at [126, 201] on icon "button" at bounding box center [126, 202] width 3 height 2
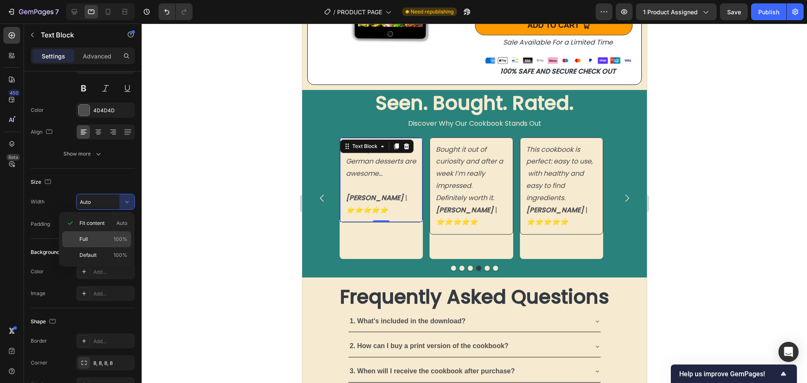
click at [100, 237] on p "Full 100%" at bounding box center [103, 239] width 48 height 8
type input "100%"
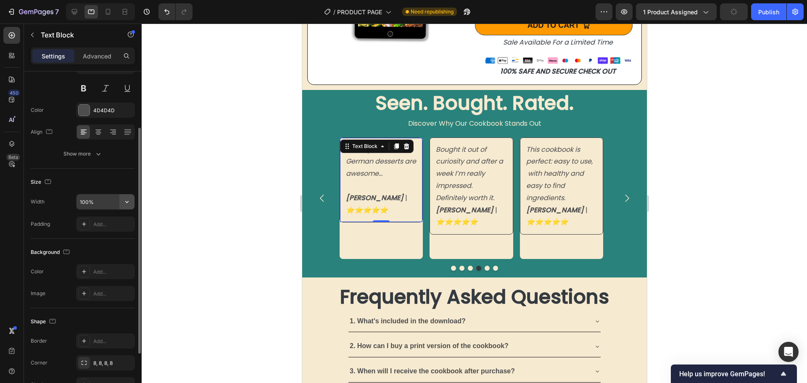
click at [128, 202] on icon "button" at bounding box center [127, 201] width 8 height 8
click at [101, 179] on div "Size" at bounding box center [83, 181] width 104 height 13
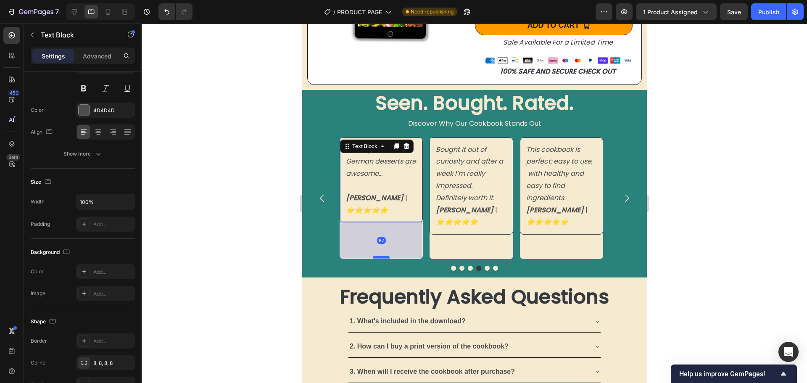
drag, startPoint x: 377, startPoint y: 221, endPoint x: 379, endPoint y: 258, distance: 36.6
click at [379, 258] on div at bounding box center [380, 257] width 17 height 3
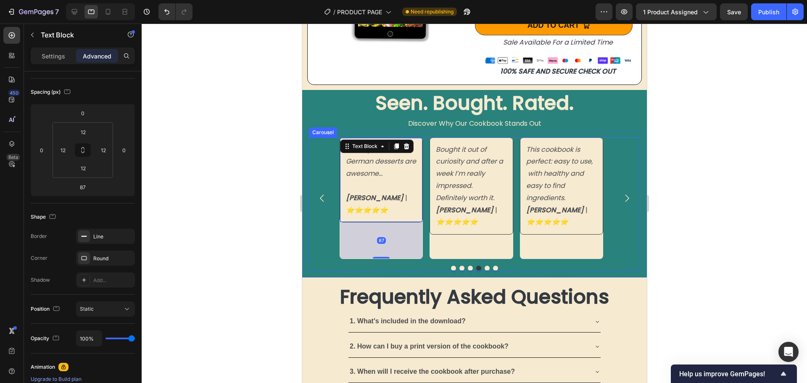
click at [315, 210] on div "I love how I can make dishes I’d normally only try on vacation without any gues…" at bounding box center [473, 198] width 331 height 122
click at [353, 235] on div "Yummy! German desserts are awesome... Laura C. | ⭐️⭐️⭐️⭐️⭐️ Text Block 87" at bounding box center [380, 198] width 83 height 122
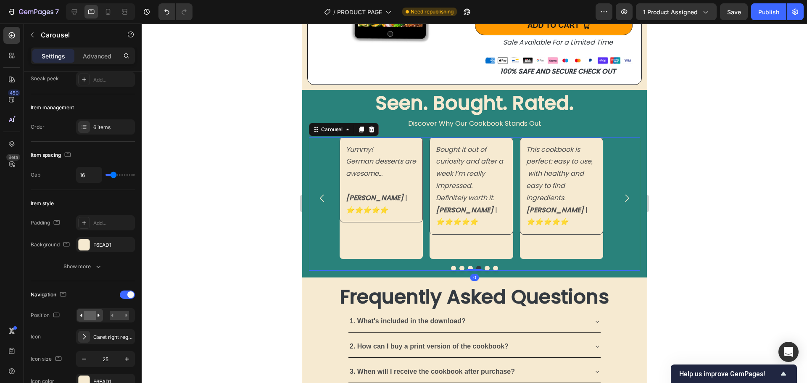
scroll to position [0, 0]
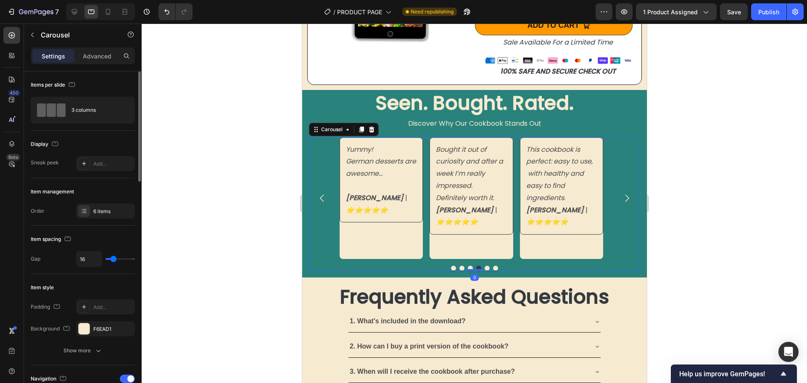
click at [381, 244] on div "Yummy! German desserts are awesome... [PERSON_NAME] | ⭐️⭐️⭐️⭐️⭐️ Text Block" at bounding box center [380, 198] width 83 height 122
click at [380, 218] on div "Yummy! German desserts are awesome... [PERSON_NAME] | ⭐️⭐️⭐️⭐️⭐️ Text Block" at bounding box center [380, 179] width 83 height 85
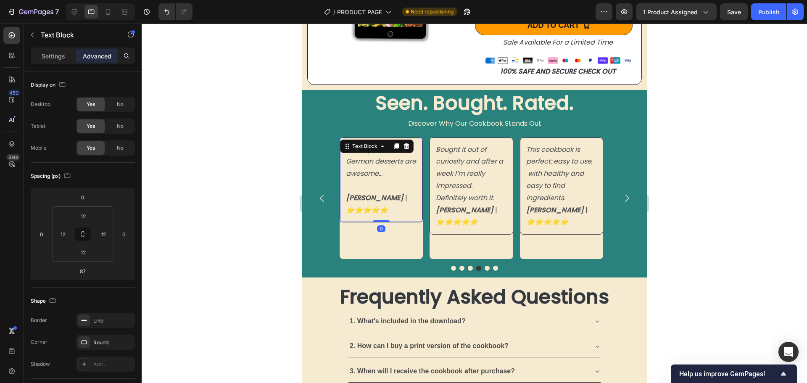
drag, startPoint x: 383, startPoint y: 258, endPoint x: 384, endPoint y: 205, distance: 52.5
click at [384, 205] on div "Yummy! German desserts are awesome... [PERSON_NAME] | ⭐️⭐️⭐️⭐️⭐️ Text Block 0" at bounding box center [380, 179] width 83 height 85
type input "0"
click at [489, 221] on p "Bought it out of curiosity and after a week I’m really impressed. Definitely wo…" at bounding box center [470, 186] width 71 height 85
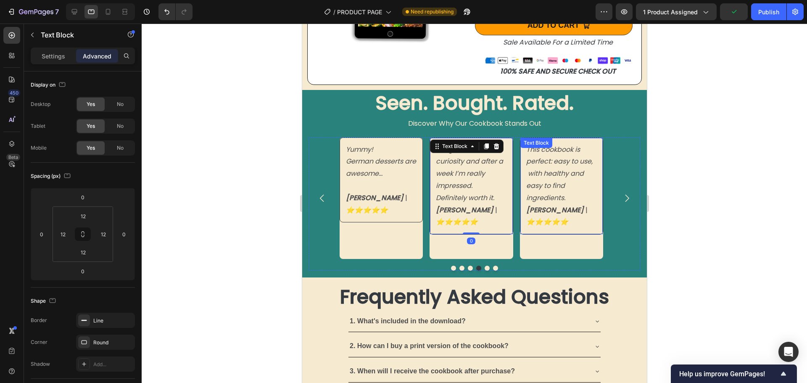
click at [578, 225] on p "This cookbook is perfect: easy to use, with healthy and easy to find ingredient…" at bounding box center [561, 186] width 71 height 85
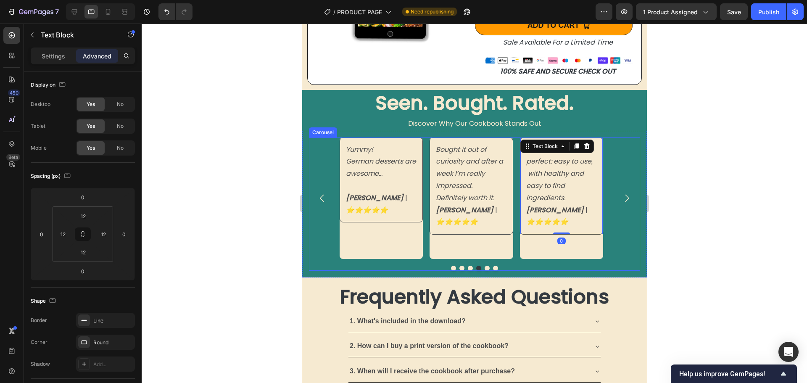
click at [621, 198] on icon "Carousel Next Arrow" at bounding box center [626, 198] width 11 height 11
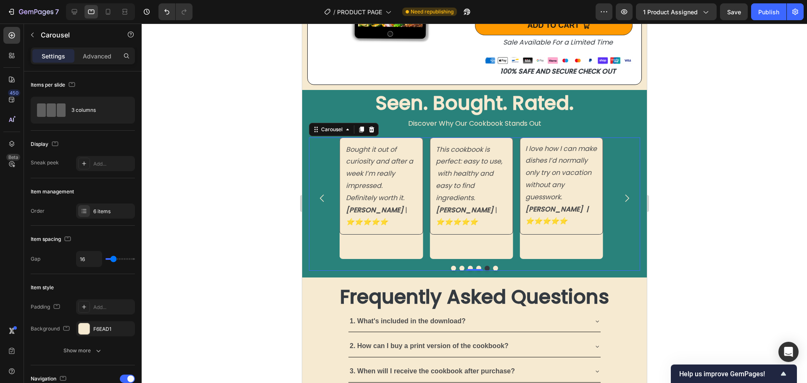
click at [621, 197] on icon "Carousel Next Arrow" at bounding box center [626, 198] width 11 height 11
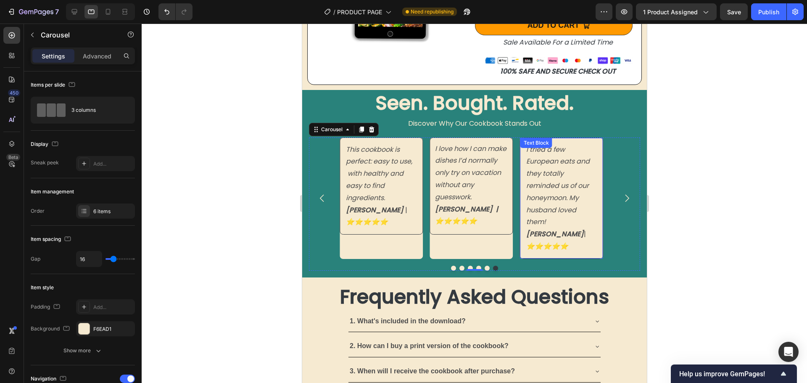
click at [560, 232] on p "Sarah C. | ⭐️⭐️⭐️⭐️⭐️" at bounding box center [561, 240] width 71 height 24
click at [560, 235] on p "Sarah C. | ⭐️⭐️⭐️⭐️⭐️" at bounding box center [561, 240] width 71 height 24
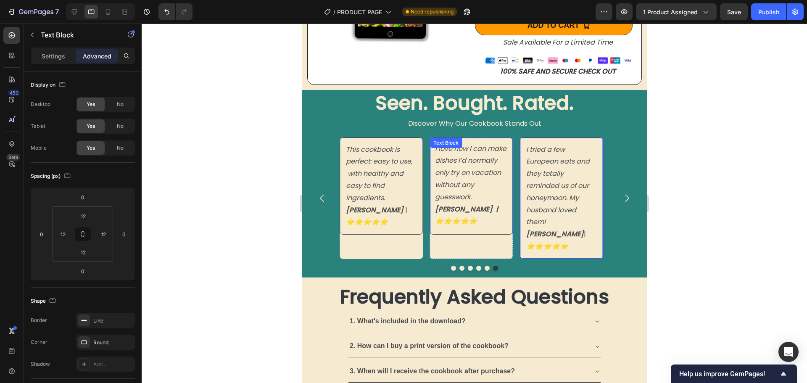
click at [463, 208] on p "[PERSON_NAME] | ⭐️⭐️⭐️⭐️⭐️" at bounding box center [470, 215] width 72 height 24
click at [462, 208] on p "[PERSON_NAME] | ⭐️⭐️⭐️⭐️⭐️" at bounding box center [470, 215] width 72 height 24
click at [460, 210] on strong "[PERSON_NAME] | ⭐️⭐️⭐️⭐️⭐️" at bounding box center [465, 215] width 63 height 22
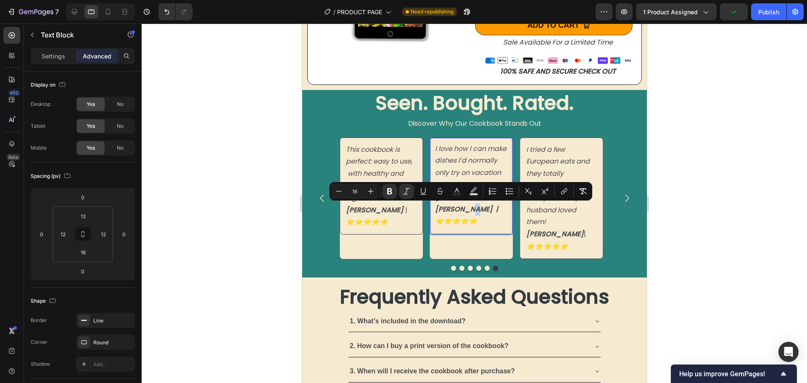
click at [461, 209] on p "[PERSON_NAME] | ⭐️⭐️⭐️⭐️⭐️" at bounding box center [470, 215] width 72 height 24
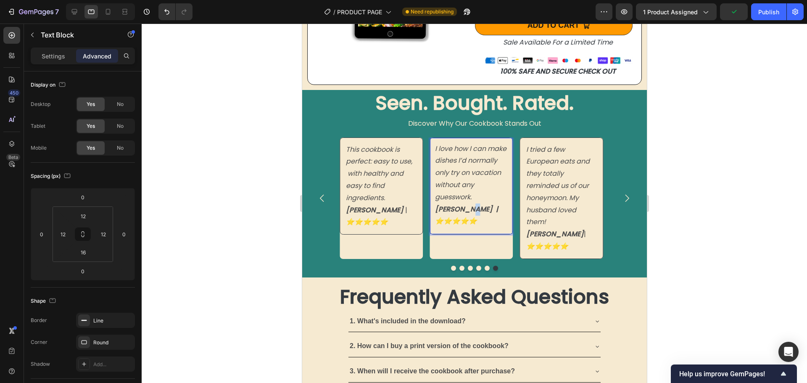
click at [461, 209] on p "[PERSON_NAME] | ⭐️⭐️⭐️⭐️⭐️" at bounding box center [470, 215] width 72 height 24
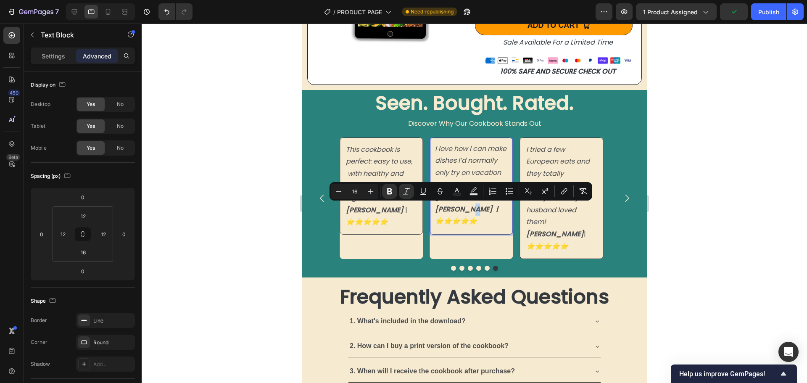
click at [462, 209] on p "[PERSON_NAME] | ⭐️⭐️⭐️⭐️⭐️" at bounding box center [470, 215] width 72 height 24
click at [405, 190] on icon "Editor contextual toolbar" at bounding box center [405, 191] width 7 height 6
click at [389, 191] on icon "Editor contextual toolbar" at bounding box center [388, 191] width 5 height 6
click at [592, 228] on p "Sarah C. | ⭐️⭐️⭐️⭐️⭐️" at bounding box center [561, 240] width 71 height 24
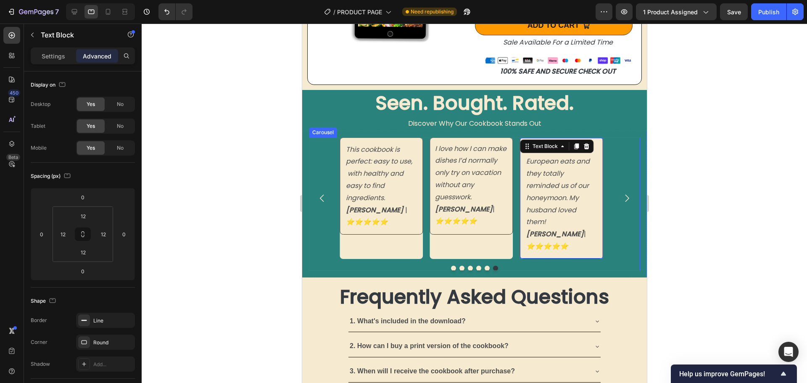
click at [621, 197] on icon "Carousel Next Arrow" at bounding box center [626, 198] width 11 height 11
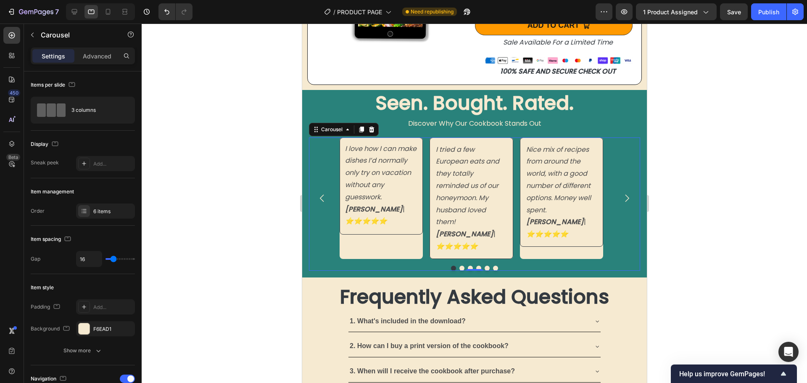
click at [621, 197] on icon "Carousel Next Arrow" at bounding box center [626, 198] width 11 height 11
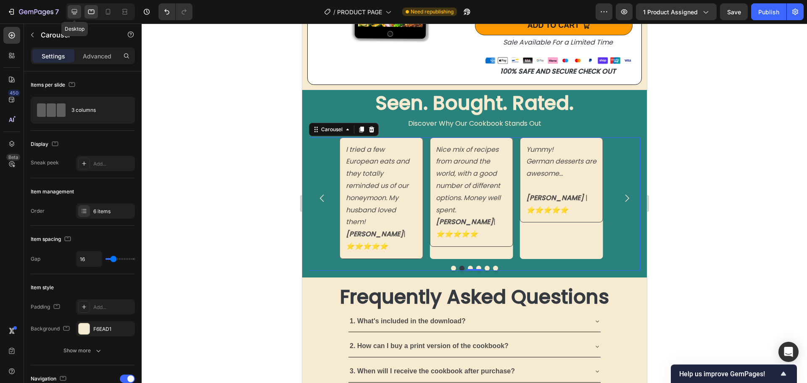
click at [73, 9] on icon at bounding box center [74, 12] width 8 height 8
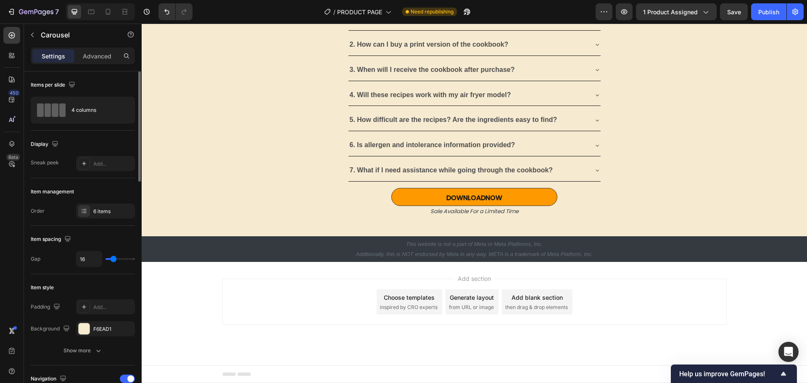
scroll to position [3051, 0]
click at [49, 53] on p "Settings" at bounding box center [54, 56] width 24 height 9
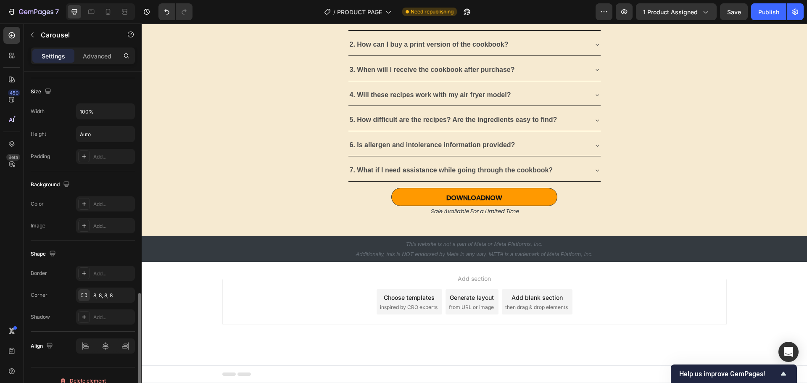
scroll to position [683, 0]
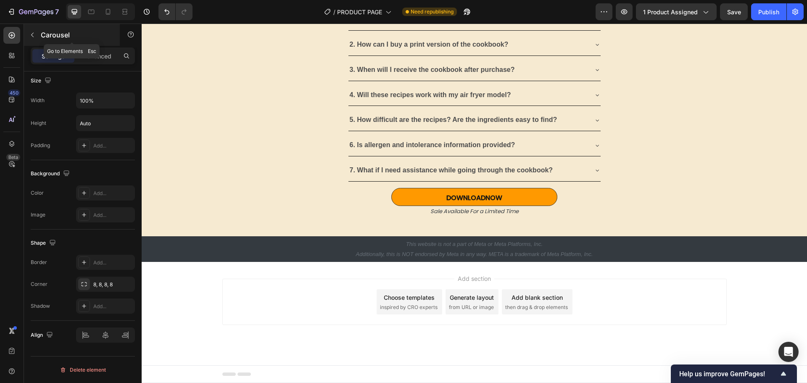
click at [34, 35] on icon "button" at bounding box center [32, 35] width 7 height 7
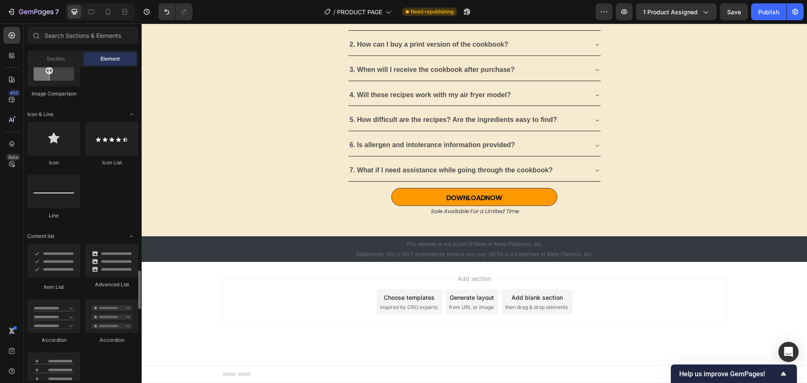
scroll to position [672, 0]
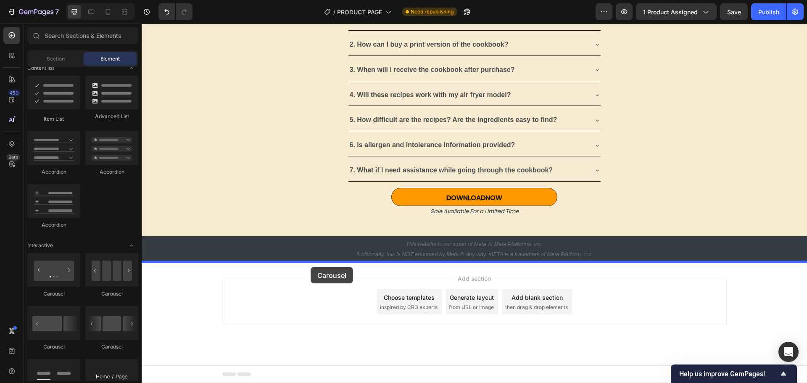
drag, startPoint x: 201, startPoint y: 301, endPoint x: 310, endPoint y: 267, distance: 114.9
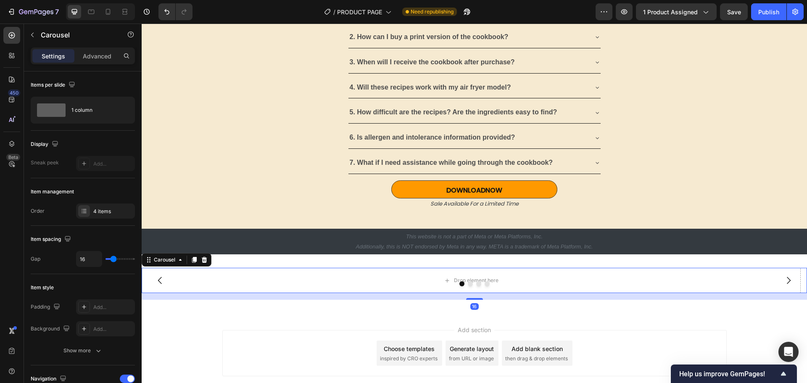
click at [376, 285] on div at bounding box center [474, 283] width 665 height 5
click at [34, 36] on icon "button" at bounding box center [32, 35] width 7 height 7
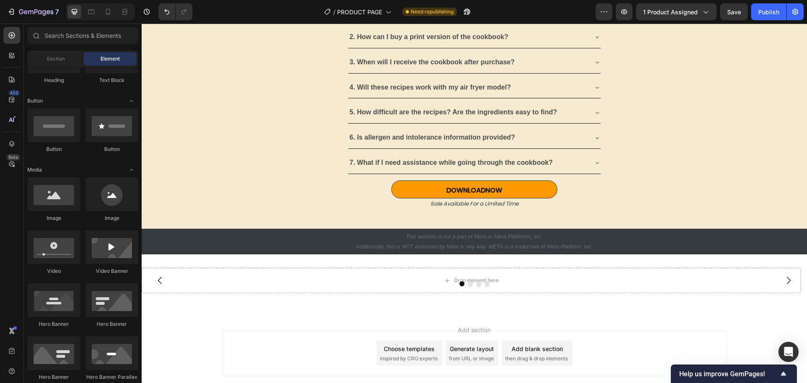
scroll to position [0, 0]
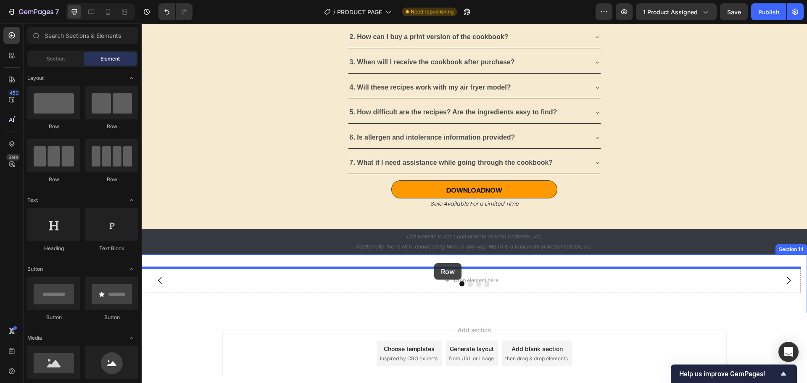
drag, startPoint x: 200, startPoint y: 137, endPoint x: 434, endPoint y: 263, distance: 265.6
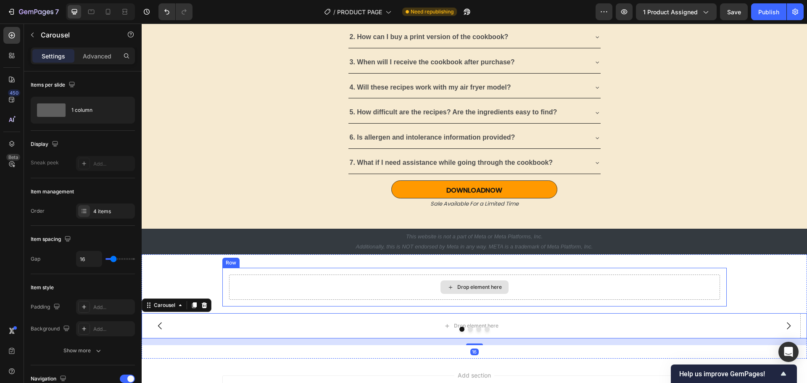
drag, startPoint x: 368, startPoint y: 328, endPoint x: 384, endPoint y: 292, distance: 39.7
click at [384, 292] on div "Drop element here Row Drop element here Drop element here Drop element here Dro…" at bounding box center [474, 306] width 665 height 77
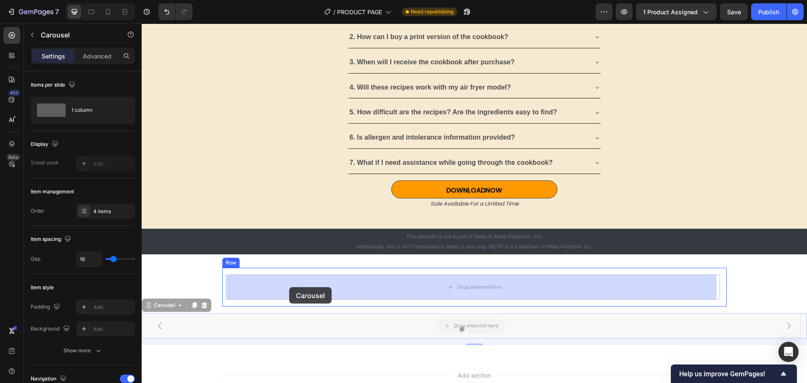
drag, startPoint x: 237, startPoint y: 321, endPoint x: 289, endPoint y: 287, distance: 62.0
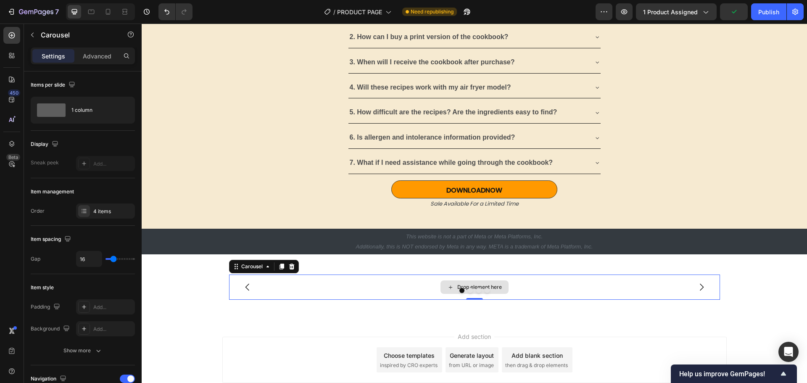
click at [334, 287] on div "Drop element here" at bounding box center [474, 286] width 491 height 25
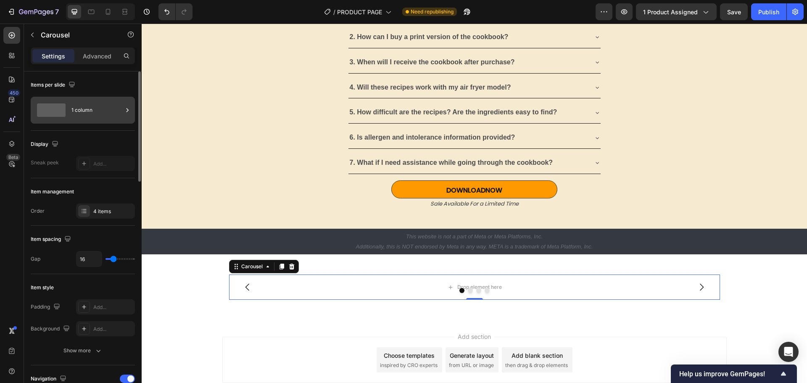
click at [110, 113] on div "1 column" at bounding box center [96, 109] width 51 height 19
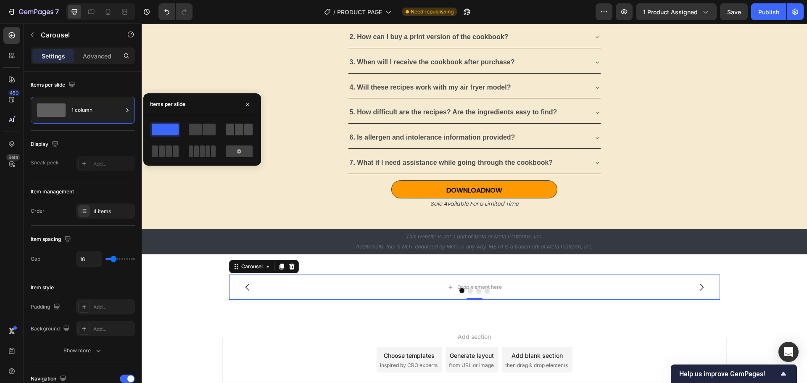
click at [238, 132] on span at bounding box center [239, 130] width 8 height 12
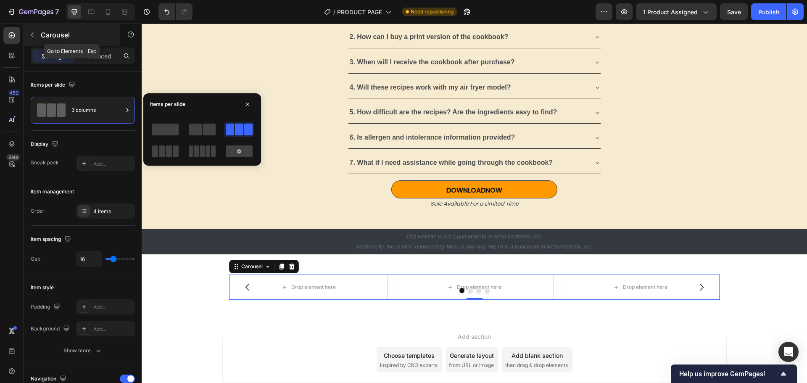
click at [37, 34] on button "button" at bounding box center [32, 34] width 13 height 13
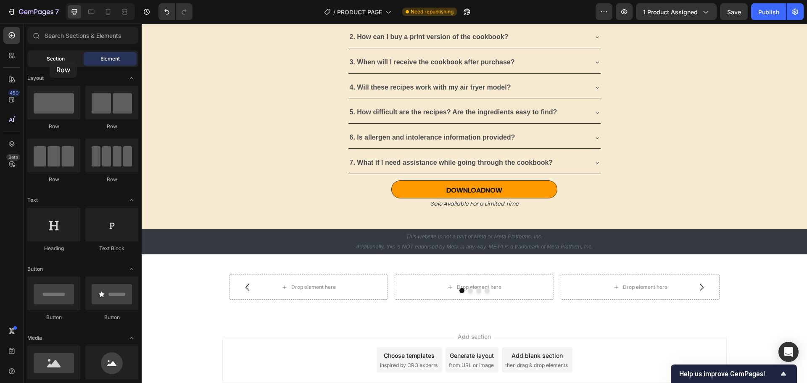
drag, startPoint x: 52, startPoint y: 108, endPoint x: 50, endPoint y: 60, distance: 48.8
click at [50, 60] on div "Sections(18) Elements(84) Section Element Hero Section Product Detail Brands Tr…" at bounding box center [83, 204] width 118 height 354
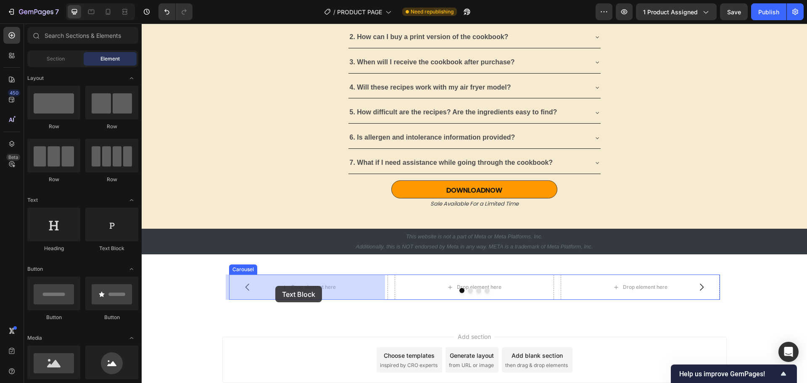
drag, startPoint x: 251, startPoint y: 253, endPoint x: 275, endPoint y: 286, distance: 40.5
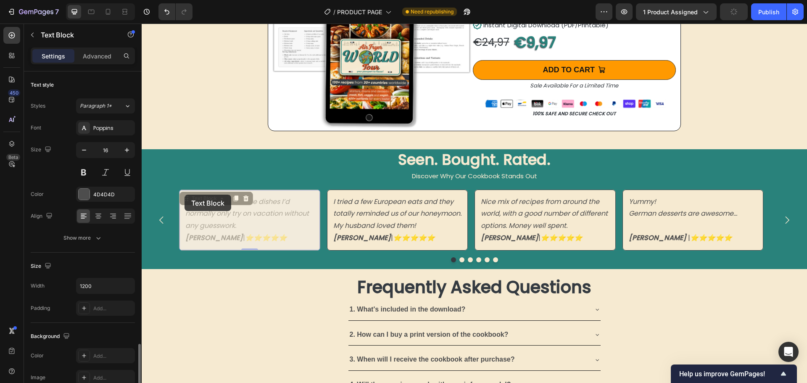
scroll to position [163, 0]
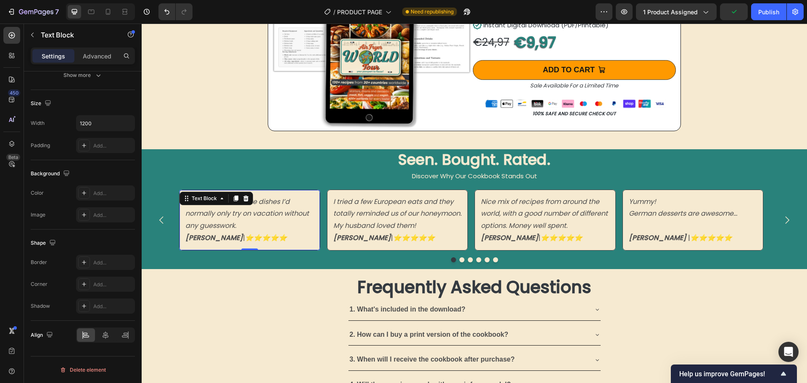
click at [258, 227] on p "I love how I can make dishes I’d normally only try on vacation without any gues…" at bounding box center [249, 214] width 129 height 36
click at [260, 232] on p "Kim Y. | ⭐️⭐️⭐️⭐️⭐️" at bounding box center [249, 238] width 129 height 12
drag, startPoint x: 264, startPoint y: 233, endPoint x: 184, endPoint y: 193, distance: 89.4
click at [184, 195] on div "I love how I can make dishes I’d normally only try on vacation without any gues…" at bounding box center [249, 220] width 130 height 50
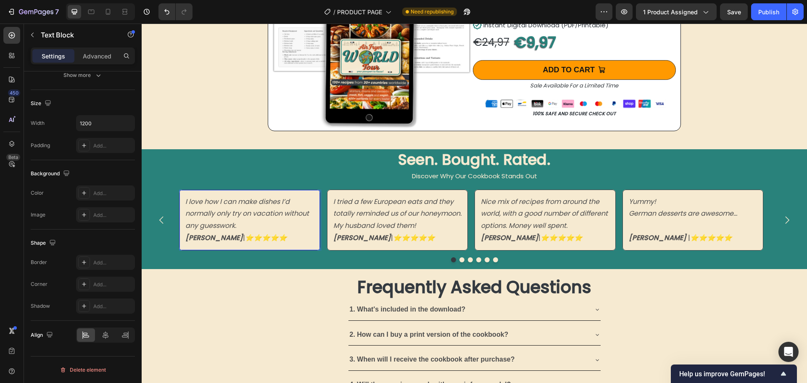
copy div "I love how I can make dishes I’d normally only try on vacation without any gues…"
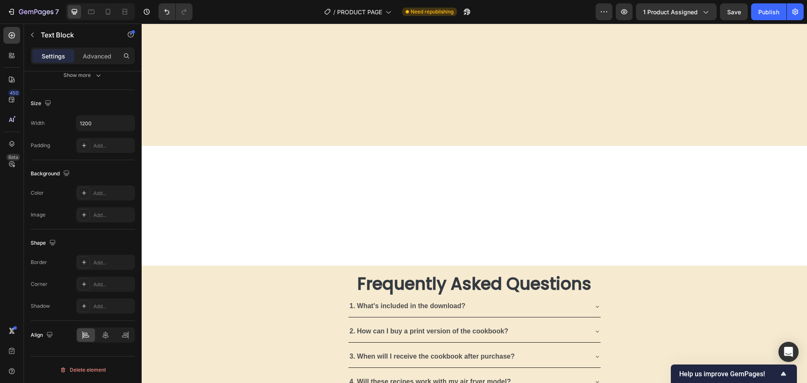
scroll to position [3117, 0]
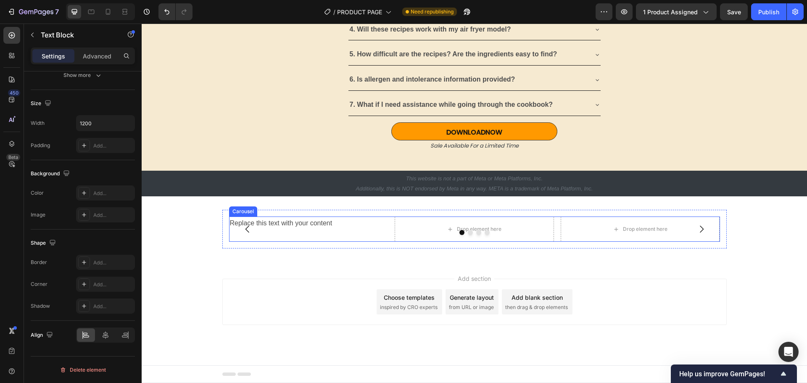
click at [299, 224] on div "Replace this text with your content" at bounding box center [308, 223] width 159 height 14
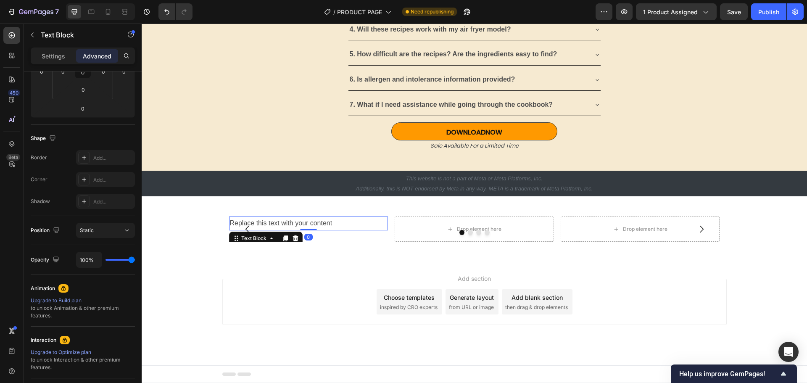
click at [299, 224] on p "Replace this text with your content" at bounding box center [309, 223] width 158 height 12
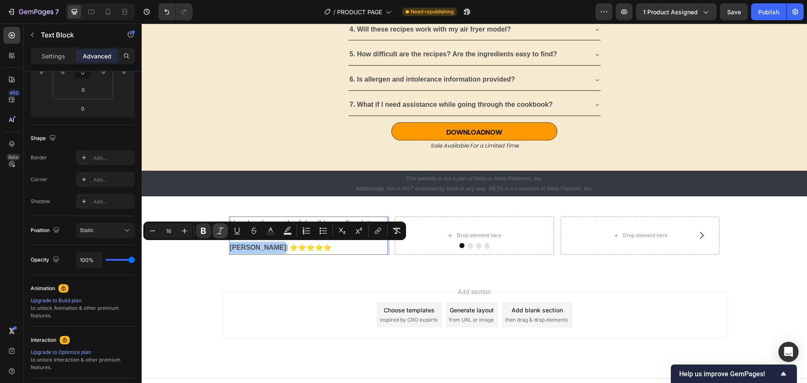
click at [218, 231] on icon "Editor contextual toolbar" at bounding box center [220, 230] width 8 height 8
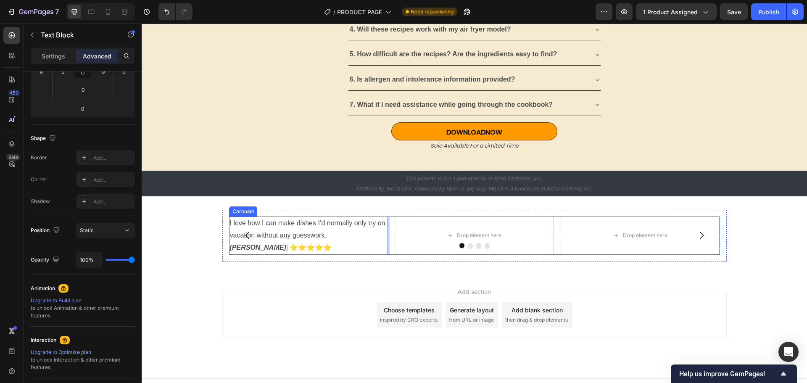
click at [337, 245] on div at bounding box center [474, 245] width 491 height 5
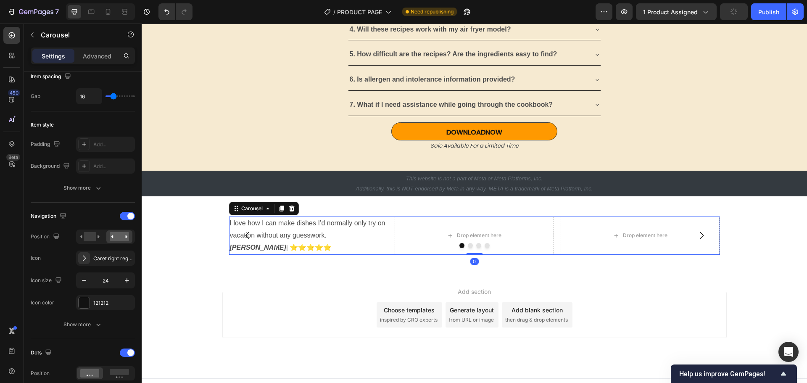
scroll to position [0, 0]
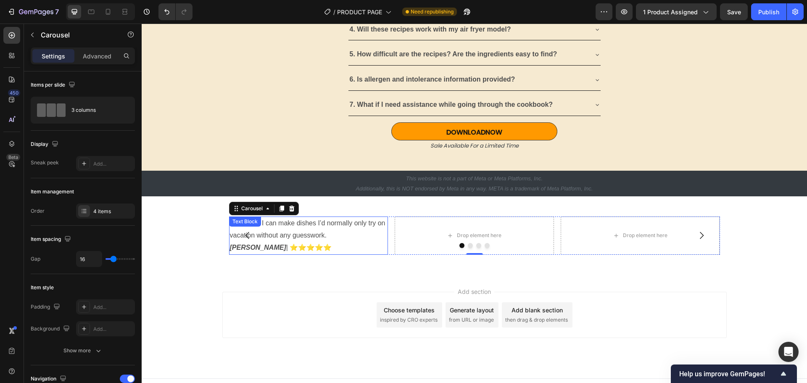
click at [307, 234] on p "I love how I can make dishes I’d normally only try on vacation without any gues…" at bounding box center [309, 229] width 158 height 24
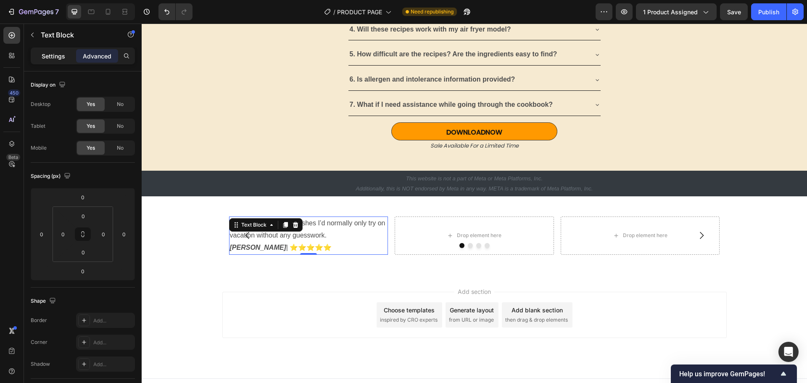
click at [60, 58] on p "Settings" at bounding box center [54, 56] width 24 height 9
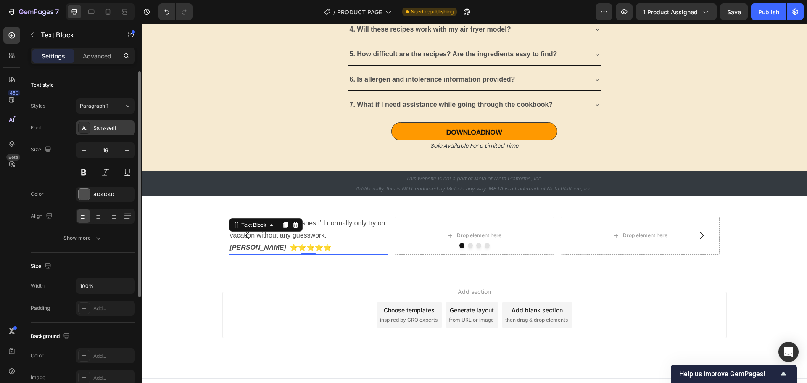
click at [107, 131] on div "Sans-serif" at bounding box center [112, 128] width 39 height 8
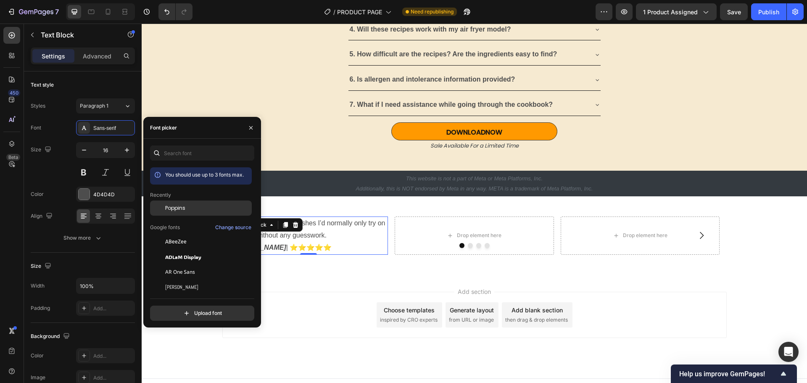
click at [185, 210] on div "Poppins" at bounding box center [207, 208] width 85 height 8
click at [339, 294] on div "Add section Choose templates inspired by CRO experts Generate layout from URL o…" at bounding box center [474, 315] width 504 height 46
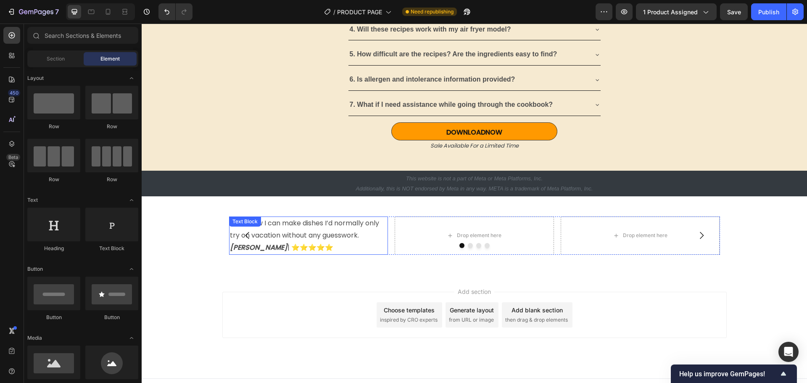
click at [353, 236] on p "I love how I can make dishes I’d normally only try on vacation without any gues…" at bounding box center [309, 229] width 158 height 24
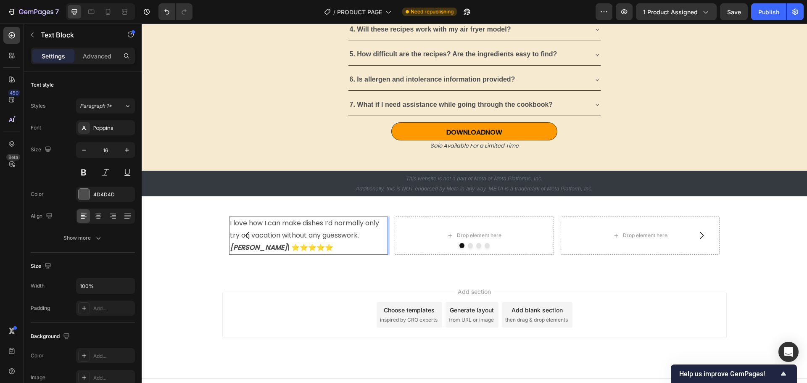
click at [357, 235] on p "I love how I can make dishes I’d normally only try on vacation without any gues…" at bounding box center [309, 229] width 158 height 24
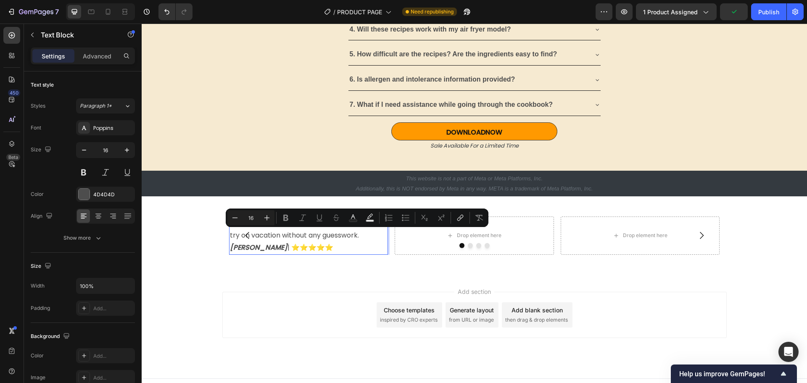
drag, startPoint x: 358, startPoint y: 235, endPoint x: 363, endPoint y: 237, distance: 5.9
click at [363, 237] on p "I love how I can make dishes I’d normally only try on vacation without any gues…" at bounding box center [309, 229] width 158 height 24
click at [357, 236] on p "I love how I can make dishes I’d normally only try on vacation without any gues…" at bounding box center [309, 229] width 158 height 24
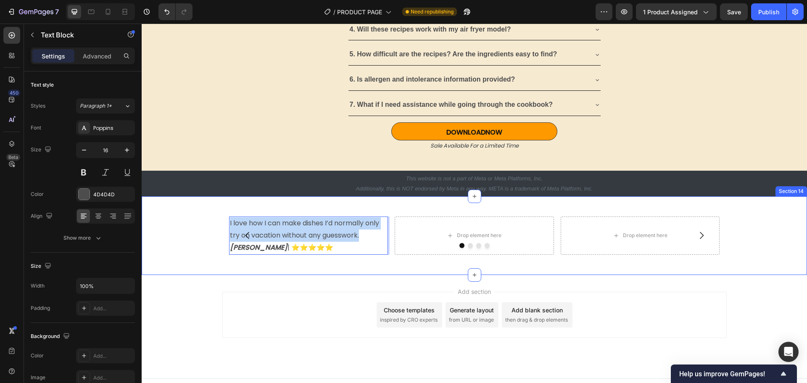
drag, startPoint x: 359, startPoint y: 235, endPoint x: 202, endPoint y: 218, distance: 158.0
click at [202, 218] on div "I love how I can make dishes I’d normally only try on vacation without any gues…" at bounding box center [474, 235] width 665 height 51
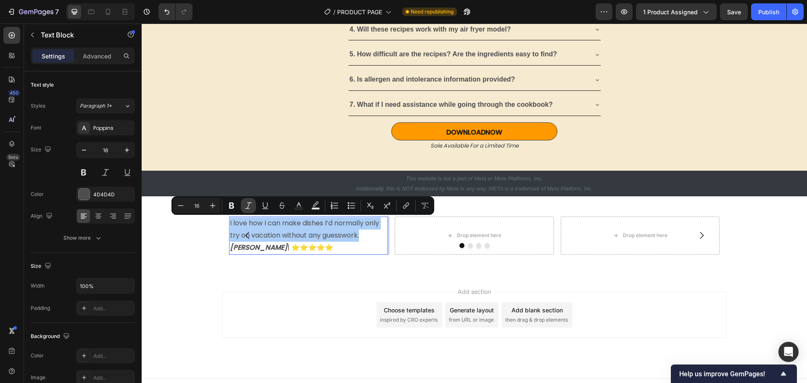
click at [247, 203] on icon "Editor contextual toolbar" at bounding box center [248, 205] width 7 height 6
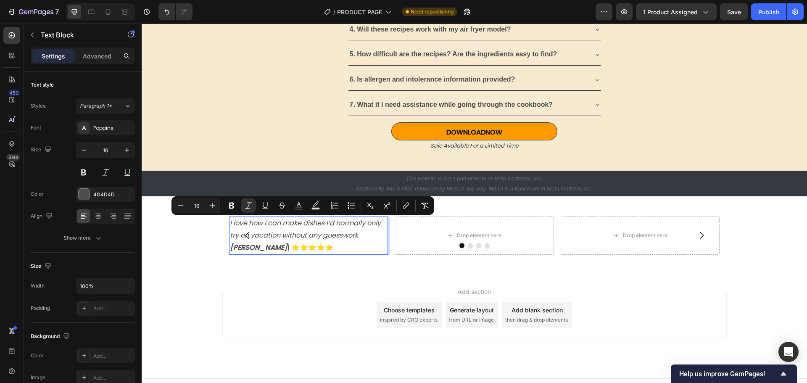
click at [256, 309] on div "Add section Choose templates inspired by CRO experts Generate layout from URL o…" at bounding box center [474, 315] width 504 height 46
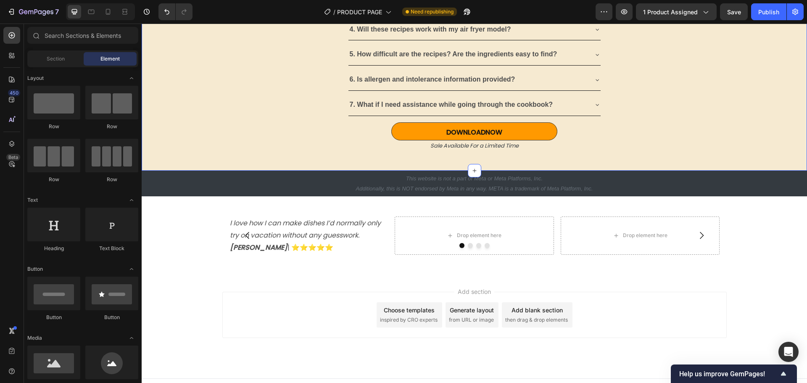
scroll to position [2991, 0]
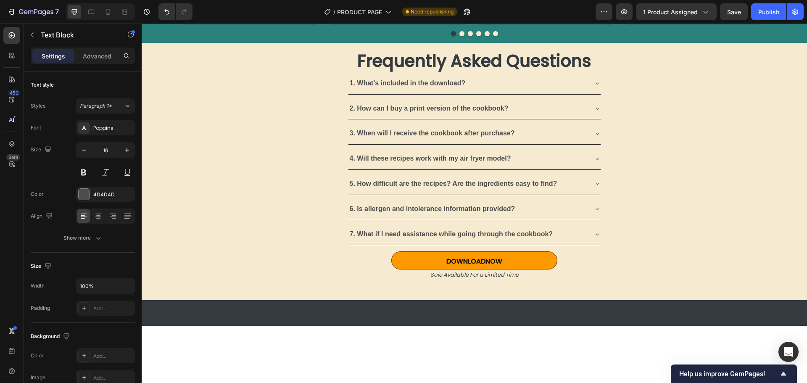
scroll to position [2739, 0]
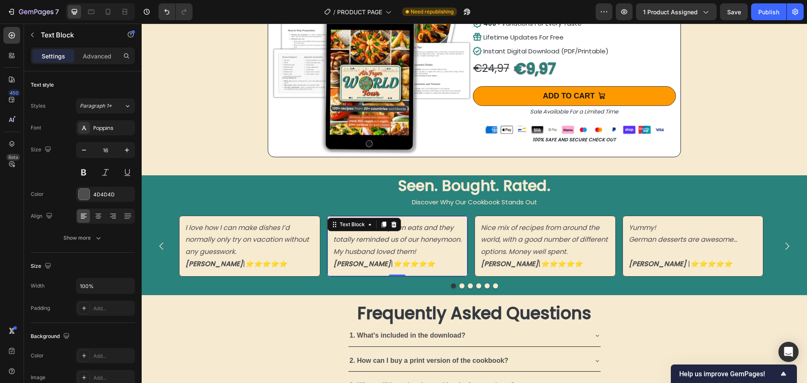
click at [365, 245] on icon "I tried a few European eats and they totally reminded us of our honeymoon. My h…" at bounding box center [397, 240] width 128 height 34
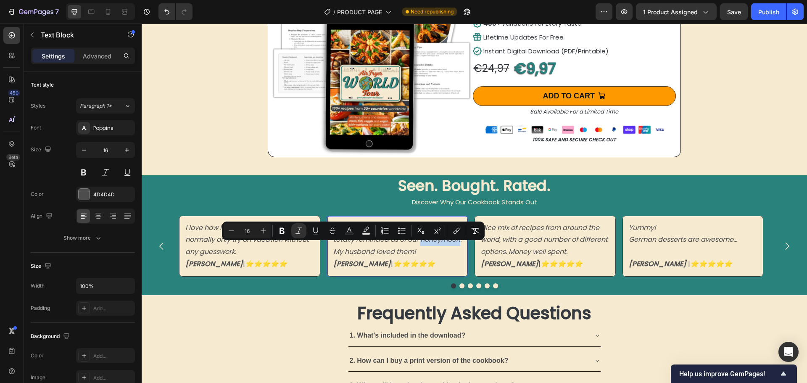
click at [419, 260] on p "Sarah C. | ⭐️⭐️⭐️⭐️⭐️" at bounding box center [397, 264] width 129 height 12
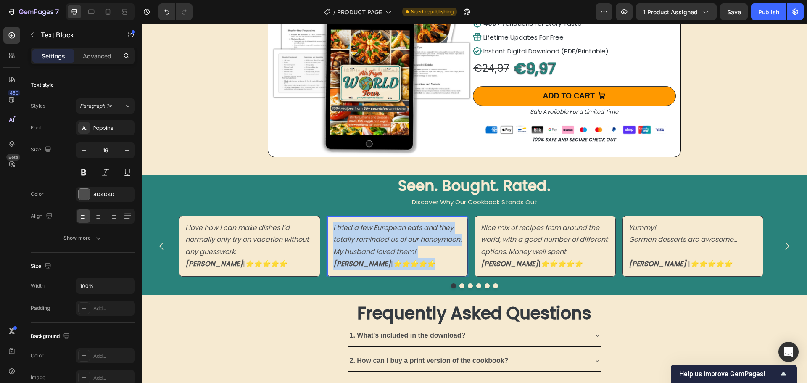
drag, startPoint x: 419, startPoint y: 260, endPoint x: 327, endPoint y: 221, distance: 99.8
click at [327, 221] on div "I tried a few European eats and they totally reminded us of our honeymoon. My h…" at bounding box center [397, 246] width 141 height 61
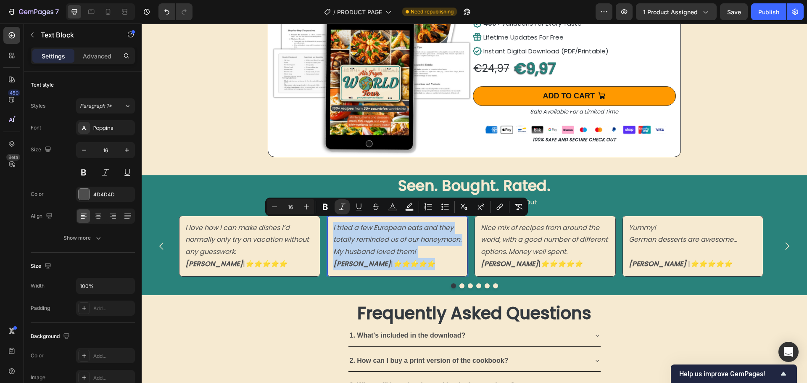
copy div "I tried a few European eats and they totally reminded us of our honeymoon. My h…"
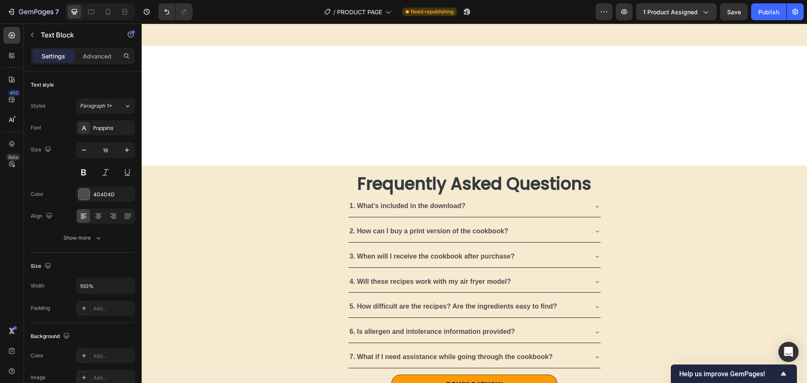
scroll to position [3130, 0]
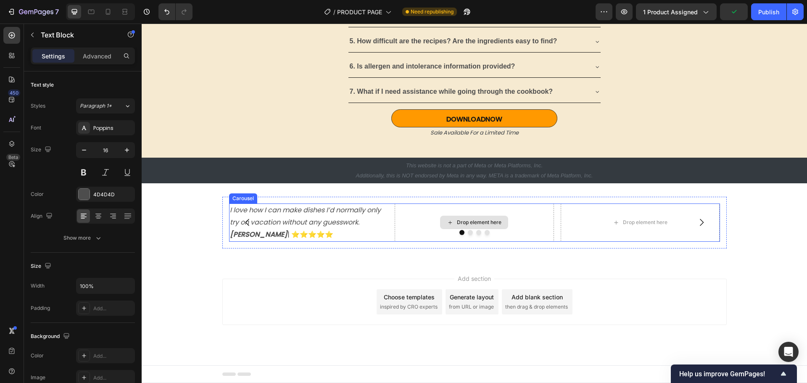
click at [419, 218] on div "Drop element here" at bounding box center [474, 222] width 159 height 38
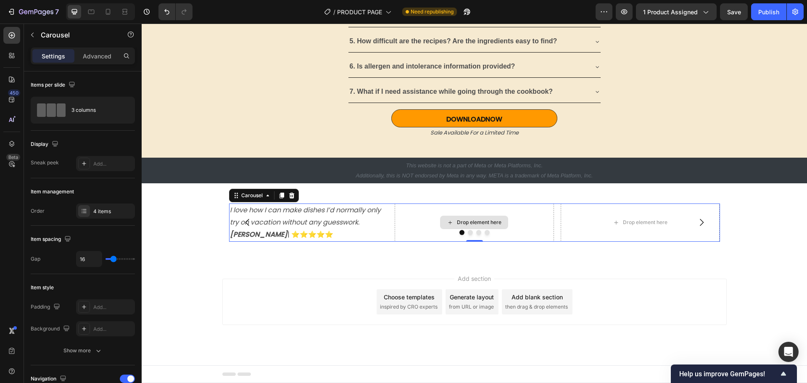
click at [442, 218] on div "Drop element here" at bounding box center [474, 222] width 68 height 13
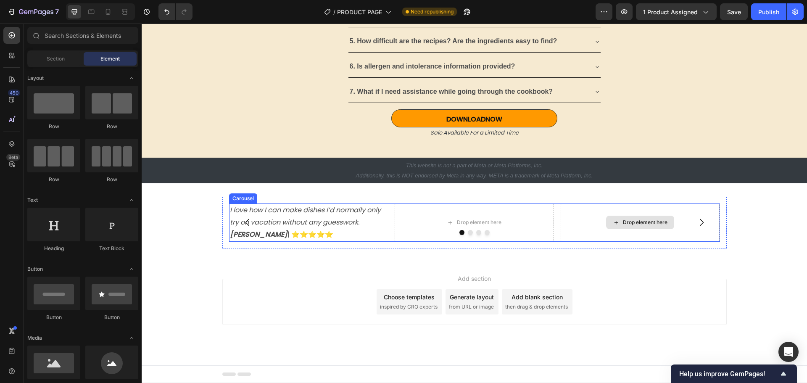
click at [592, 220] on div "Drop element here" at bounding box center [639, 222] width 159 height 38
click at [386, 244] on div "I love how I can make dishes I’d normally only try on vacation without any gues…" at bounding box center [474, 222] width 504 height 51
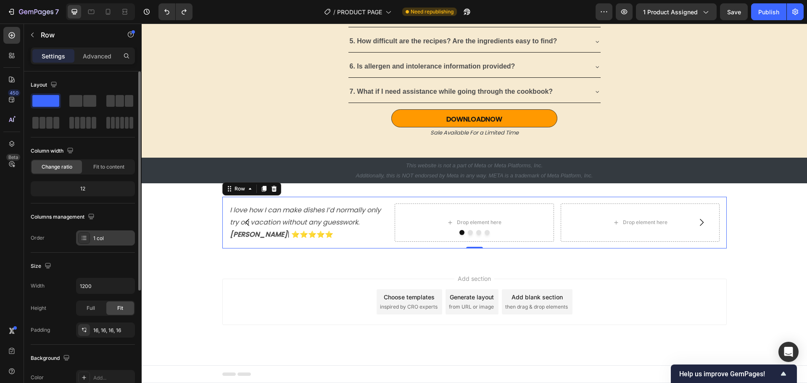
click at [107, 234] on div "1 col" at bounding box center [112, 238] width 39 height 8
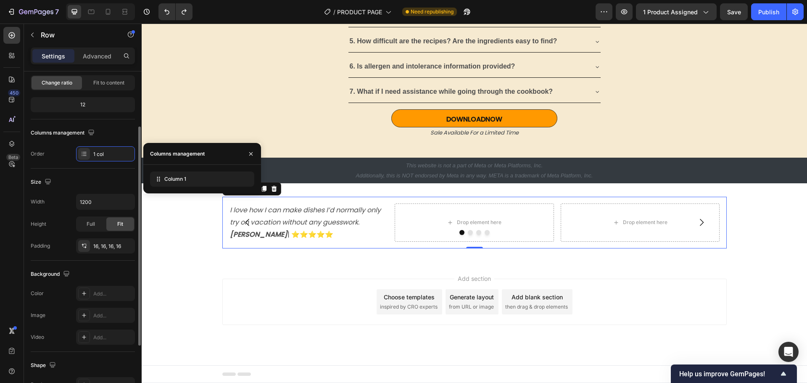
scroll to position [0, 0]
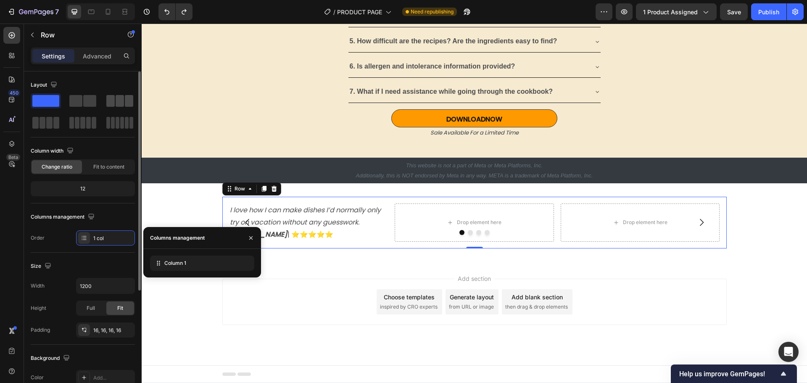
click at [117, 101] on span at bounding box center [120, 101] width 8 height 12
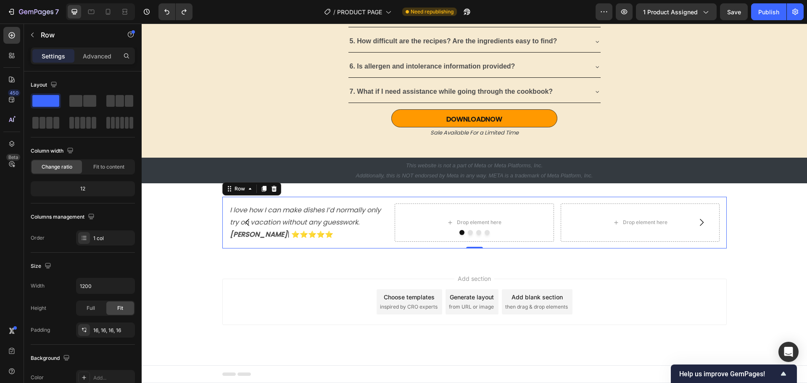
click at [368, 245] on div "I love how I can make dishes I’d normally only try on vacation without any gues…" at bounding box center [474, 222] width 504 height 51
click at [47, 104] on span at bounding box center [45, 101] width 27 height 12
click at [32, 32] on icon "button" at bounding box center [32, 35] width 7 height 7
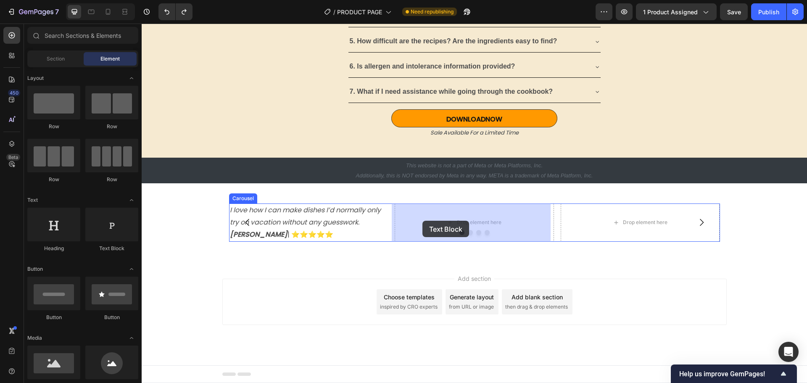
drag, startPoint x: 252, startPoint y: 260, endPoint x: 422, endPoint y: 221, distance: 175.1
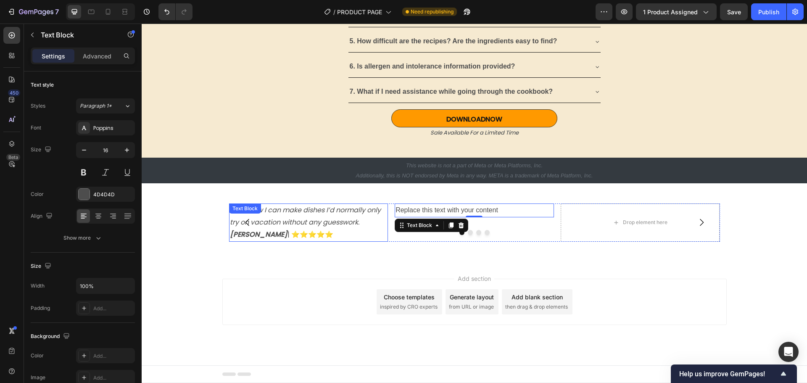
scroll to position [2752, 0]
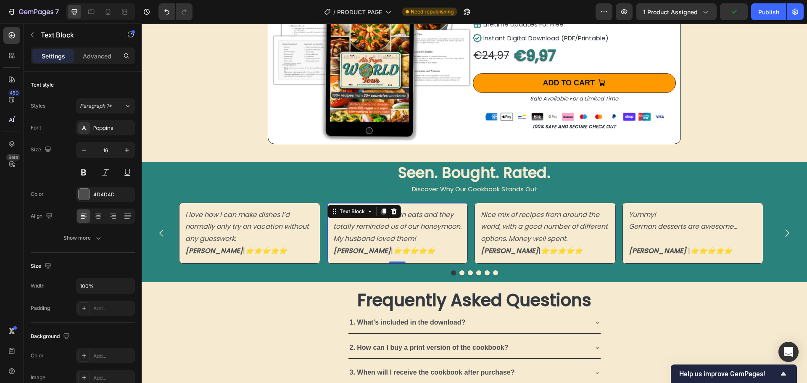
click at [412, 245] on p "Sarah C. | ⭐️⭐️⭐️⭐️⭐️" at bounding box center [397, 251] width 129 height 12
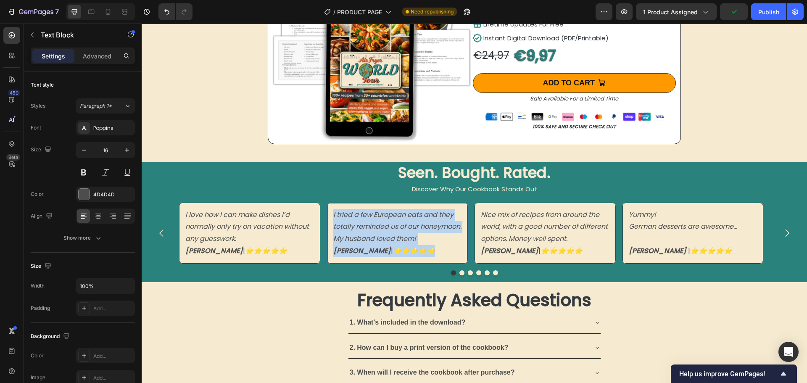
drag, startPoint x: 415, startPoint y: 247, endPoint x: 334, endPoint y: 209, distance: 89.9
click at [334, 209] on div "I tried a few European eats and they totally reminded us of our honeymoon. My h…" at bounding box center [397, 233] width 130 height 50
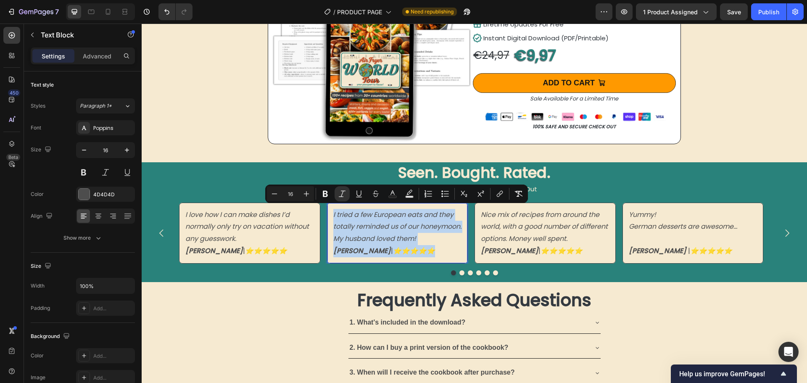
copy div "I tried a few European eats and they totally reminded us of our honeymoon. My h…"
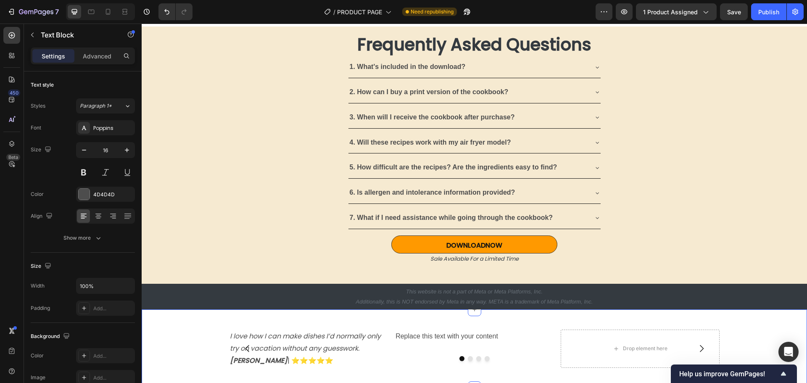
scroll to position [3130, 0]
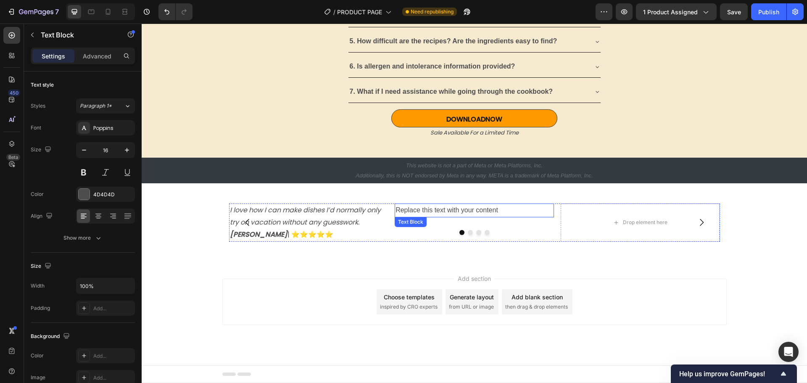
click at [429, 211] on div "Replace this text with your content" at bounding box center [474, 210] width 159 height 14
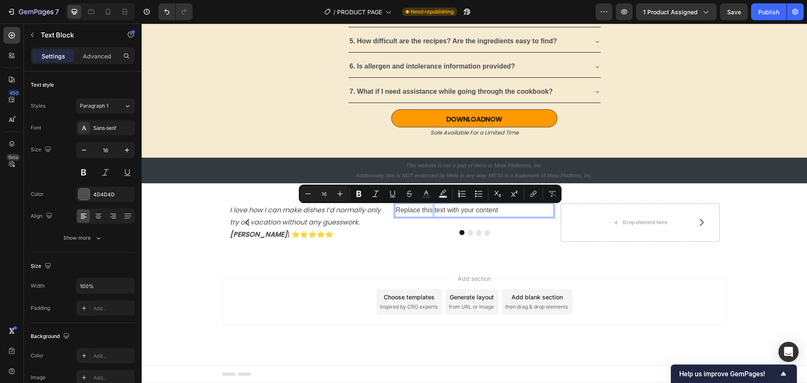
click at [403, 211] on p "Replace this text with your content" at bounding box center [474, 210] width 158 height 12
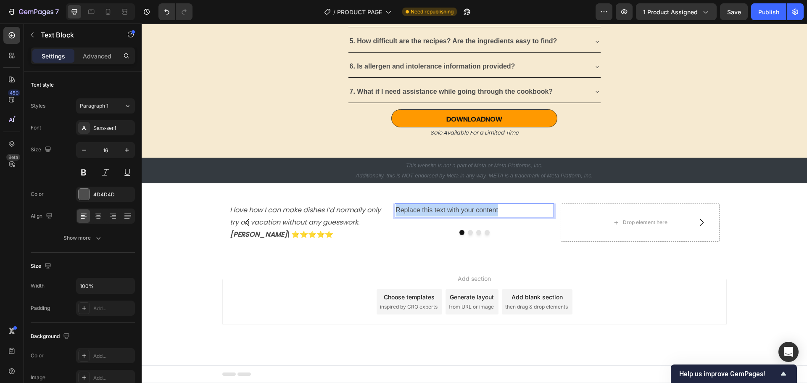
click at [403, 211] on p "Replace this text with your content" at bounding box center [474, 210] width 158 height 12
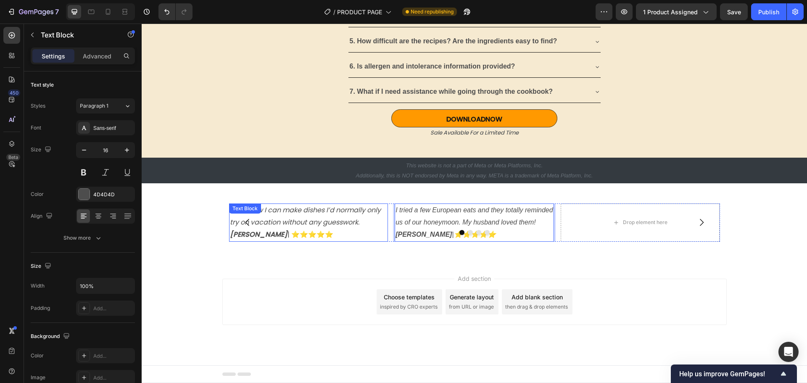
click at [339, 222] on icon "I love how I can make dishes I’d normally only try on vacation without any gues…" at bounding box center [305, 216] width 151 height 22
click at [453, 221] on icon "I tried a few European eats and they totally reminded us of our honeymoon. My h…" at bounding box center [473, 215] width 157 height 19
click at [365, 229] on p "Kim Y. | ⭐️⭐️⭐️⭐️⭐️" at bounding box center [309, 235] width 158 height 12
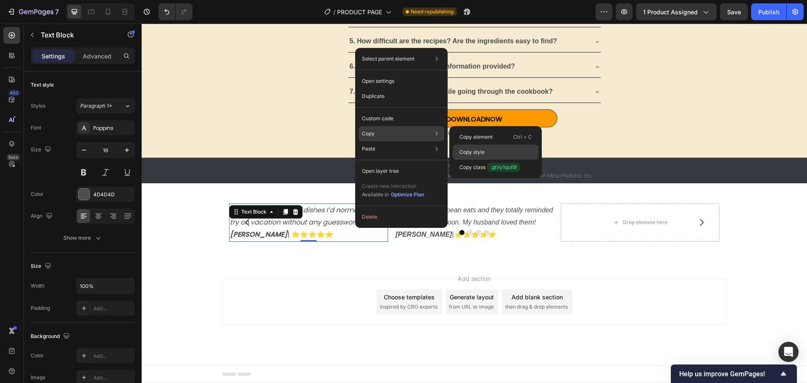
click at [471, 153] on p "Copy style" at bounding box center [471, 152] width 25 height 8
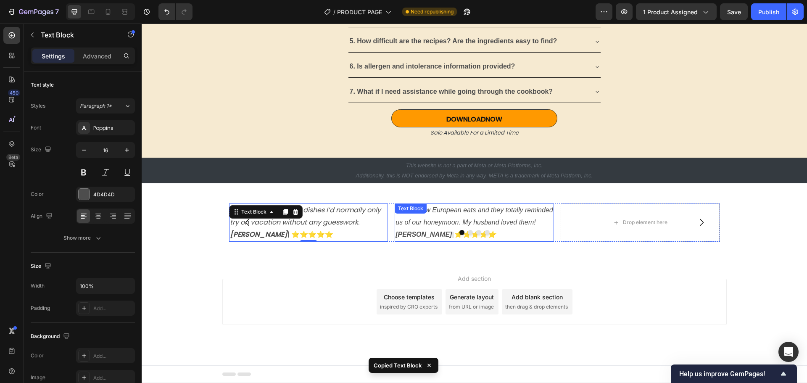
click at [473, 218] on icon "I tried a few European eats and they totally reminded us of our honeymoon. My h…" at bounding box center [473, 215] width 157 height 19
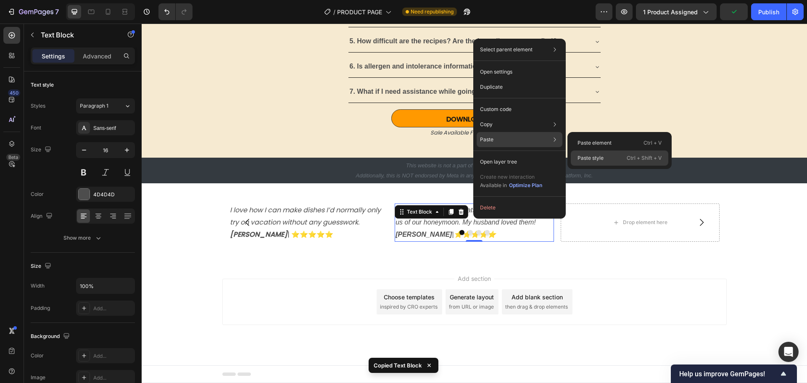
drag, startPoint x: 450, startPoint y: 133, endPoint x: 591, endPoint y: 157, distance: 143.5
click at [591, 157] on p "Paste style" at bounding box center [590, 158] width 26 height 8
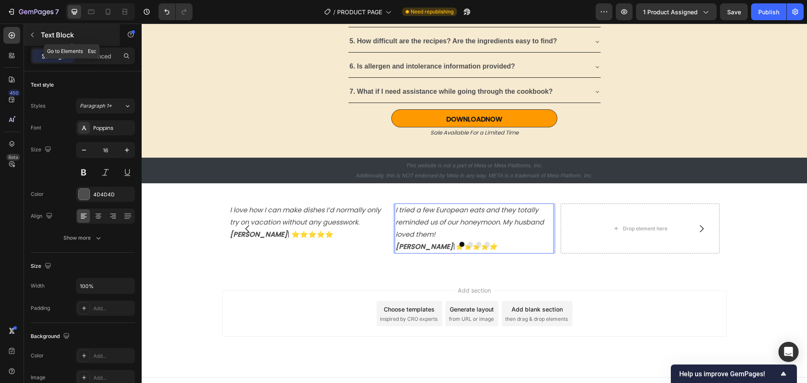
click at [35, 32] on icon "button" at bounding box center [32, 35] width 7 height 7
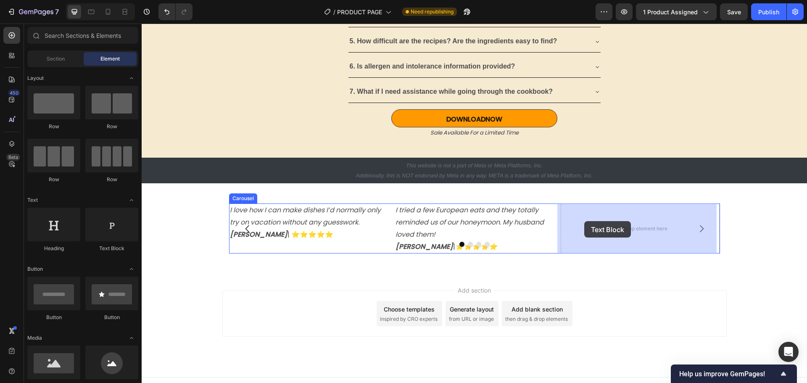
drag, startPoint x: 250, startPoint y: 251, endPoint x: 584, endPoint y: 221, distance: 335.3
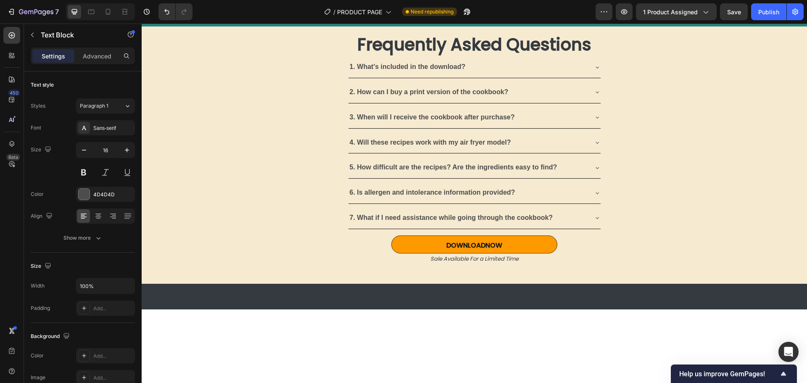
scroll to position [2752, 0]
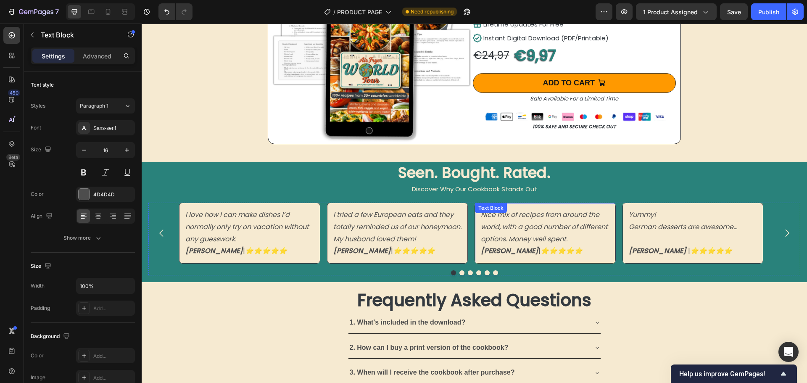
click at [481, 209] on div "Text Block" at bounding box center [491, 208] width 32 height 10
click at [481, 209] on div "Text Block" at bounding box center [490, 208] width 29 height 8
click at [499, 235] on icon "Nice mix of recipes from around the world, with a good number of different opti…" at bounding box center [544, 227] width 127 height 34
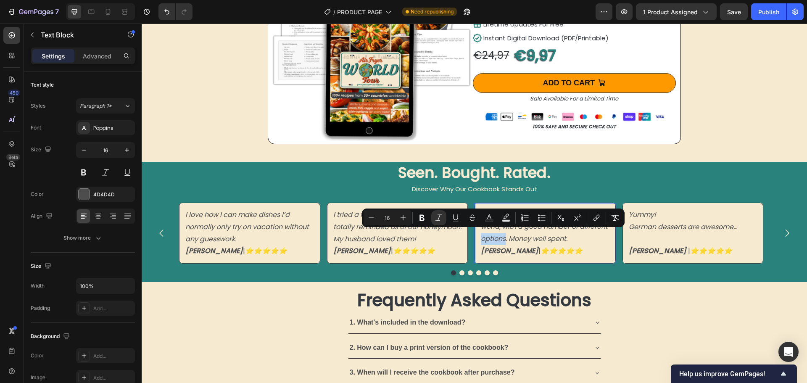
click at [568, 246] on p "Nice mix of recipes from around the world, with a good number of different opti…" at bounding box center [545, 233] width 129 height 48
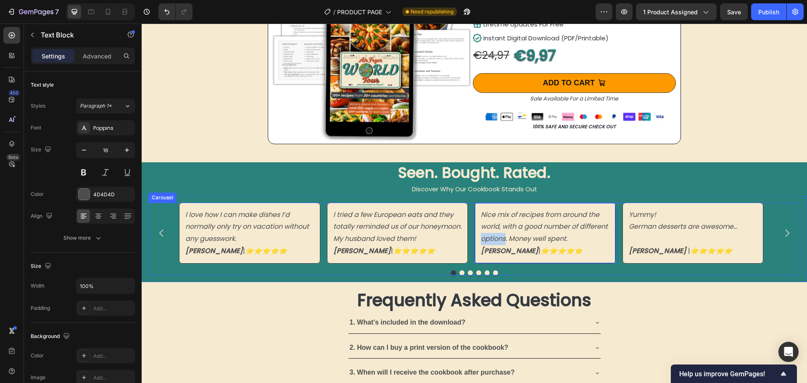
drag, startPoint x: 570, startPoint y: 246, endPoint x: 473, endPoint y: 207, distance: 104.6
click at [473, 207] on div "I love how I can make dishes I’d normally only try on vacation without any gues…" at bounding box center [474, 233] width 590 height 61
copy p "ice mix of recipes from around the world, with a good number of different optio…"
click at [481, 212] on icon "Nice mix of recipes from around the world, with a good number of different opti…" at bounding box center [544, 227] width 127 height 34
drag, startPoint x: 481, startPoint y: 211, endPoint x: 578, endPoint y: 257, distance: 106.6
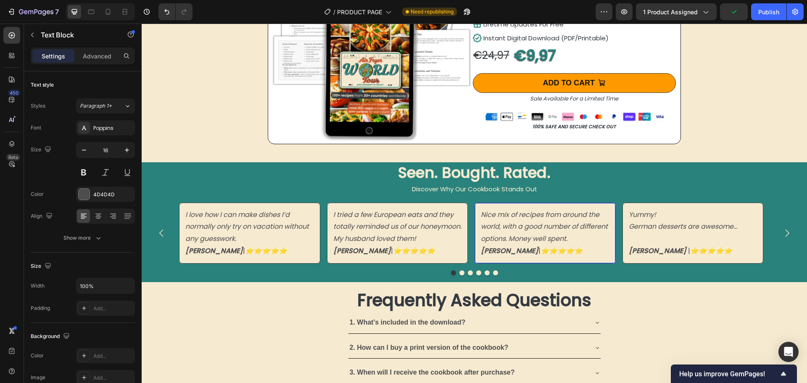
click at [578, 257] on div "Nice mix of recipes from around the world, with a good number of different opti…" at bounding box center [544, 233] width 141 height 61
copy p "Nice mix of recipes from around the world, with a good number of different opti…"
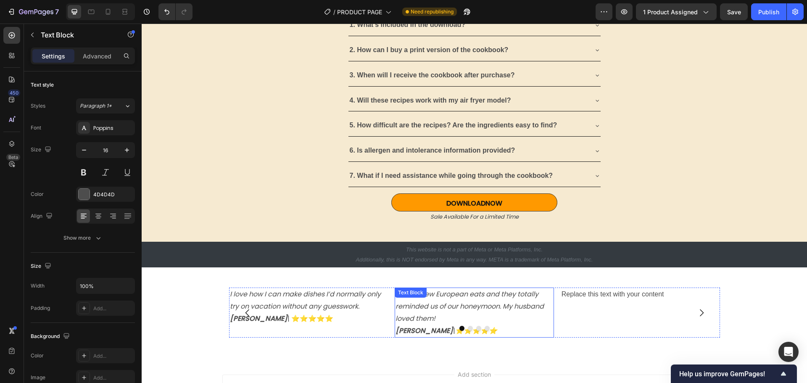
scroll to position [3130, 0]
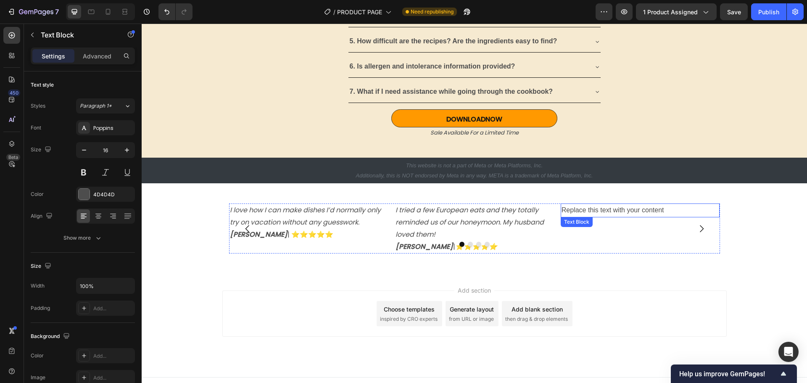
click at [589, 210] on div "Replace this text with your content" at bounding box center [639, 210] width 159 height 14
click at [589, 210] on p "Replace this text with your content" at bounding box center [640, 210] width 158 height 12
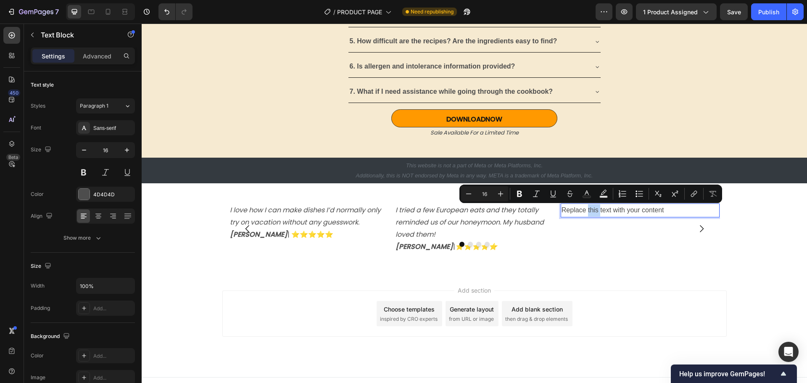
click at [589, 210] on p "Replace this text with your content" at bounding box center [640, 210] width 158 height 12
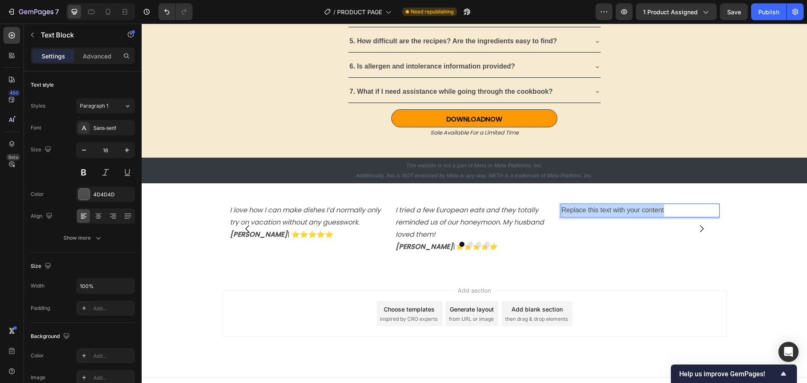
click at [589, 210] on p "Replace this text with your content" at bounding box center [640, 210] width 158 height 12
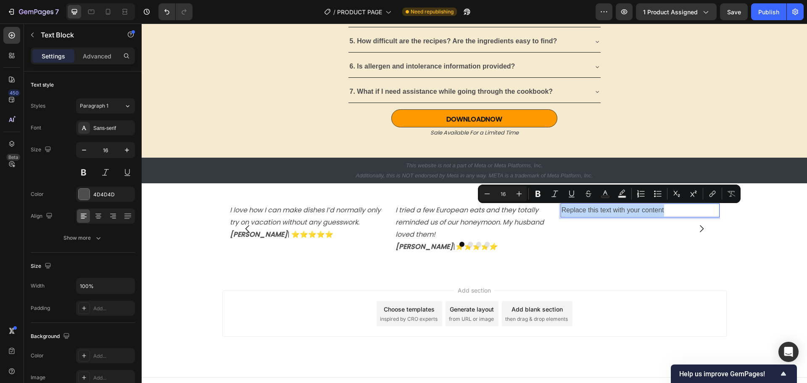
click at [589, 209] on p "Replace this text with your content" at bounding box center [640, 210] width 158 height 12
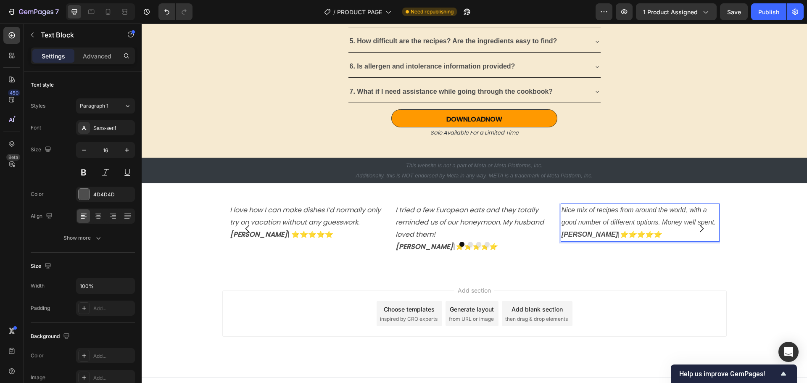
click at [630, 303] on div "Add section Choose templates inspired by CRO experts Generate layout from URL o…" at bounding box center [474, 313] width 504 height 46
